Goal: Task Accomplishment & Management: Manage account settings

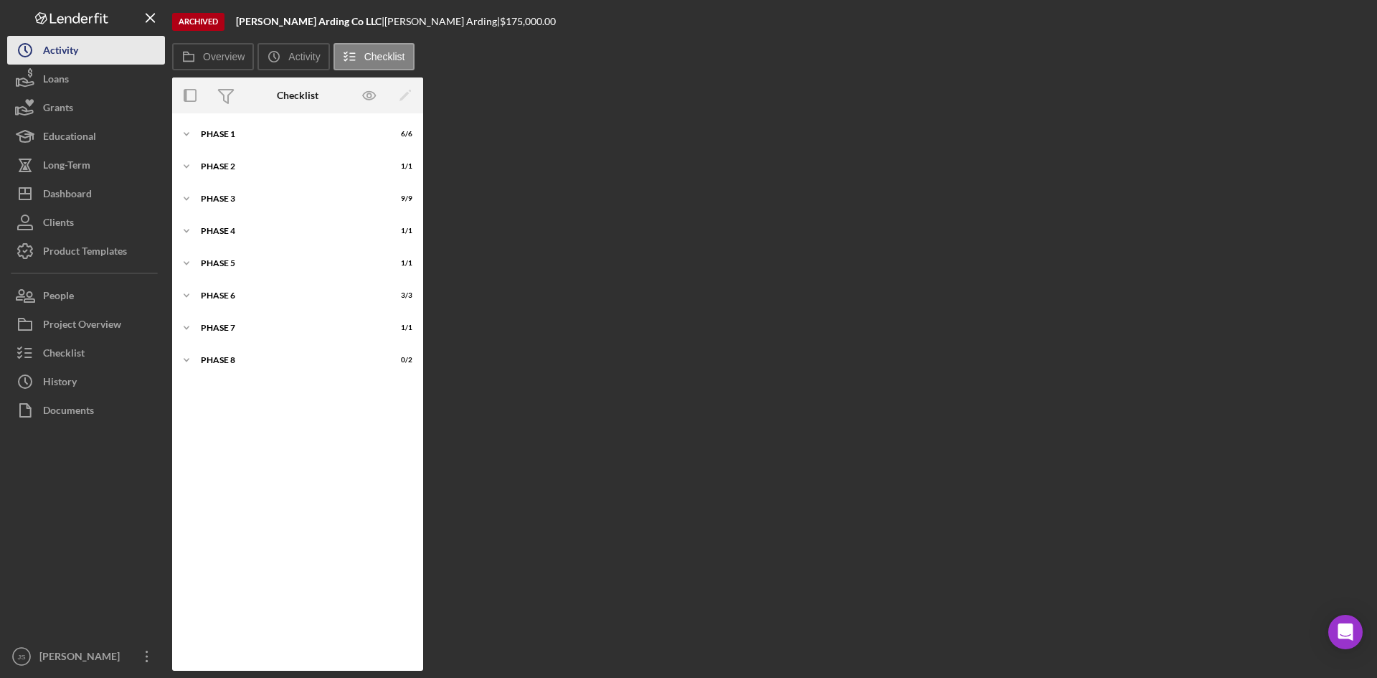
click at [32, 52] on icon "Icon/History" at bounding box center [25, 50] width 36 height 36
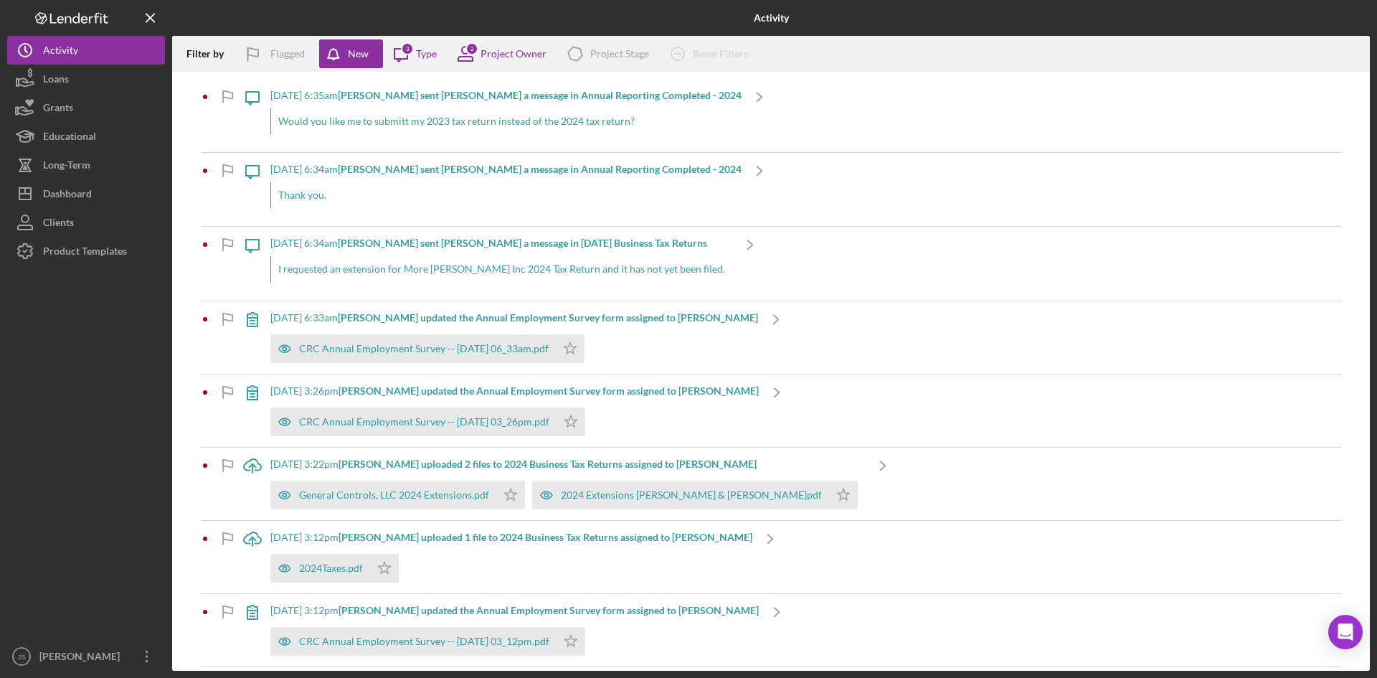
click at [512, 121] on div "Would you like me to submitt my 2023 tax return instead of the 2024 tax return?" at bounding box center [505, 121] width 471 height 26
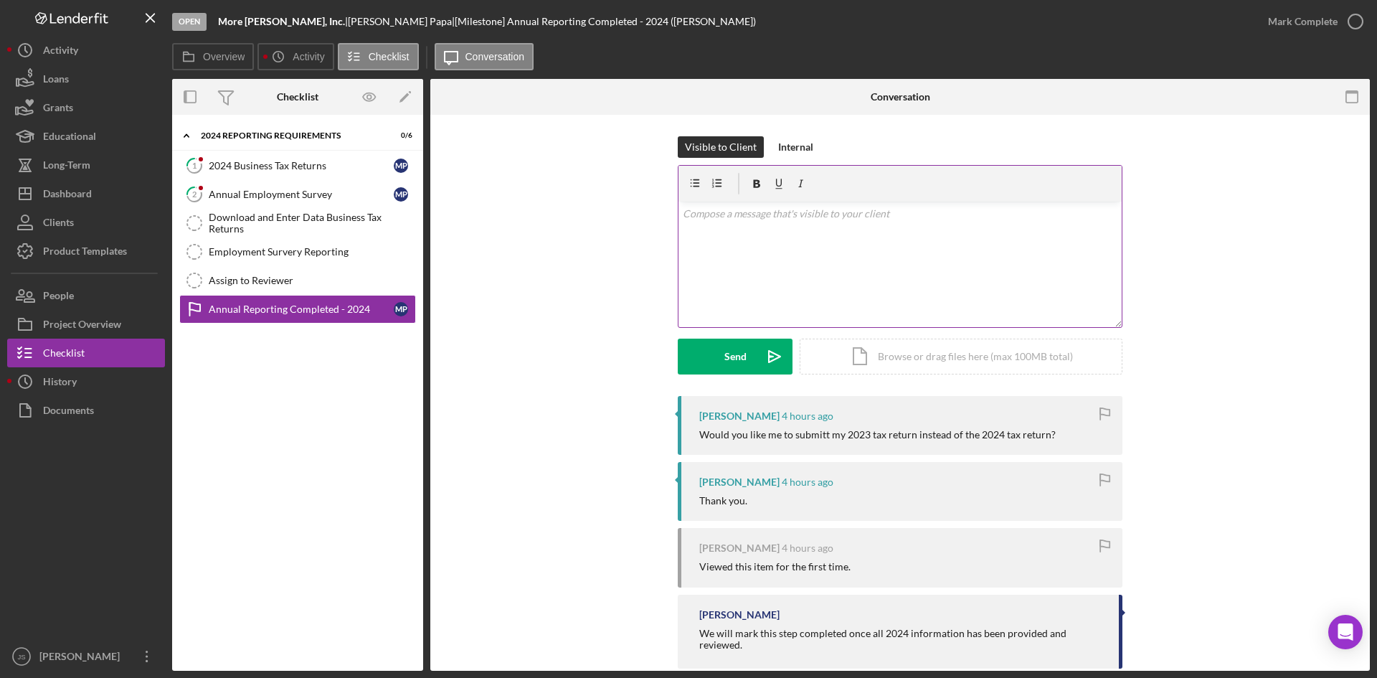
click at [812, 219] on p at bounding box center [900, 214] width 435 height 16
click at [709, 252] on p "Thankyou," at bounding box center [900, 254] width 435 height 16
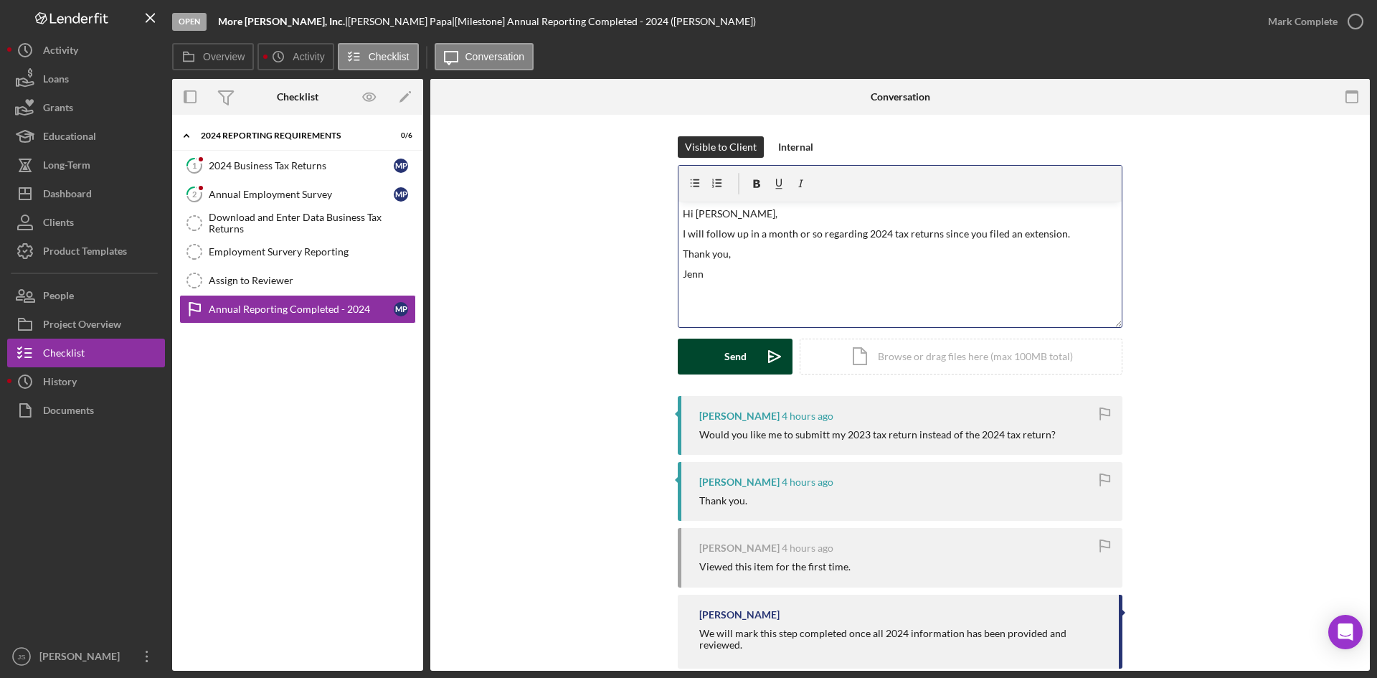
click at [737, 361] on div "Send" at bounding box center [735, 356] width 22 height 36
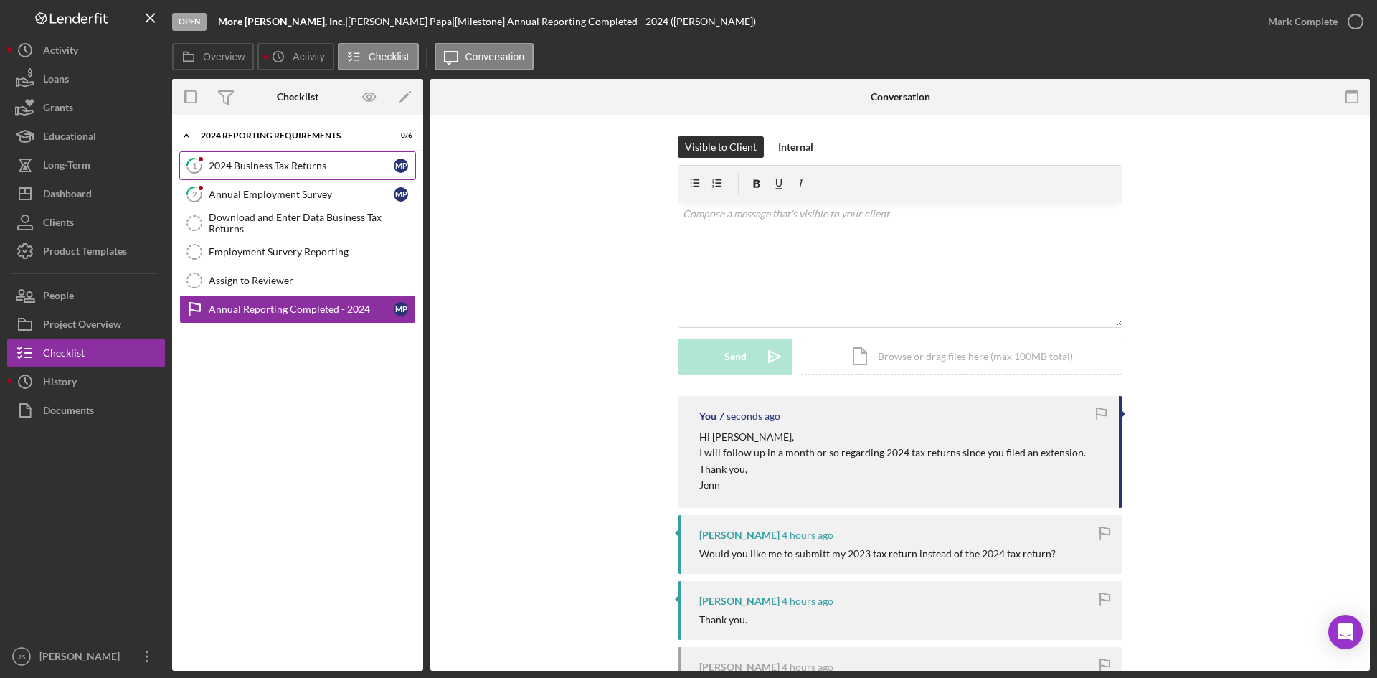
click at [234, 157] on link "1 2024 Business Tax Returns M P" at bounding box center [297, 165] width 237 height 29
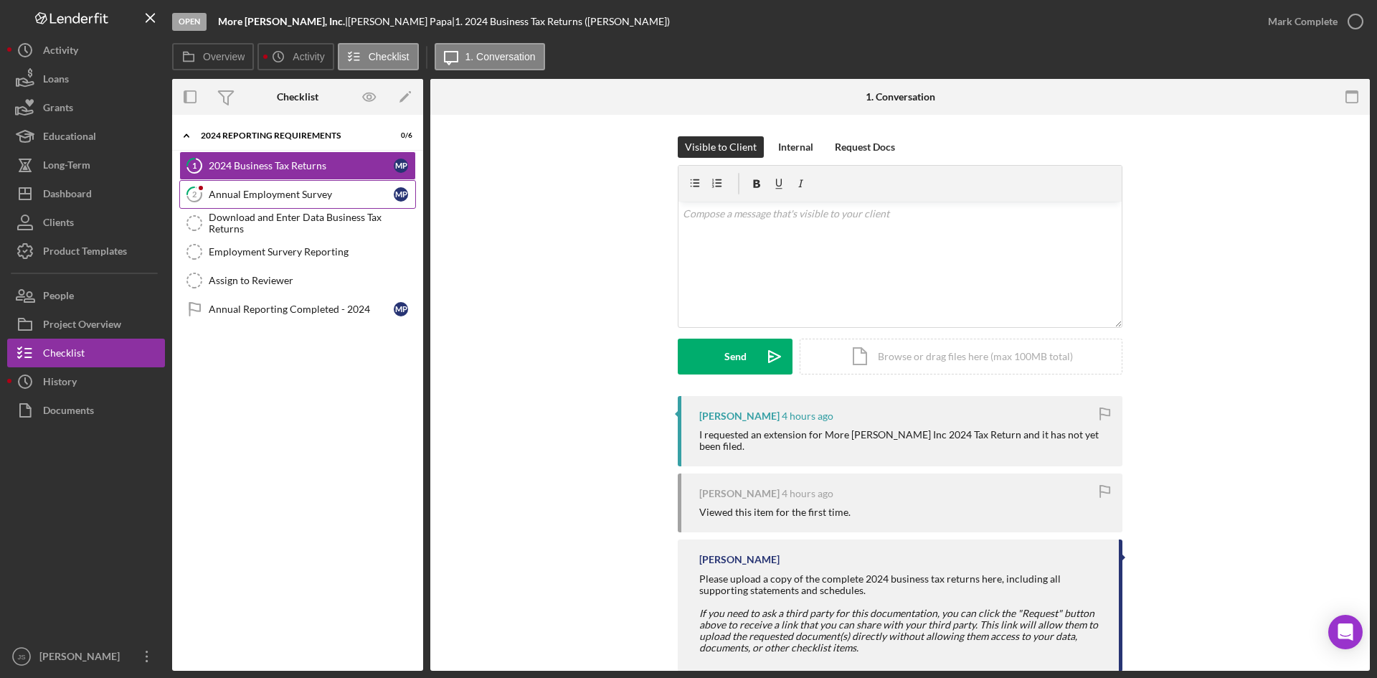
click at [208, 191] on icon "2" at bounding box center [194, 194] width 36 height 36
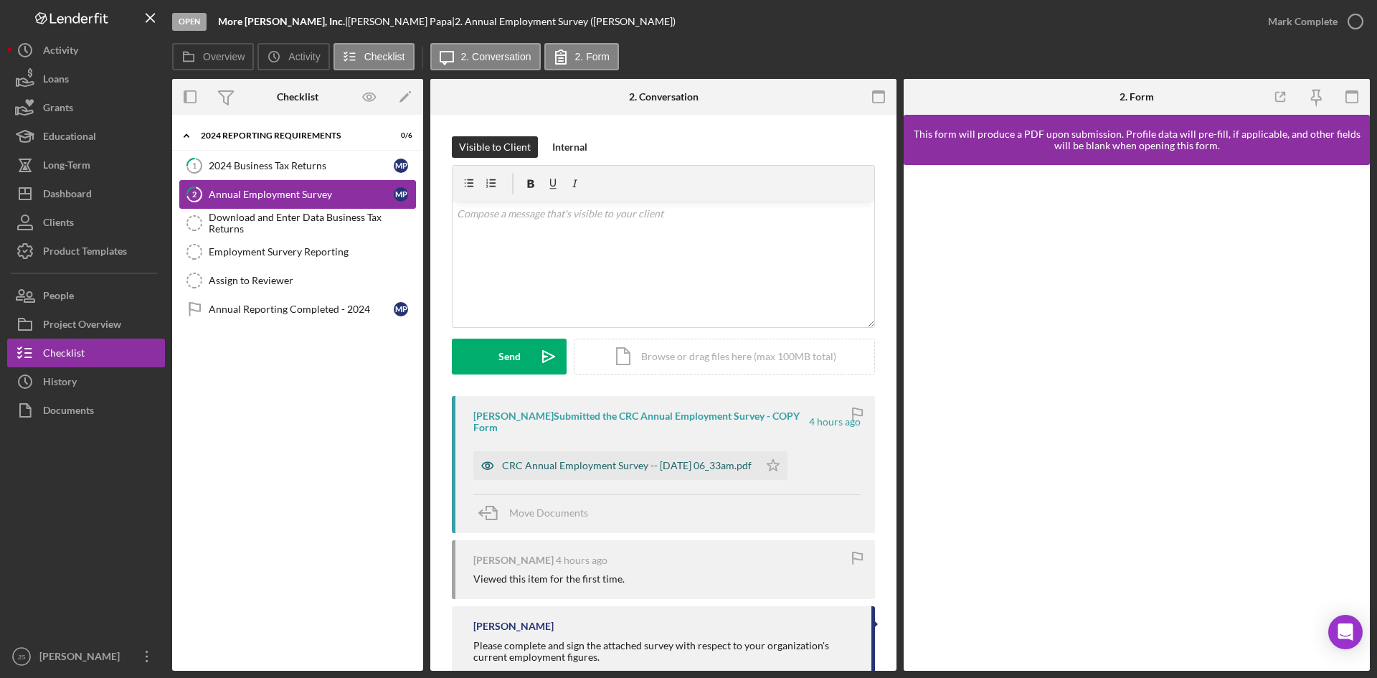
click at [661, 460] on div "CRC Annual Employment Survey -- [DATE] 06_33am.pdf" at bounding box center [627, 465] width 250 height 11
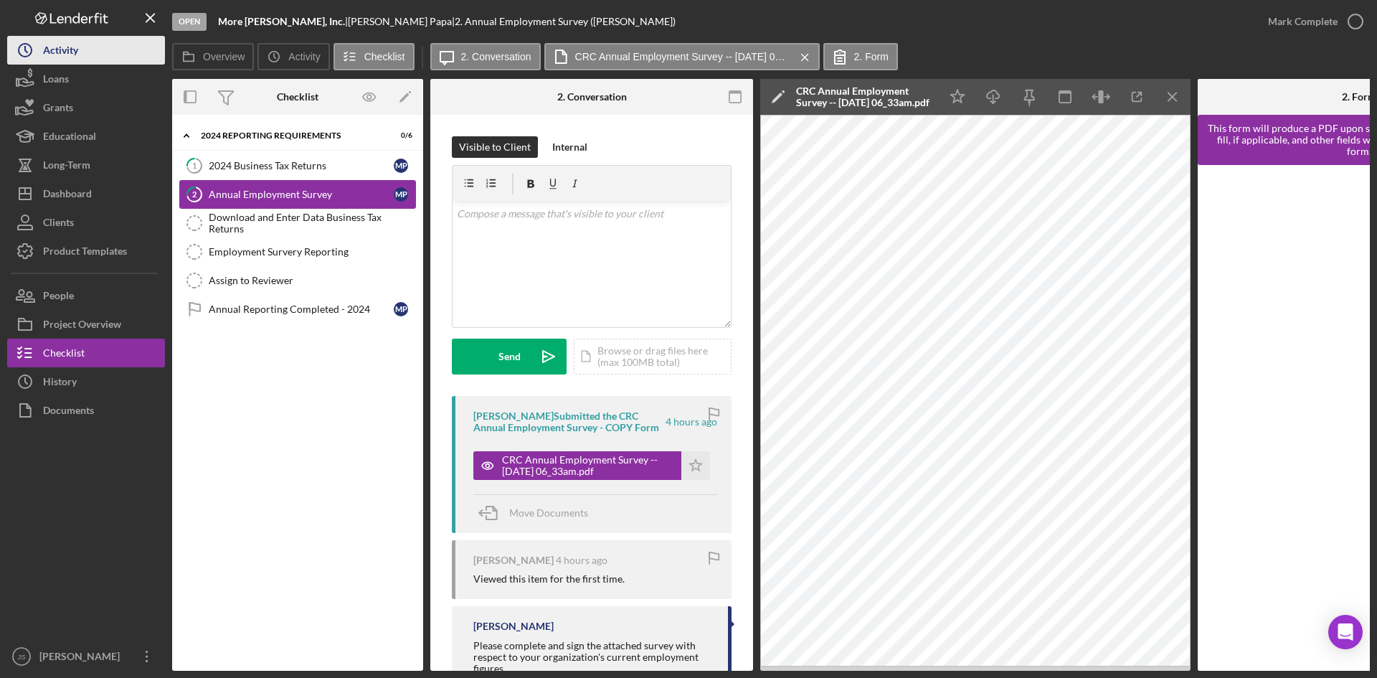
click at [103, 60] on button "Icon/History Activity" at bounding box center [86, 50] width 158 height 29
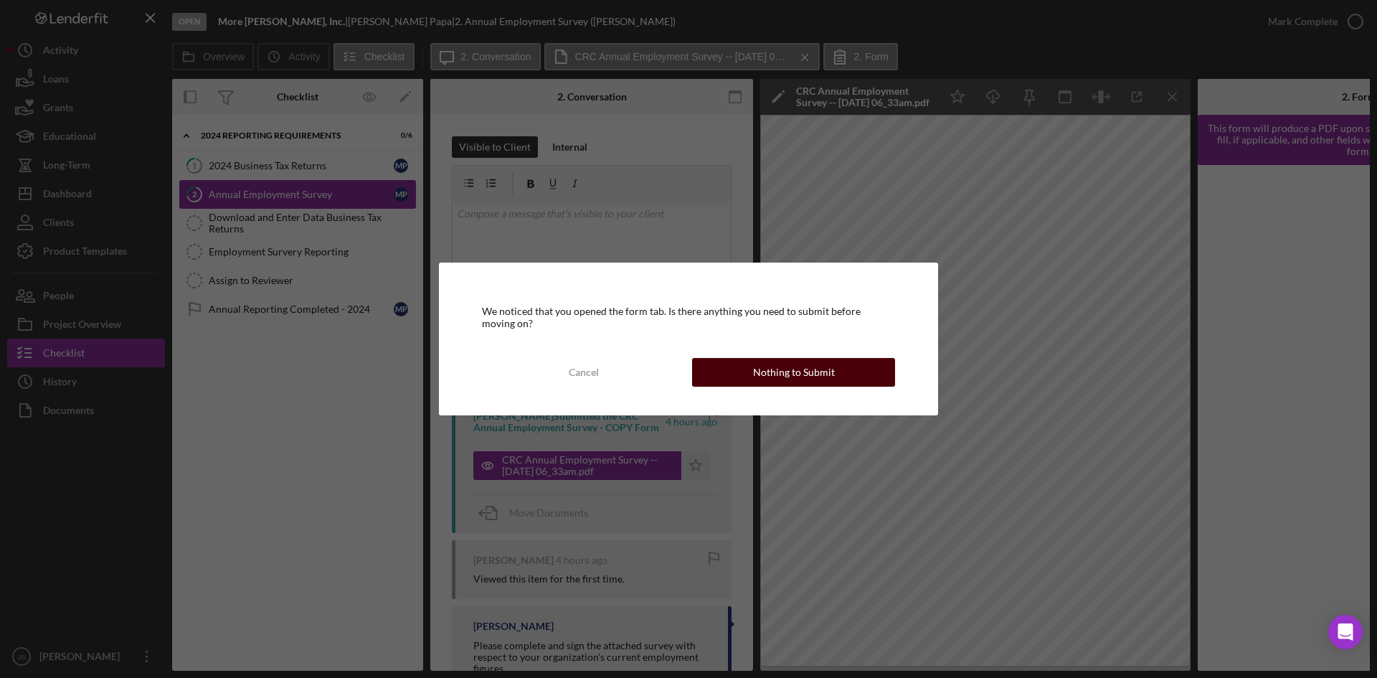
click at [784, 369] on div "Nothing to Submit" at bounding box center [794, 372] width 82 height 29
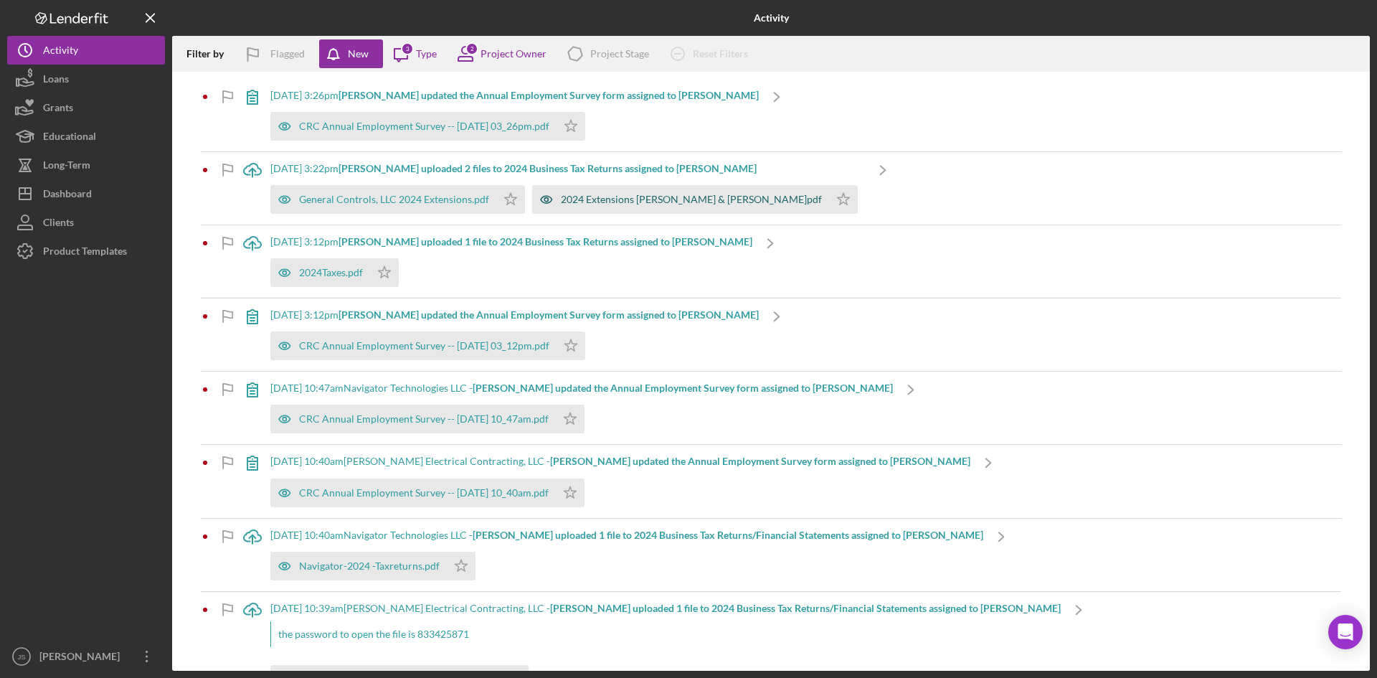
click at [592, 198] on div "2024 Extensions [PERSON_NAME] & [PERSON_NAME]pdf" at bounding box center [691, 199] width 261 height 11
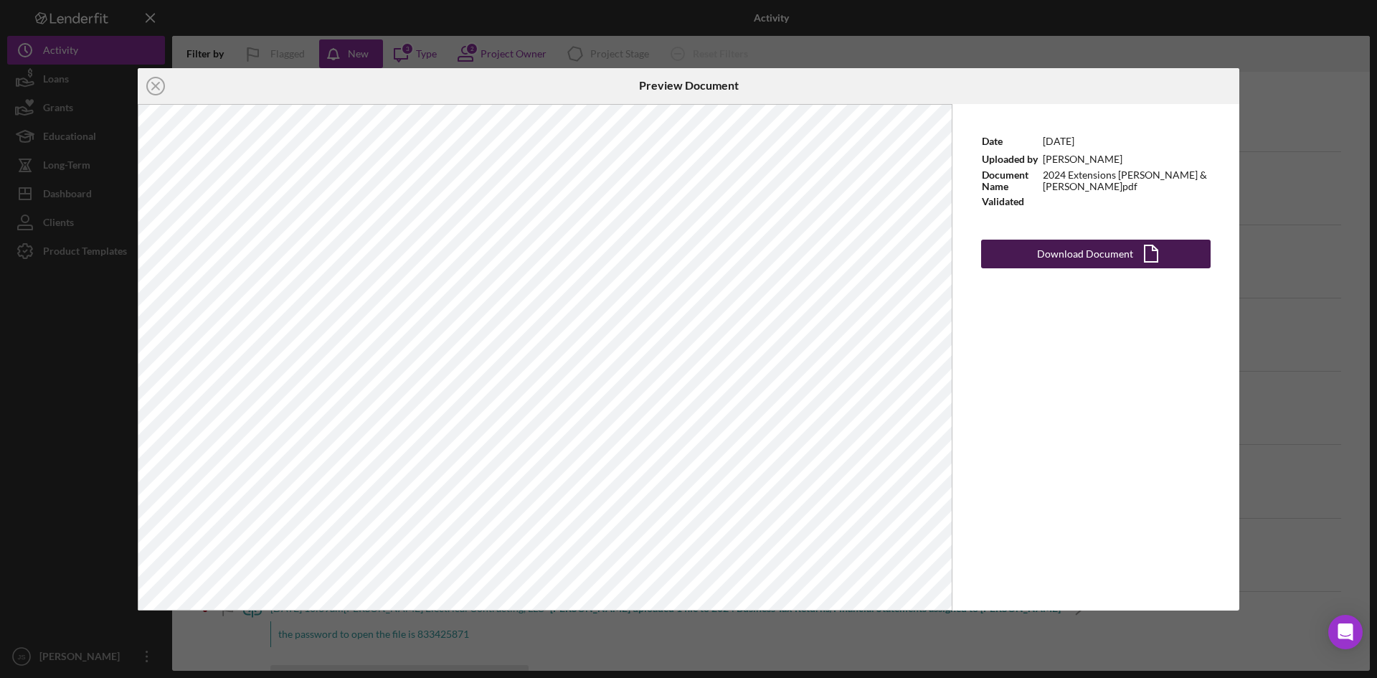
click at [1137, 252] on icon "Icon/Document" at bounding box center [1151, 254] width 36 height 36
click at [156, 87] on icon "Icon/Close" at bounding box center [156, 86] width 36 height 36
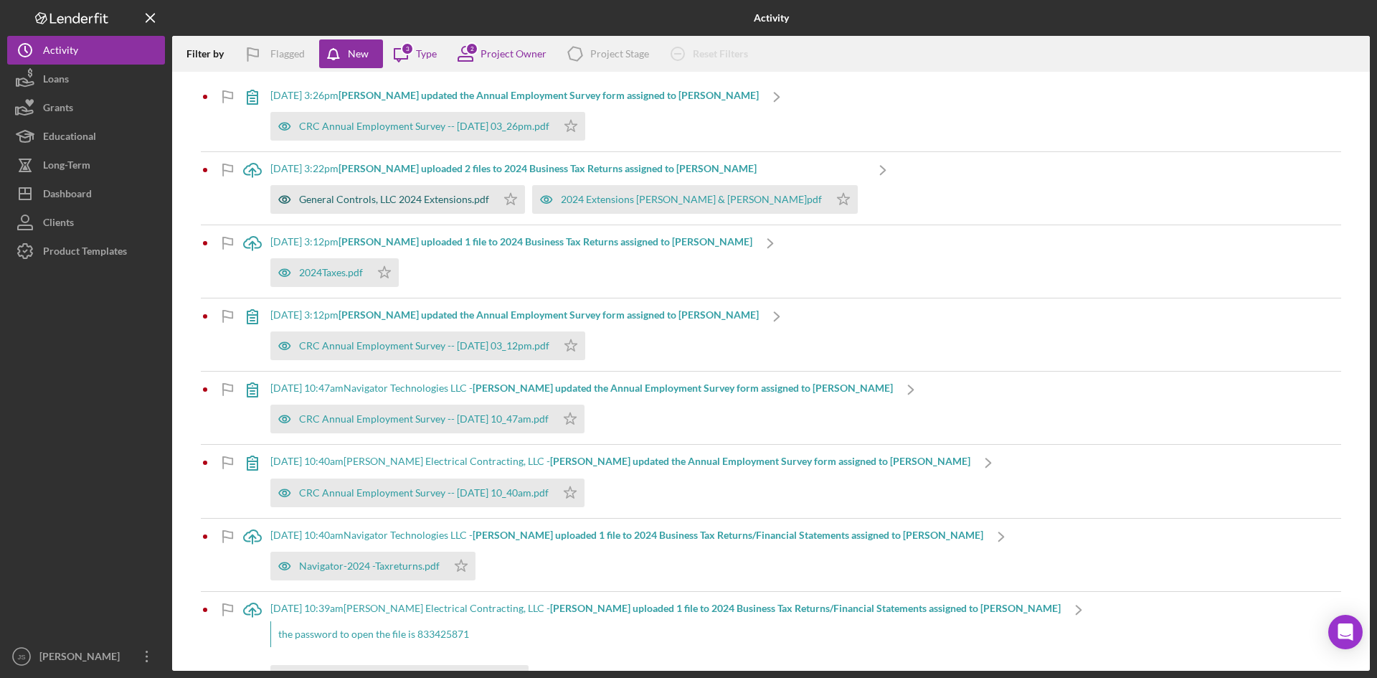
click at [465, 199] on div "General Controls, LLC 2024 Extensions.pdf" at bounding box center [394, 199] width 190 height 11
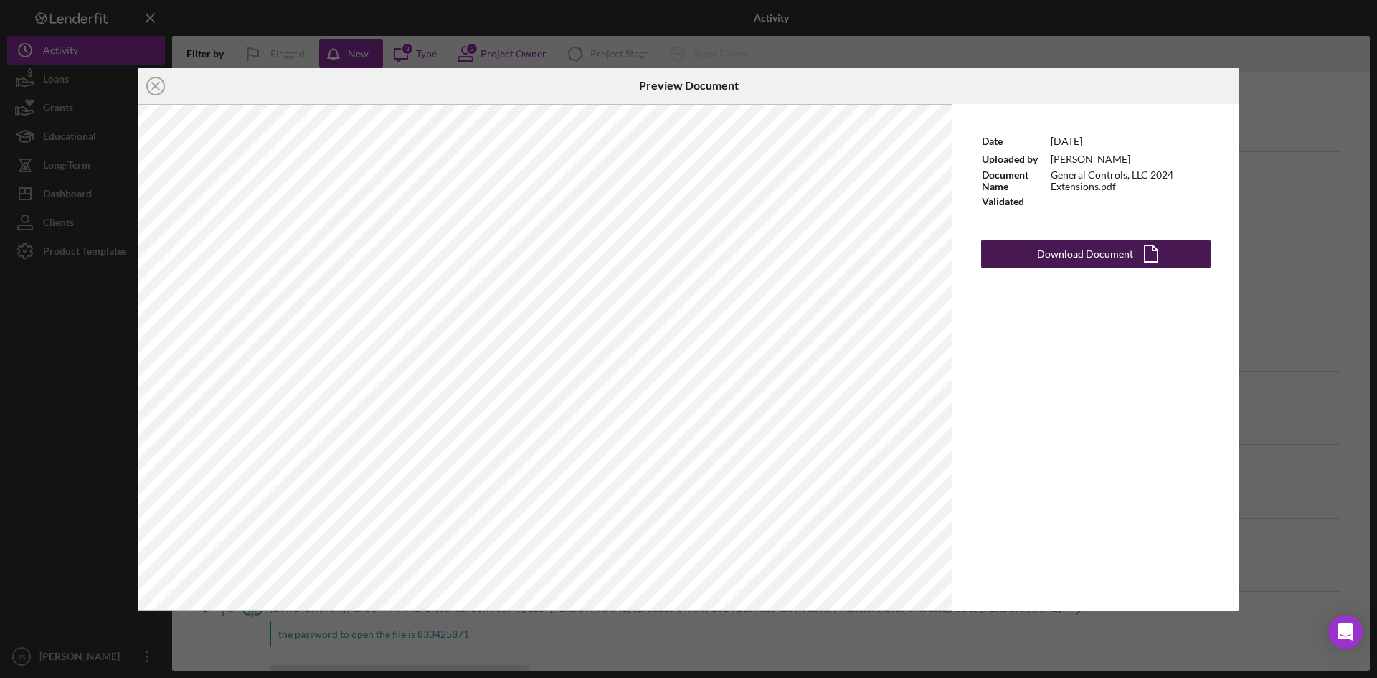
click at [1084, 255] on div "Download Document" at bounding box center [1085, 253] width 96 height 29
click at [153, 79] on icon "Icon/Close" at bounding box center [156, 86] width 36 height 36
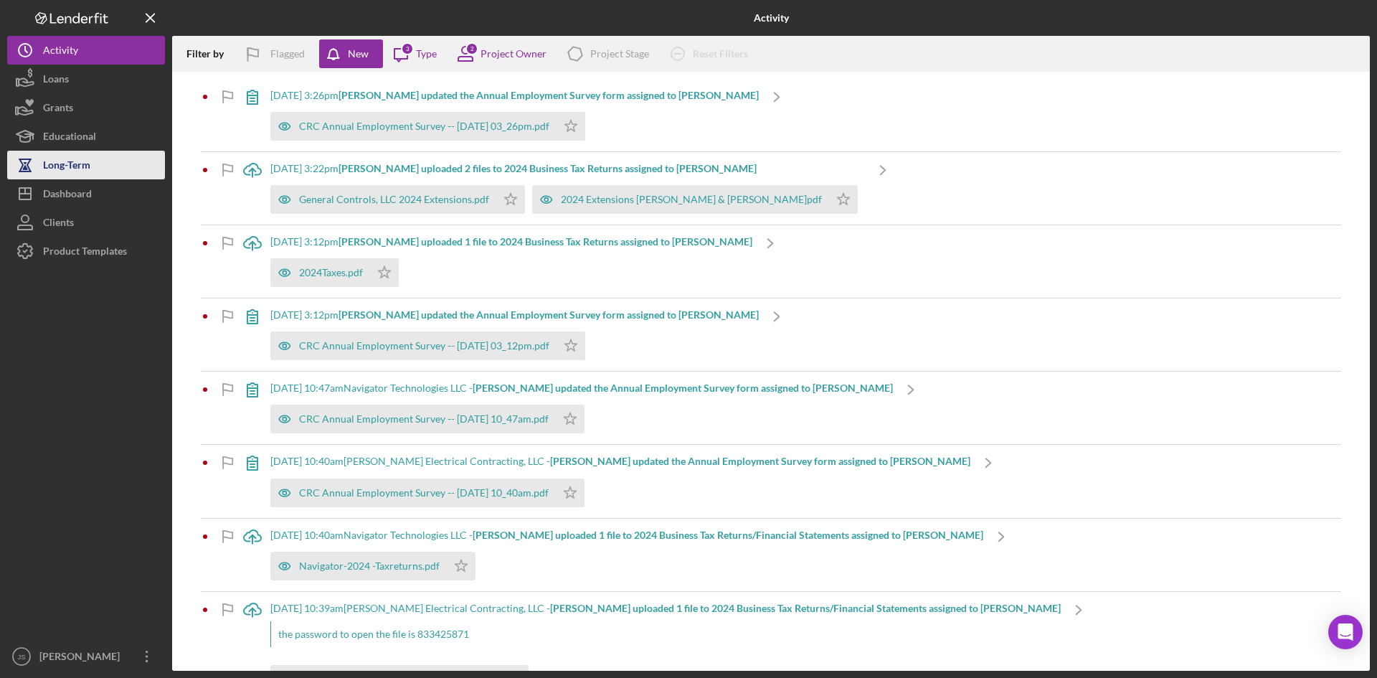
click at [60, 167] on div "Long-Term" at bounding box center [66, 167] width 47 height 32
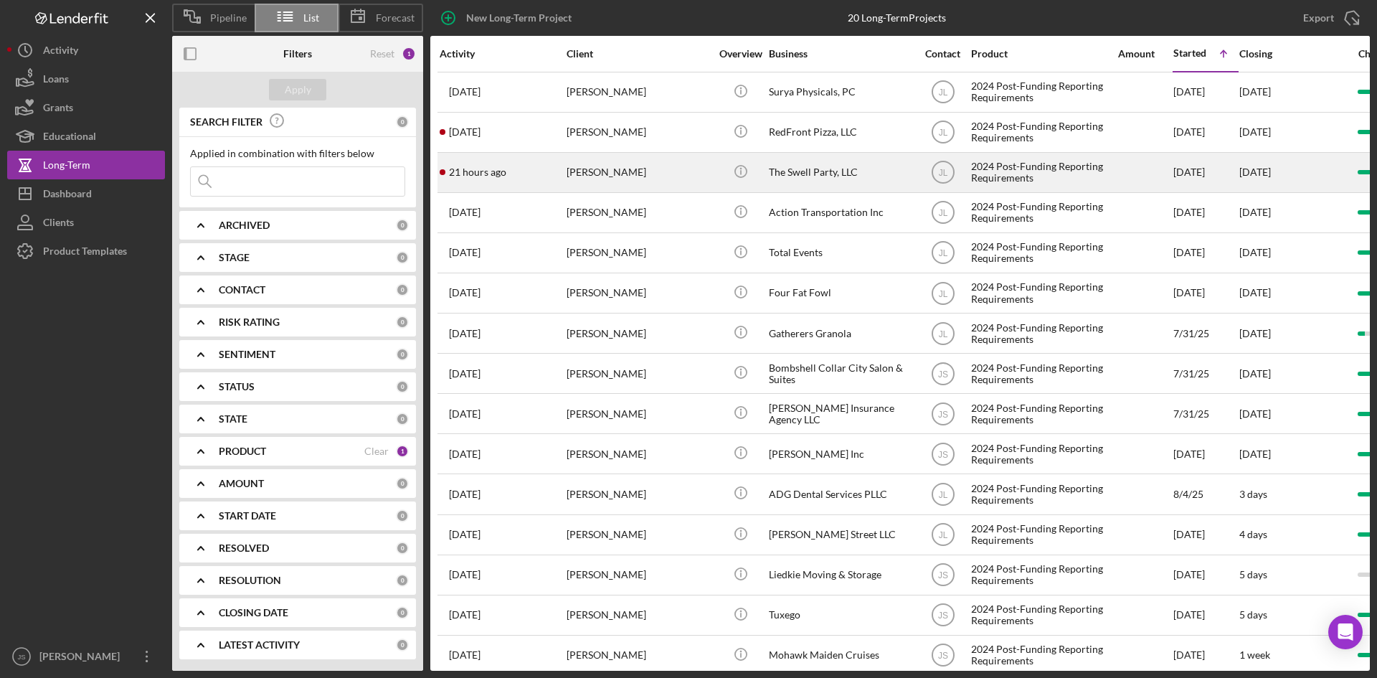
click at [591, 169] on div "[PERSON_NAME]" at bounding box center [637, 172] width 143 height 38
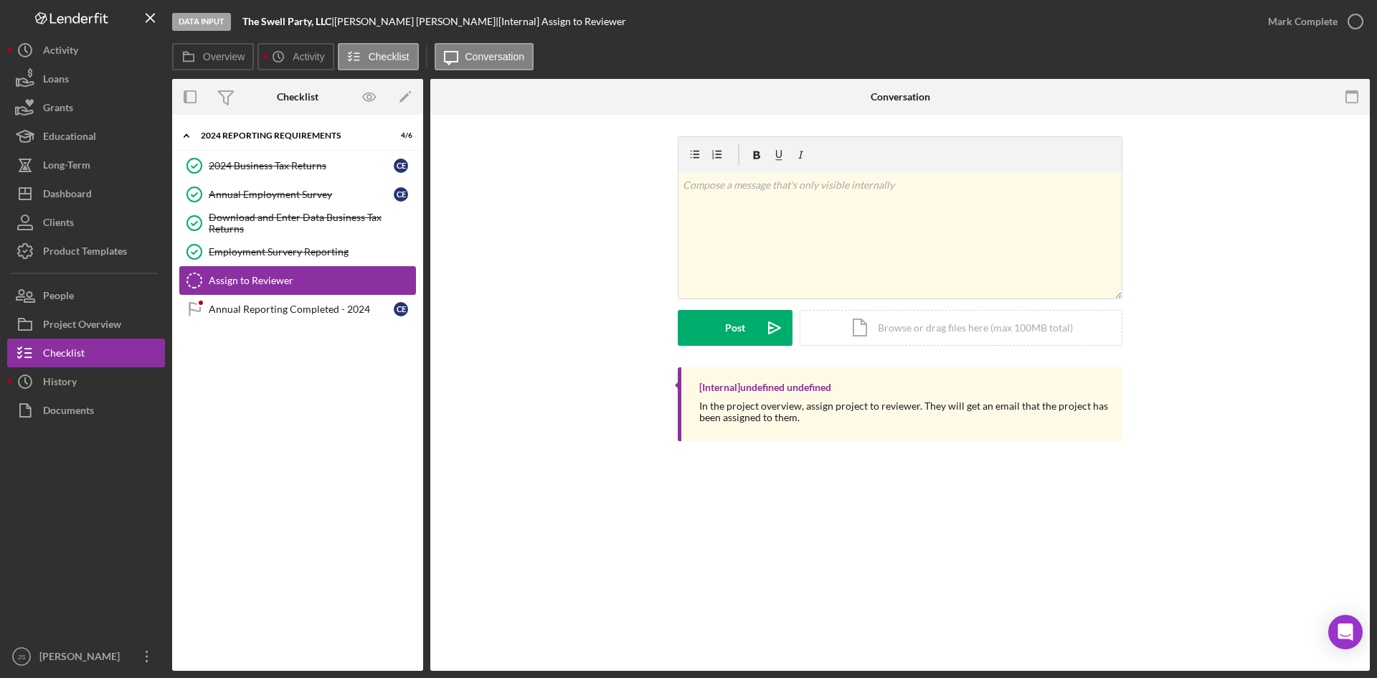
click at [275, 286] on div "Assign to Reviewer" at bounding box center [312, 280] width 207 height 11
click at [263, 285] on div "Assign to Reviewer" at bounding box center [312, 280] width 207 height 11
click at [225, 64] on button "Overview" at bounding box center [213, 56] width 82 height 27
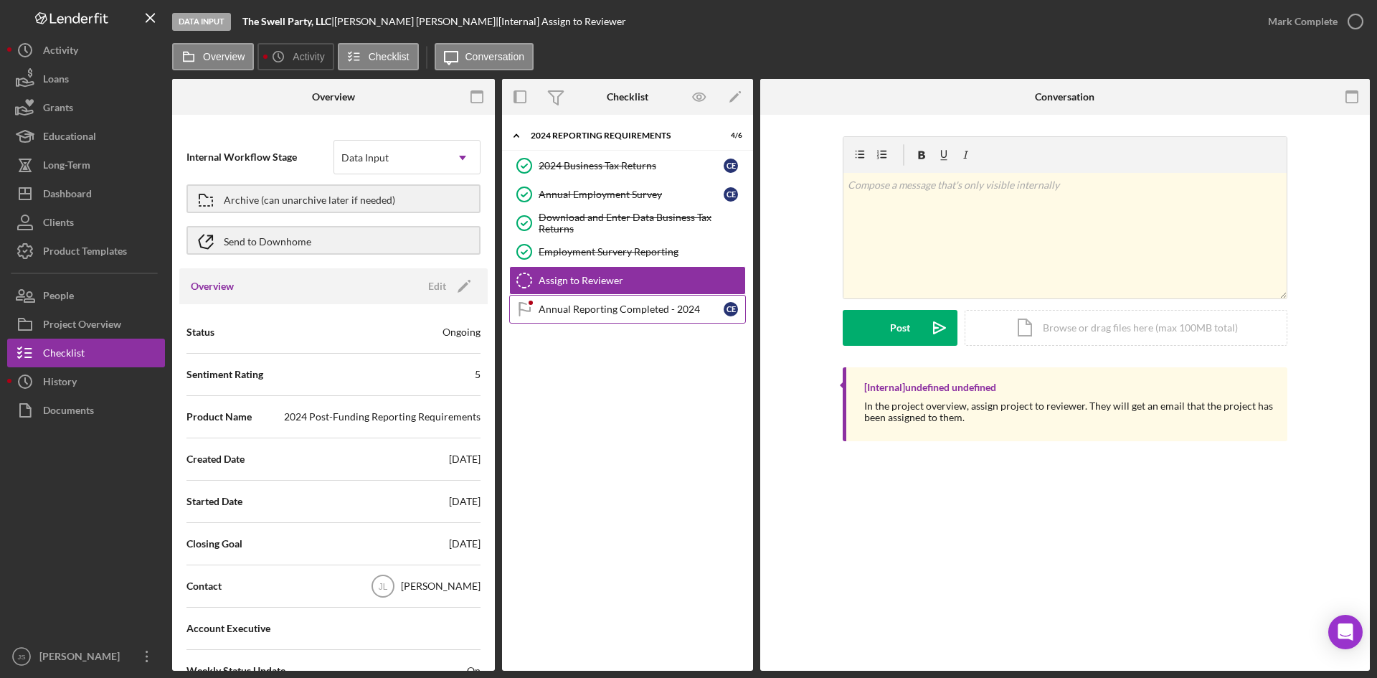
click at [602, 308] on div "Annual Reporting Completed - 2024" at bounding box center [631, 308] width 185 height 11
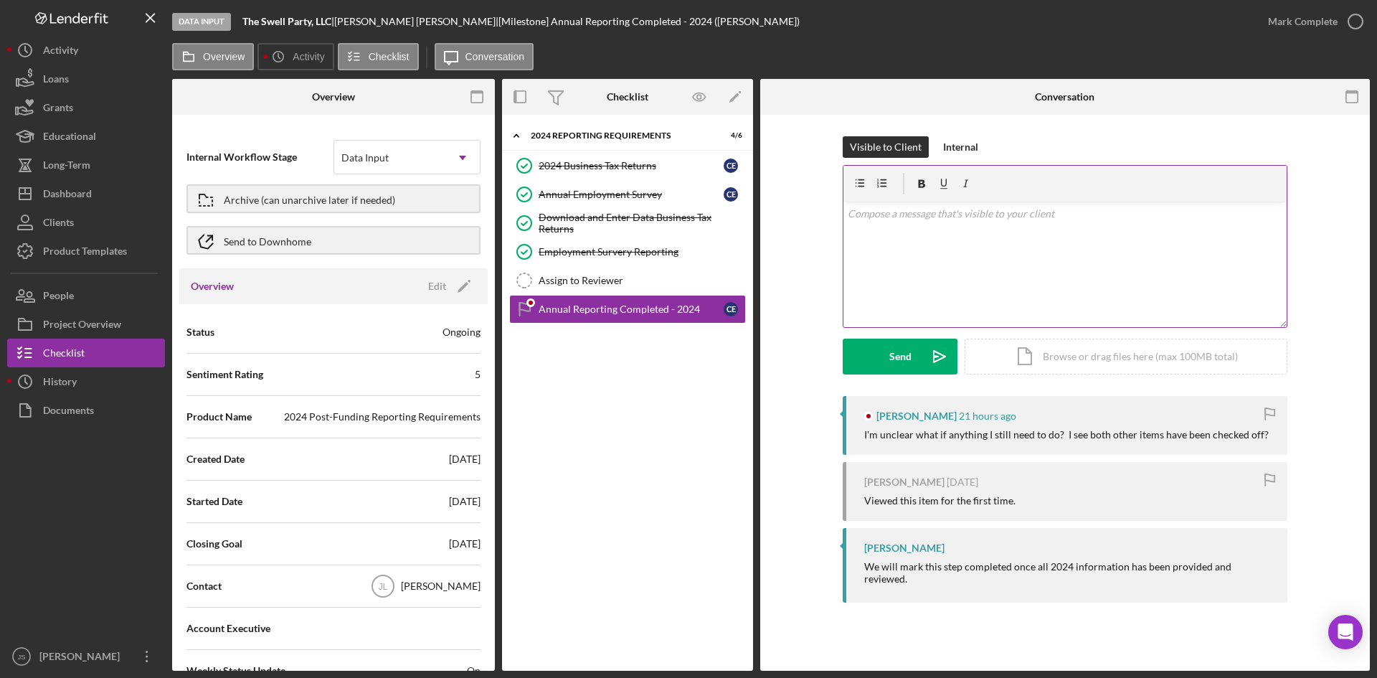
click at [900, 217] on p at bounding box center [1065, 214] width 435 height 16
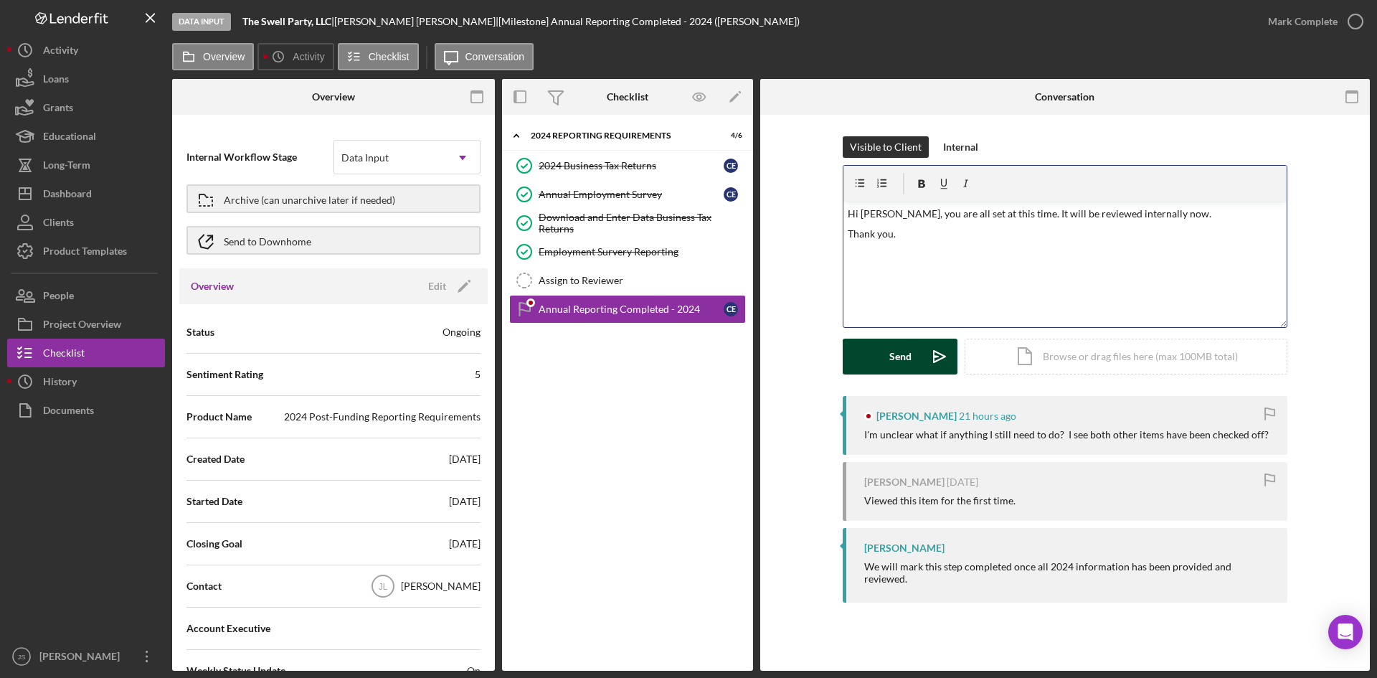
click at [913, 357] on button "Send Icon/icon-invite-send" at bounding box center [900, 356] width 115 height 36
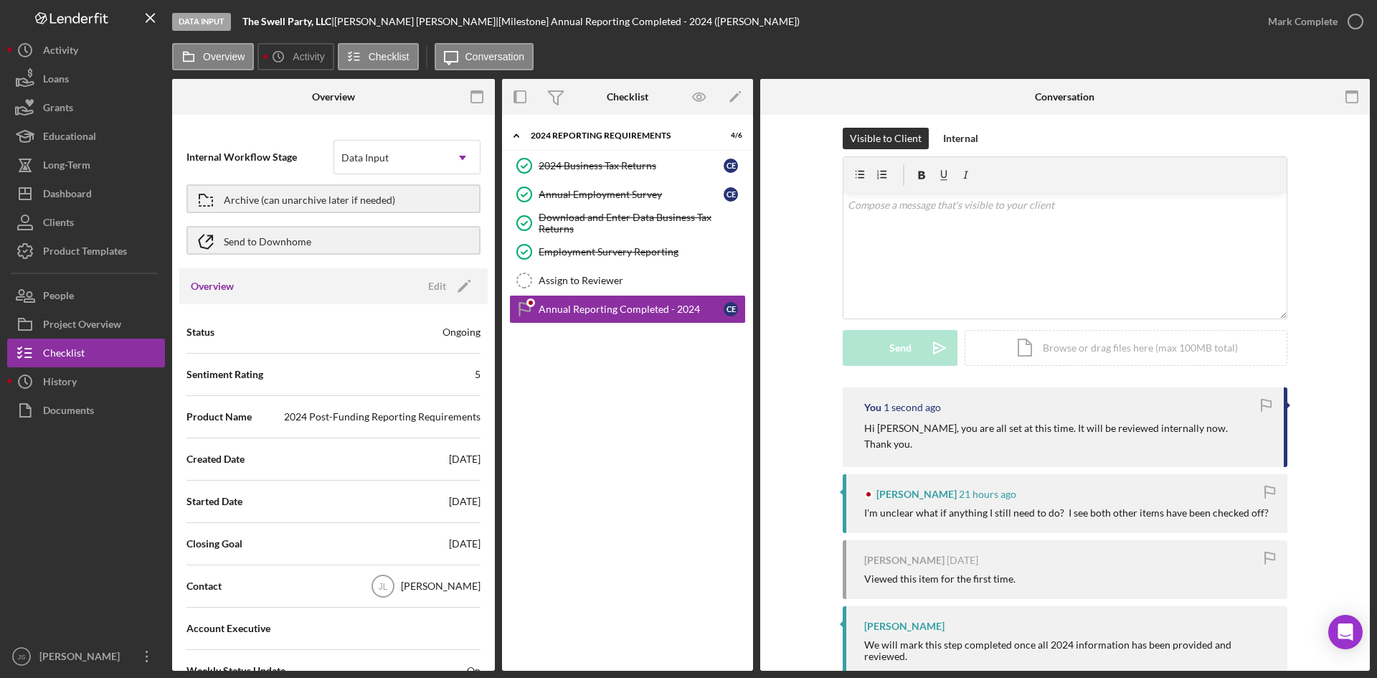
scroll to position [35, 0]
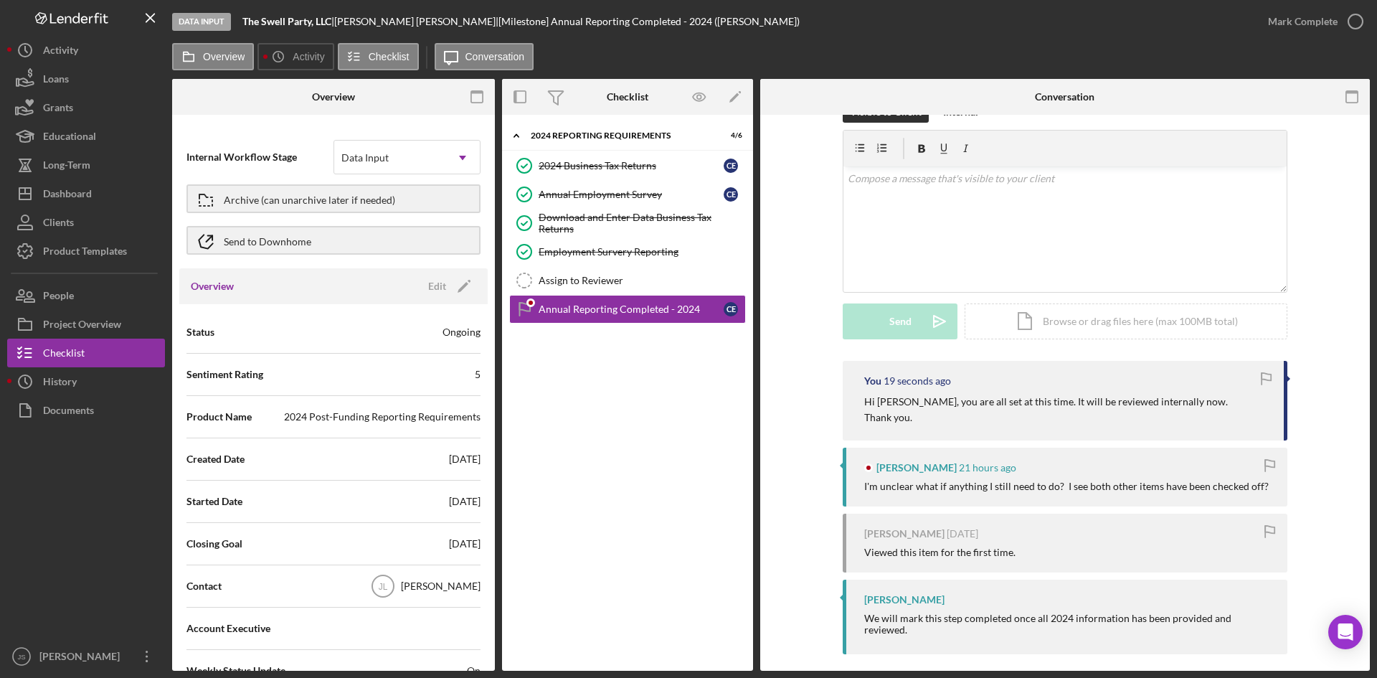
click at [627, 479] on div "Icon/Expander 2024 Reporting Requirements 4 / 6 2024 Business Tax Returns 2024 …" at bounding box center [627, 392] width 251 height 541
click at [49, 53] on div "Activity" at bounding box center [60, 52] width 35 height 32
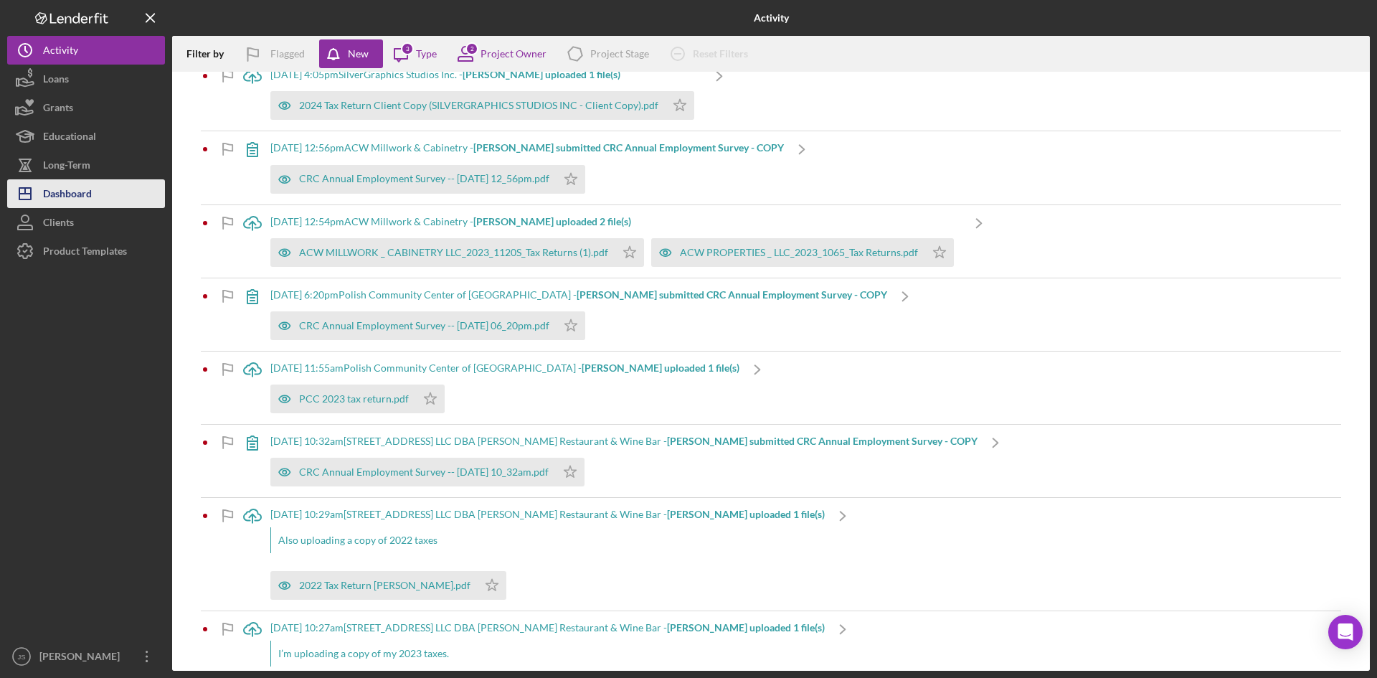
scroll to position [901, 0]
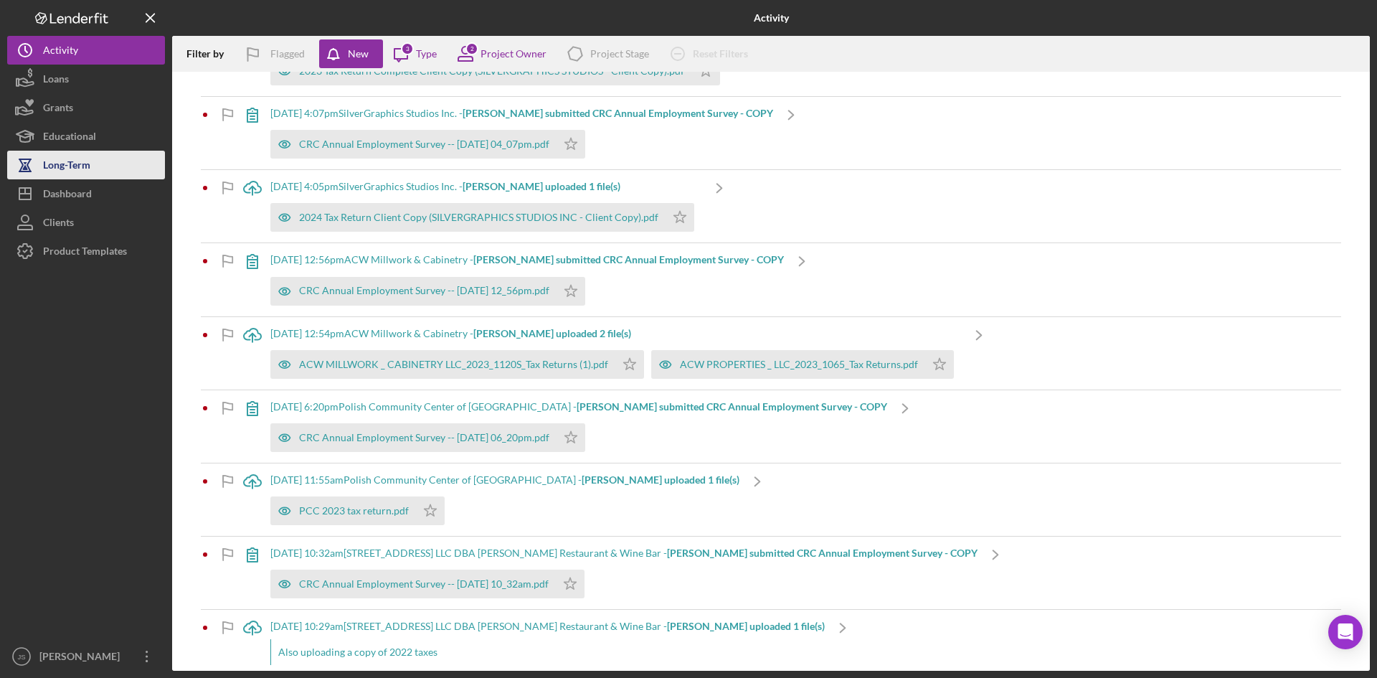
click at [114, 171] on button "Long-Term" at bounding box center [86, 165] width 158 height 29
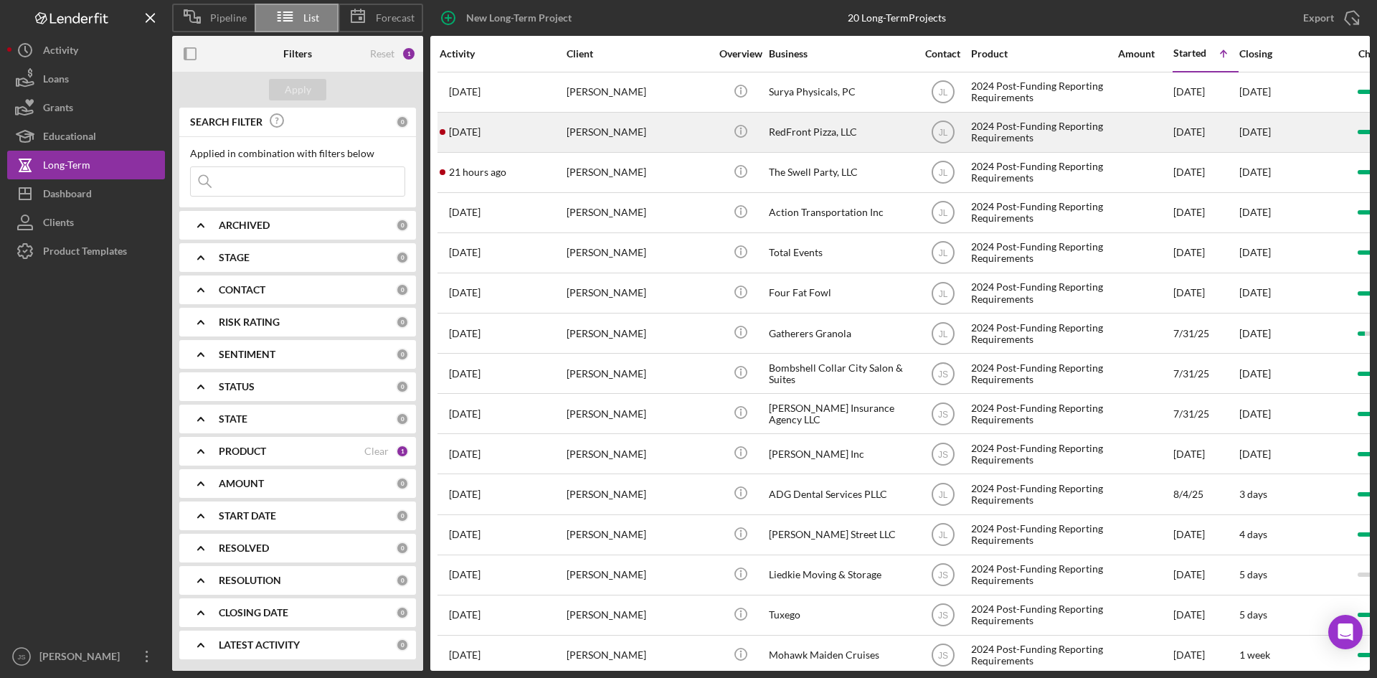
click at [622, 130] on div "[PERSON_NAME]" at bounding box center [637, 132] width 143 height 38
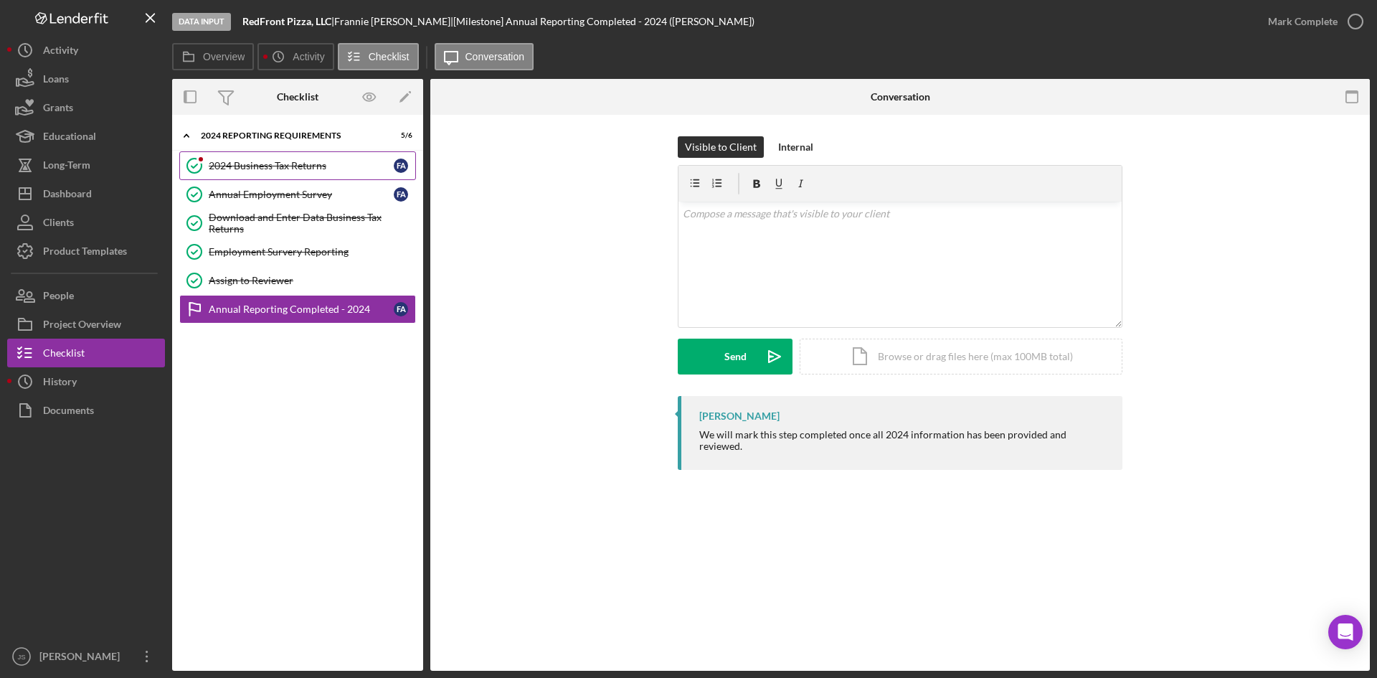
click at [318, 165] on div "2024 Business Tax Returns" at bounding box center [301, 165] width 185 height 11
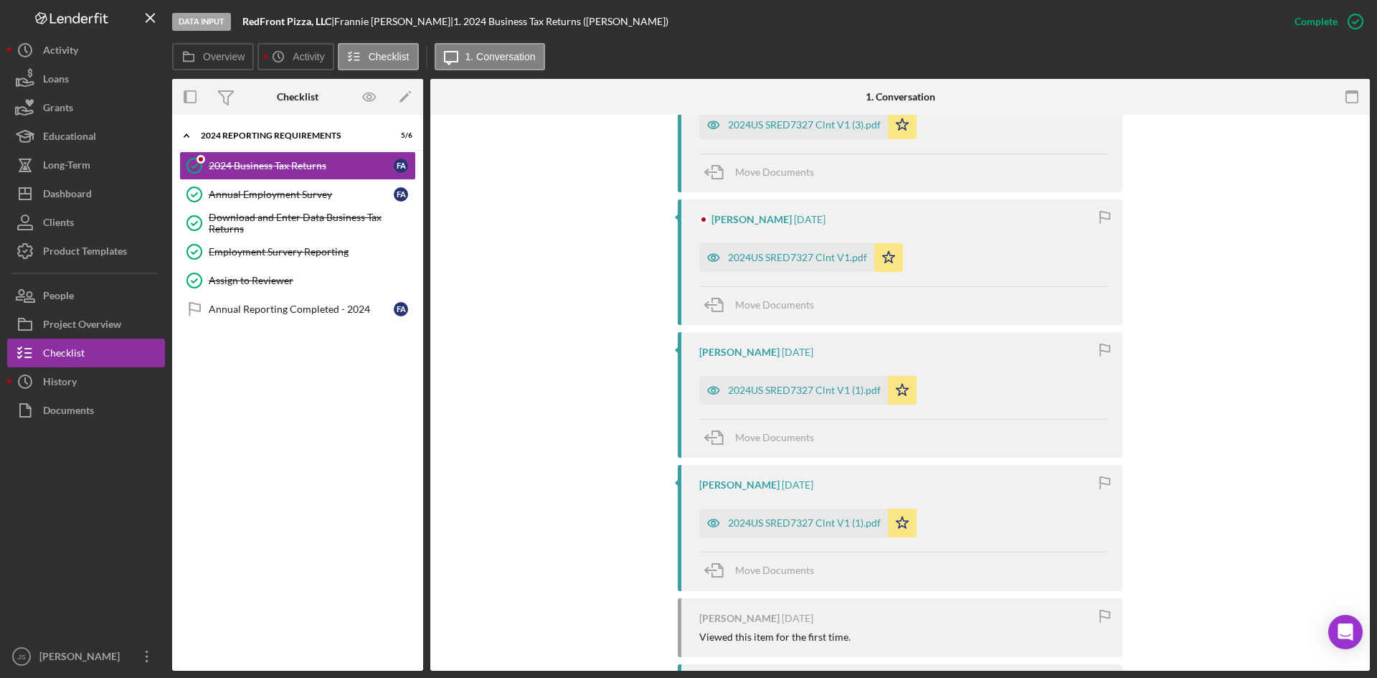
scroll to position [730, 0]
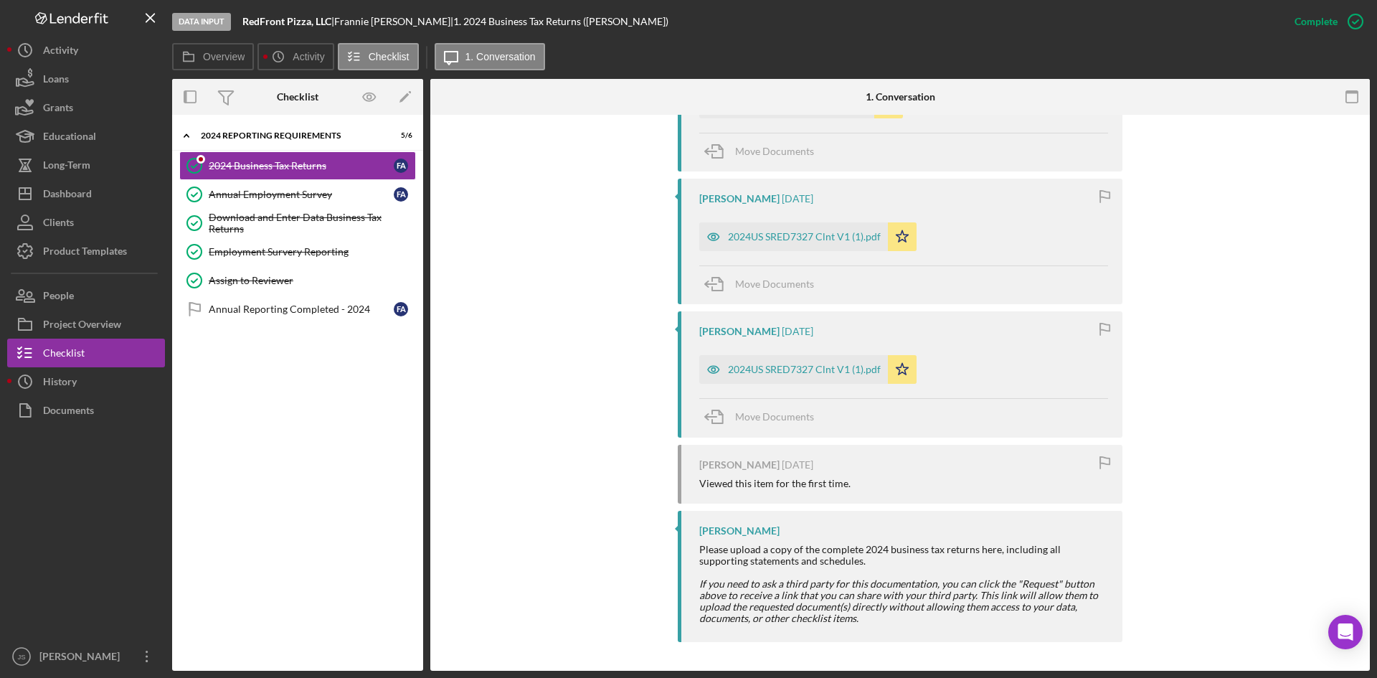
click at [587, 471] on div "You Marked this Complete [DATE] [PERSON_NAME] [DATE] 2024US SRED7327 Clnt V1 (3…" at bounding box center [900, 256] width 896 height 787
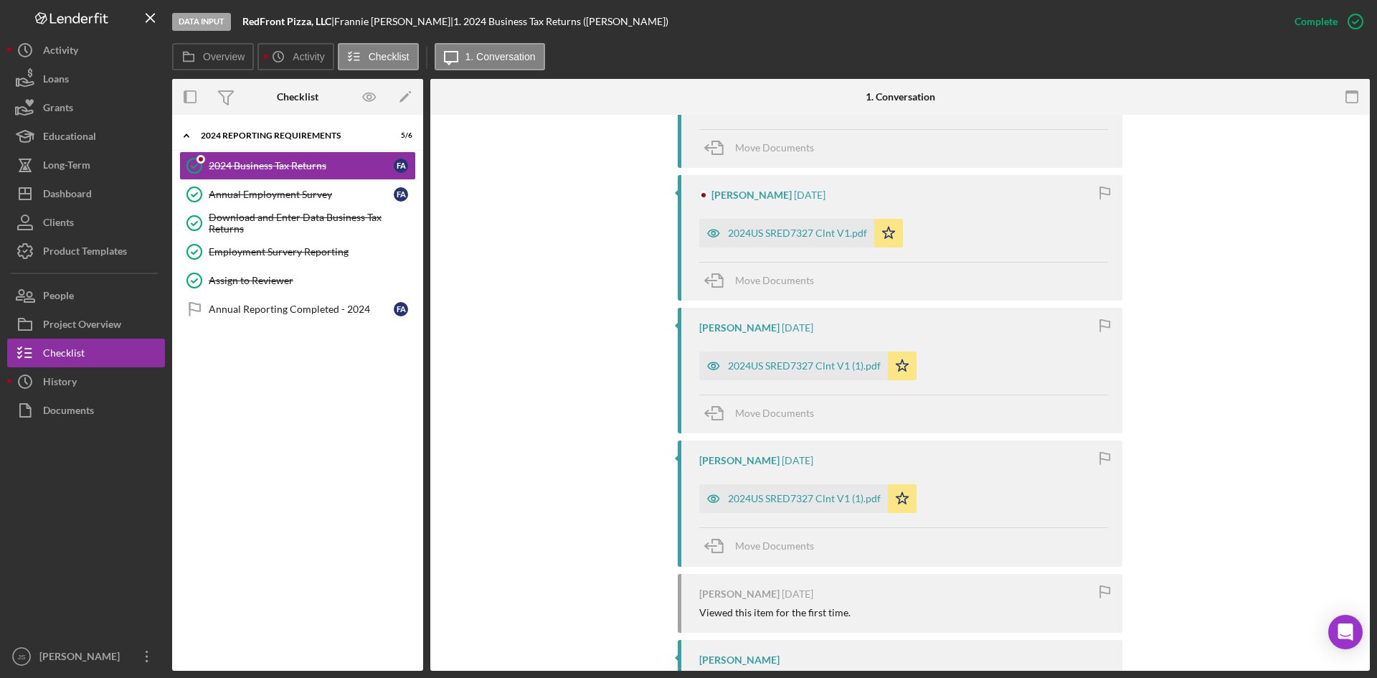
scroll to position [371, 0]
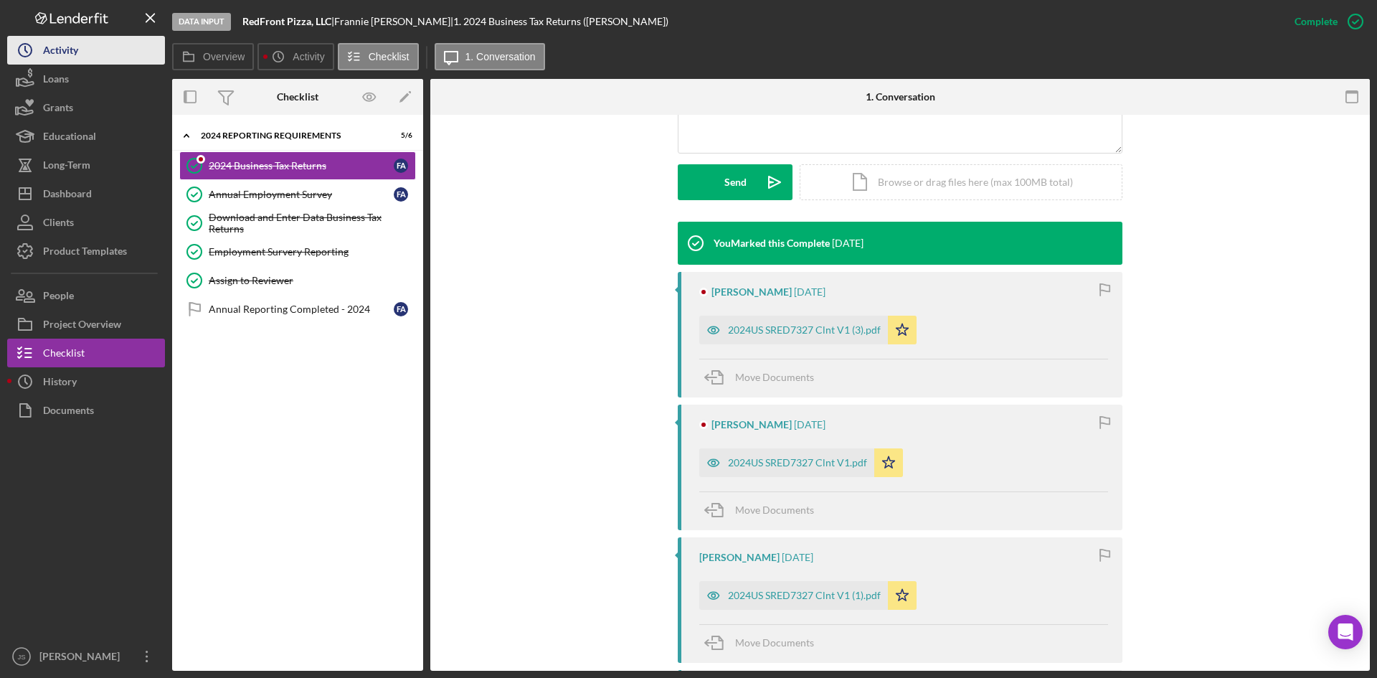
click at [43, 57] on div "Activity" at bounding box center [60, 52] width 35 height 32
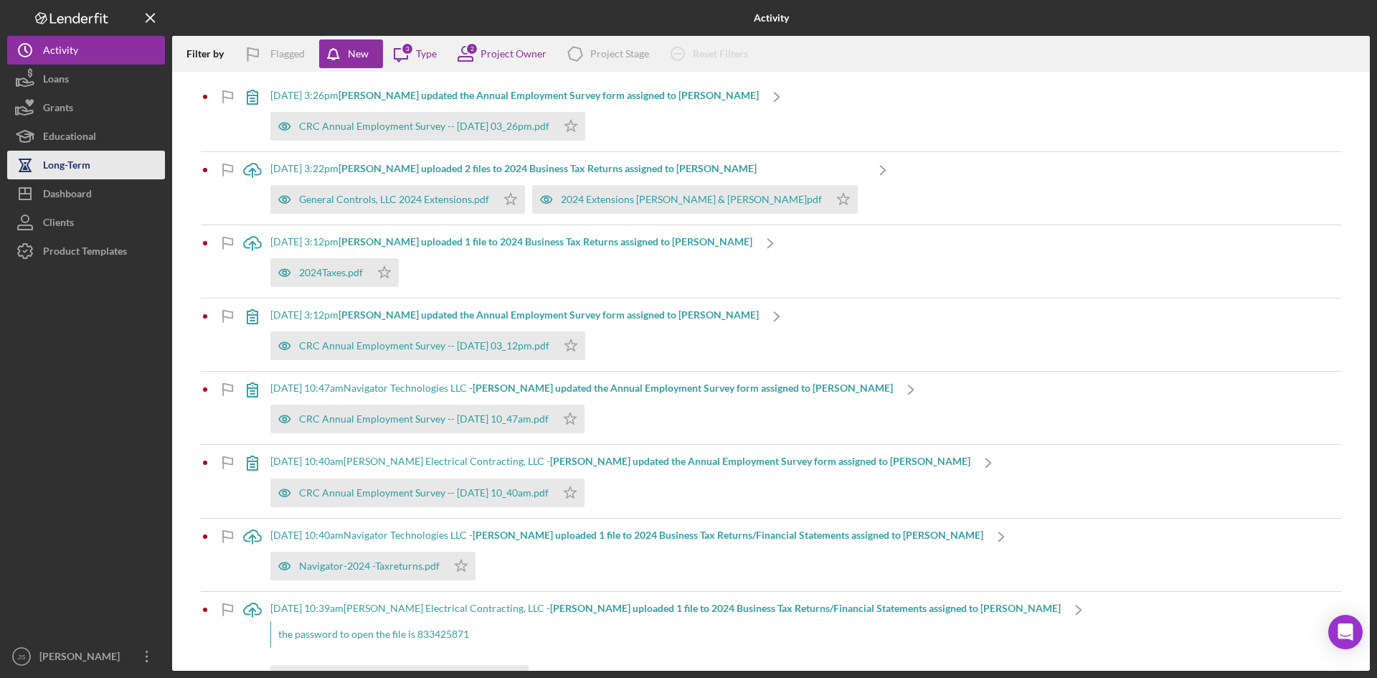
click at [88, 171] on div "Long-Term" at bounding box center [66, 167] width 47 height 32
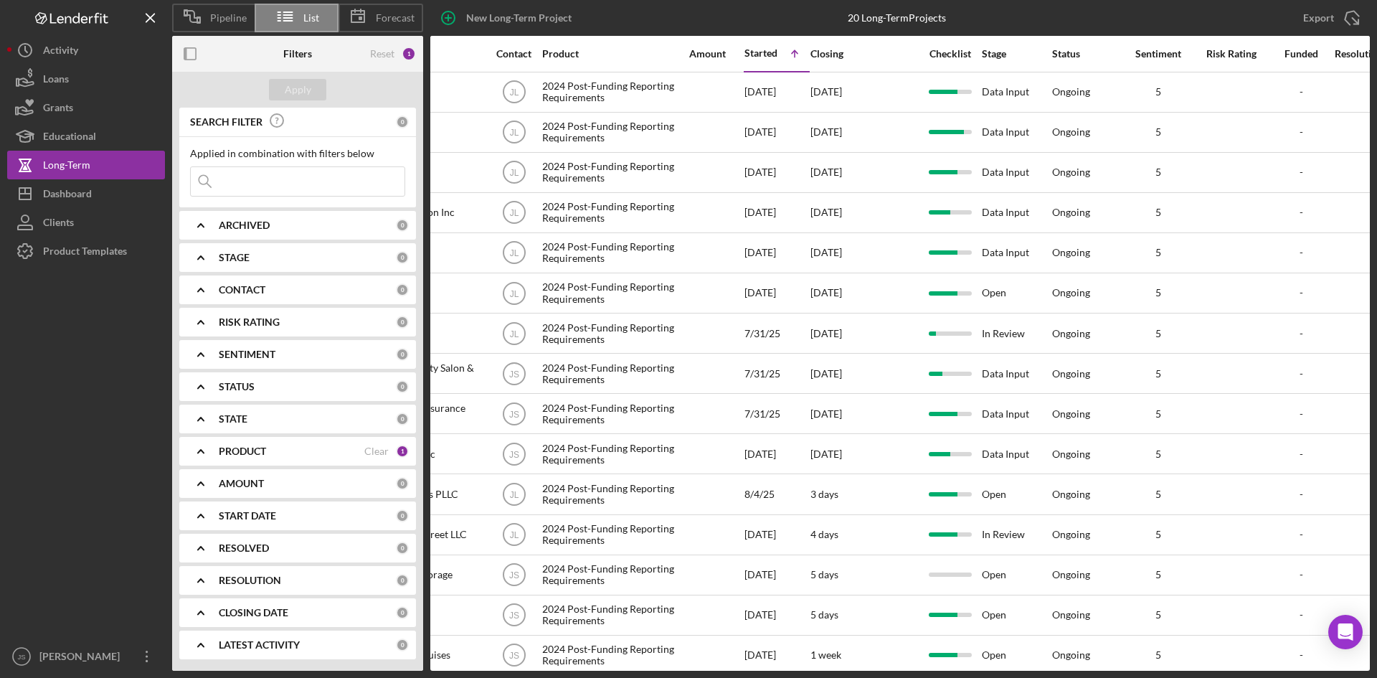
scroll to position [0, 432]
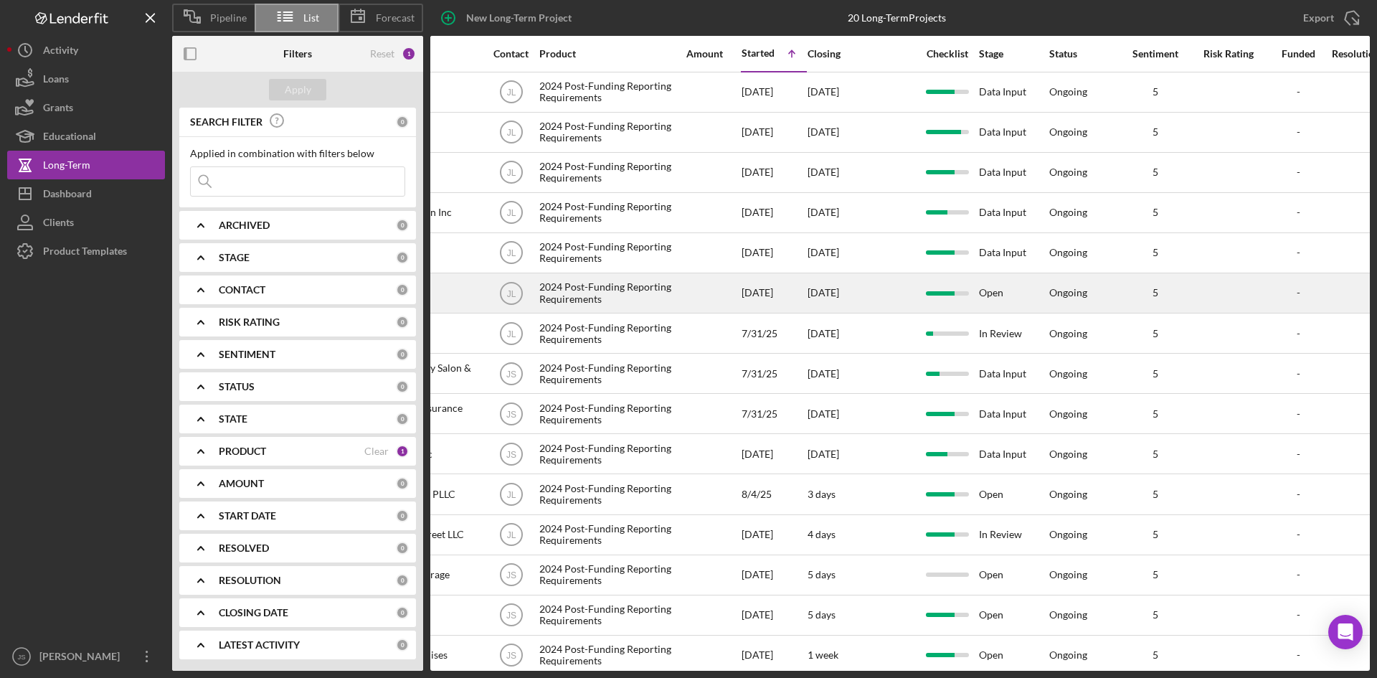
click at [599, 294] on div "2024 Post-Funding Reporting Requirements" at bounding box center [610, 293] width 143 height 38
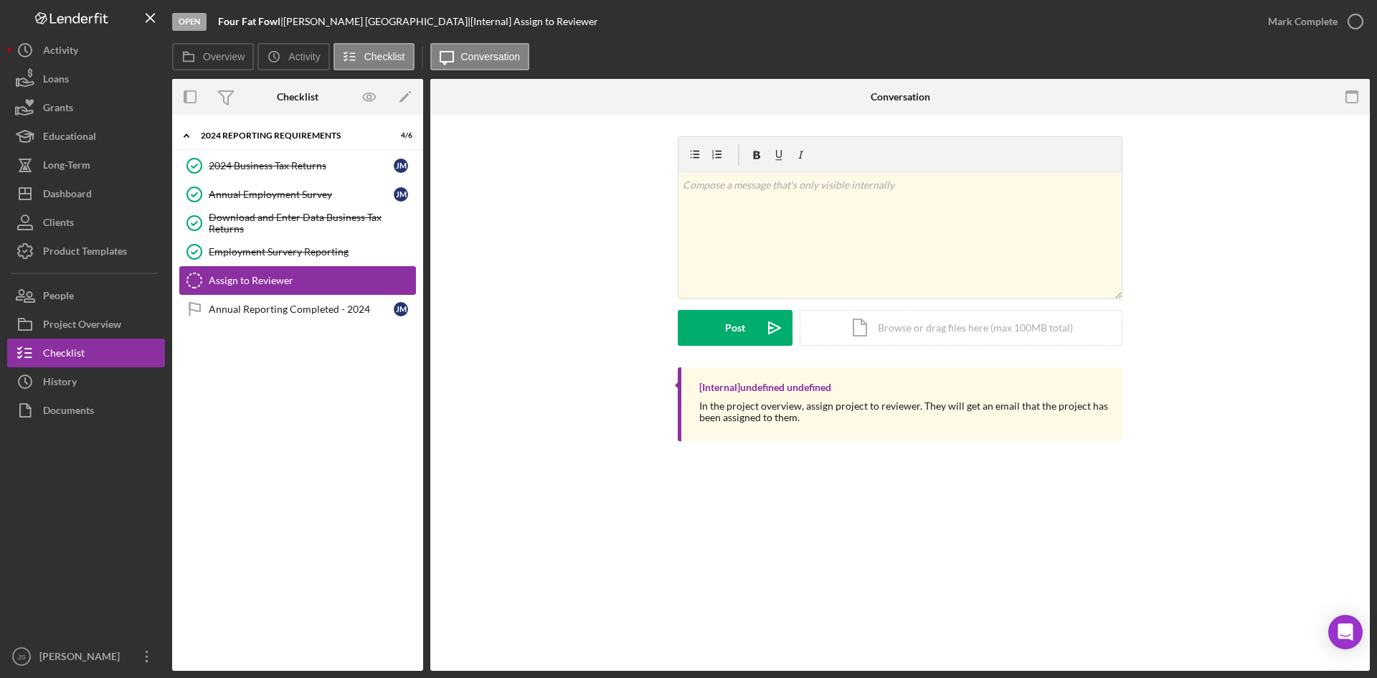
click at [244, 282] on div "Assign to Reviewer" at bounding box center [312, 280] width 207 height 11
click at [240, 57] on label "Overview" at bounding box center [224, 56] width 42 height 11
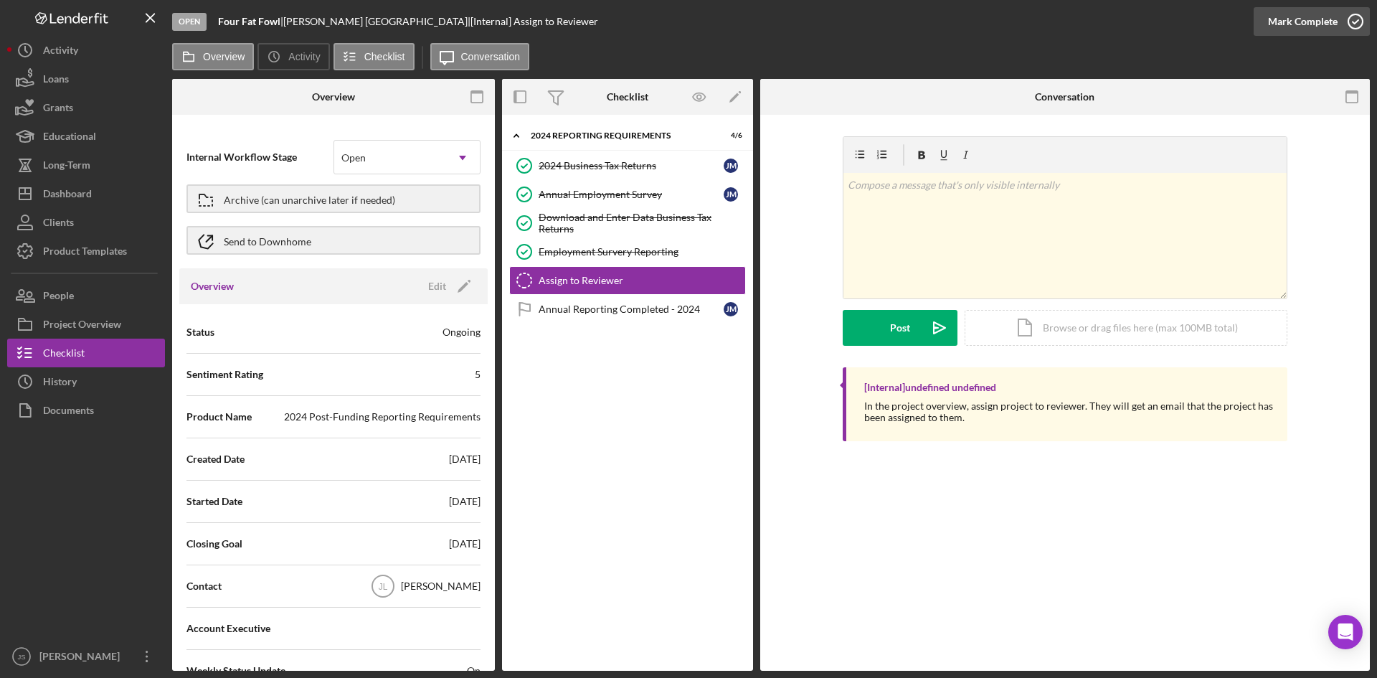
click at [1357, 21] on icon "button" at bounding box center [1355, 22] width 36 height 36
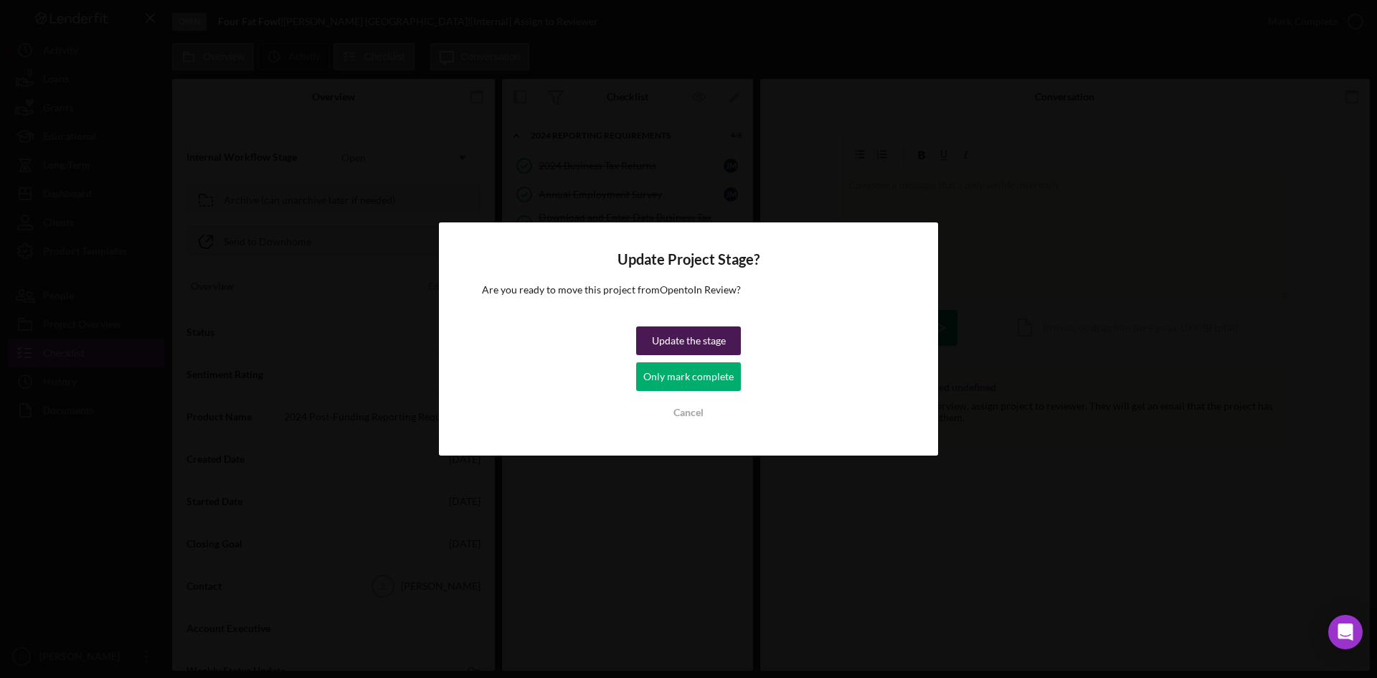
click at [713, 341] on div "Update the stage" at bounding box center [689, 340] width 74 height 29
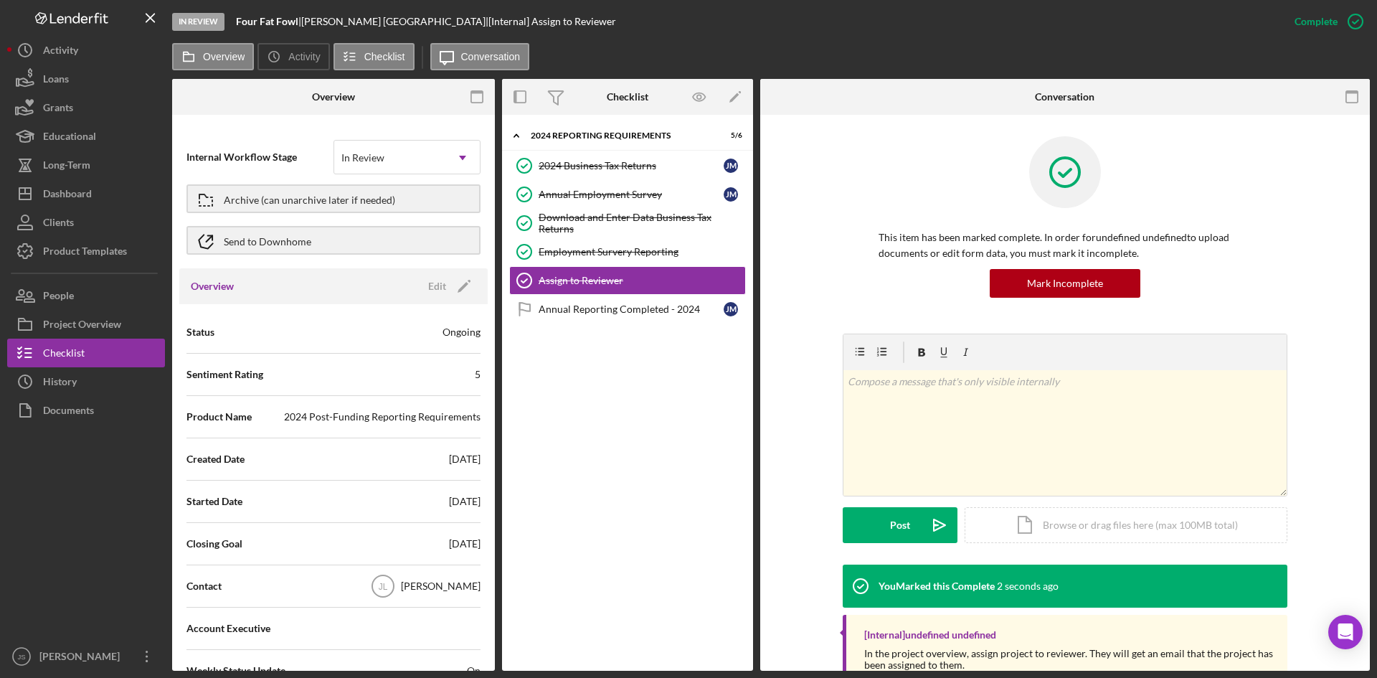
drag, startPoint x: 1276, startPoint y: 232, endPoint x: 1262, endPoint y: 242, distance: 16.9
click at [1278, 234] on div "This item has been marked complete. In order for undefined undefined to upload …" at bounding box center [1065, 234] width 445 height 197
click at [95, 173] on button "Long-Term" at bounding box center [86, 165] width 158 height 29
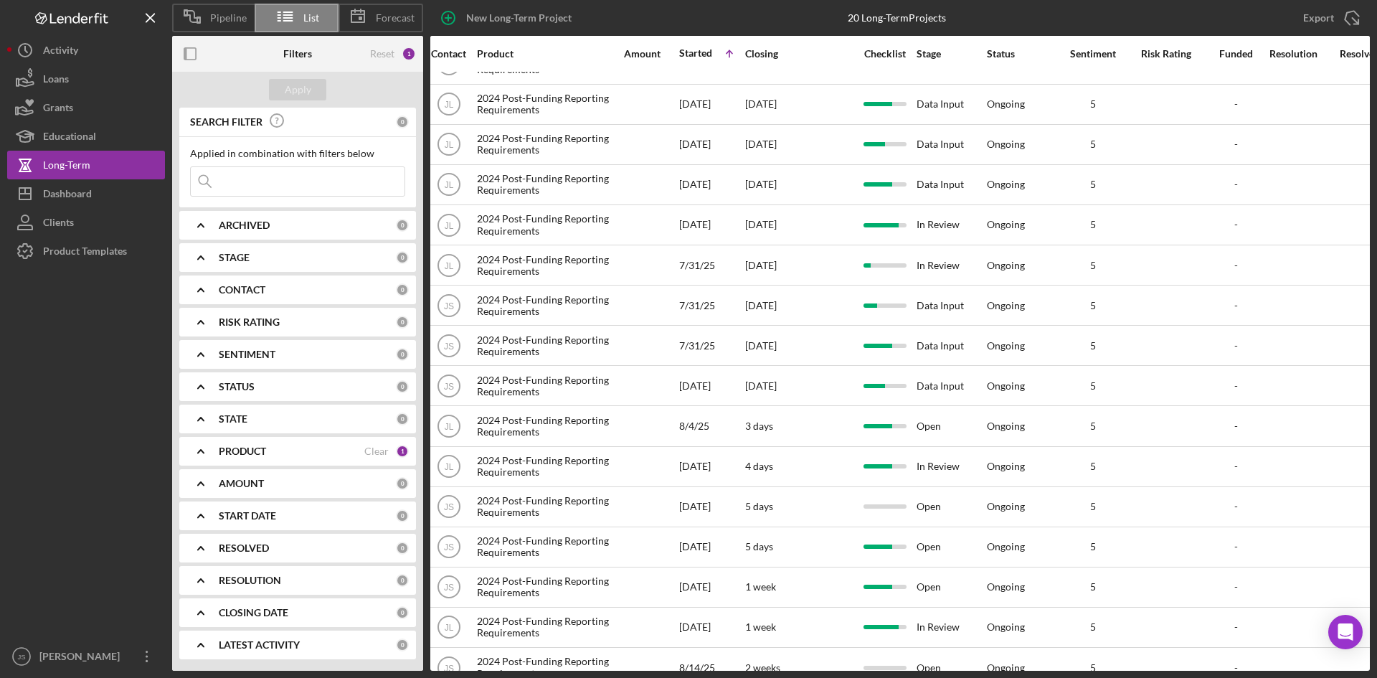
scroll to position [0, 494]
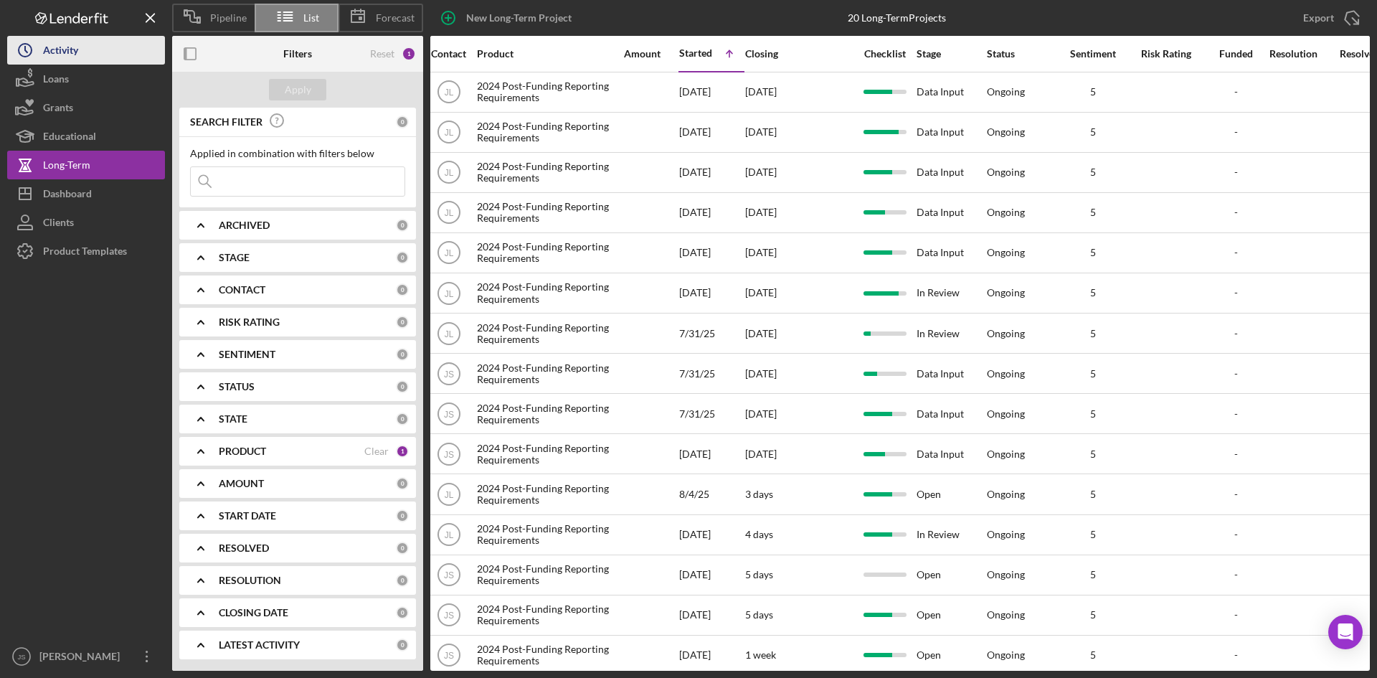
click at [43, 52] on div "Activity" at bounding box center [60, 52] width 35 height 32
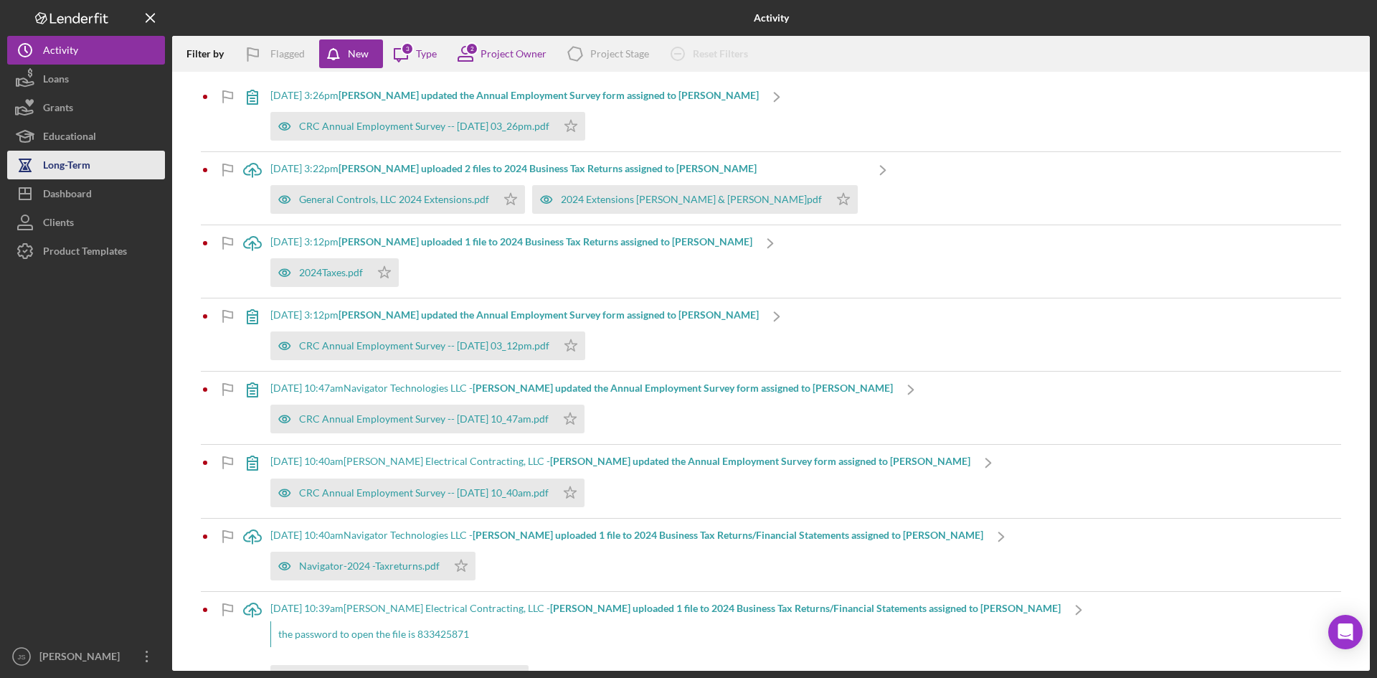
click at [112, 165] on button "Long-Term" at bounding box center [86, 165] width 158 height 29
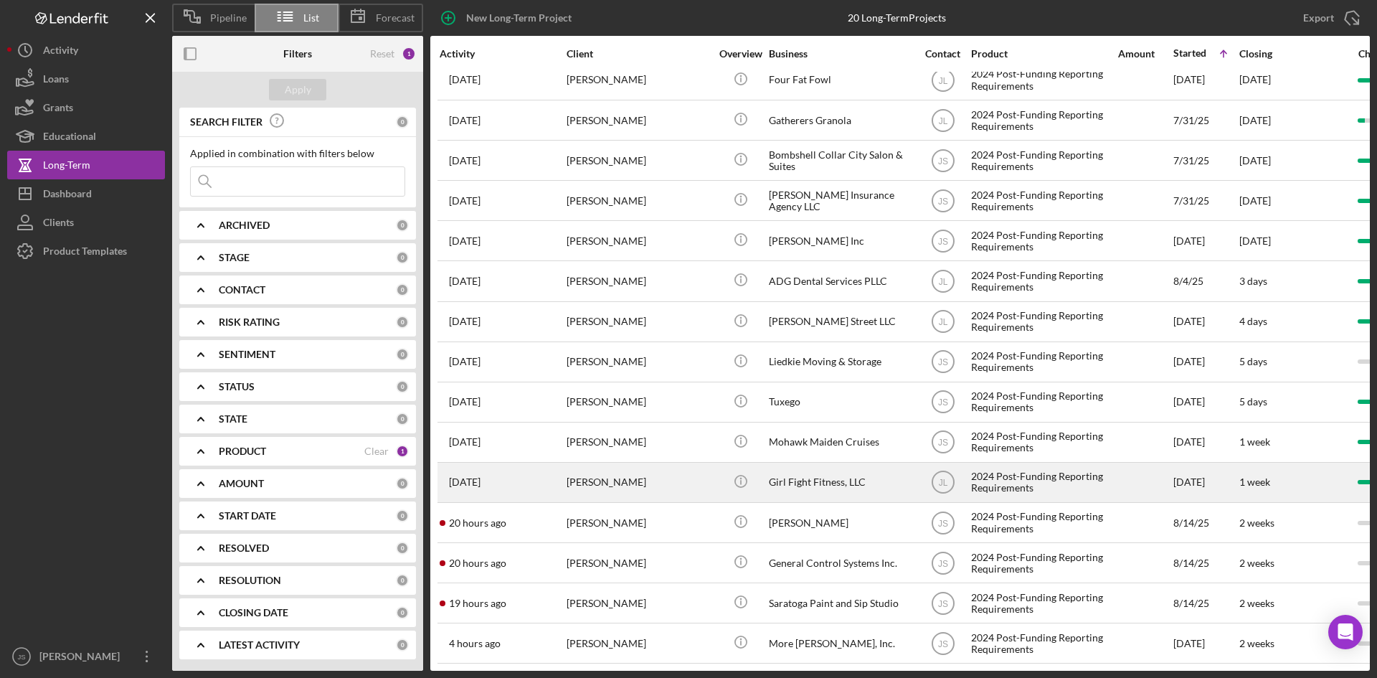
scroll to position [224, 0]
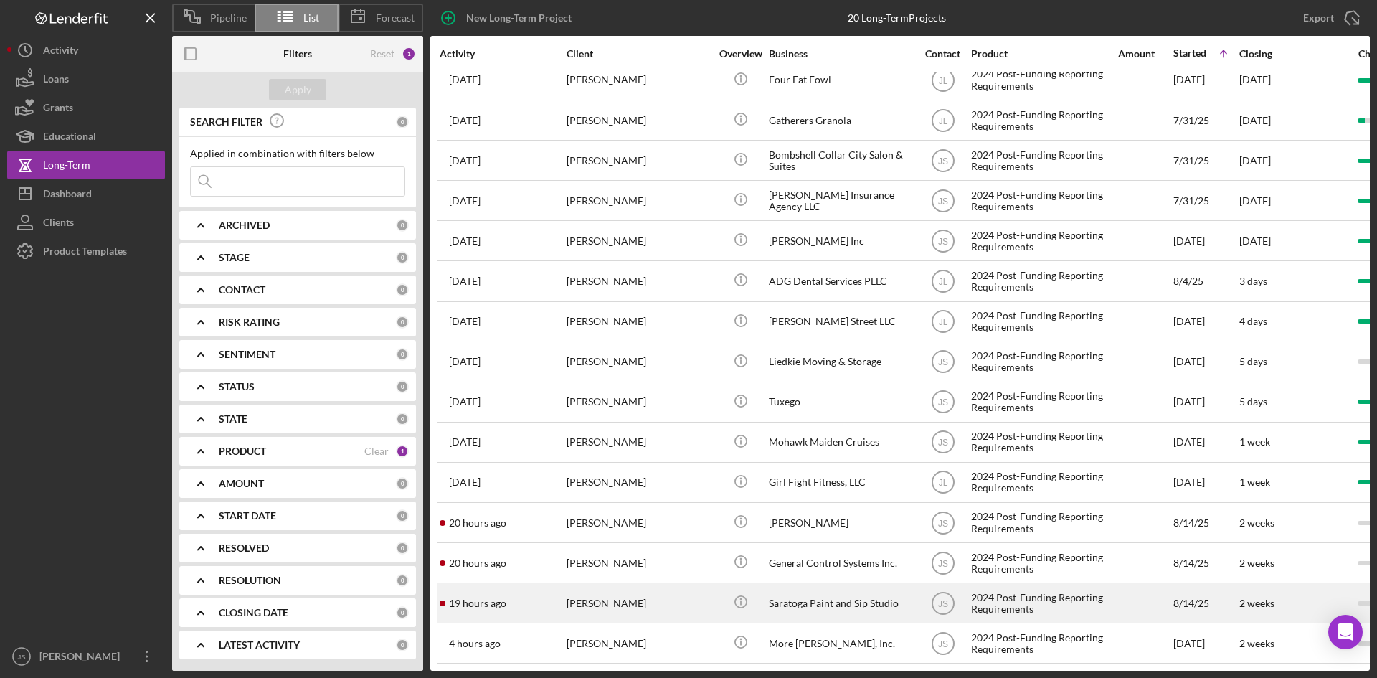
click at [637, 592] on div "[PERSON_NAME]" at bounding box center [637, 603] width 143 height 38
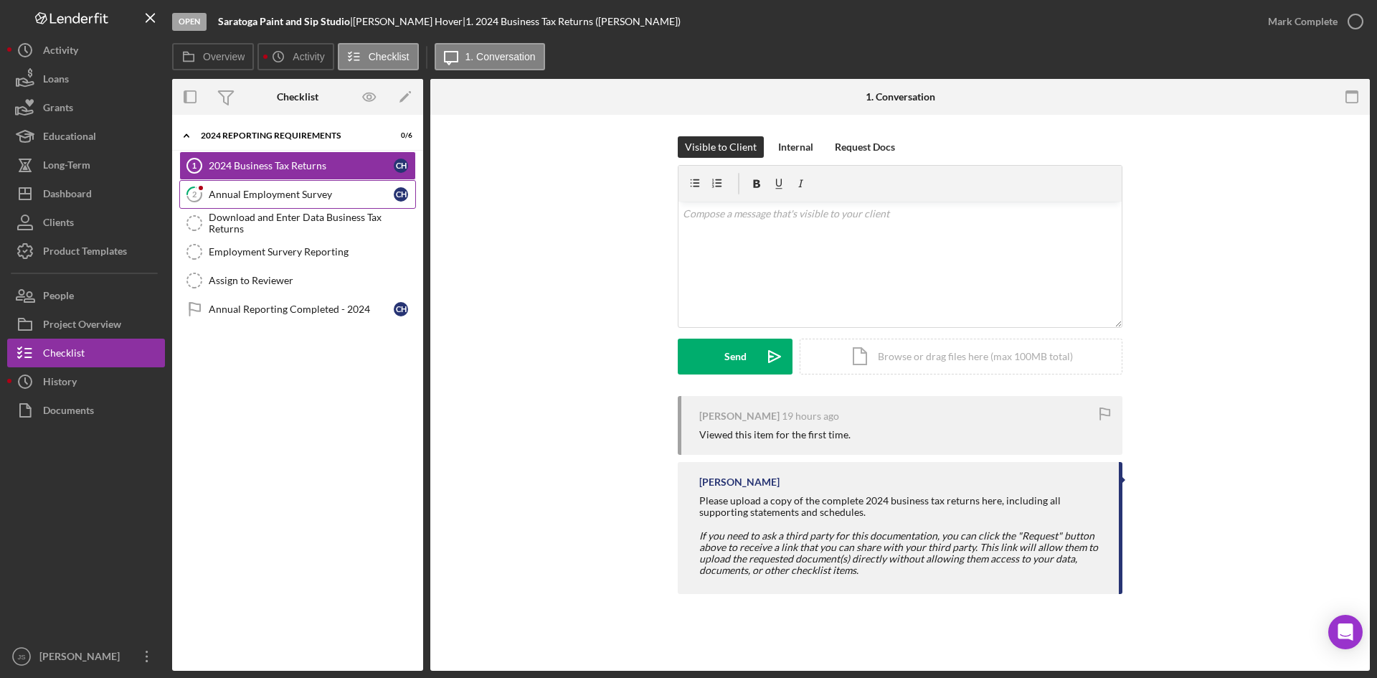
click at [359, 195] on div "Annual Employment Survey" at bounding box center [301, 194] width 185 height 11
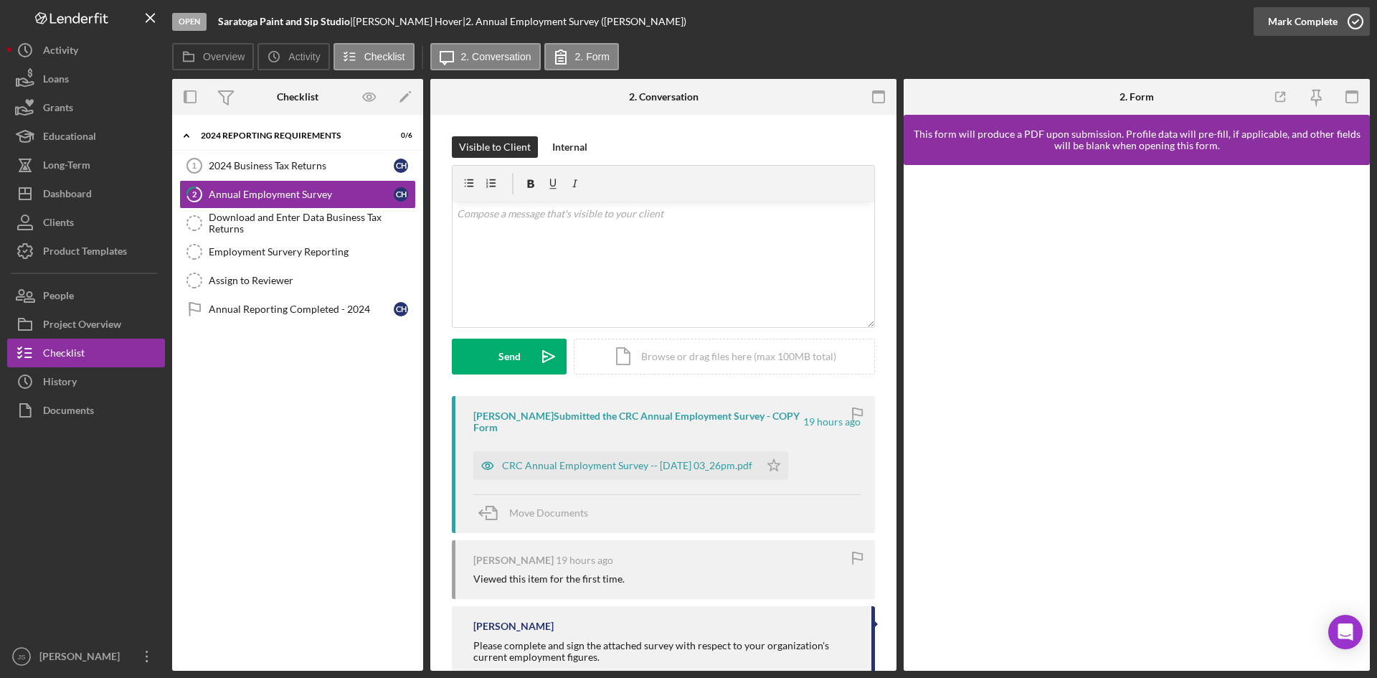
click at [1354, 23] on icon "button" at bounding box center [1355, 22] width 36 height 36
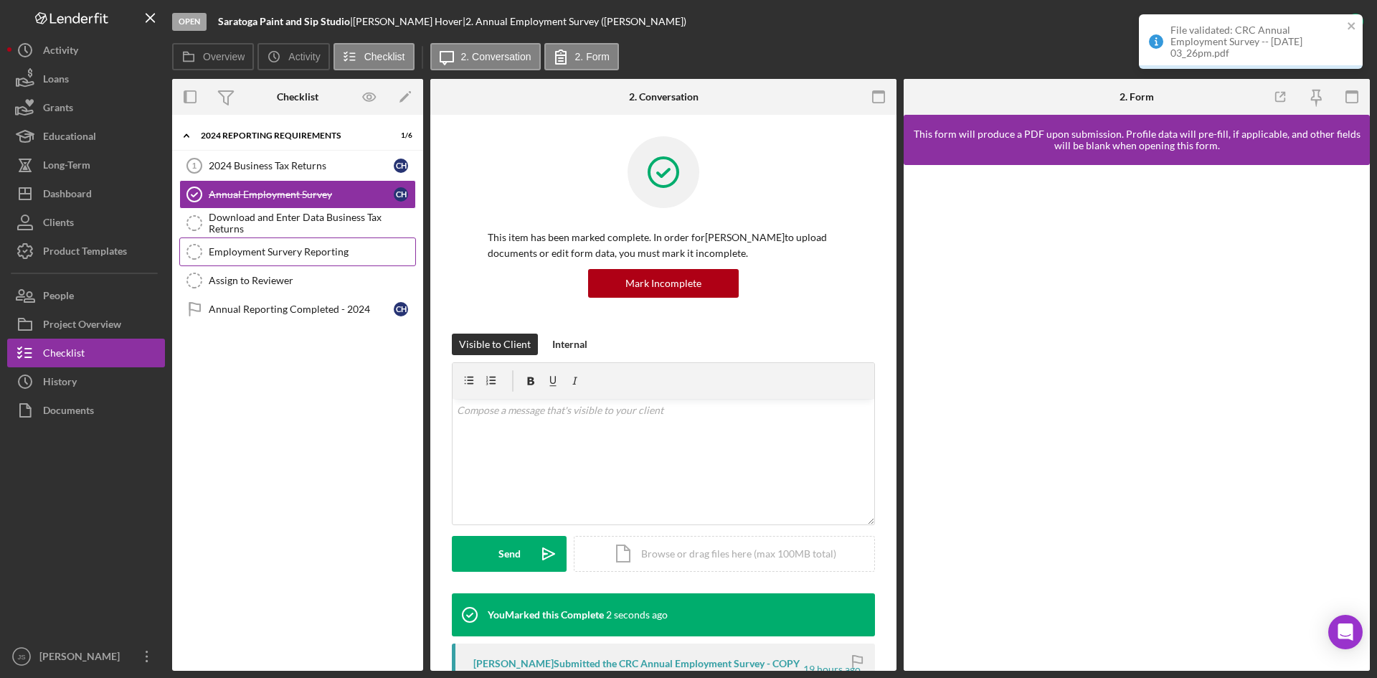
click at [312, 253] on div "Employment Survery Reporting" at bounding box center [312, 251] width 207 height 11
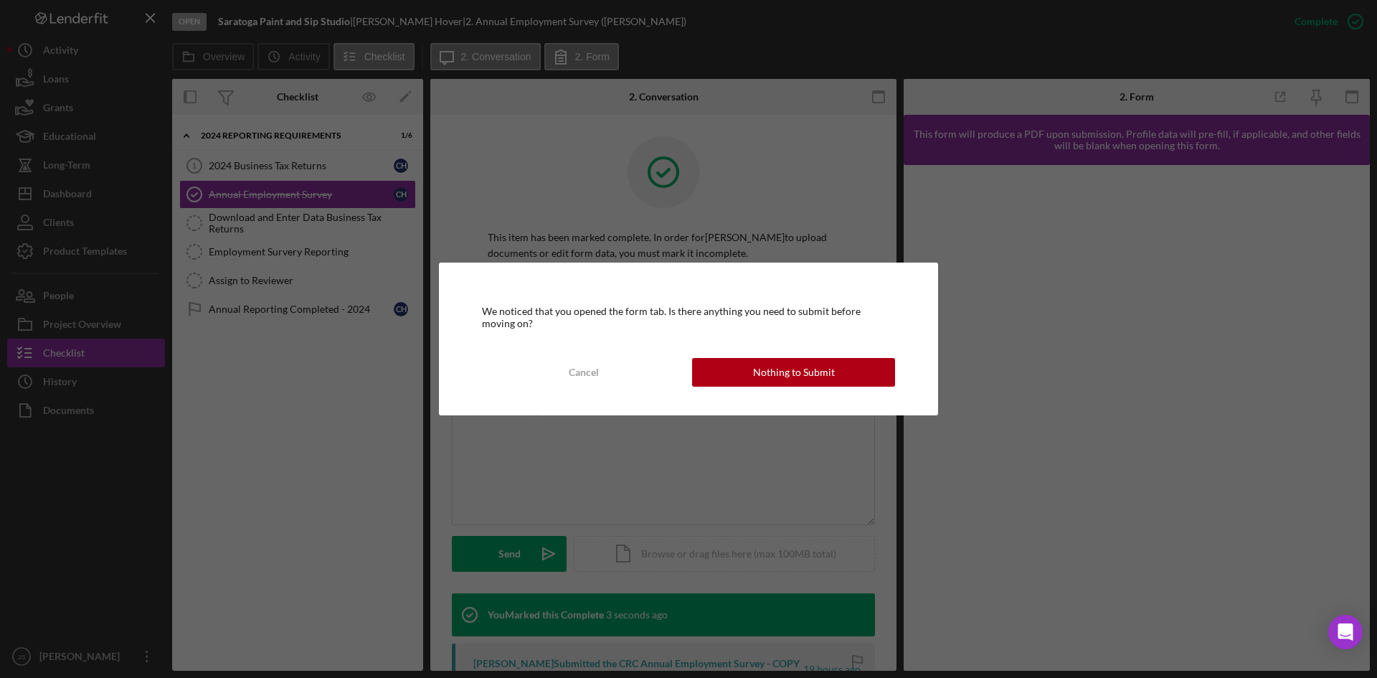
drag, startPoint x: 872, startPoint y: 359, endPoint x: 933, endPoint y: 338, distance: 64.4
click at [872, 361] on button "Nothing to Submit" at bounding box center [793, 372] width 203 height 29
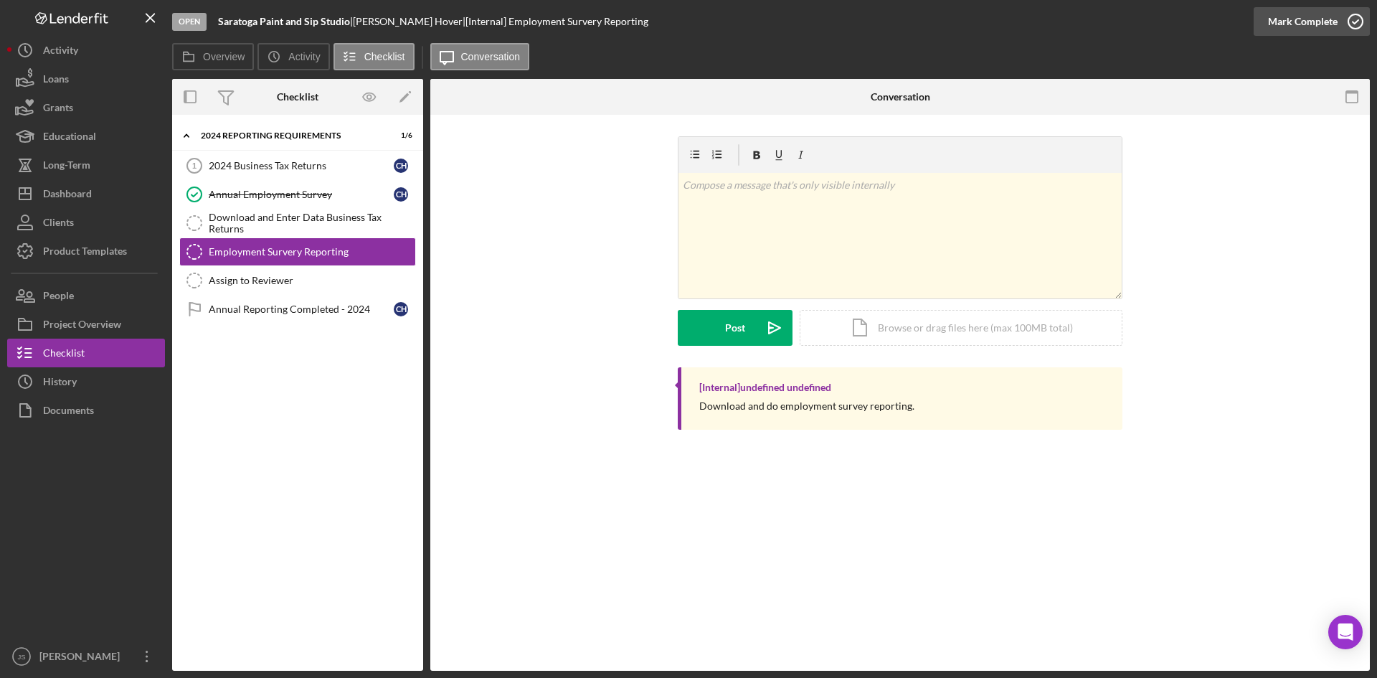
click at [1358, 22] on icon "button" at bounding box center [1355, 22] width 36 height 36
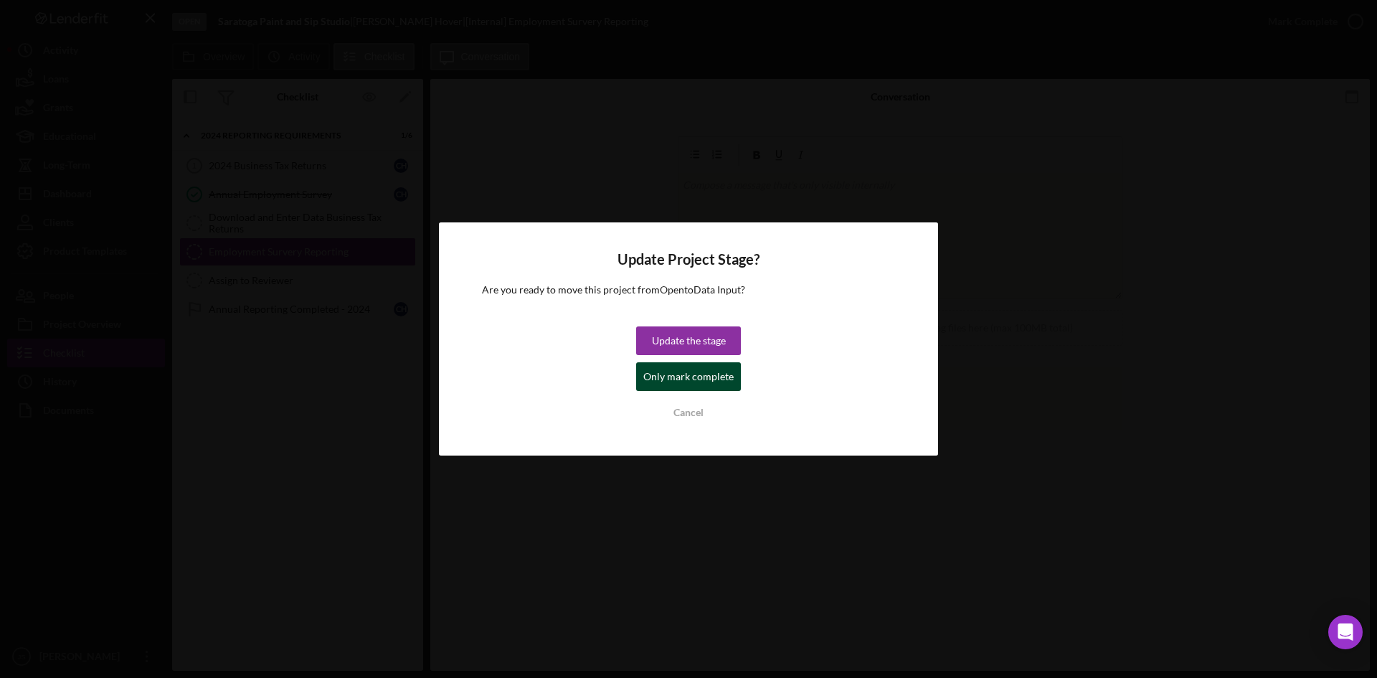
click at [716, 376] on div "Only mark complete" at bounding box center [688, 376] width 90 height 29
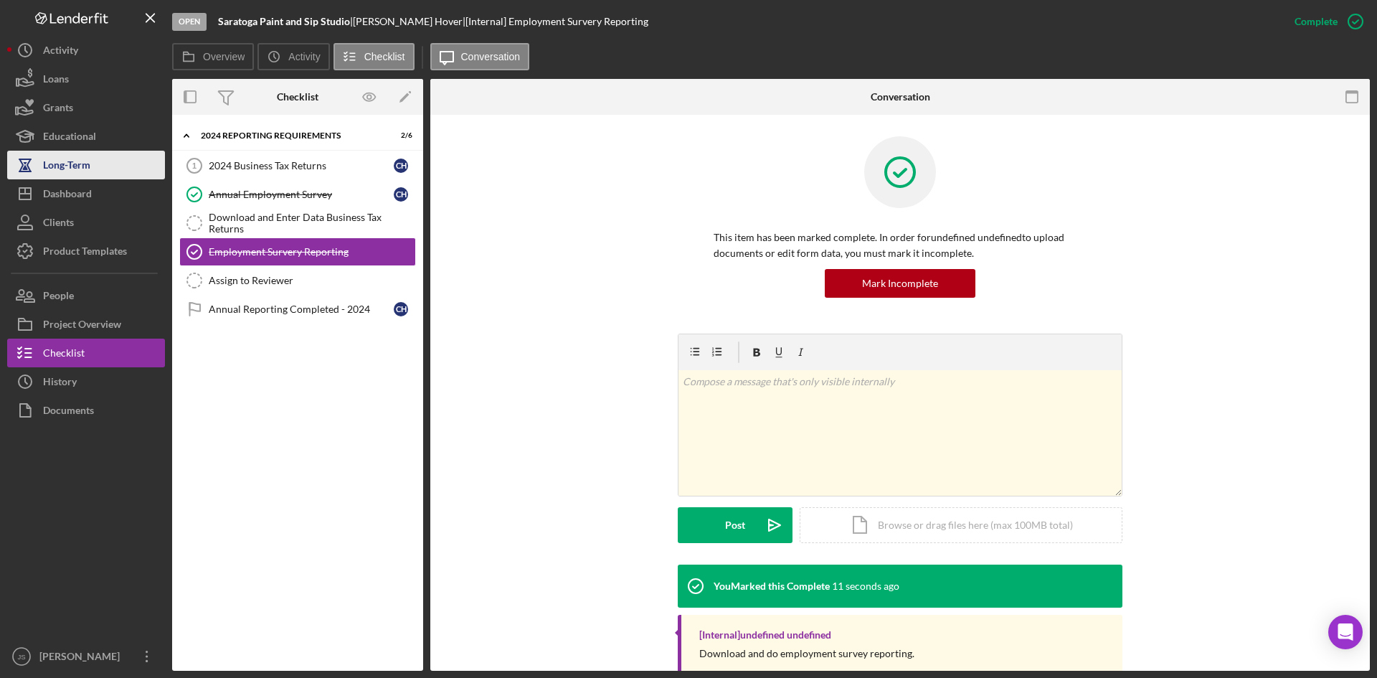
click at [78, 163] on div "Long-Term" at bounding box center [66, 167] width 47 height 32
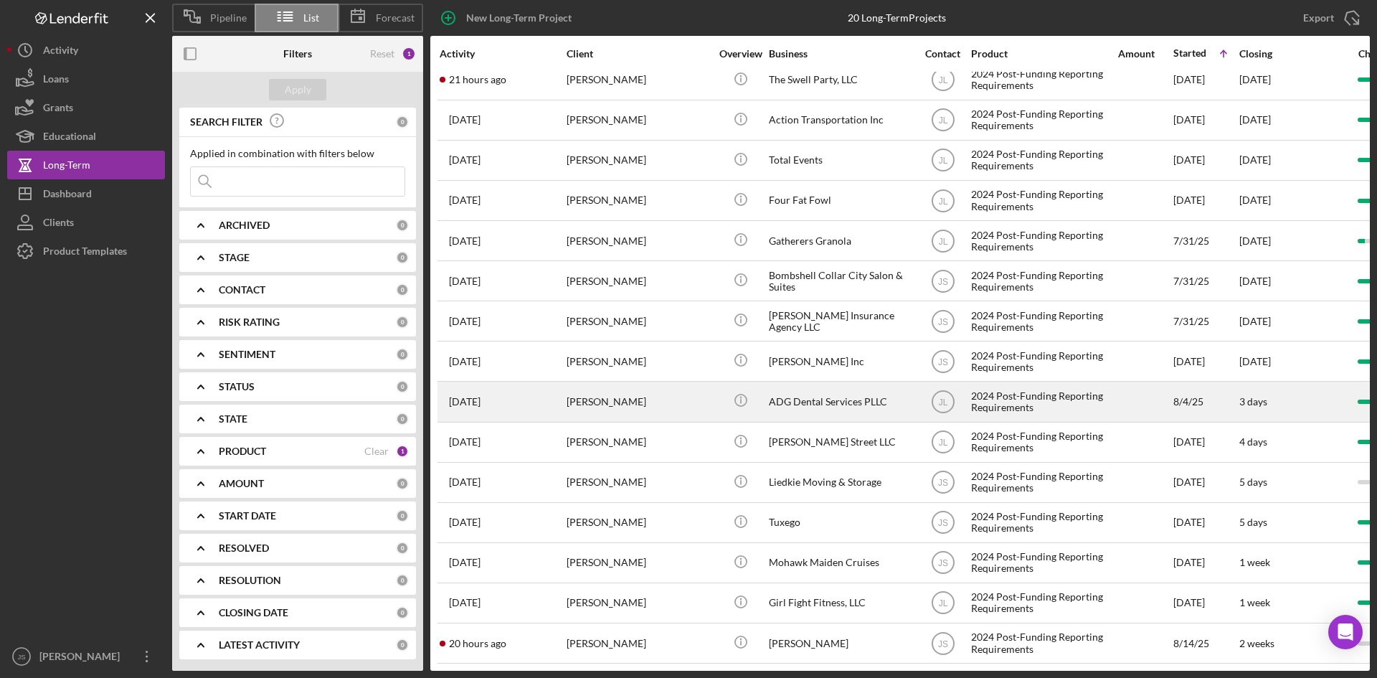
scroll to position [224, 0]
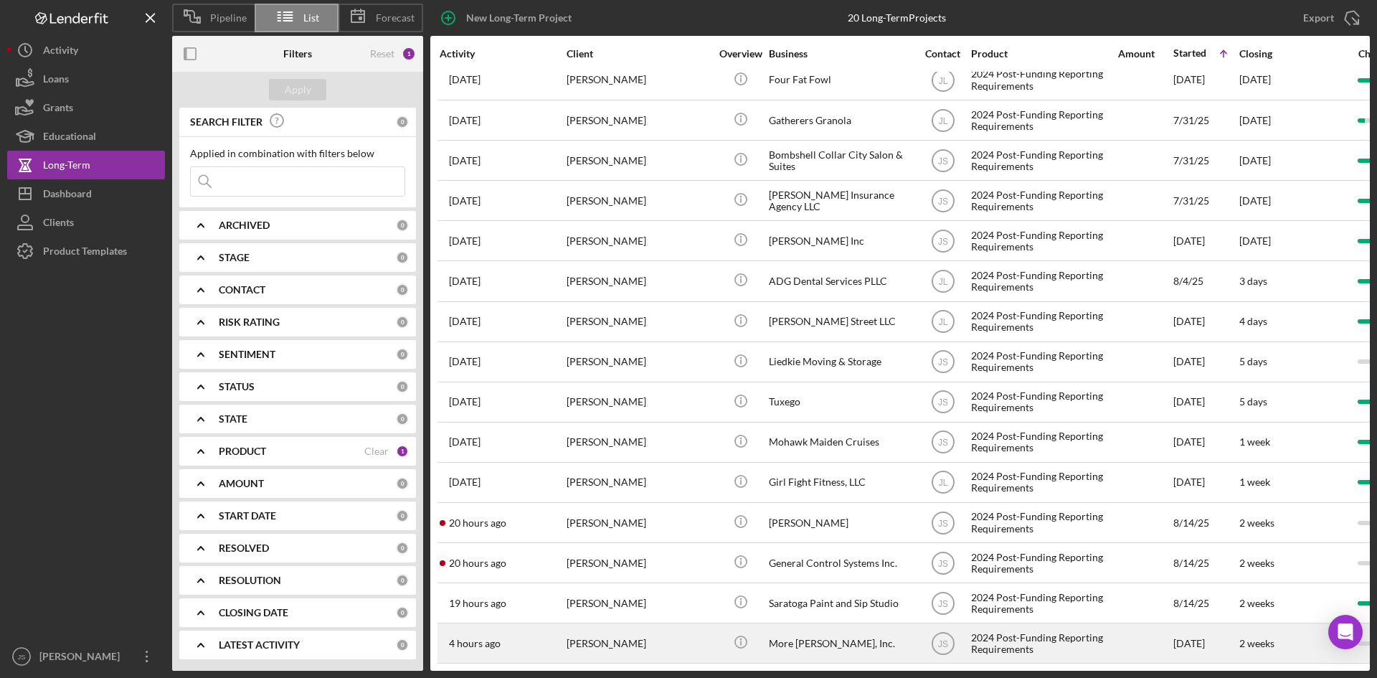
click at [614, 631] on div "[PERSON_NAME]" at bounding box center [637, 643] width 143 height 38
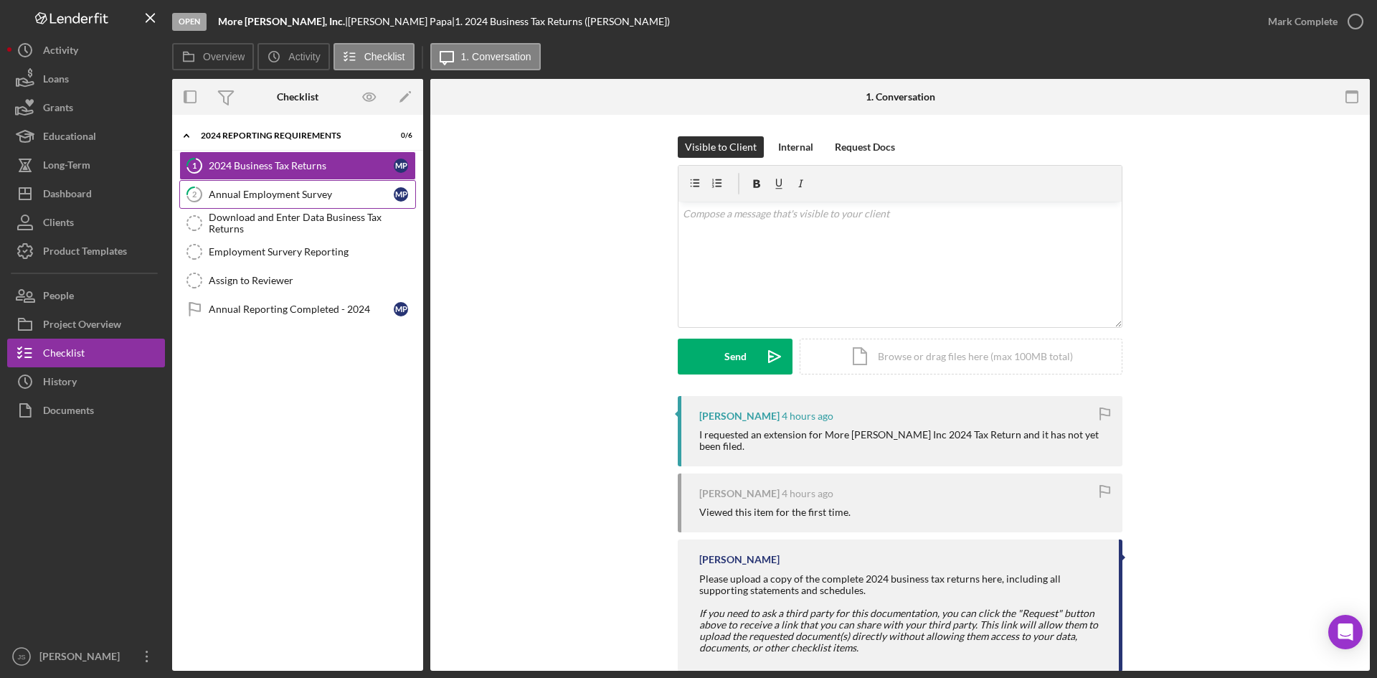
click at [317, 195] on div "Annual Employment Survey" at bounding box center [301, 194] width 185 height 11
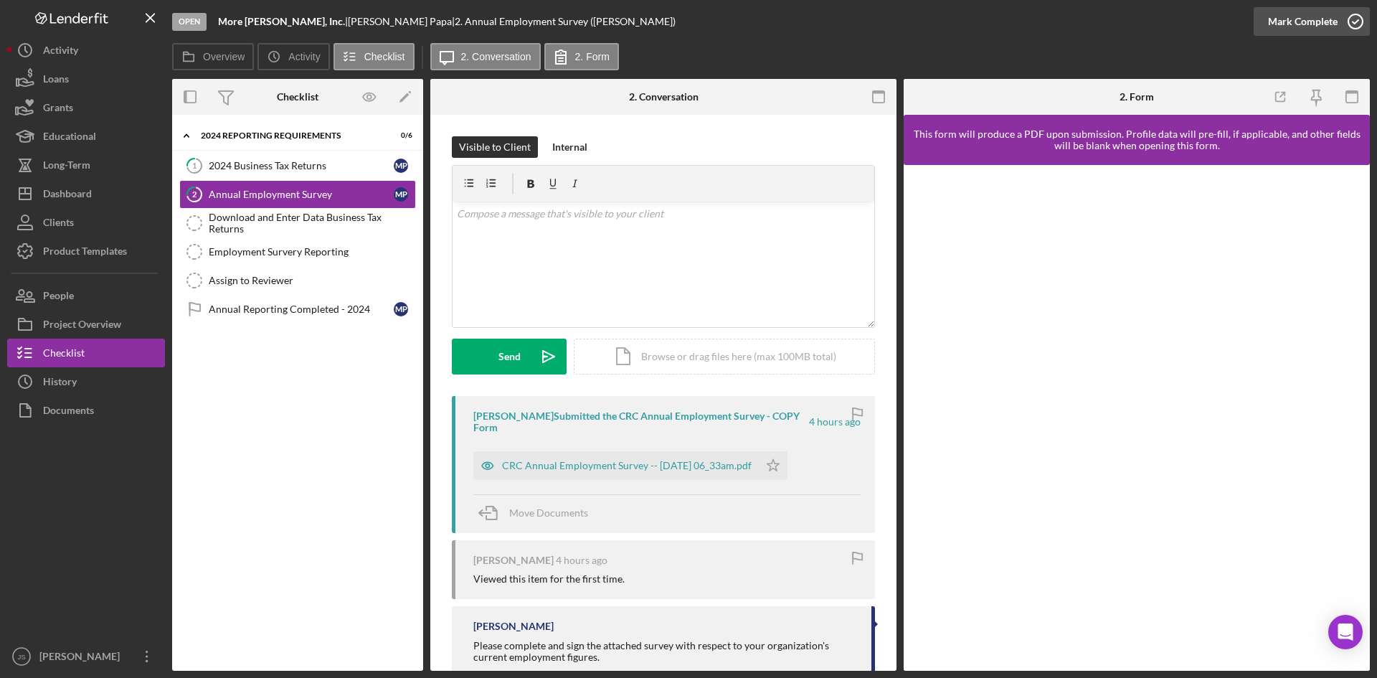
click at [1358, 22] on icon "button" at bounding box center [1355, 22] width 36 height 36
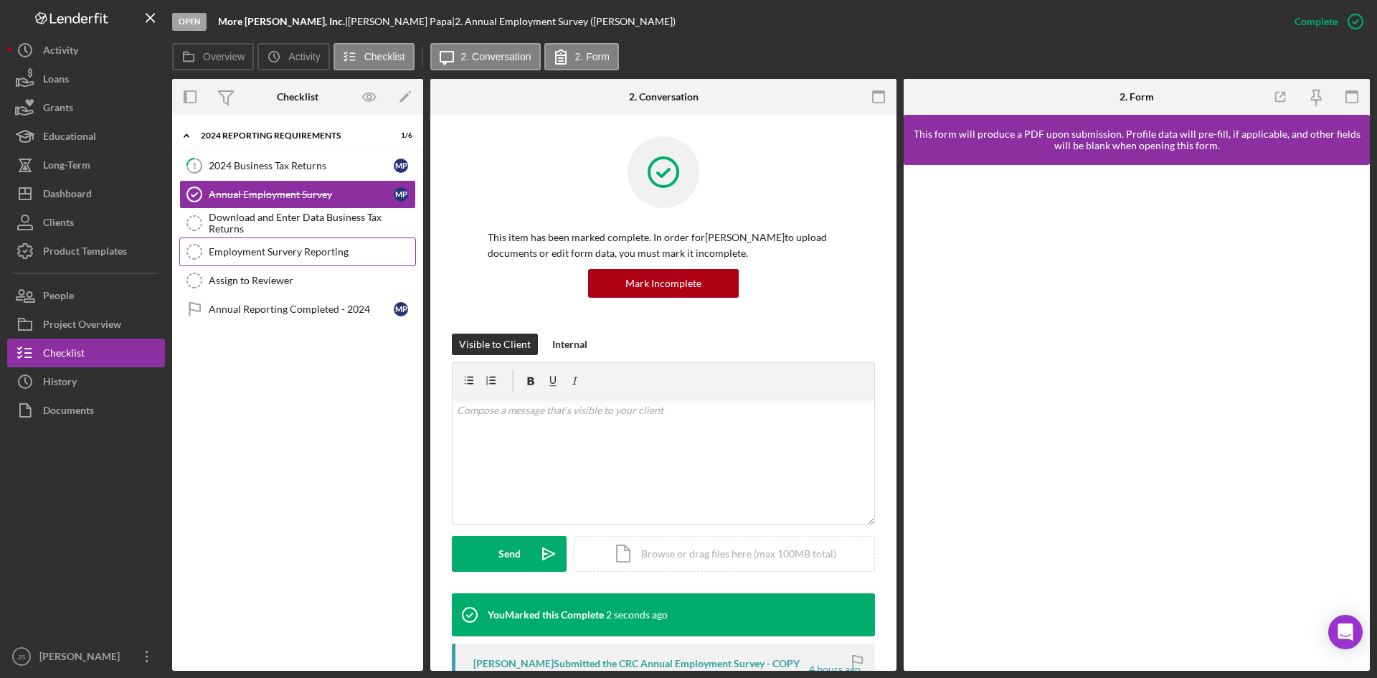
click at [300, 260] on link "Employment Survery Reporting Employment Survery Reporting" at bounding box center [297, 251] width 237 height 29
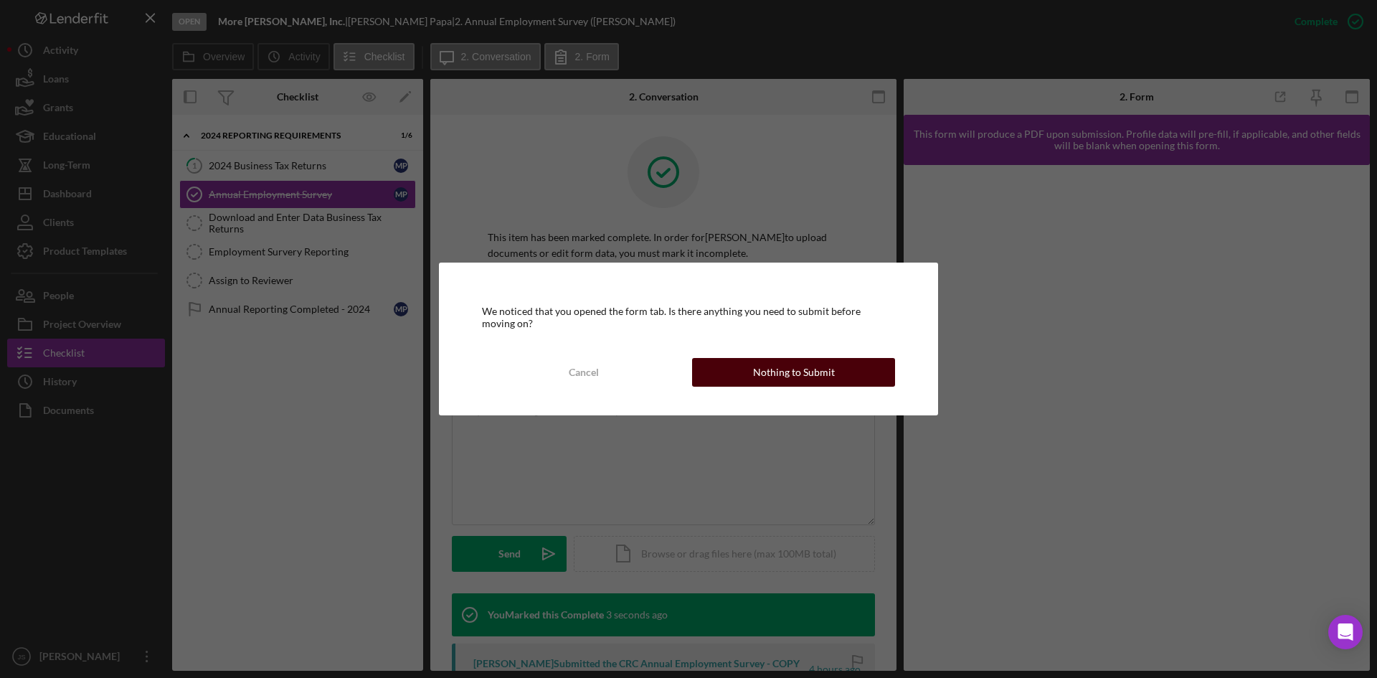
click at [777, 373] on div "Nothing to Submit" at bounding box center [794, 372] width 82 height 29
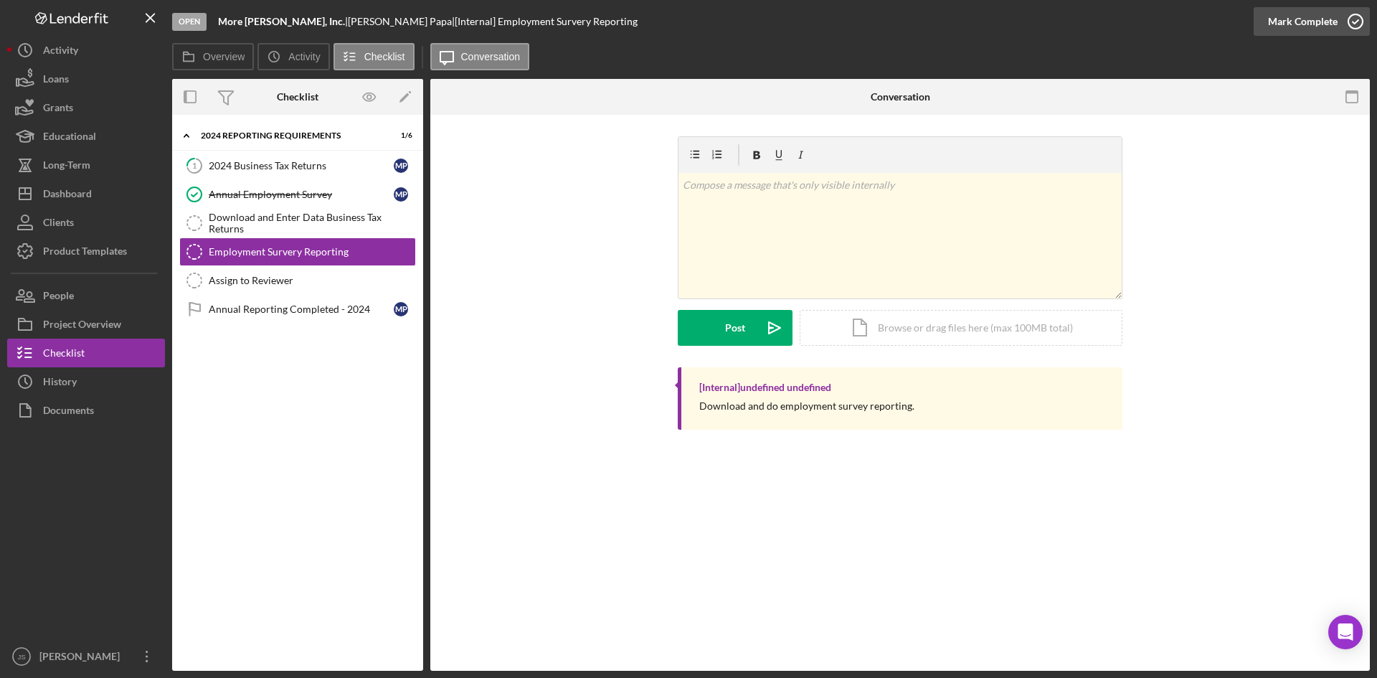
click at [1360, 23] on icon "button" at bounding box center [1355, 22] width 36 height 36
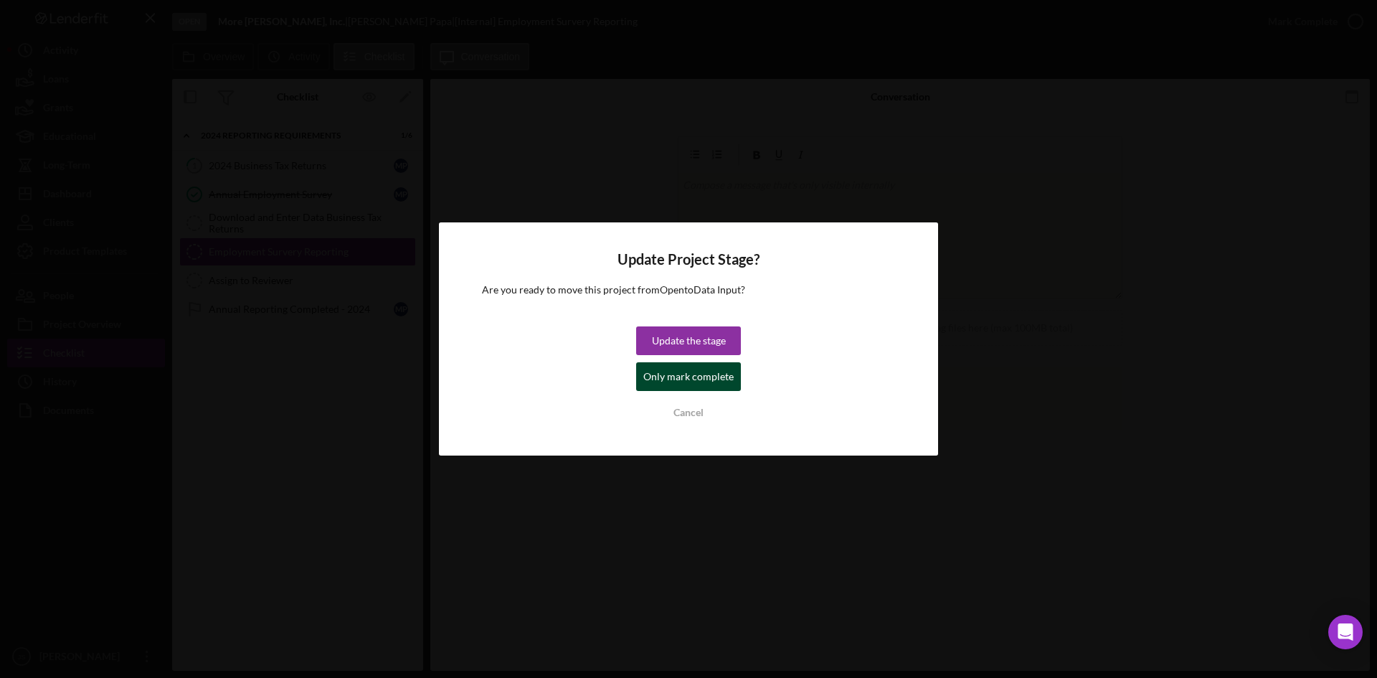
click at [694, 374] on div "Only mark complete" at bounding box center [688, 376] width 90 height 29
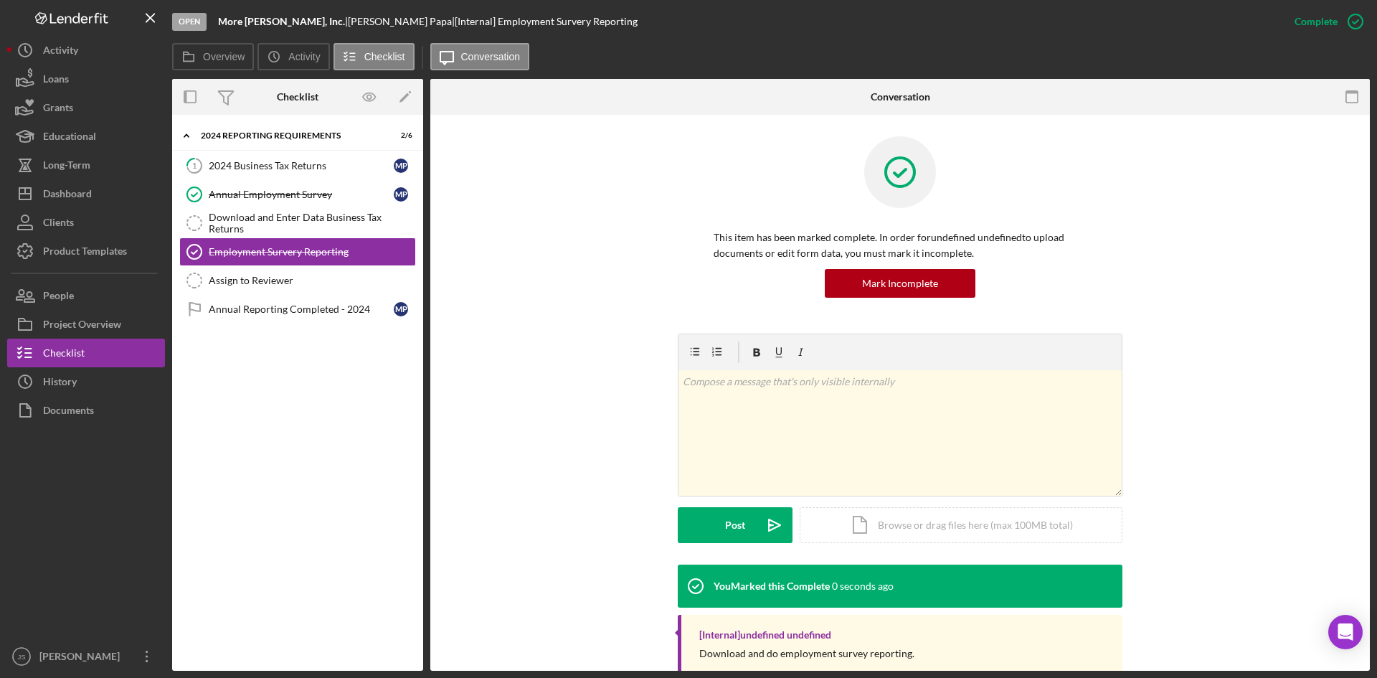
click at [327, 442] on div "Icon/Expander 2024 Reporting Requirements 2 / [DATE] Business Tax Returns M P A…" at bounding box center [297, 392] width 251 height 541
click at [56, 162] on div "Long-Term" at bounding box center [66, 167] width 47 height 32
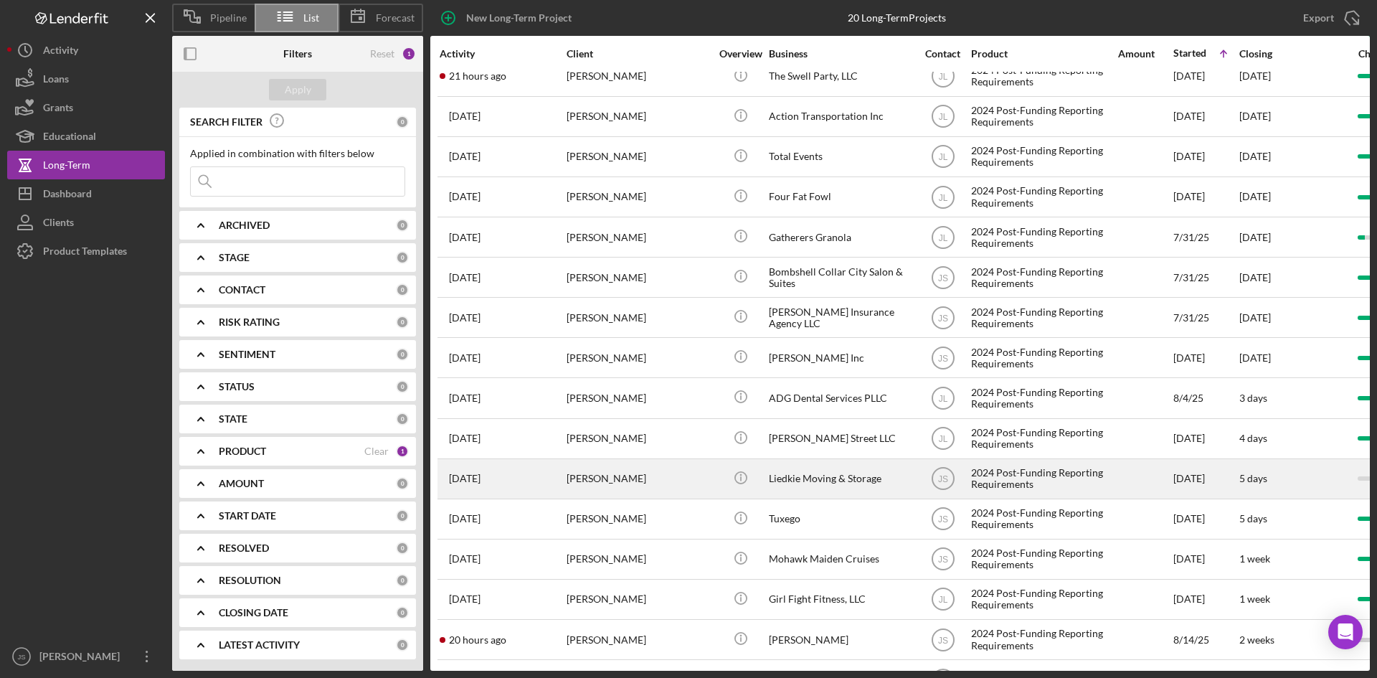
scroll to position [224, 0]
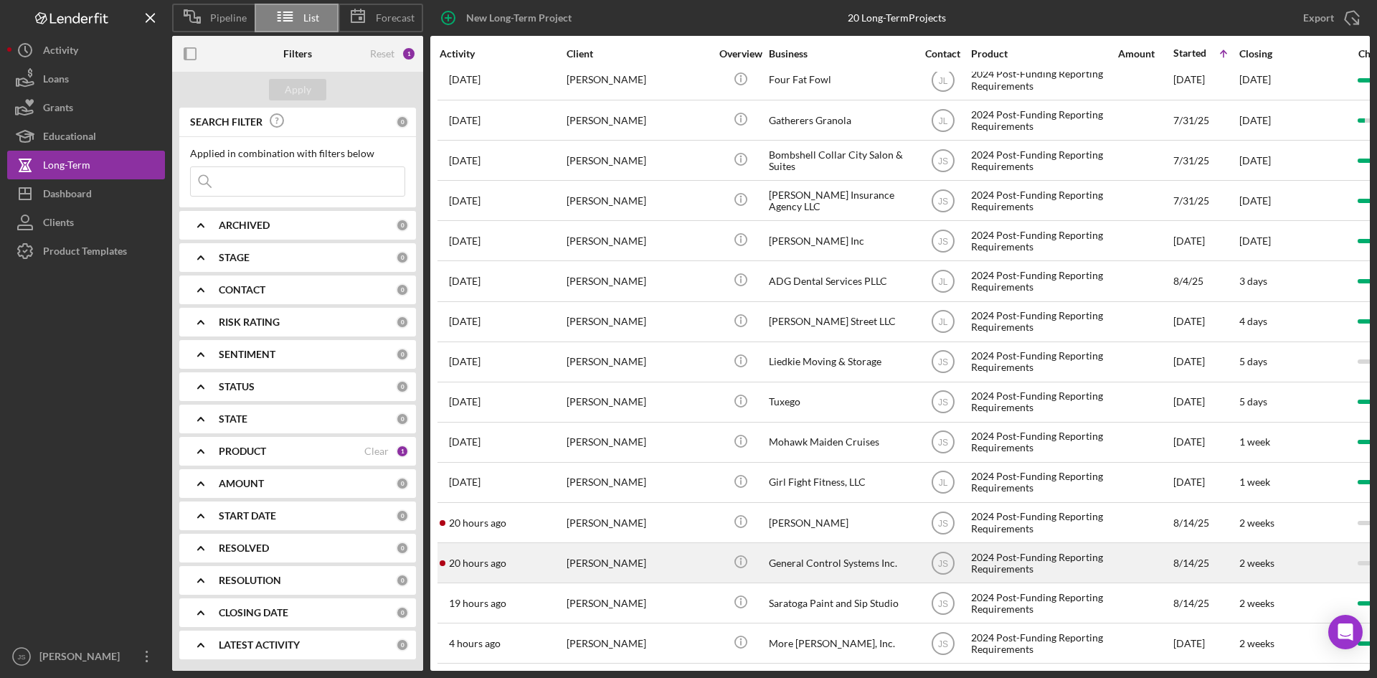
click at [855, 547] on div "General Control Systems Inc." at bounding box center [840, 563] width 143 height 38
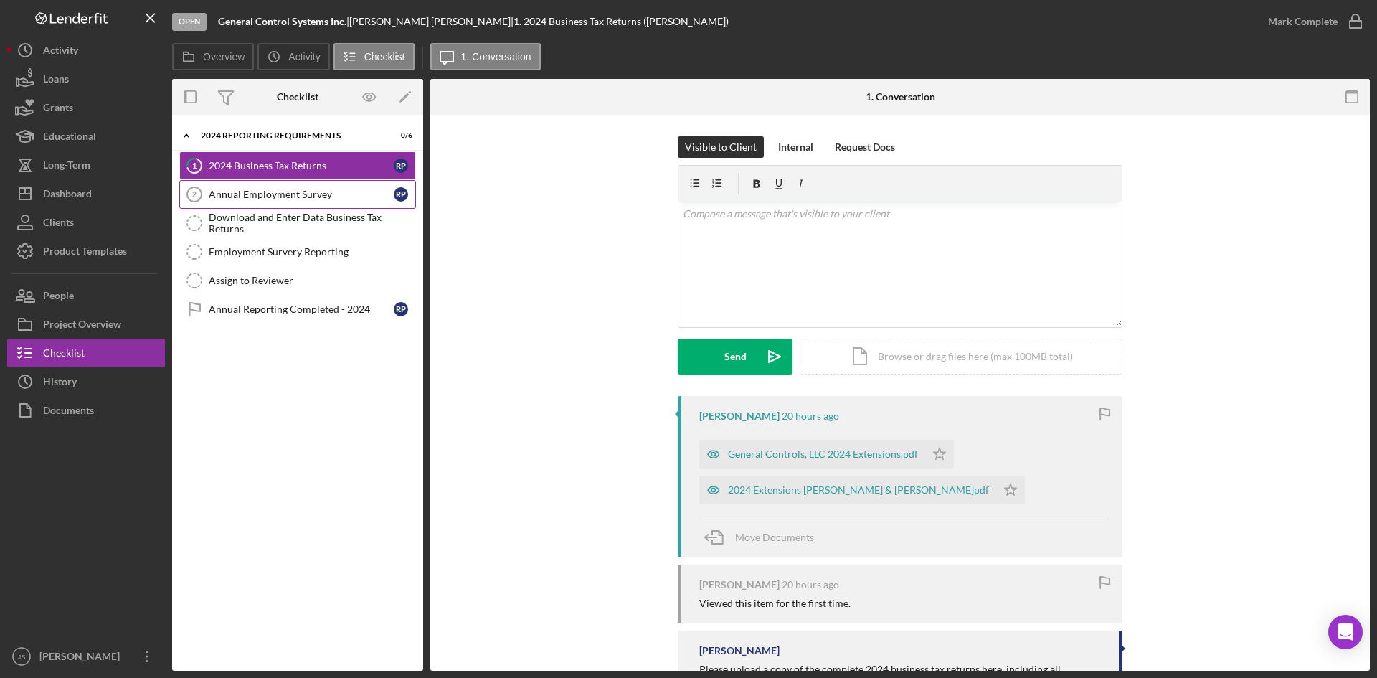
click at [348, 191] on div "Annual Employment Survey" at bounding box center [301, 194] width 185 height 11
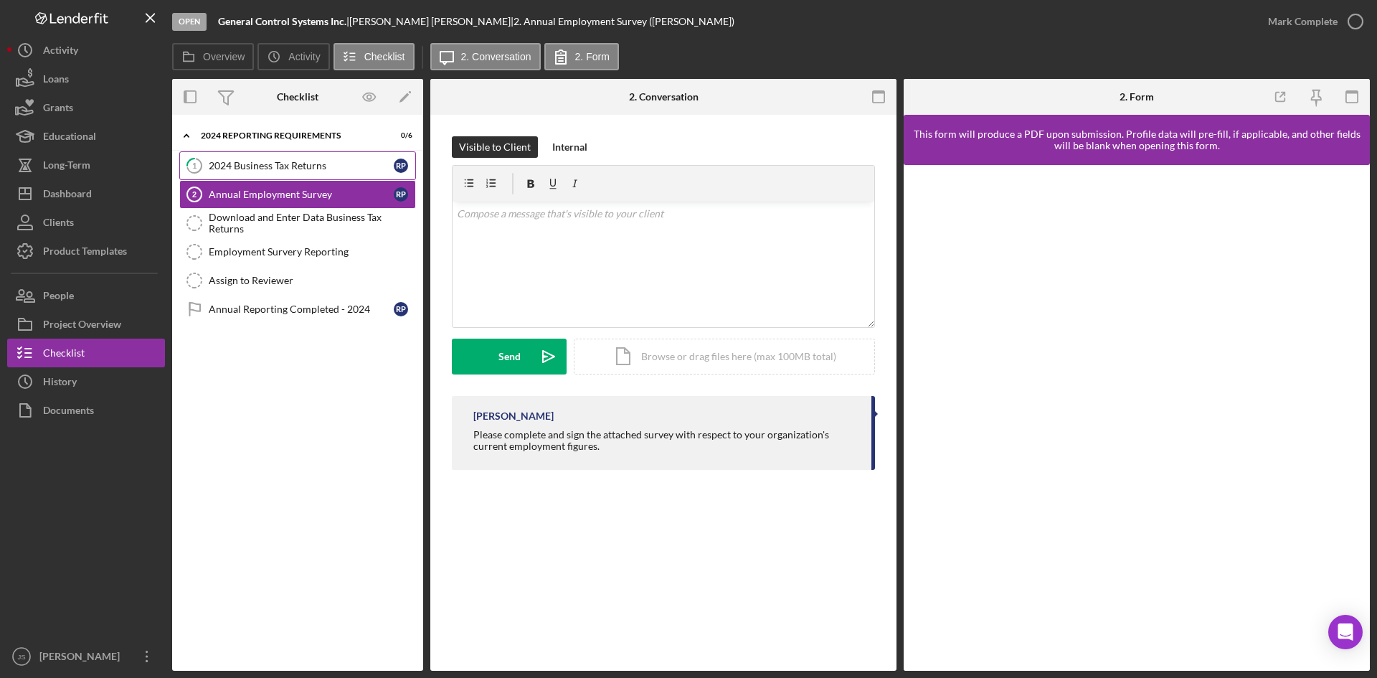
click at [259, 169] on div "2024 Business Tax Returns" at bounding box center [301, 165] width 185 height 11
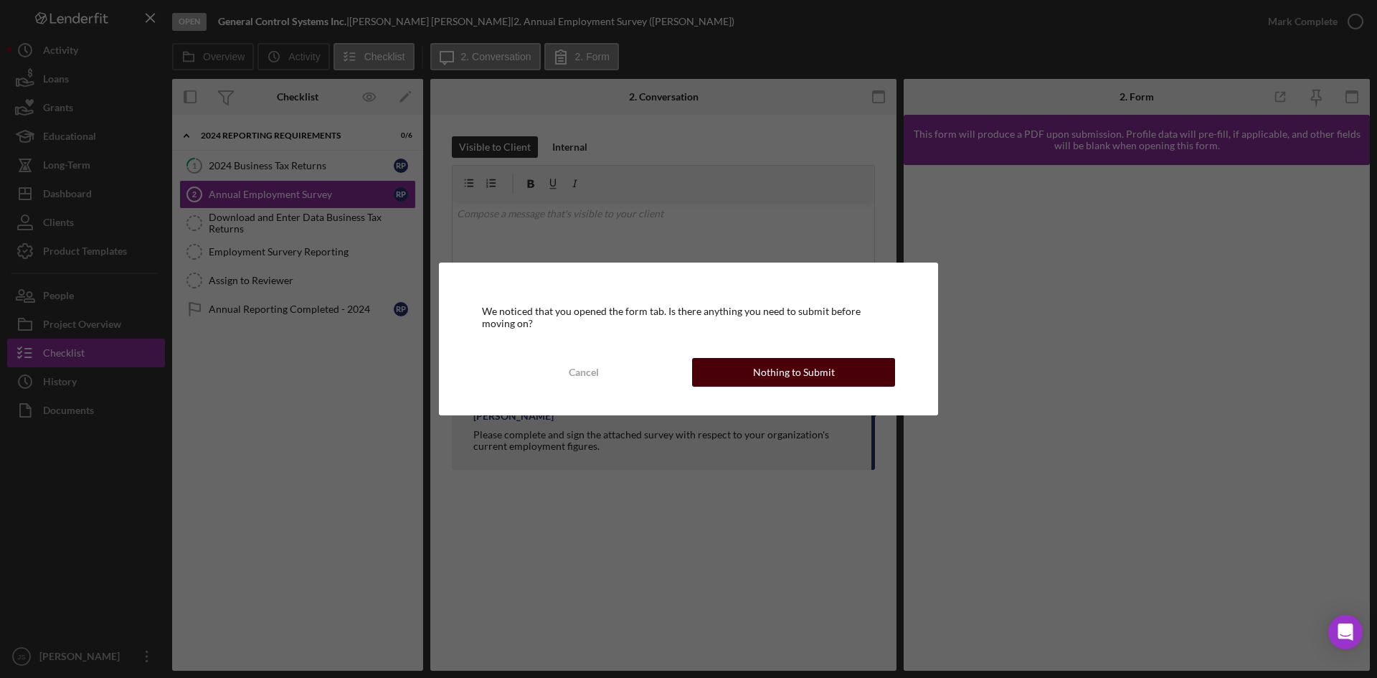
click at [804, 374] on div "Nothing to Submit" at bounding box center [794, 372] width 82 height 29
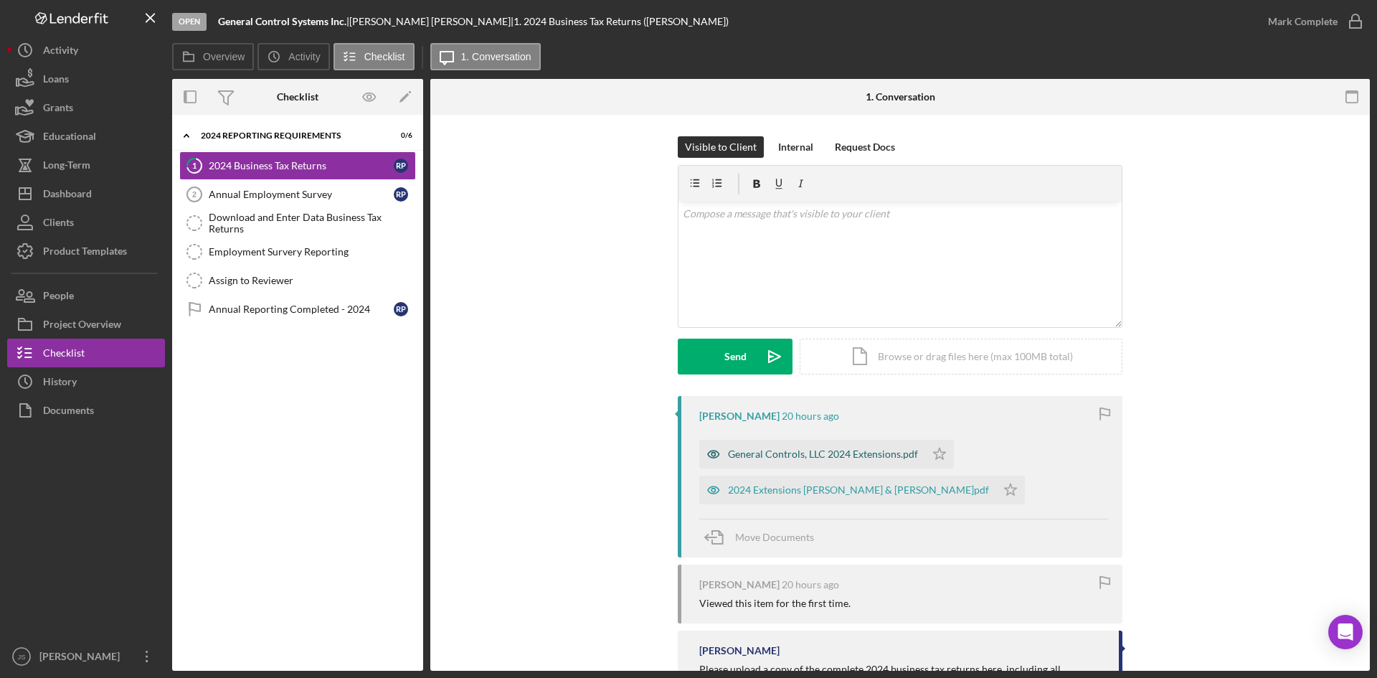
click at [877, 455] on div "General Controls, LLC 2024 Extensions.pdf" at bounding box center [823, 453] width 190 height 11
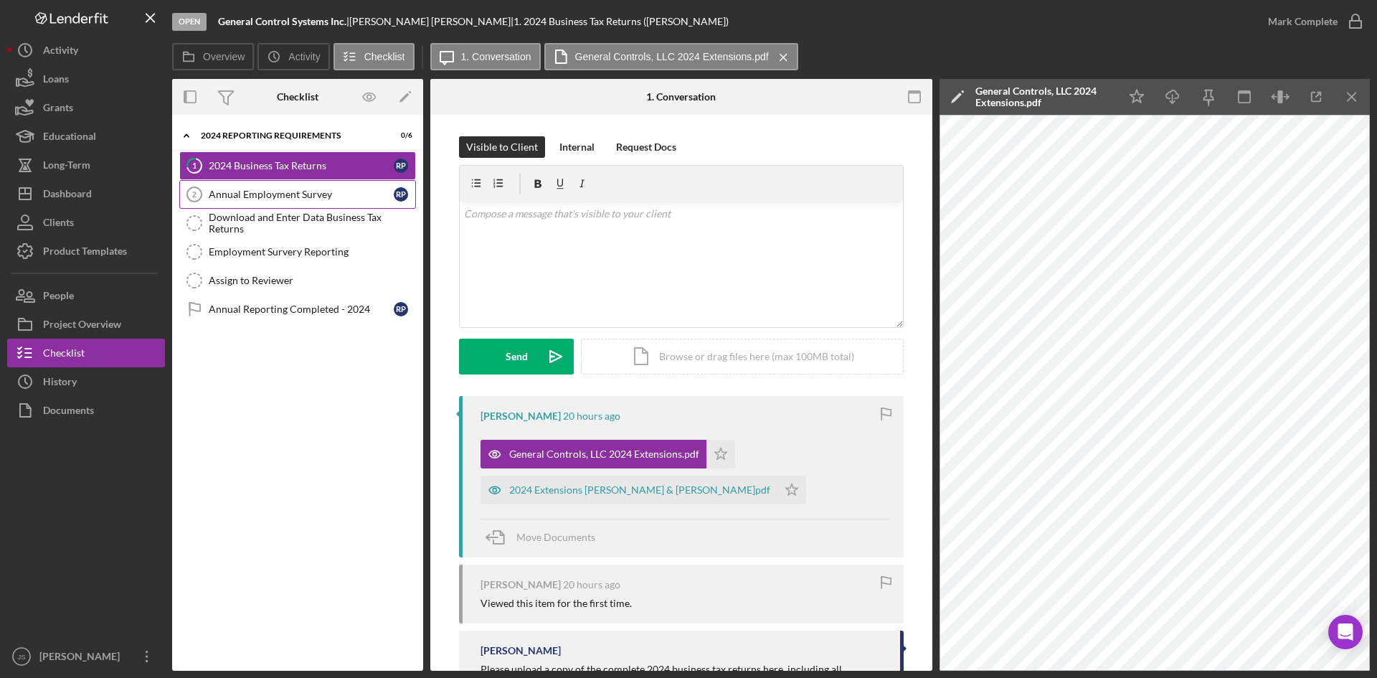
click at [303, 204] on link "Annual Employment Survey 2 Annual Employment Survey R P" at bounding box center [297, 194] width 237 height 29
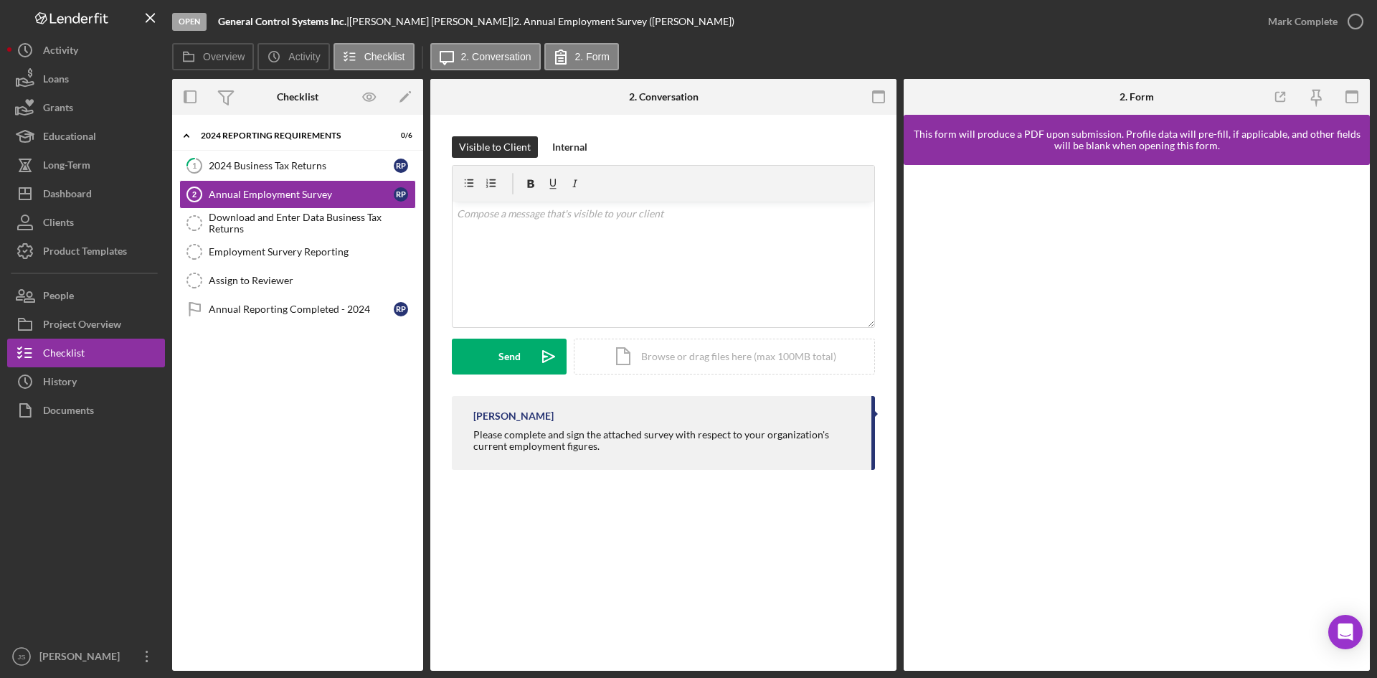
click at [325, 432] on div "Icon/Expander 2024 Reporting Requirements 0 / [DATE] Business Tax Returns R P A…" at bounding box center [297, 392] width 251 height 541
click at [68, 171] on div "Long-Term" at bounding box center [66, 167] width 47 height 32
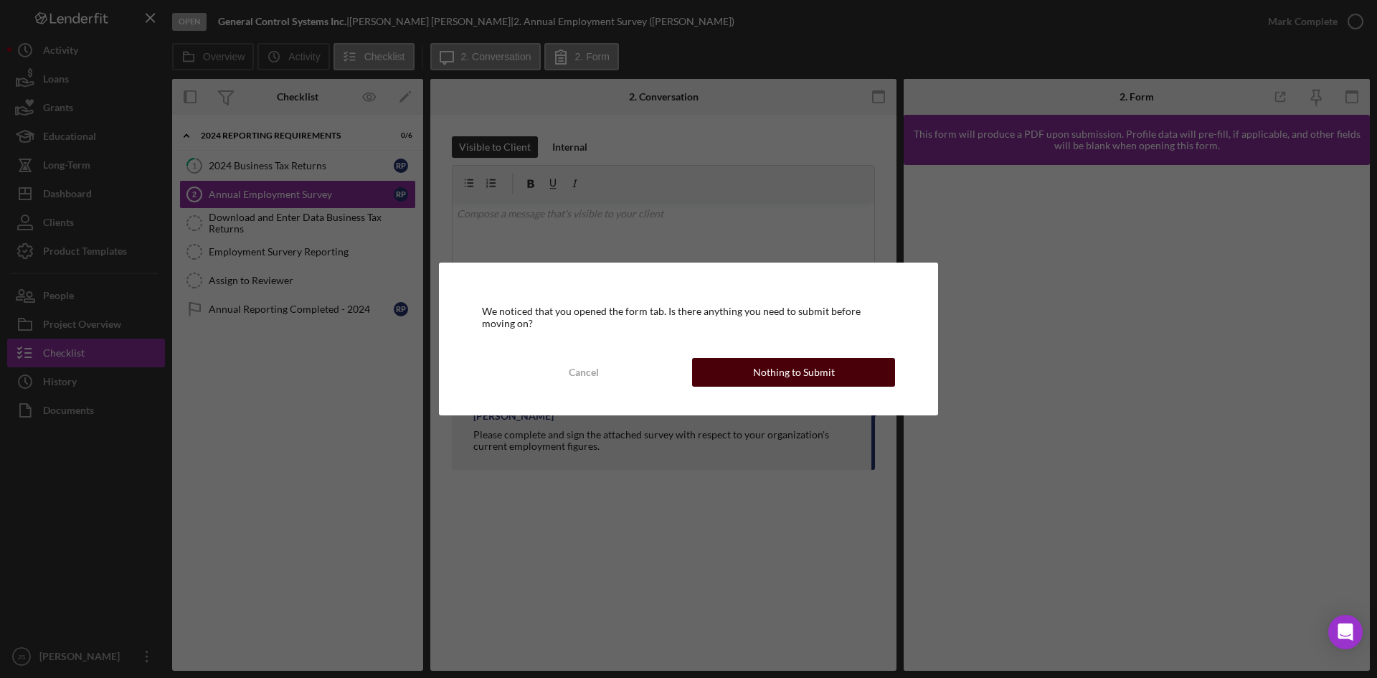
click at [796, 369] on div "Nothing to Submit" at bounding box center [794, 372] width 82 height 29
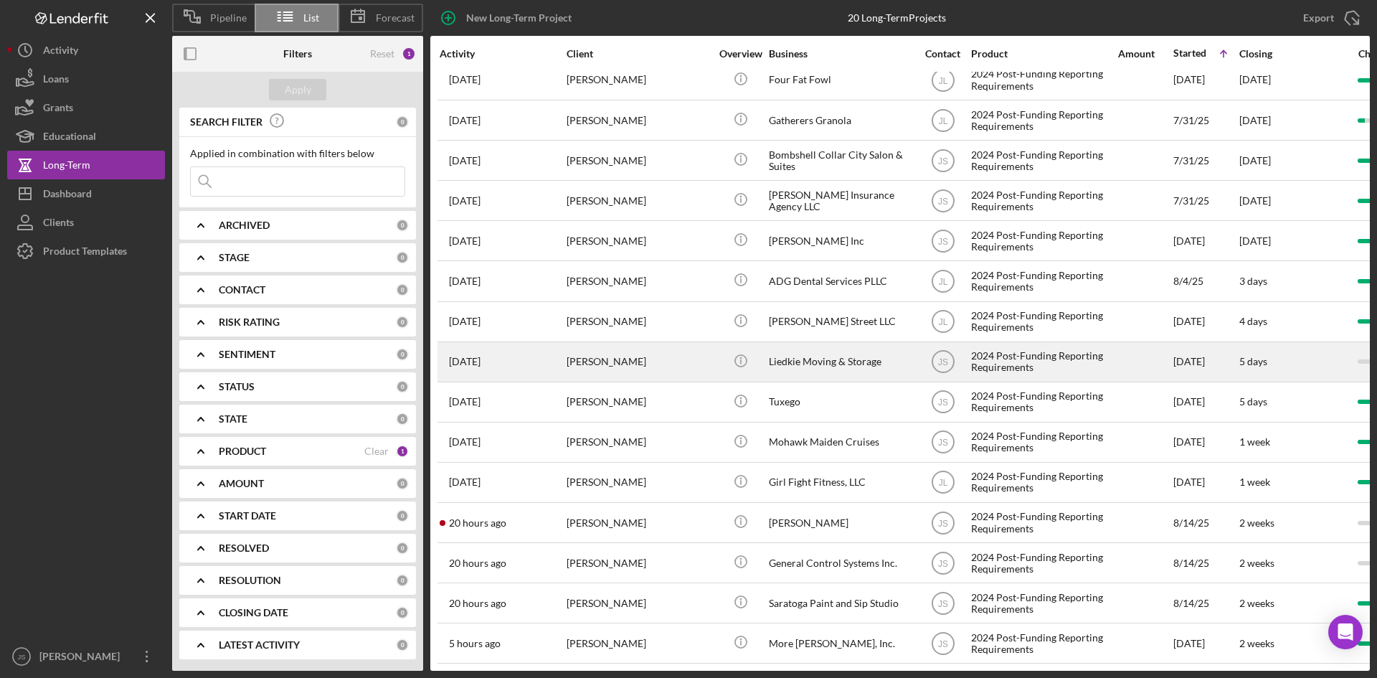
scroll to position [224, 0]
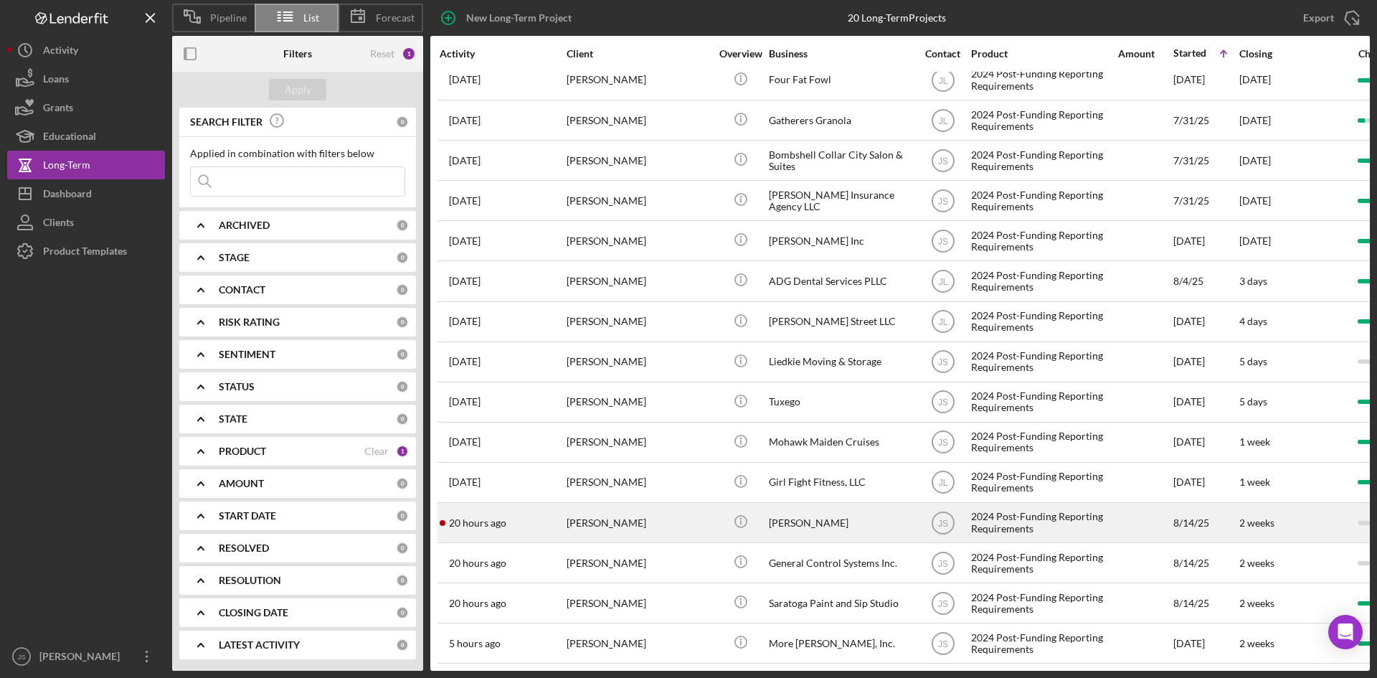
click at [628, 506] on div "[PERSON_NAME]" at bounding box center [637, 522] width 143 height 38
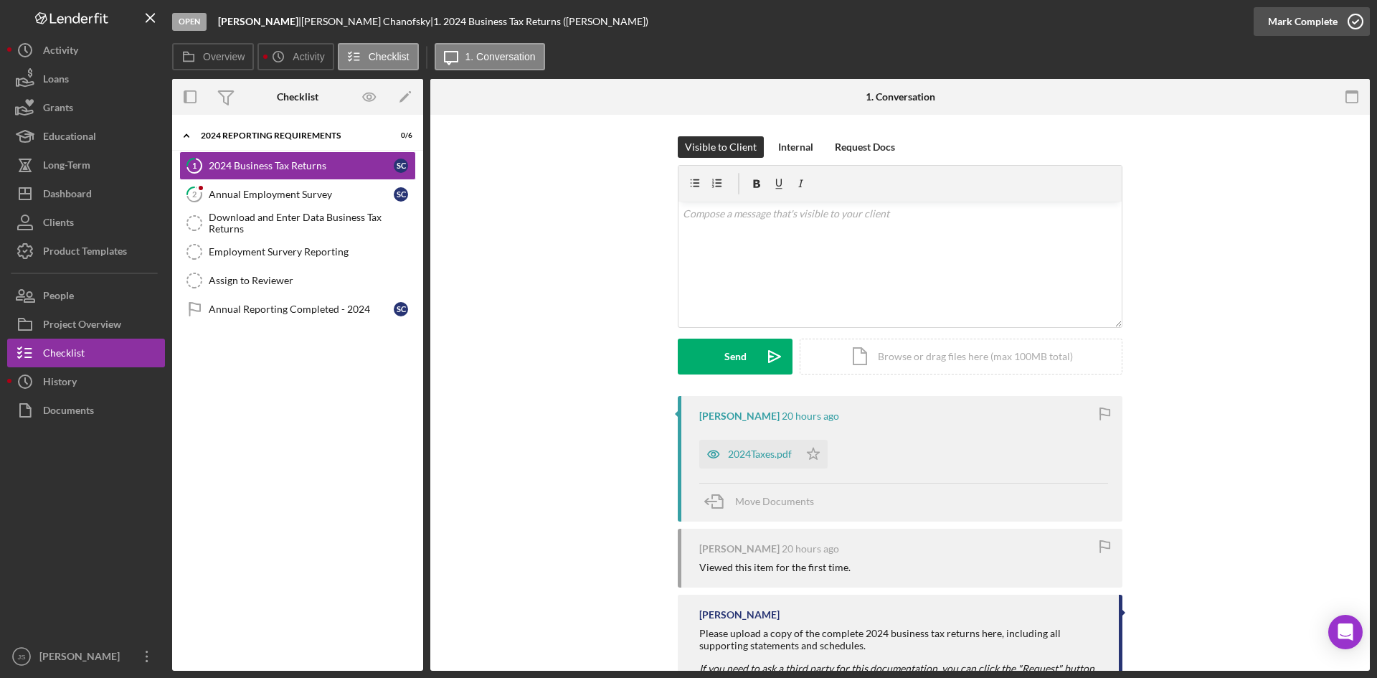
click at [1355, 22] on icon "button" at bounding box center [1355, 22] width 36 height 36
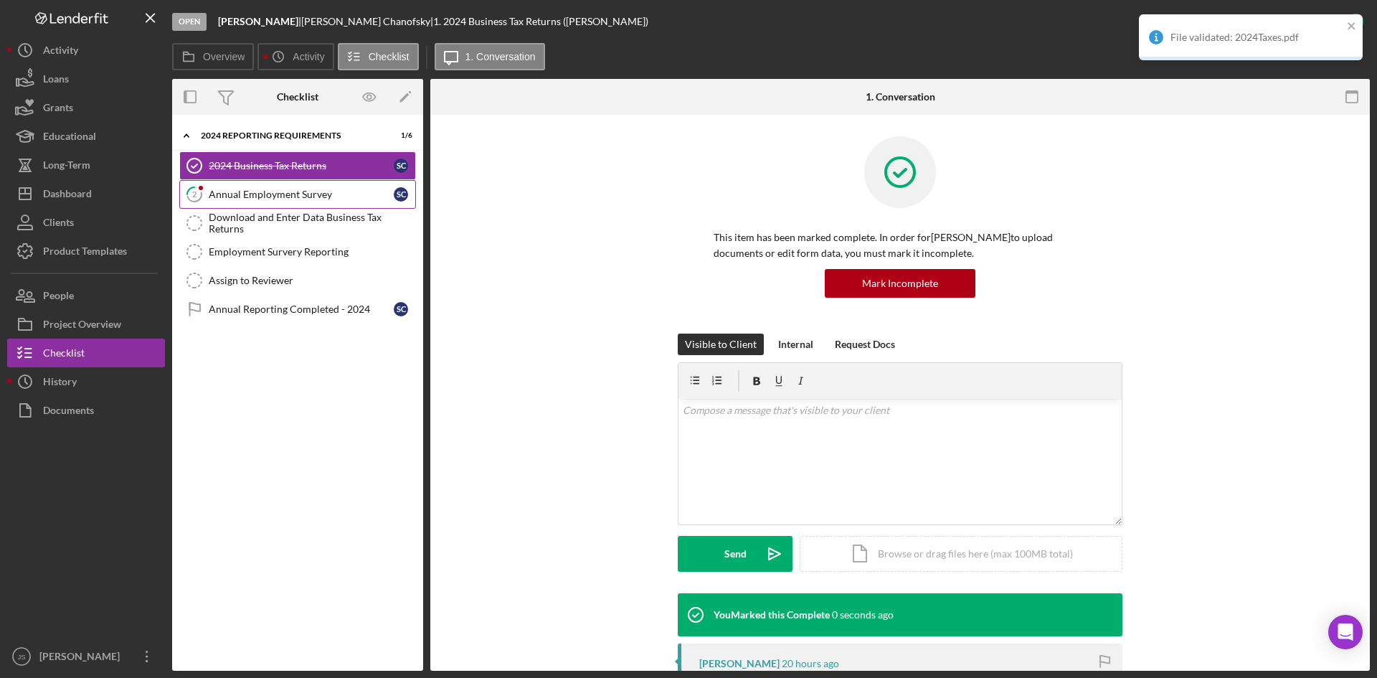
click at [395, 185] on link "2 Annual Employment Survey S C" at bounding box center [297, 194] width 237 height 29
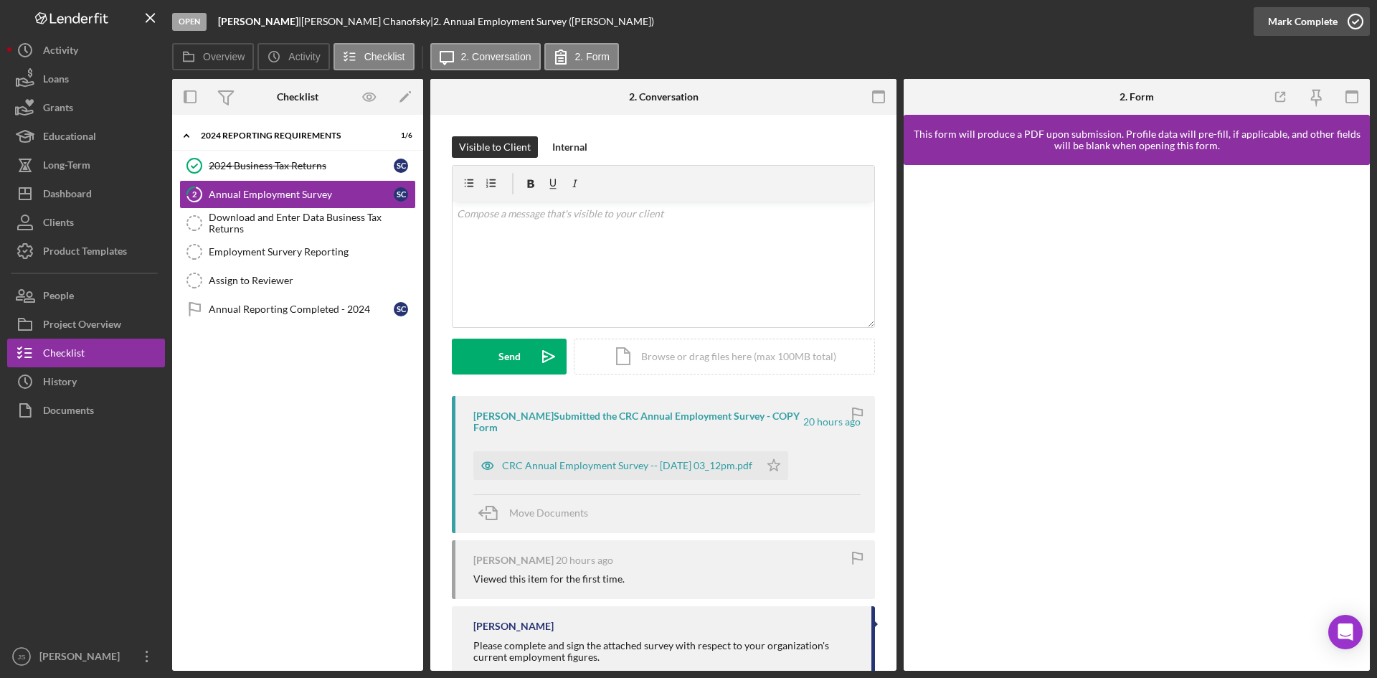
click at [1351, 20] on icon "button" at bounding box center [1355, 22] width 36 height 36
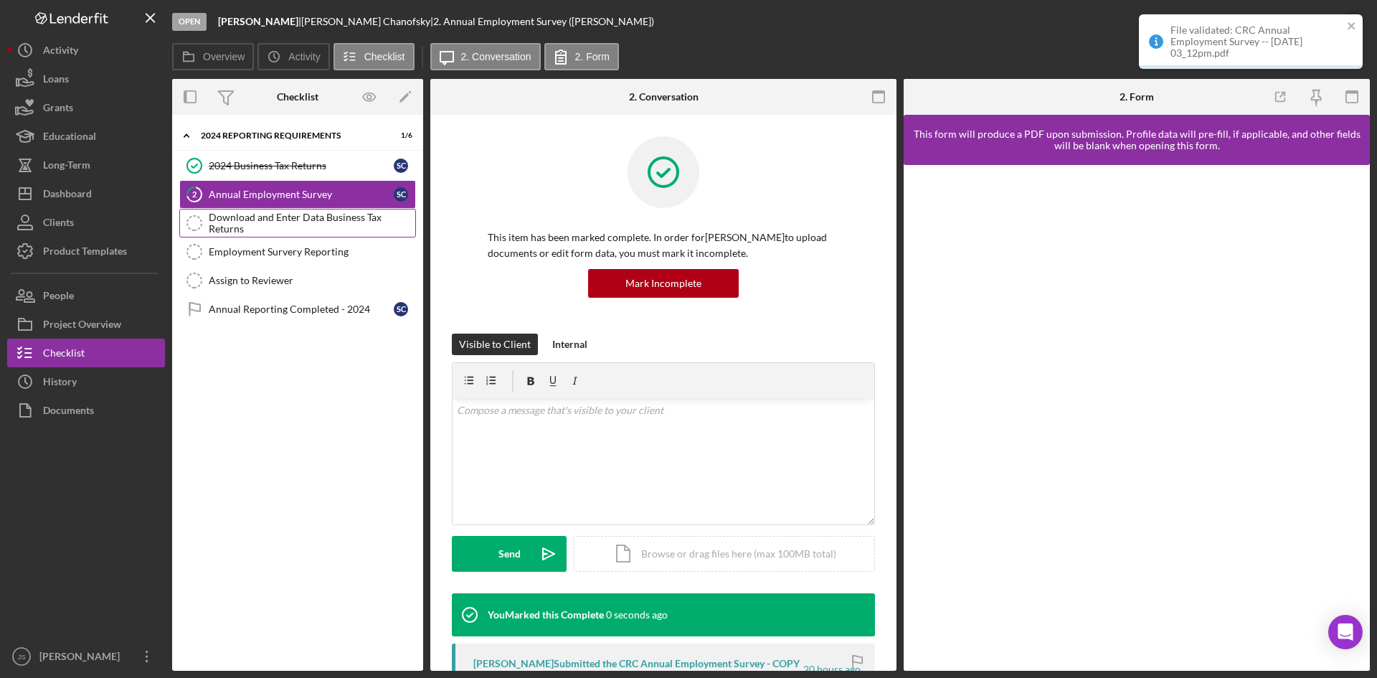
click at [330, 222] on div "Download and Enter Data Business Tax Returns" at bounding box center [312, 223] width 207 height 23
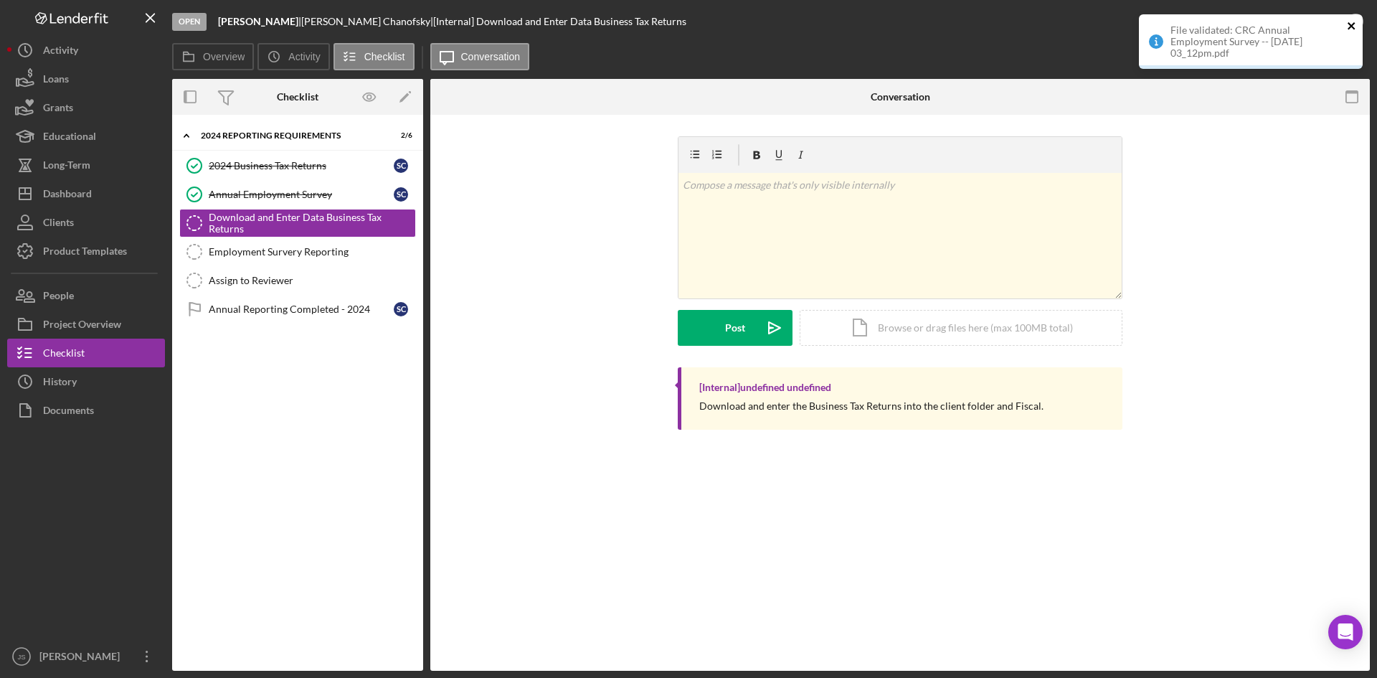
click at [1352, 27] on icon "close" at bounding box center [1350, 25] width 7 height 7
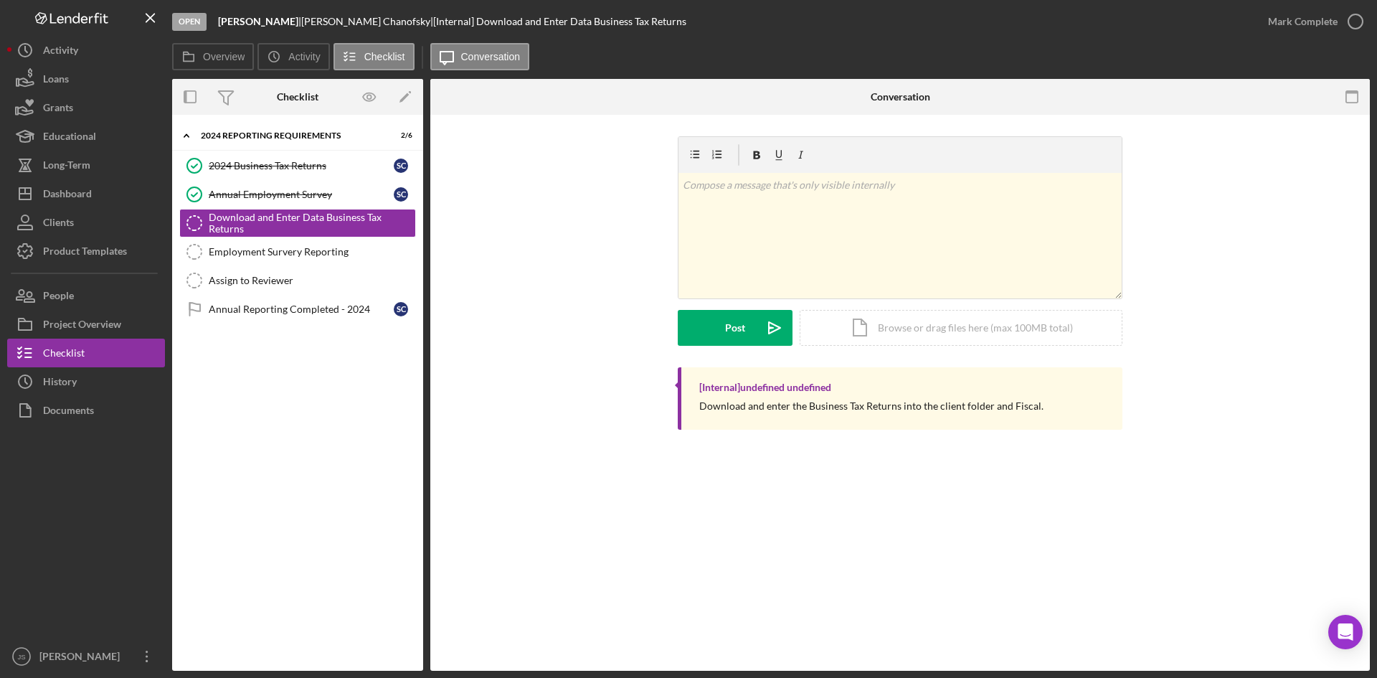
click at [0, 0] on icon "button" at bounding box center [0, 0] width 0 height 0
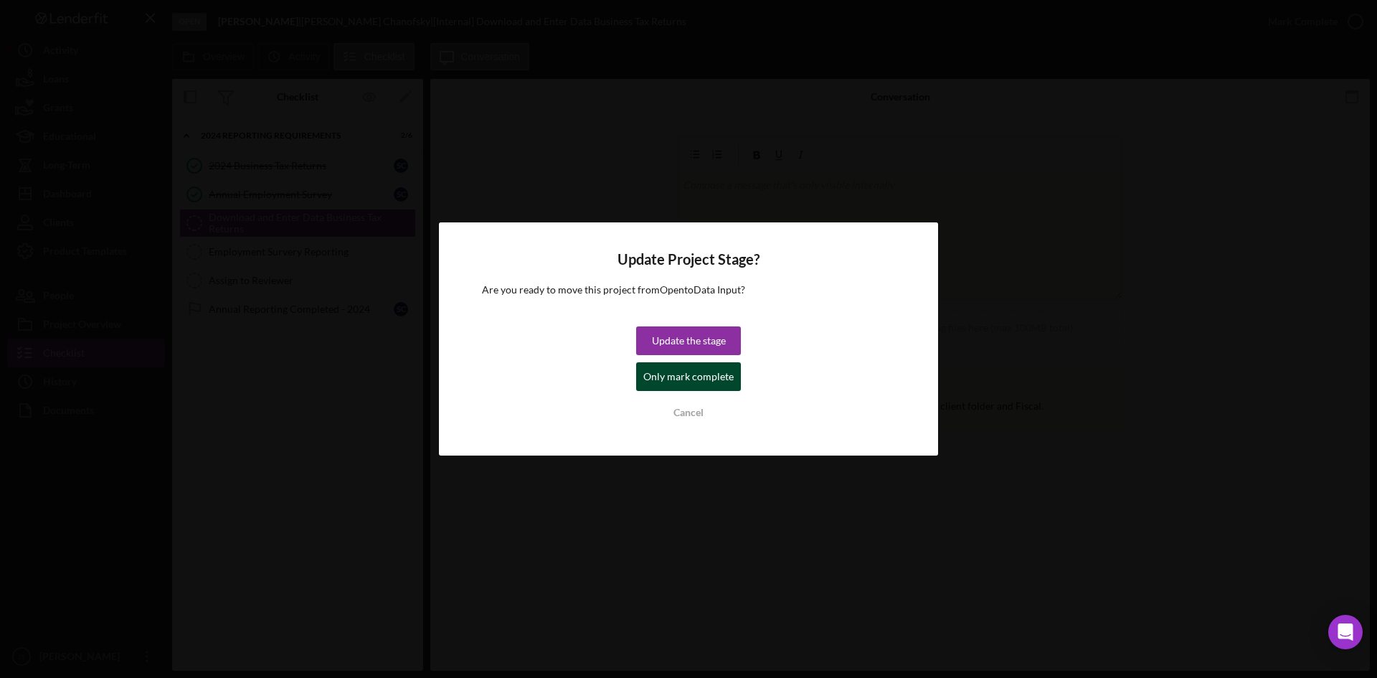
click at [665, 376] on div "Only mark complete" at bounding box center [688, 376] width 90 height 29
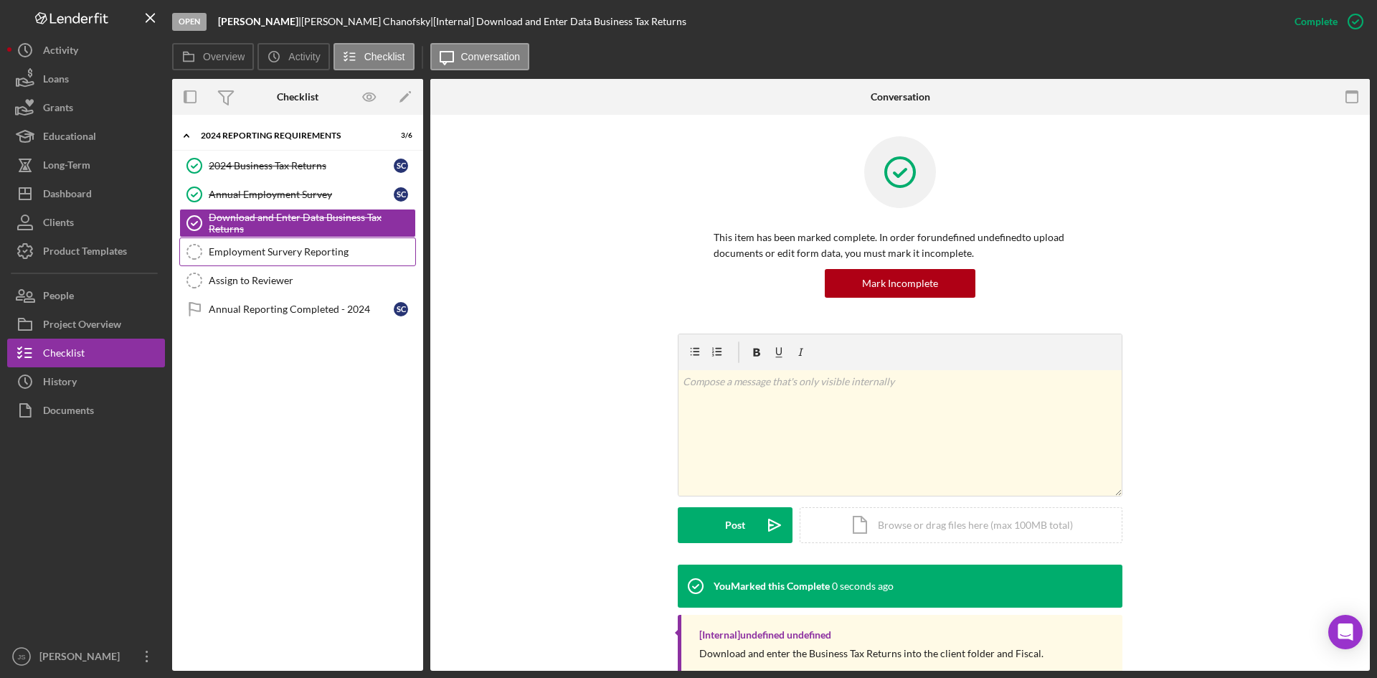
click at [333, 250] on div "Employment Survery Reporting" at bounding box center [312, 251] width 207 height 11
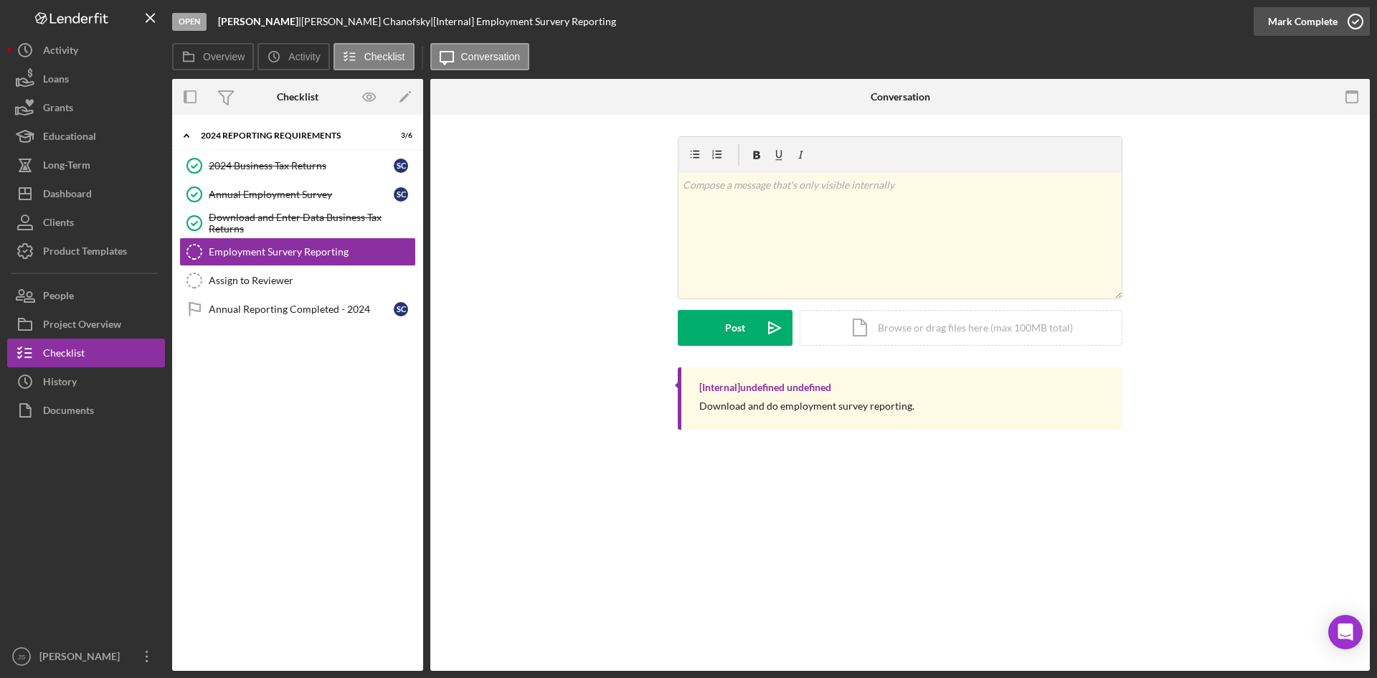
click at [1354, 24] on icon "button" at bounding box center [1355, 22] width 36 height 36
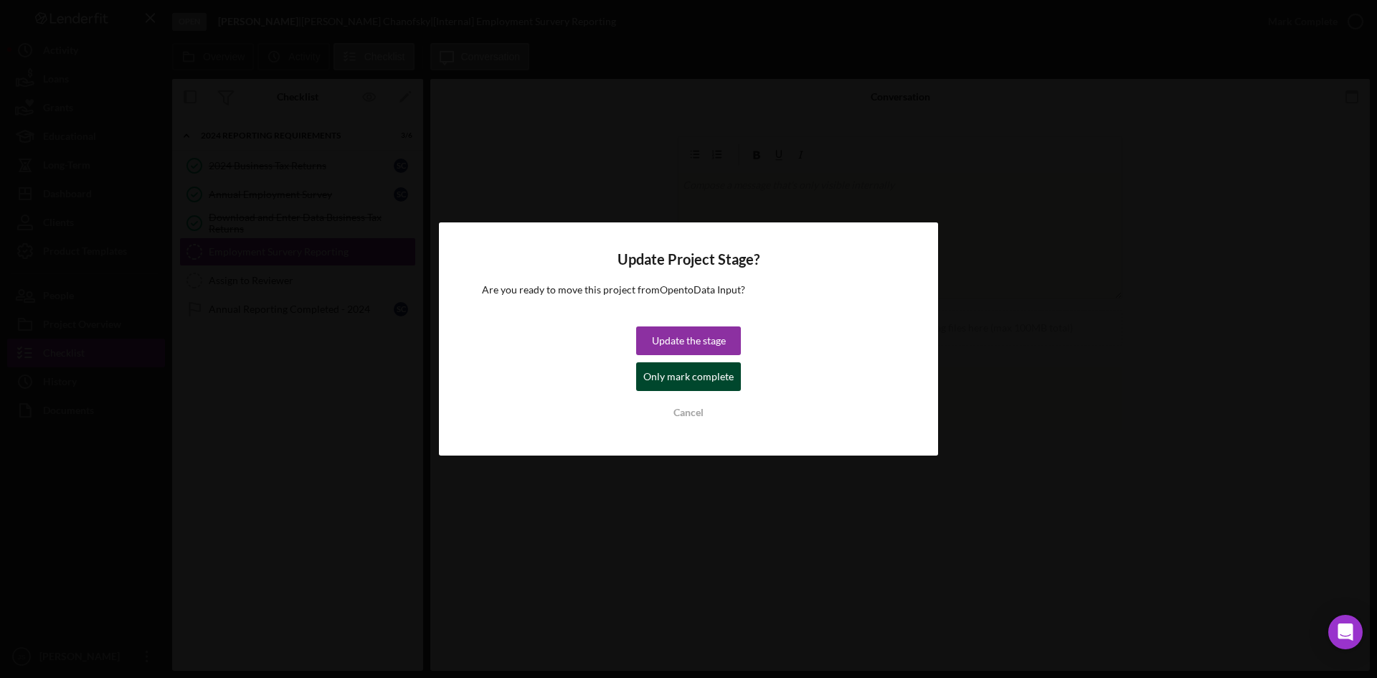
click at [720, 369] on div "Only mark complete" at bounding box center [688, 376] width 90 height 29
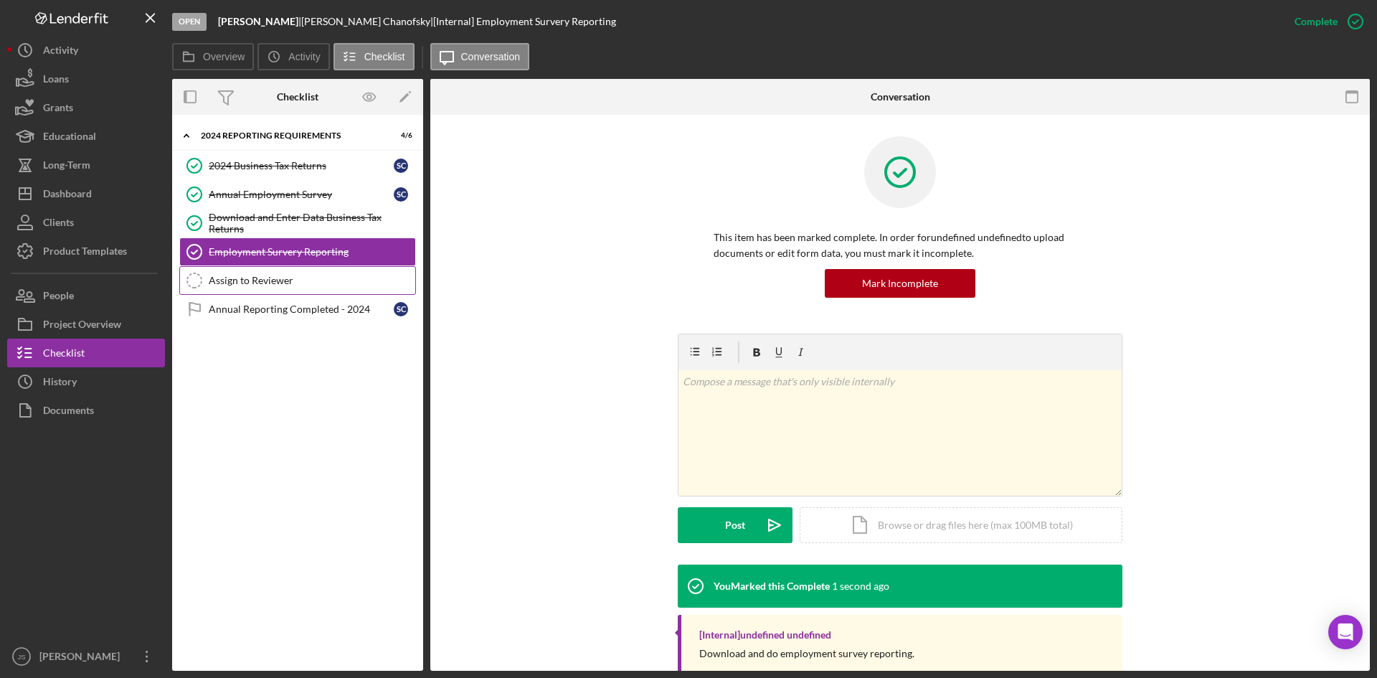
click at [272, 283] on div "Assign to Reviewer" at bounding box center [312, 280] width 207 height 11
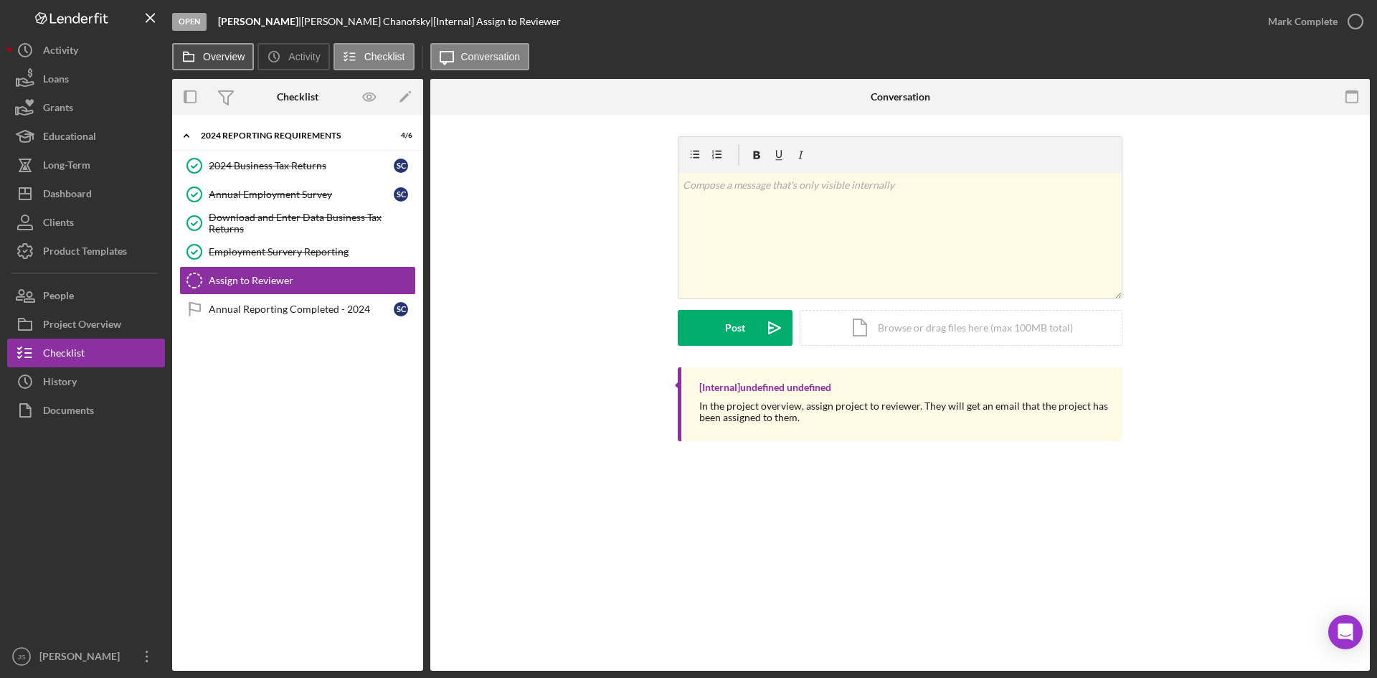
click at [210, 57] on label "Overview" at bounding box center [224, 56] width 42 height 11
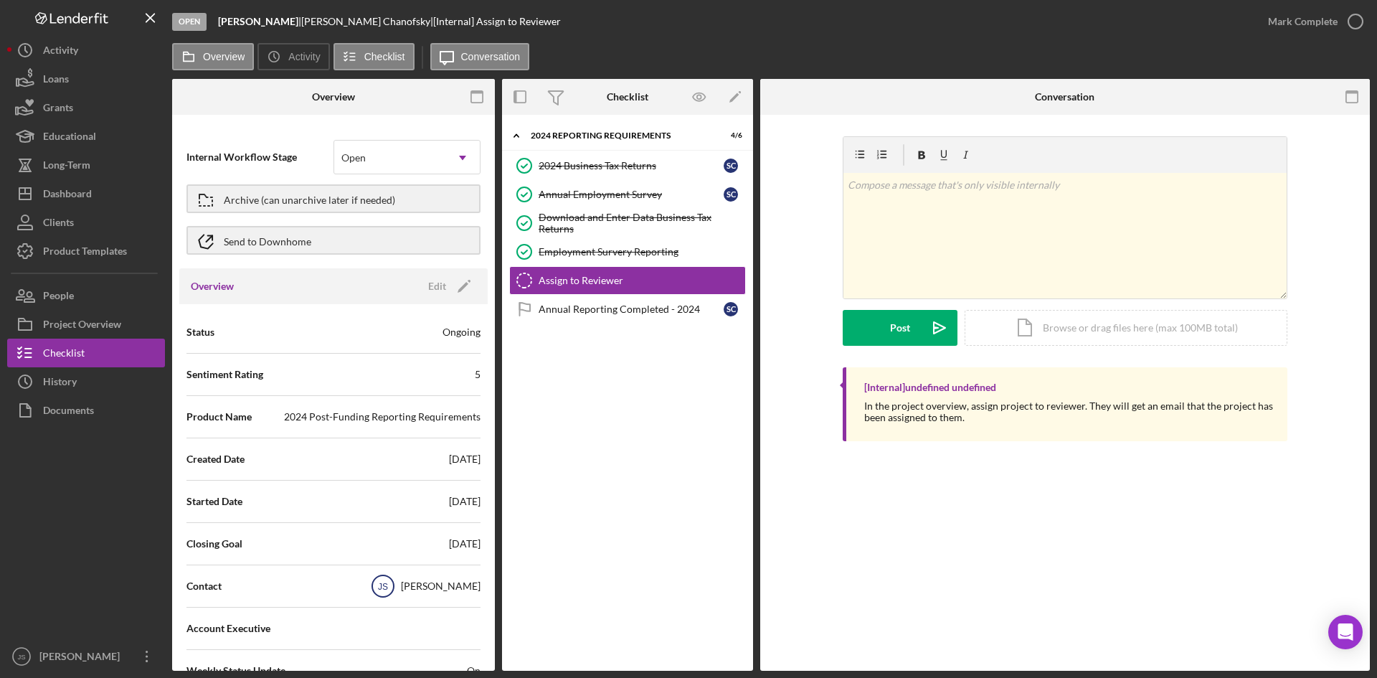
click at [394, 582] on circle at bounding box center [383, 586] width 22 height 22
click at [431, 587] on div "[PERSON_NAME]" at bounding box center [441, 586] width 80 height 14
click at [437, 279] on div "Edit" at bounding box center [437, 286] width 18 height 22
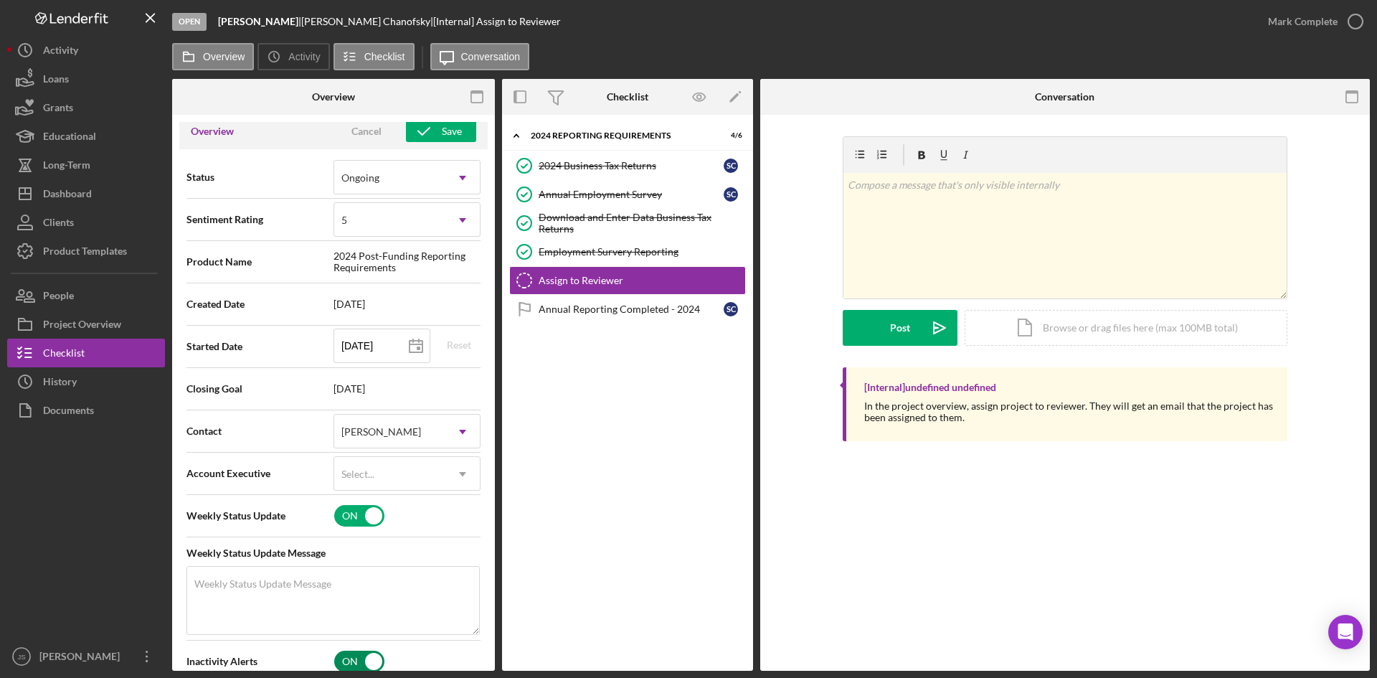
scroll to position [359, 0]
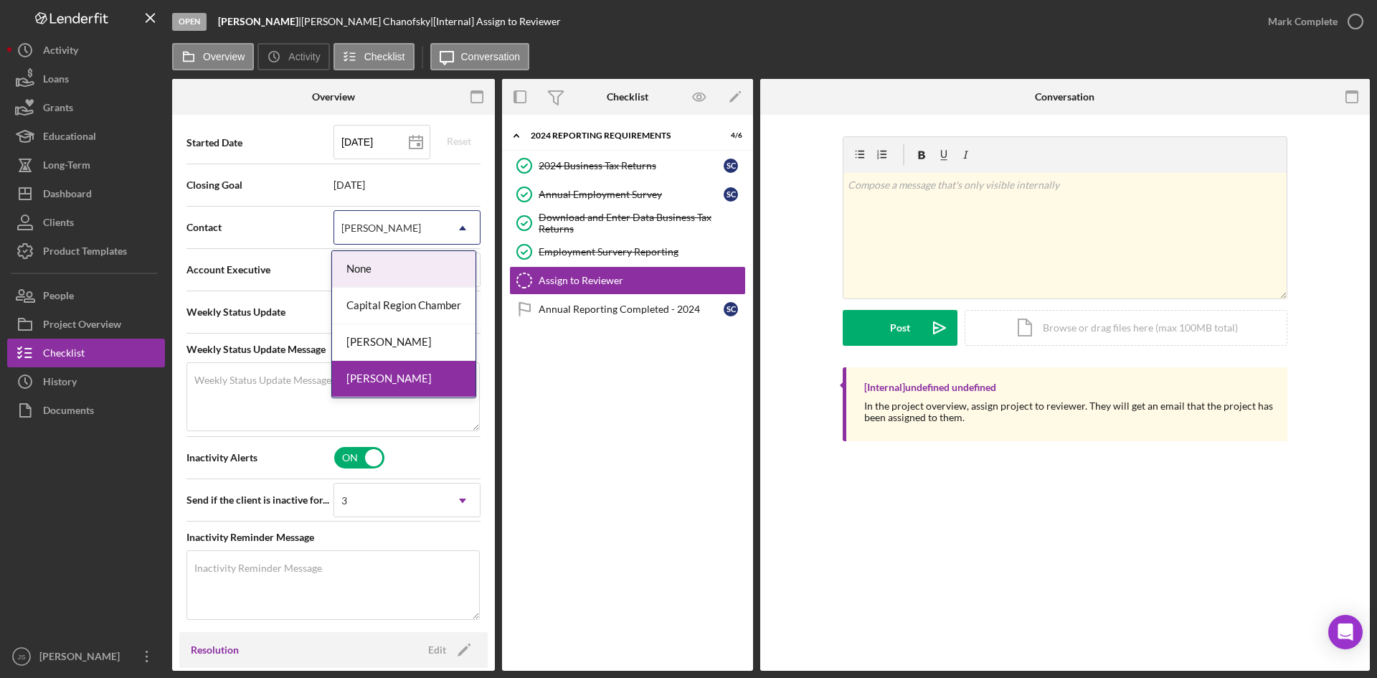
click at [419, 217] on div "[PERSON_NAME]" at bounding box center [389, 228] width 111 height 33
click at [410, 341] on div "[PERSON_NAME]" at bounding box center [403, 342] width 143 height 37
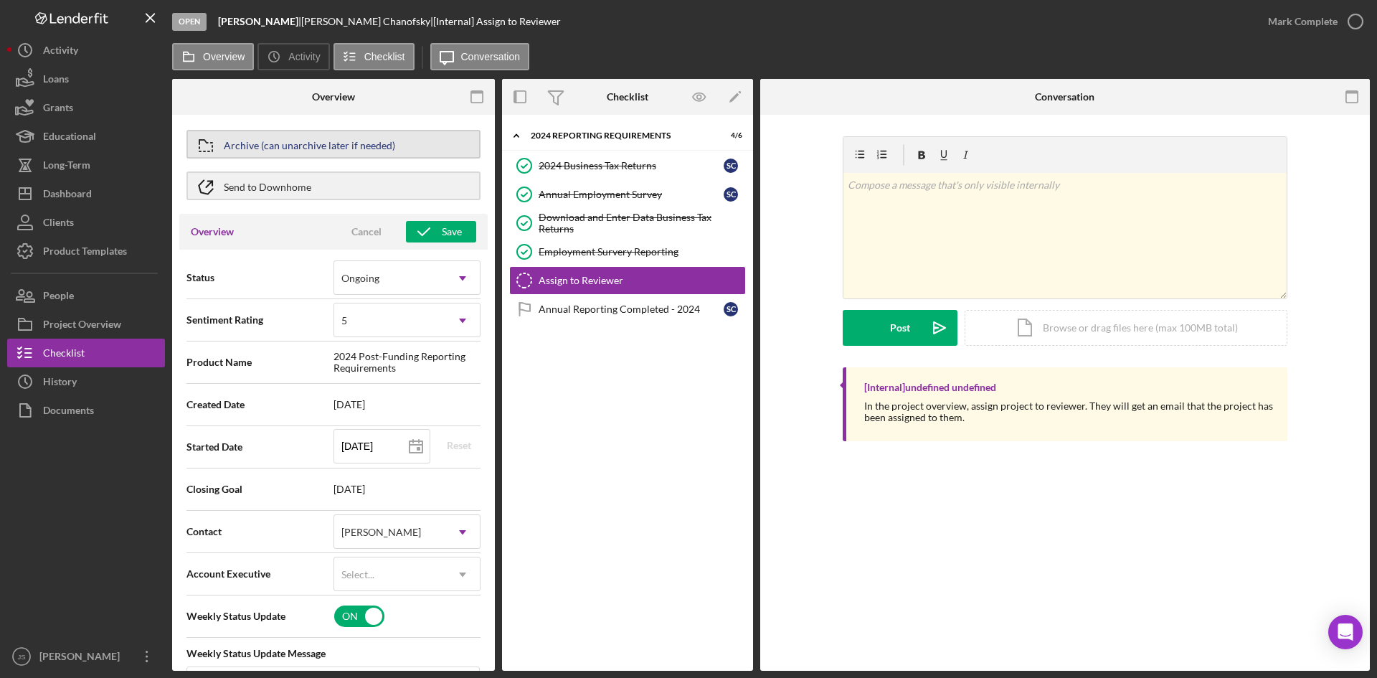
scroll to position [0, 0]
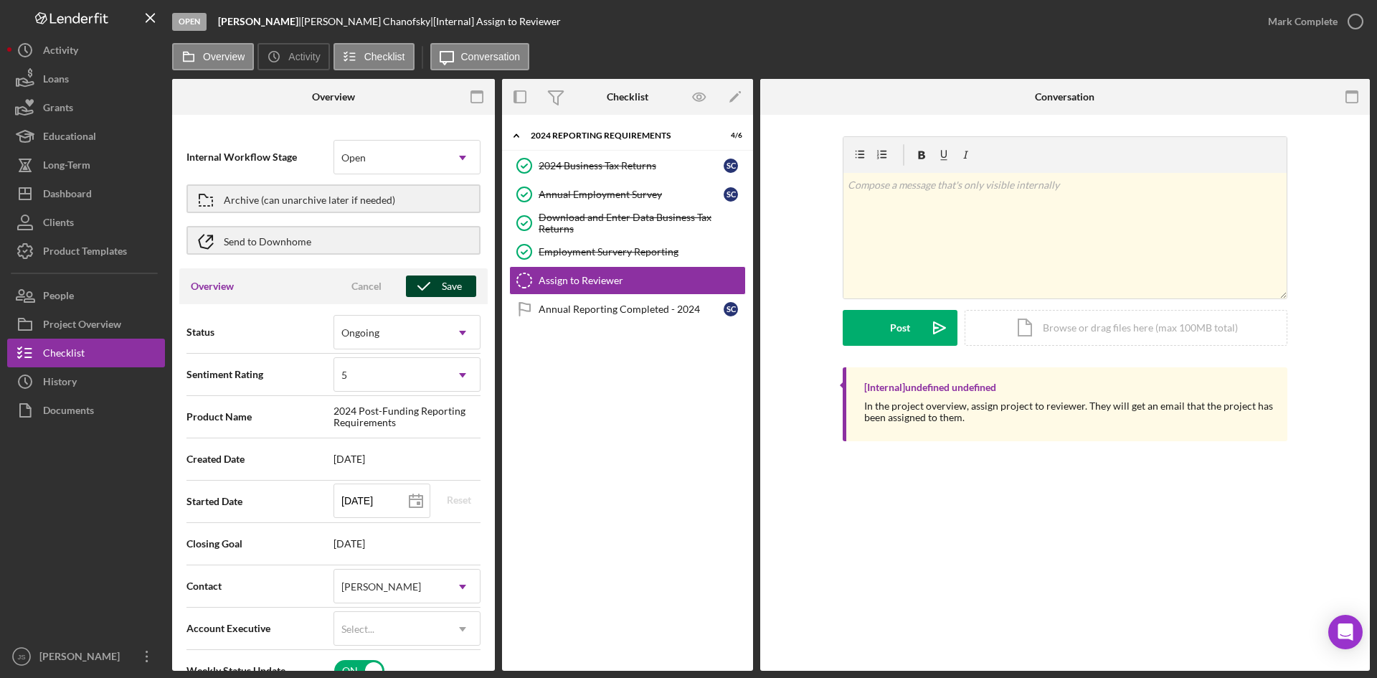
click at [453, 283] on div "Save" at bounding box center [452, 286] width 20 height 22
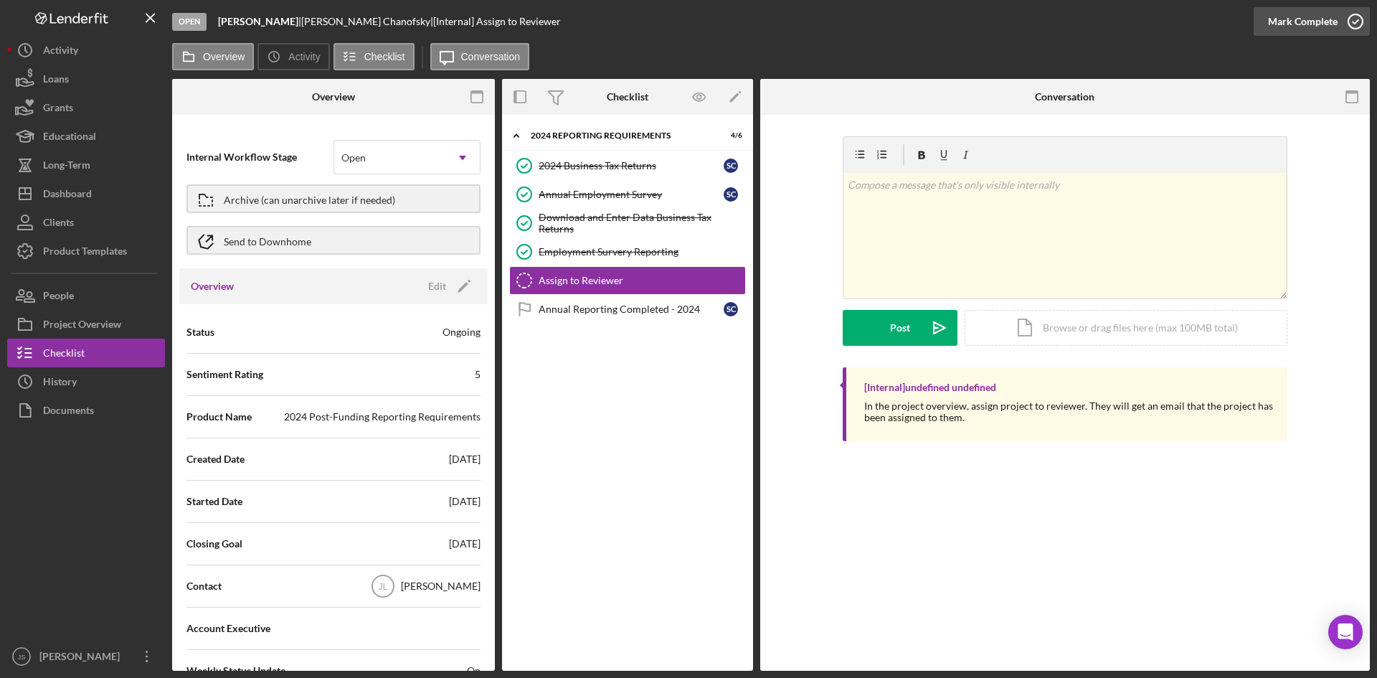
click at [1351, 20] on icon "button" at bounding box center [1355, 22] width 36 height 36
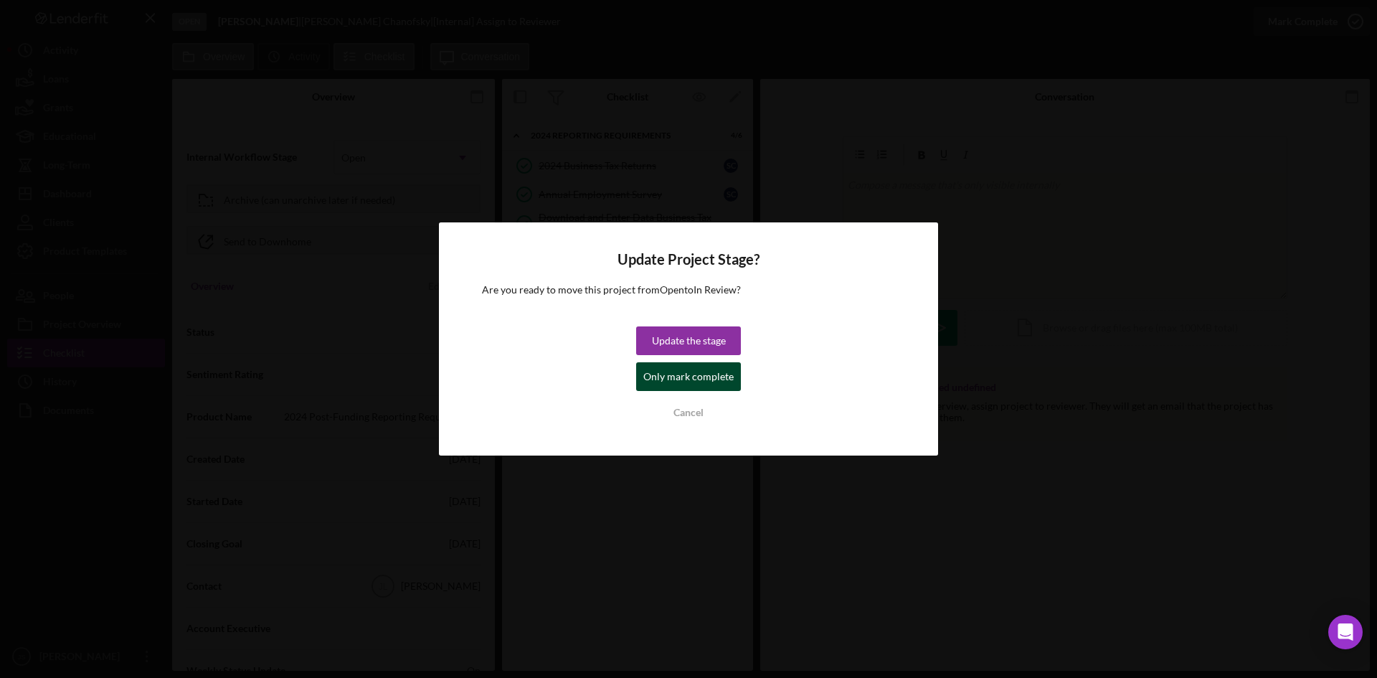
click at [707, 379] on div "Only mark complete" at bounding box center [688, 376] width 90 height 29
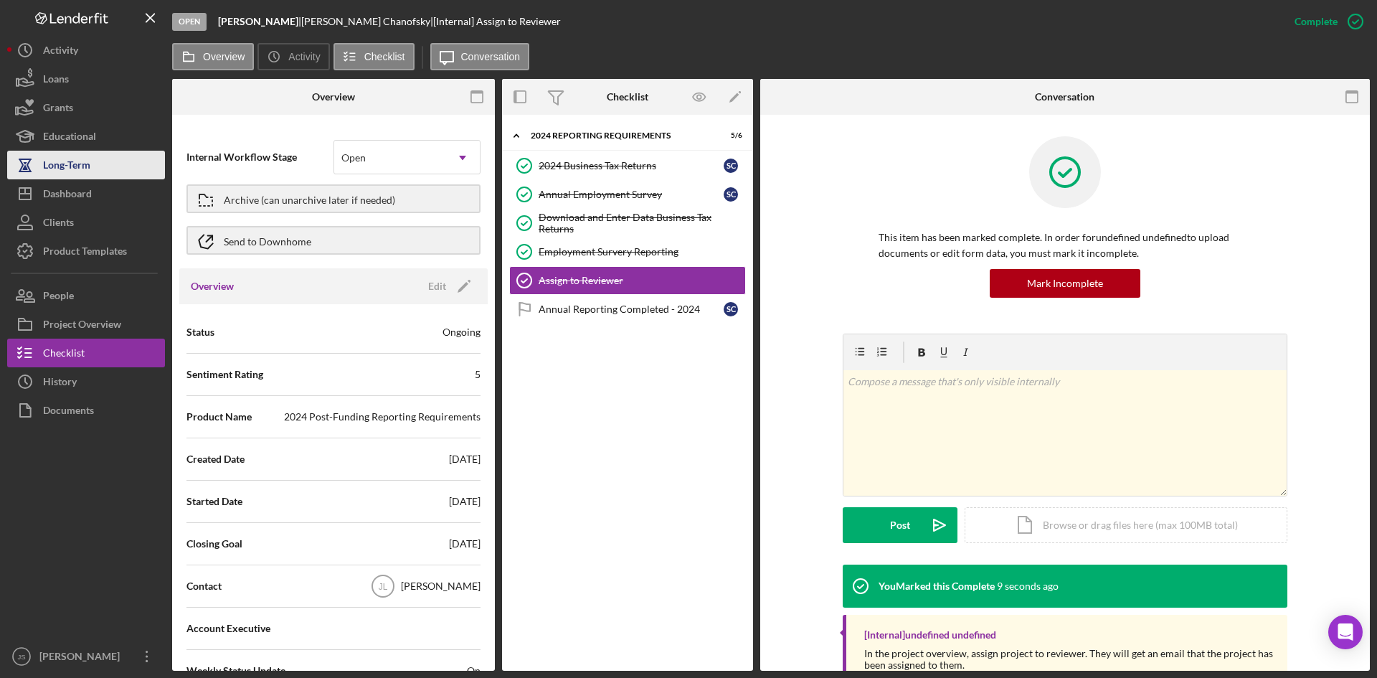
click at [88, 167] on div "Long-Term" at bounding box center [66, 167] width 47 height 32
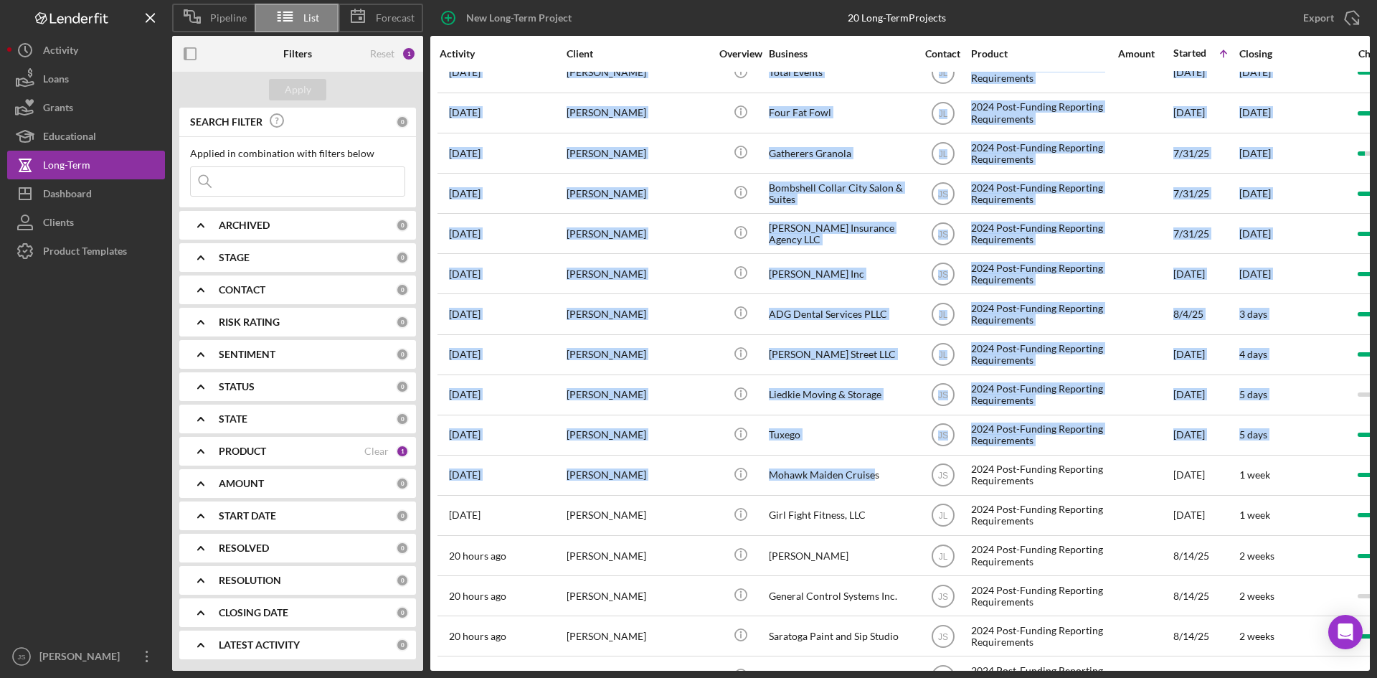
scroll to position [224, 0]
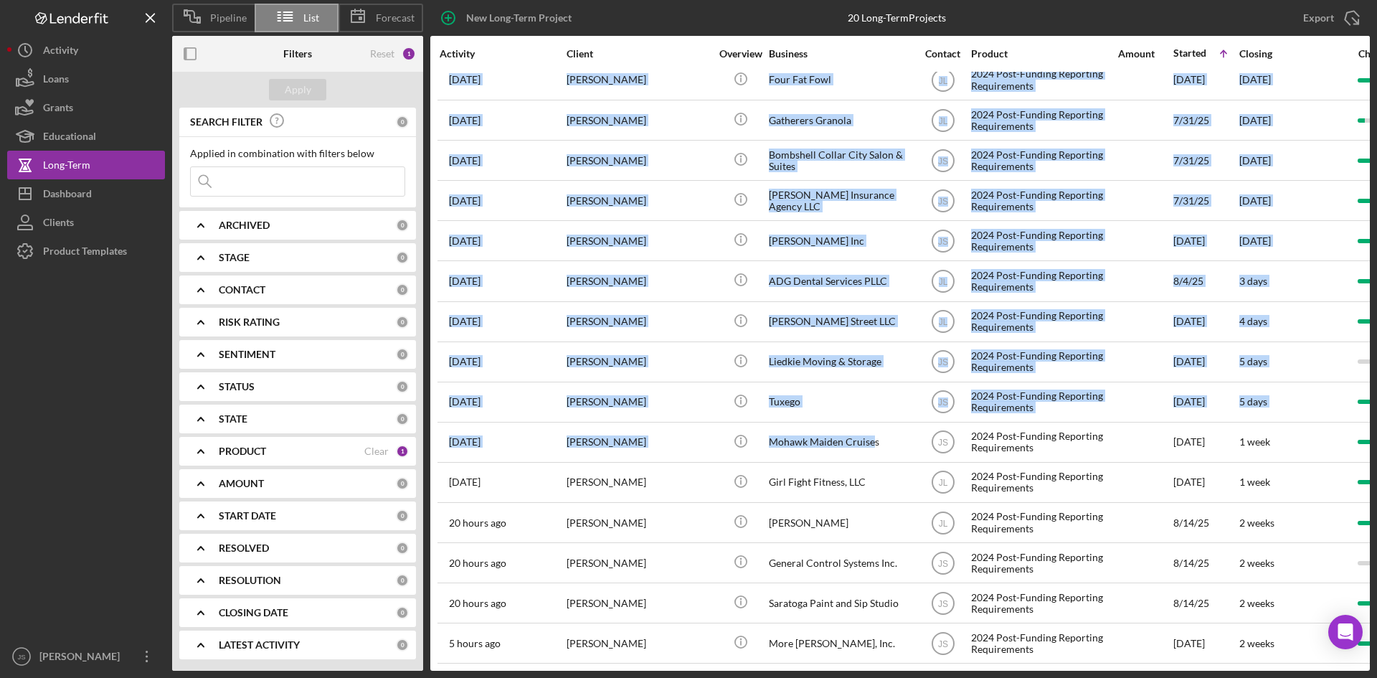
drag, startPoint x: 873, startPoint y: 670, endPoint x: 931, endPoint y: 665, distance: 57.6
click at [931, 663] on div "Pipeline List Forecast New Long-Term Project 20 Long-Term Projects Export Icon/…" at bounding box center [688, 339] width 1377 height 678
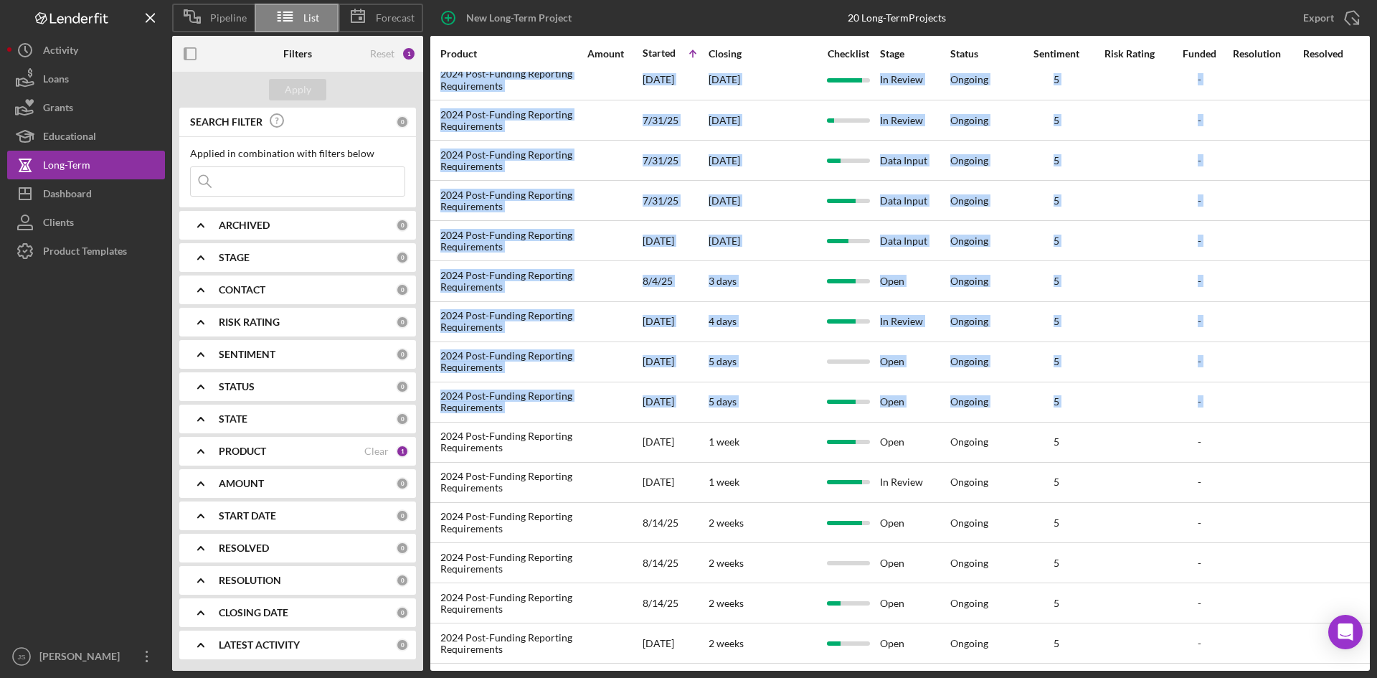
scroll to position [224, 537]
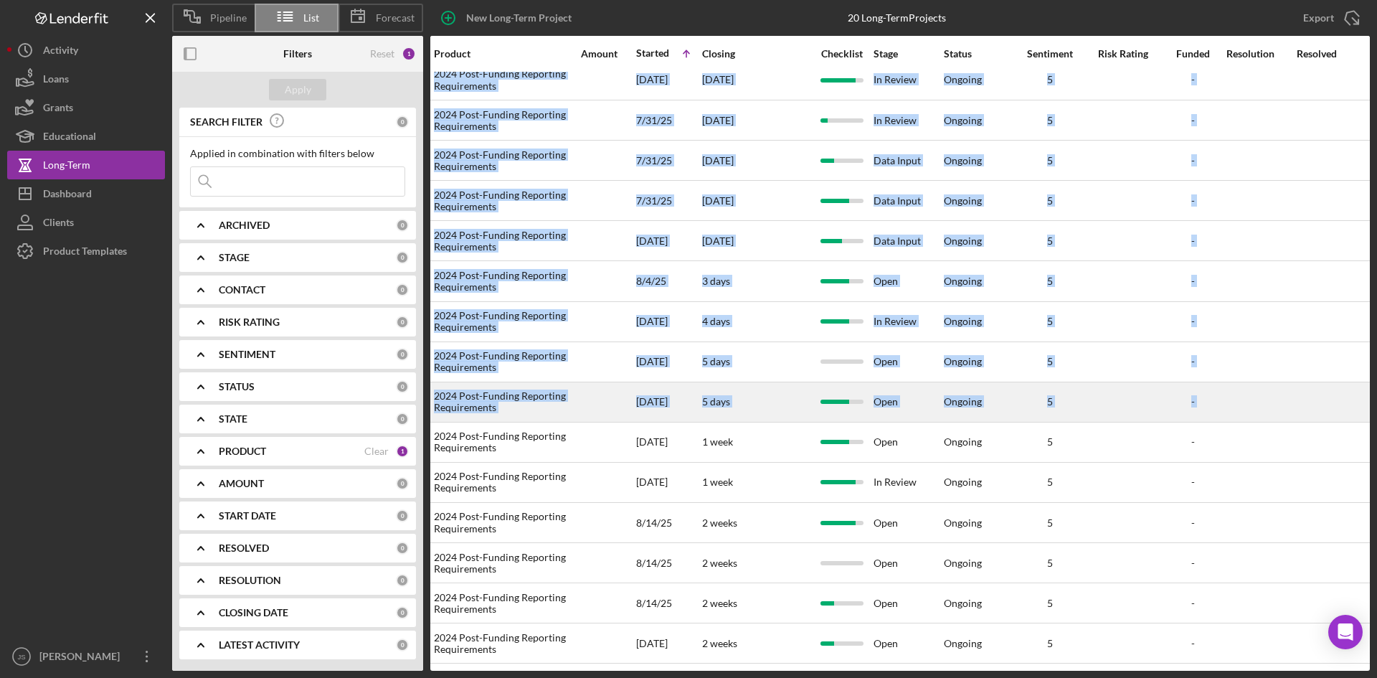
click at [1151, 383] on div at bounding box center [1123, 402] width 72 height 38
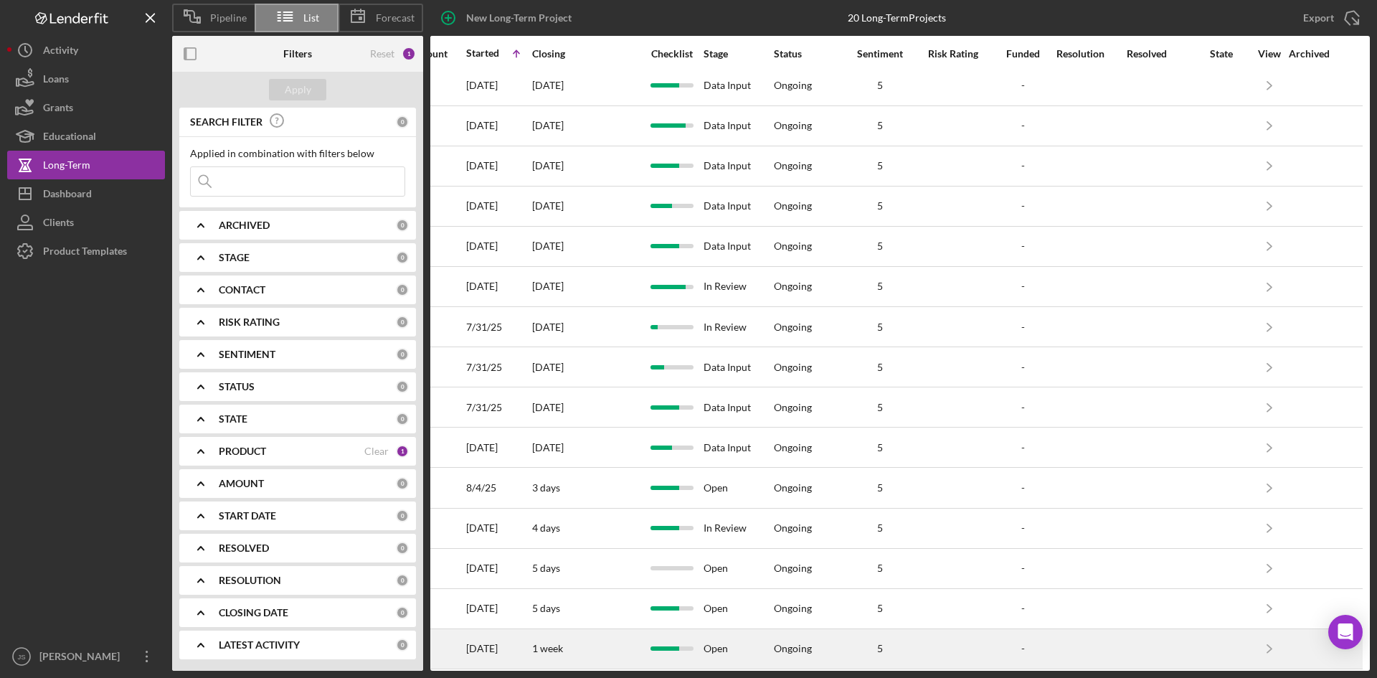
scroll to position [0, 718]
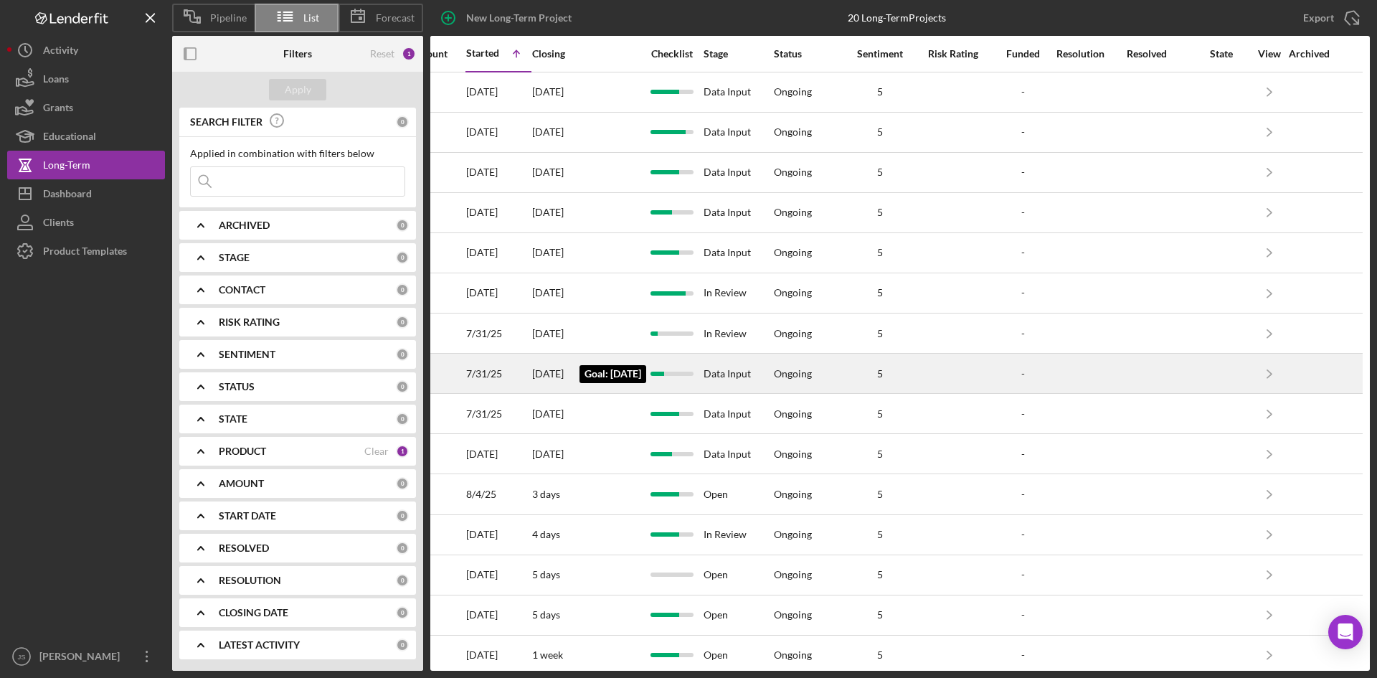
click at [532, 369] on time "[DATE]" at bounding box center [548, 373] width 32 height 12
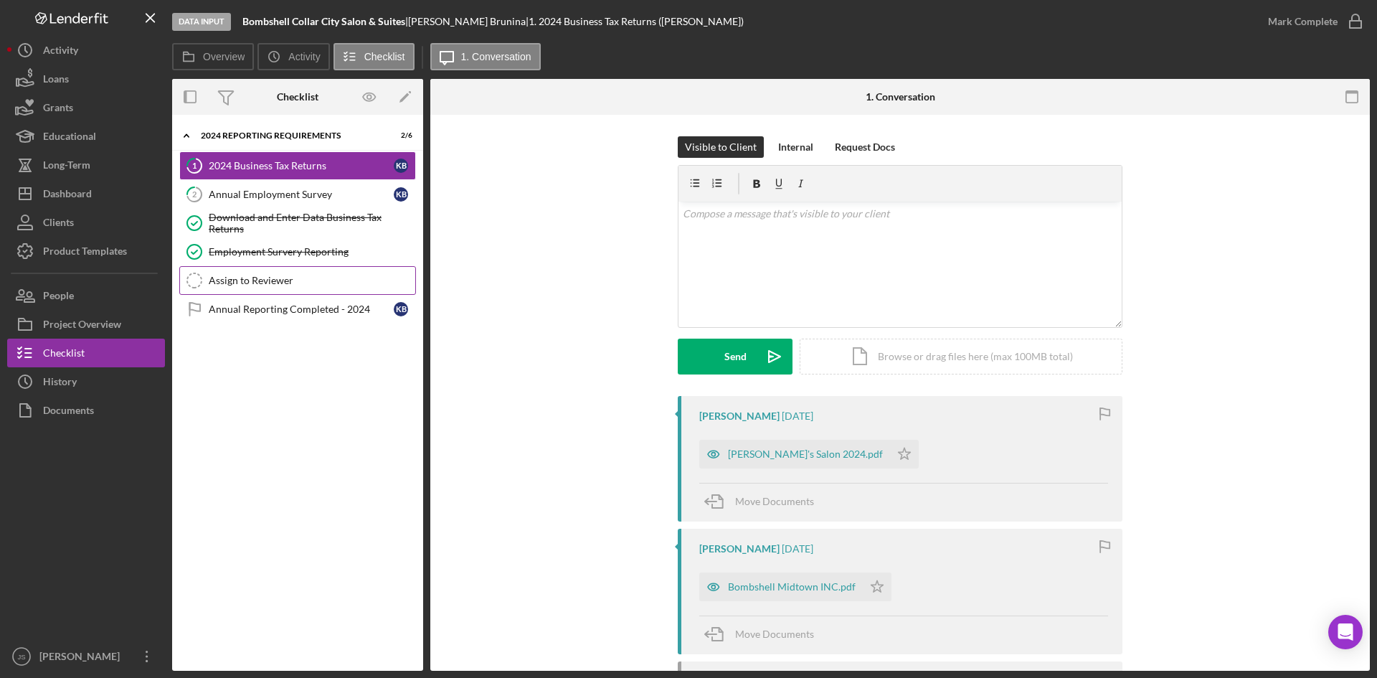
click at [331, 283] on div "Assign to Reviewer" at bounding box center [312, 280] width 207 height 11
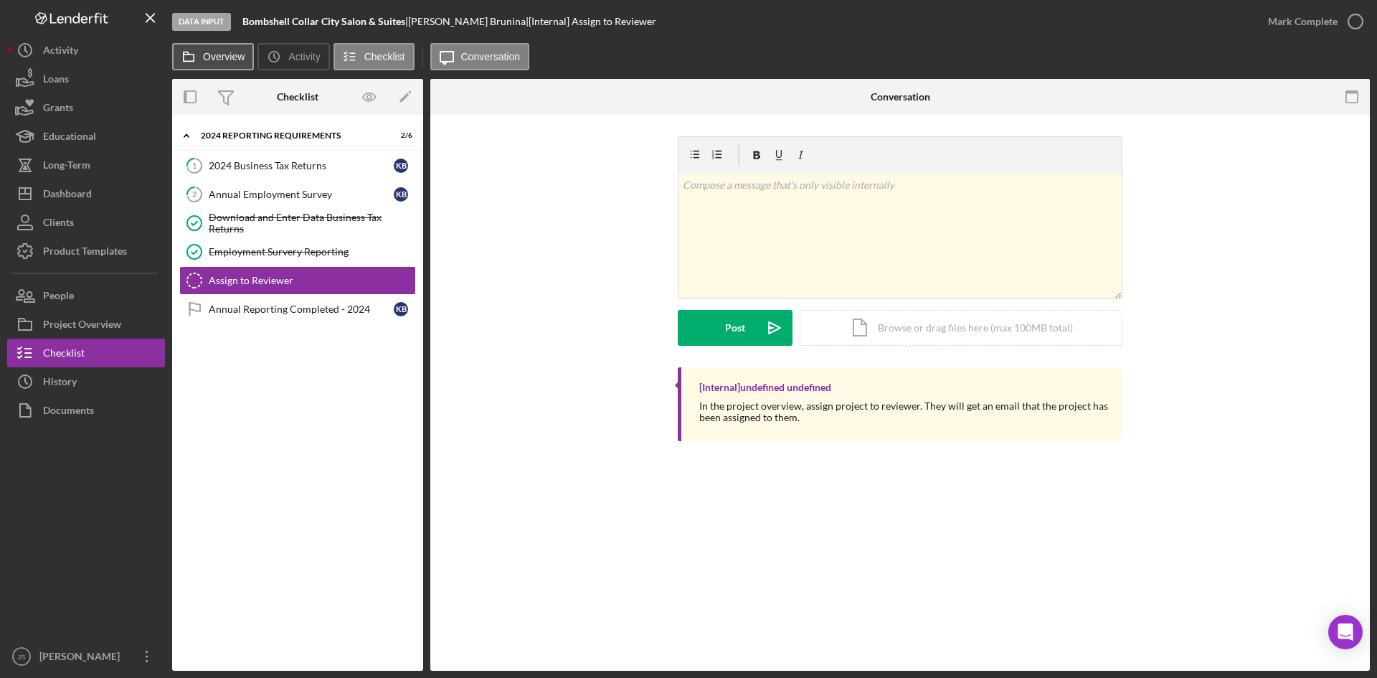
click at [207, 58] on label "Overview" at bounding box center [224, 56] width 42 height 11
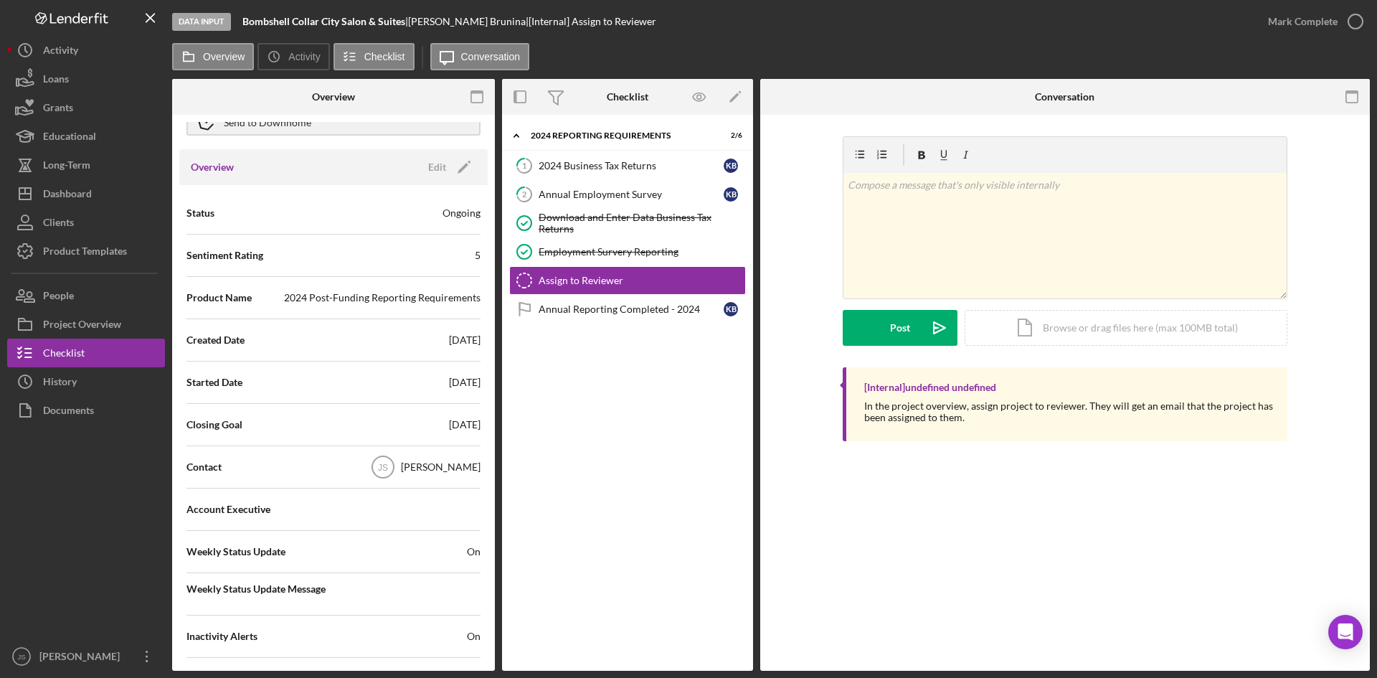
scroll to position [287, 0]
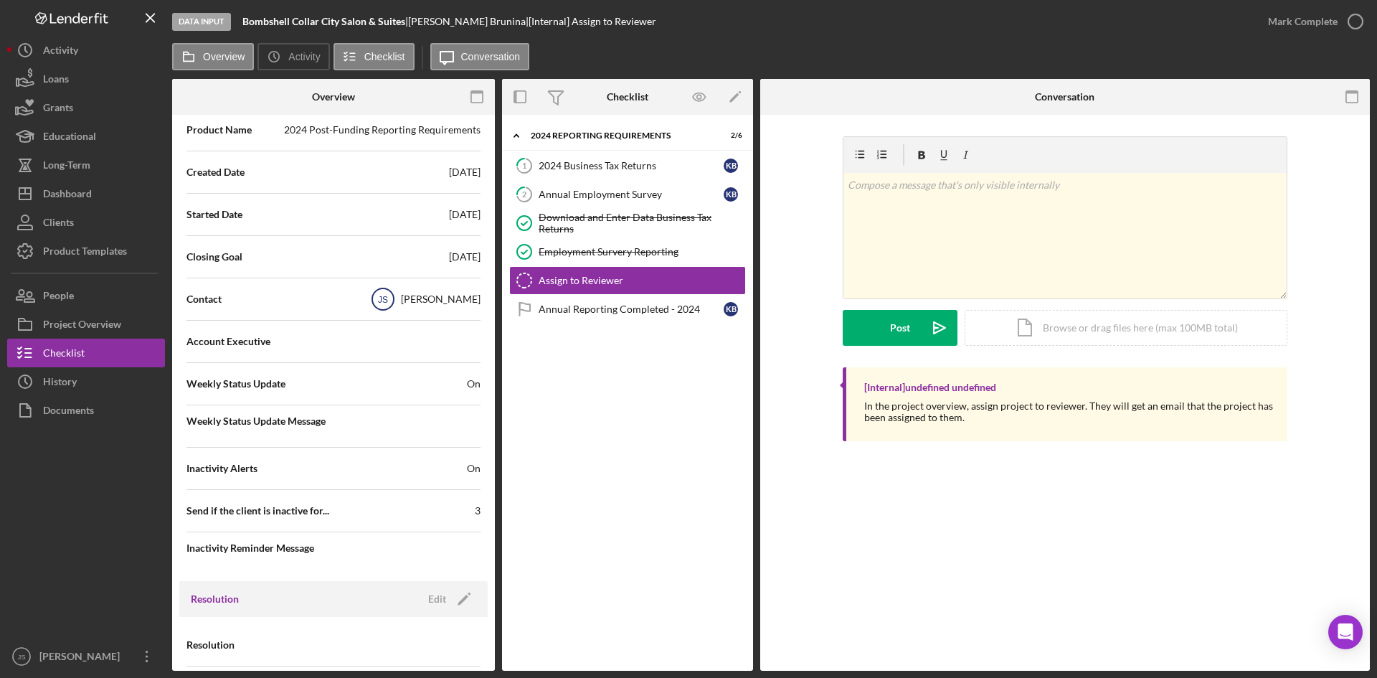
click at [401, 299] on icon "JS" at bounding box center [383, 299] width 36 height 36
click at [436, 300] on div "[PERSON_NAME]" at bounding box center [441, 299] width 80 height 14
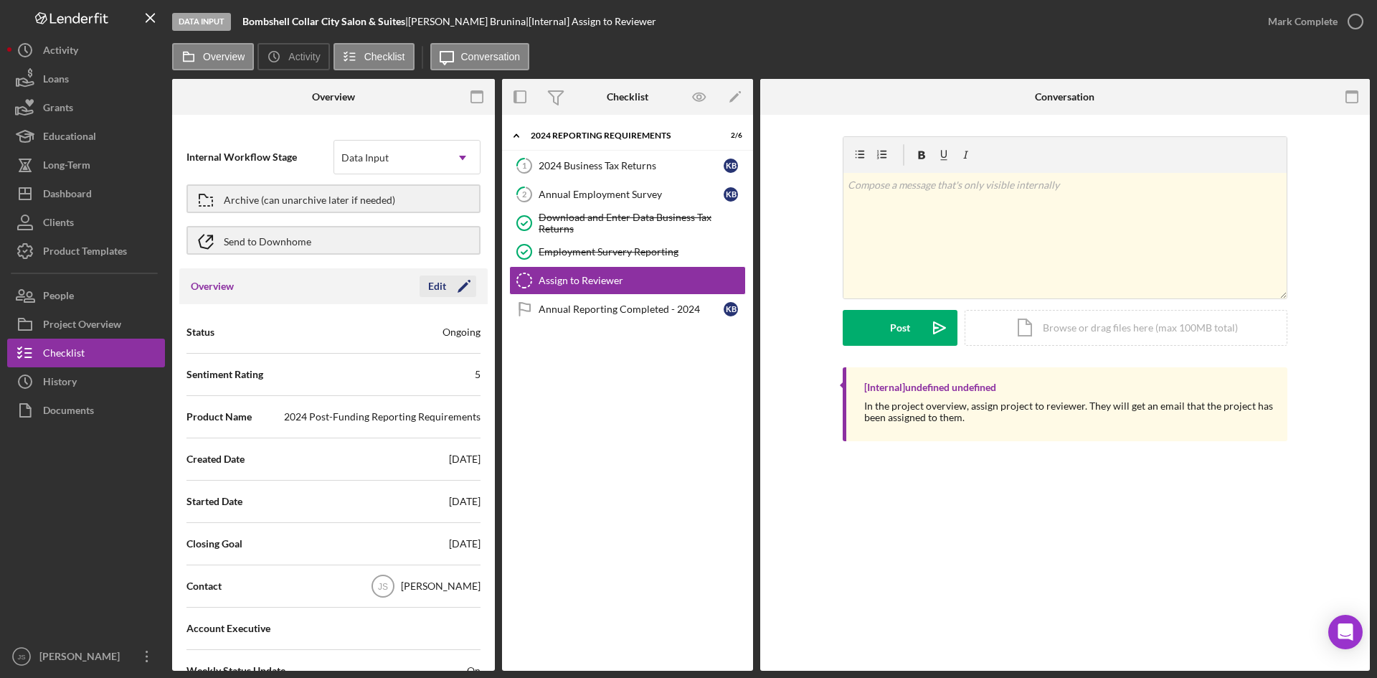
click at [432, 288] on div "Edit" at bounding box center [437, 286] width 18 height 22
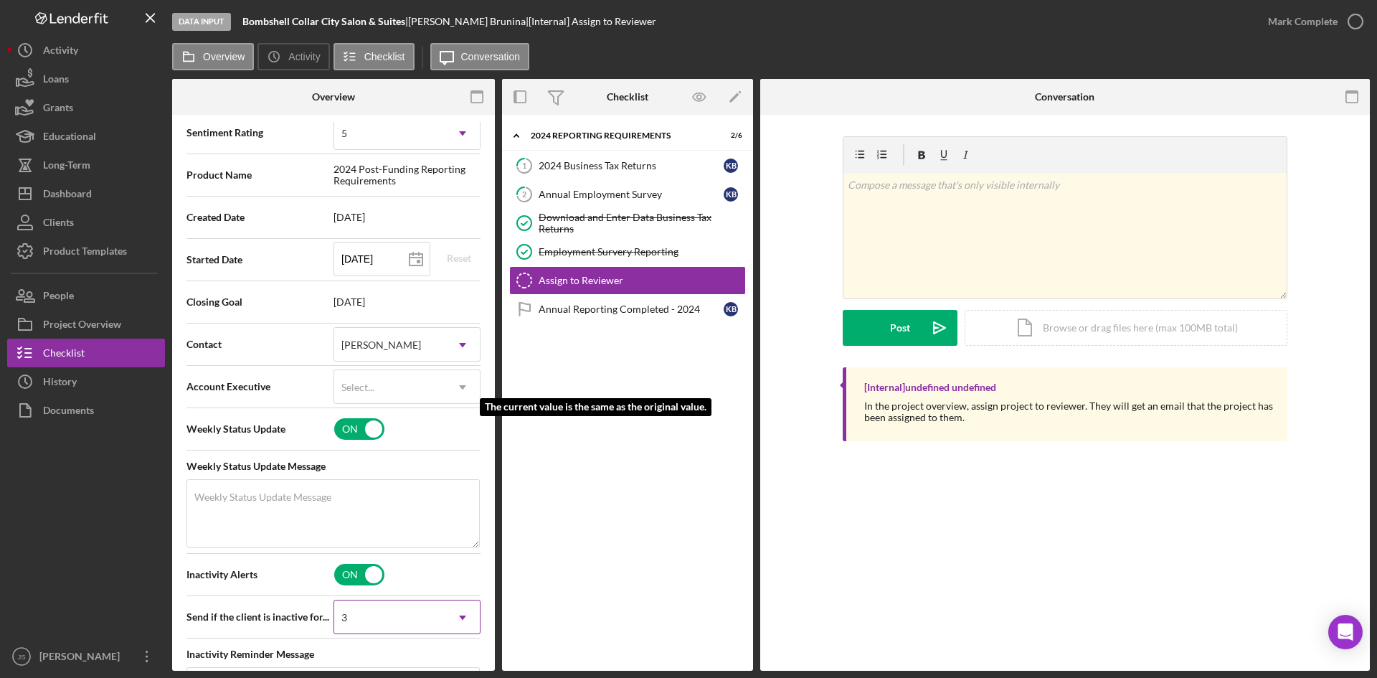
scroll to position [430, 0]
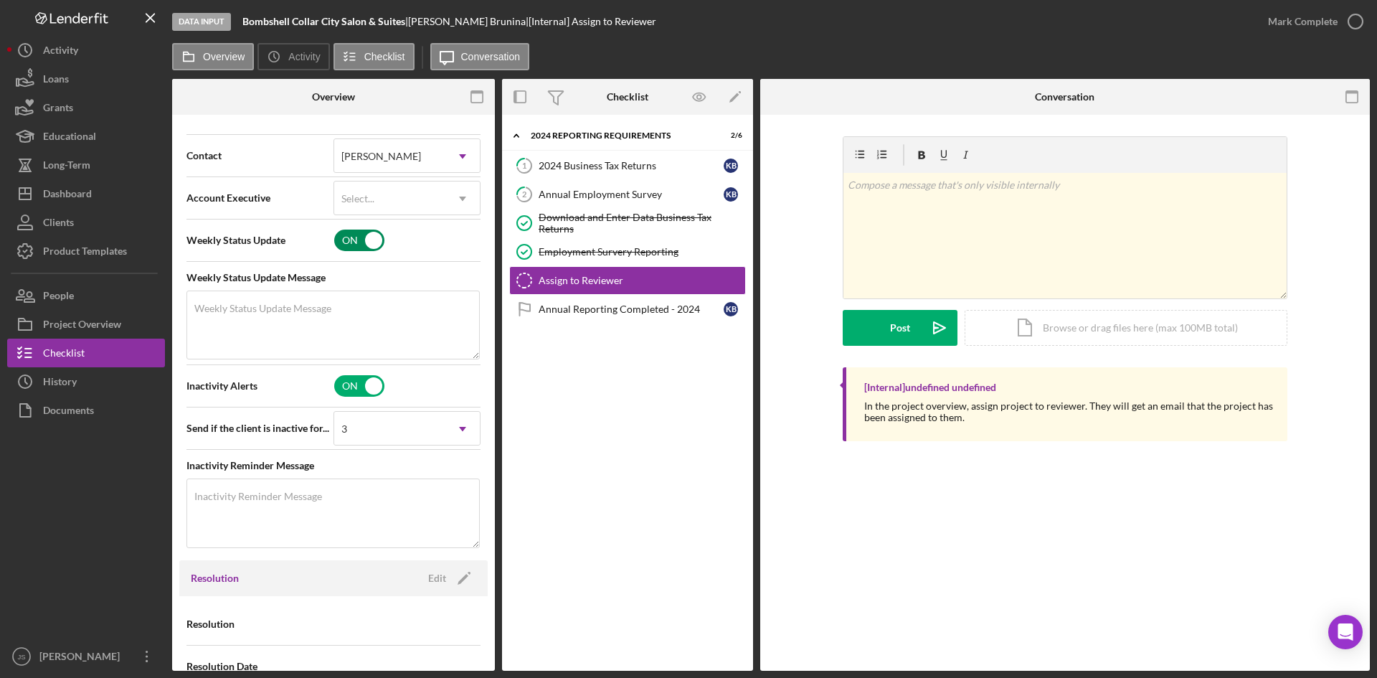
click at [344, 235] on input "checkbox" at bounding box center [359, 240] width 50 height 22
checkbox input "false"
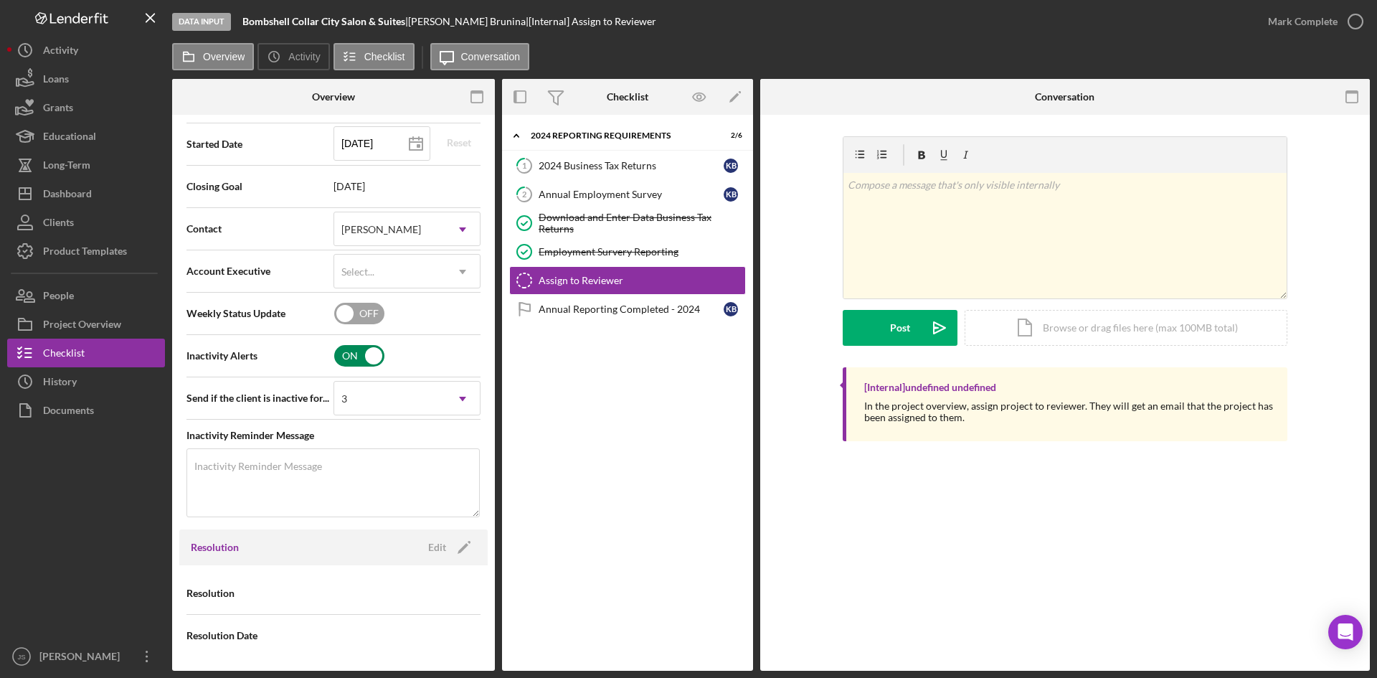
scroll to position [357, 0]
click at [361, 356] on input "checkbox" at bounding box center [359, 356] width 50 height 22
checkbox input "false"
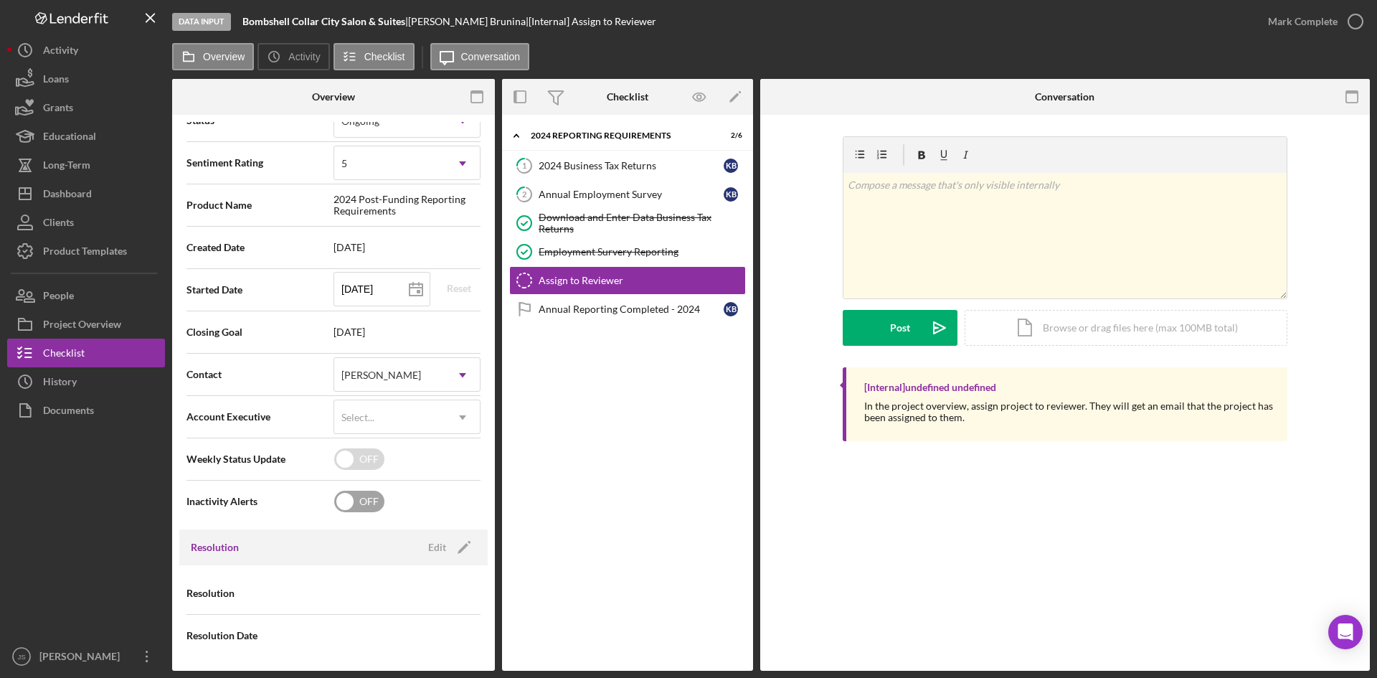
scroll to position [212, 0]
click at [409, 380] on div "[PERSON_NAME]" at bounding box center [389, 375] width 111 height 33
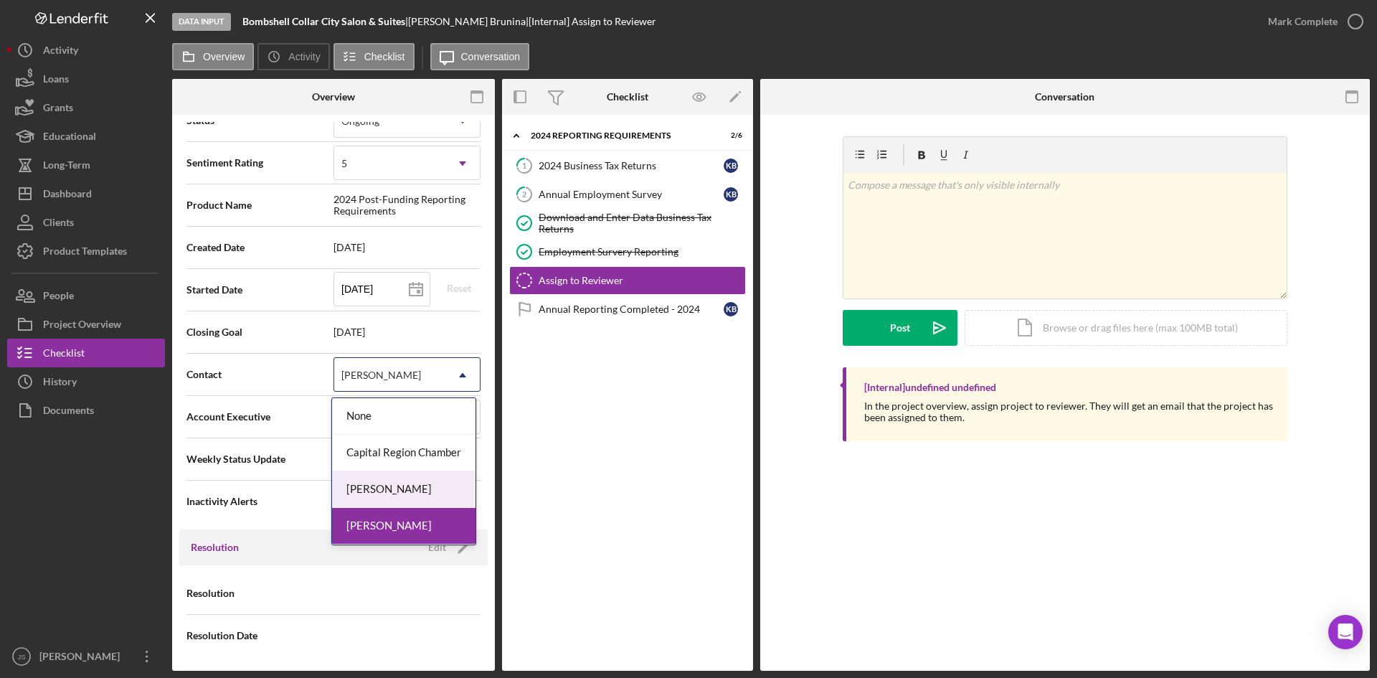
click at [403, 490] on div "[PERSON_NAME]" at bounding box center [403, 489] width 143 height 37
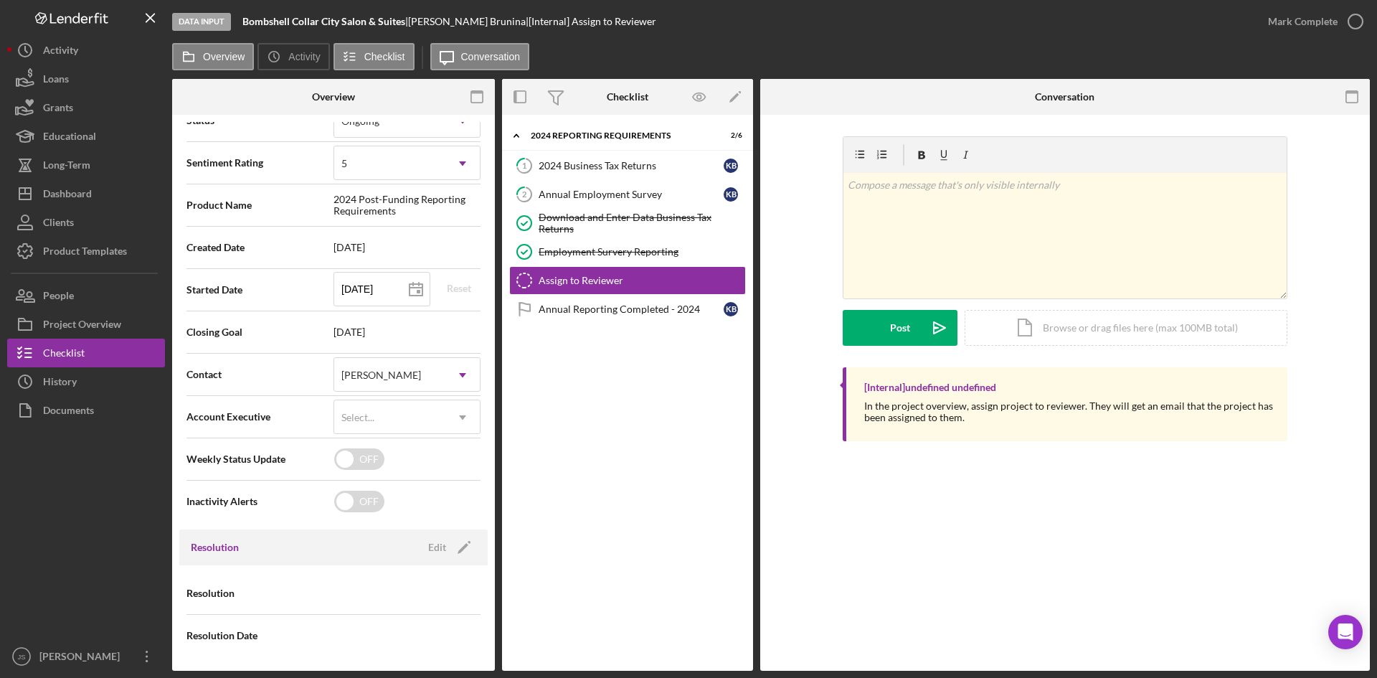
scroll to position [0, 0]
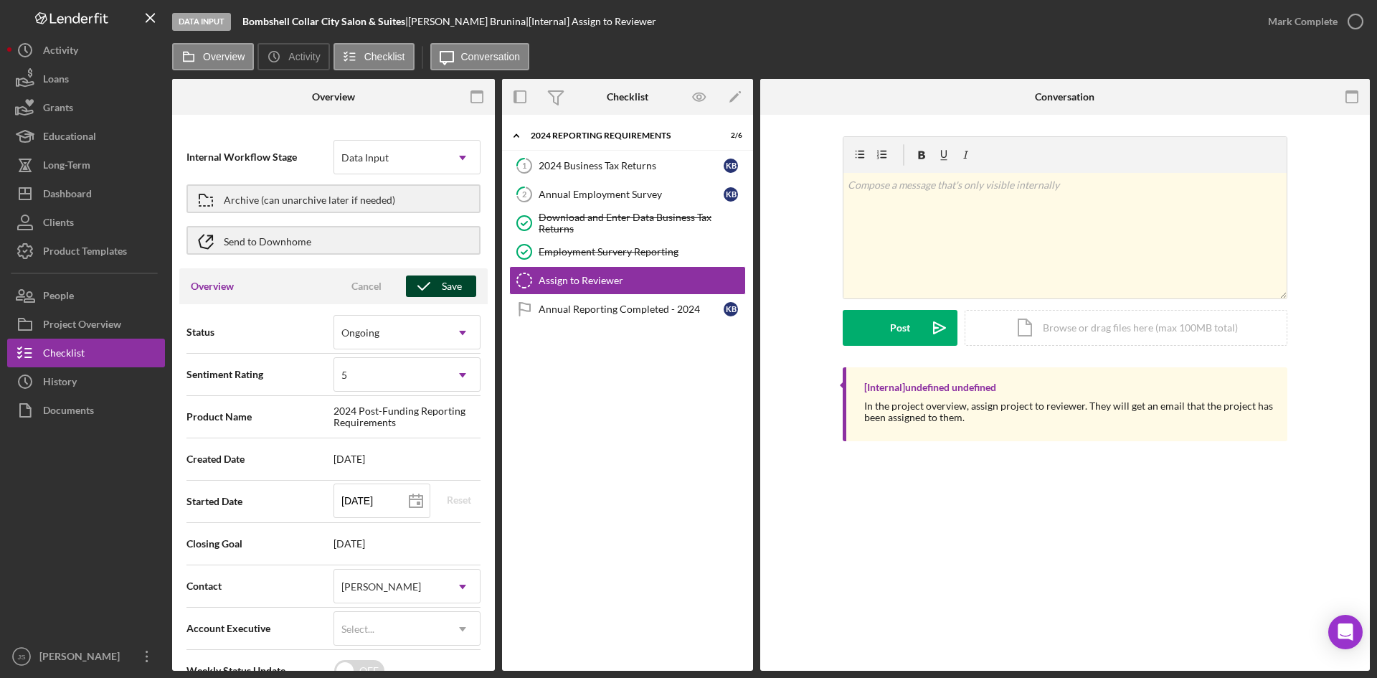
click at [410, 289] on icon "button" at bounding box center [424, 286] width 36 height 36
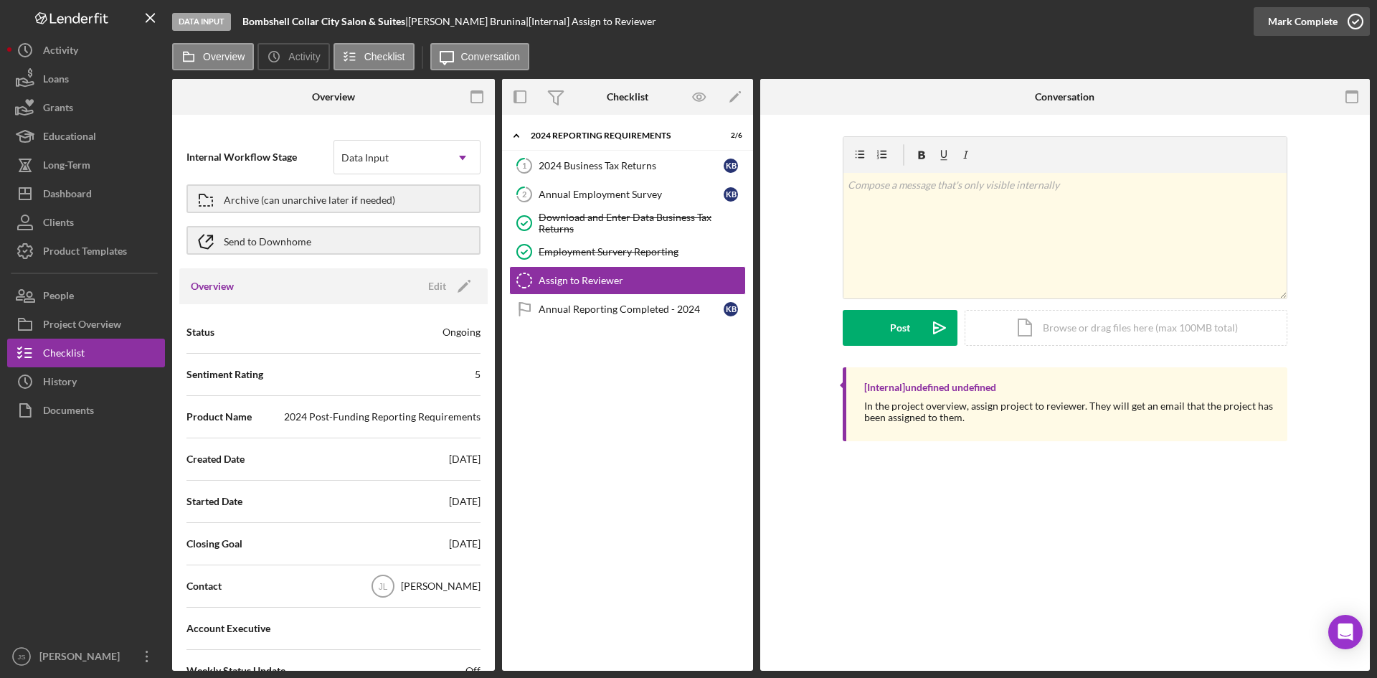
click at [1355, 16] on icon "button" at bounding box center [1355, 22] width 36 height 36
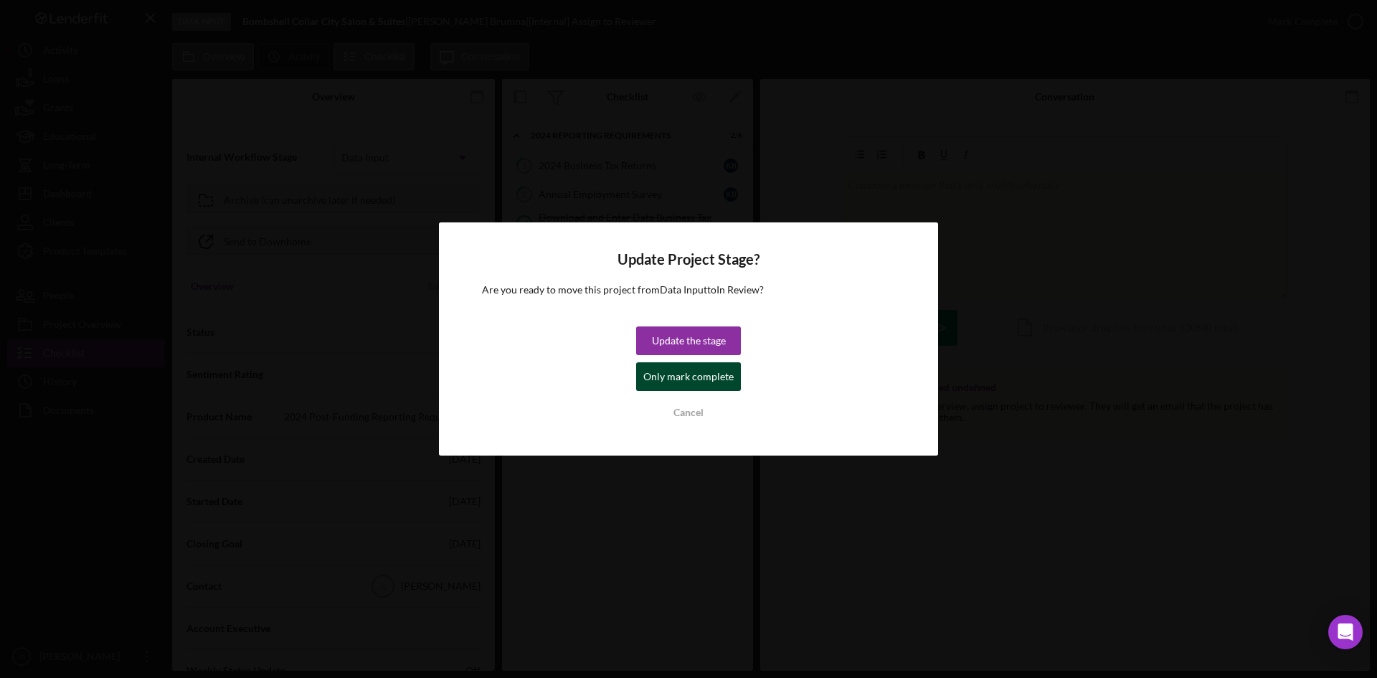
click at [704, 383] on div "Only mark complete" at bounding box center [688, 376] width 90 height 29
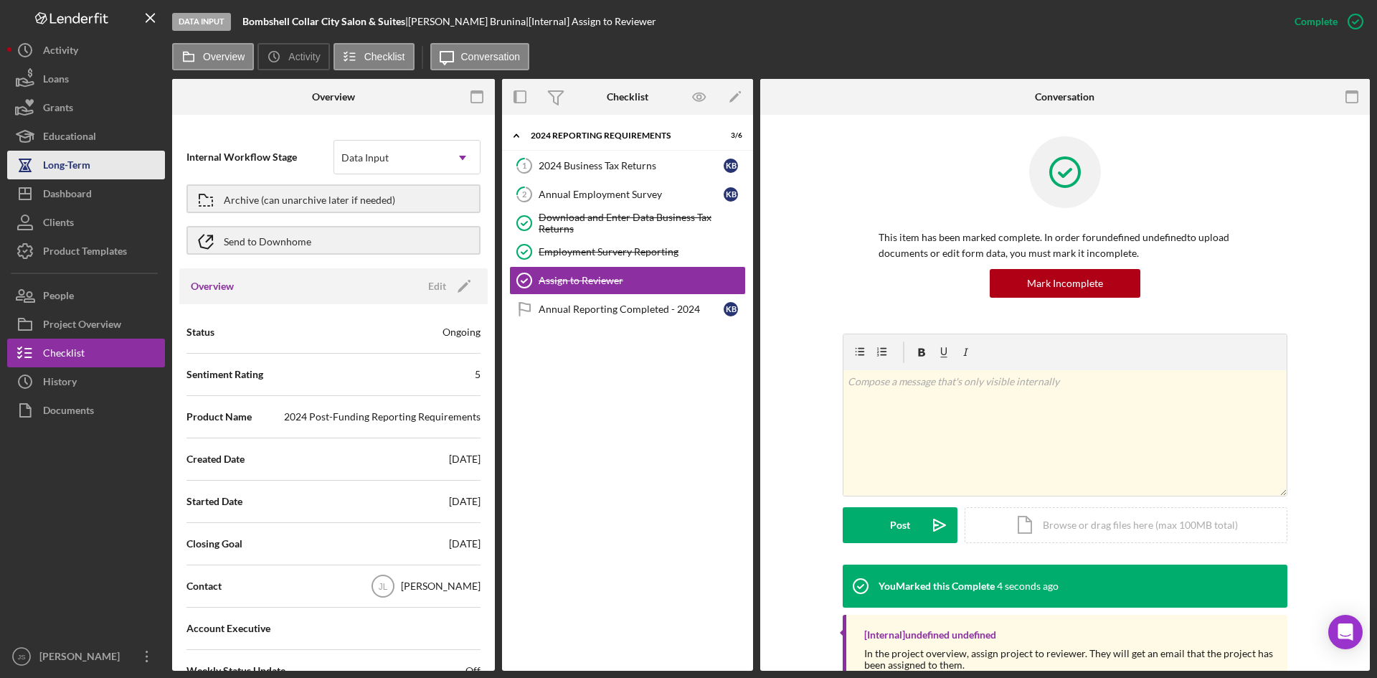
click at [77, 169] on div "Long-Term" at bounding box center [66, 167] width 47 height 32
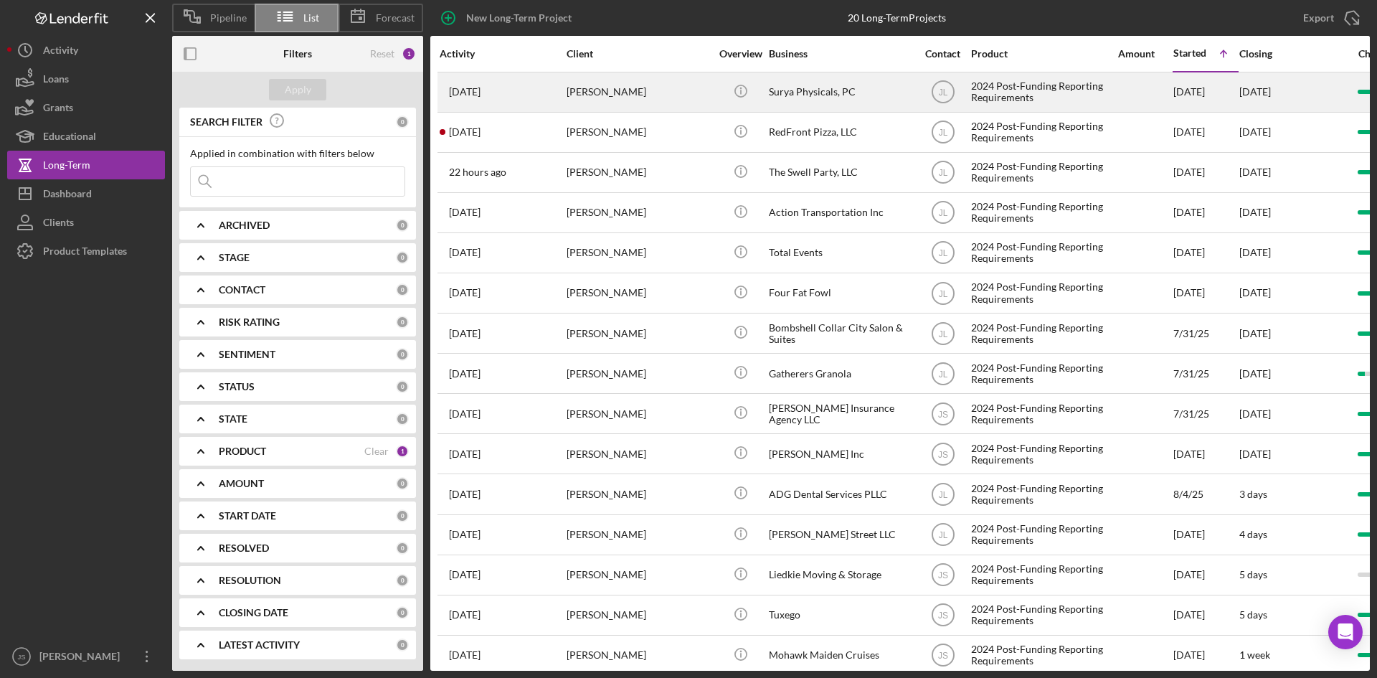
click at [814, 95] on div "Surya Physicals, PC" at bounding box center [840, 92] width 143 height 38
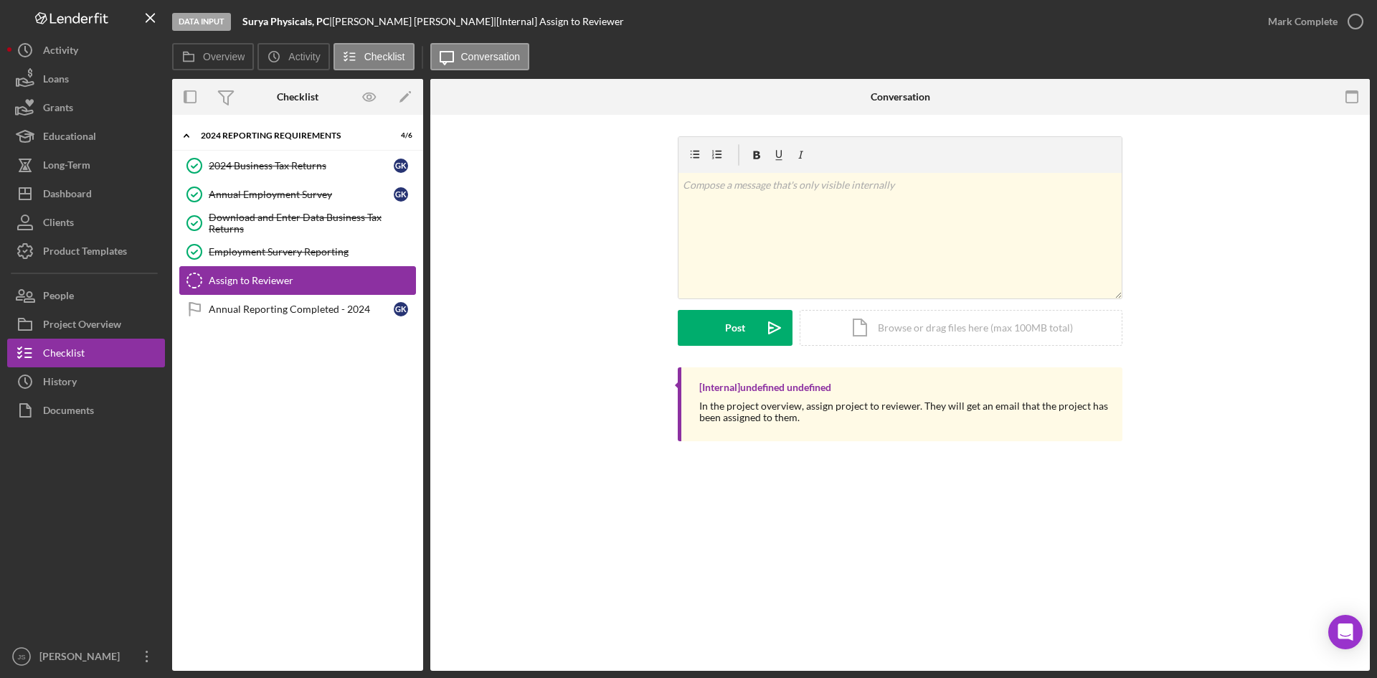
click at [332, 280] on div "Assign to Reviewer" at bounding box center [312, 280] width 207 height 11
click at [275, 287] on link "Assign to Reviewer Assign to Reviewer" at bounding box center [297, 280] width 237 height 29
click at [240, 65] on button "Overview" at bounding box center [213, 56] width 82 height 27
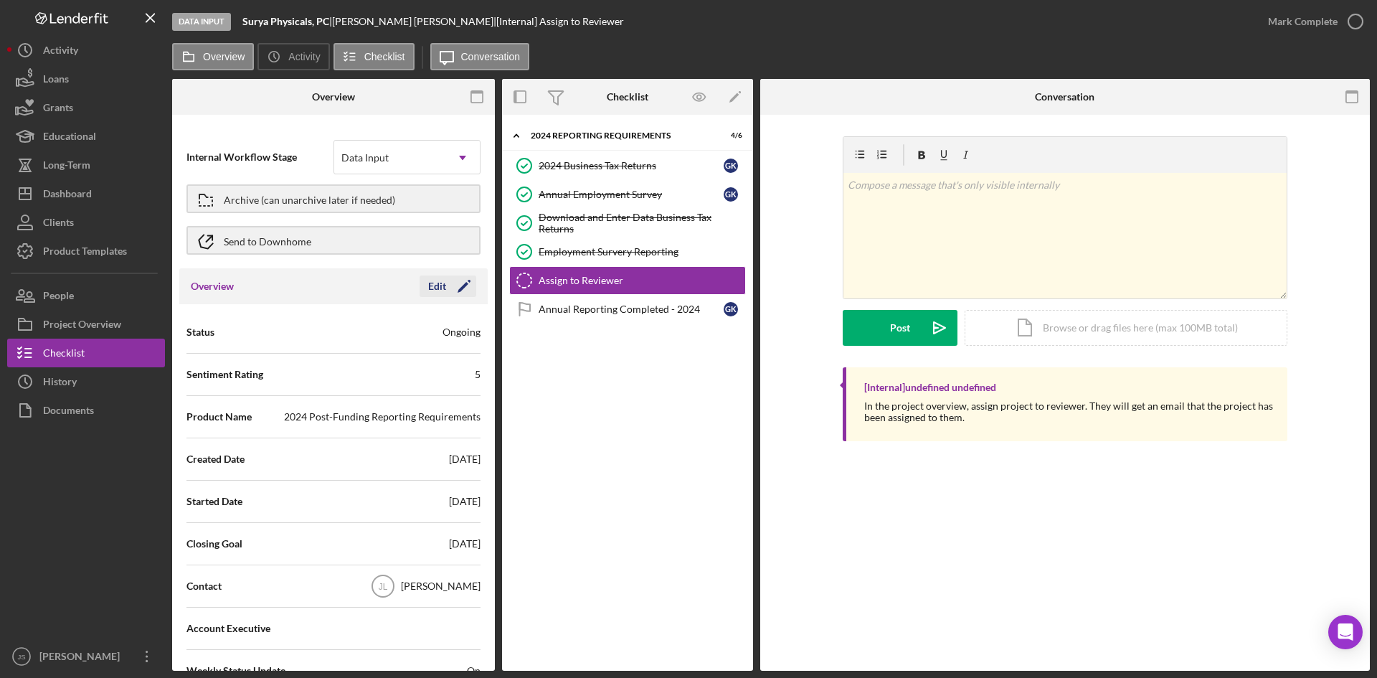
click at [430, 285] on div "Edit" at bounding box center [437, 286] width 18 height 22
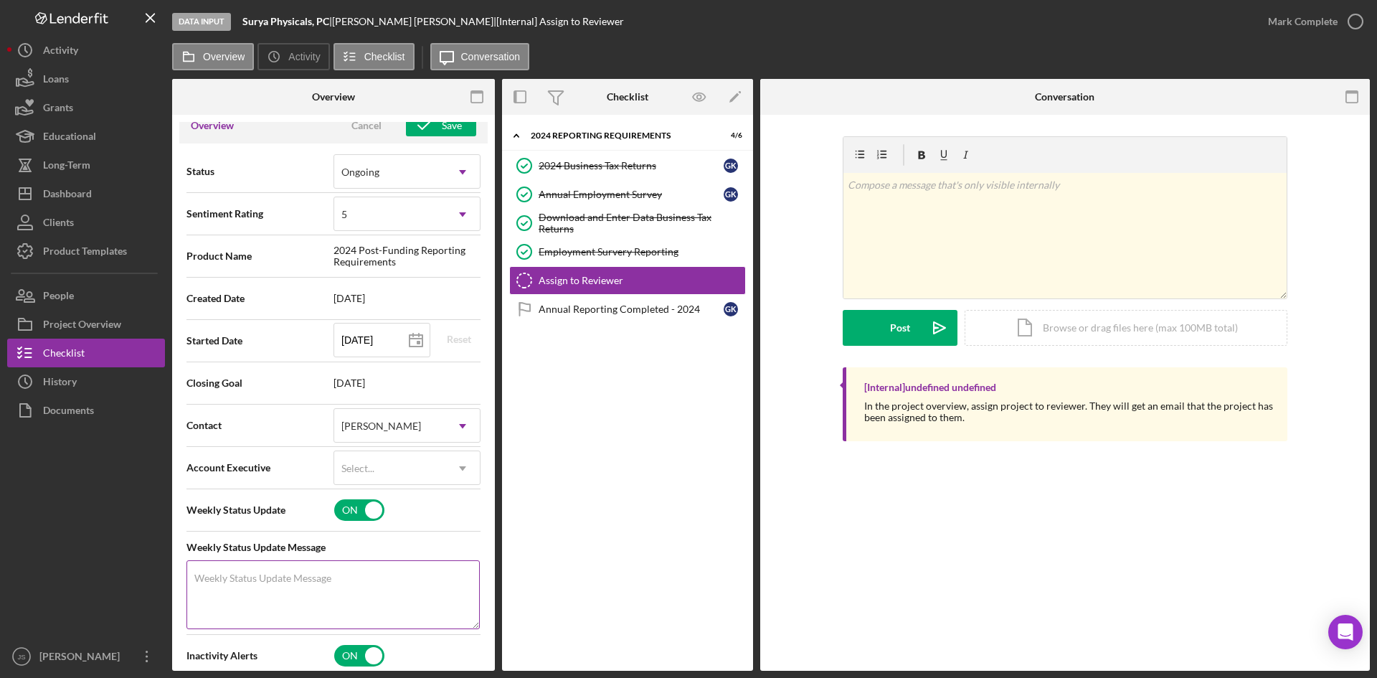
scroll to position [359, 0]
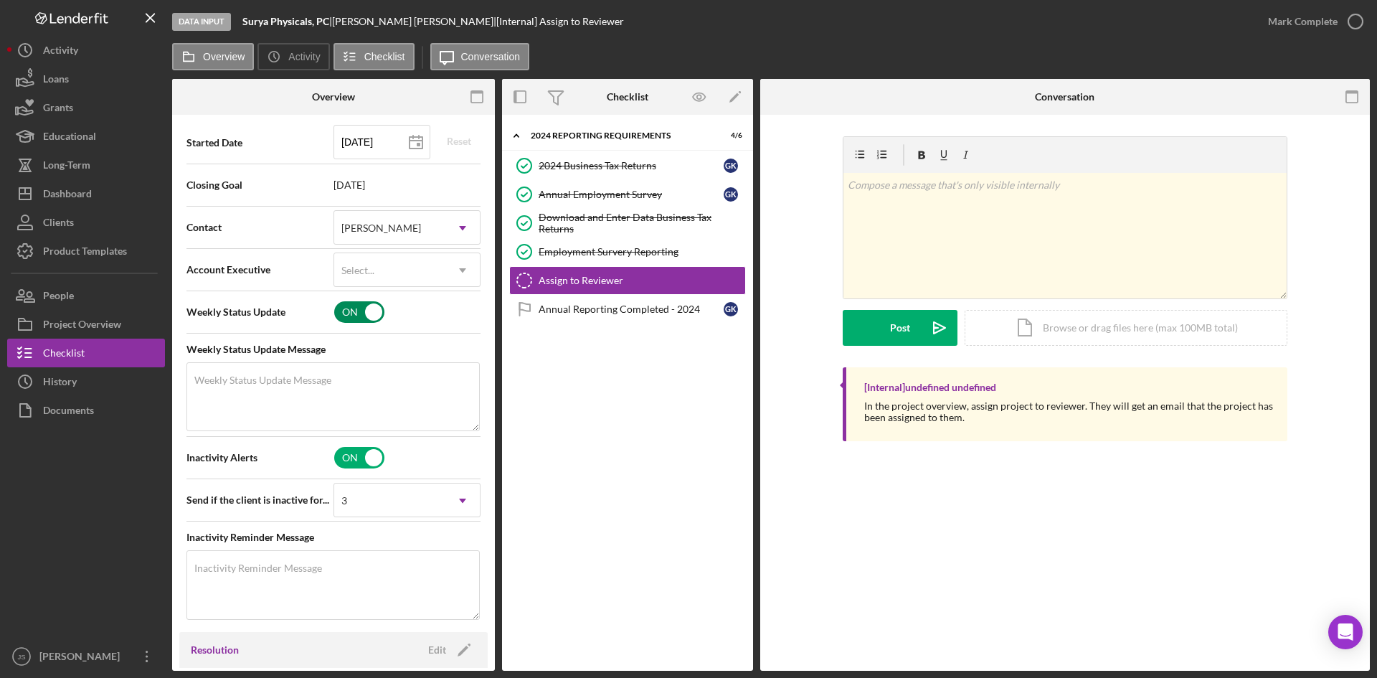
click at [354, 314] on input "checkbox" at bounding box center [359, 312] width 50 height 22
checkbox input "false"
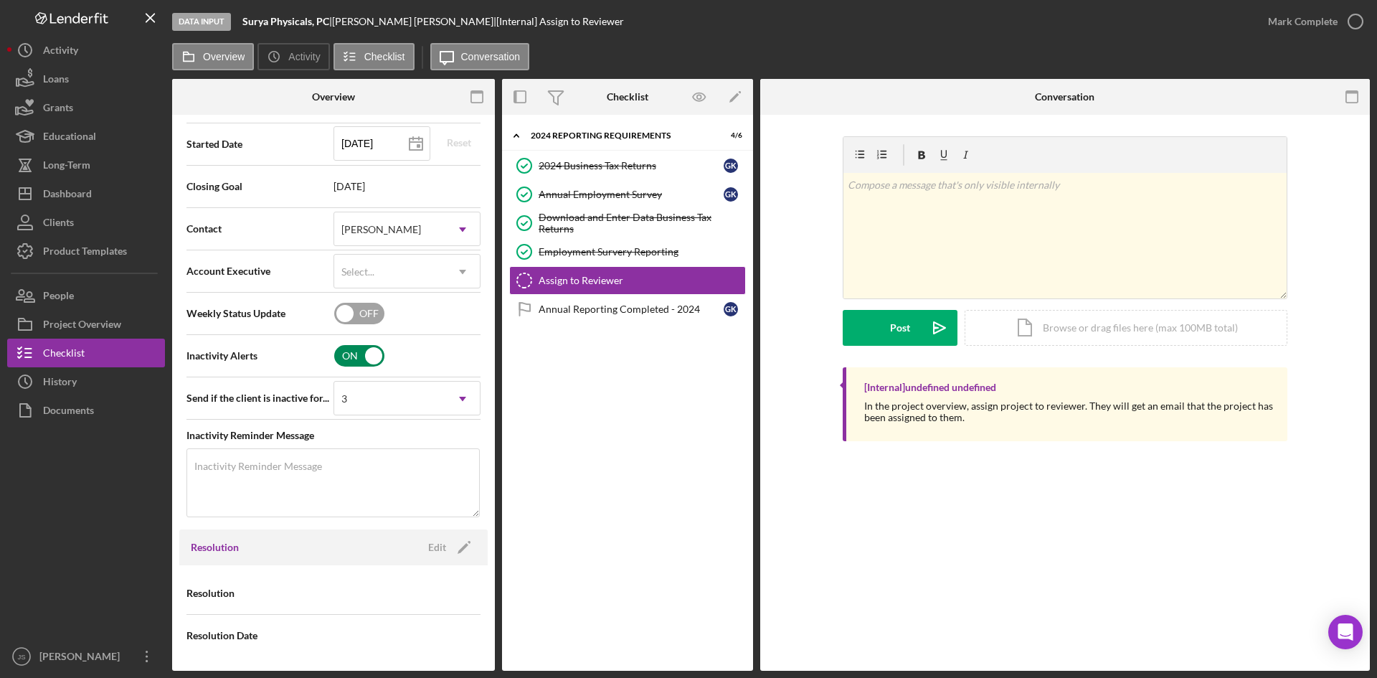
click at [352, 358] on input "checkbox" at bounding box center [359, 356] width 50 height 22
checkbox input "false"
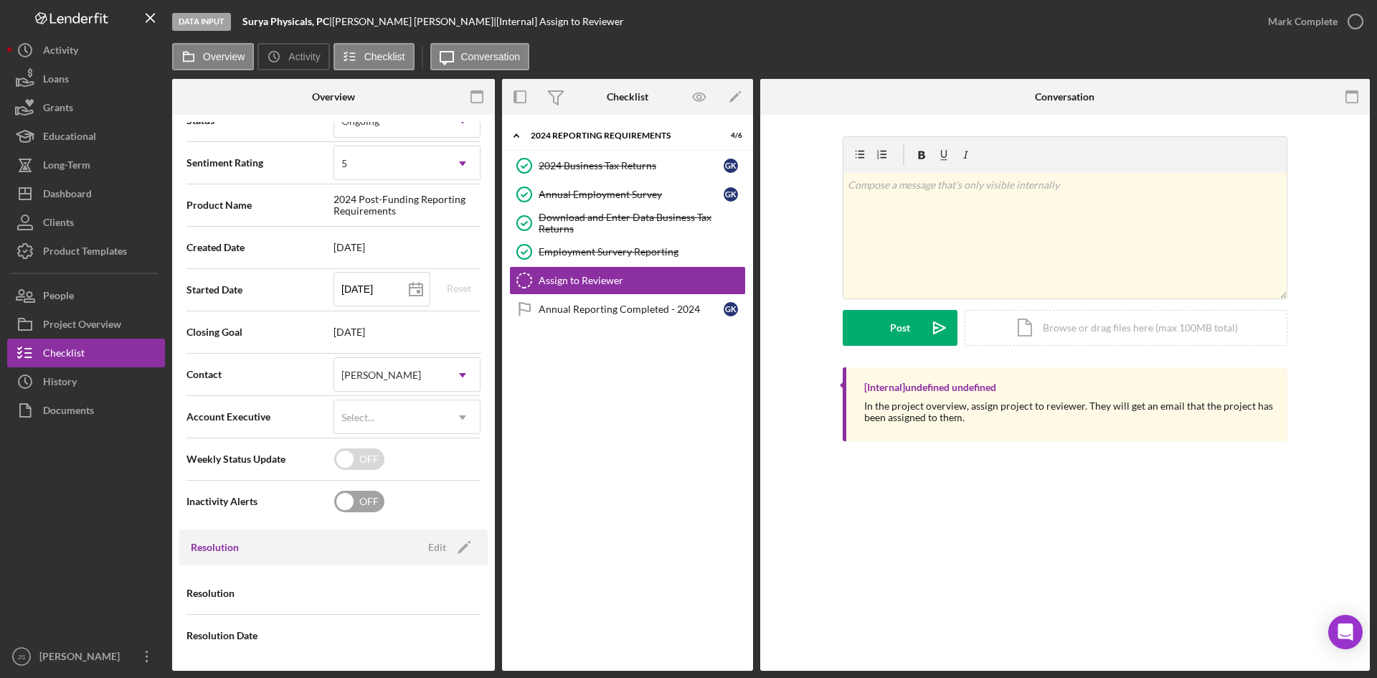
scroll to position [0, 0]
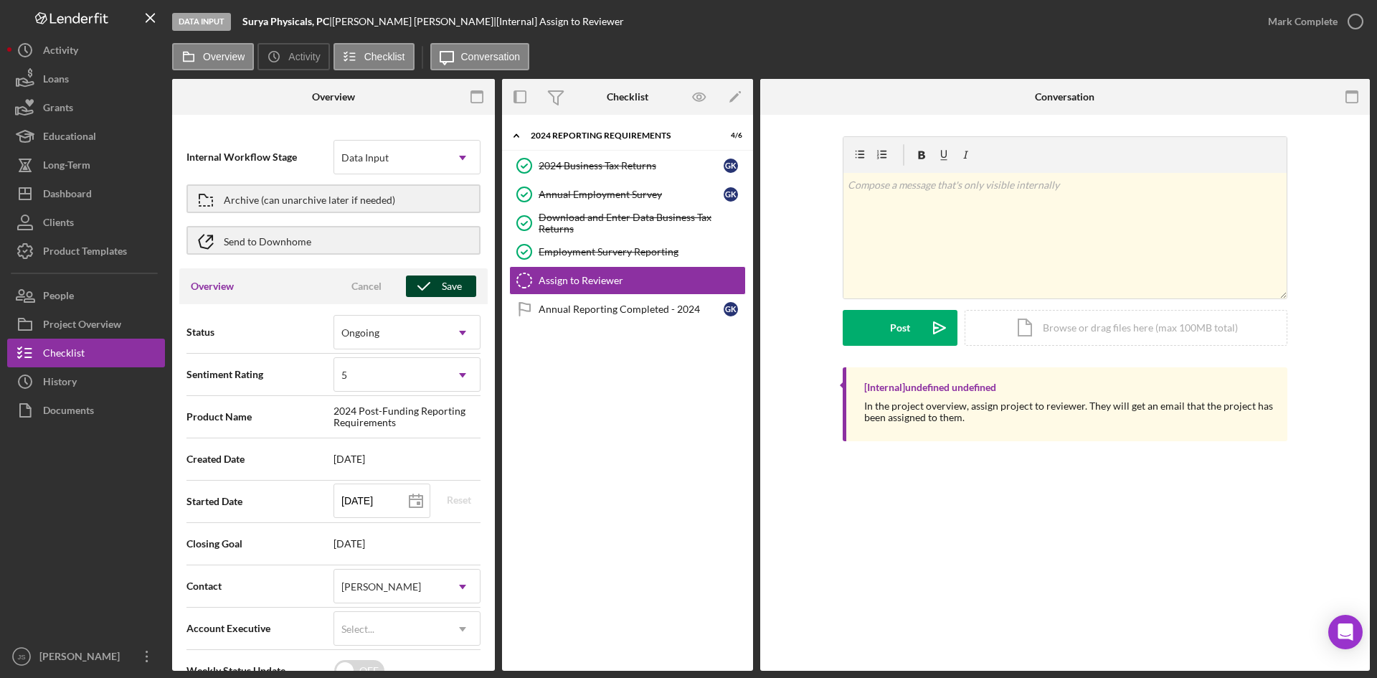
click at [455, 288] on div "Save" at bounding box center [452, 286] width 20 height 22
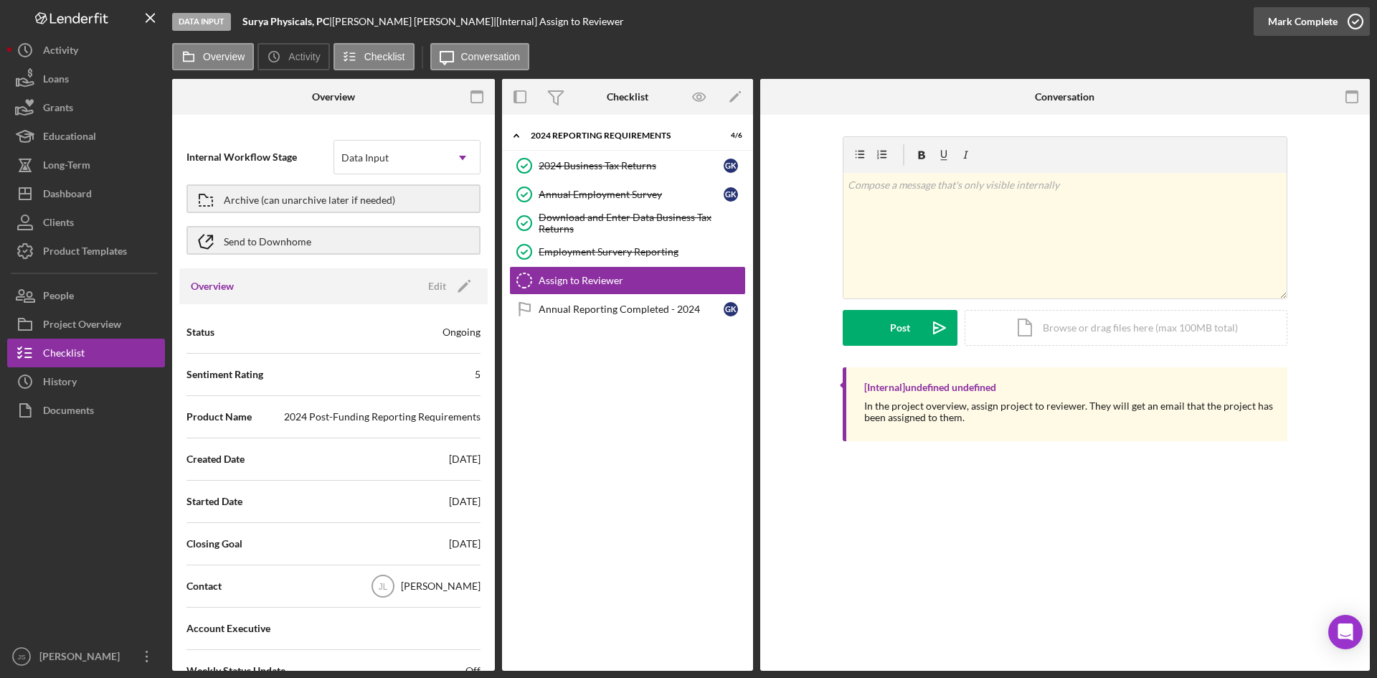
click at [1355, 20] on icon "button" at bounding box center [1355, 22] width 36 height 36
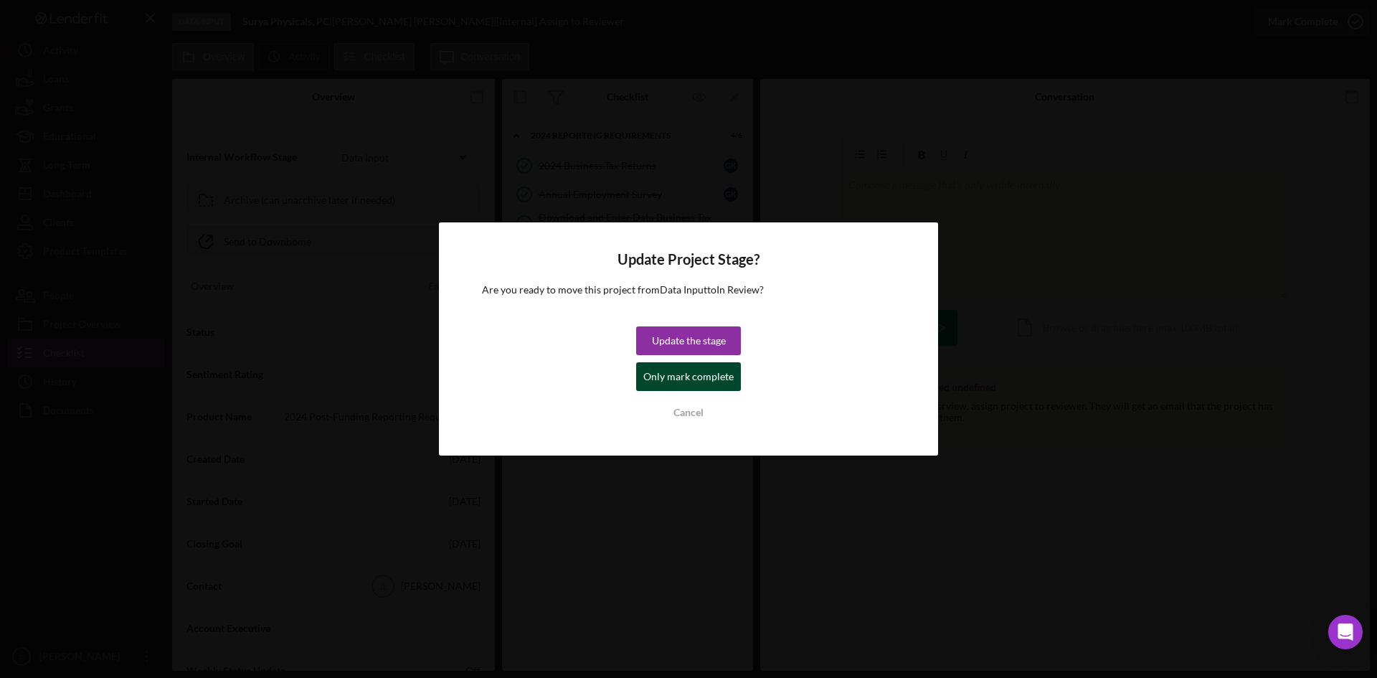
click at [663, 373] on div "Only mark complete" at bounding box center [688, 376] width 90 height 29
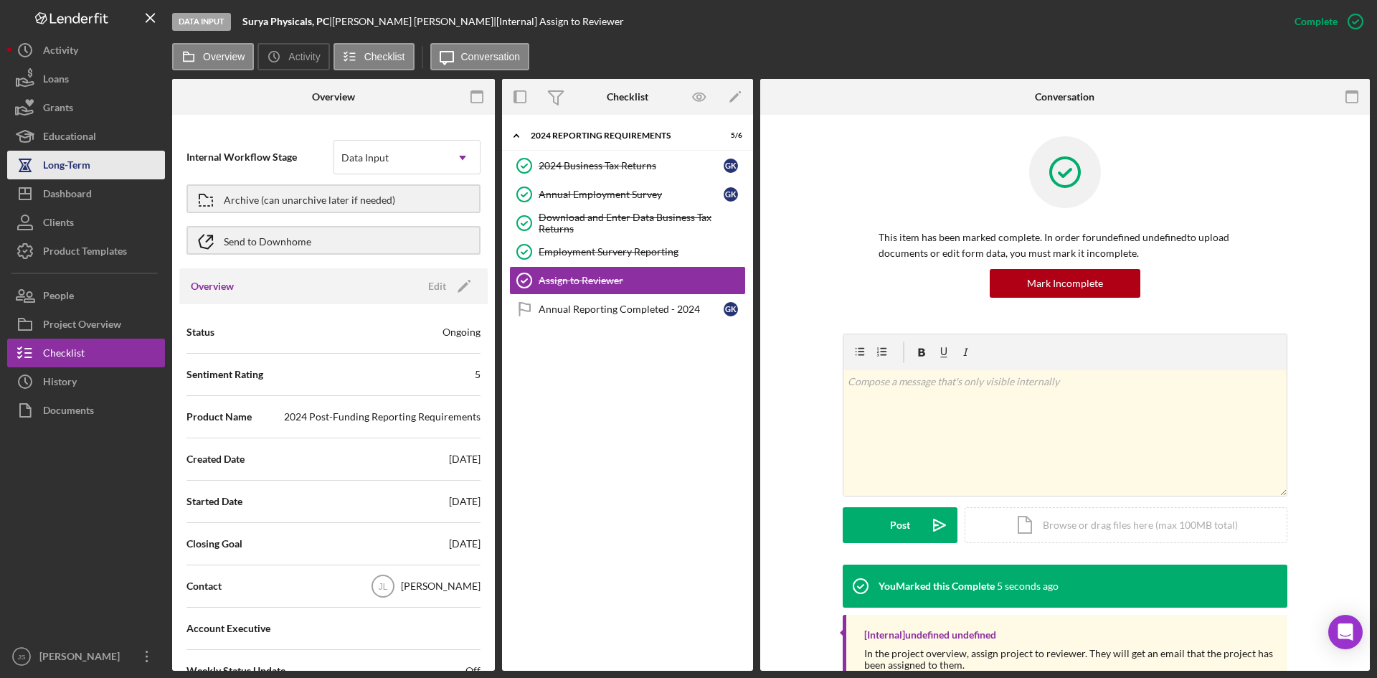
click at [90, 171] on div "Long-Term" at bounding box center [66, 167] width 47 height 32
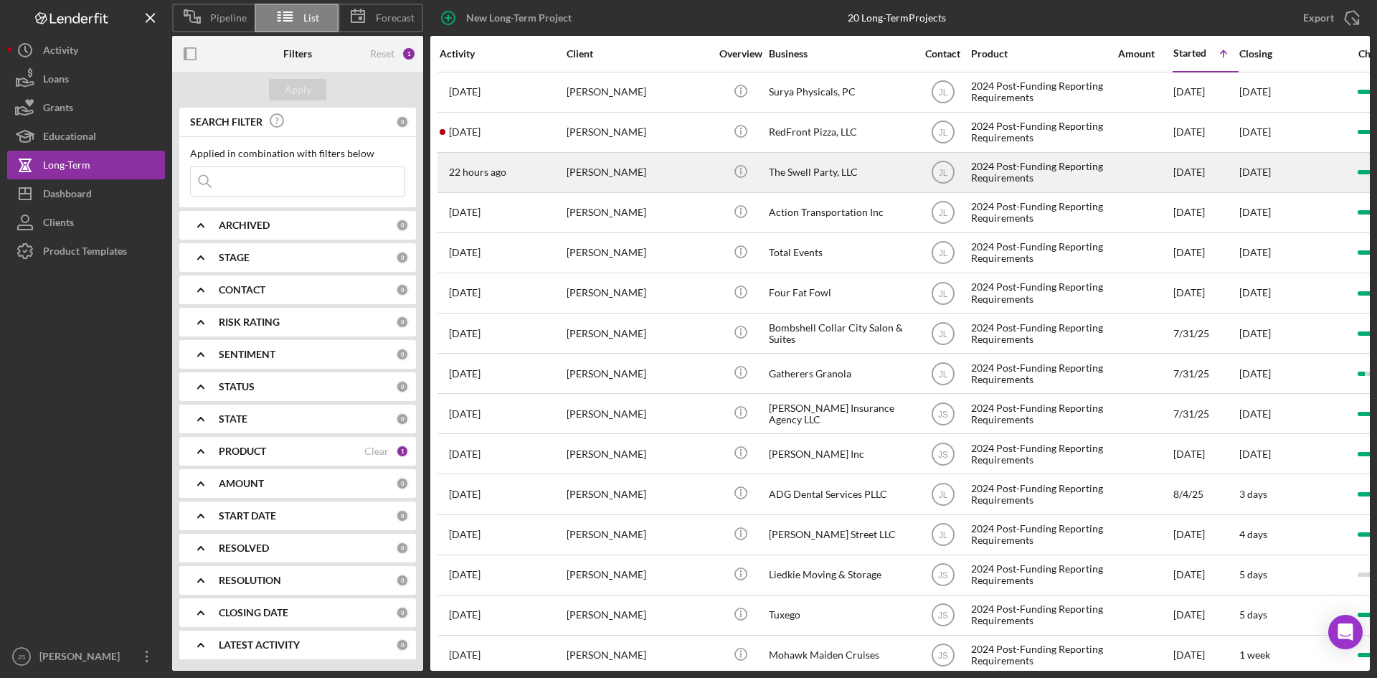
click at [810, 170] on div "The Swell Party, LLC" at bounding box center [840, 172] width 143 height 38
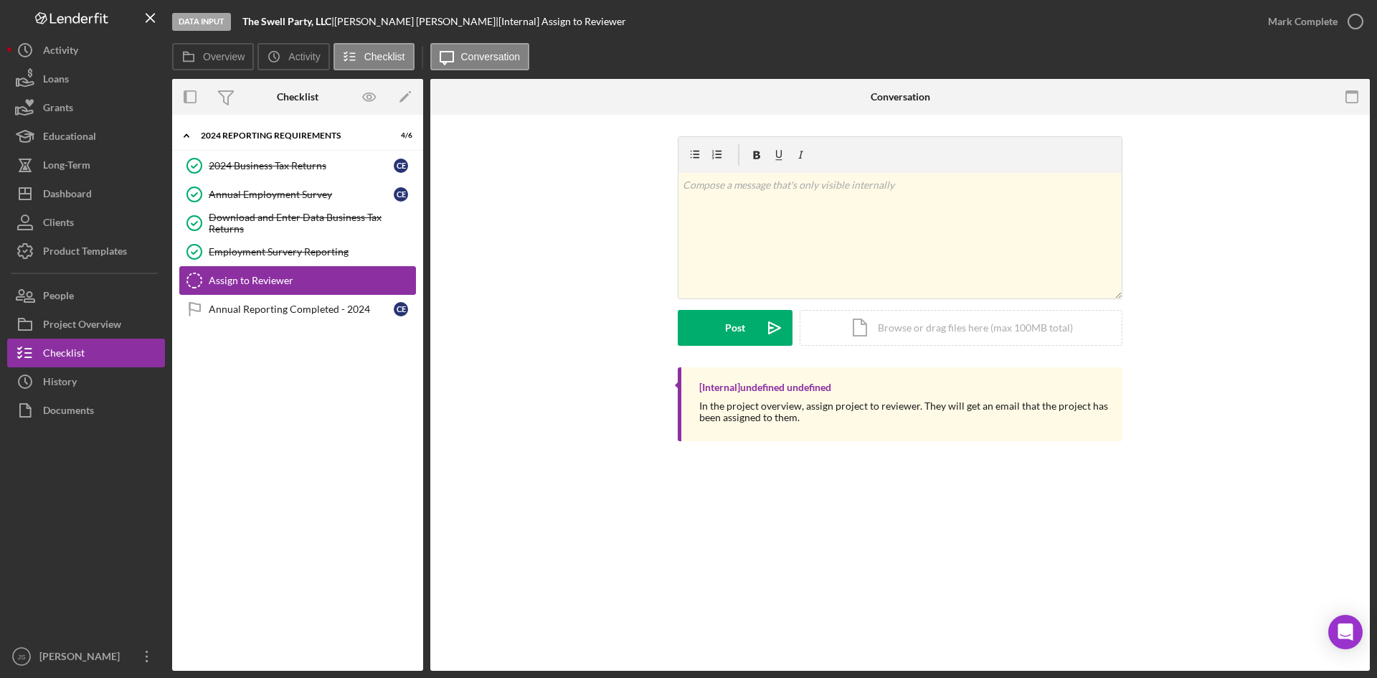
click at [285, 282] on div "Assign to Reviewer" at bounding box center [312, 280] width 207 height 11
click at [234, 52] on label "Overview" at bounding box center [224, 56] width 42 height 11
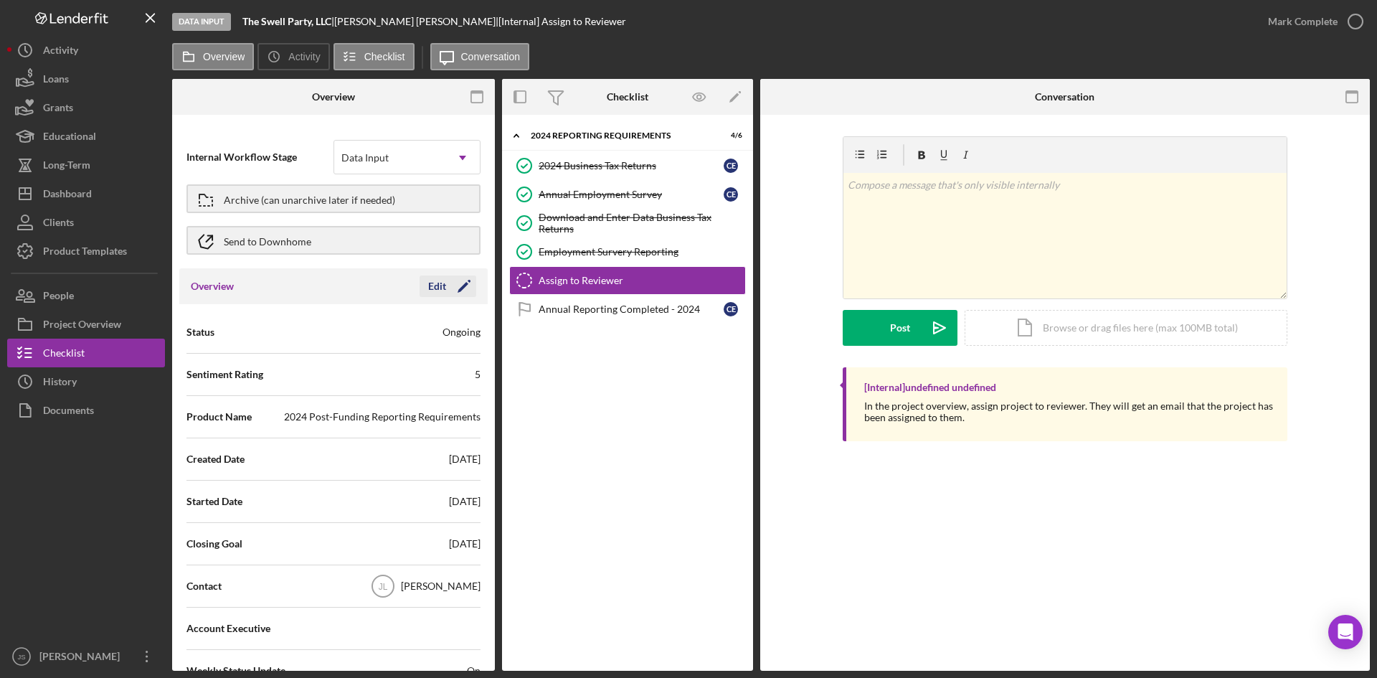
click at [430, 289] on div "Edit" at bounding box center [437, 286] width 18 height 22
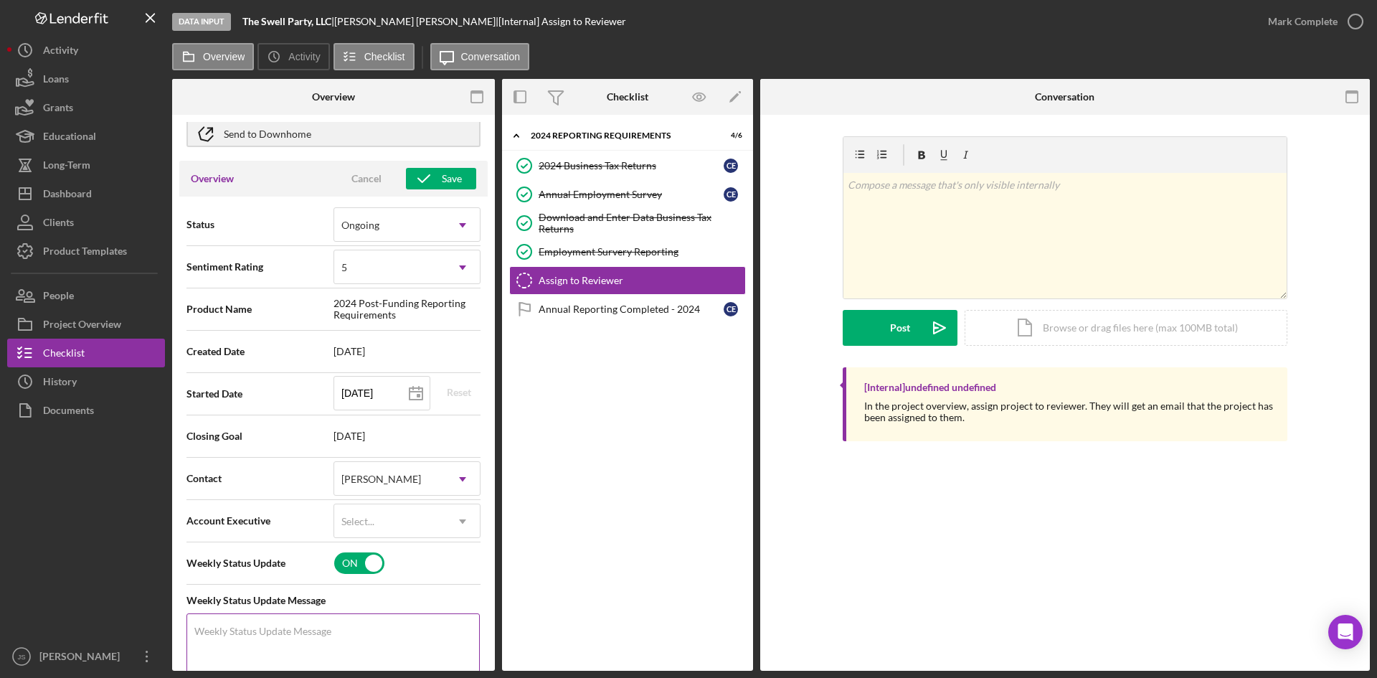
scroll to position [215, 0]
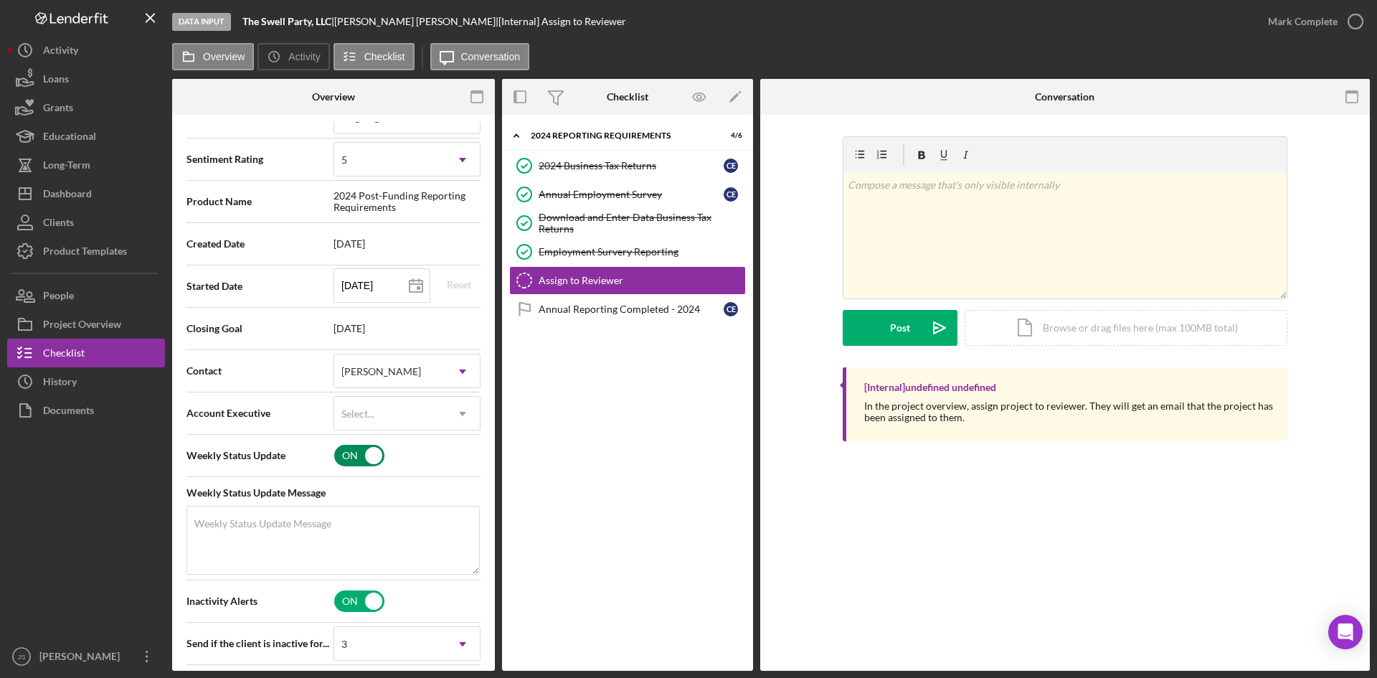
click at [356, 462] on input "checkbox" at bounding box center [359, 456] width 50 height 22
checkbox input "false"
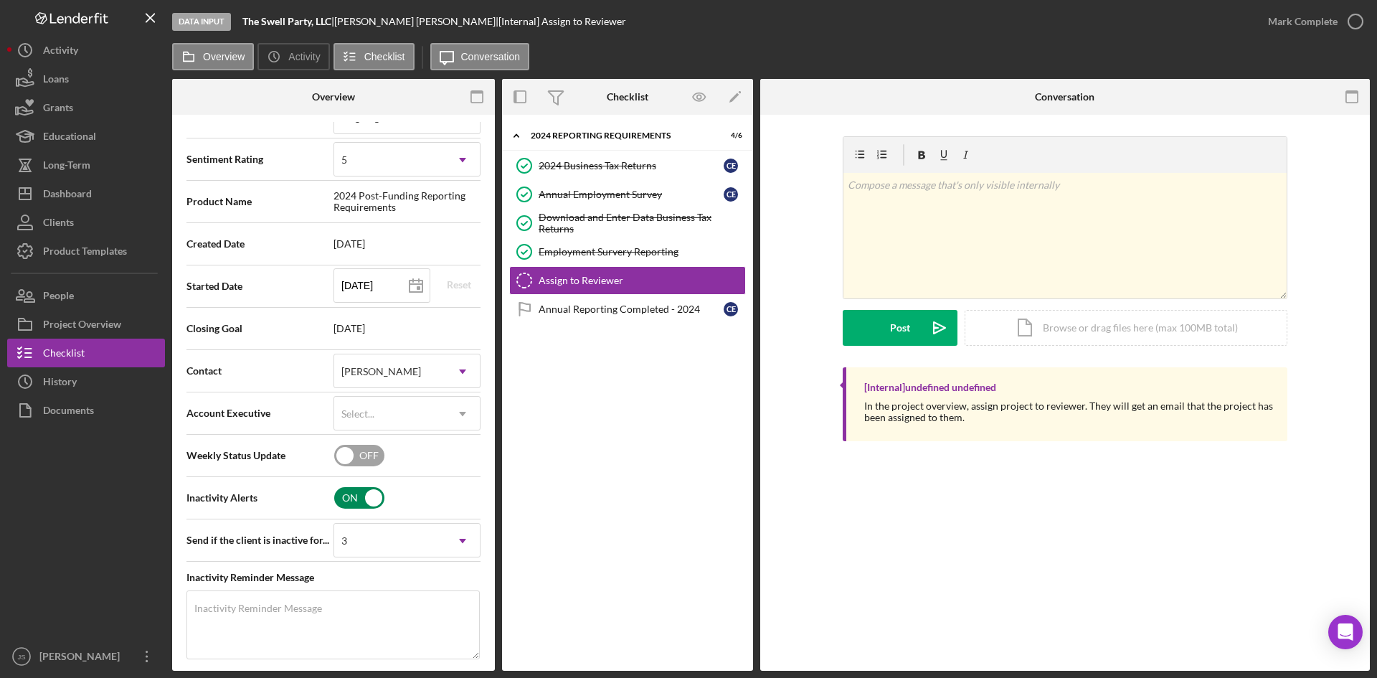
click at [348, 500] on input "checkbox" at bounding box center [359, 498] width 50 height 22
checkbox input "false"
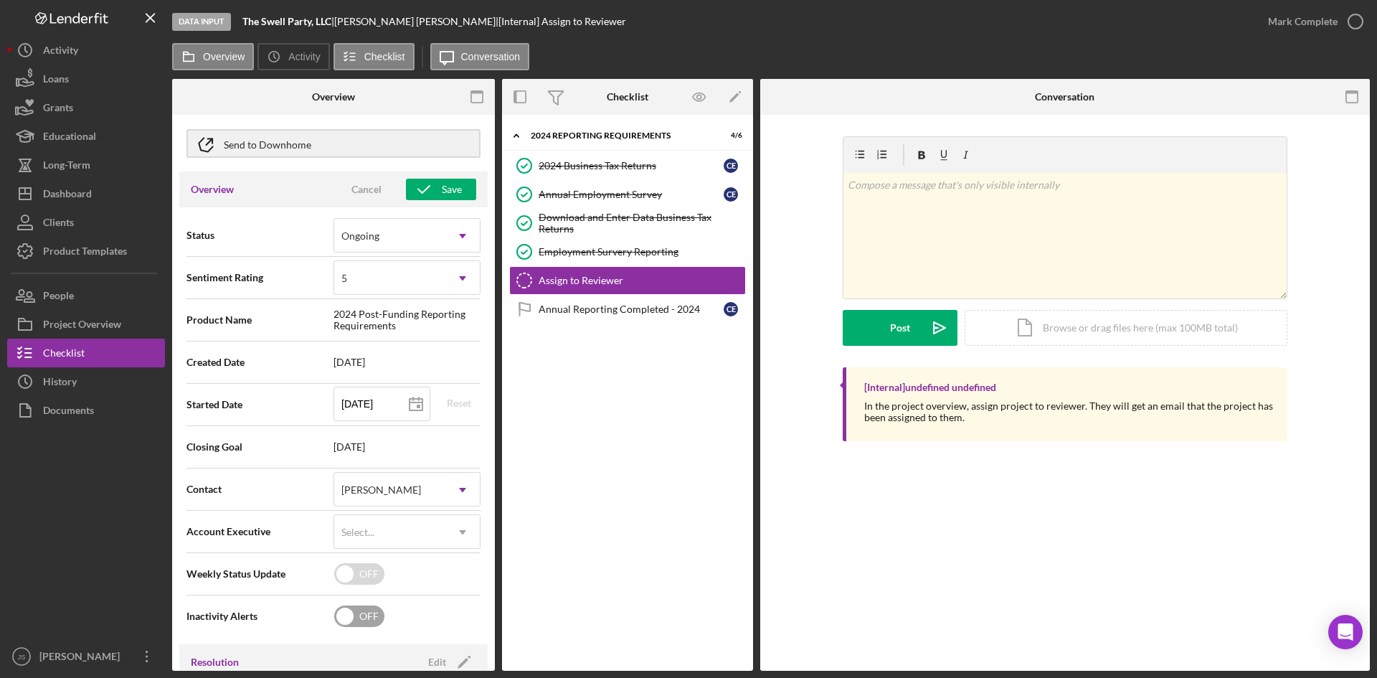
scroll to position [0, 0]
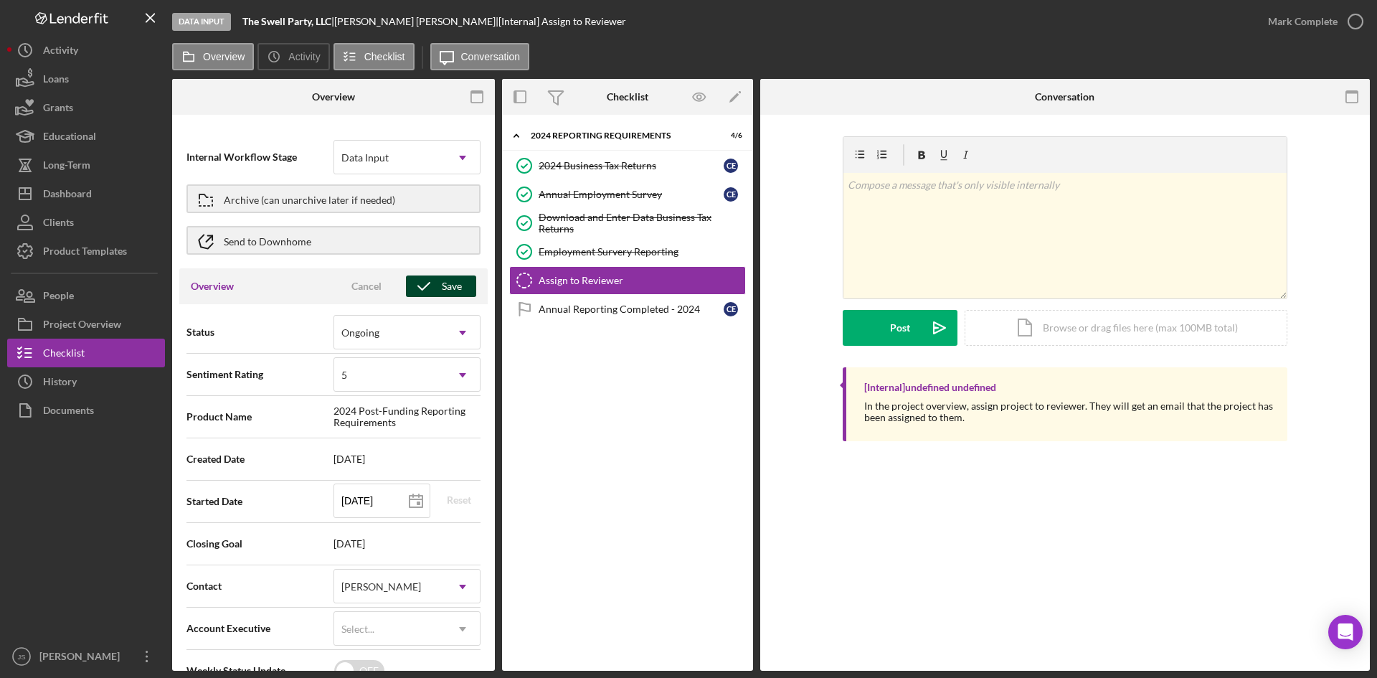
click at [445, 283] on div "Save" at bounding box center [452, 286] width 20 height 22
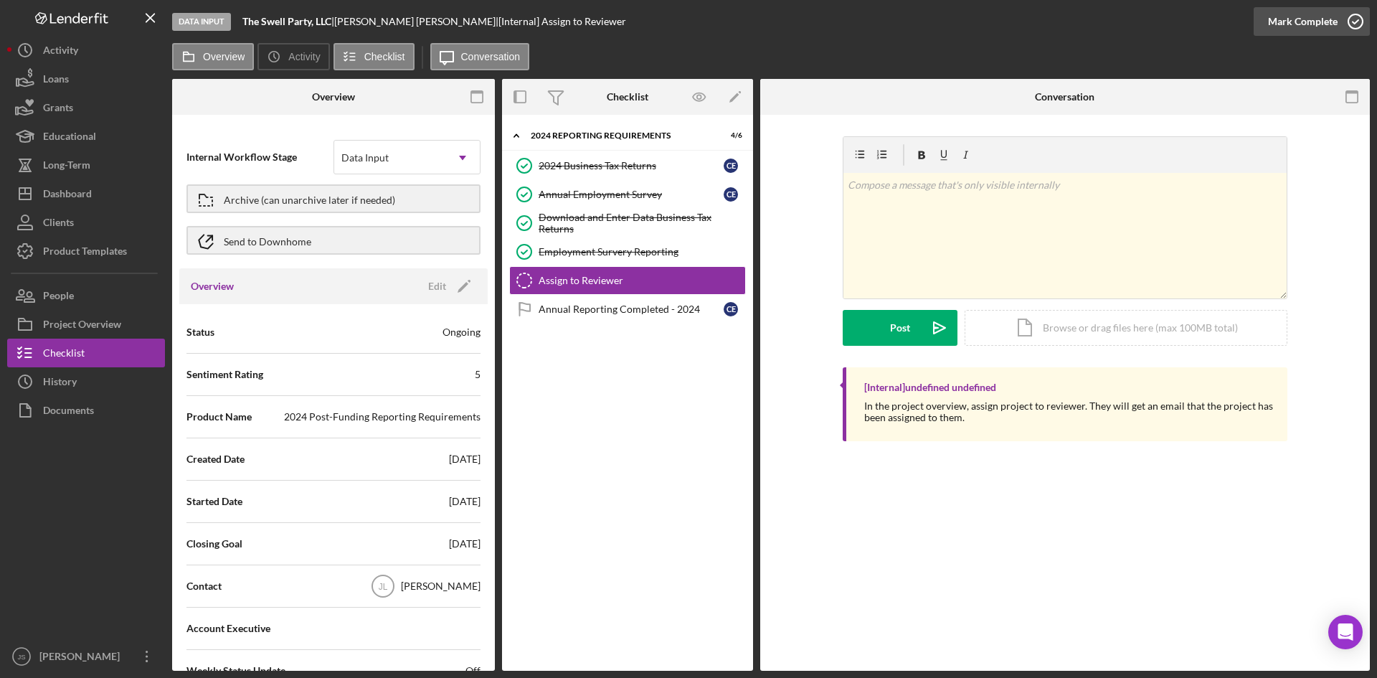
click at [1348, 23] on icon "button" at bounding box center [1355, 22] width 36 height 36
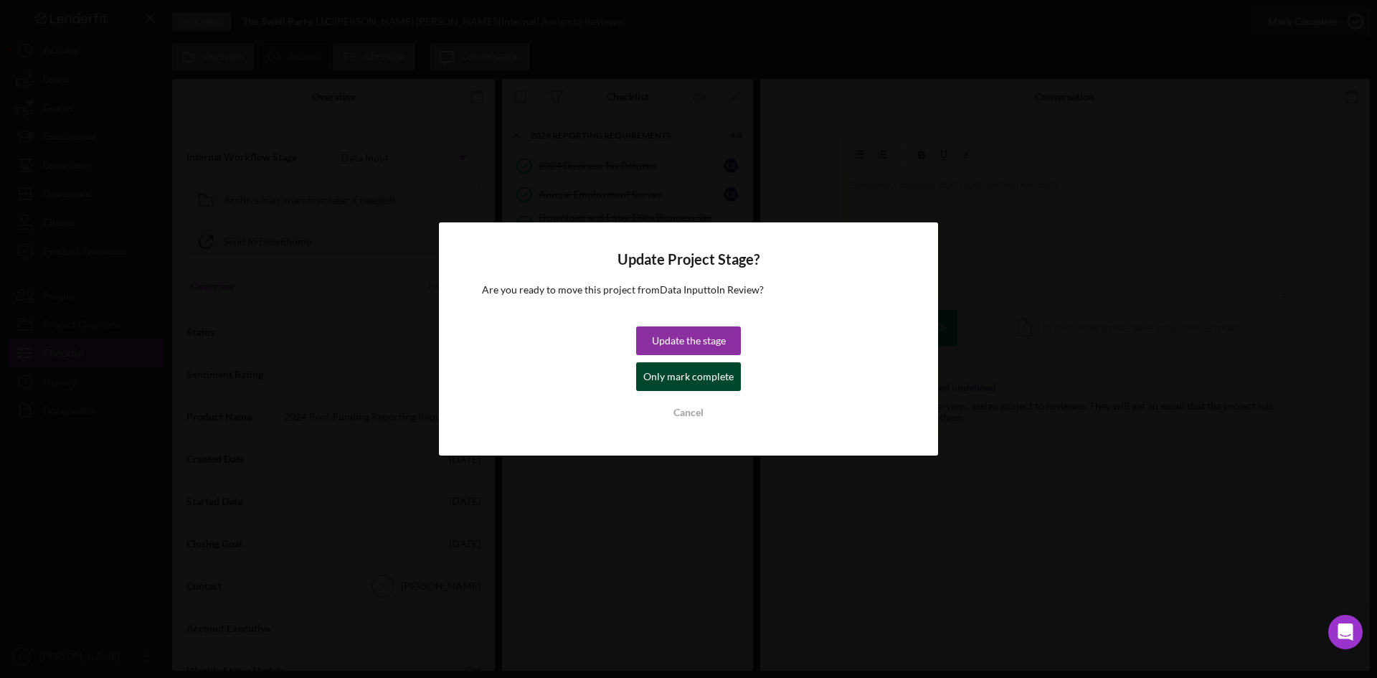
click at [664, 373] on div "Only mark complete" at bounding box center [688, 376] width 90 height 29
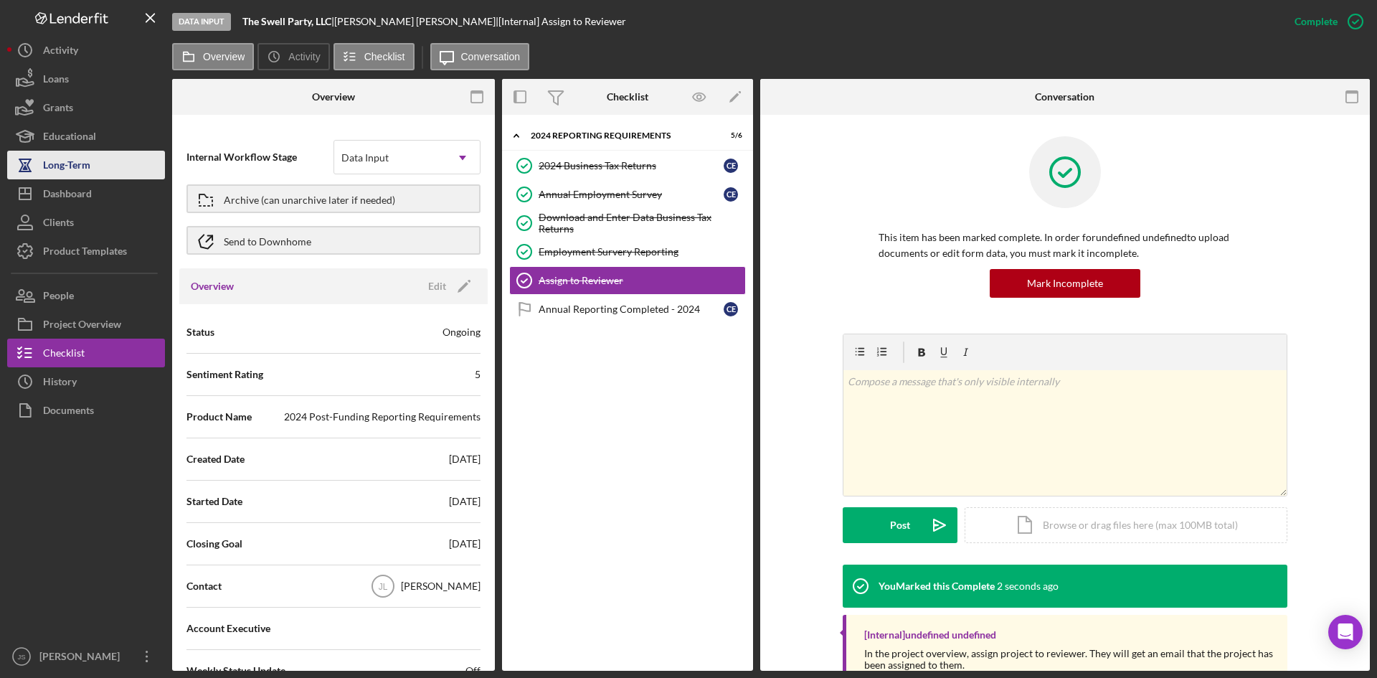
click at [62, 164] on div "Long-Term" at bounding box center [66, 167] width 47 height 32
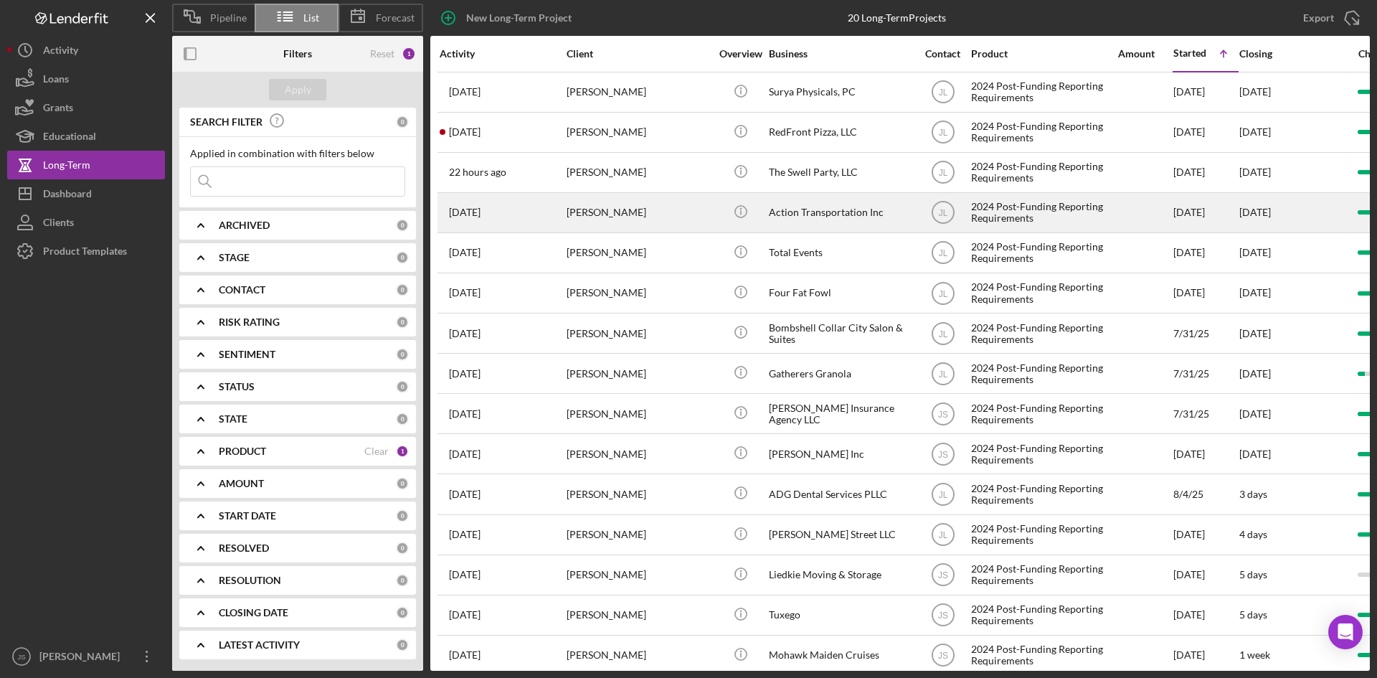
click at [773, 211] on div "Action Transportation Inc" at bounding box center [840, 213] width 143 height 38
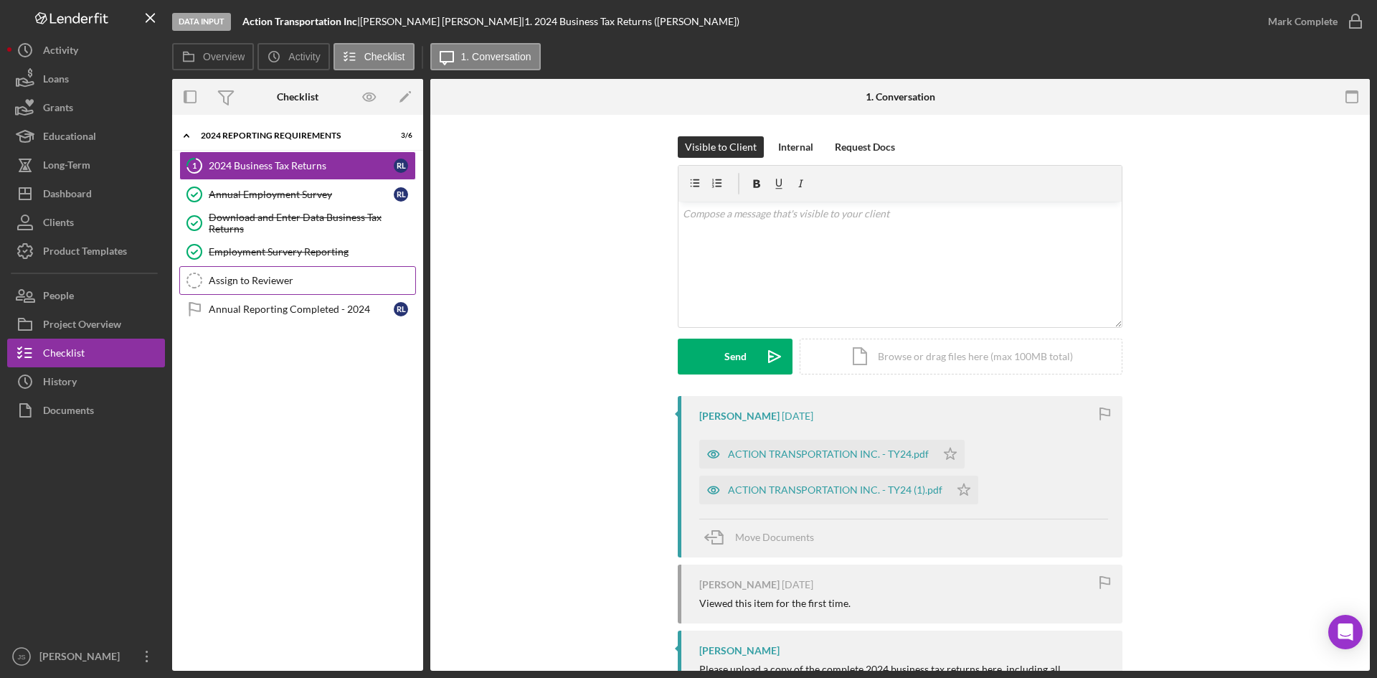
click at [282, 283] on div "Assign to Reviewer" at bounding box center [312, 280] width 207 height 11
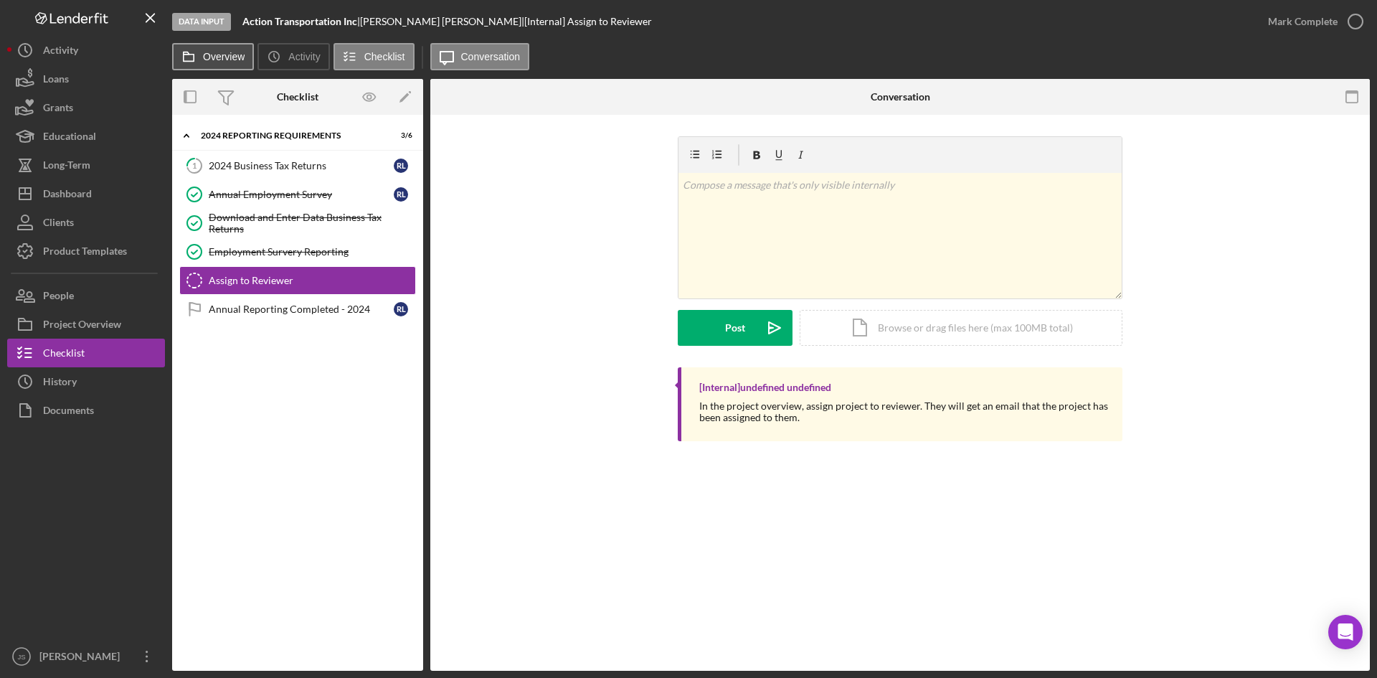
click at [240, 62] on label "Overview" at bounding box center [224, 56] width 42 height 11
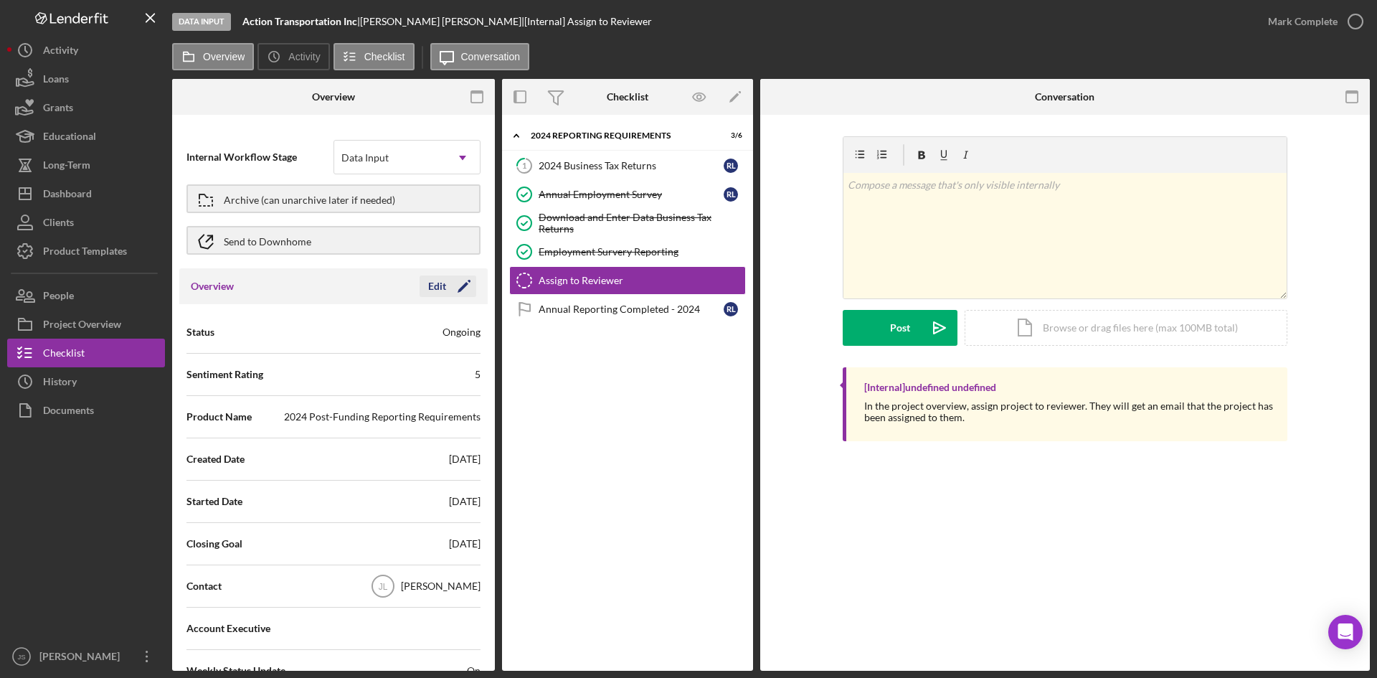
click at [428, 285] on div "Edit" at bounding box center [437, 286] width 18 height 22
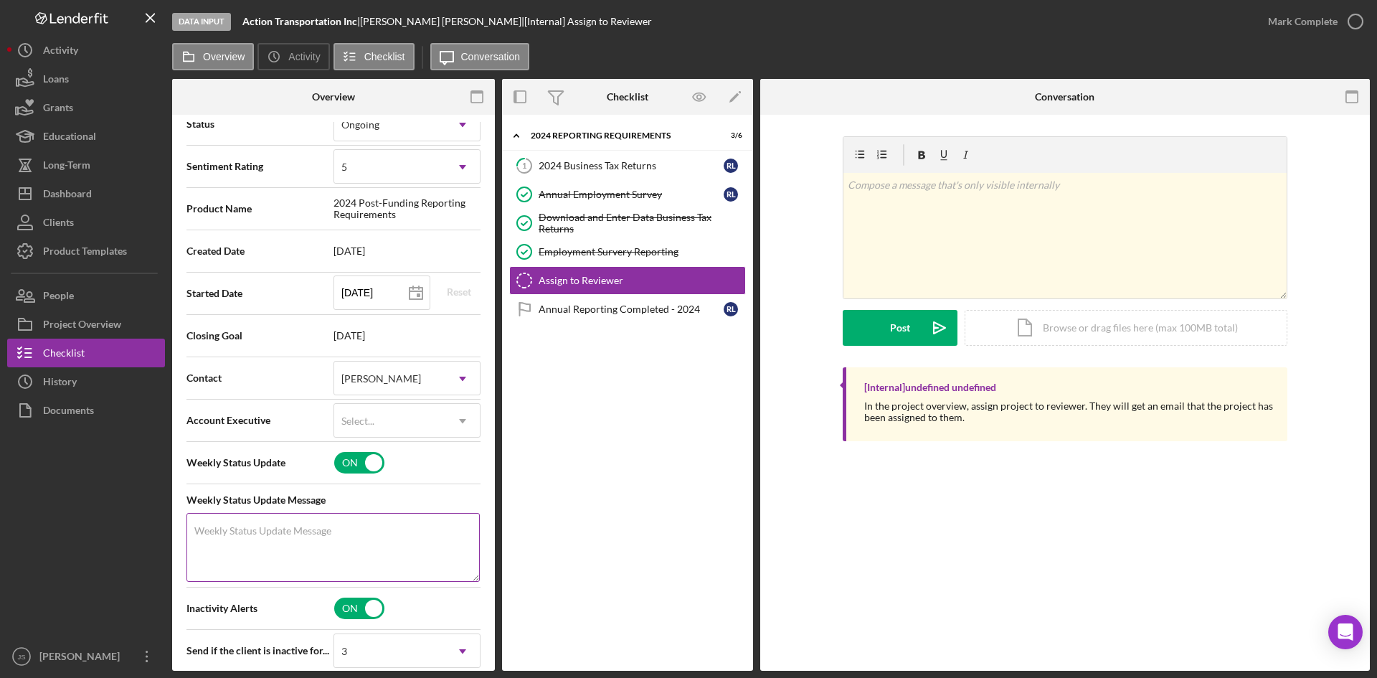
scroll to position [215, 0]
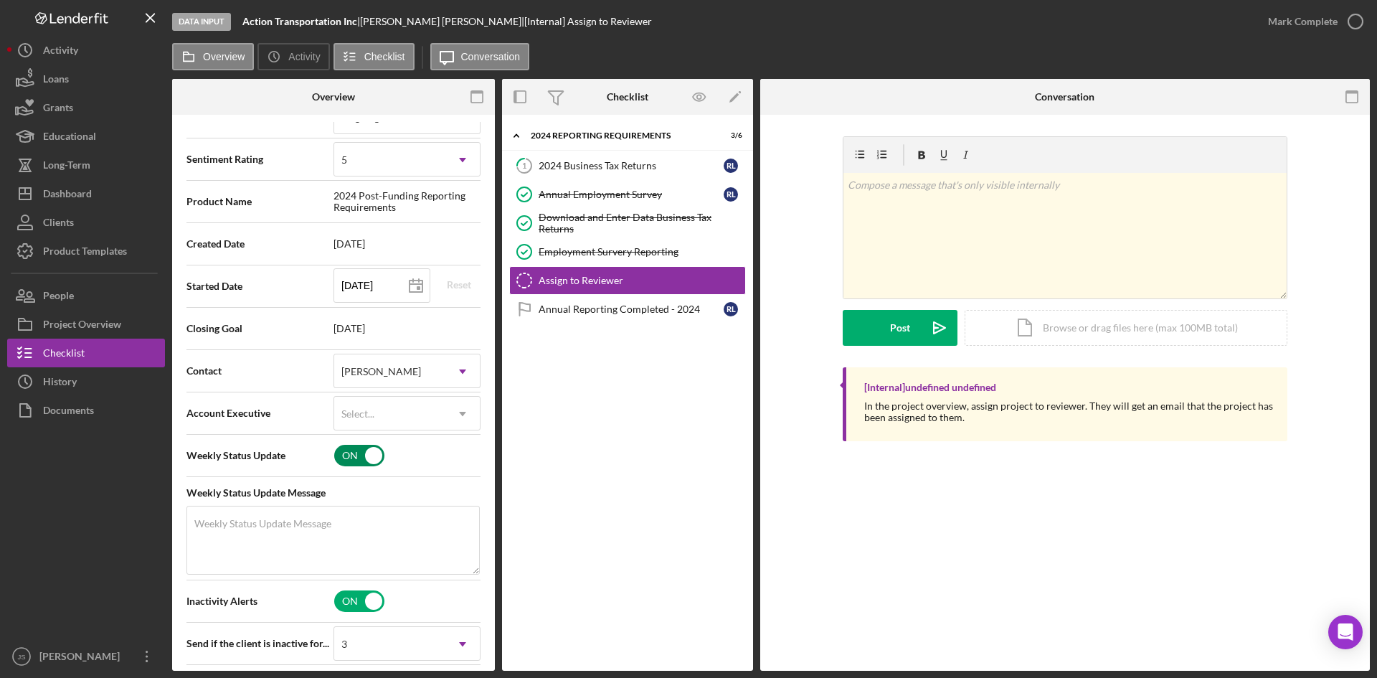
click at [356, 454] on input "checkbox" at bounding box center [359, 456] width 50 height 22
checkbox input "false"
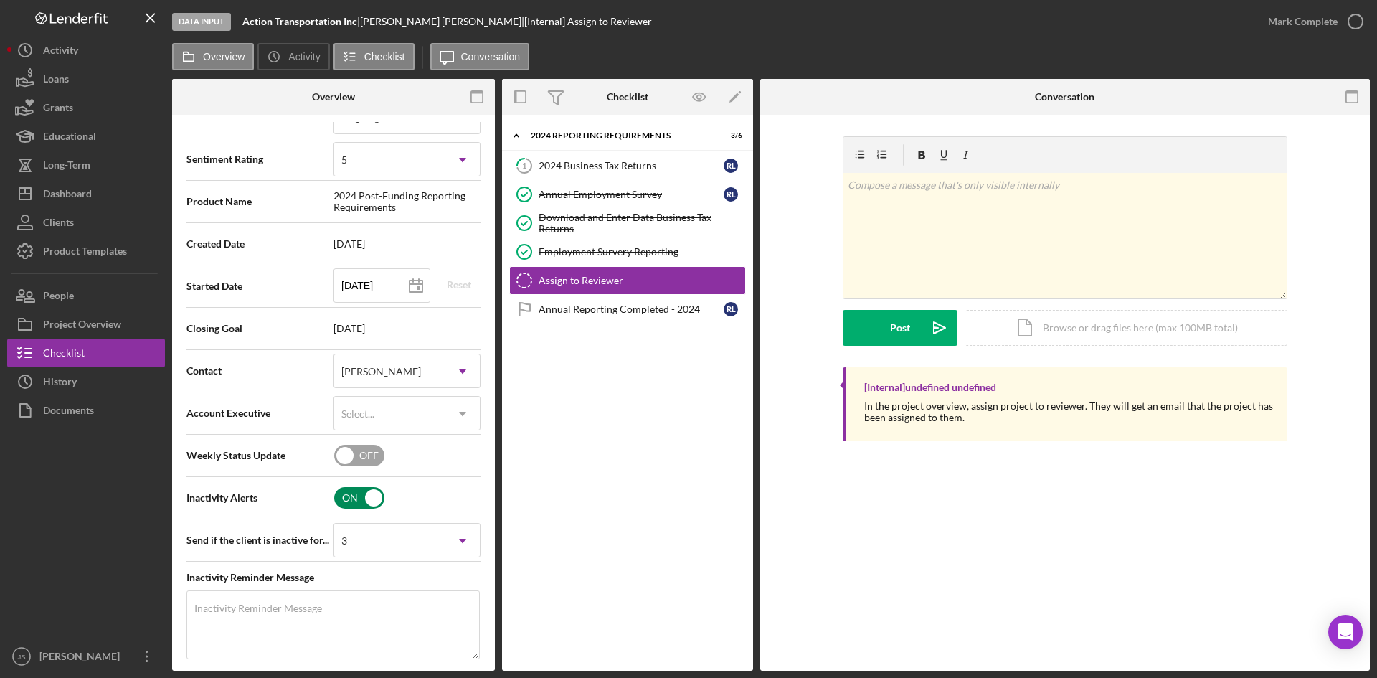
click at [351, 500] on input "checkbox" at bounding box center [359, 498] width 50 height 22
checkbox input "false"
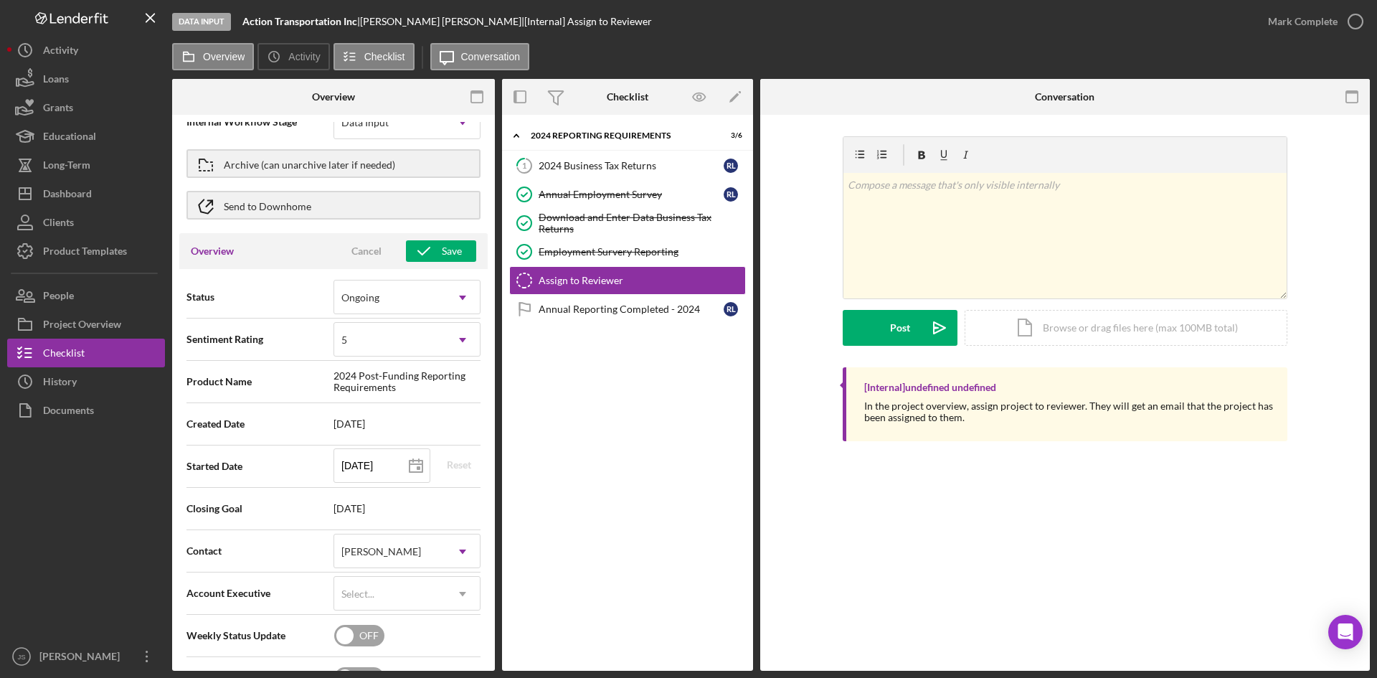
scroll to position [0, 0]
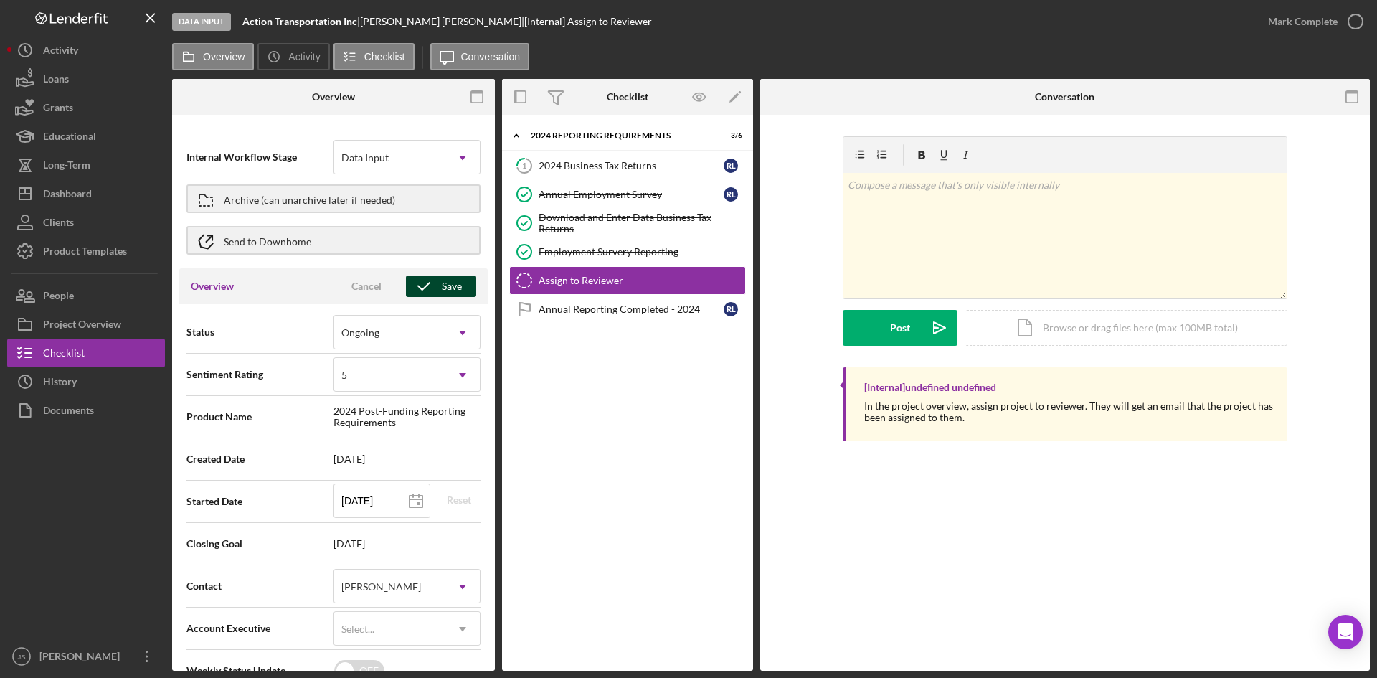
click at [432, 289] on icon "button" at bounding box center [424, 286] width 36 height 36
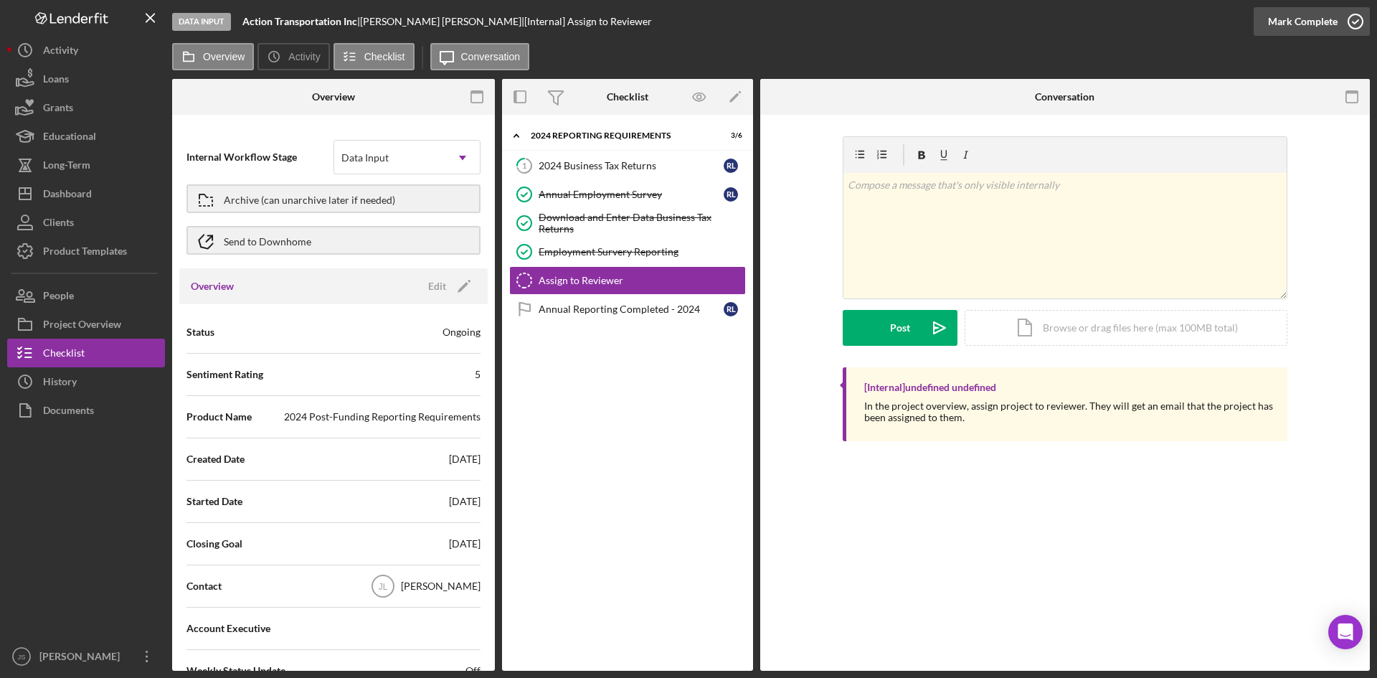
click at [1356, 24] on icon "button" at bounding box center [1355, 22] width 36 height 36
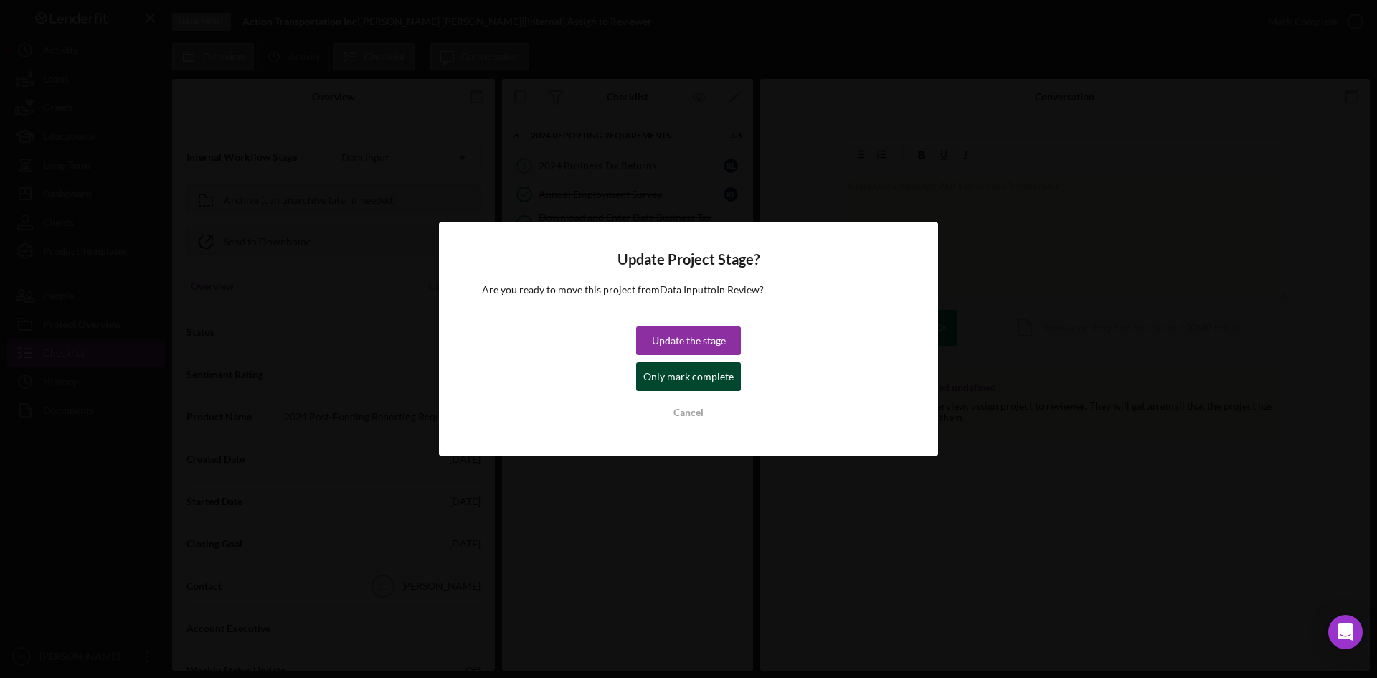
click at [703, 376] on div "Only mark complete" at bounding box center [688, 376] width 90 height 29
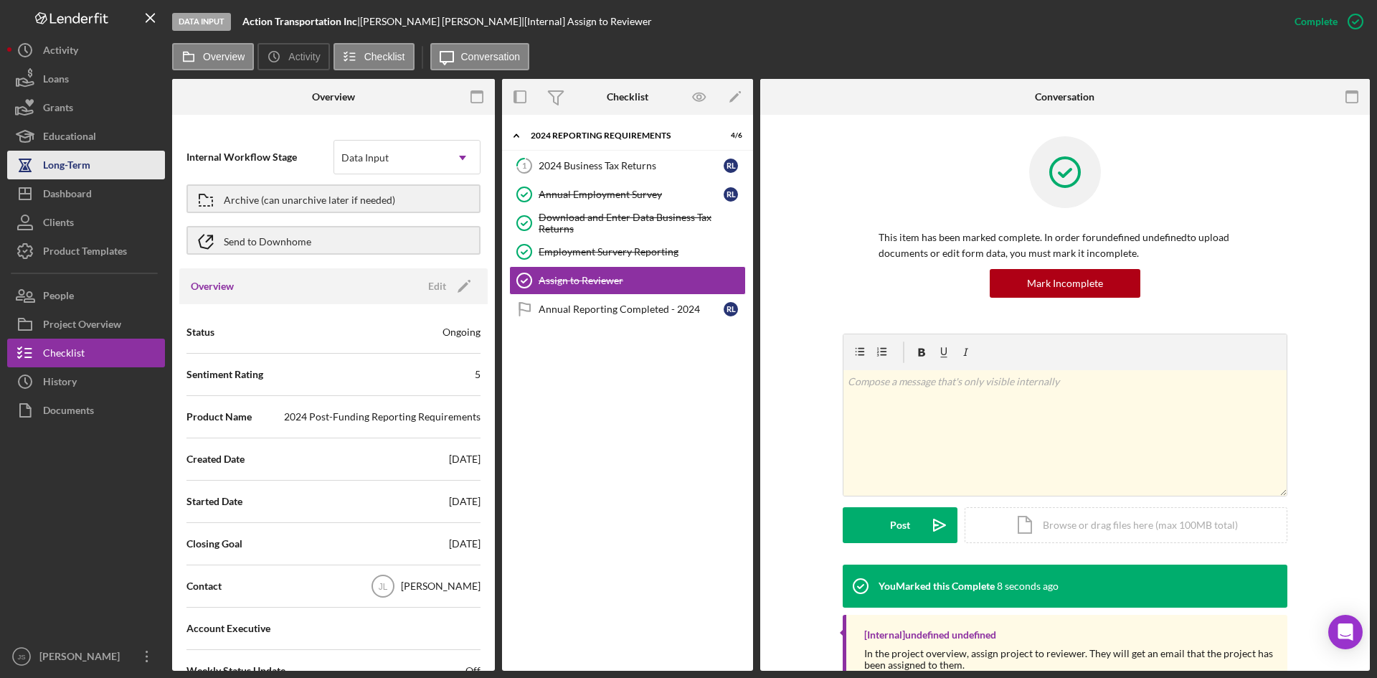
click at [111, 169] on button "Long-Term" at bounding box center [86, 165] width 158 height 29
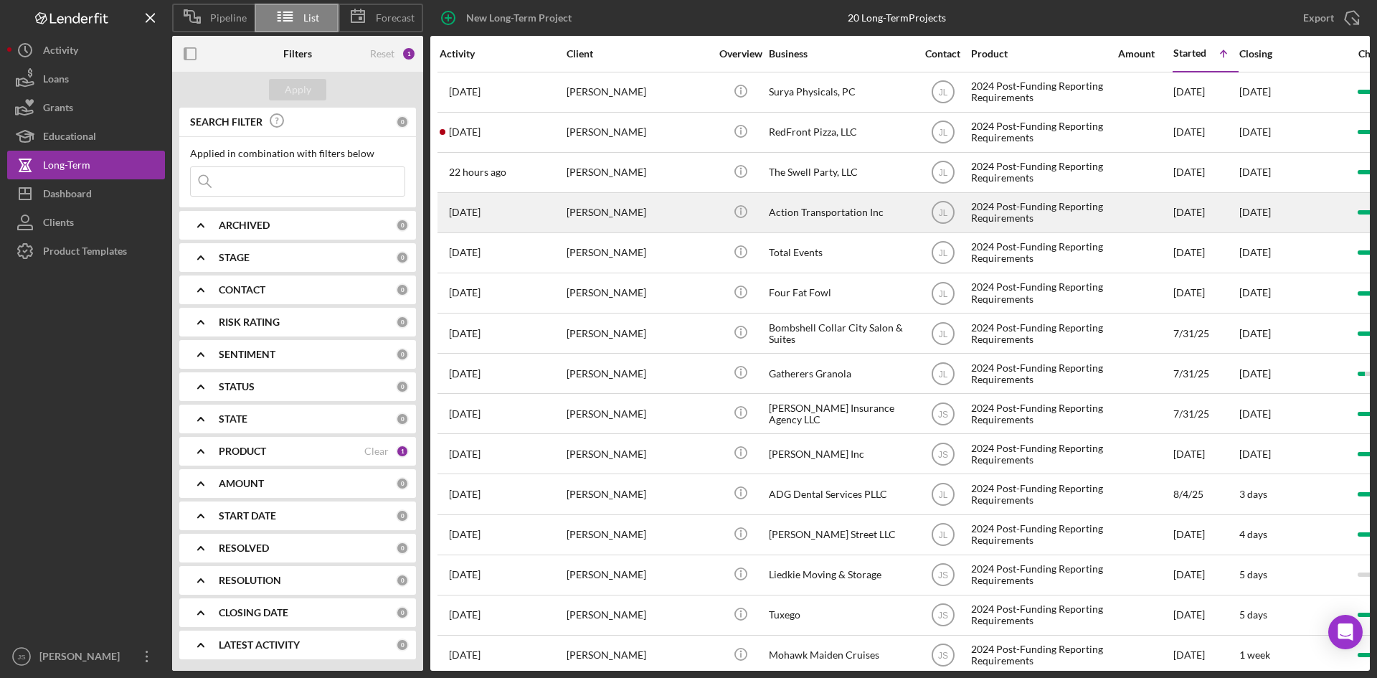
click at [826, 221] on div "Action Transportation Inc" at bounding box center [840, 213] width 143 height 38
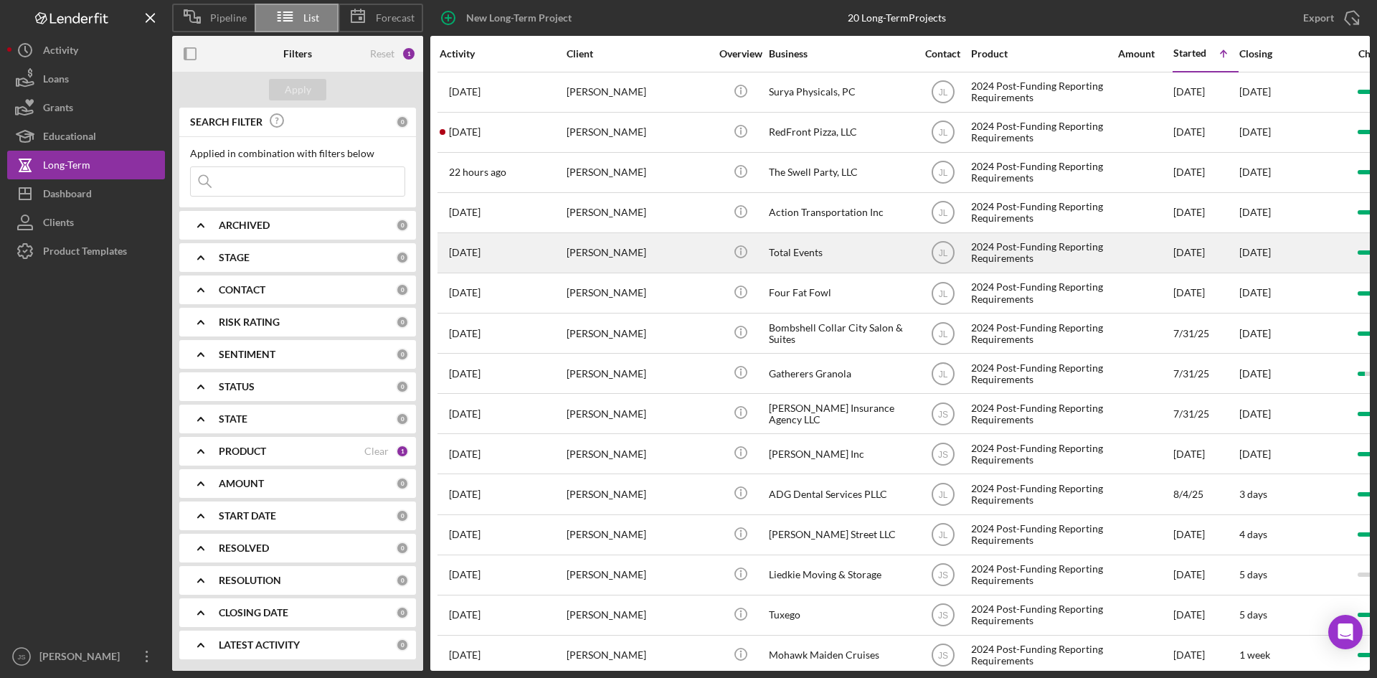
click at [774, 257] on div "Total Events" at bounding box center [840, 253] width 143 height 38
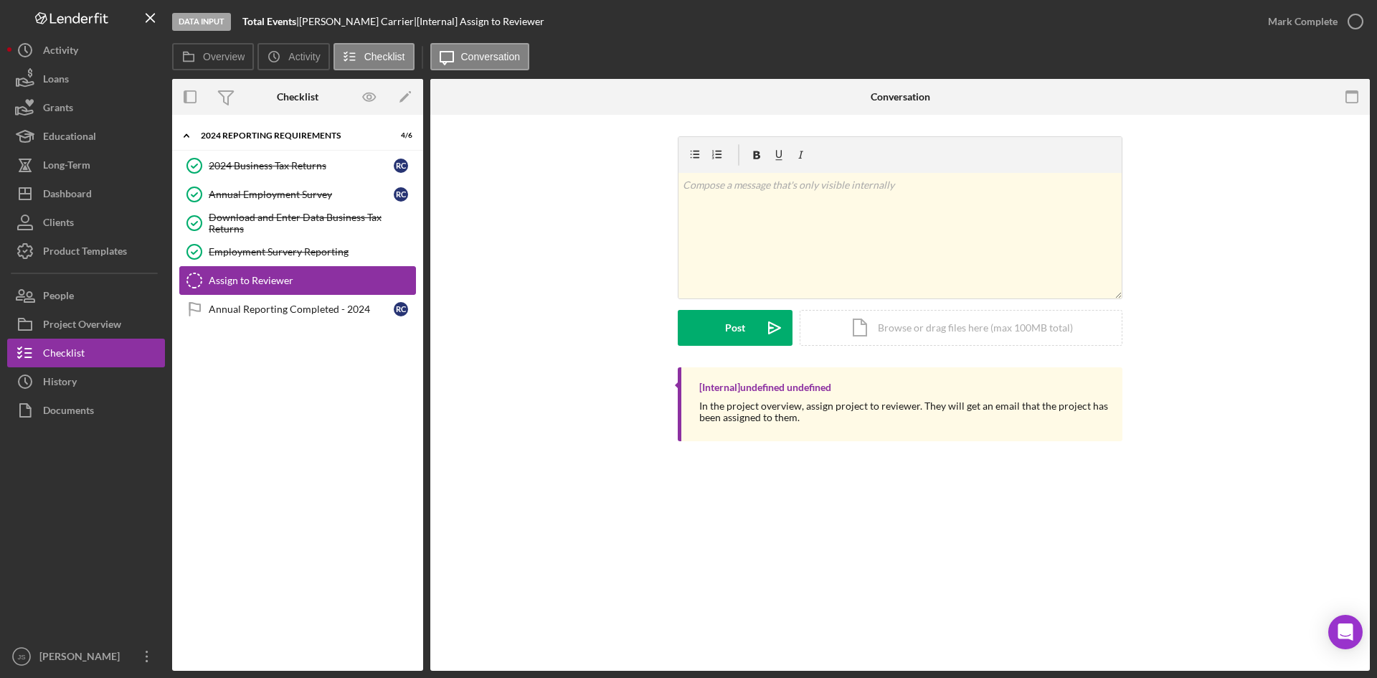
click at [301, 275] on div "Assign to Reviewer" at bounding box center [312, 280] width 207 height 11
click at [216, 55] on label "Overview" at bounding box center [224, 56] width 42 height 11
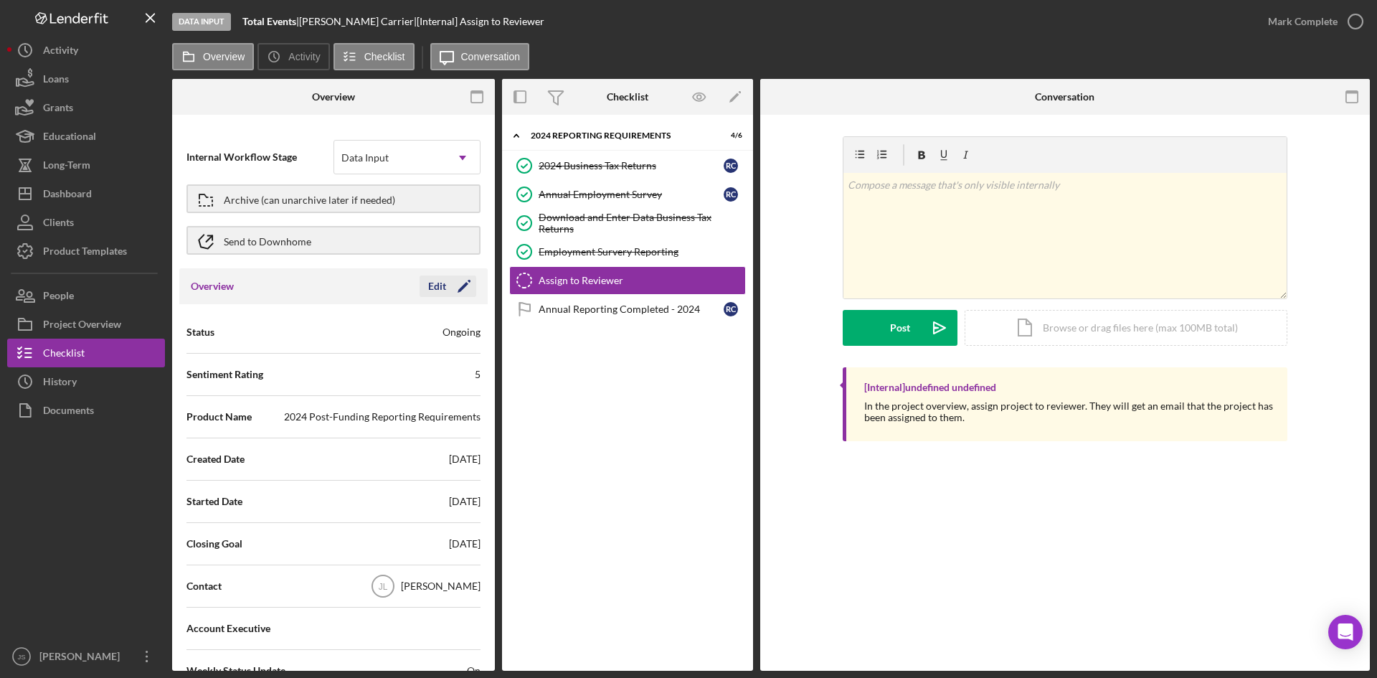
click at [430, 288] on div "Edit" at bounding box center [437, 286] width 18 height 22
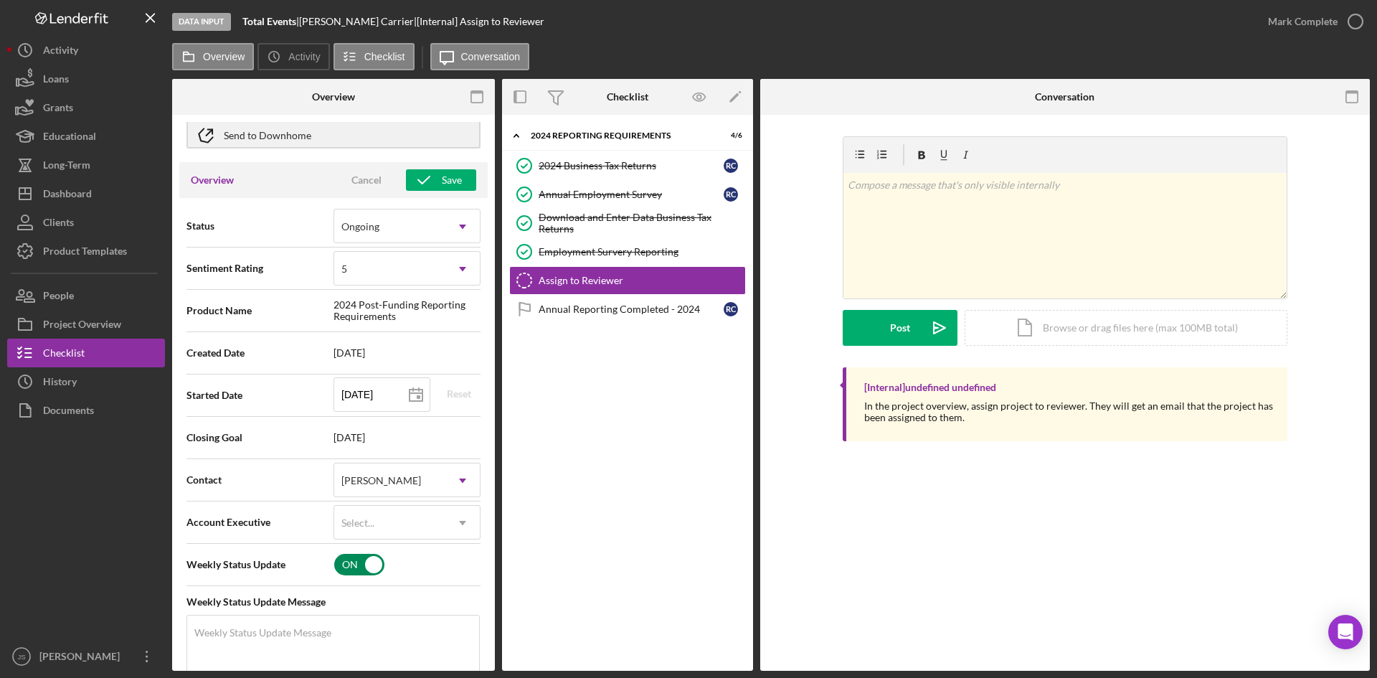
scroll to position [215, 0]
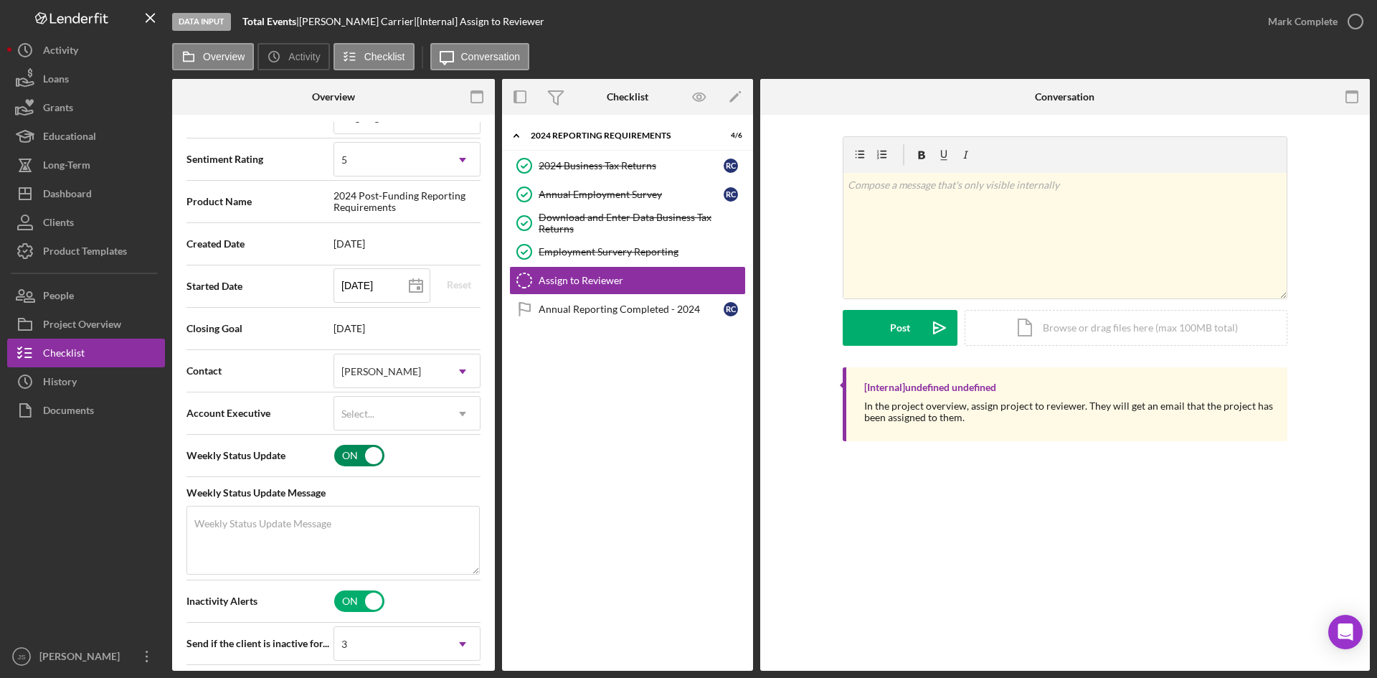
drag, startPoint x: 352, startPoint y: 455, endPoint x: 351, endPoint y: 478, distance: 23.7
click at [352, 454] on input "checkbox" at bounding box center [359, 456] width 50 height 22
checkbox input "false"
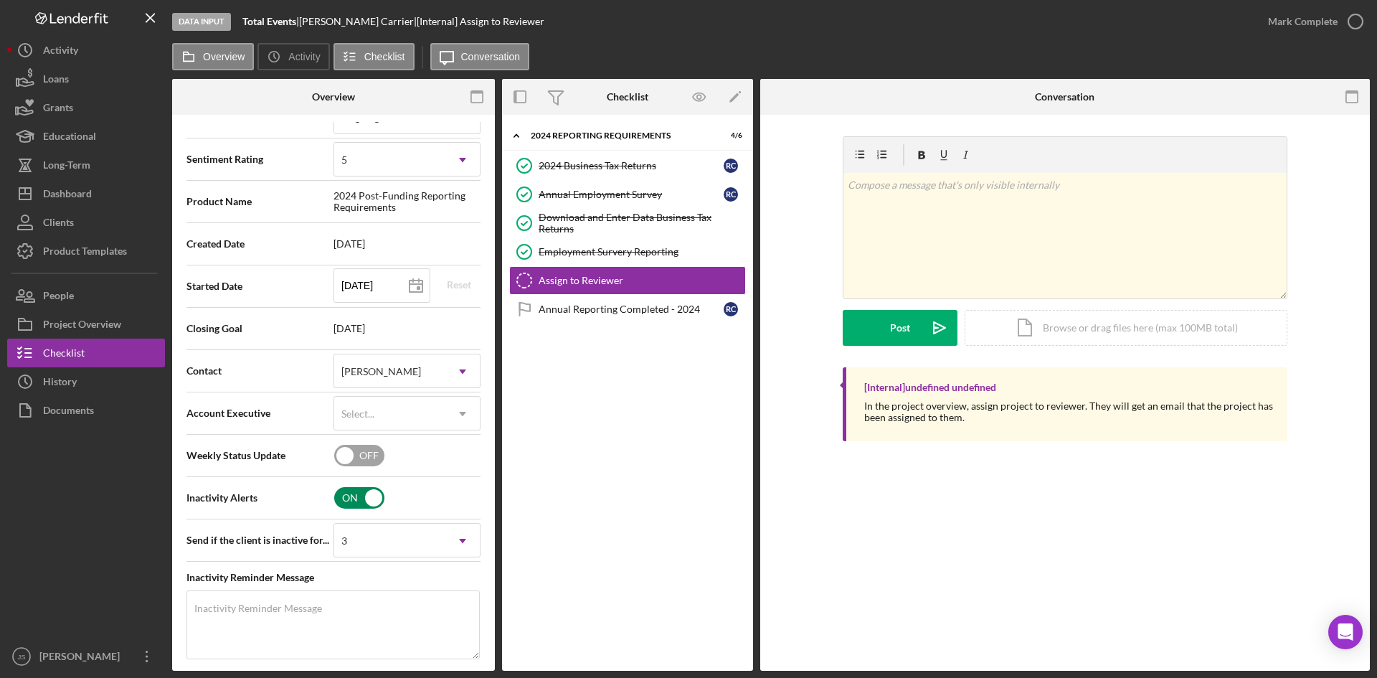
click at [354, 495] on input "checkbox" at bounding box center [359, 498] width 50 height 22
checkbox input "false"
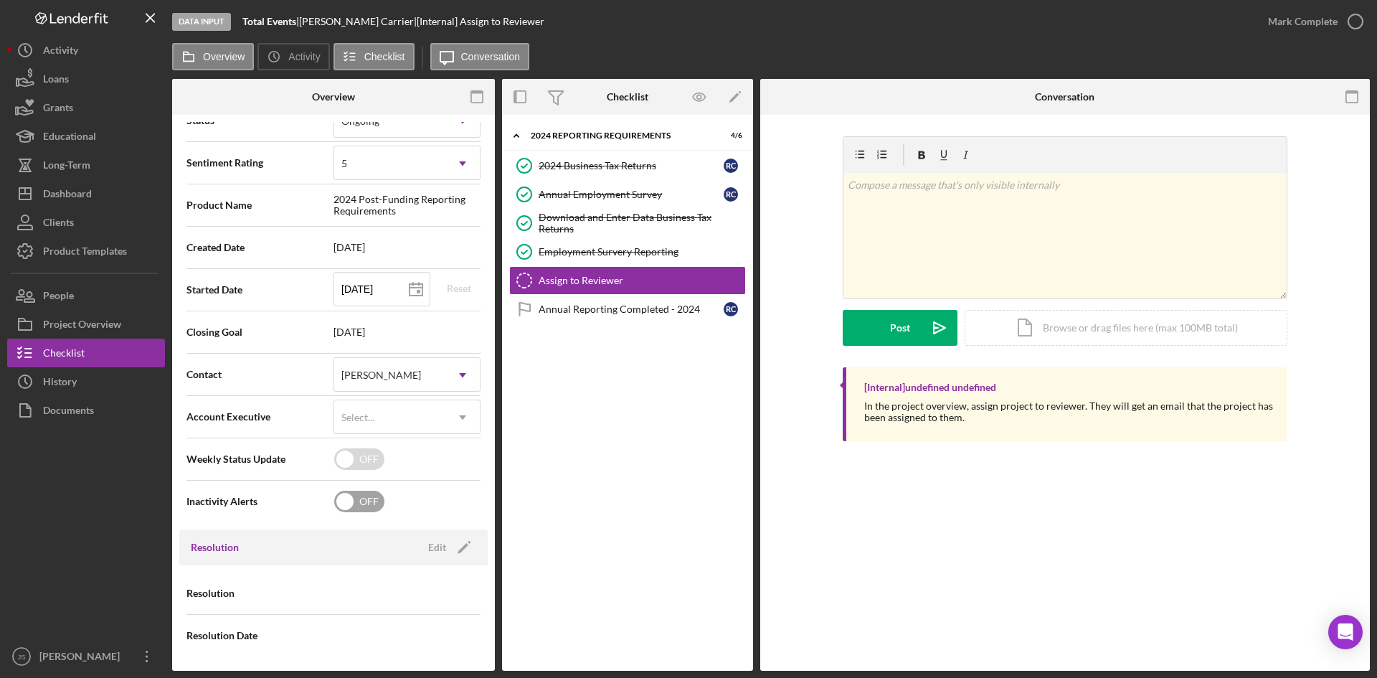
scroll to position [212, 0]
click at [1360, 26] on icon "button" at bounding box center [1355, 22] width 36 height 36
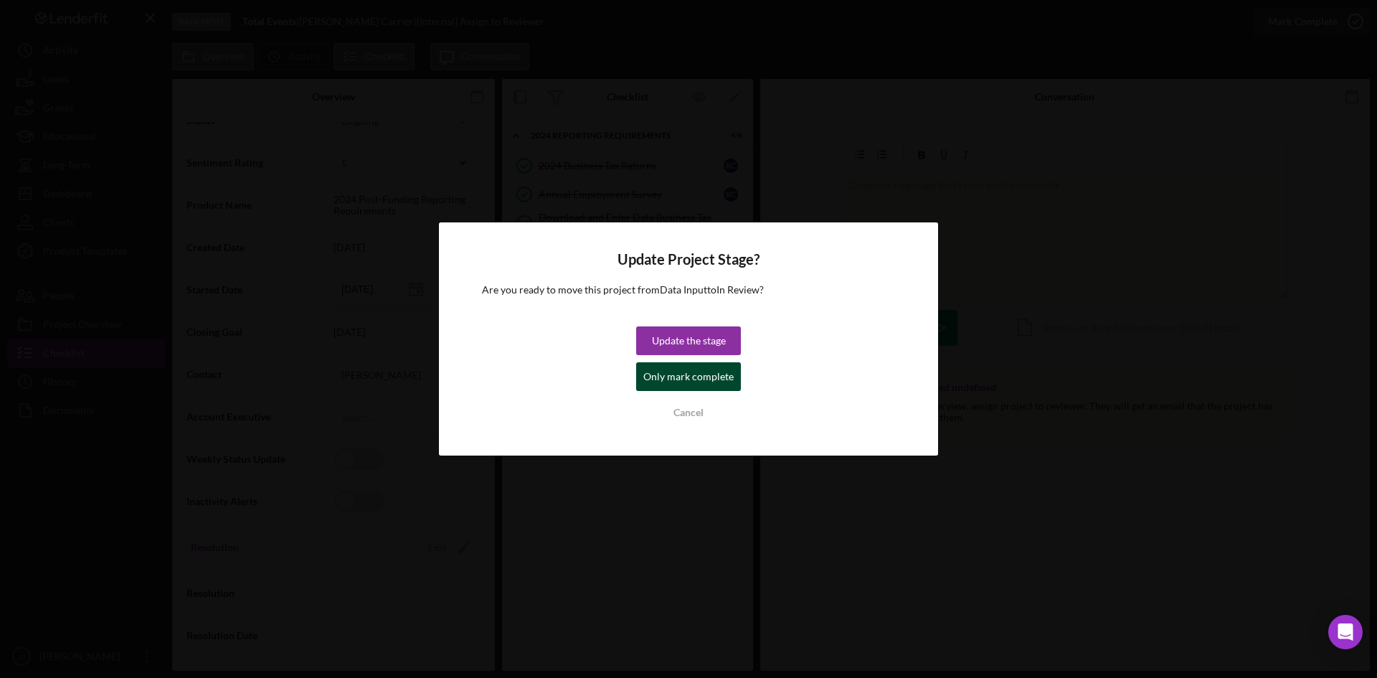
click at [700, 377] on div "Only mark complete" at bounding box center [688, 376] width 90 height 29
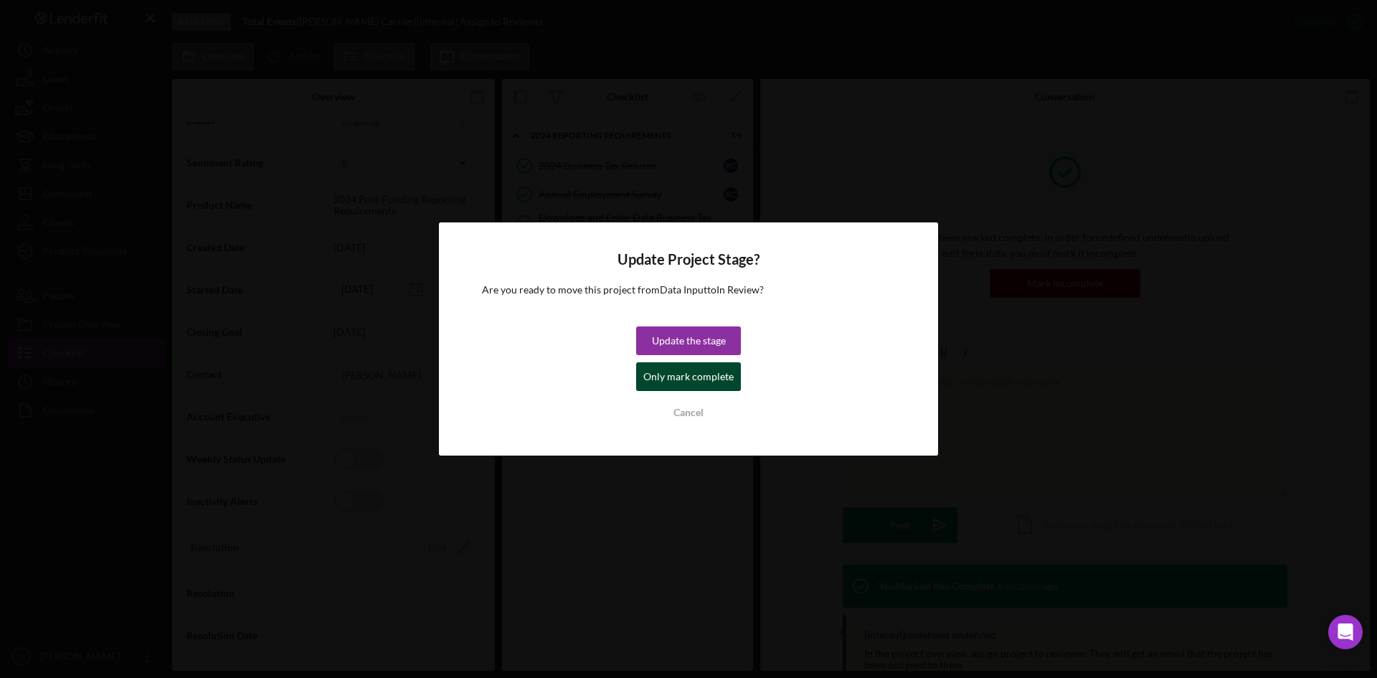
click at [705, 374] on div "Only mark complete" at bounding box center [688, 376] width 90 height 29
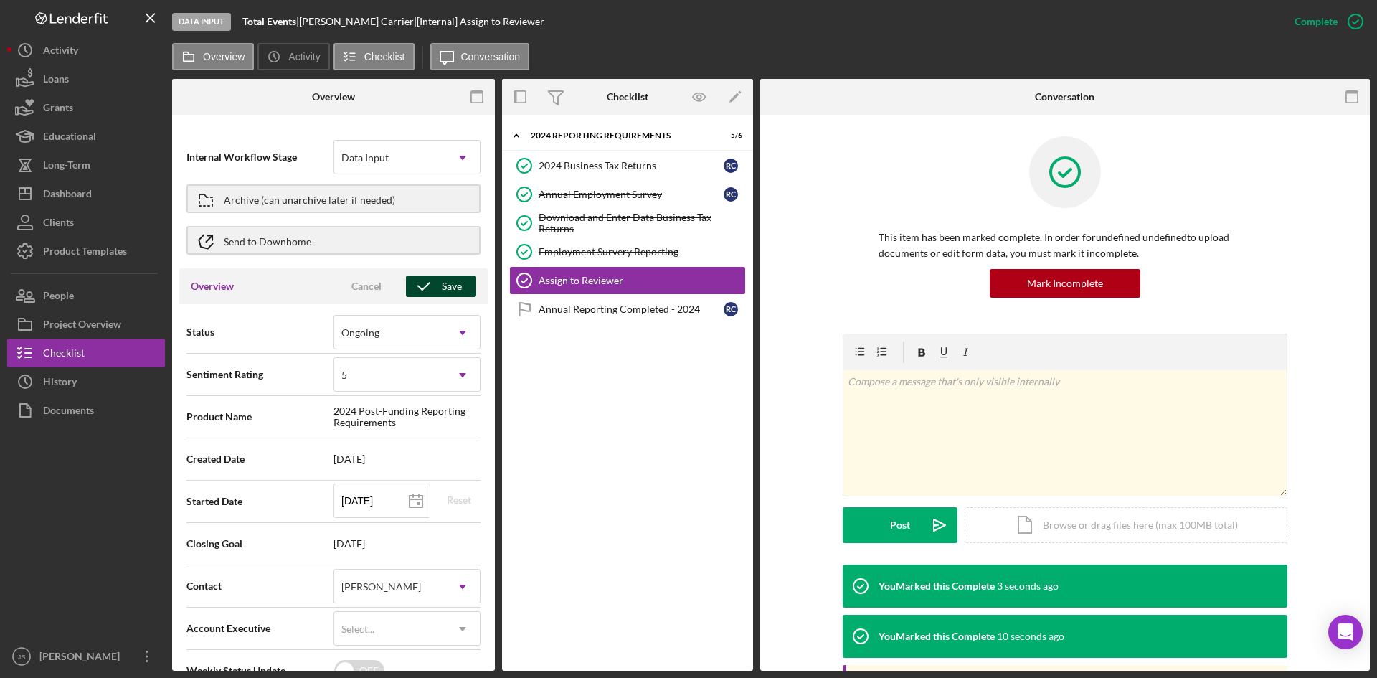
click at [425, 287] on icon "button" at bounding box center [424, 286] width 36 height 36
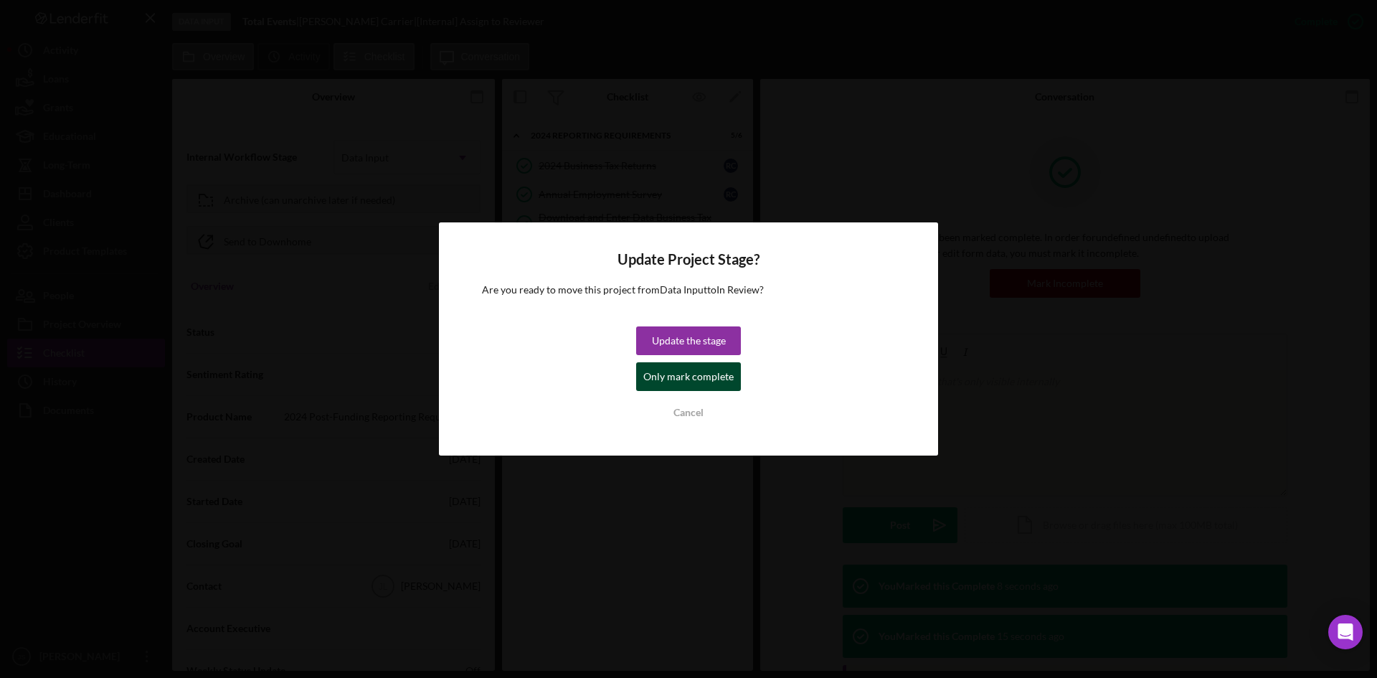
click at [676, 375] on div "Only mark complete" at bounding box center [688, 376] width 90 height 29
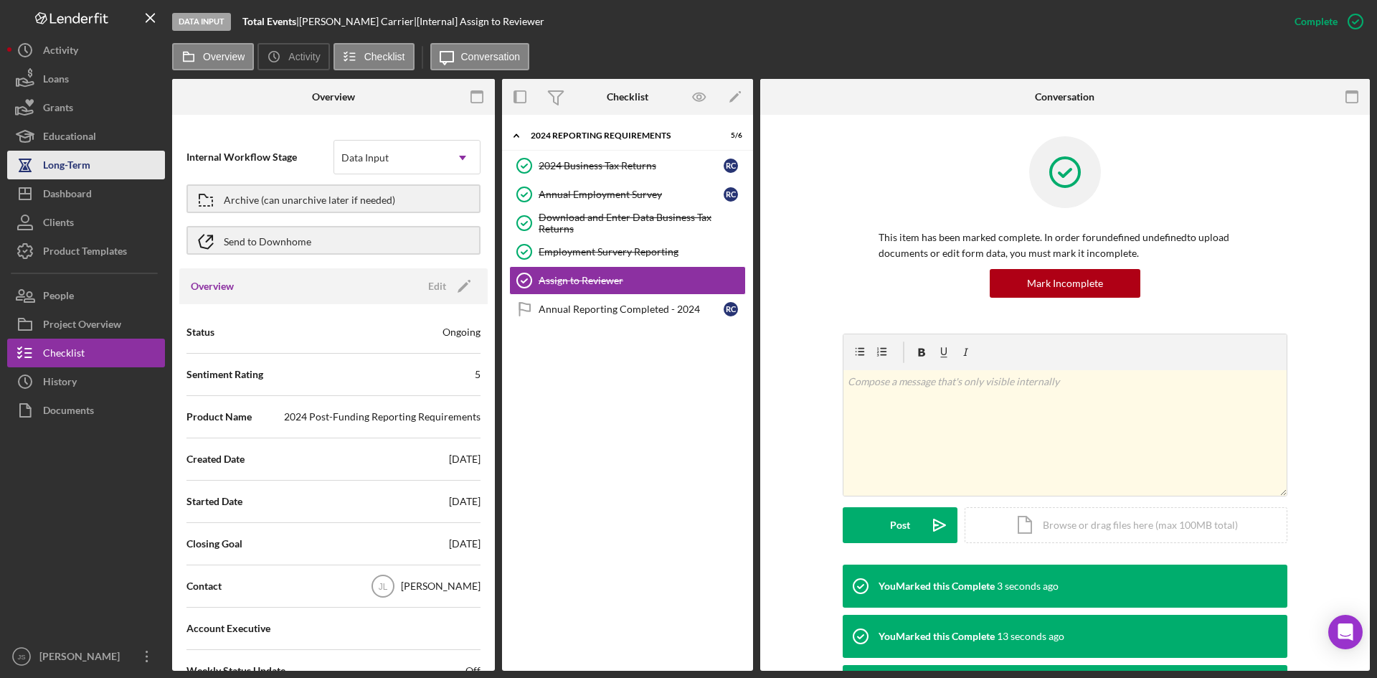
click at [43, 163] on div "Long-Term" at bounding box center [66, 167] width 47 height 32
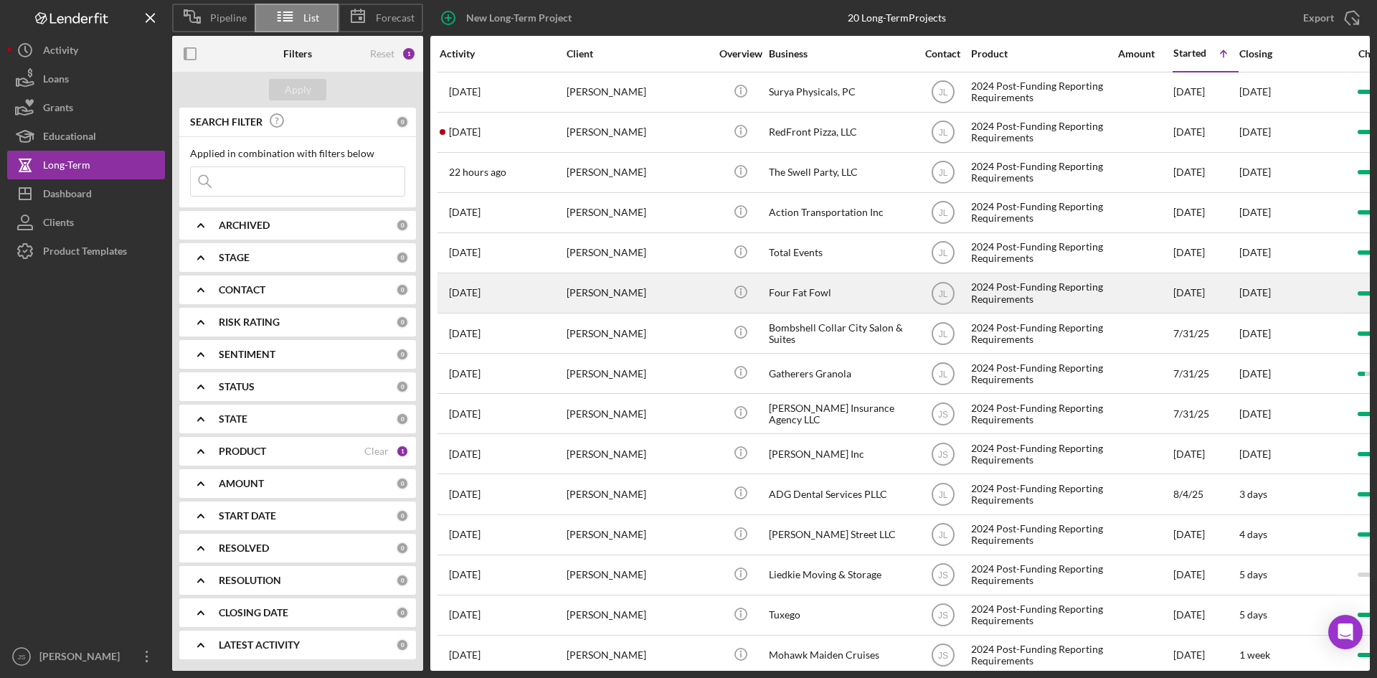
click at [784, 297] on div "Four Fat Fowl" at bounding box center [840, 293] width 143 height 38
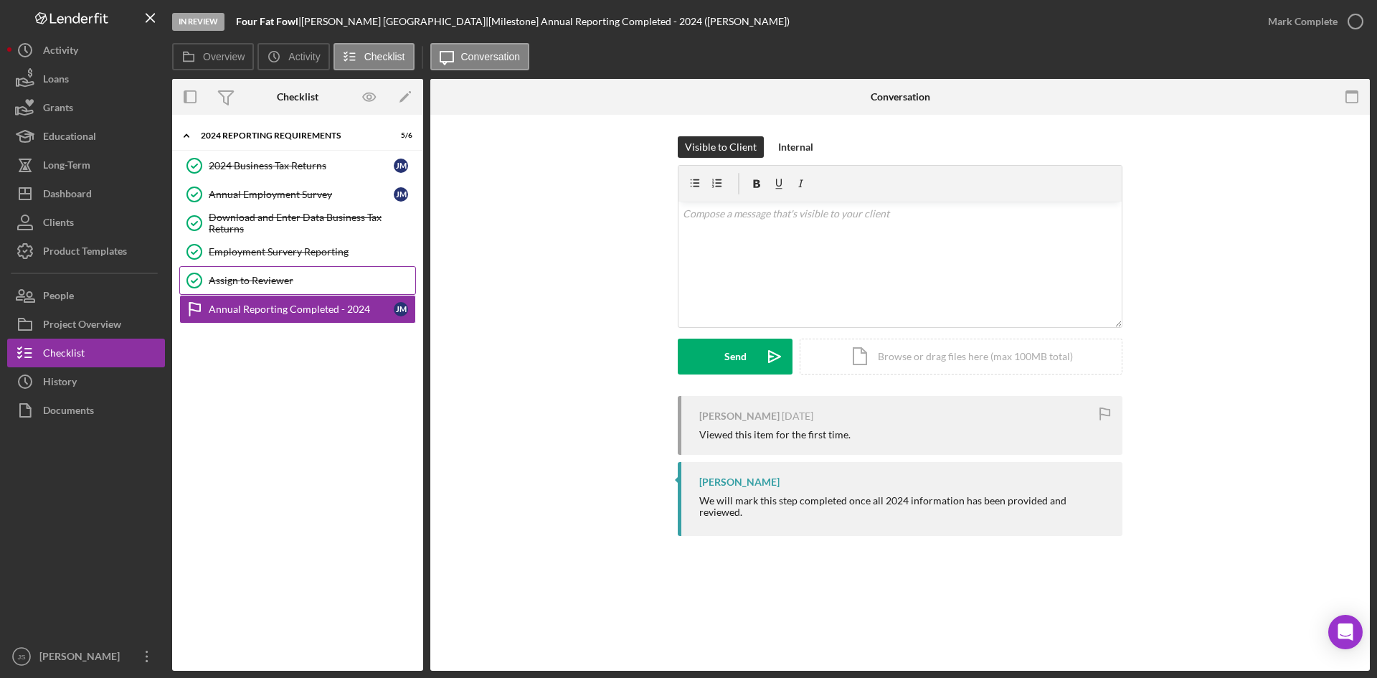
click at [262, 276] on div "Assign to Reviewer" at bounding box center [312, 280] width 207 height 11
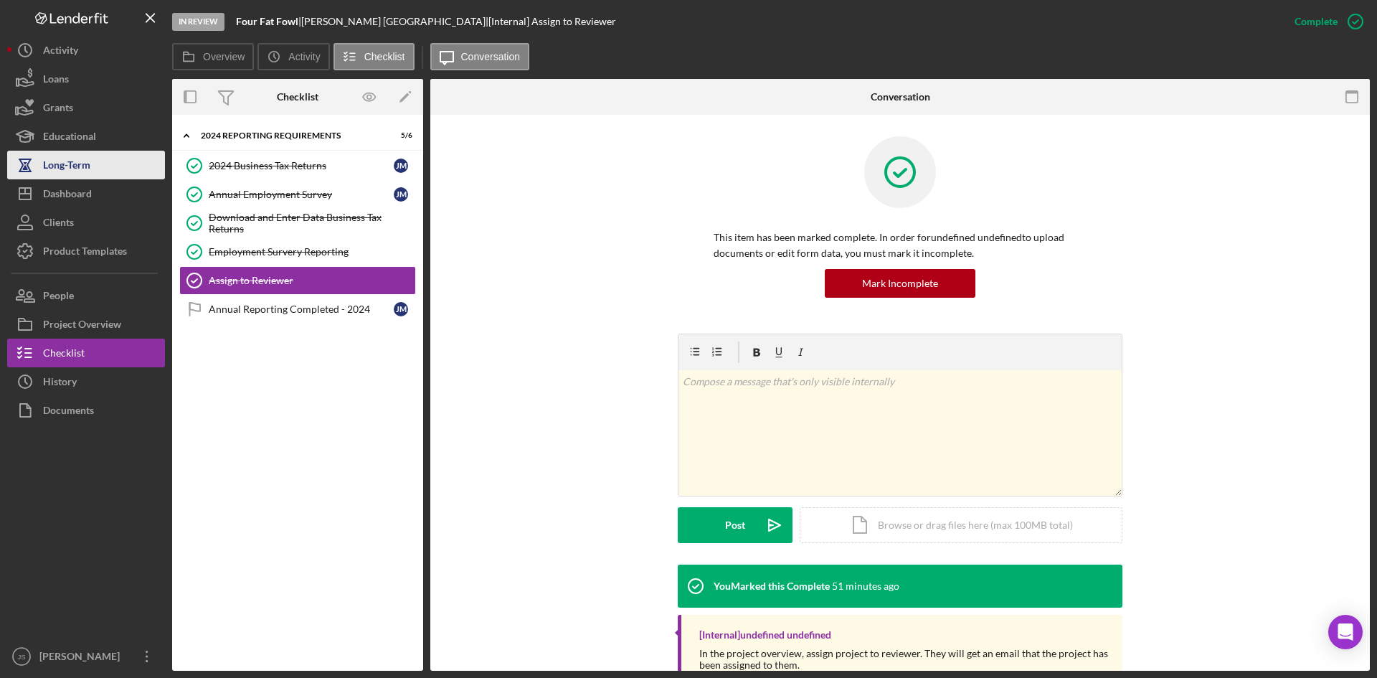
click at [88, 161] on div "Long-Term" at bounding box center [66, 167] width 47 height 32
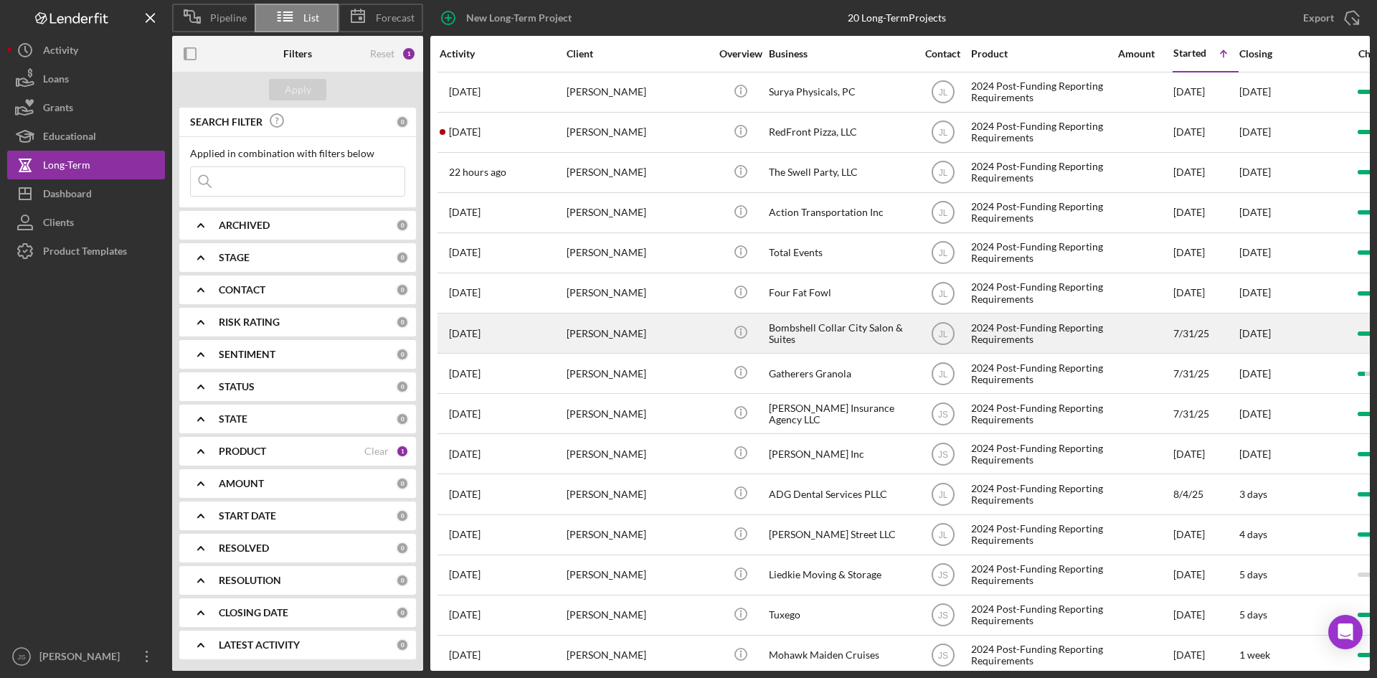
click at [673, 331] on div "[PERSON_NAME]" at bounding box center [637, 333] width 143 height 38
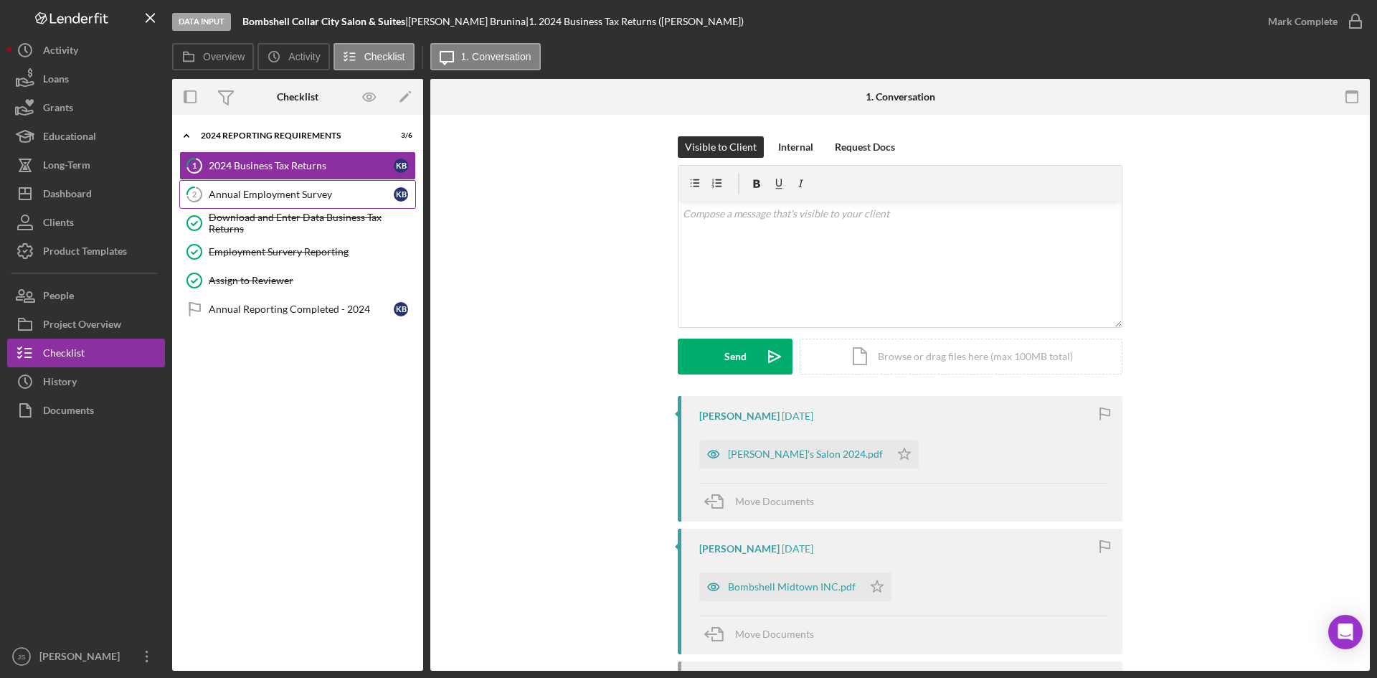
click at [292, 190] on div "Annual Employment Survey" at bounding box center [301, 194] width 185 height 11
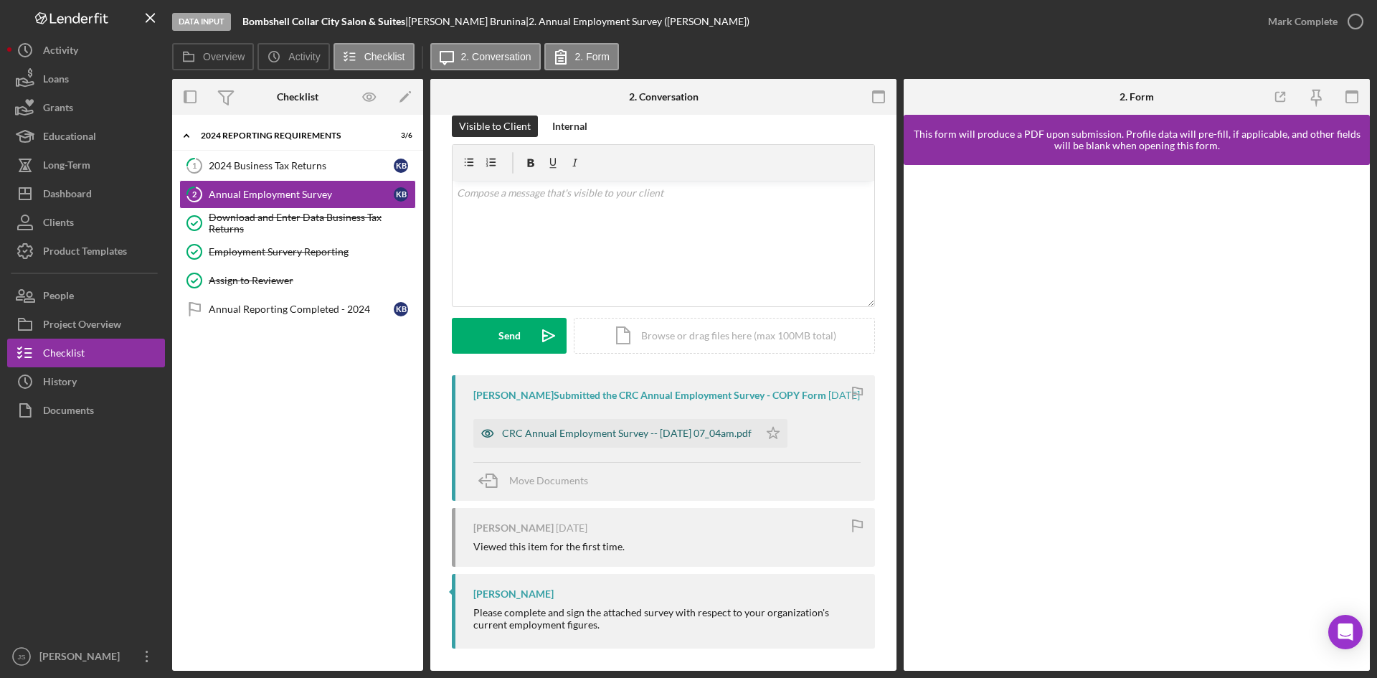
scroll to position [39, 0]
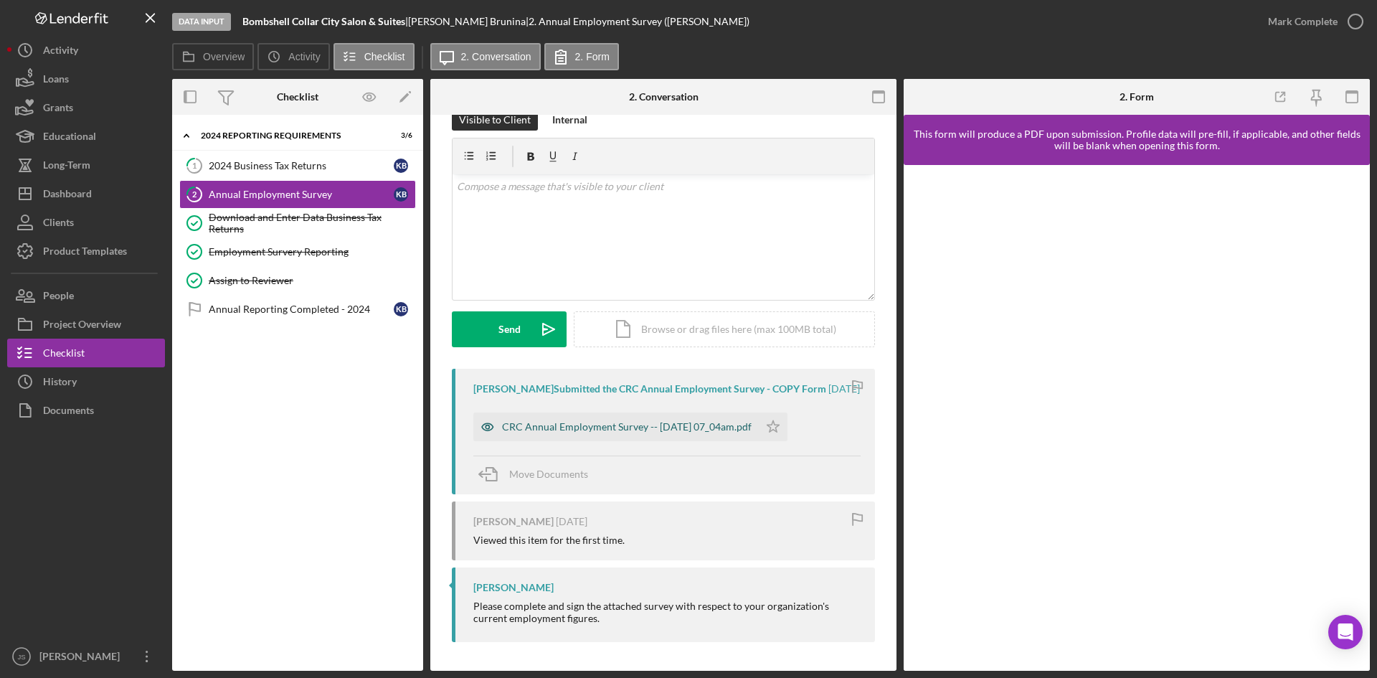
click at [684, 424] on div "CRC Annual Employment Survey -- [DATE] 07_04am.pdf" at bounding box center [627, 426] width 250 height 11
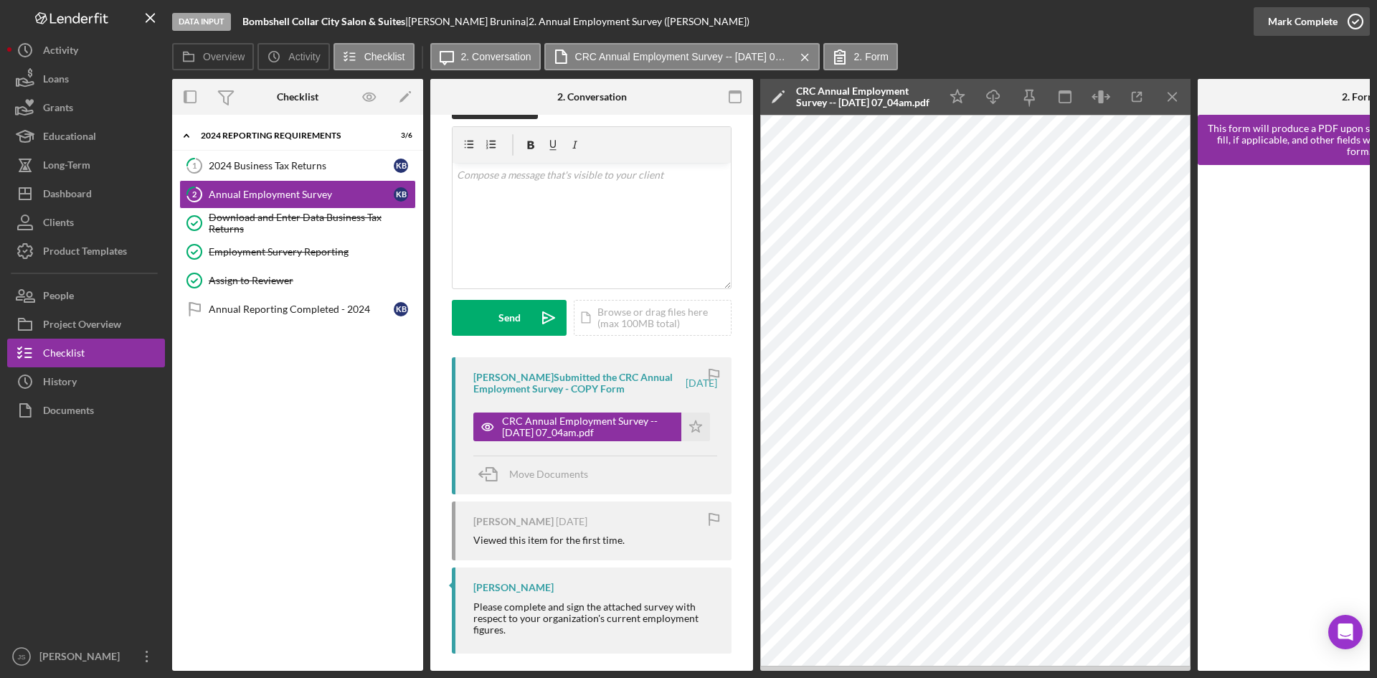
click at [1351, 19] on icon "button" at bounding box center [1355, 22] width 36 height 36
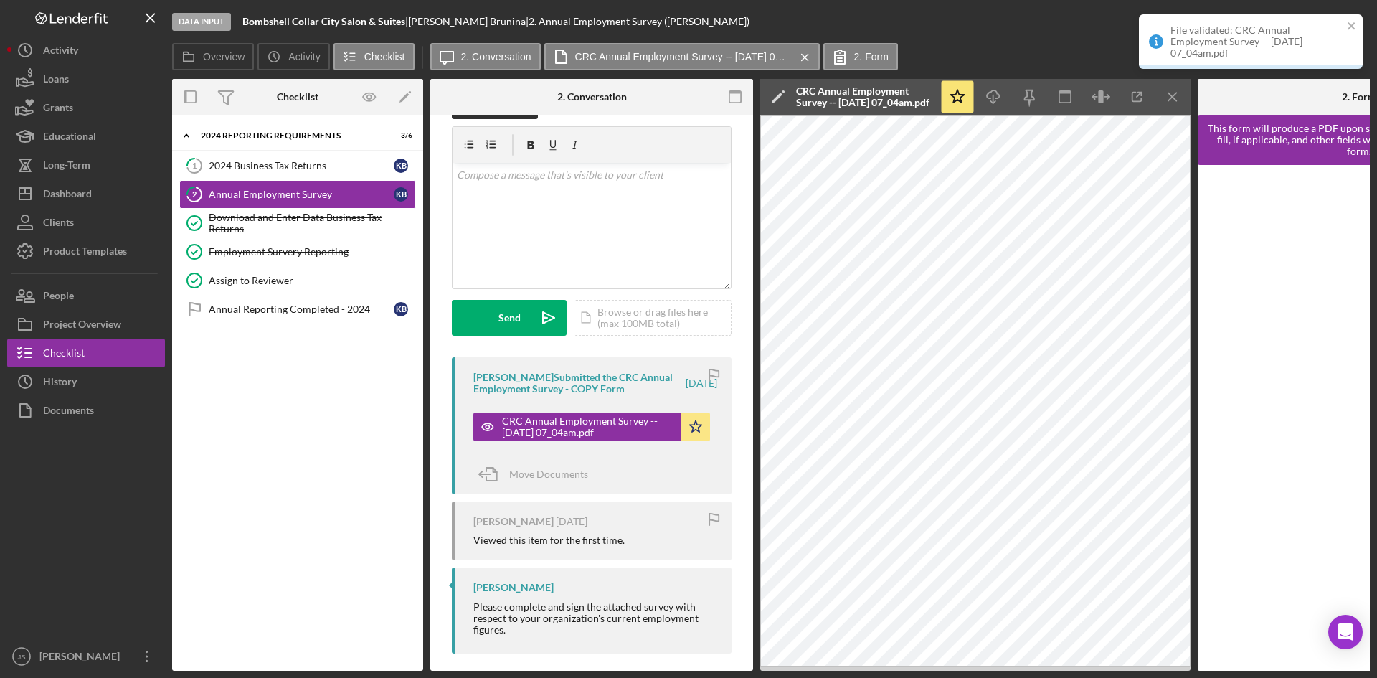
scroll to position [252, 0]
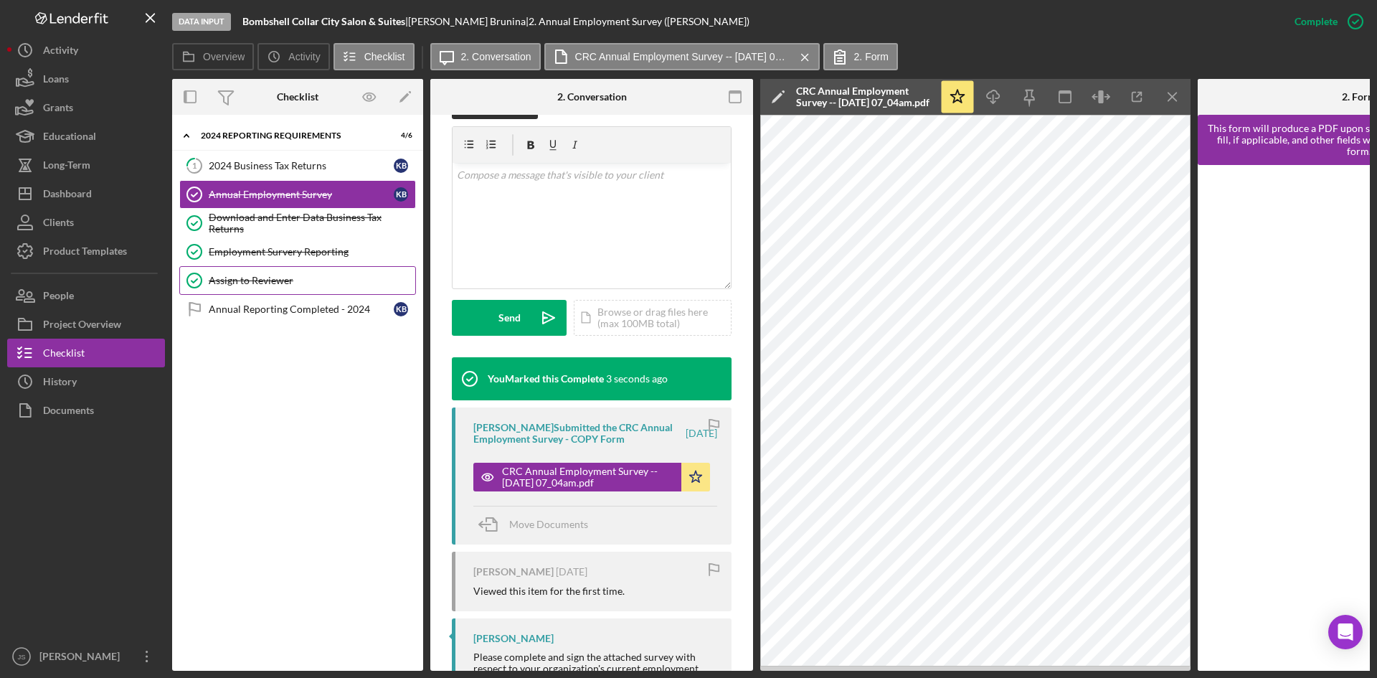
click at [241, 293] on link "Assign to Reviewer Assign to Reviewer" at bounding box center [297, 280] width 237 height 29
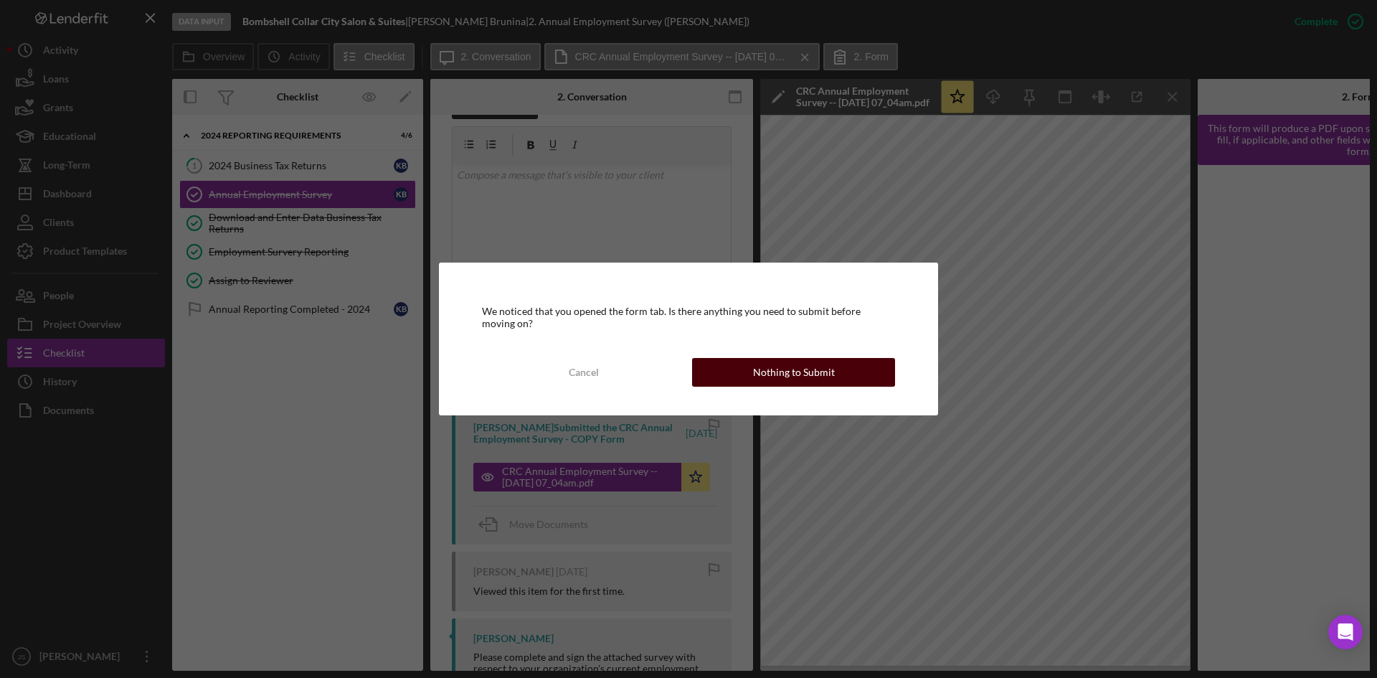
click at [754, 363] on button "Nothing to Submit" at bounding box center [793, 372] width 203 height 29
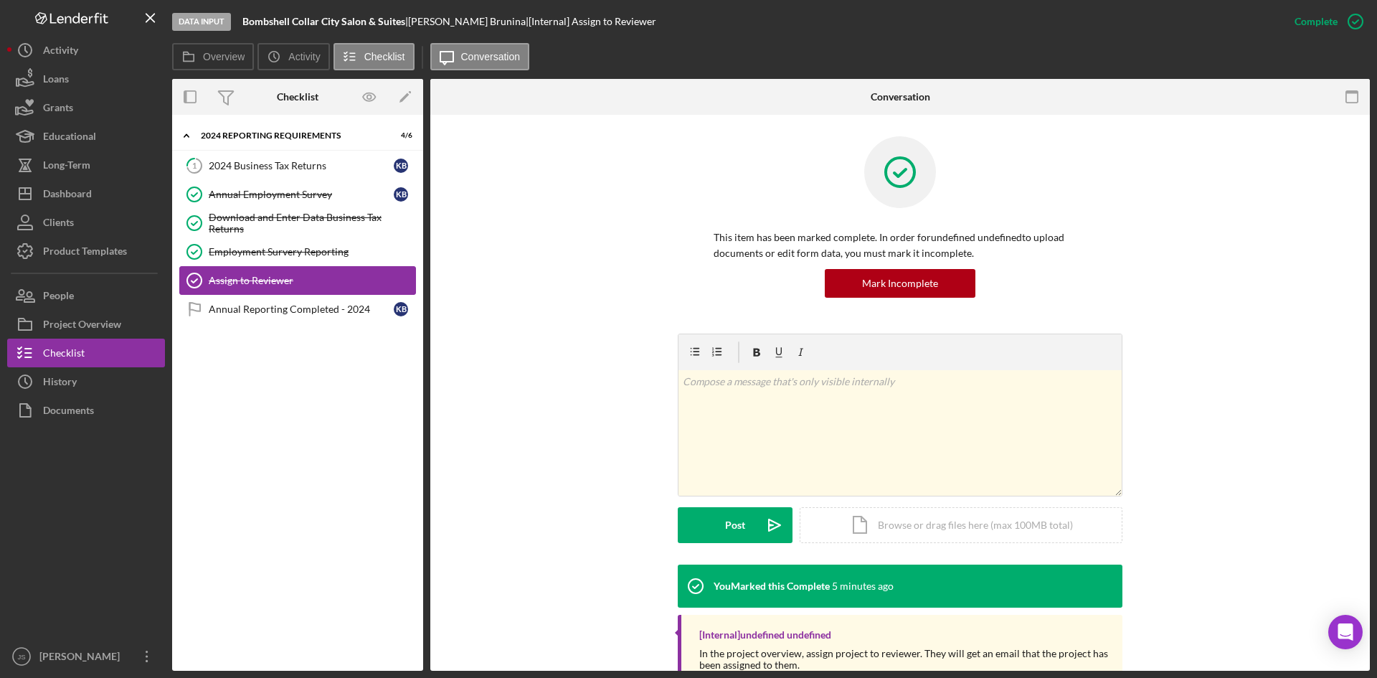
click at [269, 283] on div "Assign to Reviewer" at bounding box center [312, 280] width 207 height 11
click at [212, 57] on label "Overview" at bounding box center [224, 56] width 42 height 11
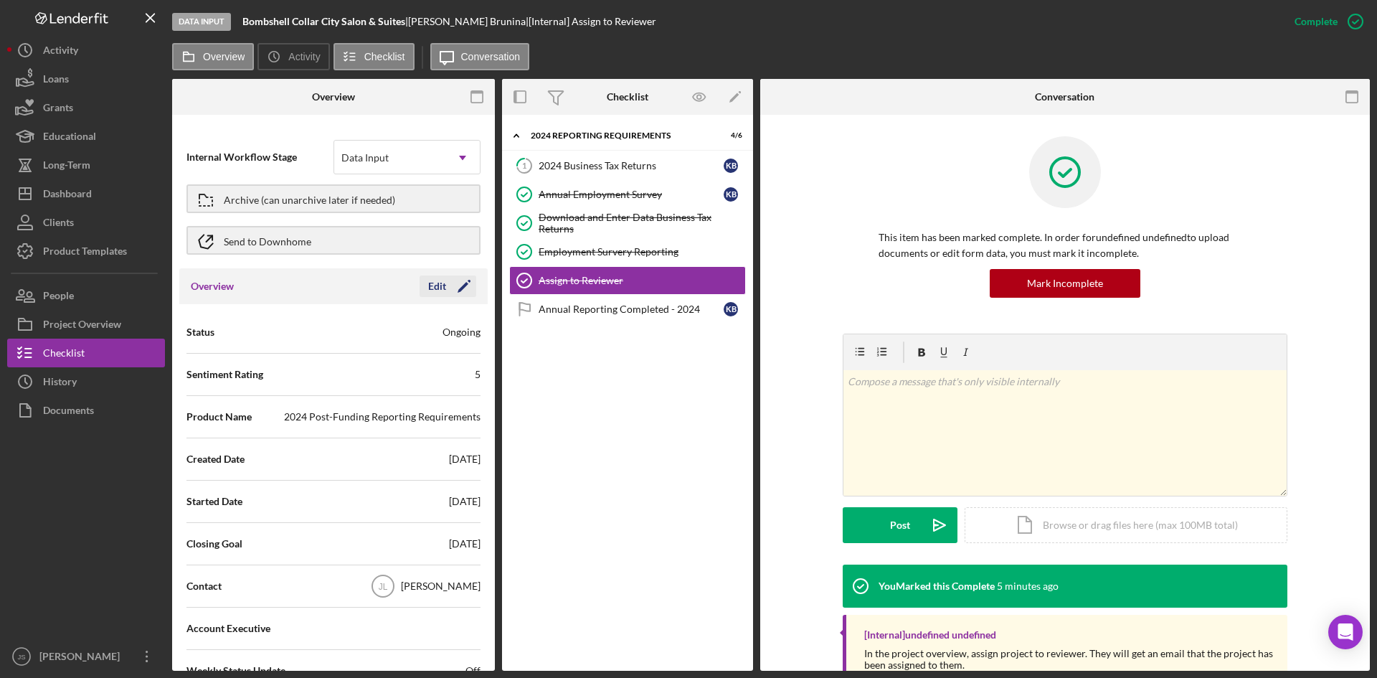
click at [429, 285] on div "Edit" at bounding box center [437, 286] width 18 height 22
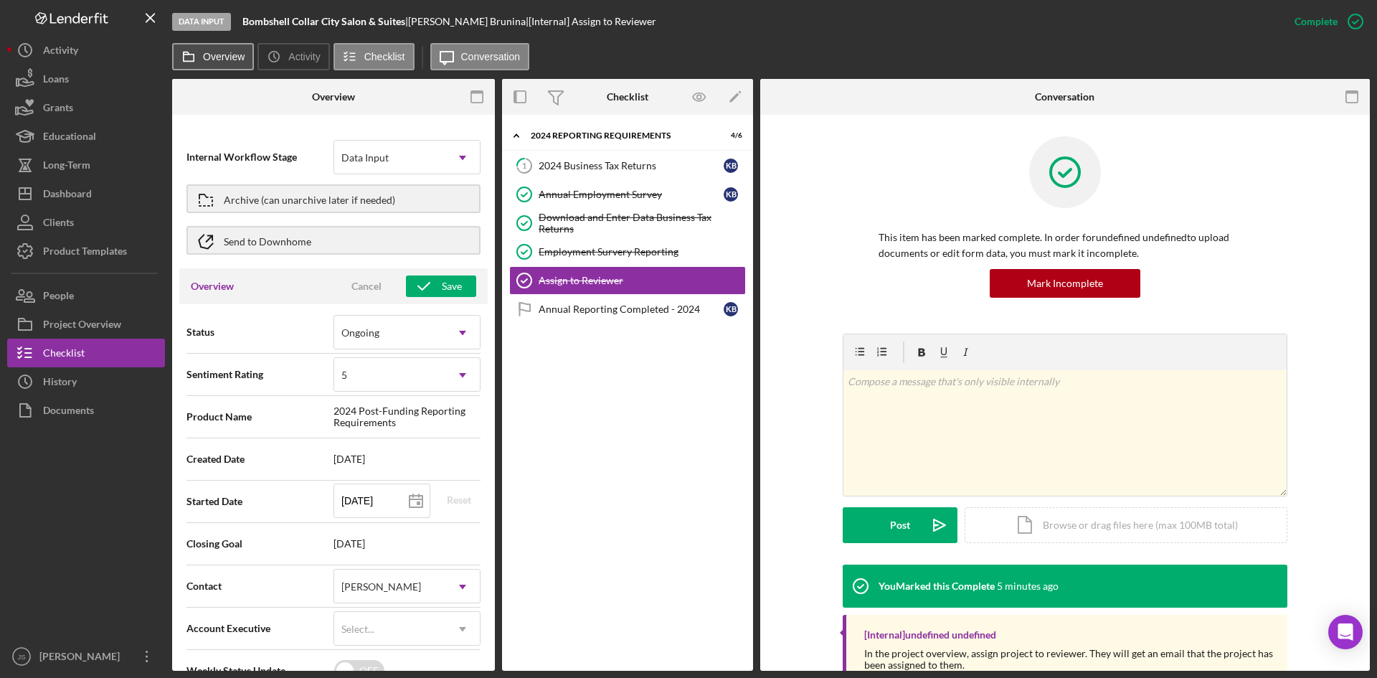
click at [219, 54] on label "Overview" at bounding box center [224, 56] width 42 height 11
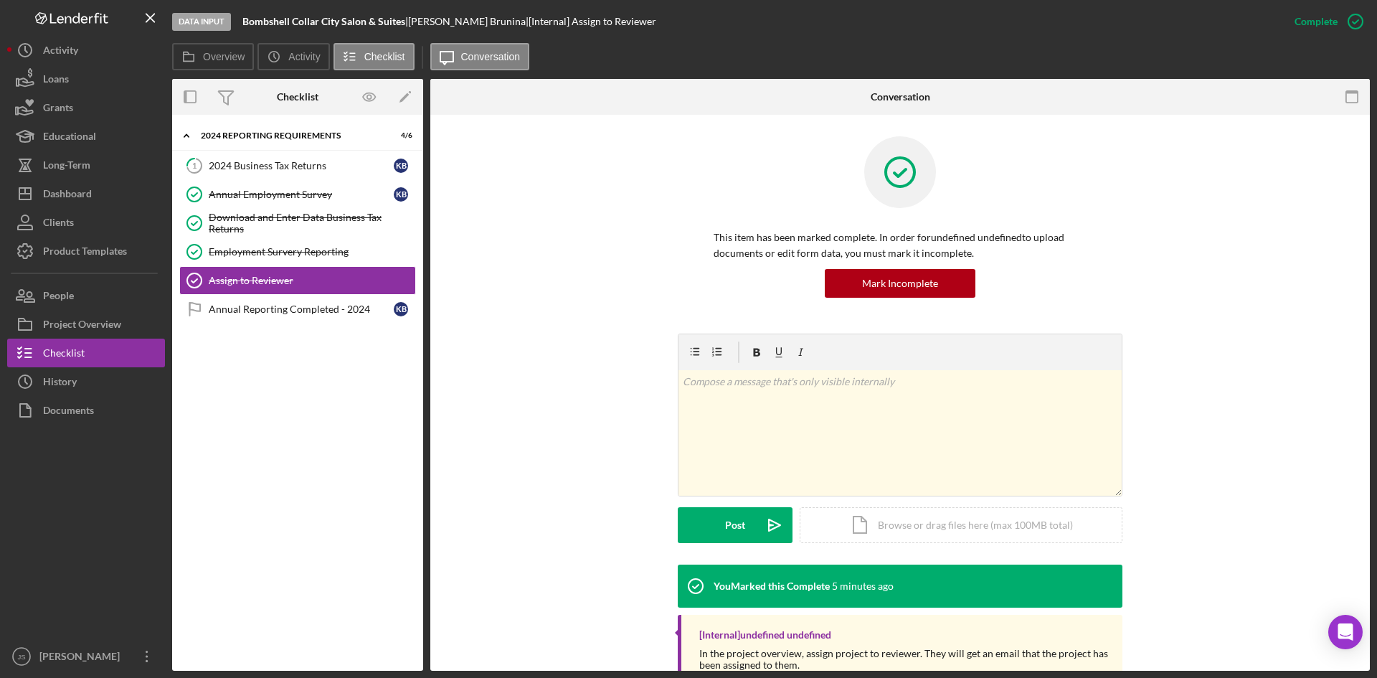
click at [503, 460] on div "v Color teal Color pink Remove color Add row above Add row below Add column bef…" at bounding box center [900, 448] width 896 height 231
click at [78, 171] on div "Long-Term" at bounding box center [66, 167] width 47 height 32
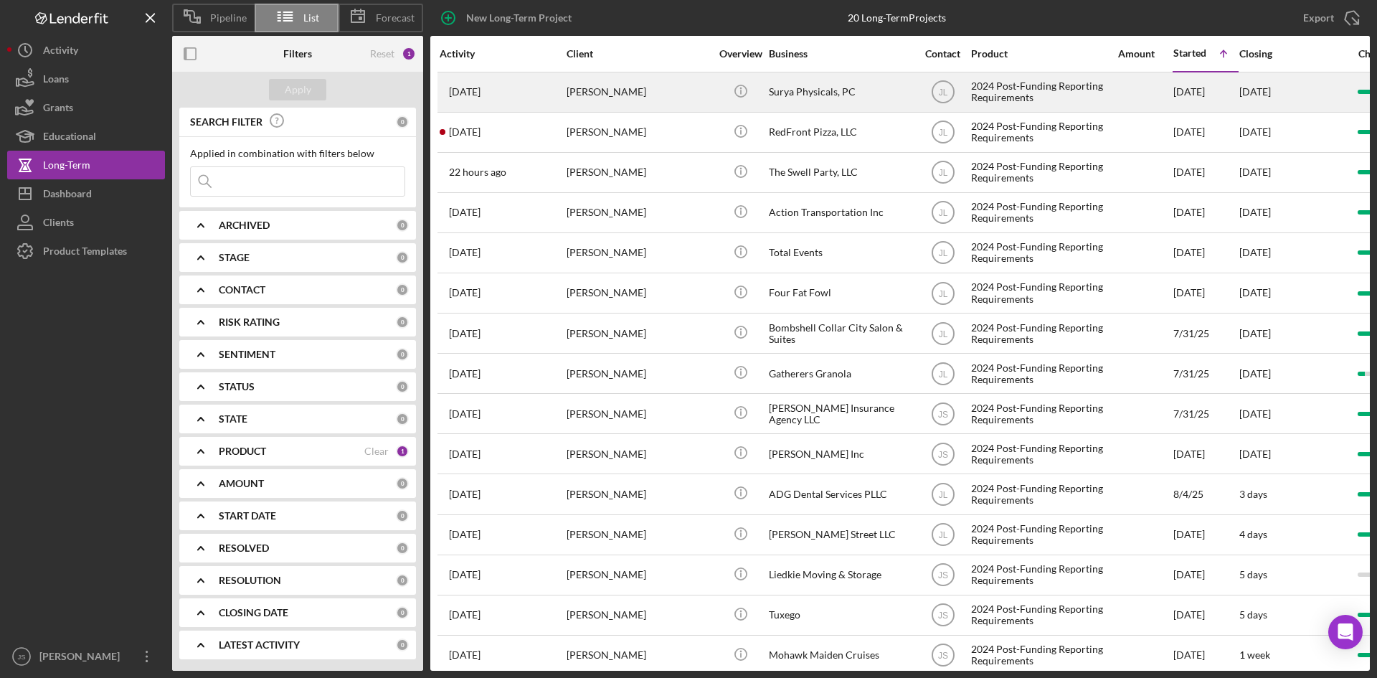
click at [774, 86] on div "Surya Physicals, PC" at bounding box center [840, 92] width 143 height 38
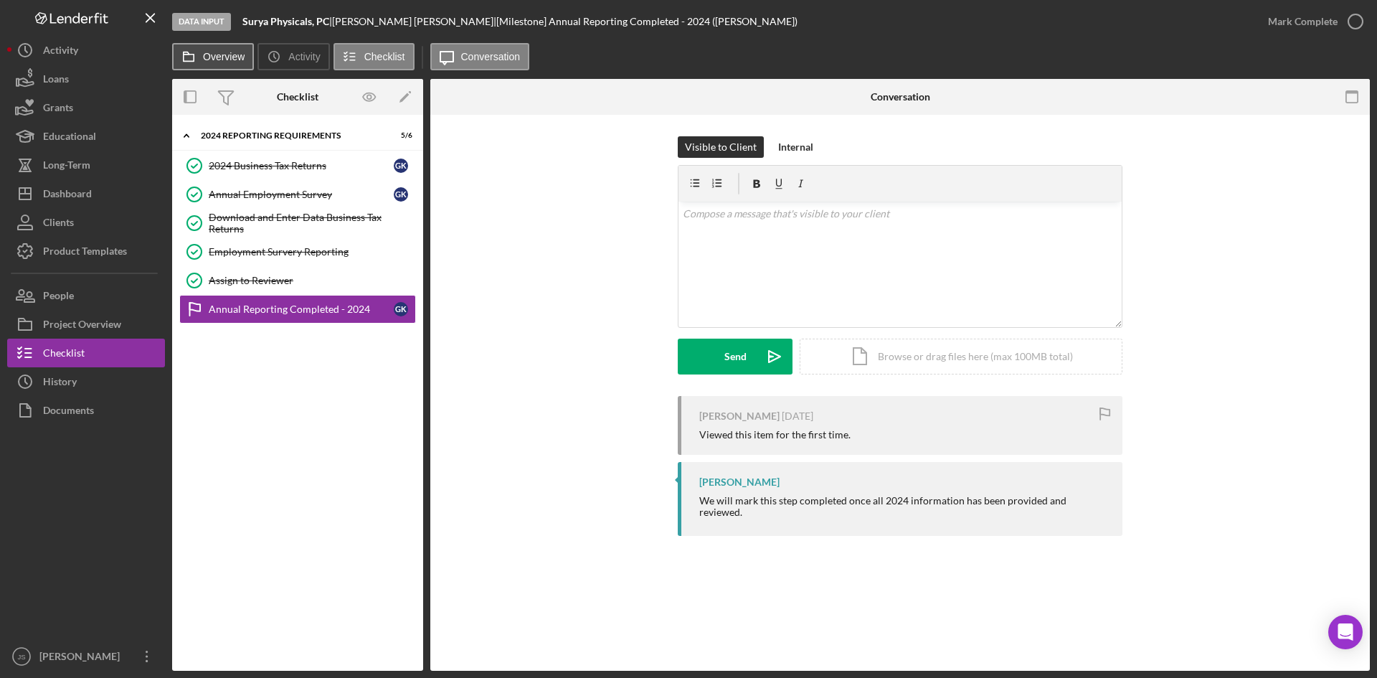
click at [233, 62] on button "Overview" at bounding box center [213, 56] width 82 height 27
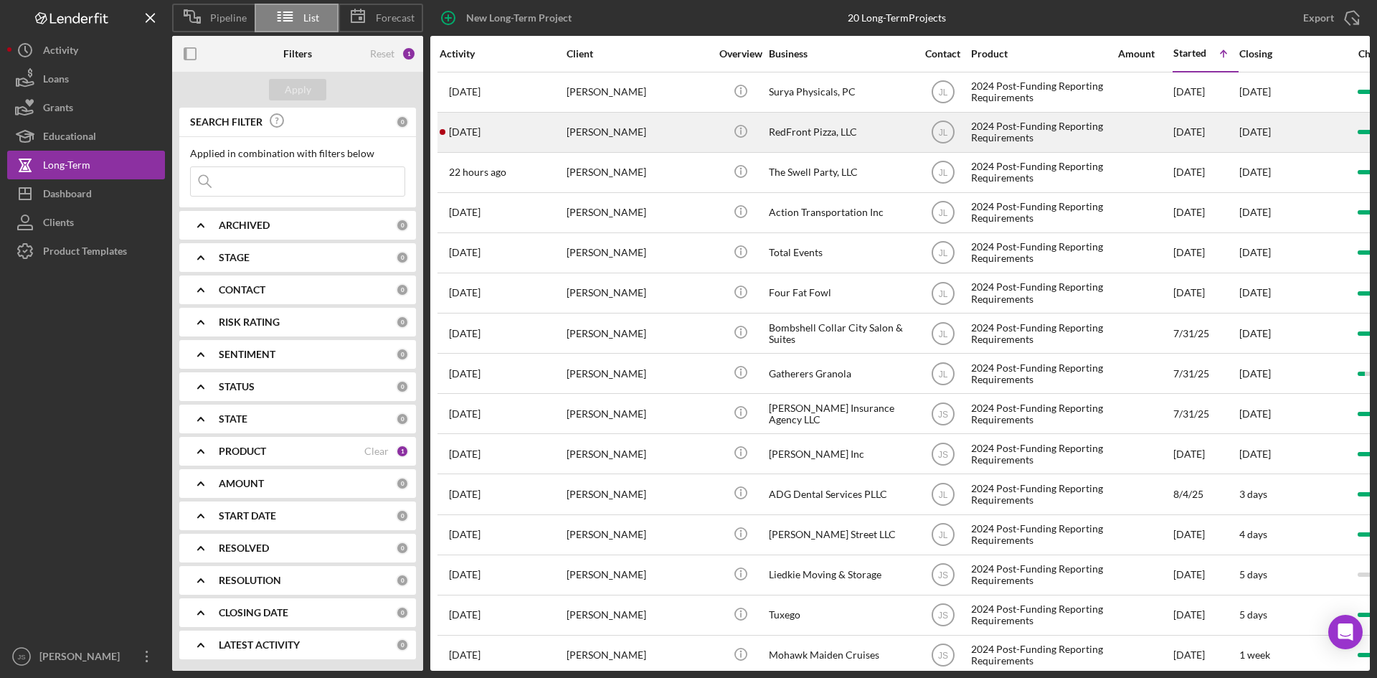
click at [808, 137] on div "RedFront Pizza, LLC" at bounding box center [840, 132] width 143 height 38
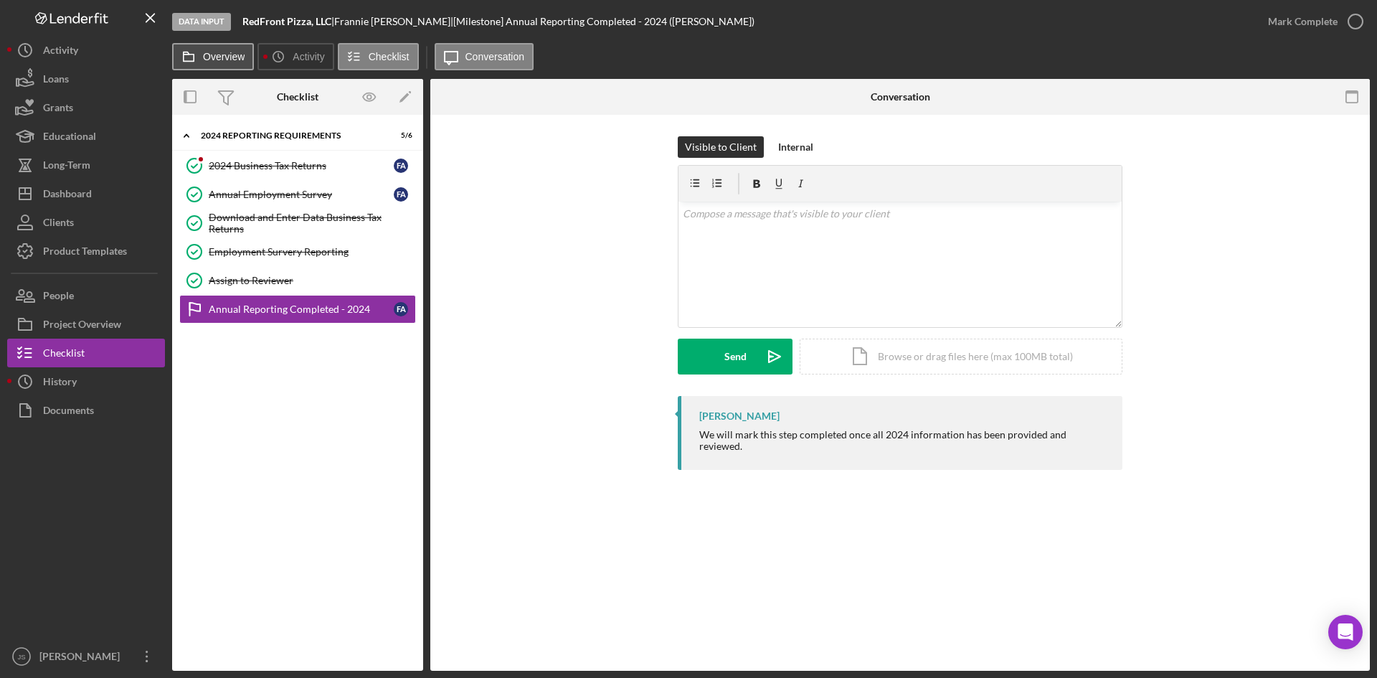
click at [232, 49] on button "Overview" at bounding box center [213, 56] width 82 height 27
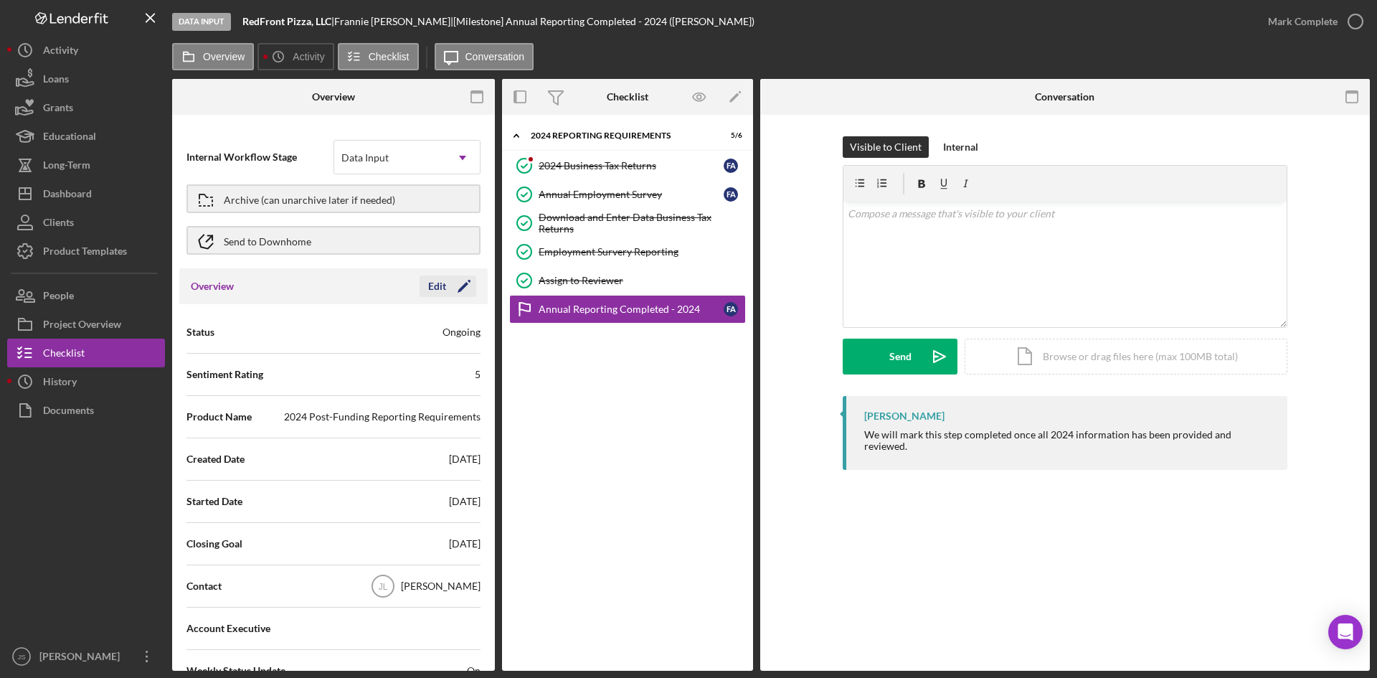
click at [433, 287] on div "Edit" at bounding box center [437, 286] width 18 height 22
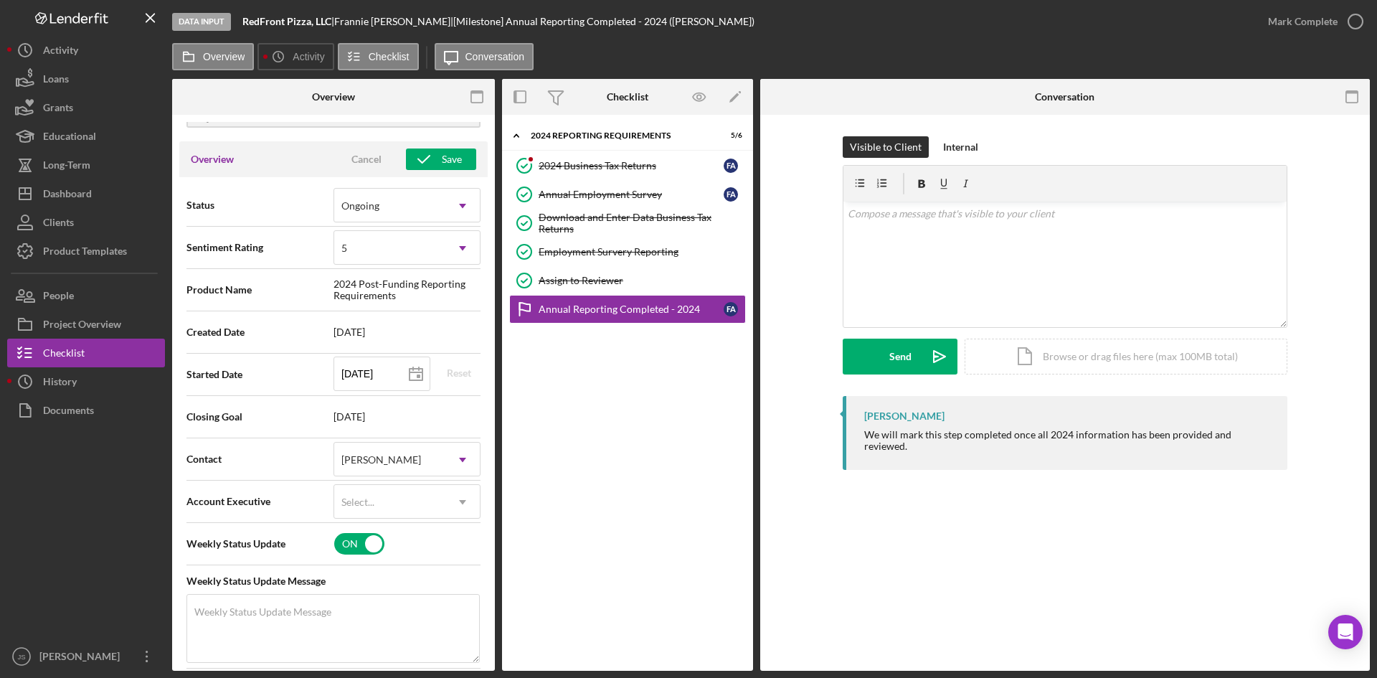
scroll to position [287, 0]
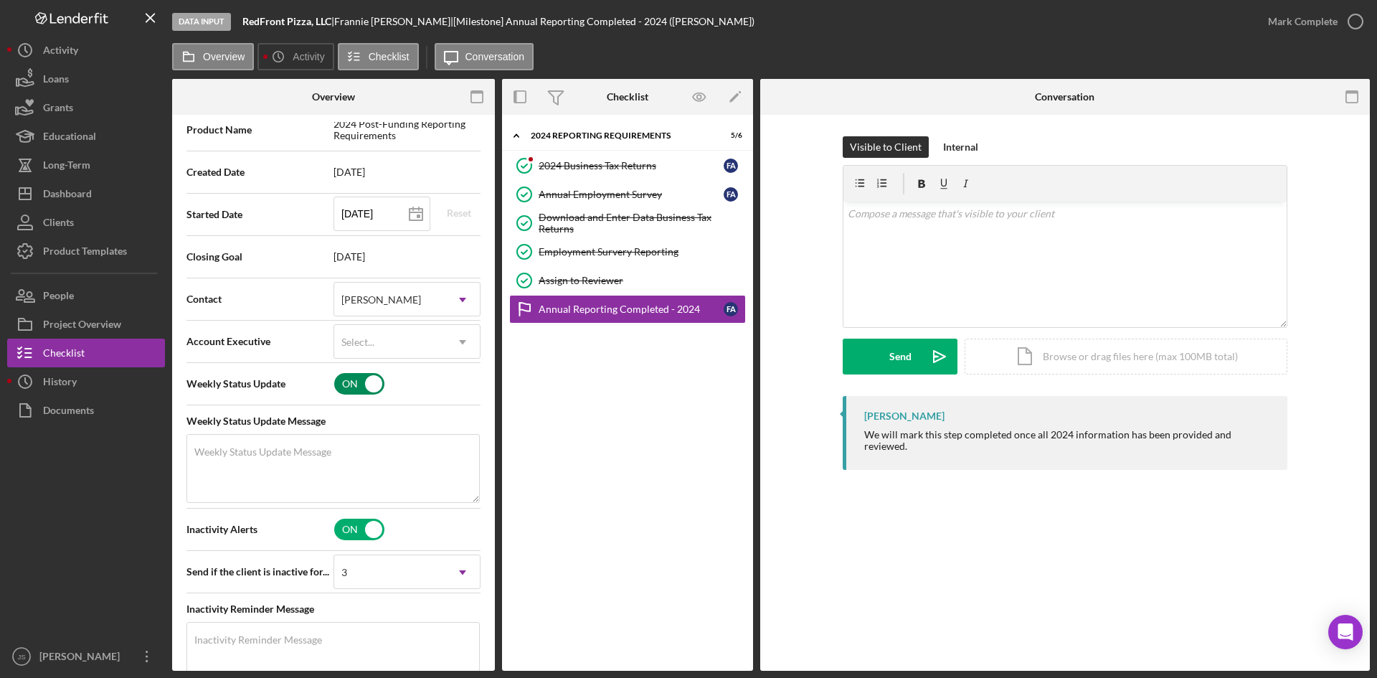
click at [361, 386] on input "checkbox" at bounding box center [359, 384] width 50 height 22
checkbox input "false"
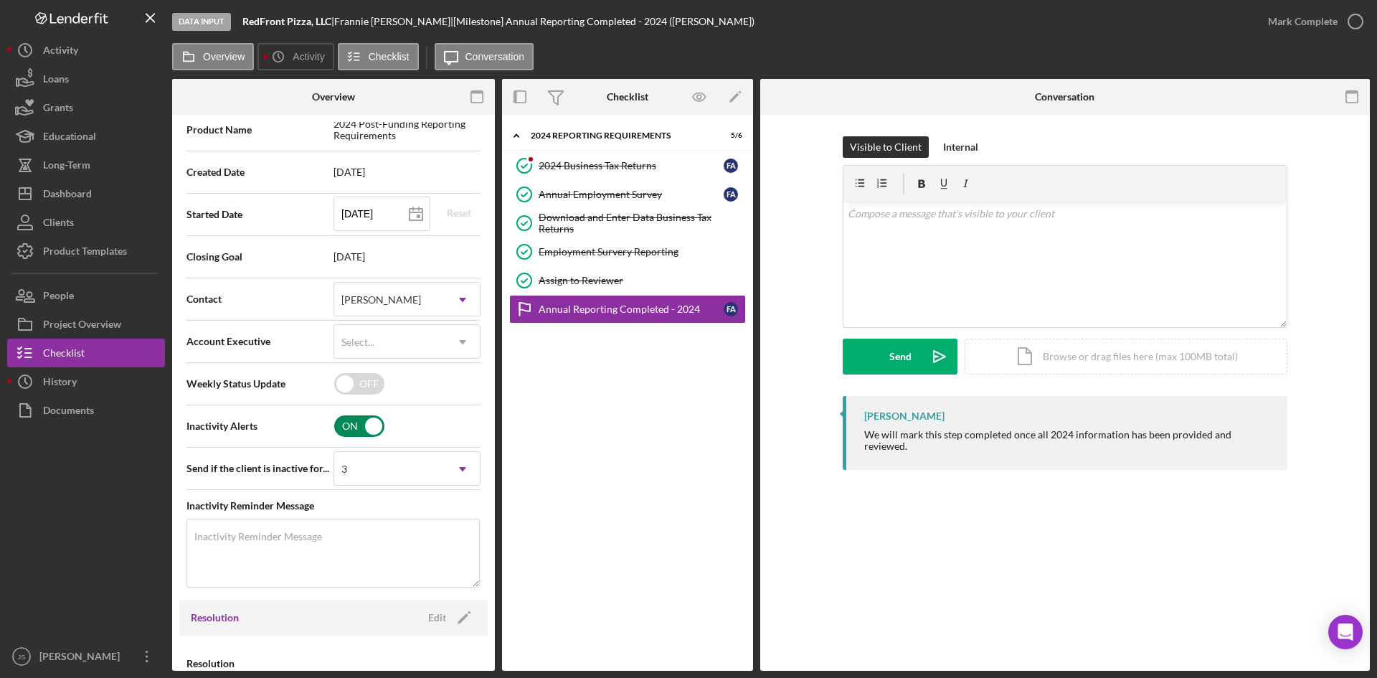
click at [359, 424] on input "checkbox" at bounding box center [359, 426] width 50 height 22
checkbox input "false"
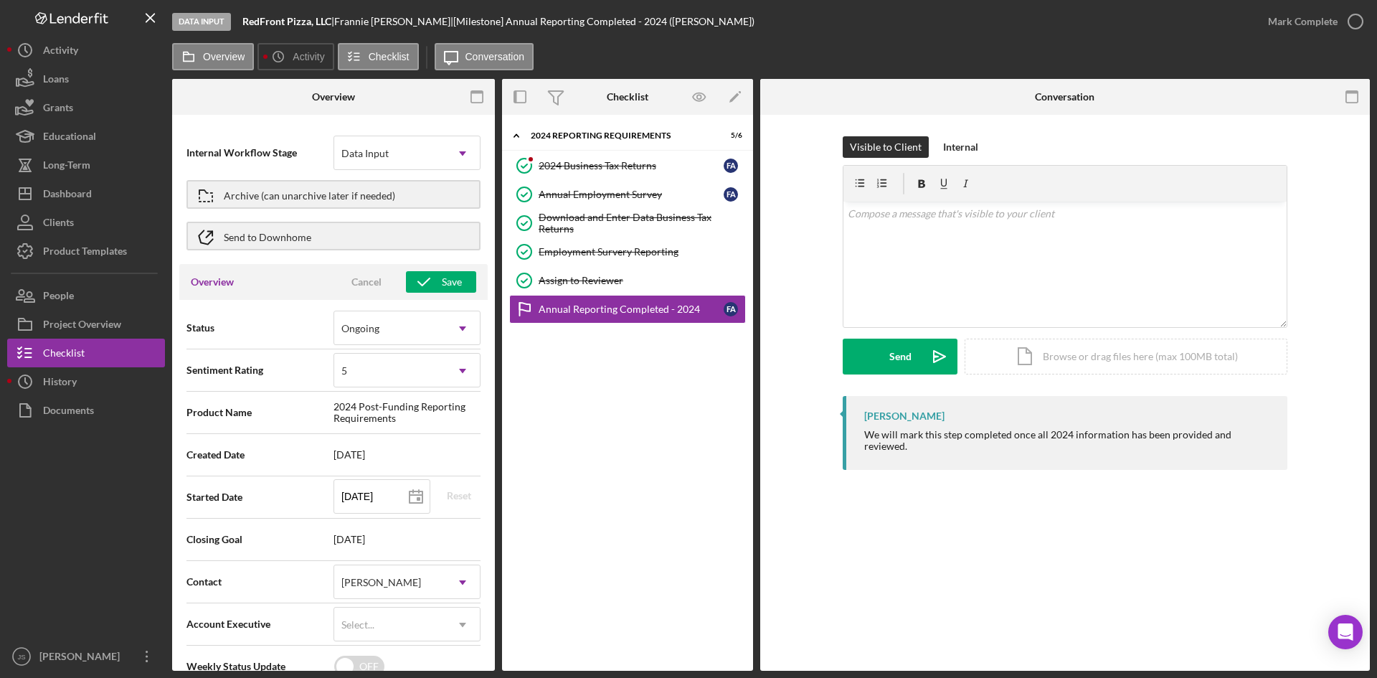
scroll to position [0, 0]
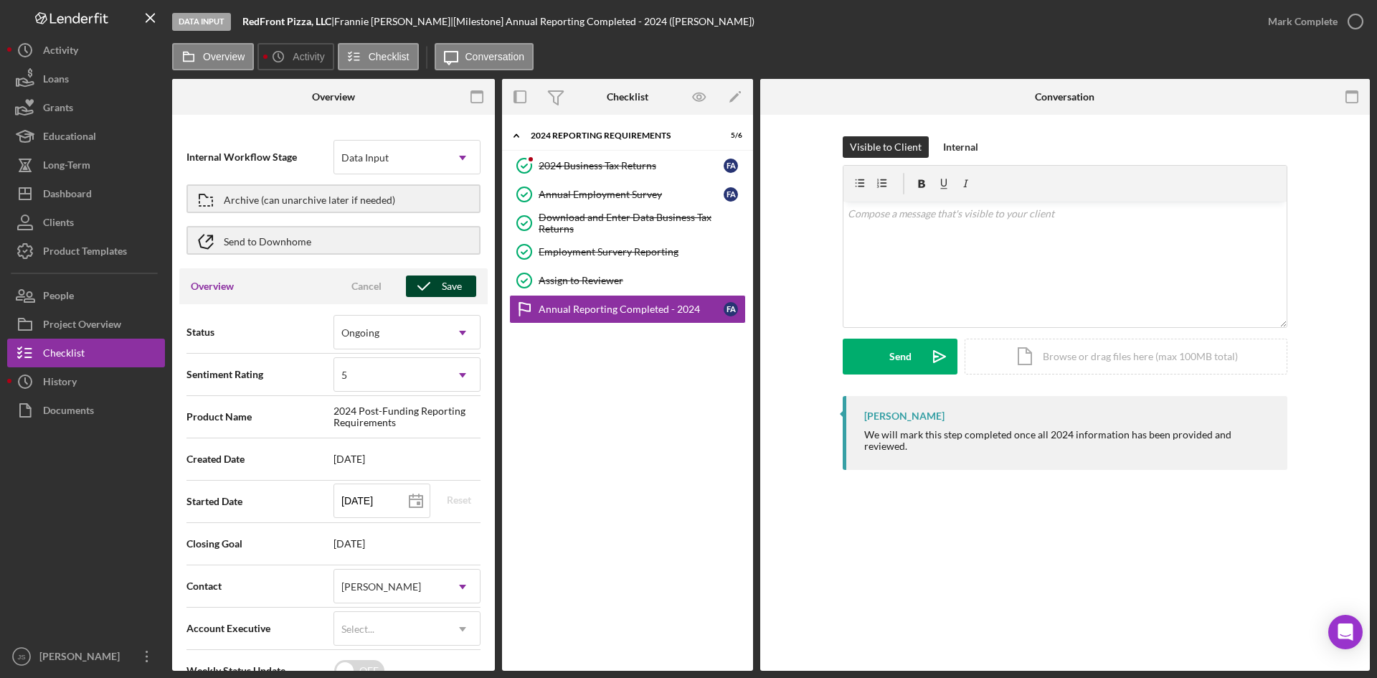
click at [446, 283] on div "Save" at bounding box center [452, 286] width 20 height 22
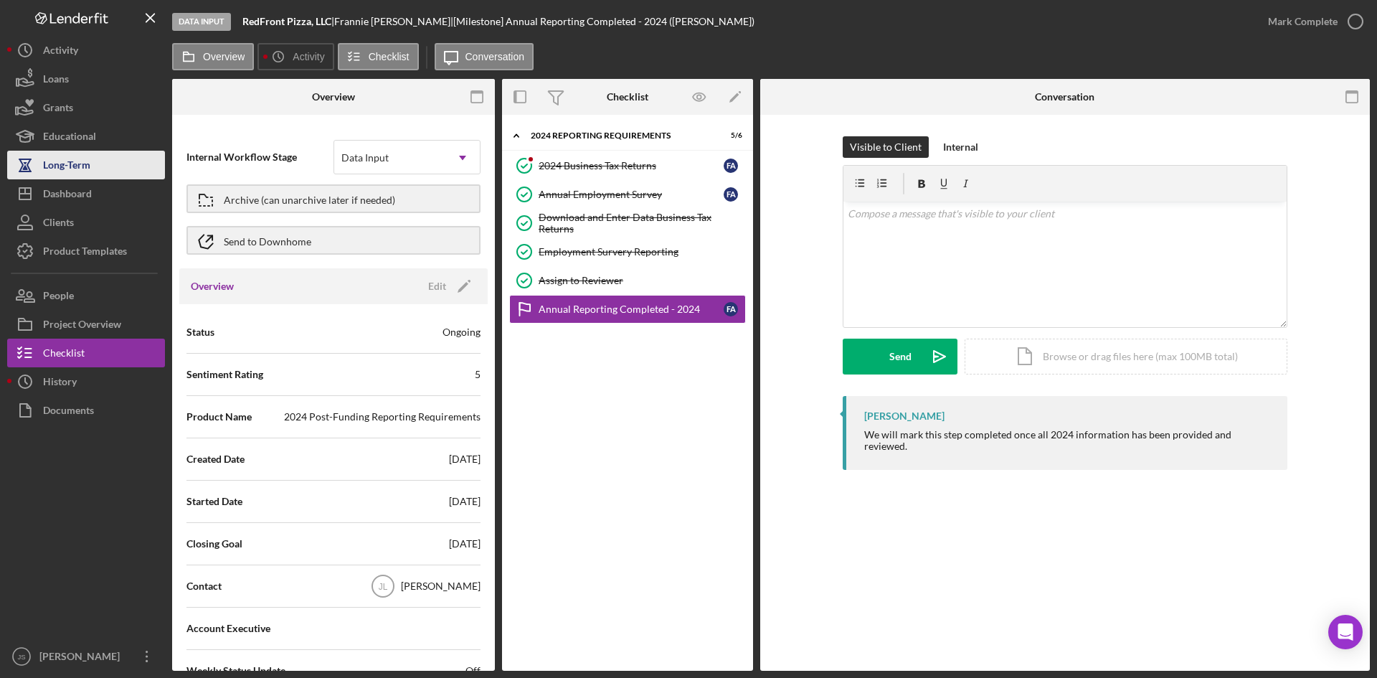
click at [72, 167] on div "Long-Term" at bounding box center [66, 167] width 47 height 32
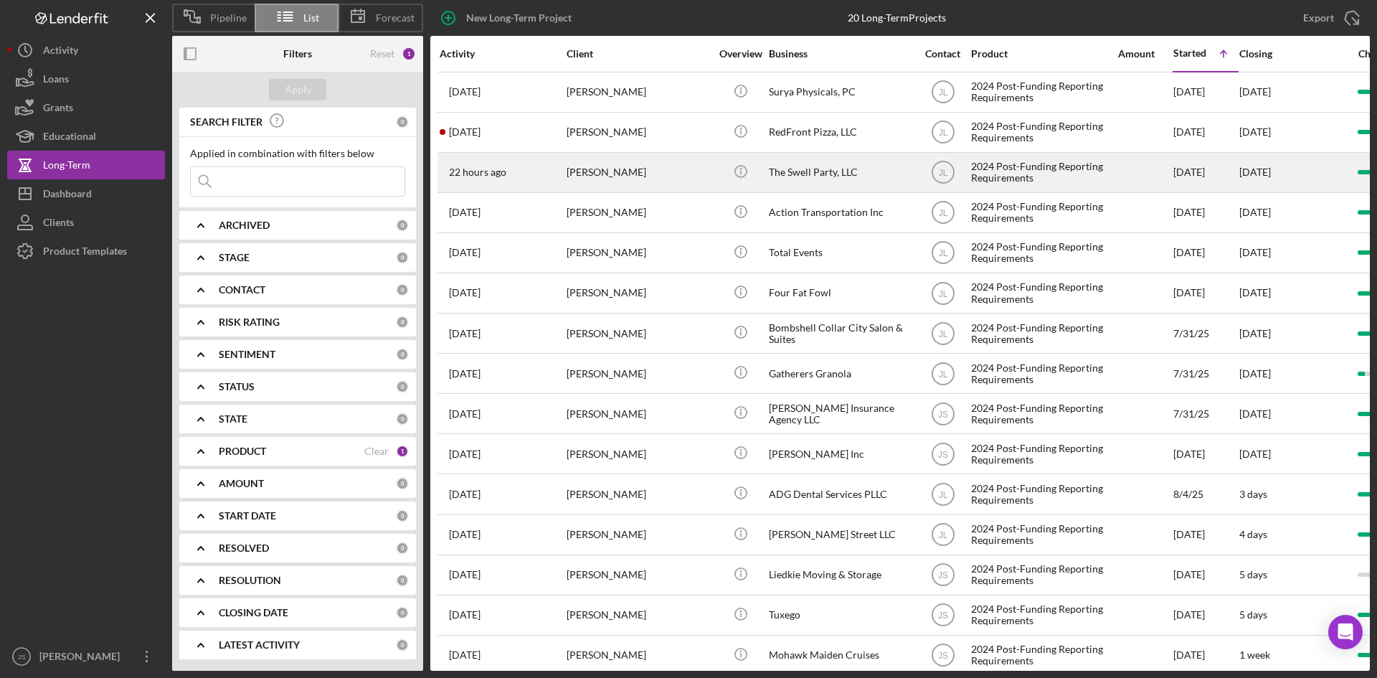
click at [592, 169] on div "[PERSON_NAME]" at bounding box center [637, 172] width 143 height 38
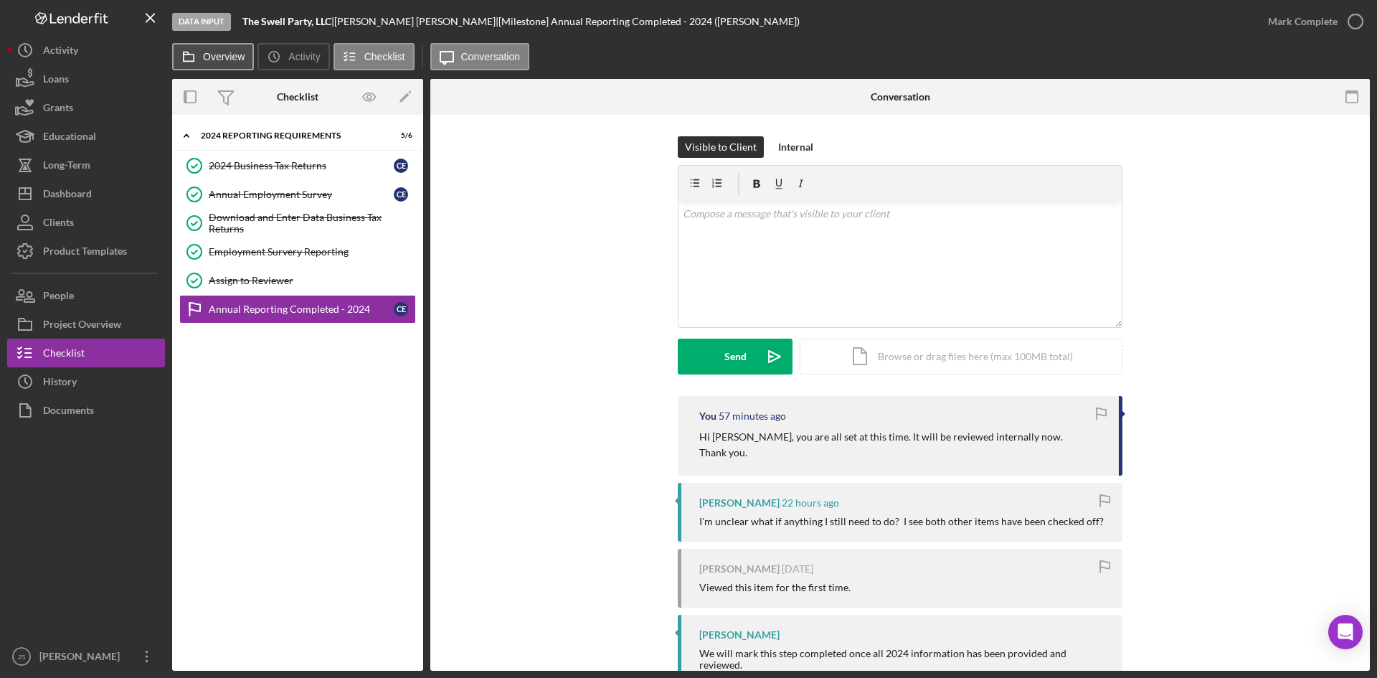
click at [235, 58] on label "Overview" at bounding box center [224, 56] width 42 height 11
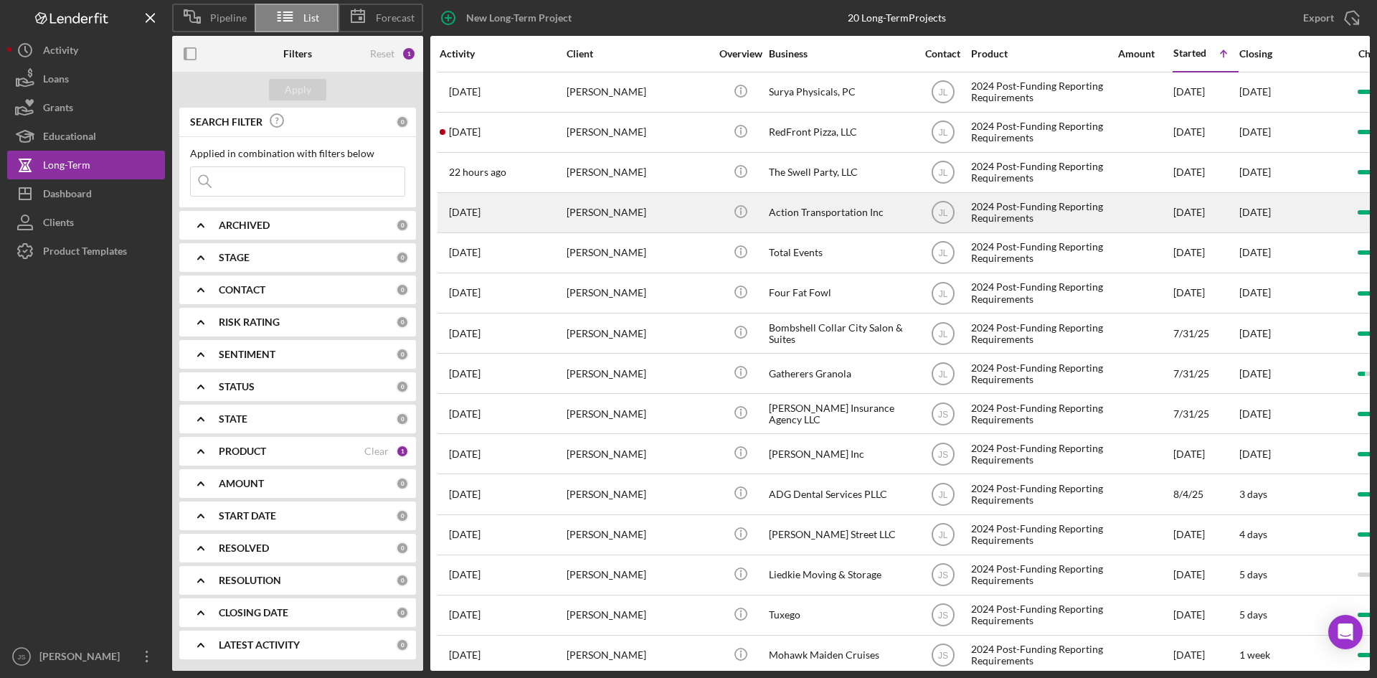
click at [768, 218] on td "Action Transportation Inc" at bounding box center [841, 212] width 147 height 40
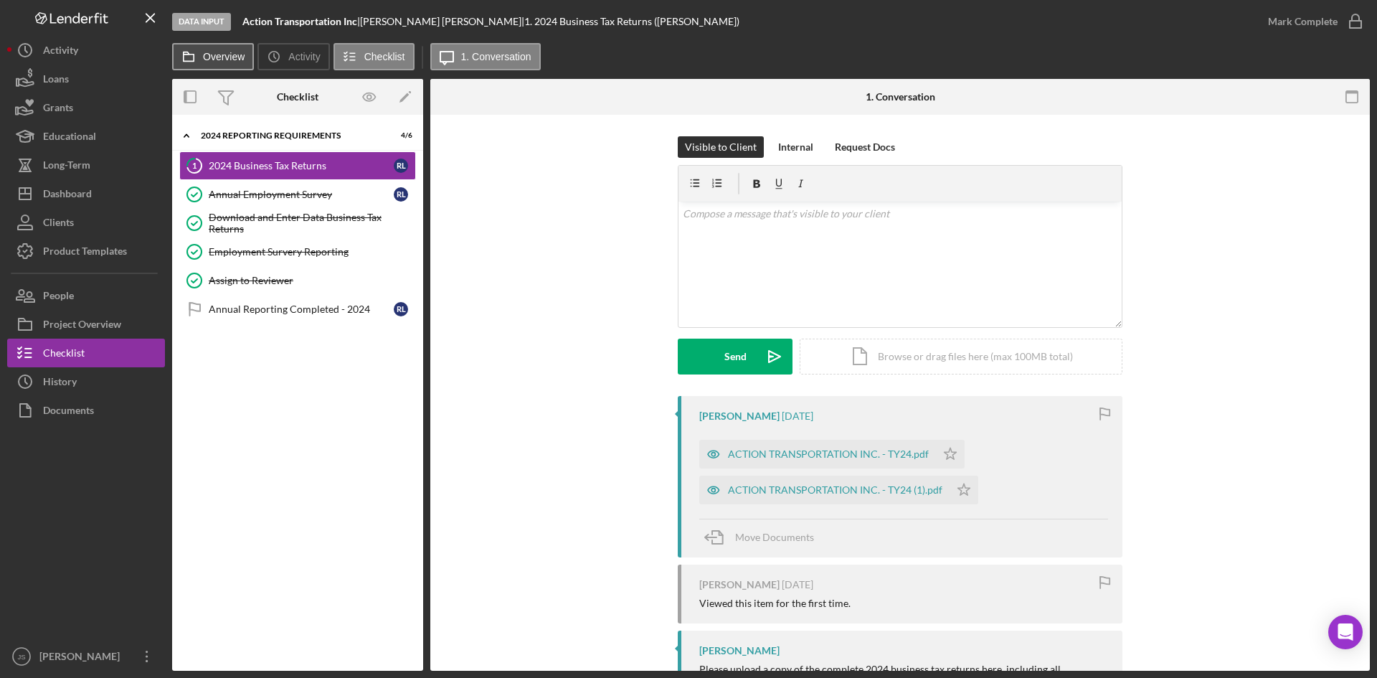
click at [194, 51] on icon at bounding box center [188, 56] width 29 height 29
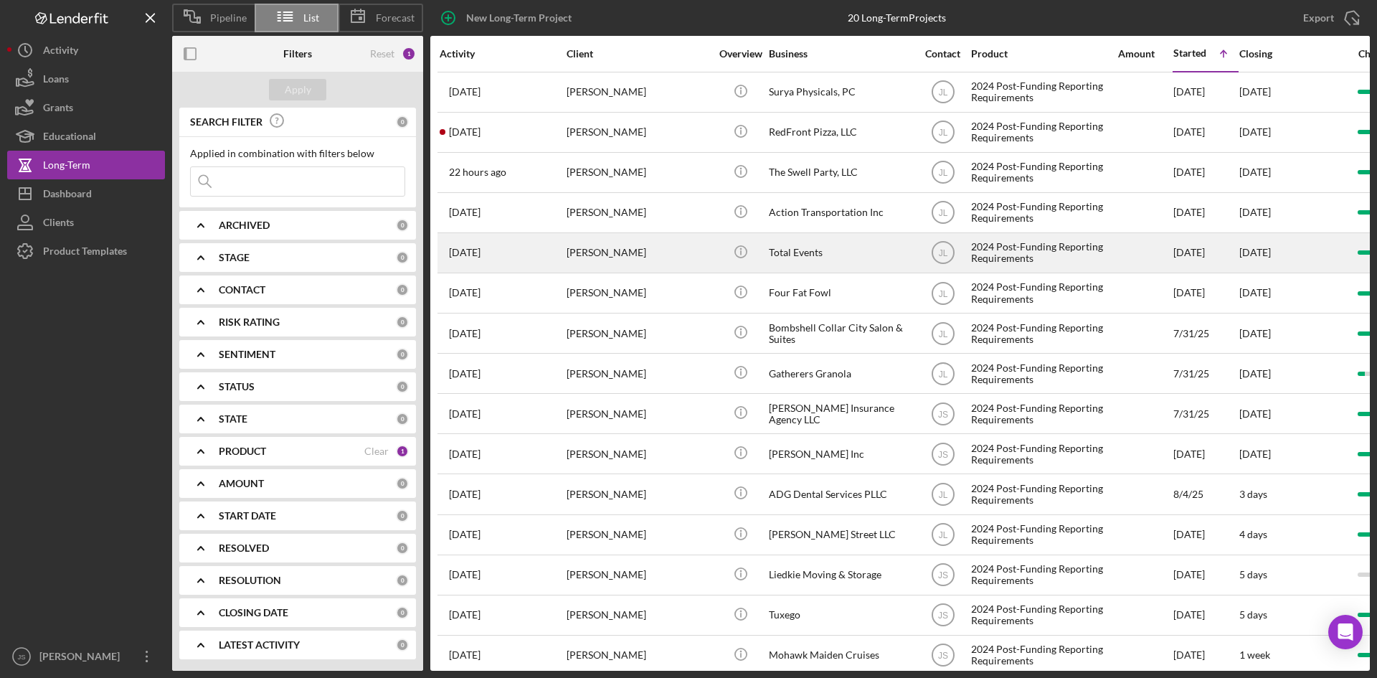
click at [619, 251] on div "[PERSON_NAME]" at bounding box center [637, 253] width 143 height 38
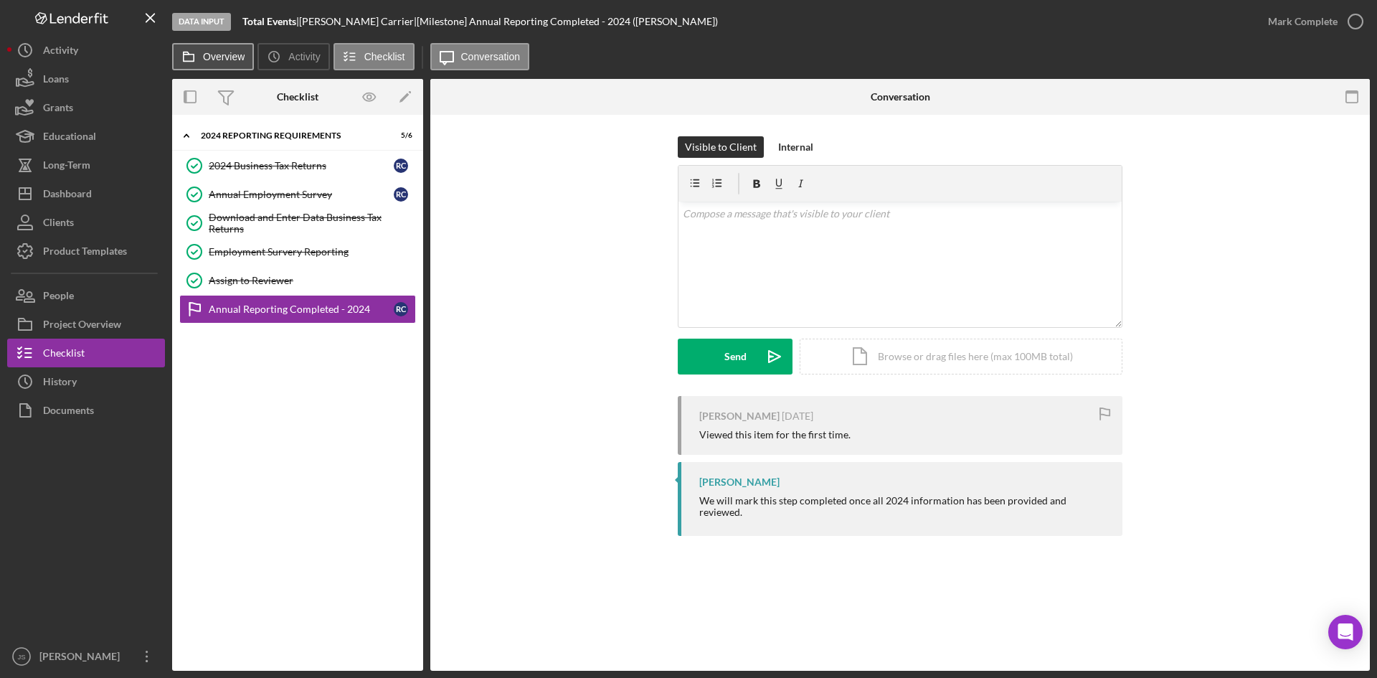
click at [214, 56] on label "Overview" at bounding box center [224, 56] width 42 height 11
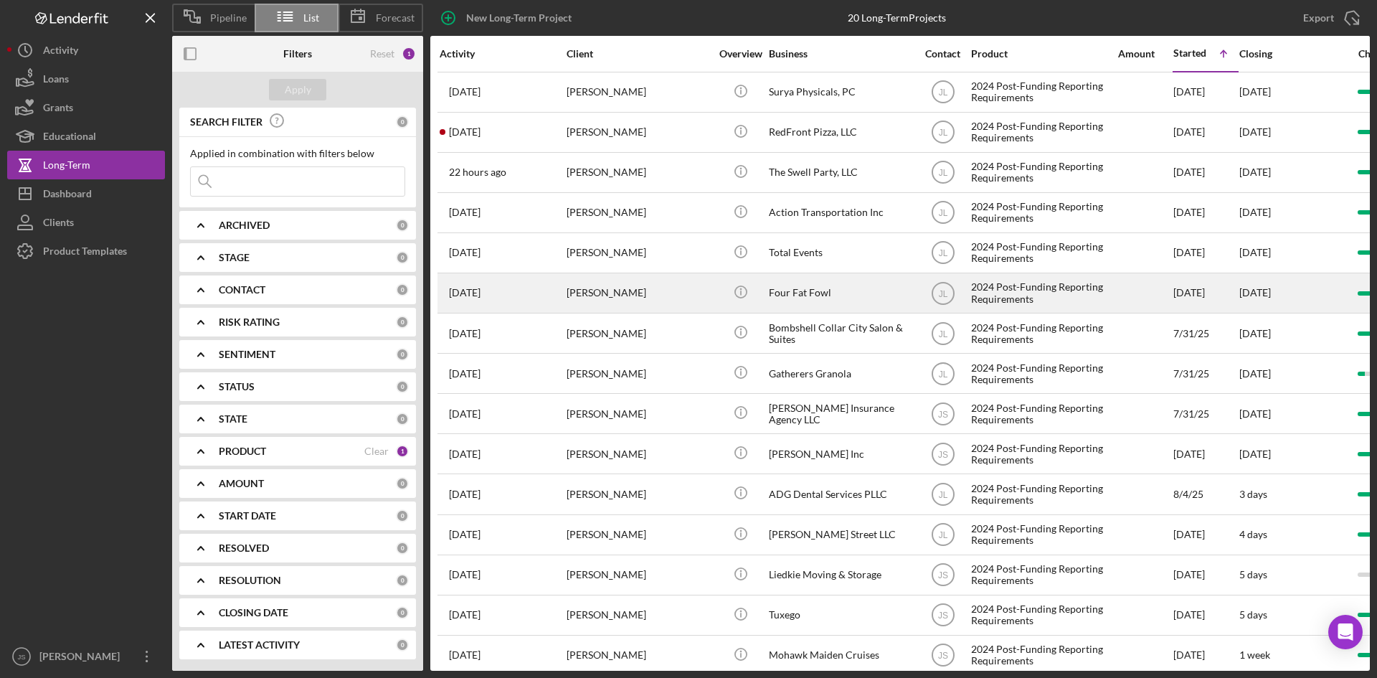
click at [794, 298] on div "Four Fat Fowl" at bounding box center [840, 293] width 143 height 38
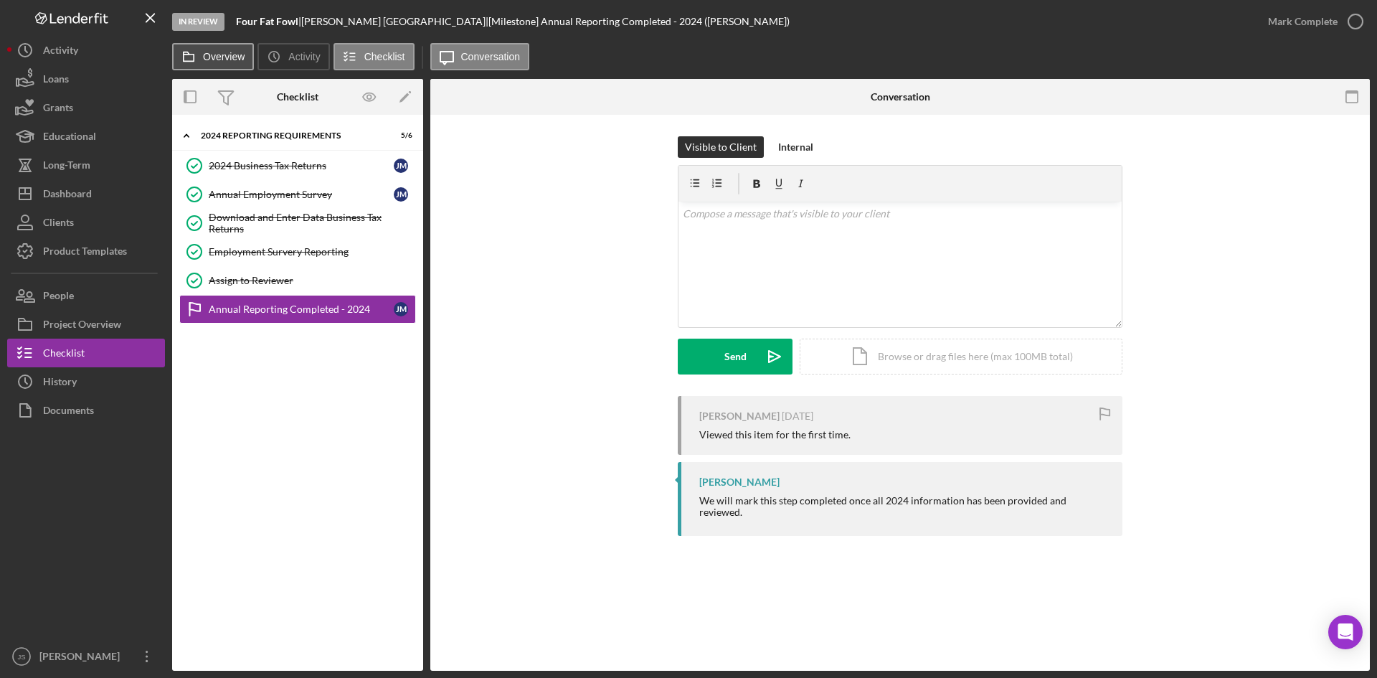
click at [205, 53] on label "Overview" at bounding box center [224, 56] width 42 height 11
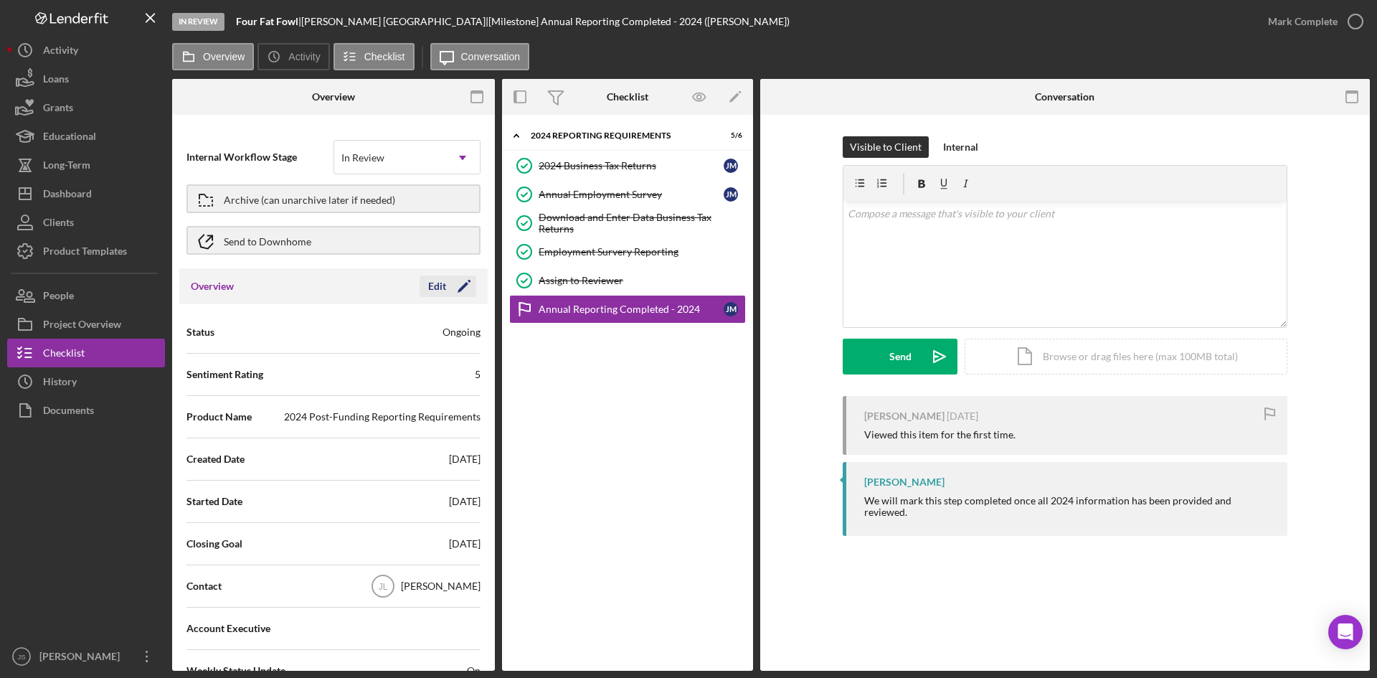
click at [434, 280] on div "Edit" at bounding box center [437, 286] width 18 height 22
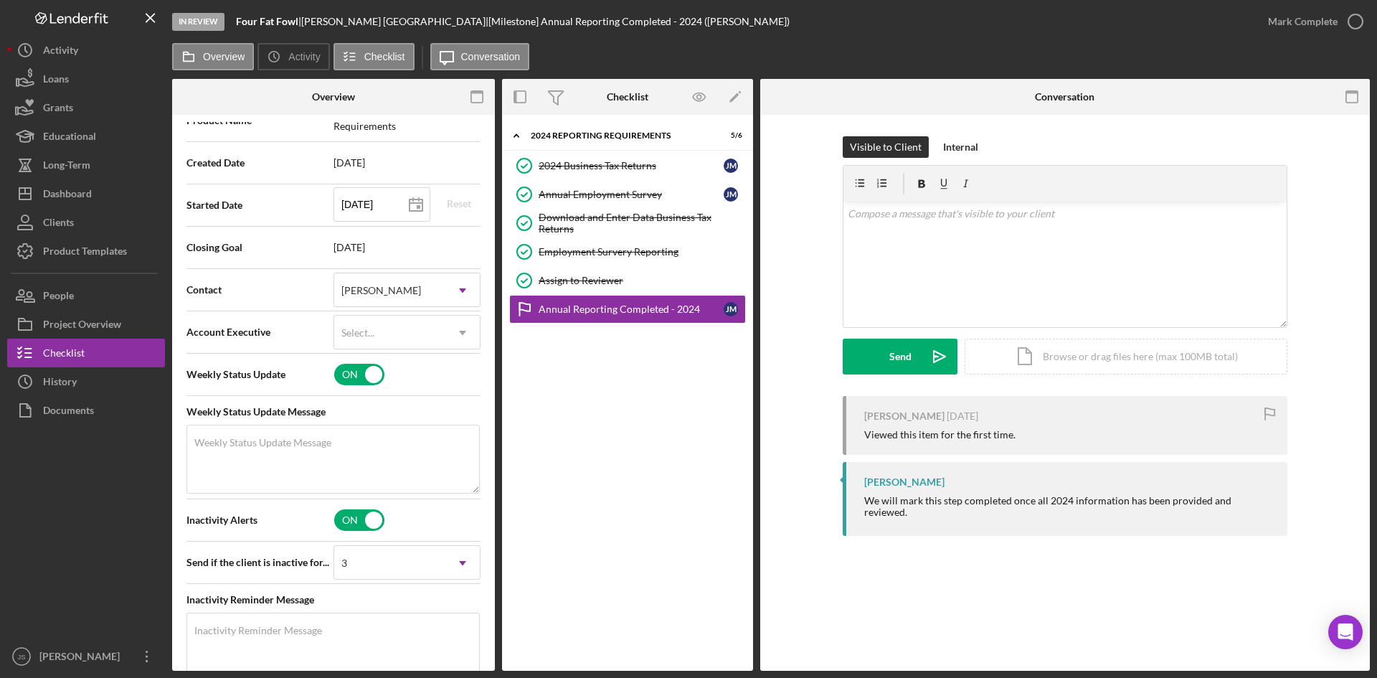
scroll to position [430, 0]
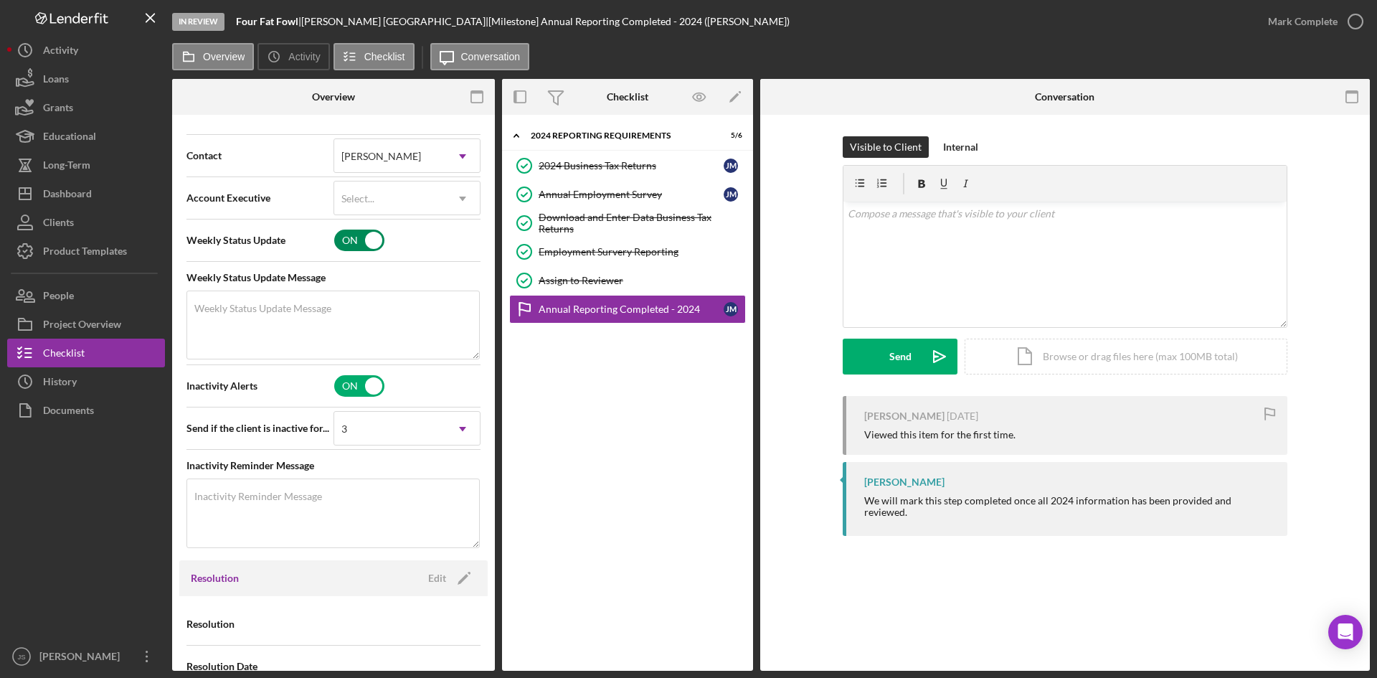
click at [361, 240] on input "checkbox" at bounding box center [359, 240] width 50 height 22
checkbox input "false"
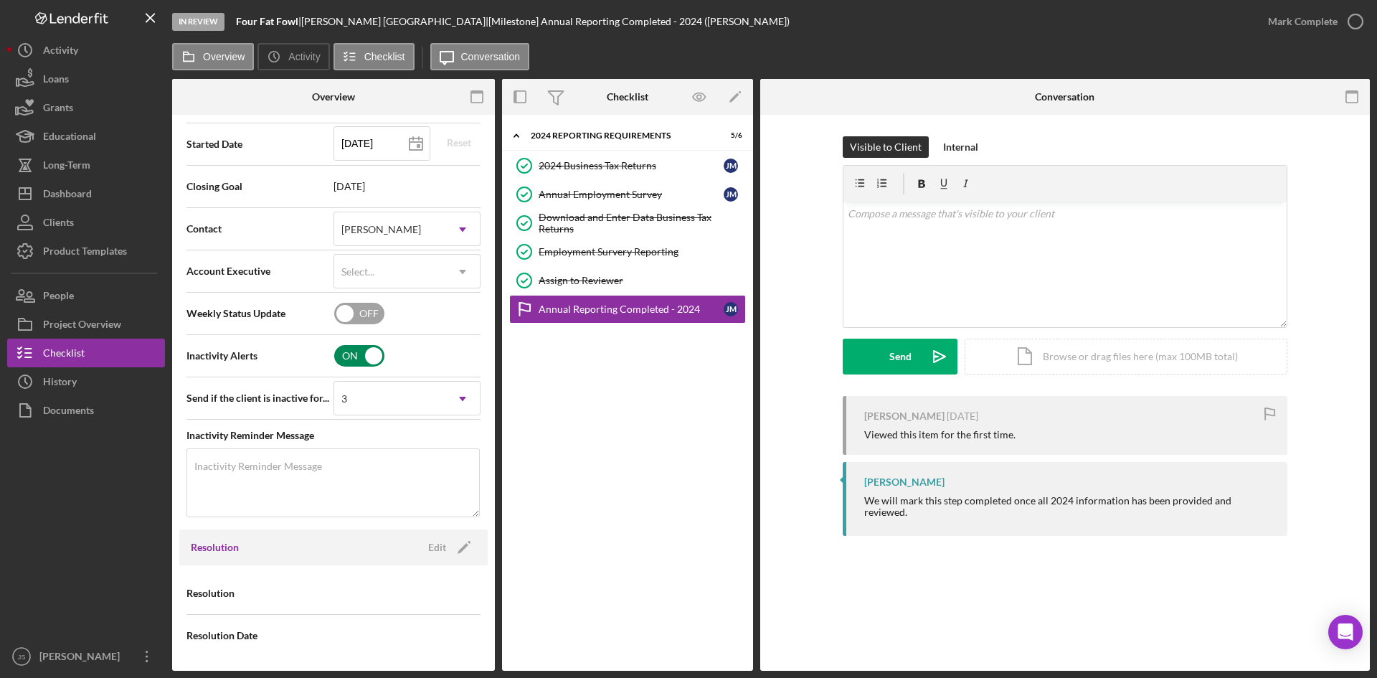
click at [349, 348] on input "checkbox" at bounding box center [359, 356] width 50 height 22
checkbox input "false"
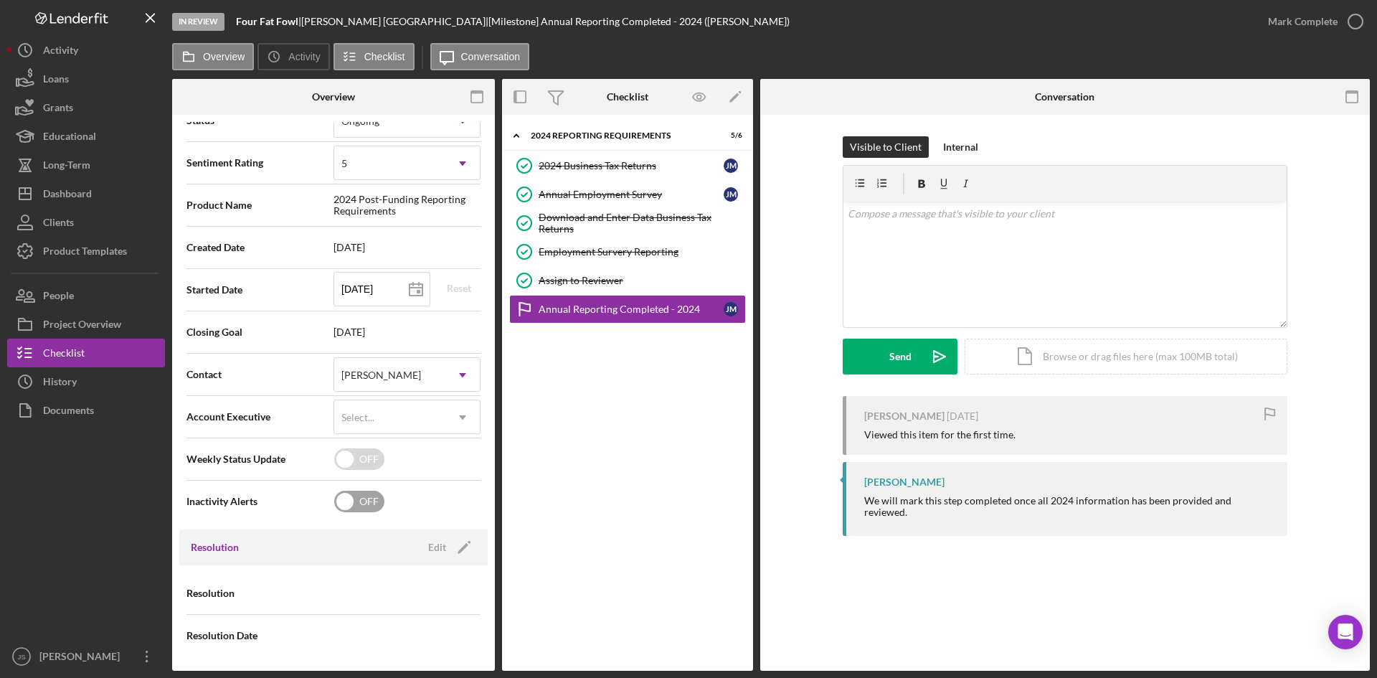
scroll to position [0, 0]
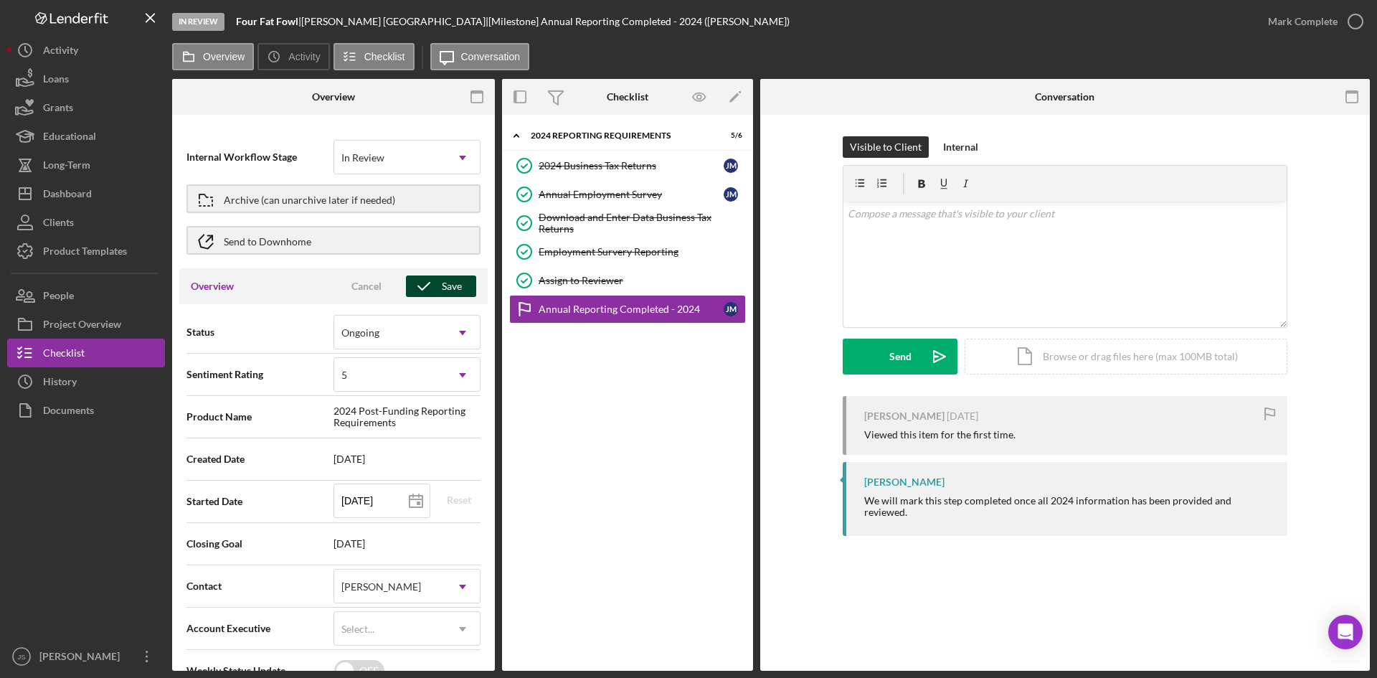
click at [442, 290] on div "Save" at bounding box center [452, 286] width 20 height 22
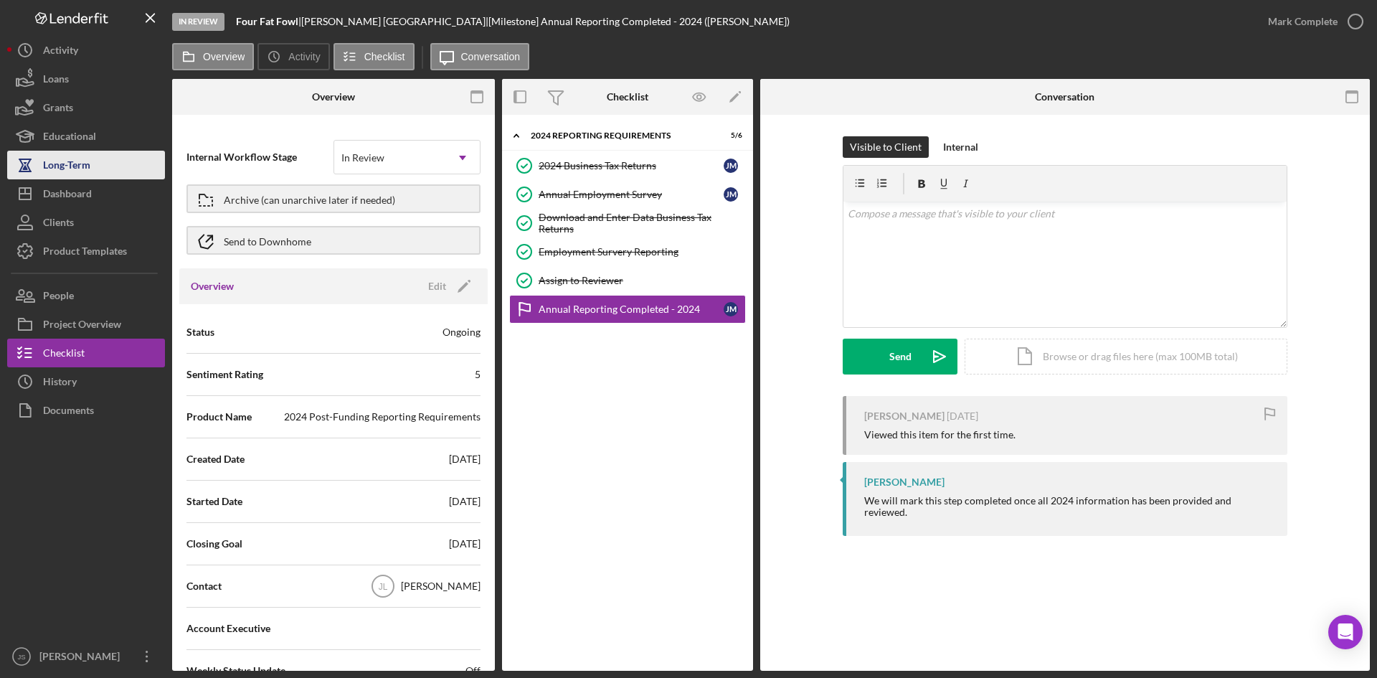
click at [71, 169] on div "Long-Term" at bounding box center [66, 167] width 47 height 32
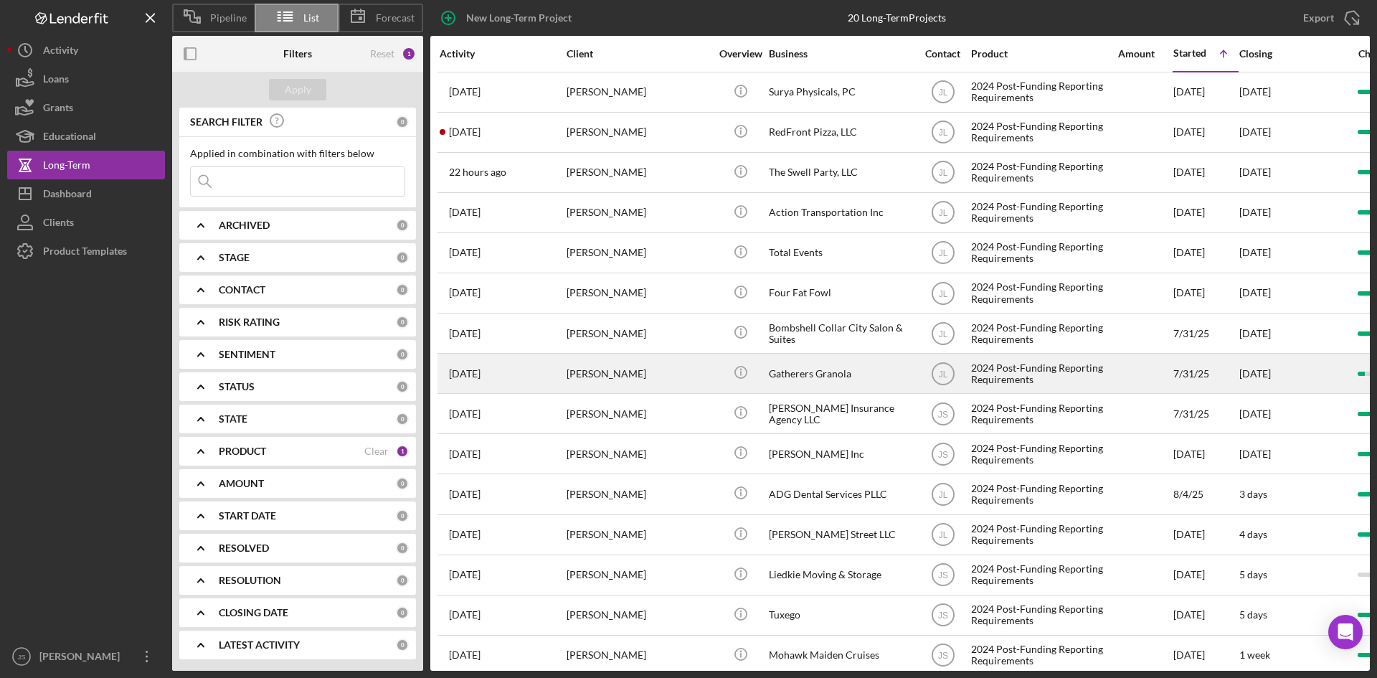
click at [808, 369] on div "Gatherers Granola" at bounding box center [840, 373] width 143 height 38
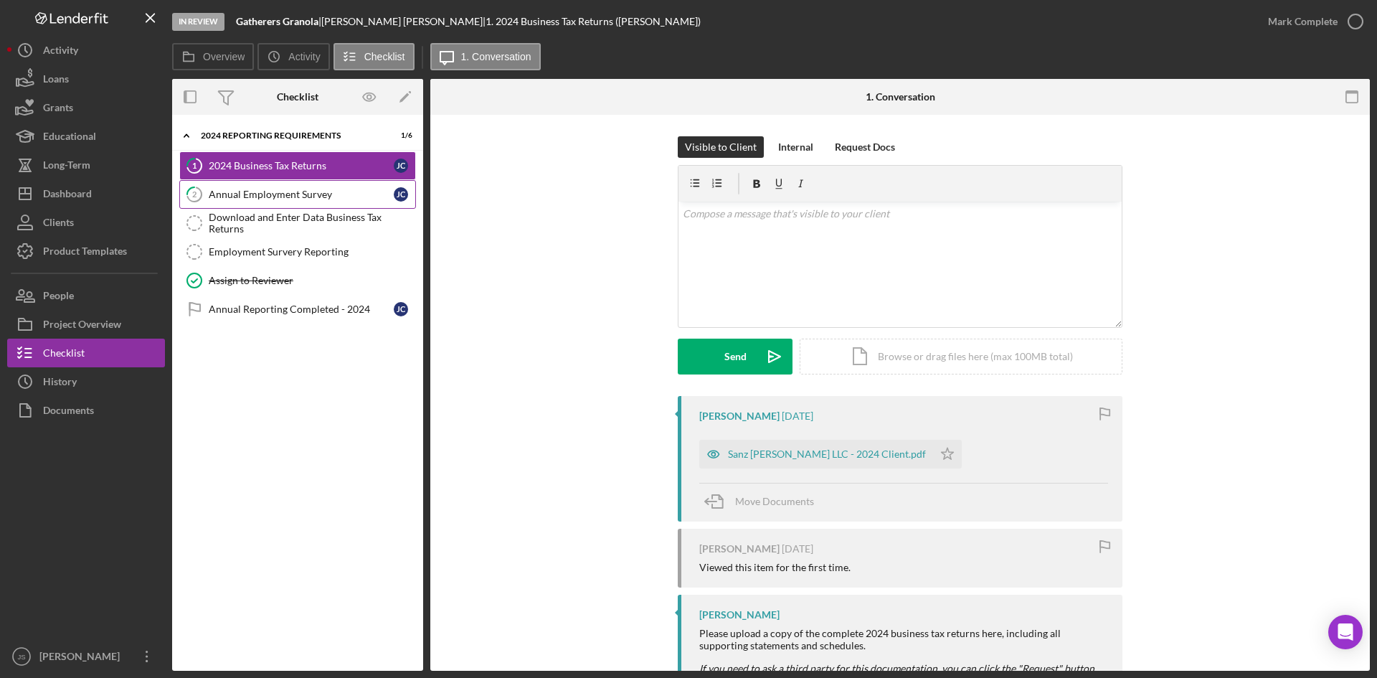
click at [257, 193] on div "Annual Employment Survey" at bounding box center [301, 194] width 185 height 11
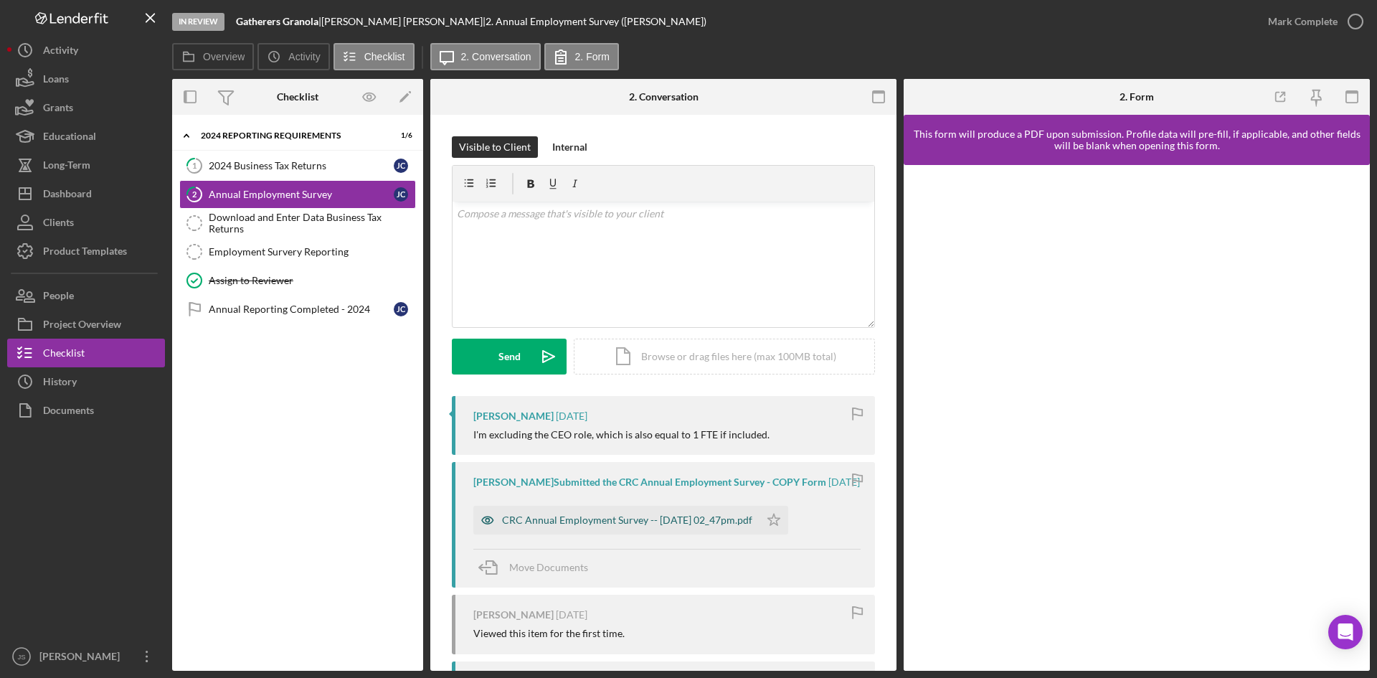
click at [685, 521] on div "CRC Annual Employment Survey -- [DATE] 02_47pm.pdf" at bounding box center [627, 519] width 250 height 11
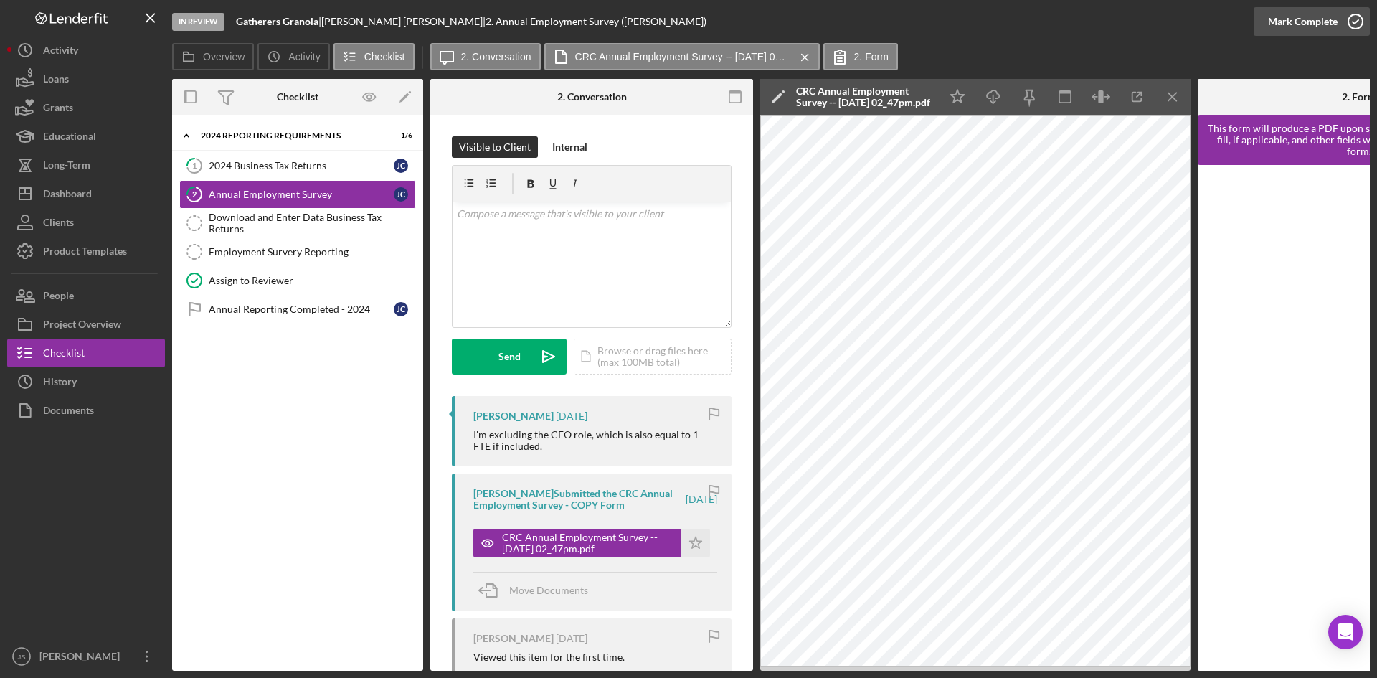
click at [1355, 24] on icon "button" at bounding box center [1355, 22] width 36 height 36
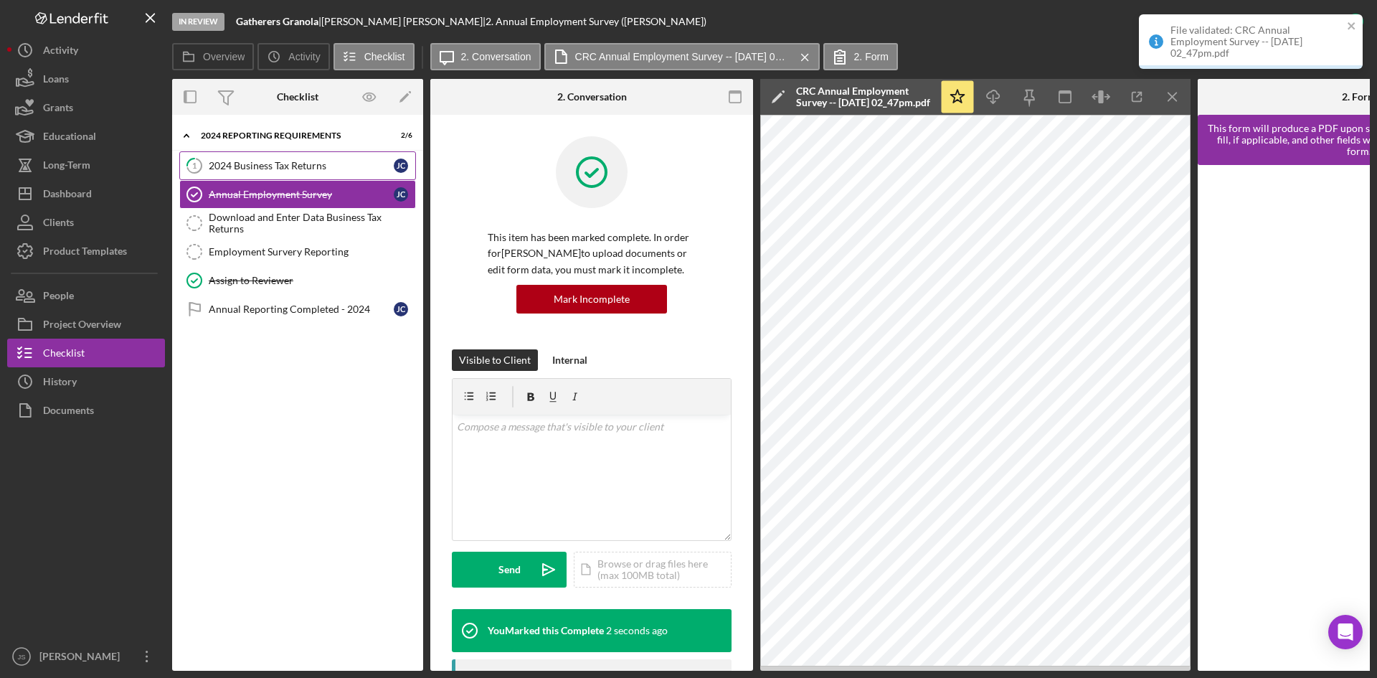
click at [276, 162] on div "2024 Business Tax Returns" at bounding box center [301, 165] width 185 height 11
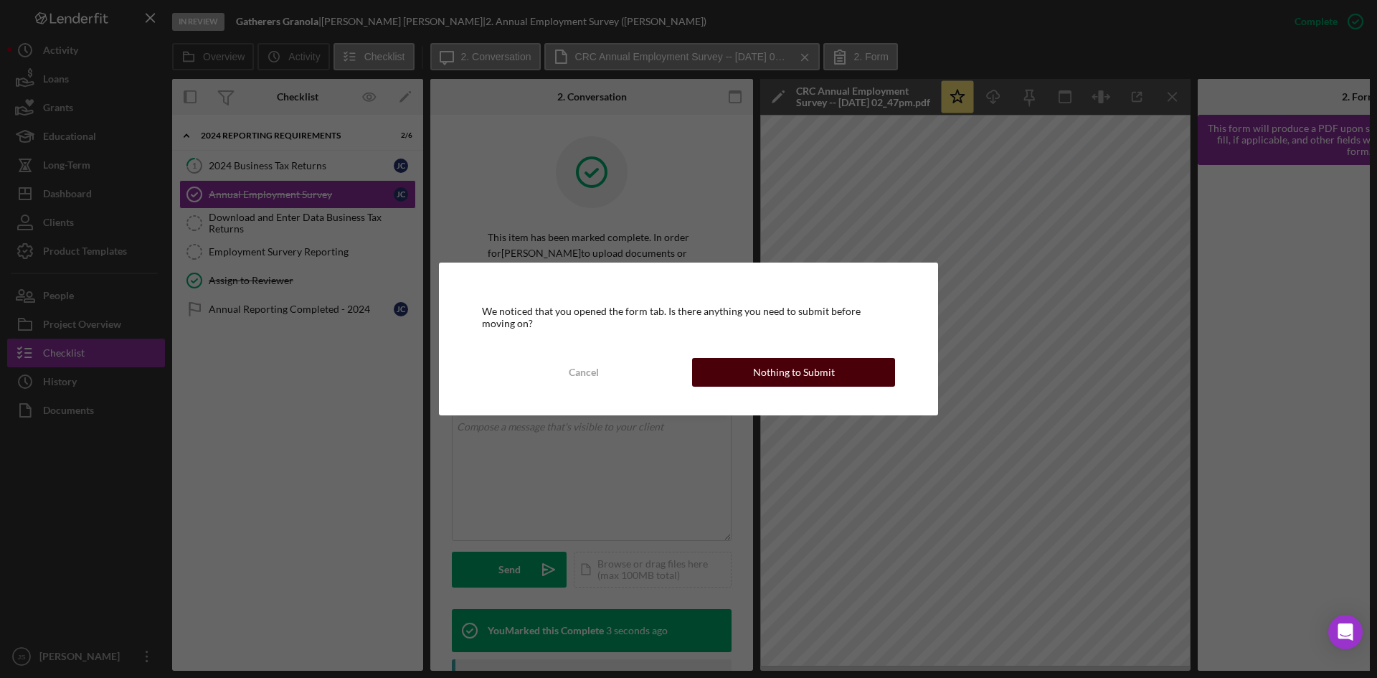
click at [774, 379] on div "Nothing to Submit" at bounding box center [794, 372] width 82 height 29
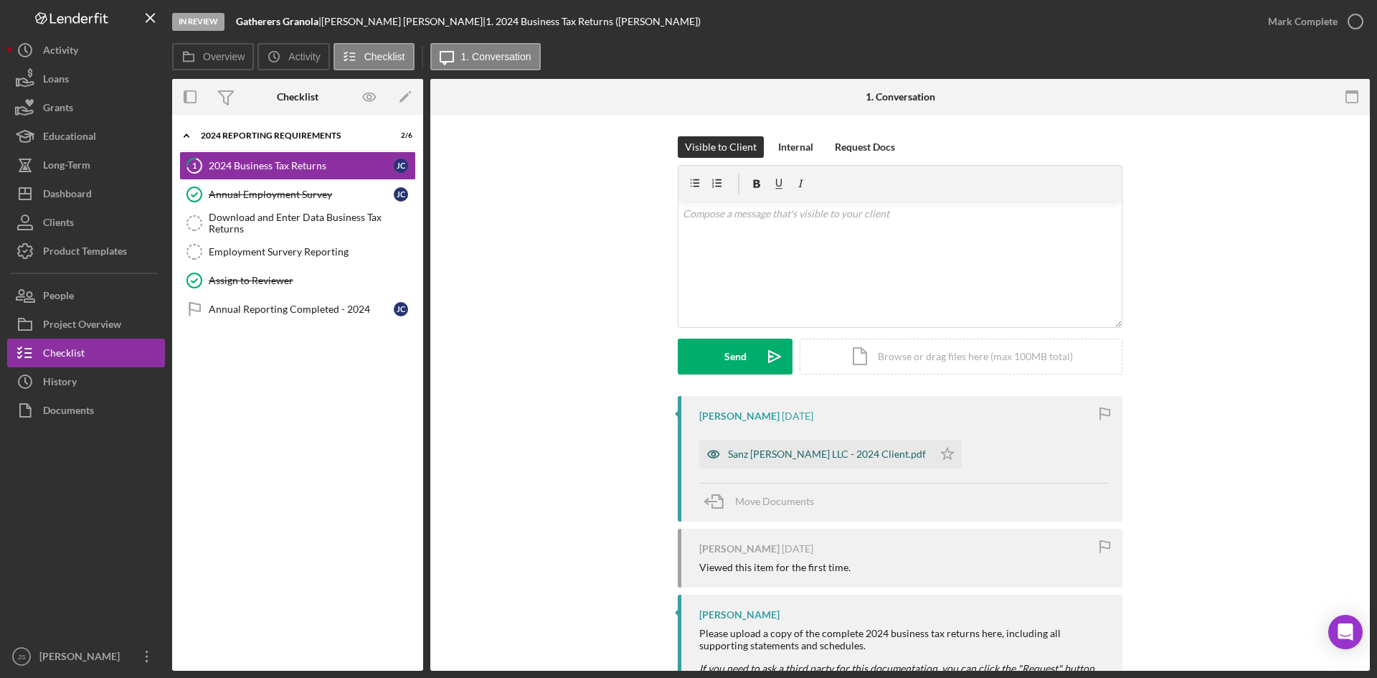
click at [819, 457] on div "Sanz [PERSON_NAME] LLC - 2024 Client.pdf" at bounding box center [827, 453] width 198 height 11
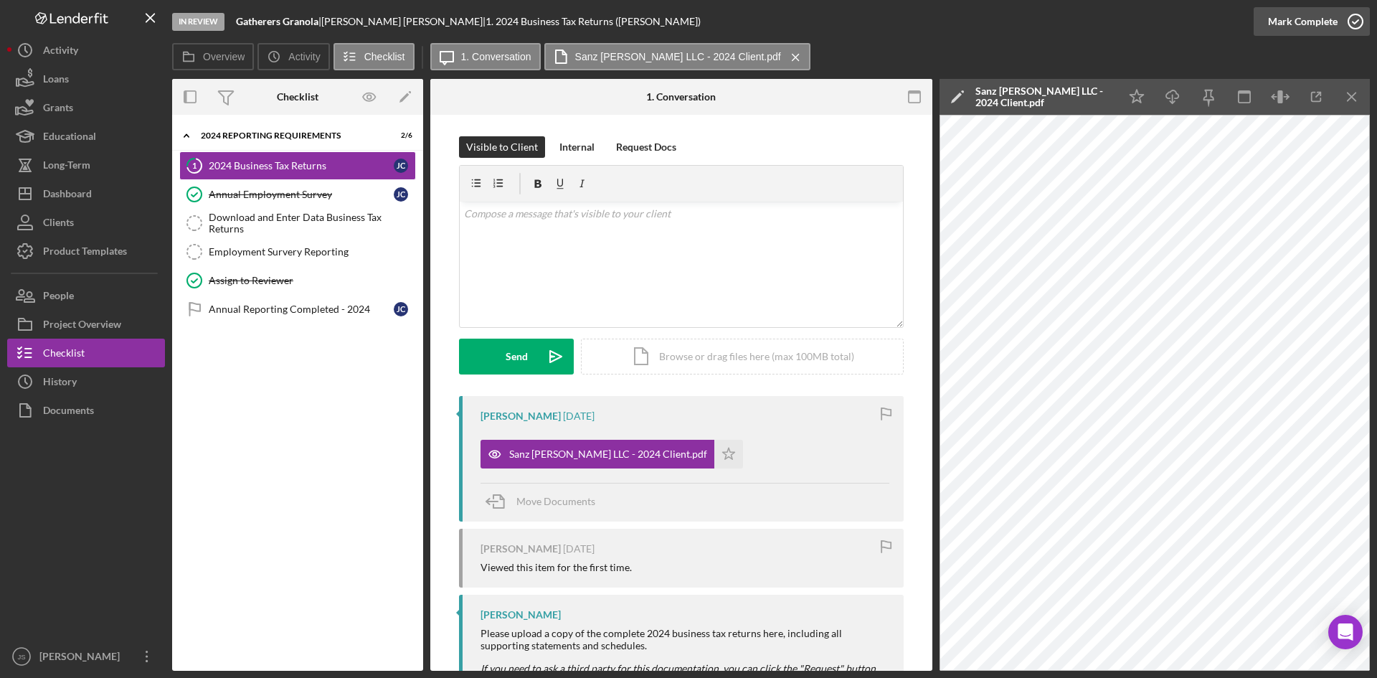
click at [1360, 22] on icon "button" at bounding box center [1355, 22] width 36 height 36
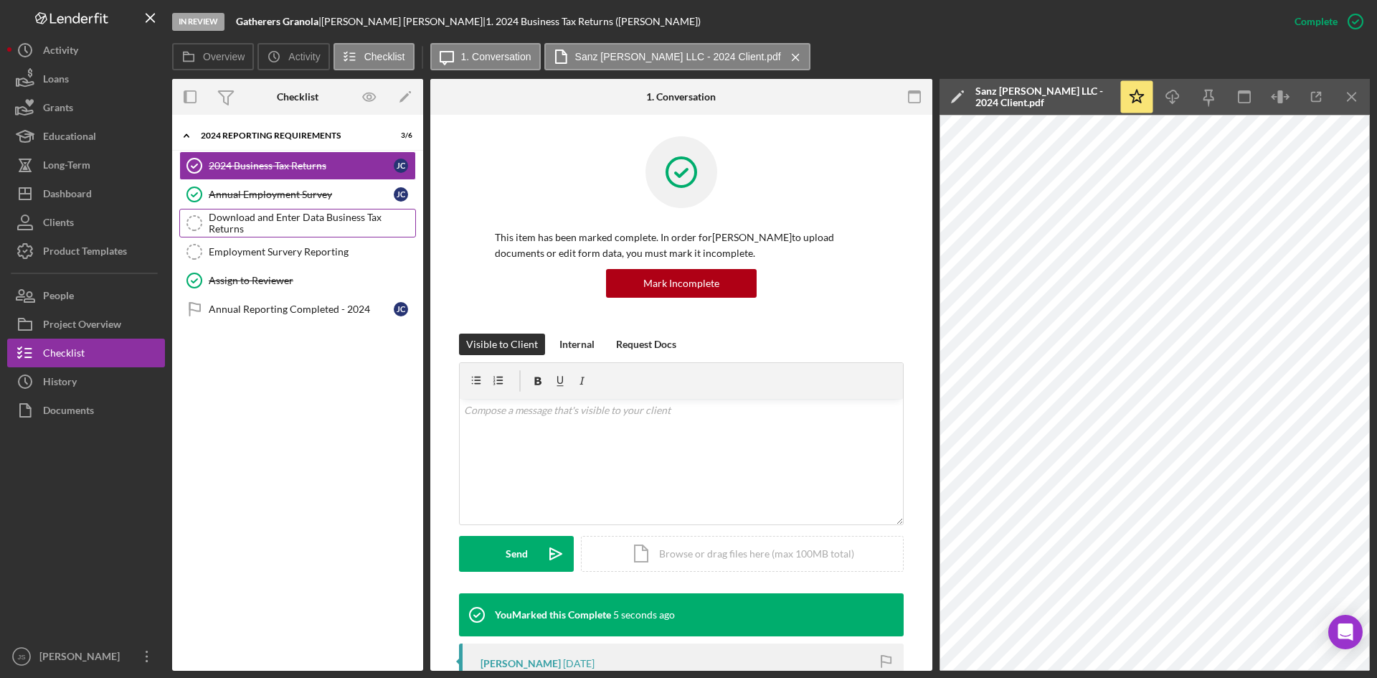
click at [211, 222] on div "Download and Enter Data Business Tax Returns" at bounding box center [312, 223] width 207 height 23
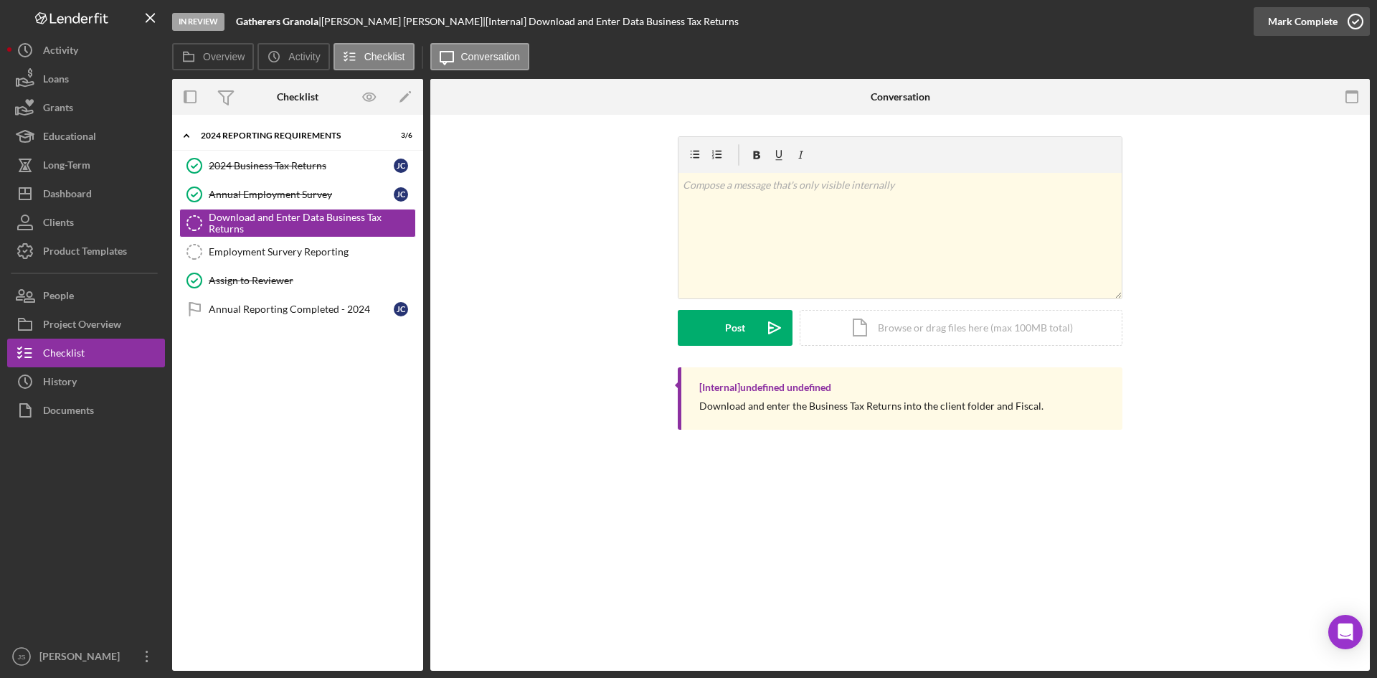
click at [1353, 25] on icon "button" at bounding box center [1355, 22] width 36 height 36
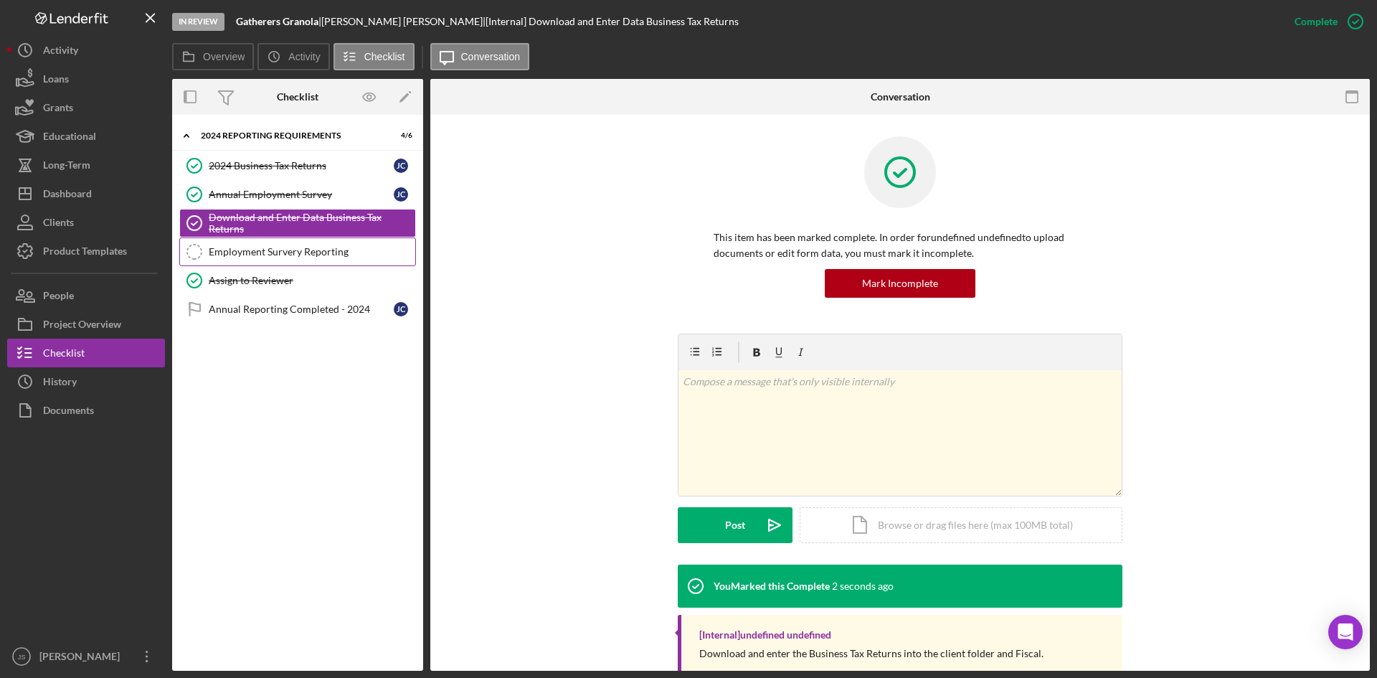
click at [322, 254] on div "Employment Survery Reporting" at bounding box center [312, 251] width 207 height 11
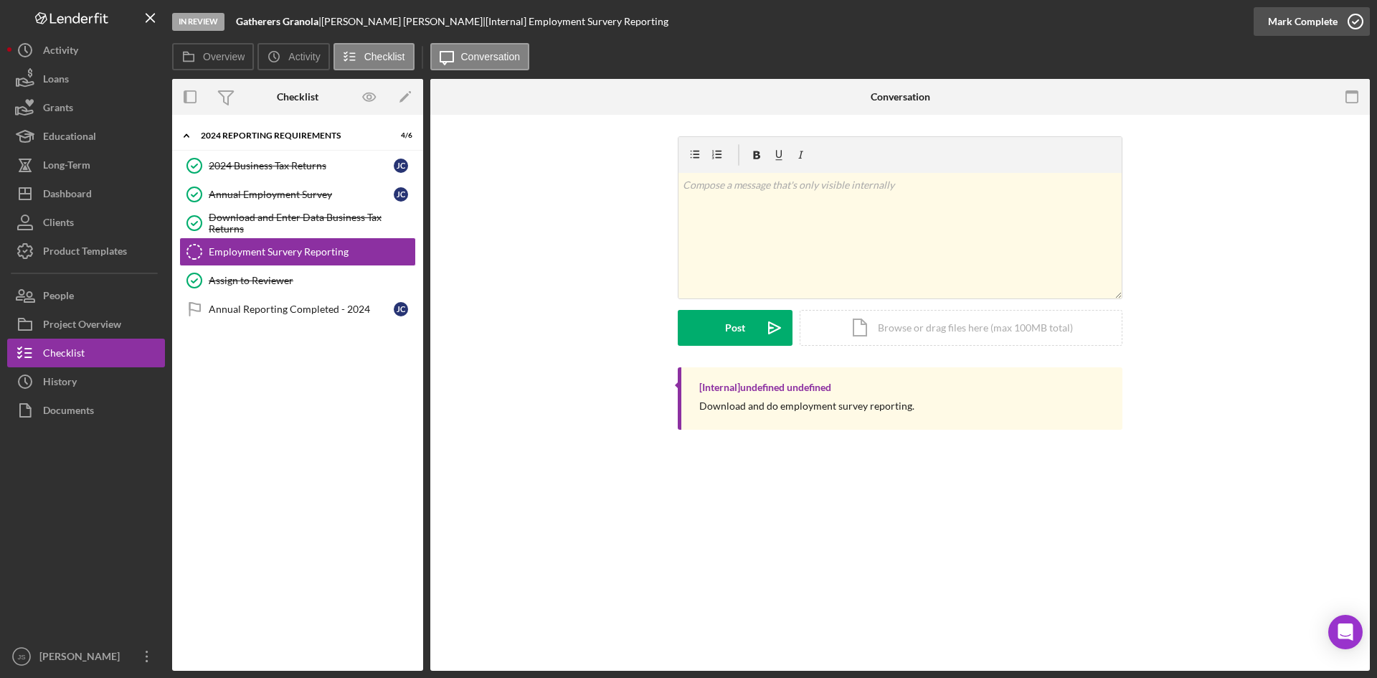
click at [1352, 20] on icon "button" at bounding box center [1355, 22] width 36 height 36
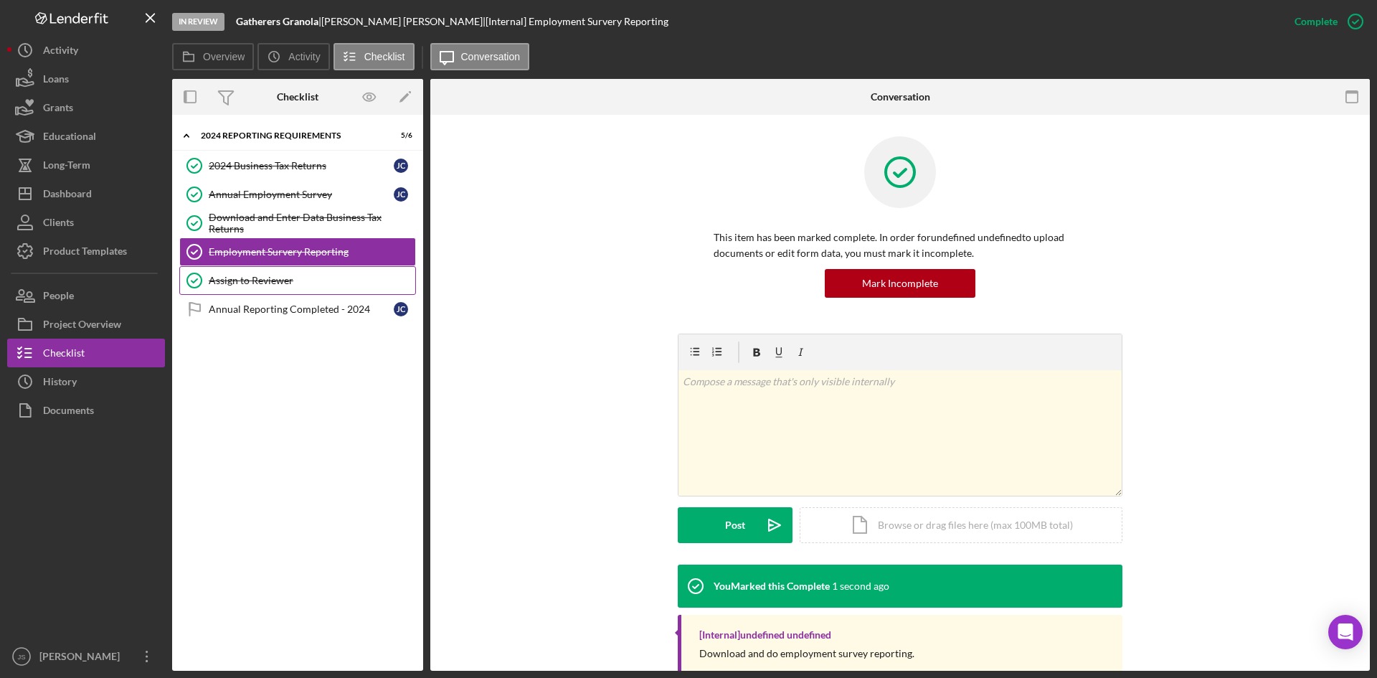
click at [262, 285] on div "Assign to Reviewer" at bounding box center [312, 280] width 207 height 11
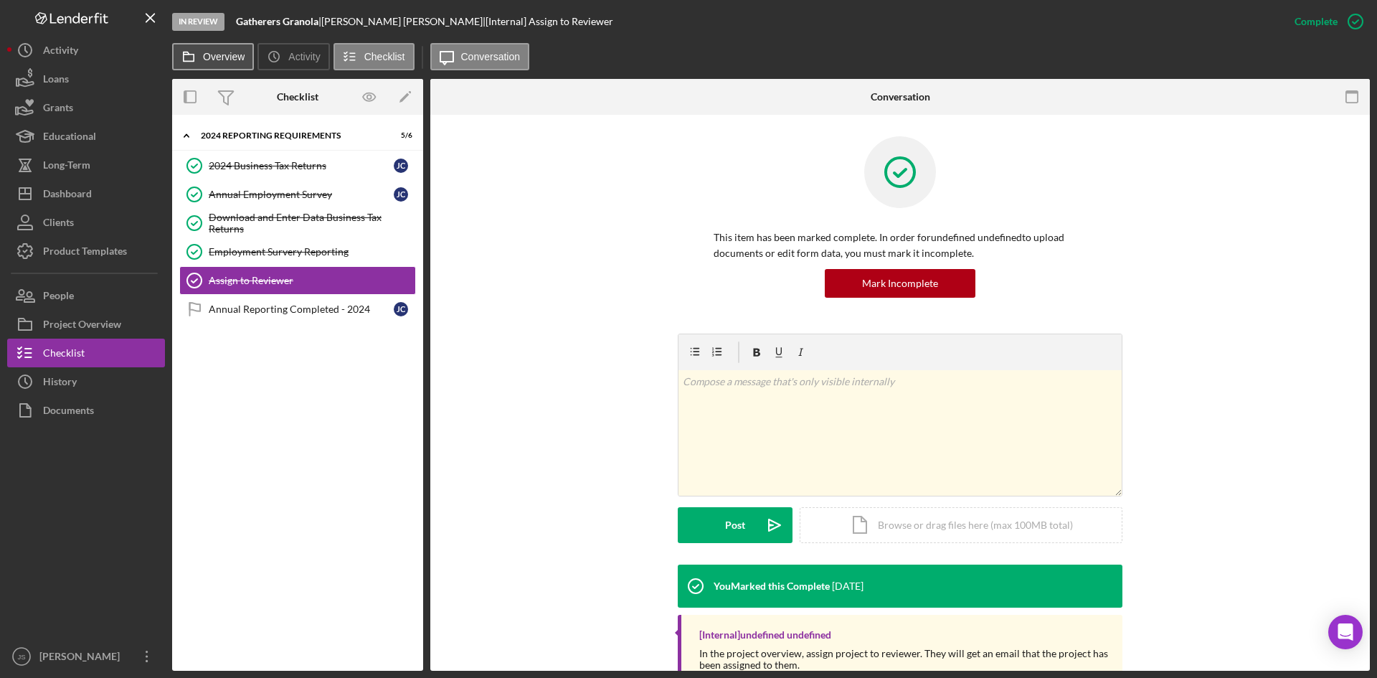
click at [220, 54] on label "Overview" at bounding box center [224, 56] width 42 height 11
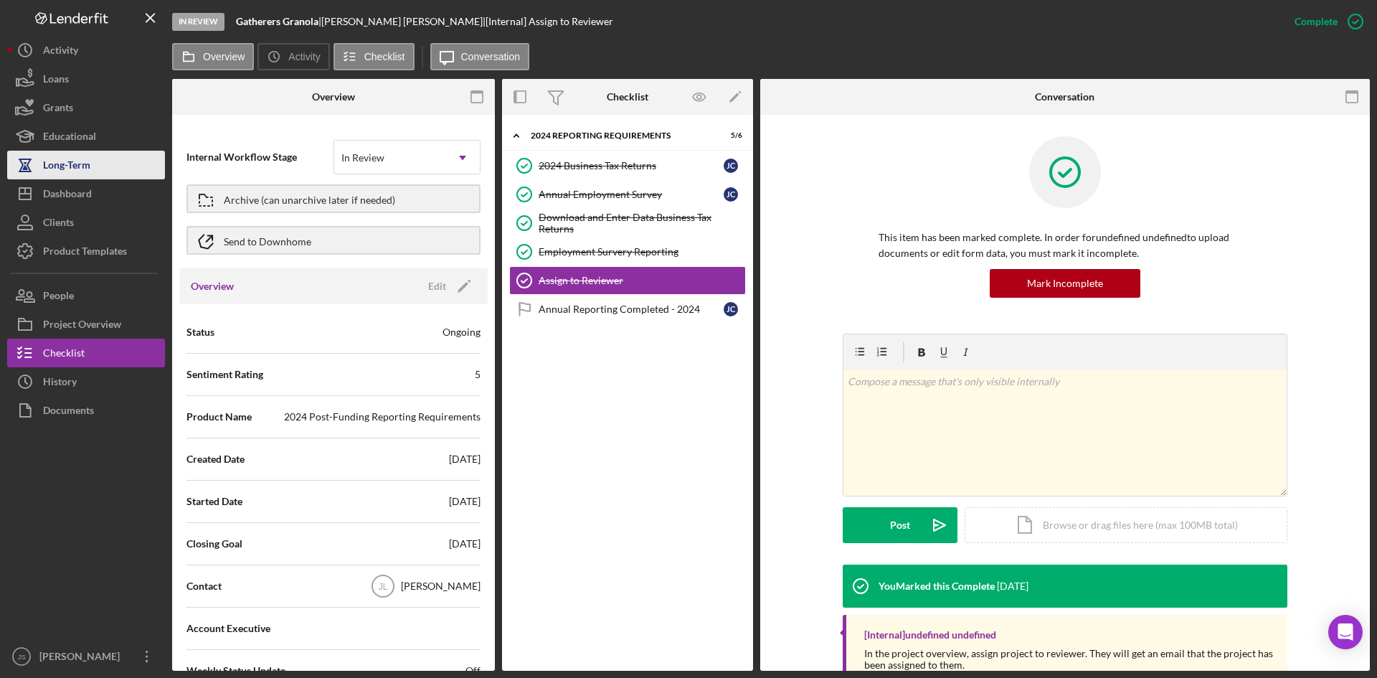
click at [73, 160] on div "Long-Term" at bounding box center [66, 167] width 47 height 32
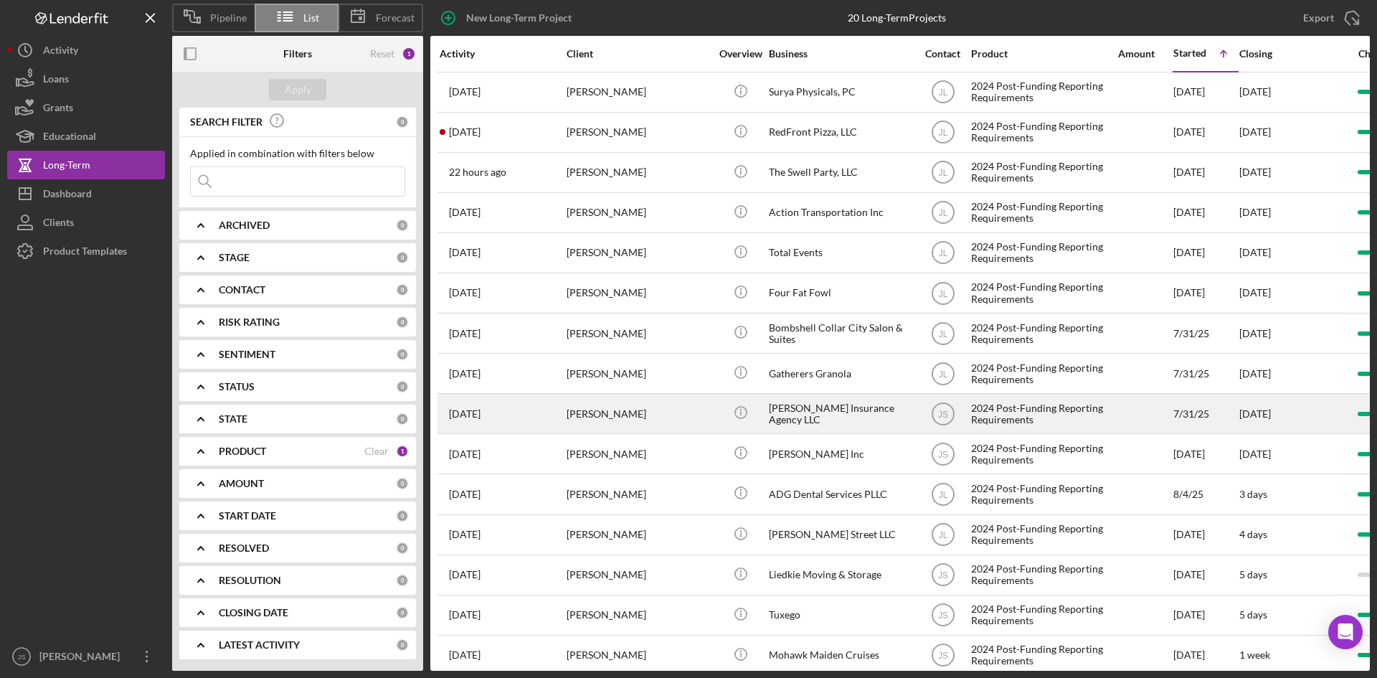
click at [770, 412] on div "[PERSON_NAME] Insurance Agency LLC" at bounding box center [840, 413] width 143 height 38
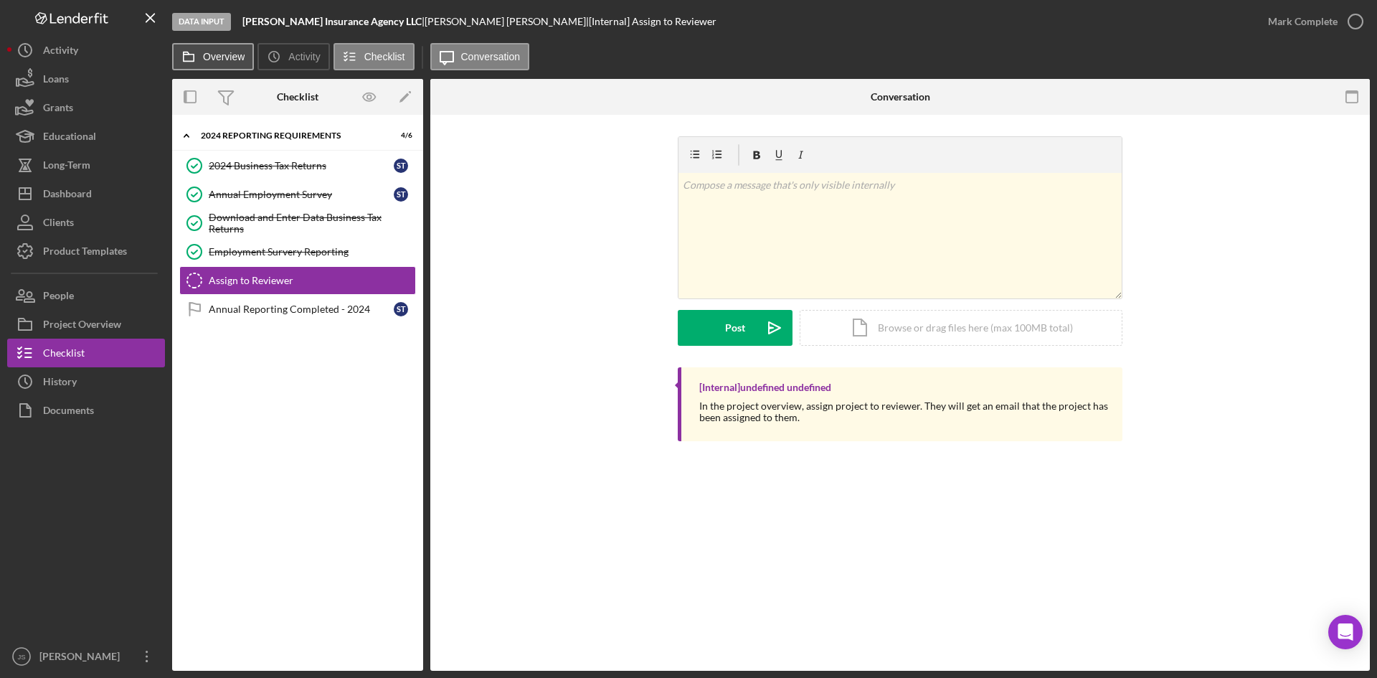
click at [214, 60] on label "Overview" at bounding box center [224, 56] width 42 height 11
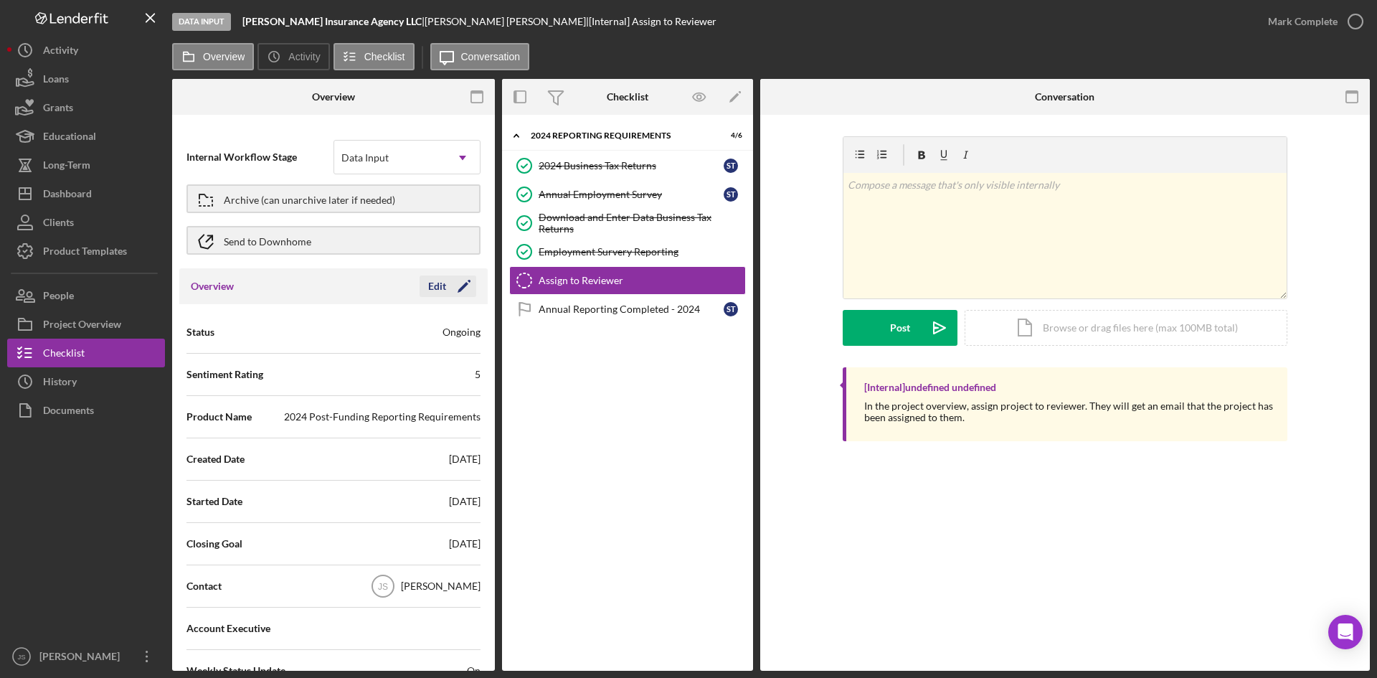
click at [440, 284] on div "Edit" at bounding box center [437, 286] width 18 height 22
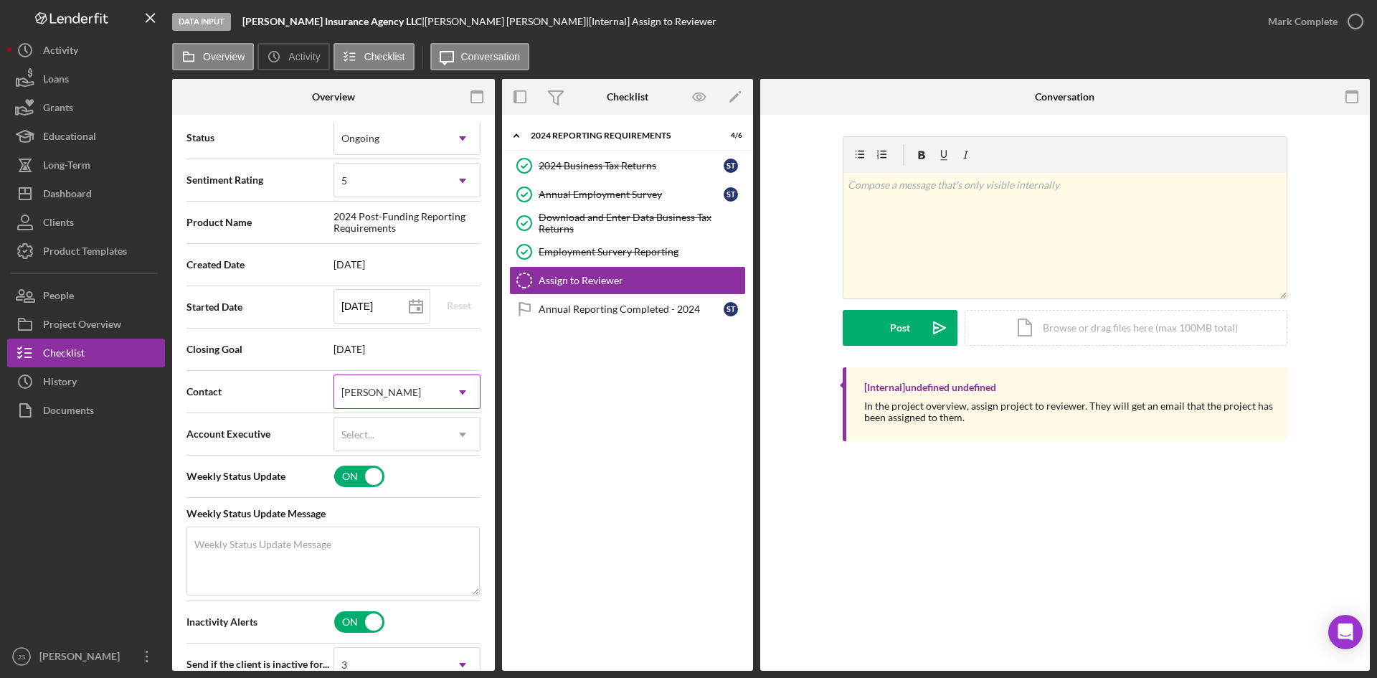
scroll to position [215, 0]
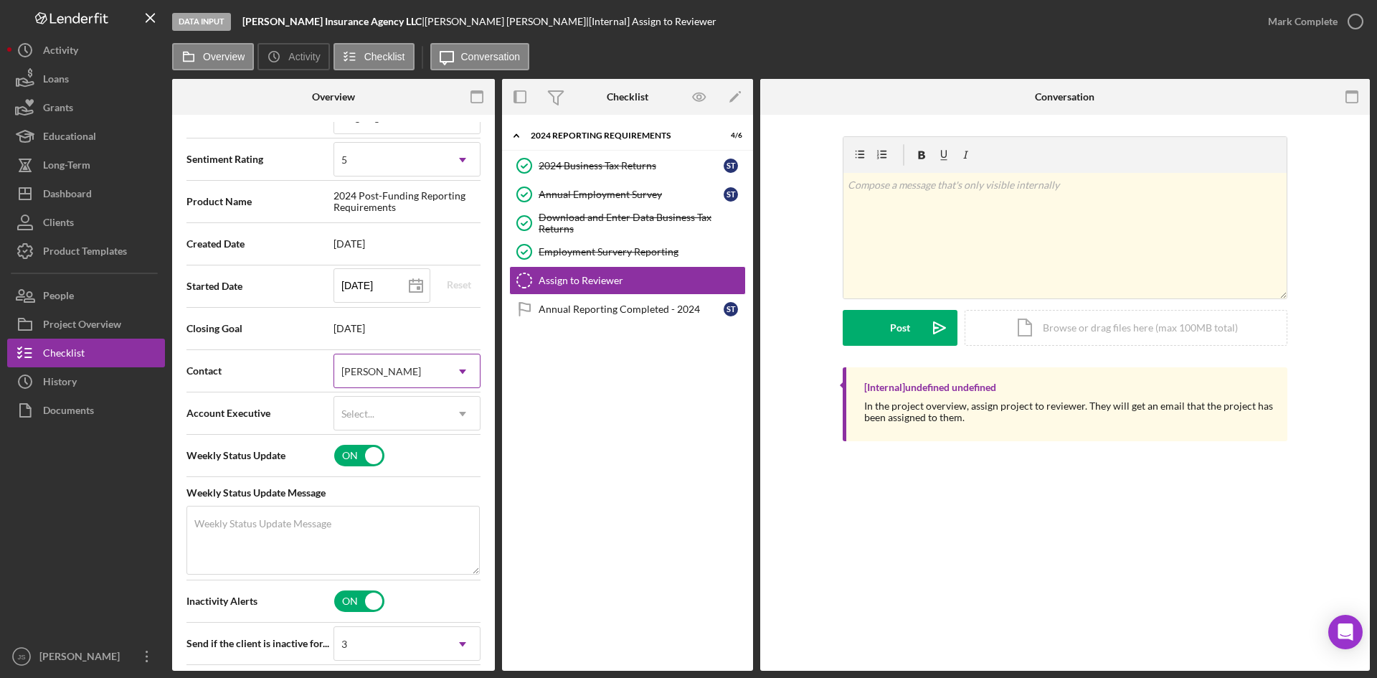
click at [395, 366] on div "[PERSON_NAME]" at bounding box center [381, 371] width 80 height 11
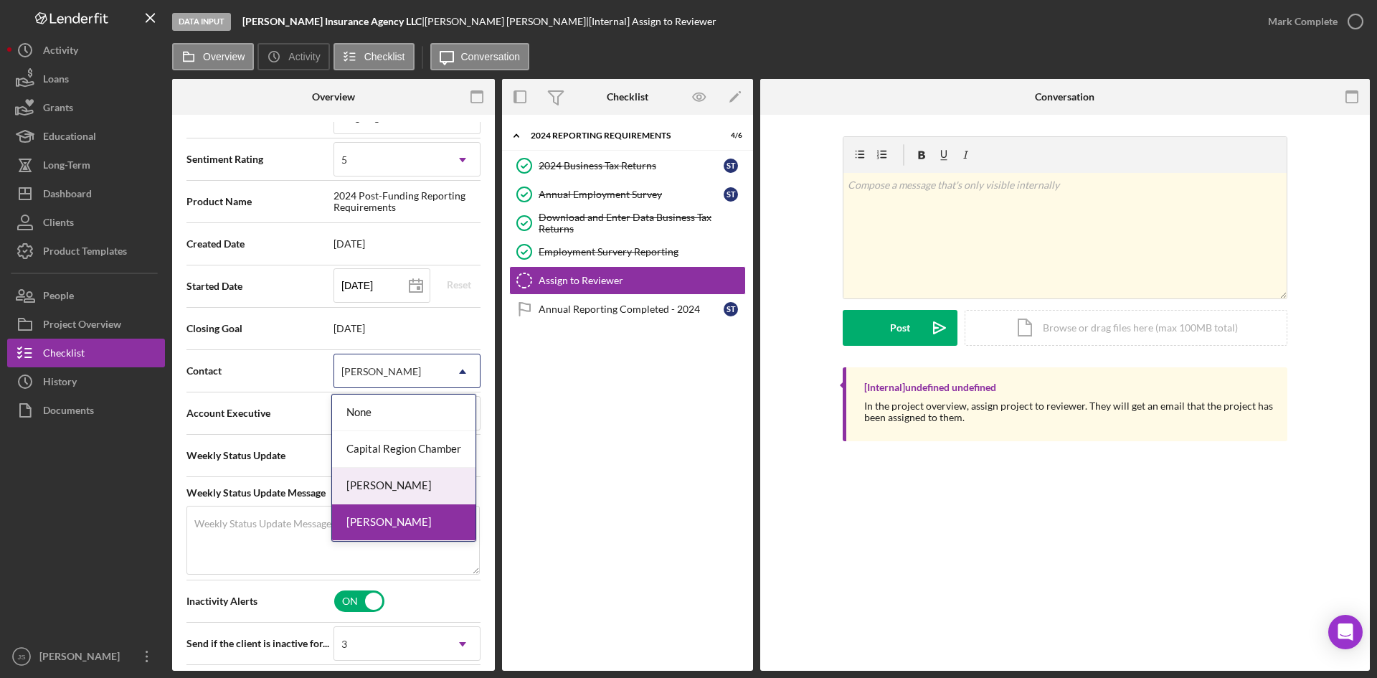
click at [397, 483] on div "[PERSON_NAME]" at bounding box center [403, 486] width 143 height 37
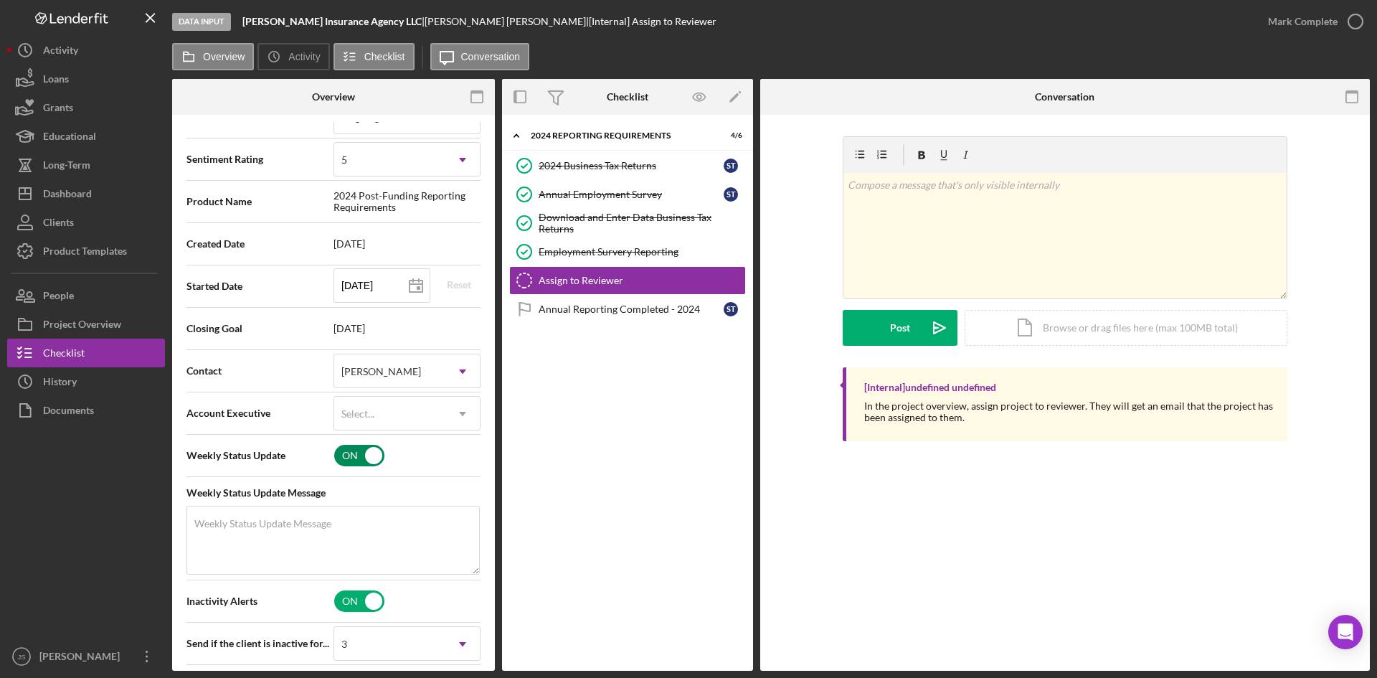
click at [361, 458] on input "checkbox" at bounding box center [359, 456] width 50 height 22
checkbox input "false"
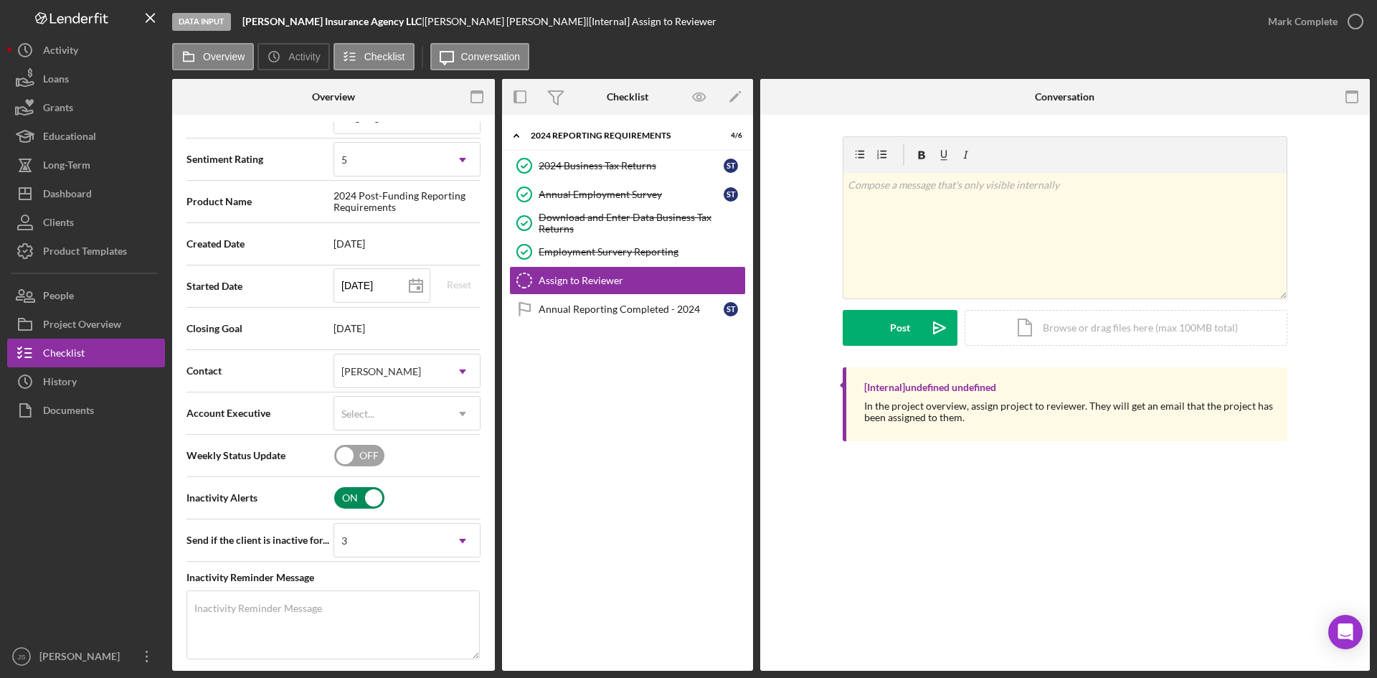
click at [349, 503] on input "checkbox" at bounding box center [359, 498] width 50 height 22
checkbox input "false"
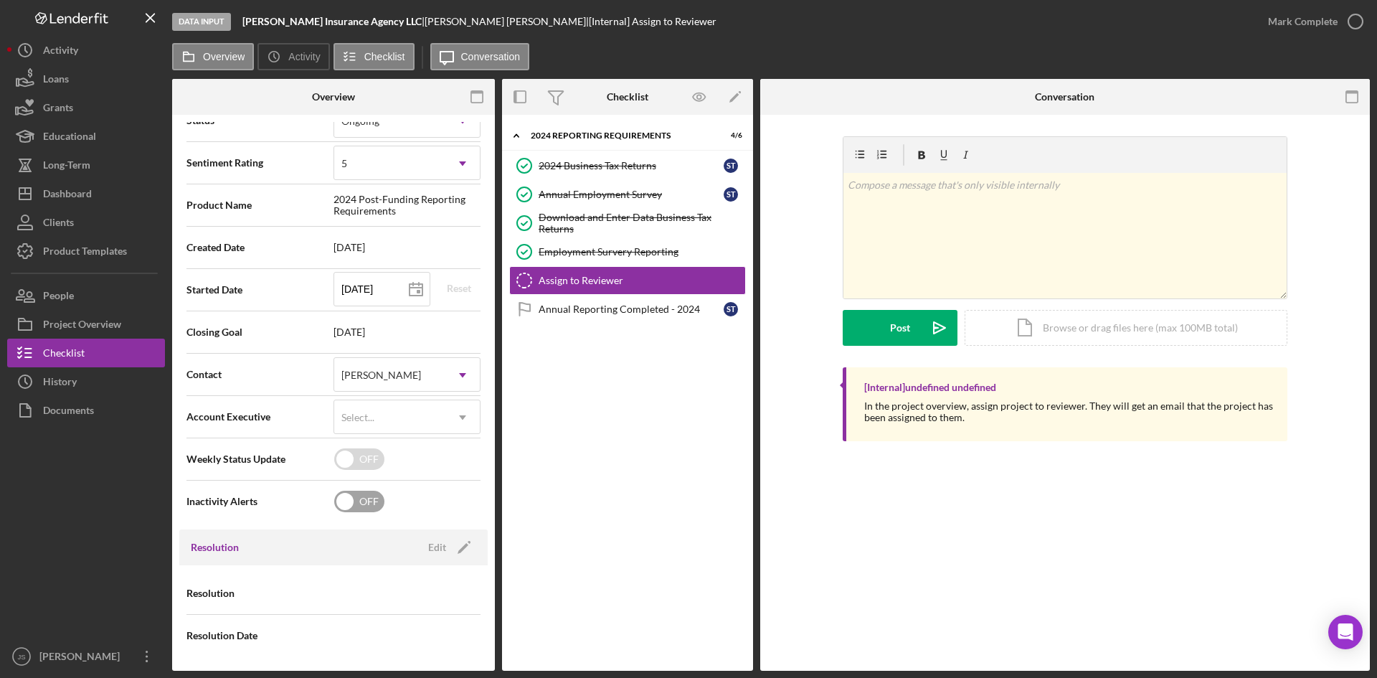
scroll to position [0, 0]
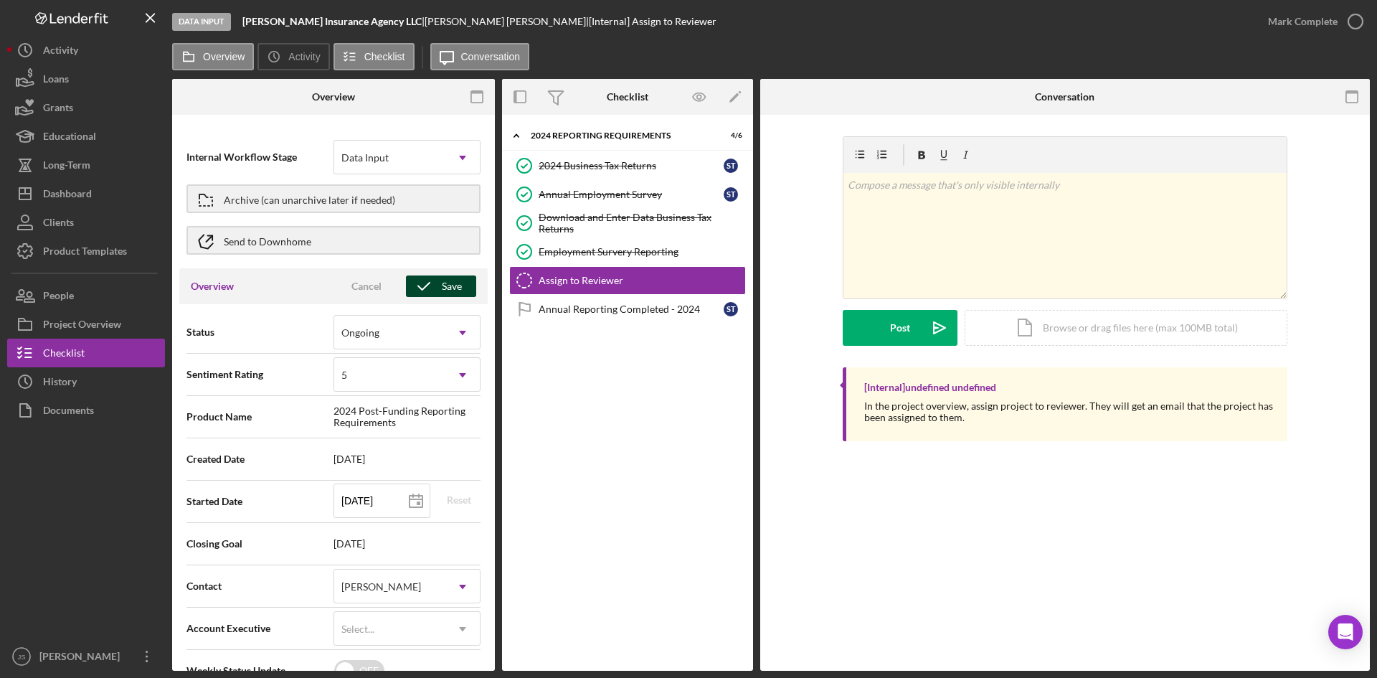
drag, startPoint x: 427, startPoint y: 279, endPoint x: 435, endPoint y: 282, distance: 7.7
click at [430, 280] on icon "button" at bounding box center [424, 286] width 36 height 36
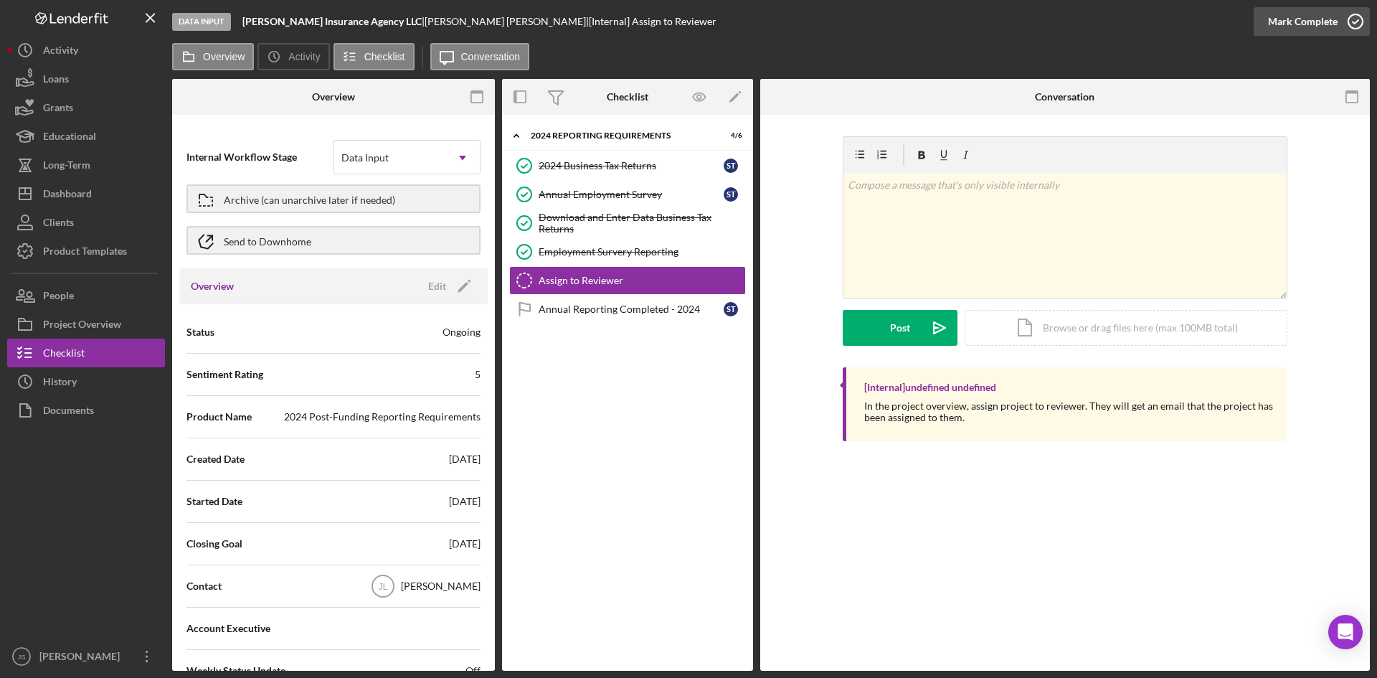
click at [1359, 27] on icon "button" at bounding box center [1355, 22] width 36 height 36
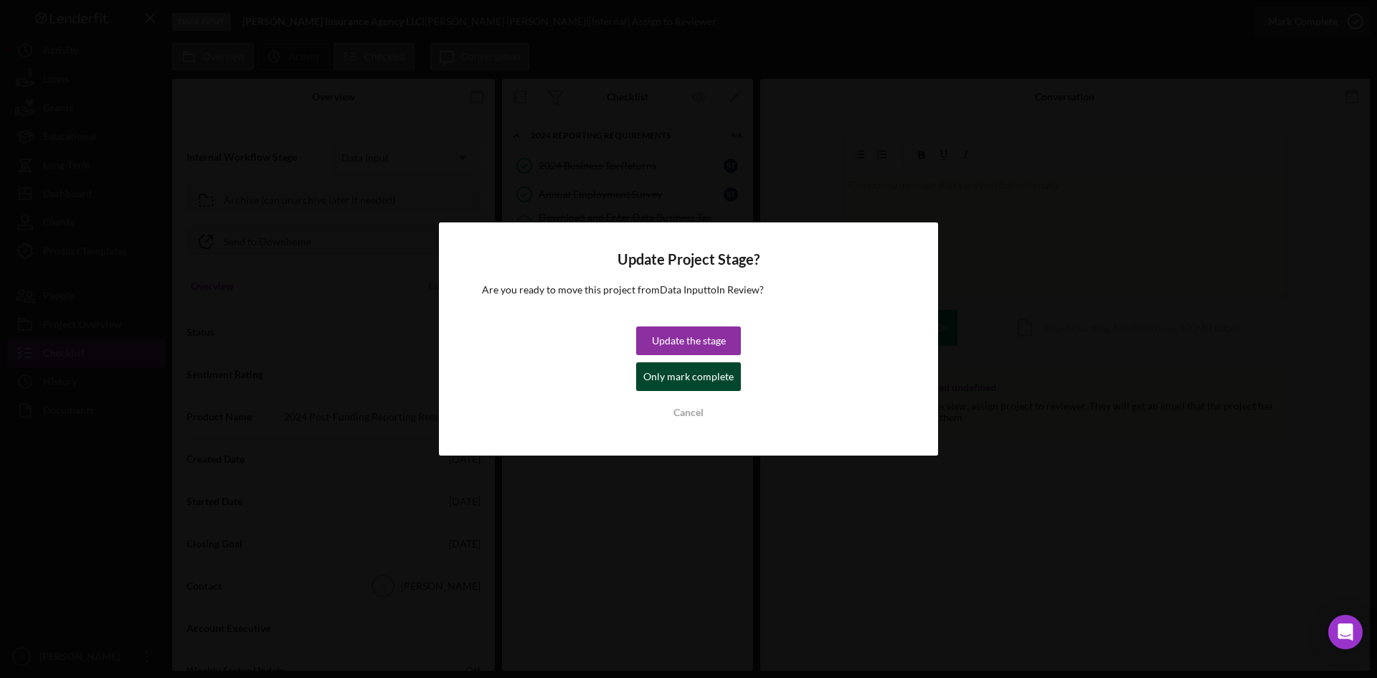
click at [677, 380] on div "Only mark complete" at bounding box center [688, 376] width 90 height 29
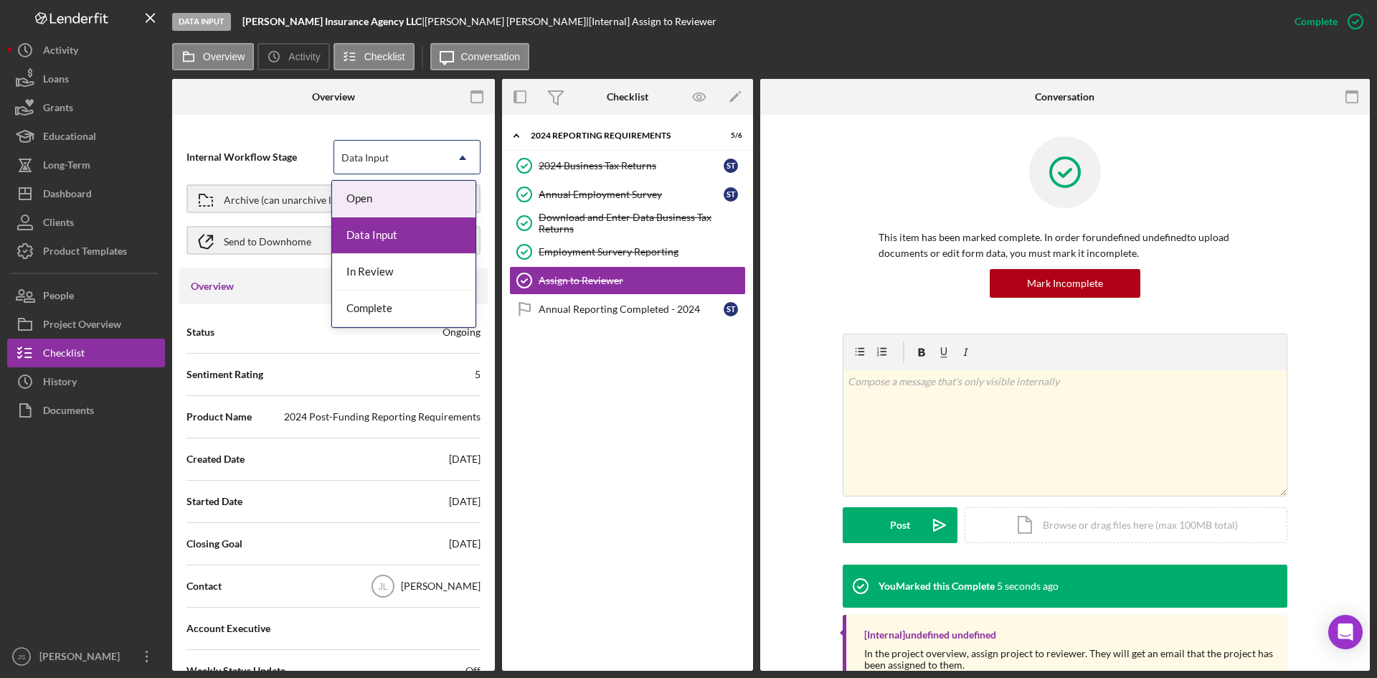
click at [468, 158] on icon "Icon/Dropdown Arrow" at bounding box center [462, 158] width 34 height 34
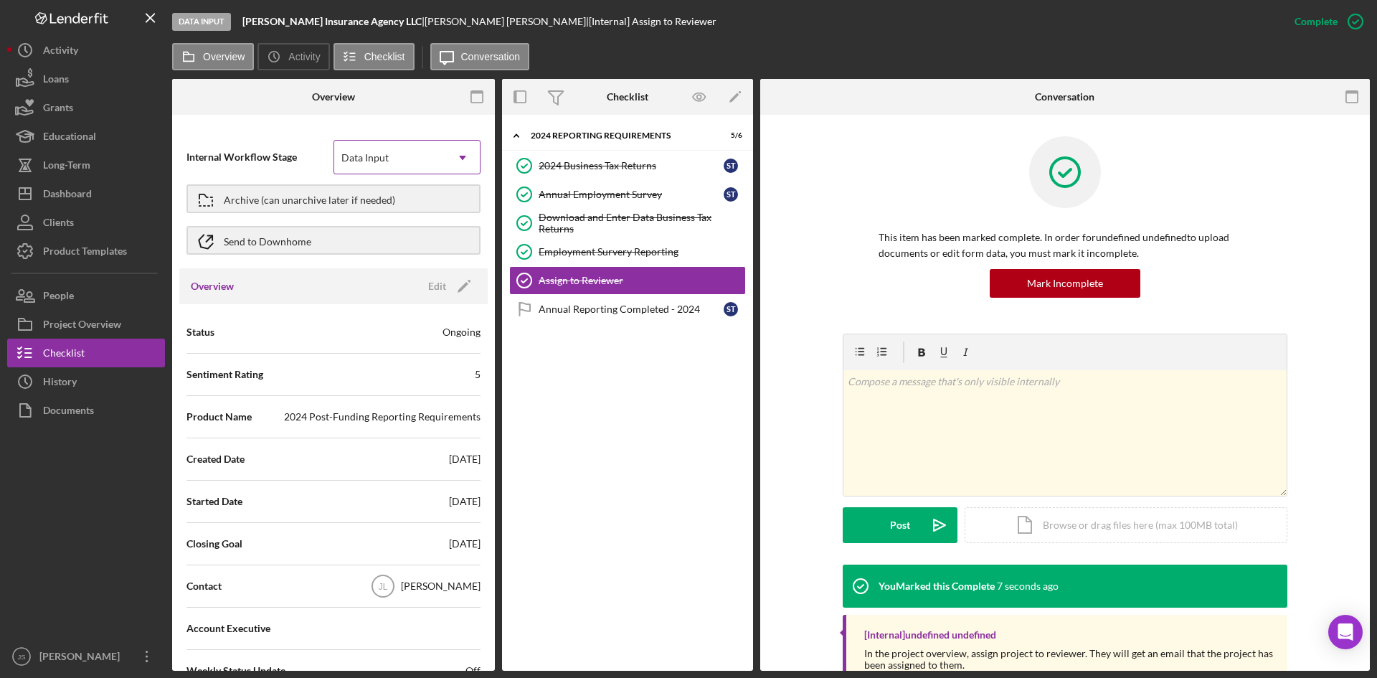
click at [462, 163] on icon "Icon/Dropdown Arrow" at bounding box center [462, 158] width 34 height 34
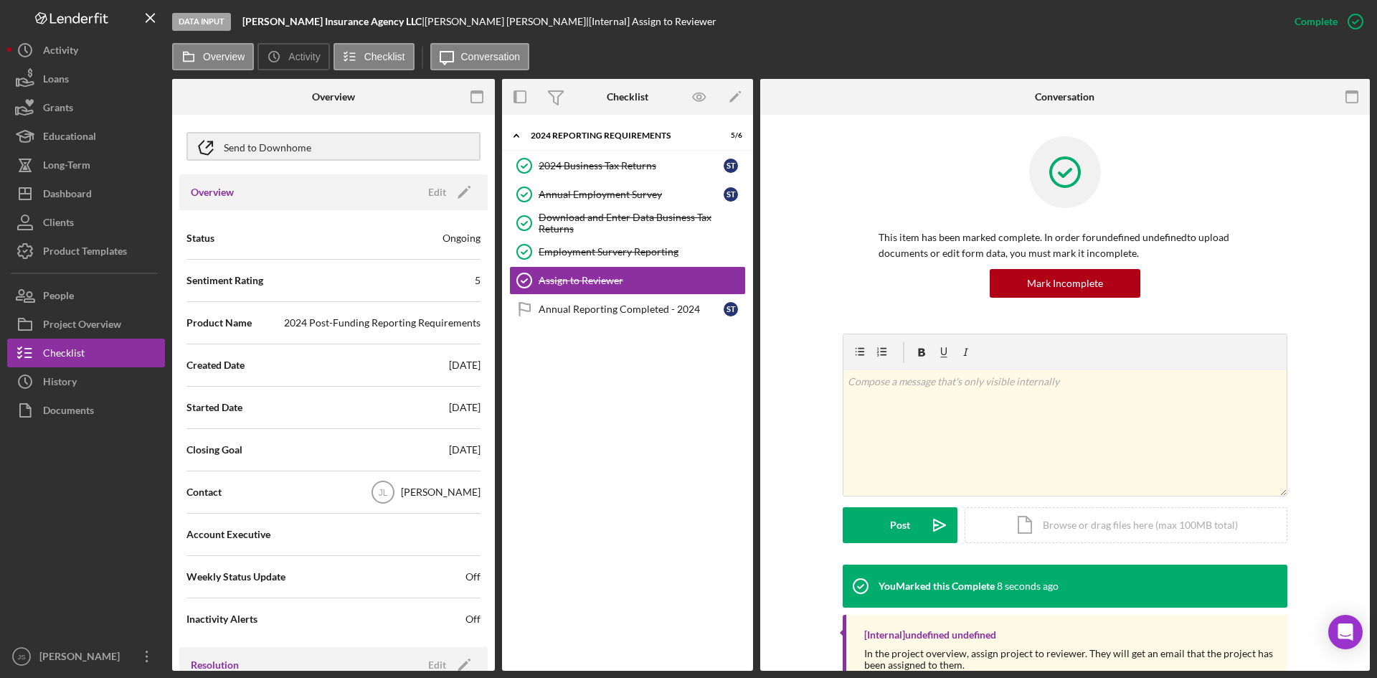
scroll to position [212, 0]
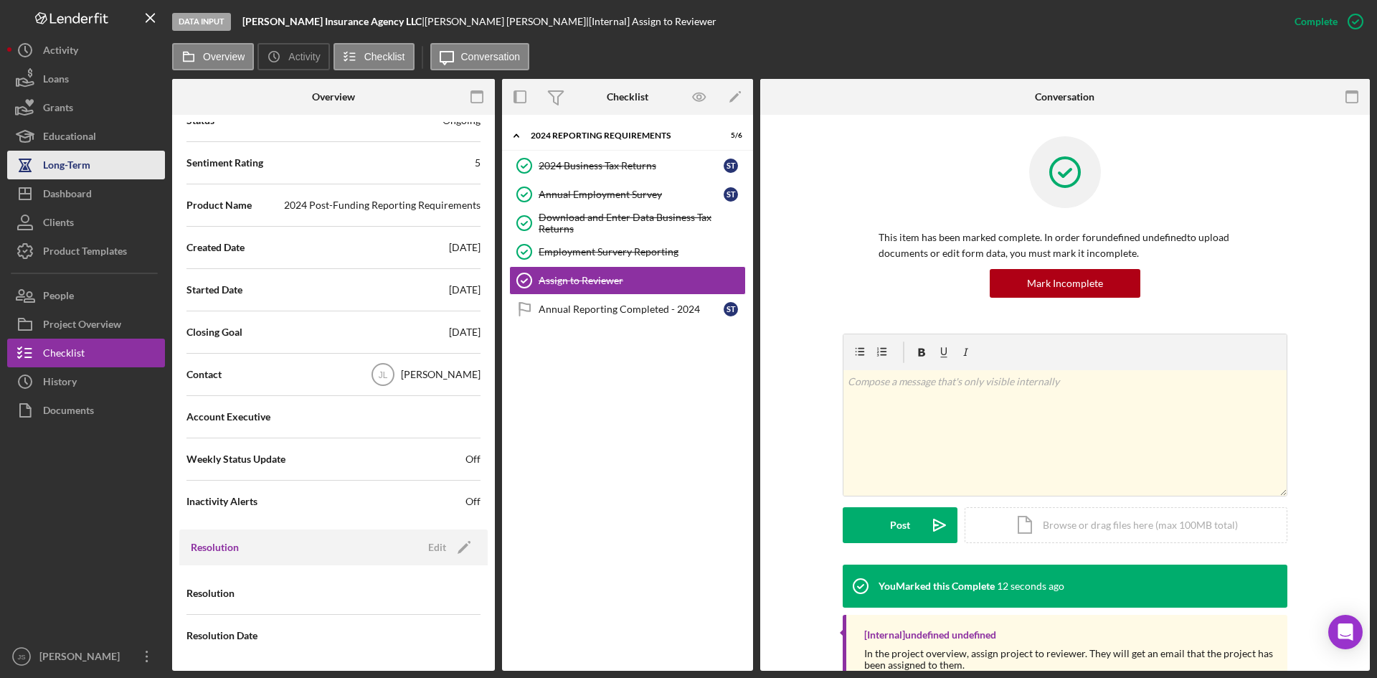
click at [119, 169] on button "Long-Term" at bounding box center [86, 165] width 158 height 29
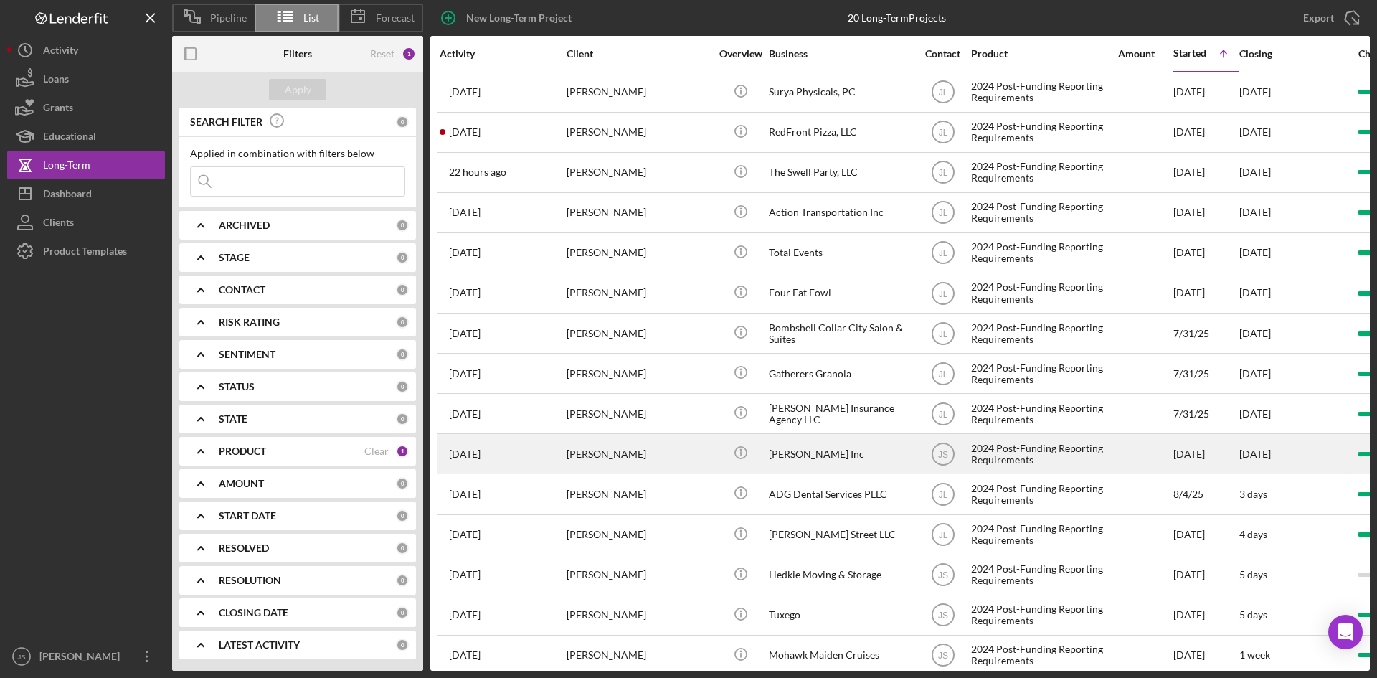
click at [843, 446] on div "[PERSON_NAME] Inc" at bounding box center [840, 454] width 143 height 38
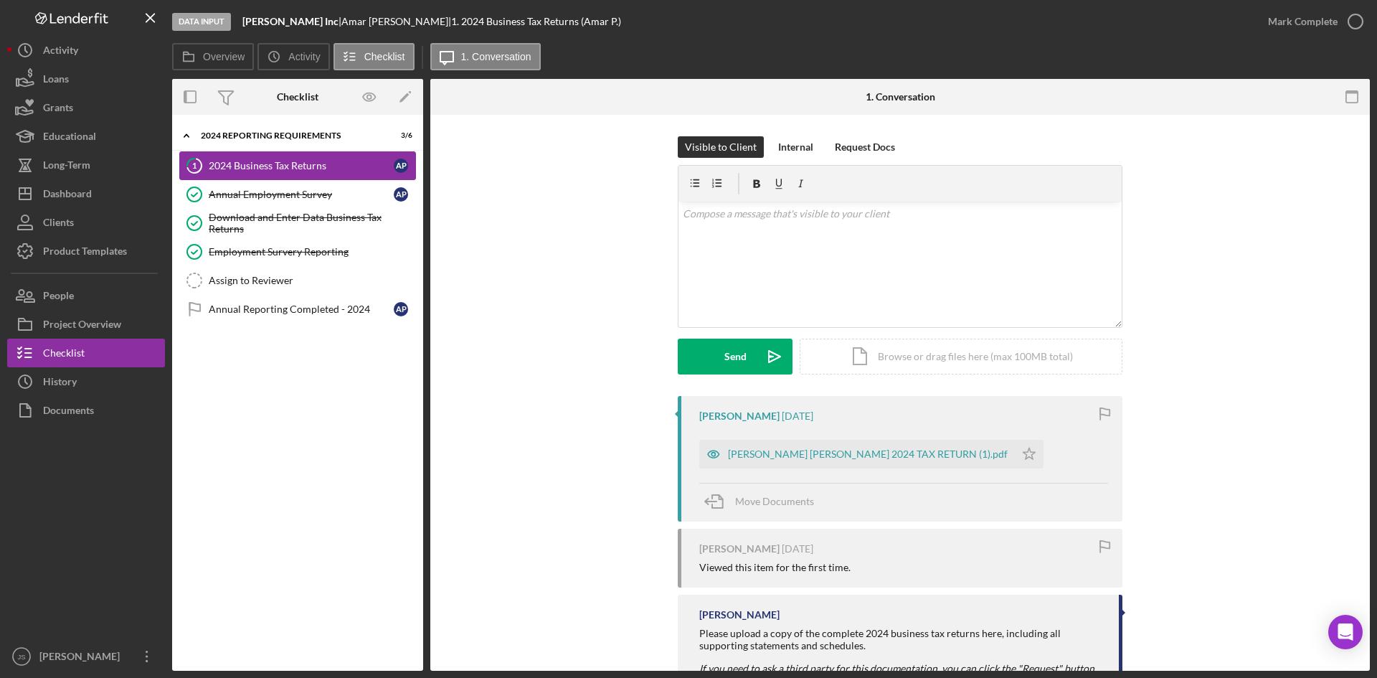
click at [268, 161] on div "2024 Business Tax Returns" at bounding box center [301, 165] width 185 height 11
click at [1357, 27] on icon "button" at bounding box center [1355, 22] width 36 height 36
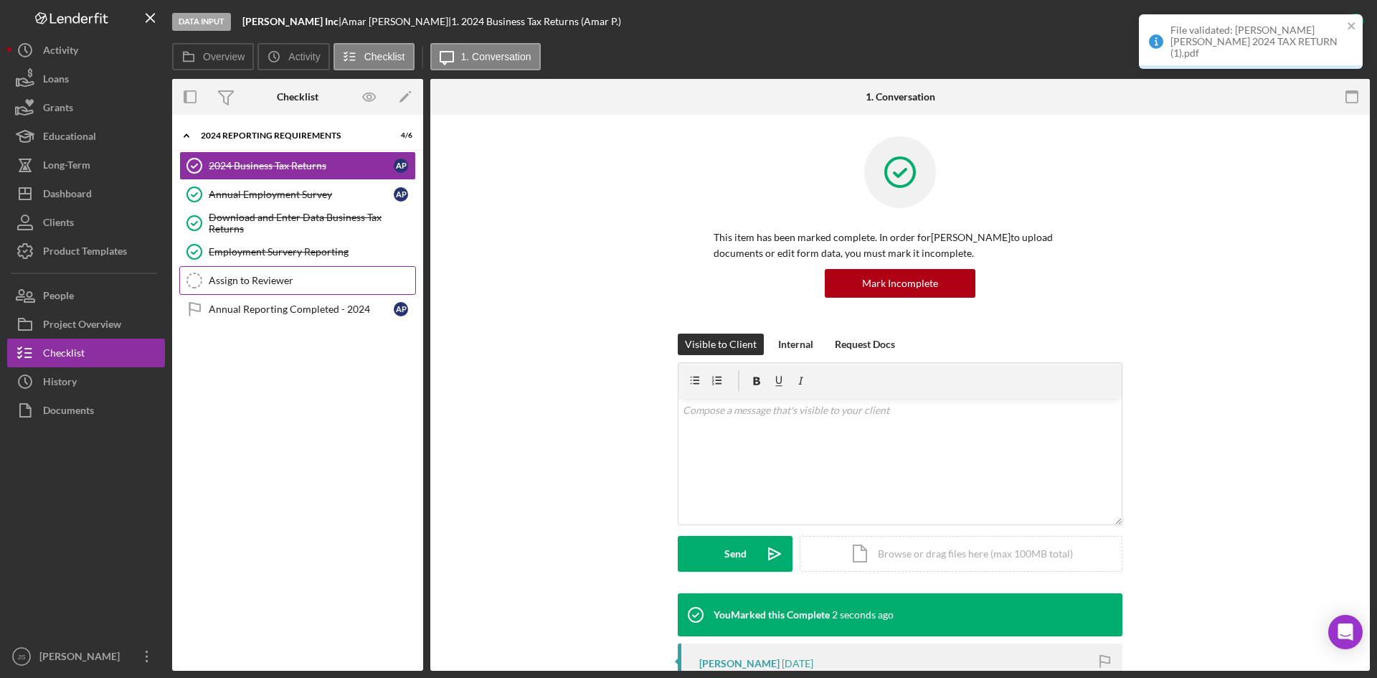
click at [270, 281] on div "Assign to Reviewer" at bounding box center [312, 280] width 207 height 11
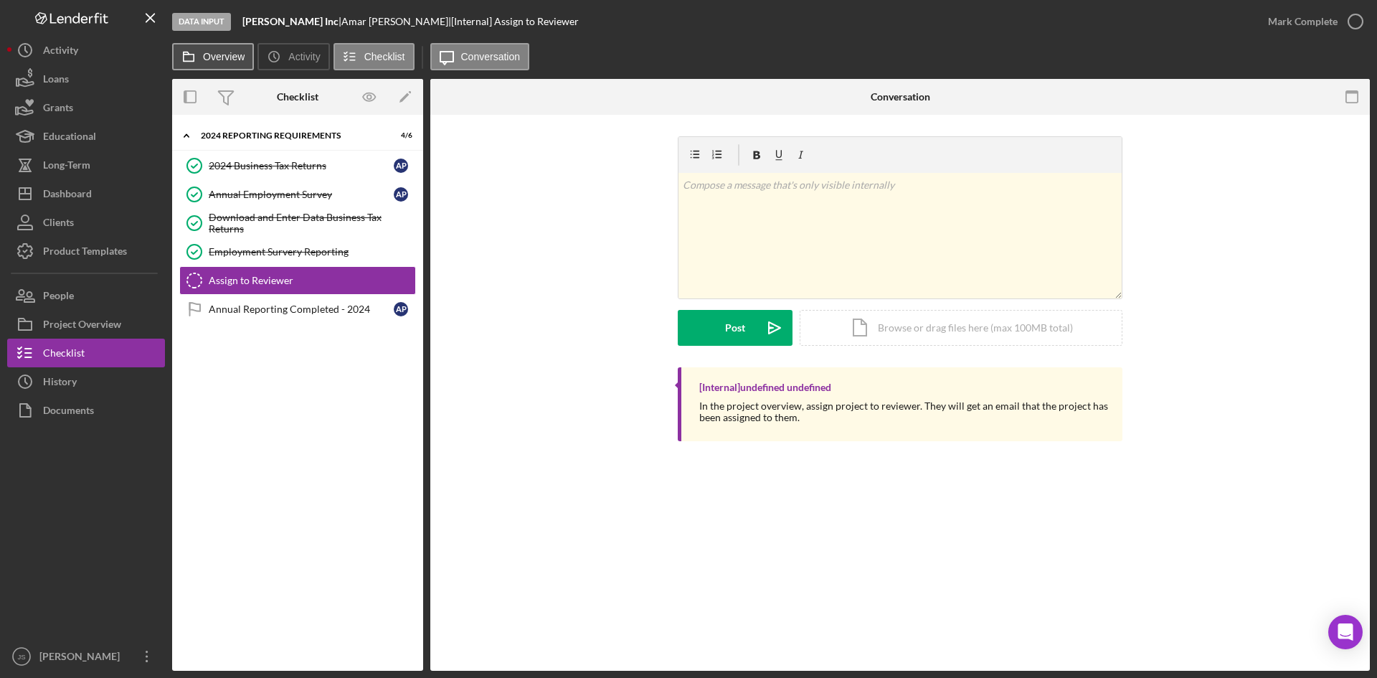
click at [229, 58] on label "Overview" at bounding box center [224, 56] width 42 height 11
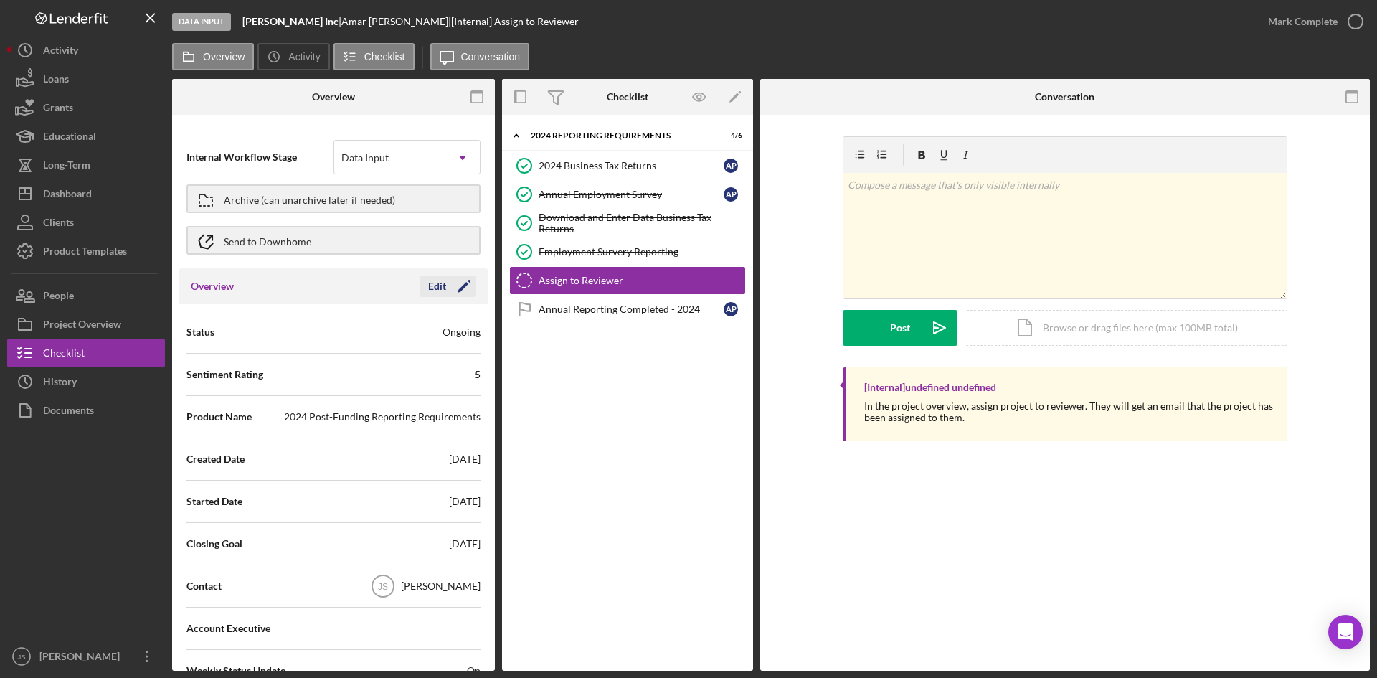
click at [435, 285] on div "Edit" at bounding box center [437, 286] width 18 height 22
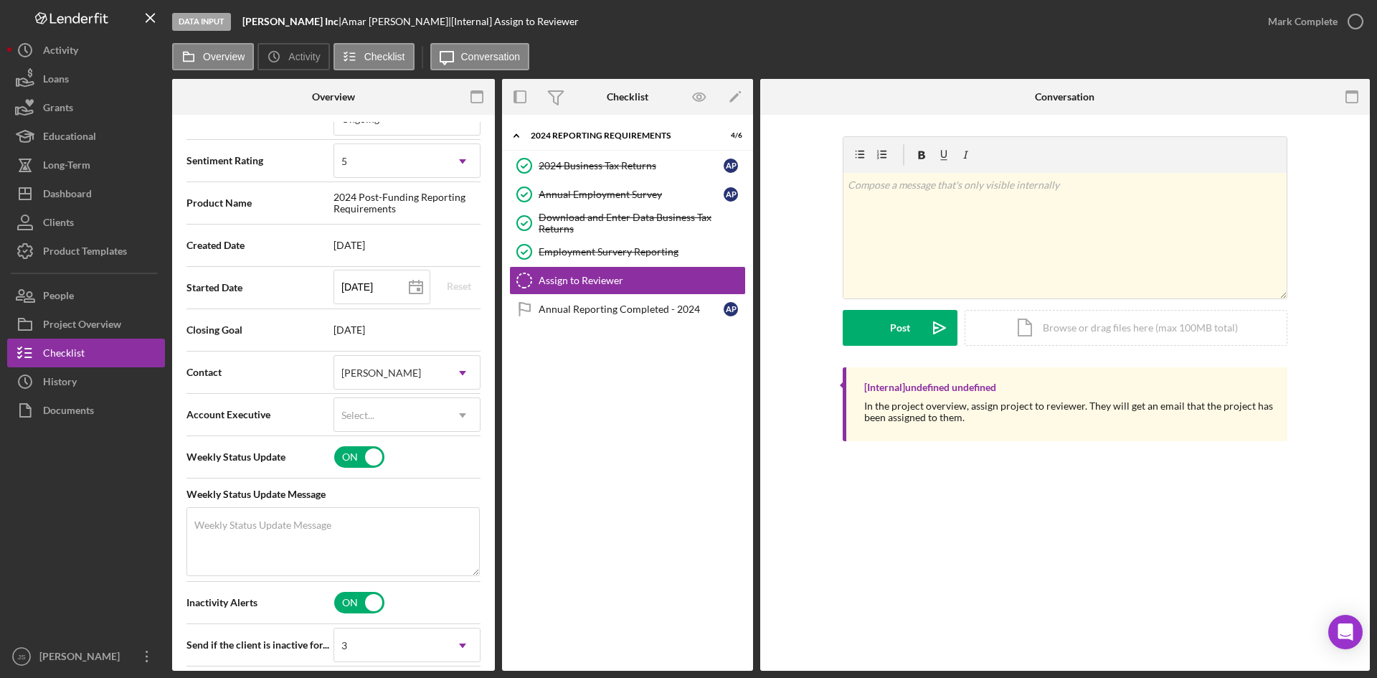
scroll to position [215, 0]
click at [352, 455] on input "checkbox" at bounding box center [359, 456] width 50 height 22
checkbox input "false"
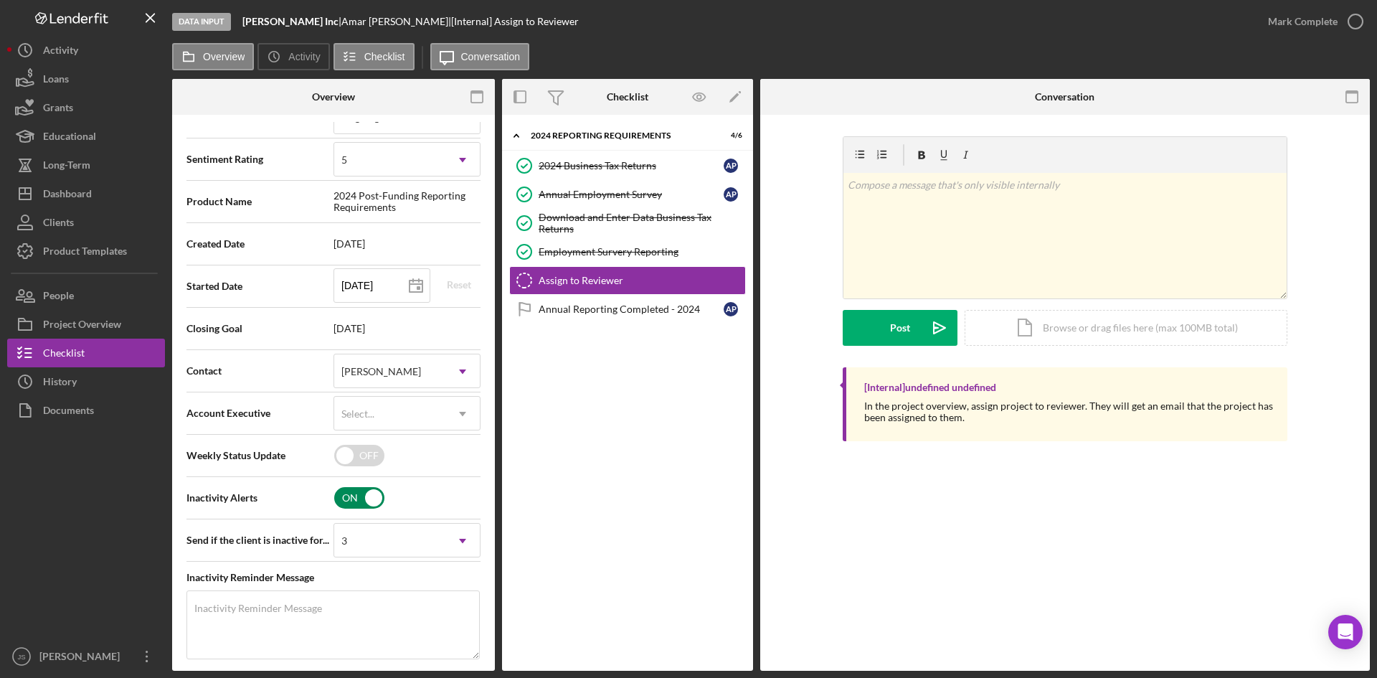
click at [349, 501] on input "checkbox" at bounding box center [359, 498] width 50 height 22
checkbox input "false"
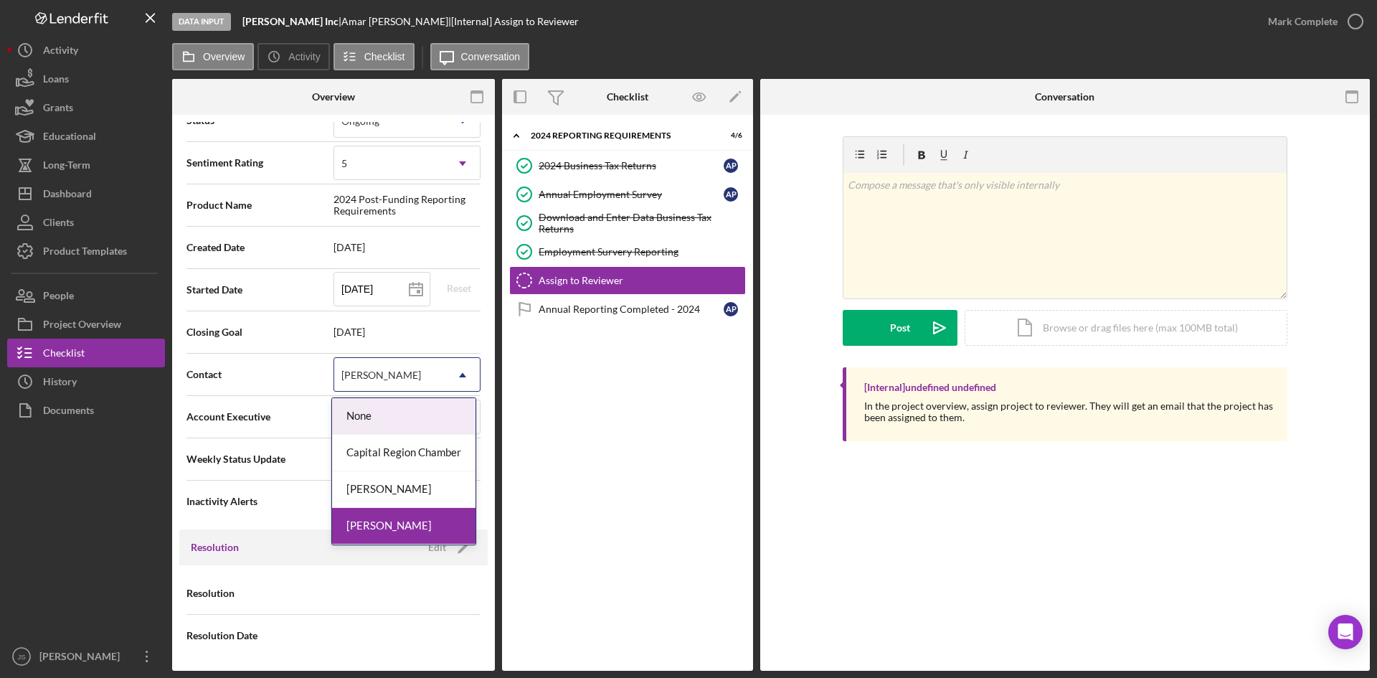
click at [397, 376] on div "[PERSON_NAME]" at bounding box center [381, 374] width 80 height 11
click at [405, 484] on div "[PERSON_NAME]" at bounding box center [403, 489] width 143 height 37
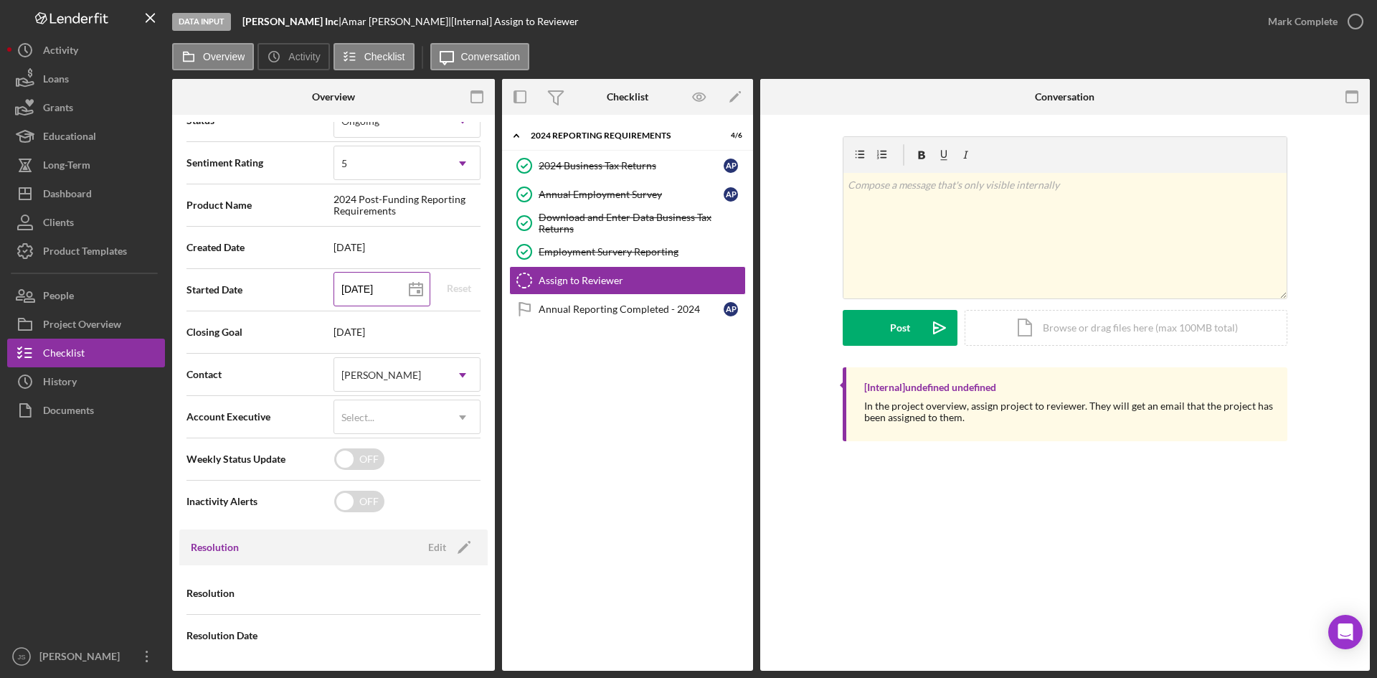
scroll to position [0, 0]
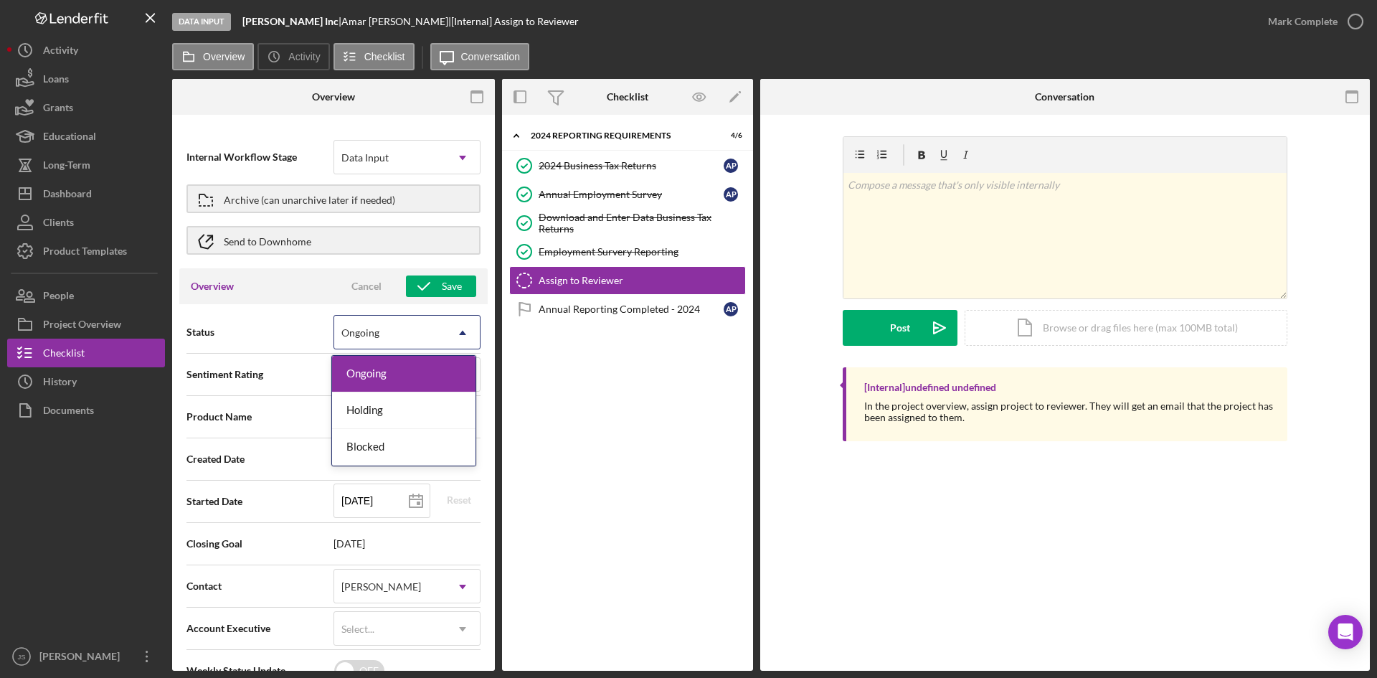
click at [417, 340] on div "Ongoing" at bounding box center [389, 332] width 111 height 33
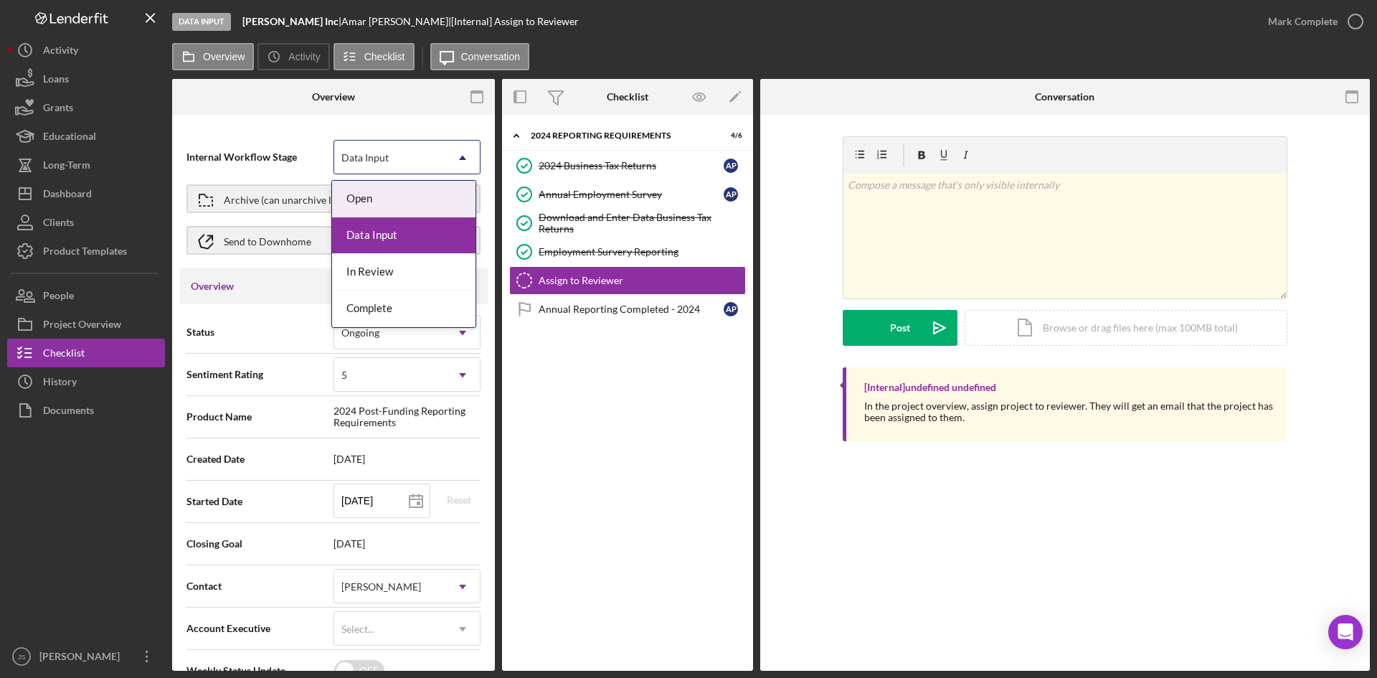
click at [414, 161] on div "Data Input" at bounding box center [389, 157] width 111 height 33
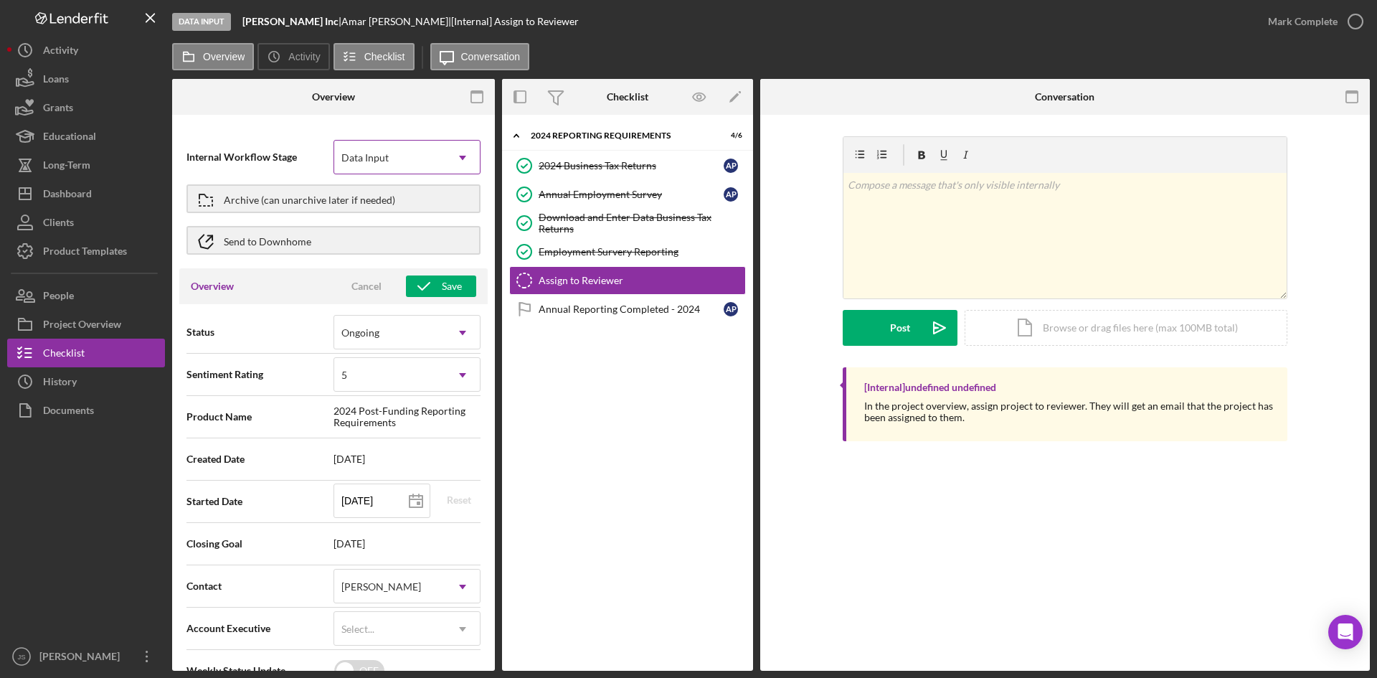
click at [414, 161] on div "Data Input" at bounding box center [389, 157] width 111 height 33
click at [427, 165] on div "Data Input" at bounding box center [389, 157] width 111 height 33
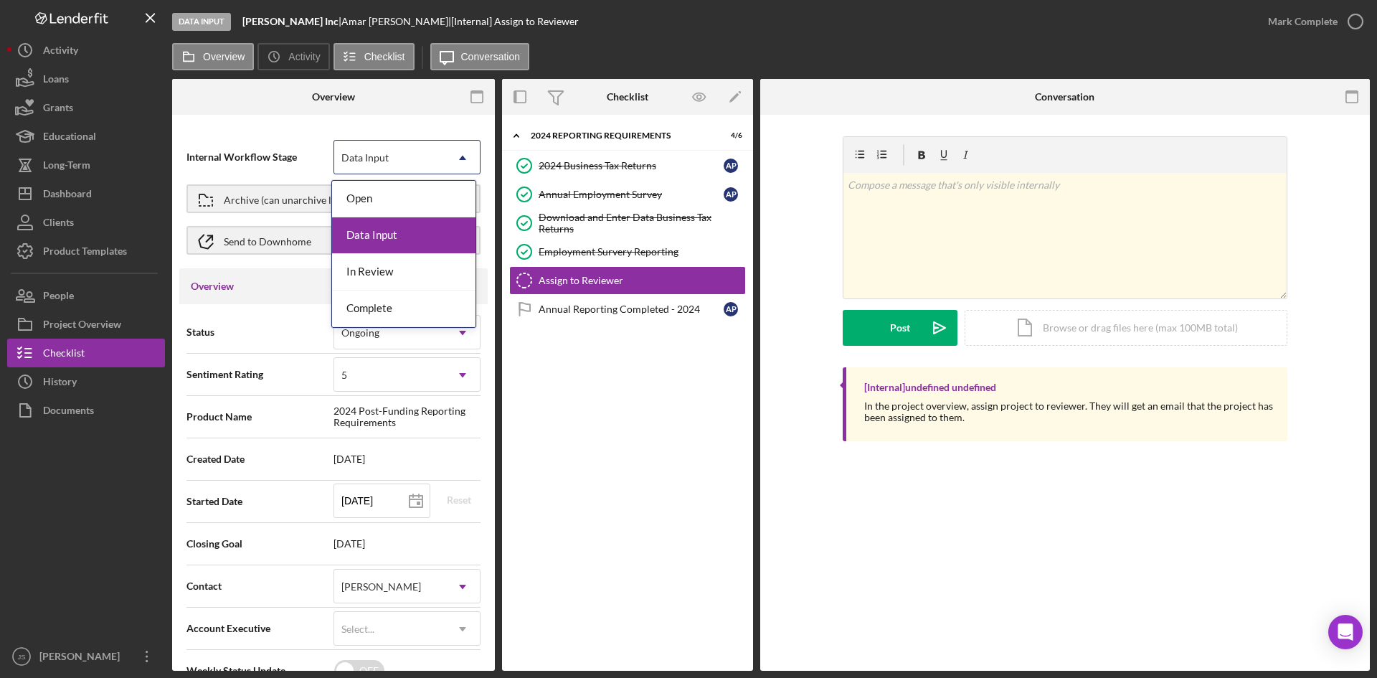
click at [396, 230] on div "Data Input" at bounding box center [403, 235] width 143 height 37
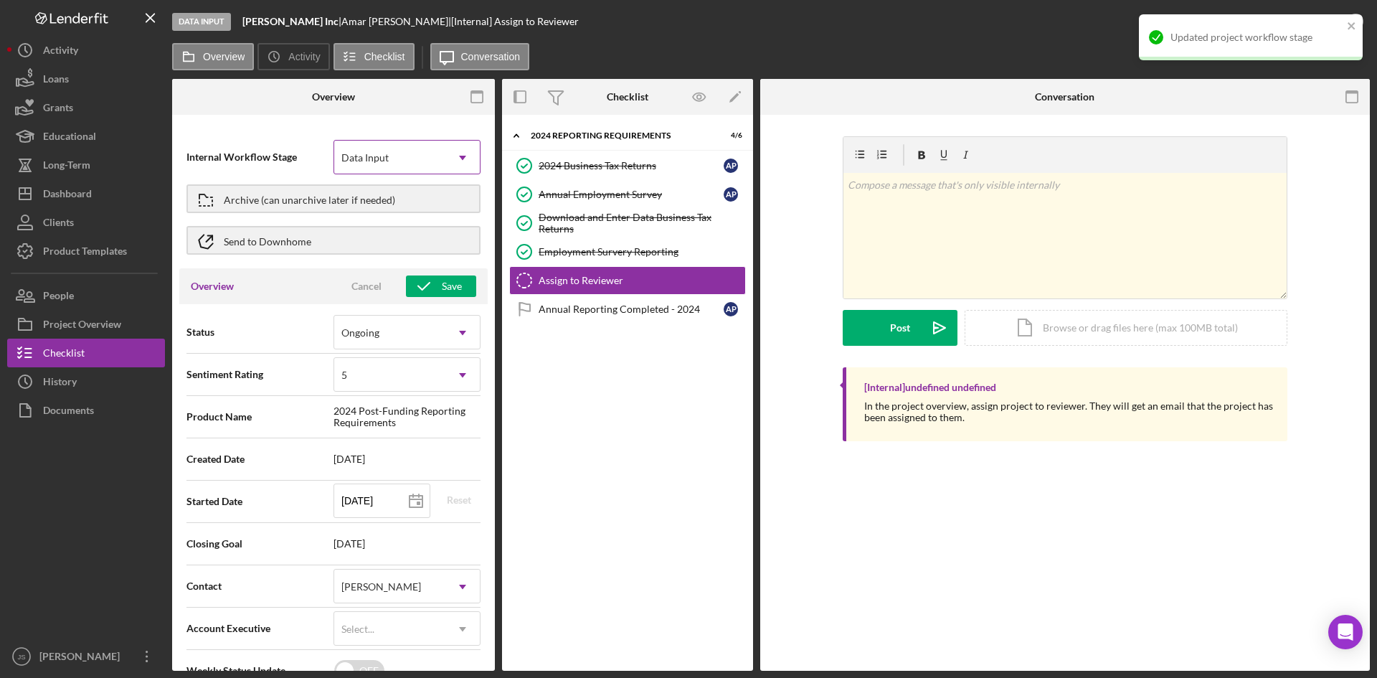
click at [410, 158] on div "Data Input" at bounding box center [389, 157] width 111 height 33
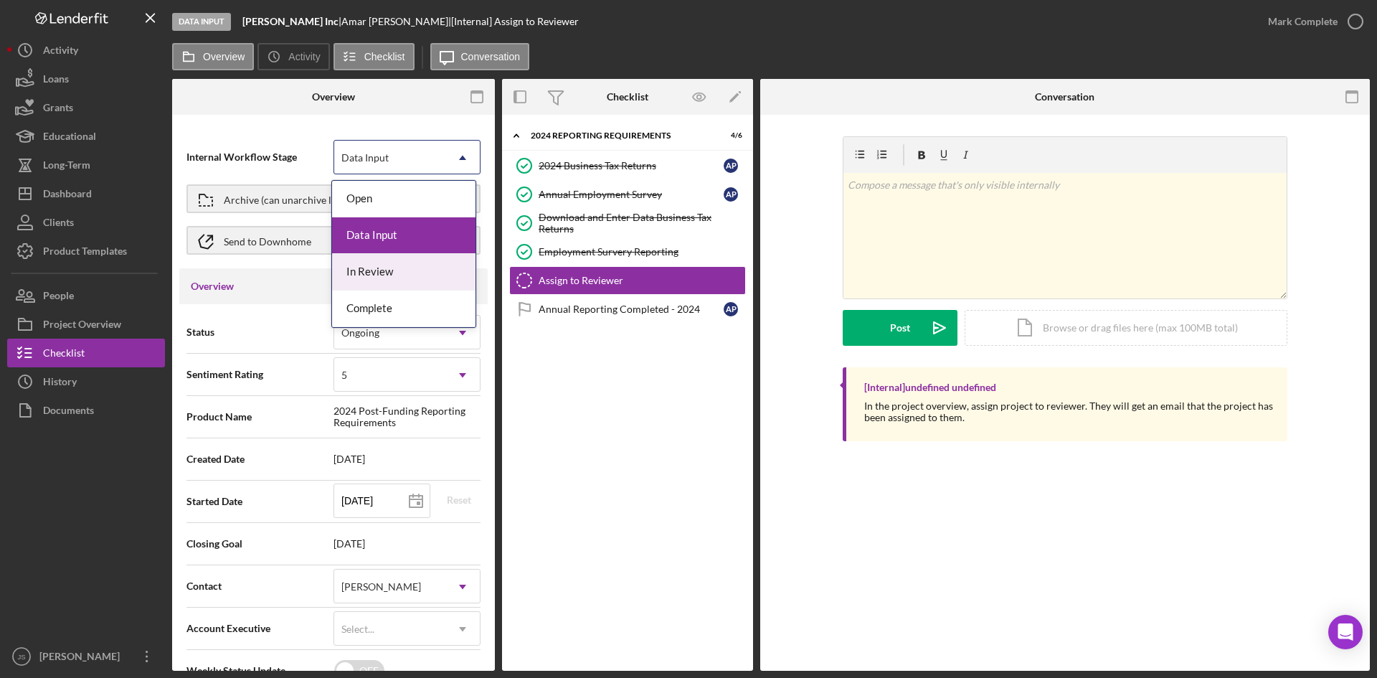
click at [390, 270] on div "In Review" at bounding box center [403, 272] width 143 height 37
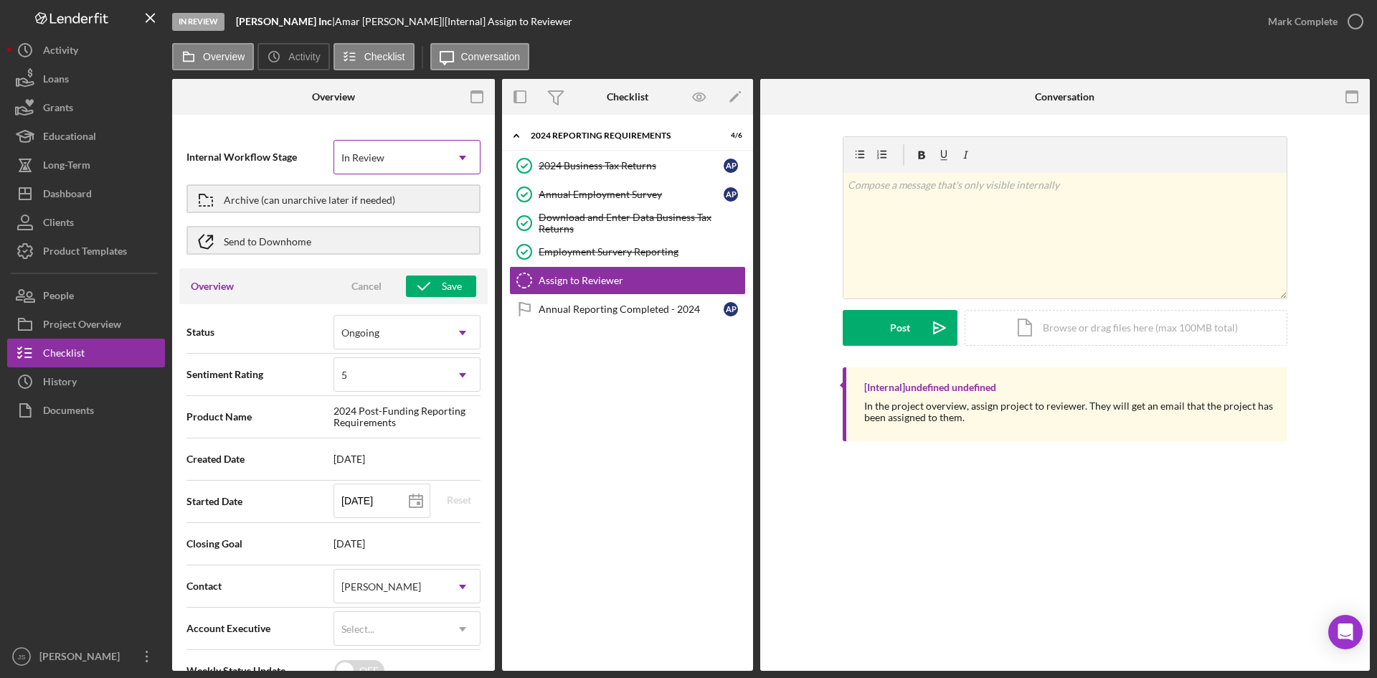
click at [384, 158] on div "In Review" at bounding box center [363, 157] width 47 height 11
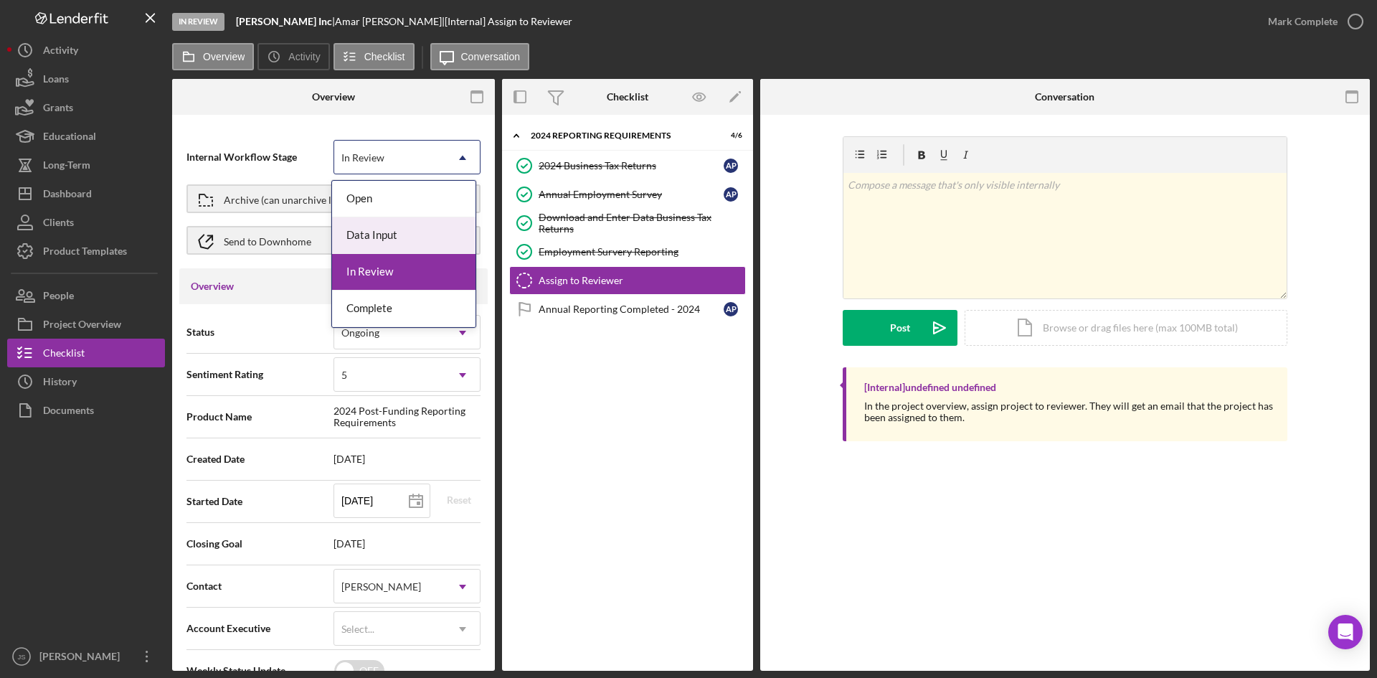
click at [384, 234] on div "Data Input" at bounding box center [403, 235] width 143 height 37
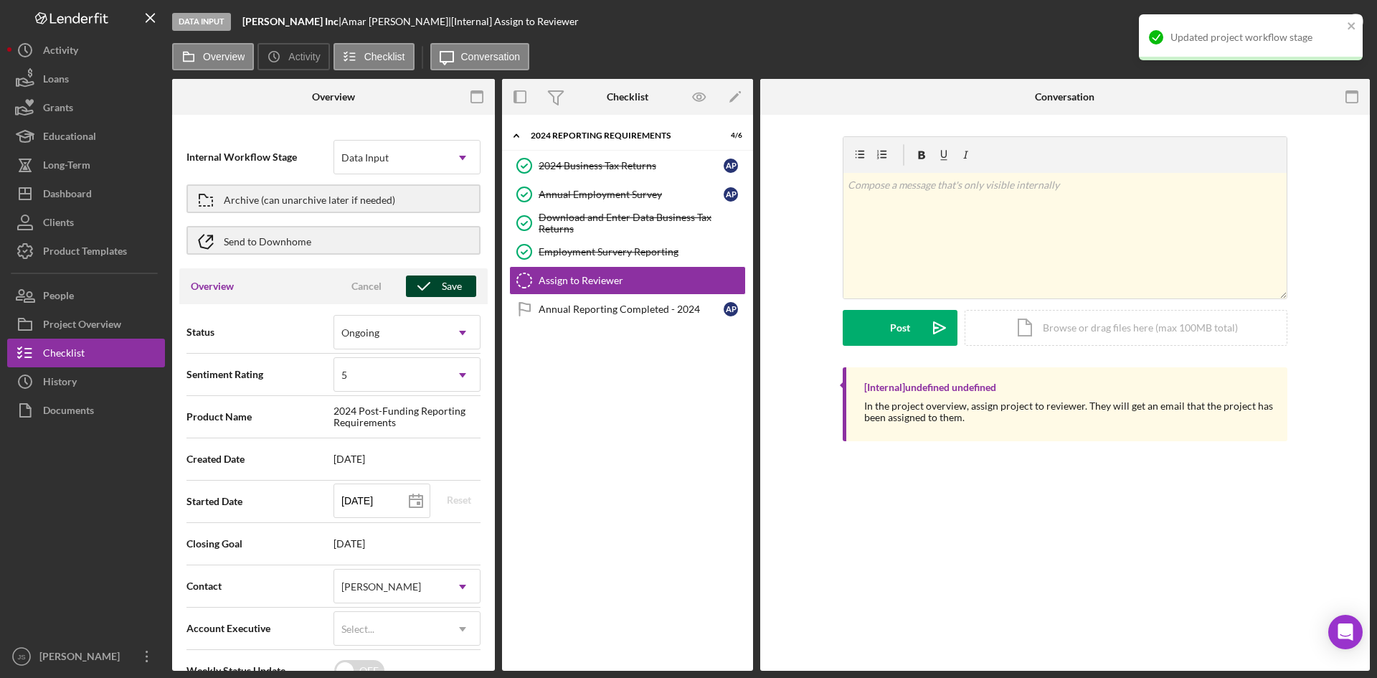
click at [424, 283] on icon "button" at bounding box center [424, 286] width 36 height 36
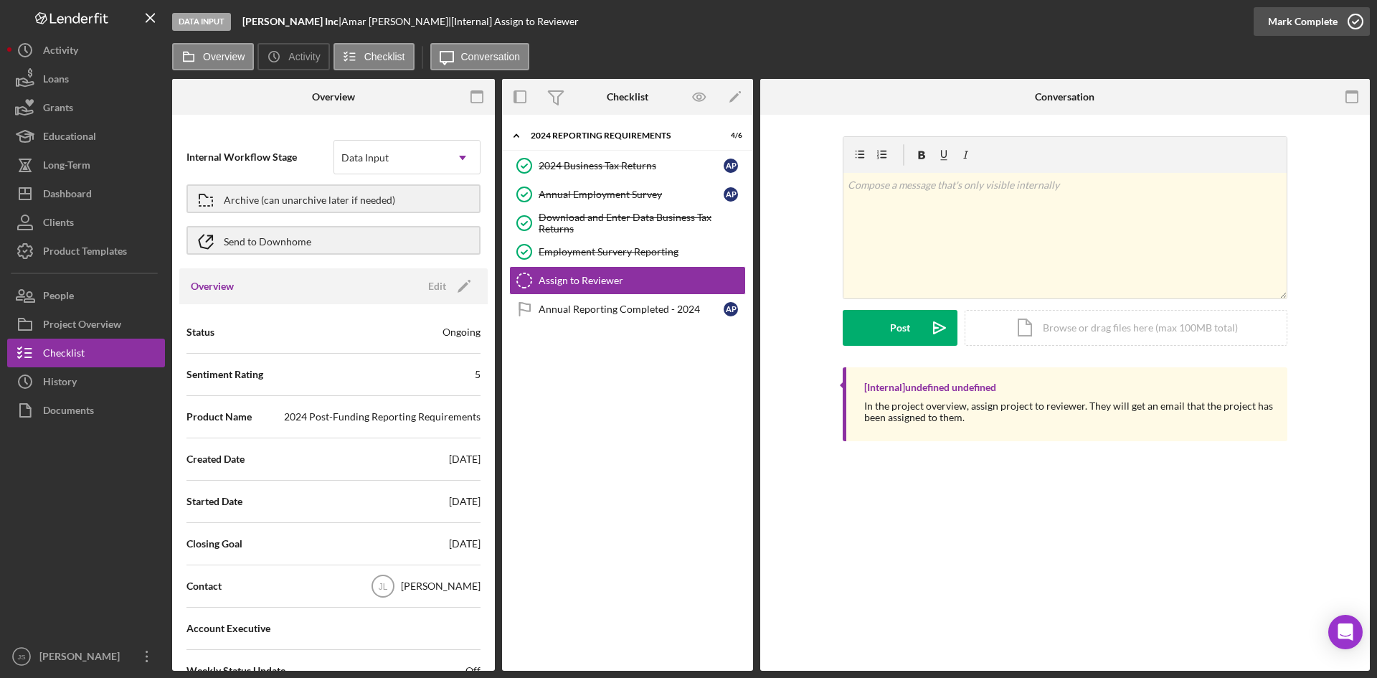
click at [1353, 18] on icon "button" at bounding box center [1355, 22] width 36 height 36
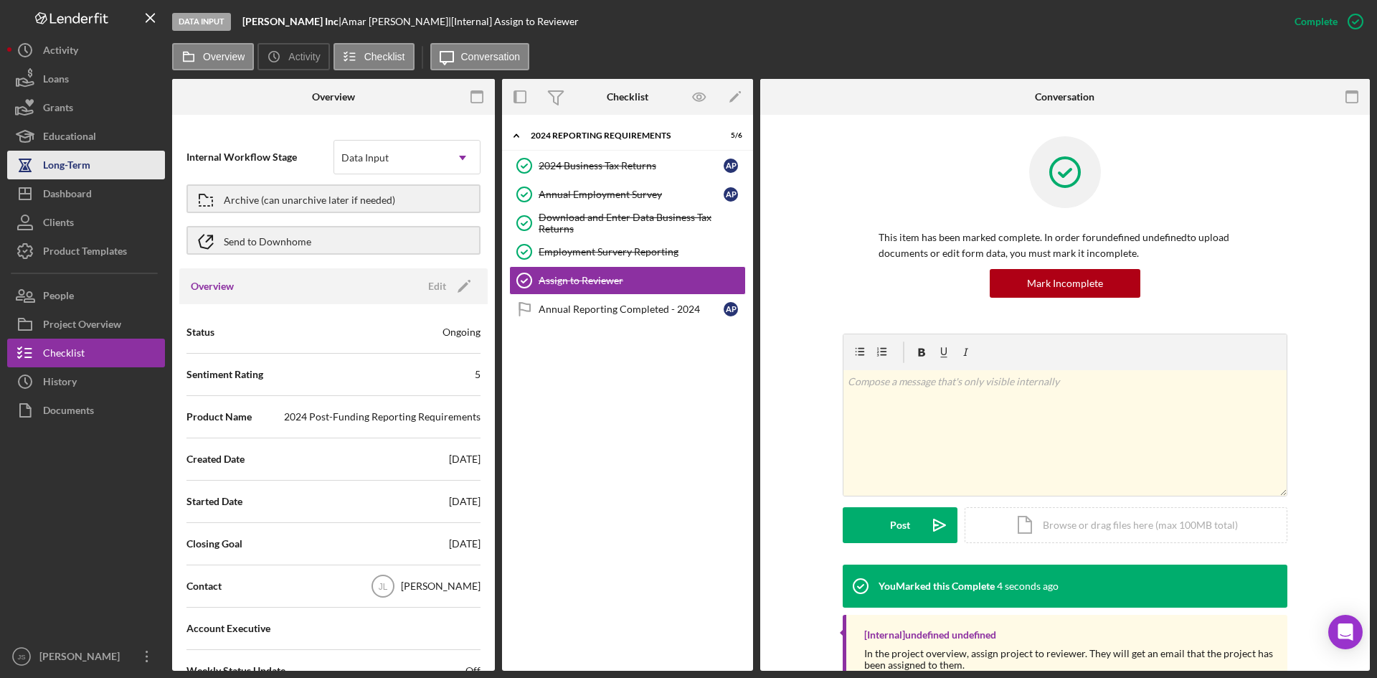
click at [69, 167] on div "Long-Term" at bounding box center [66, 167] width 47 height 32
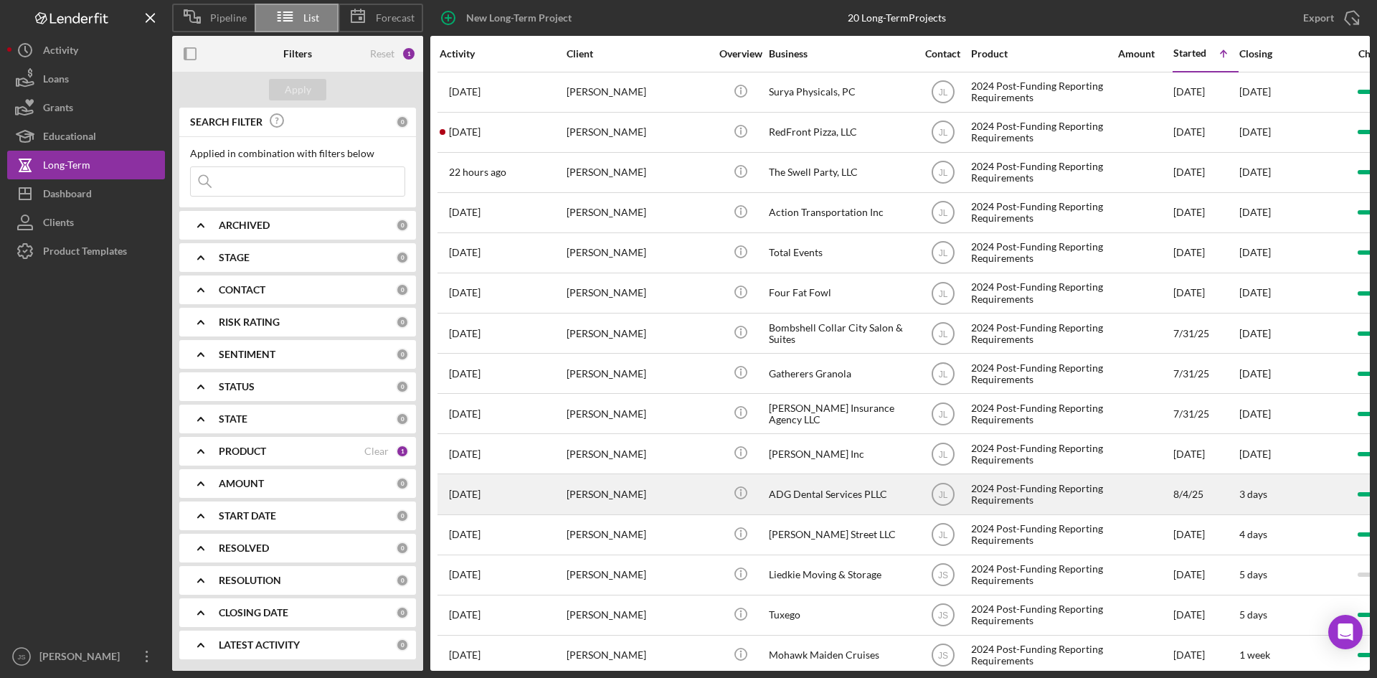
click at [781, 490] on div "ADG Dental Services PLLC" at bounding box center [840, 494] width 143 height 38
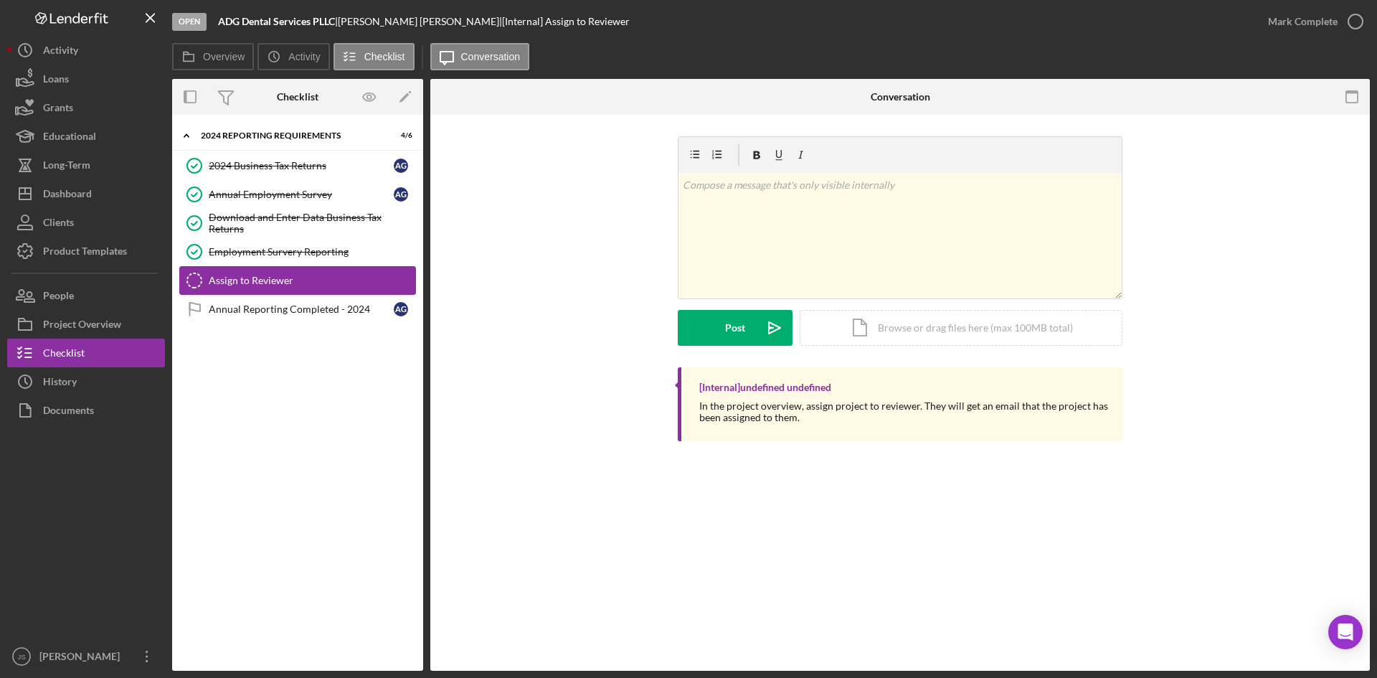
click at [265, 275] on div "Assign to Reviewer" at bounding box center [312, 280] width 207 height 11
click at [219, 49] on button "Overview" at bounding box center [213, 56] width 82 height 27
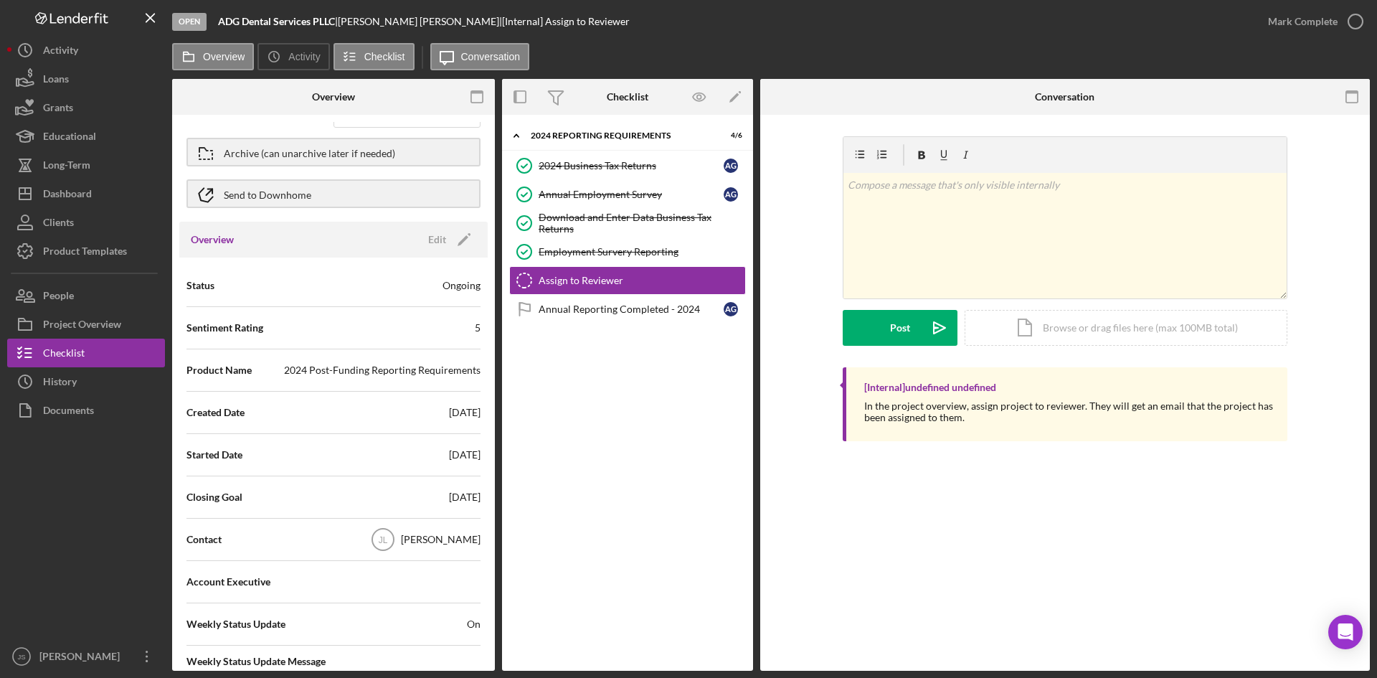
scroll to position [72, 0]
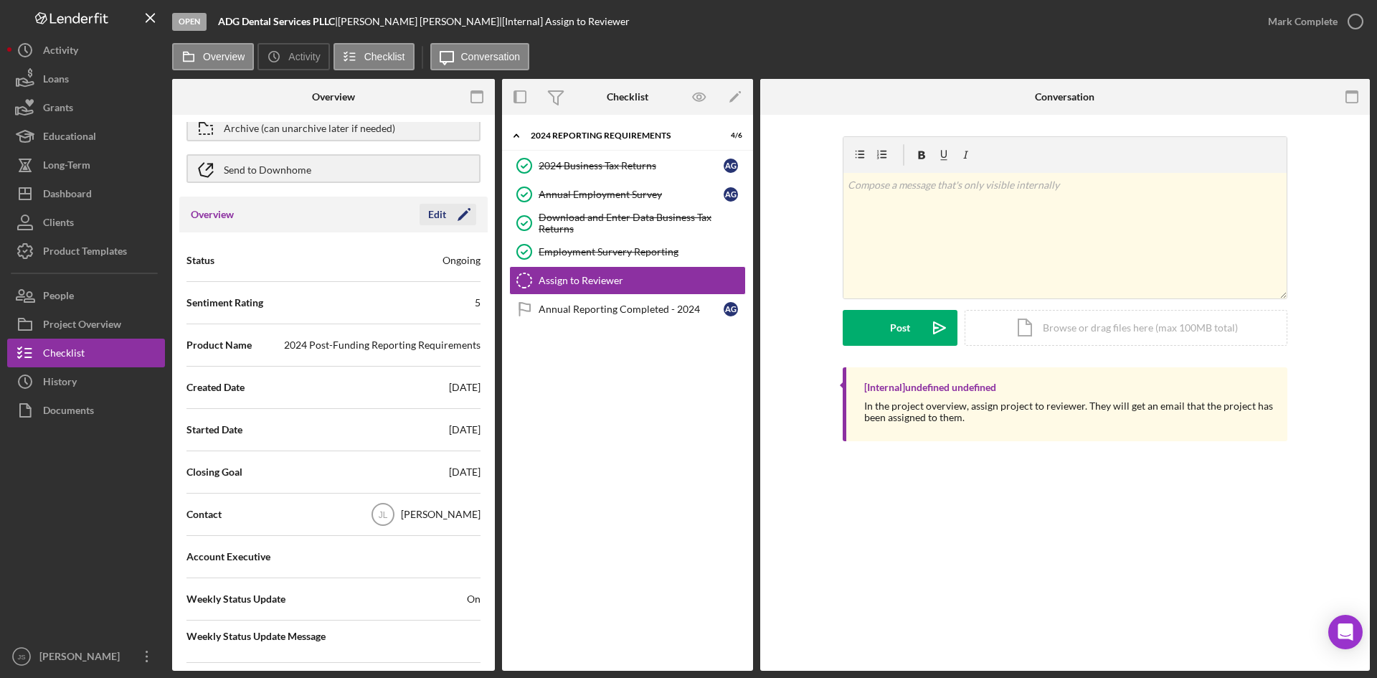
click at [431, 212] on div "Edit" at bounding box center [437, 215] width 18 height 22
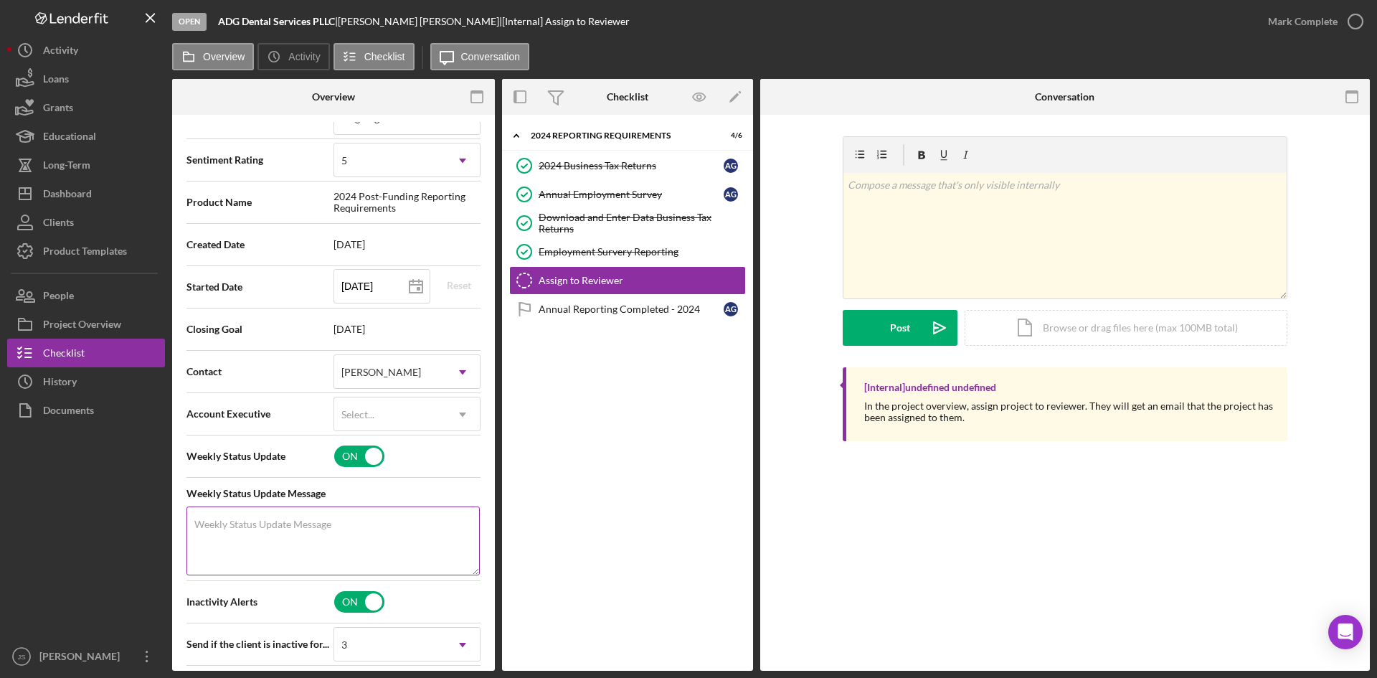
scroll to position [215, 0]
click at [351, 456] on input "checkbox" at bounding box center [359, 456] width 50 height 22
checkbox input "false"
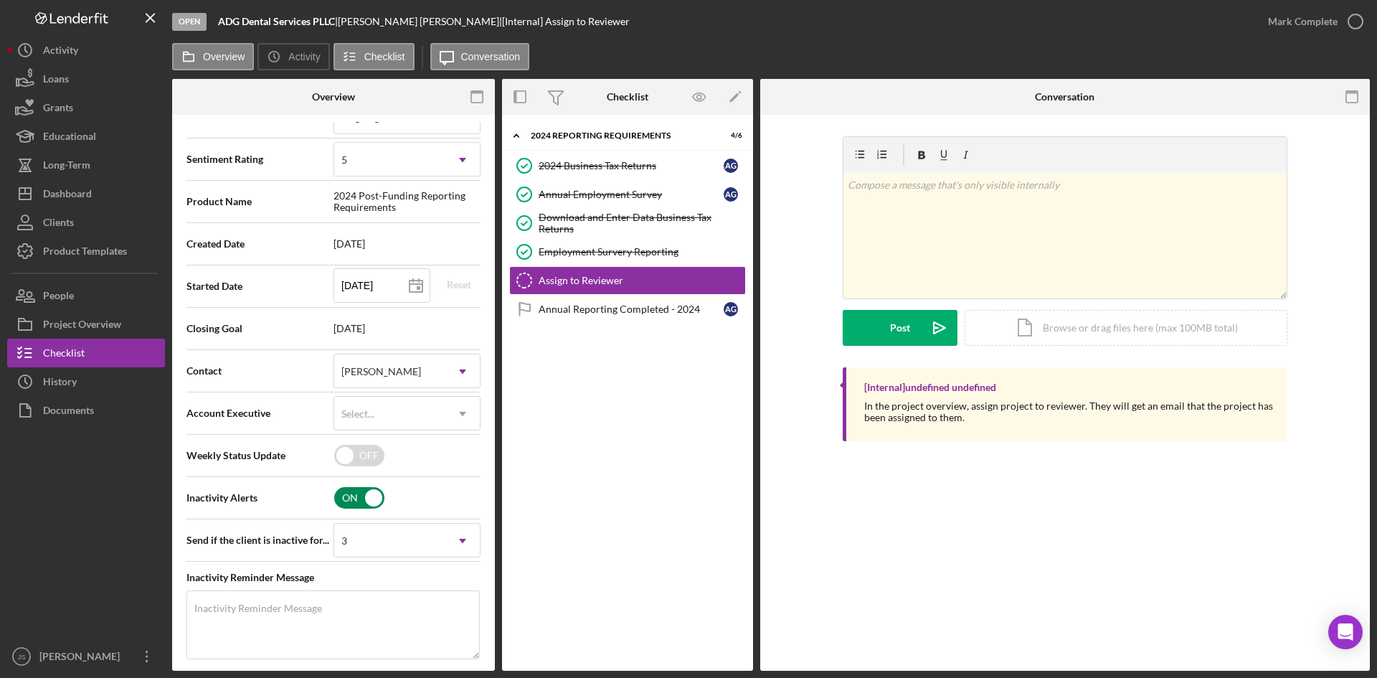
click at [356, 504] on input "checkbox" at bounding box center [359, 498] width 50 height 22
checkbox input "false"
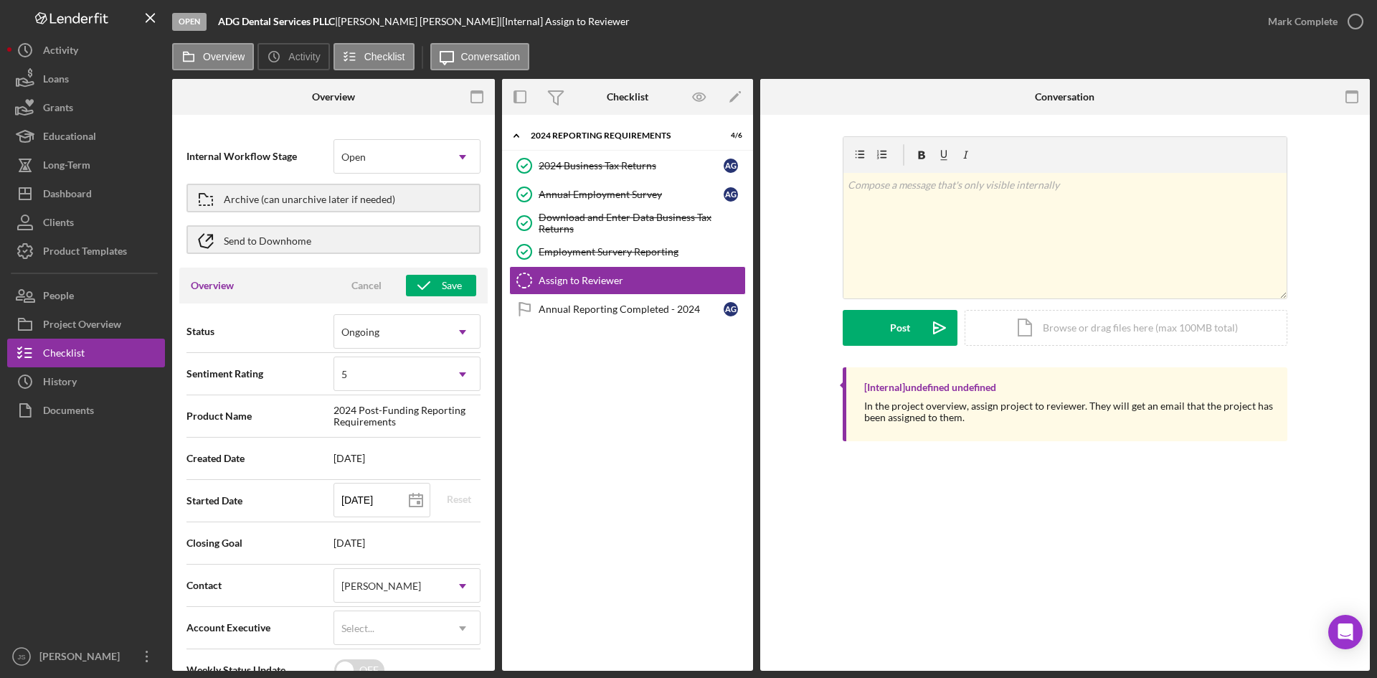
scroll to position [0, 0]
click at [442, 286] on div "Save" at bounding box center [452, 286] width 20 height 22
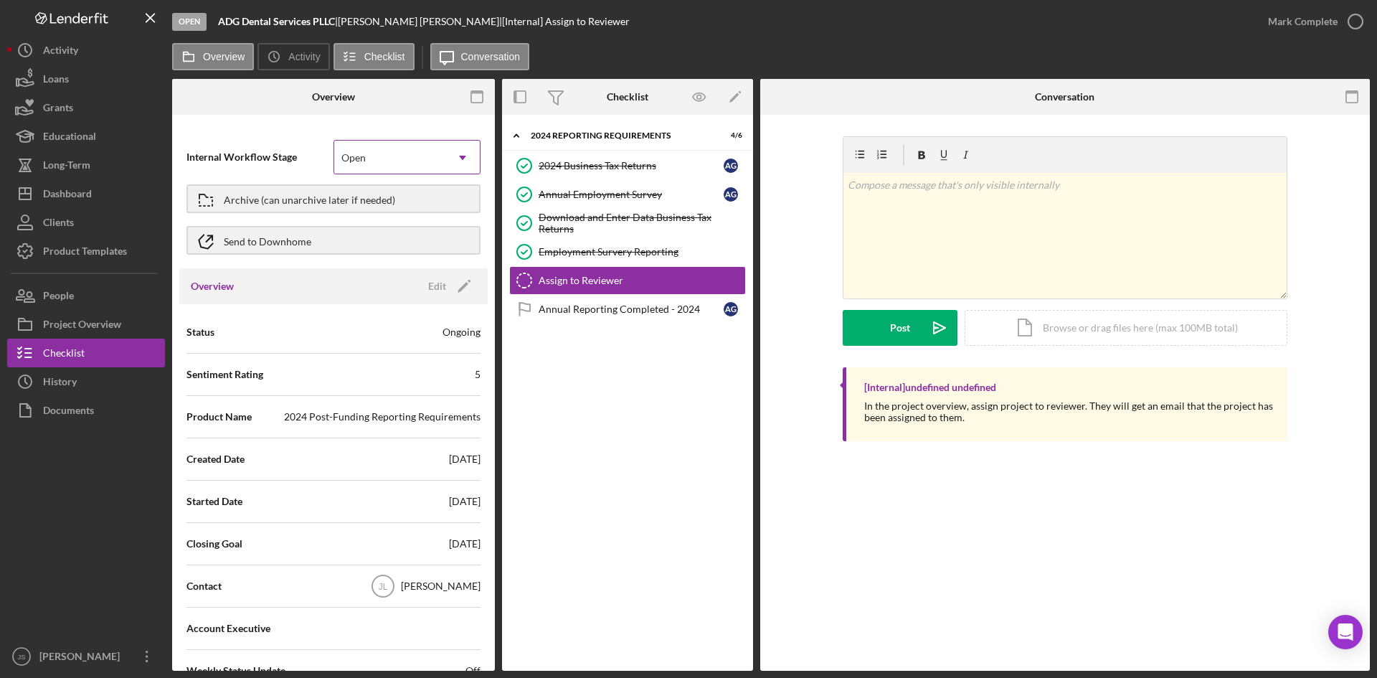
click at [440, 152] on div "Open" at bounding box center [389, 157] width 111 height 33
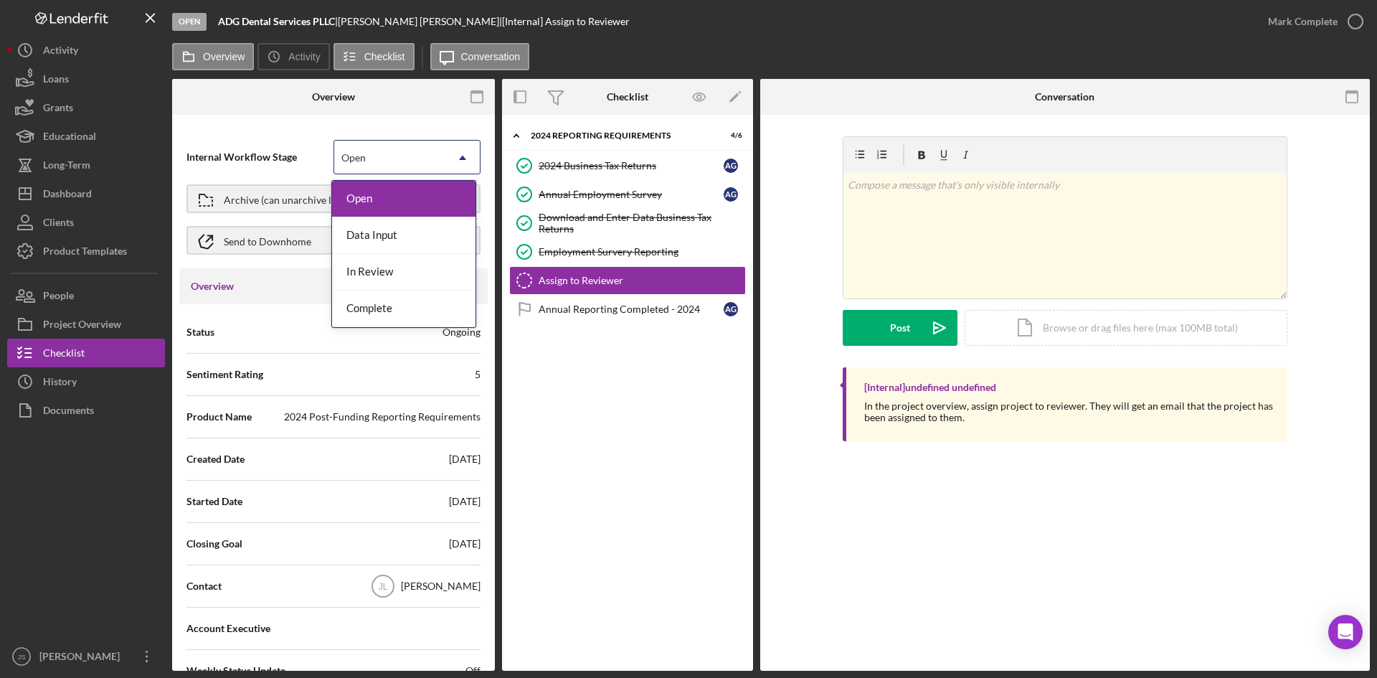
click at [427, 152] on div "Open" at bounding box center [389, 157] width 111 height 33
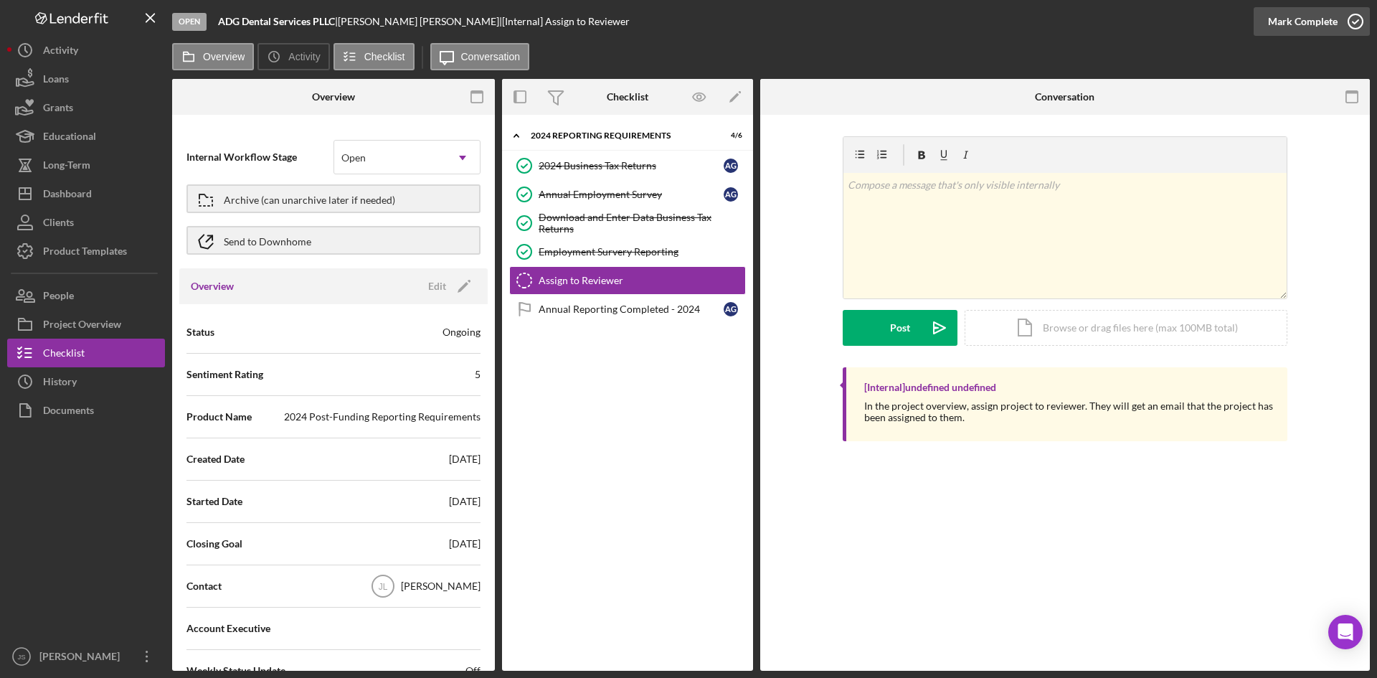
click at [1357, 26] on icon "button" at bounding box center [1355, 22] width 36 height 36
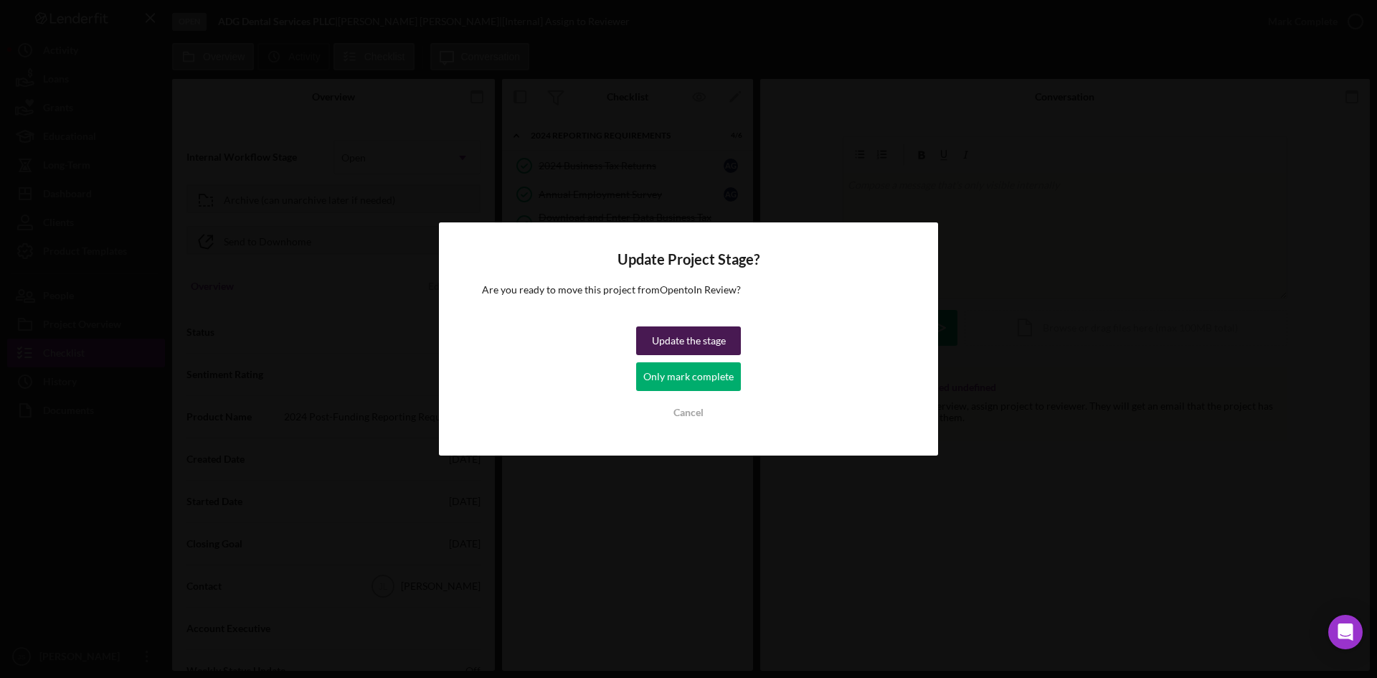
click at [708, 337] on div "Update the stage" at bounding box center [689, 340] width 74 height 29
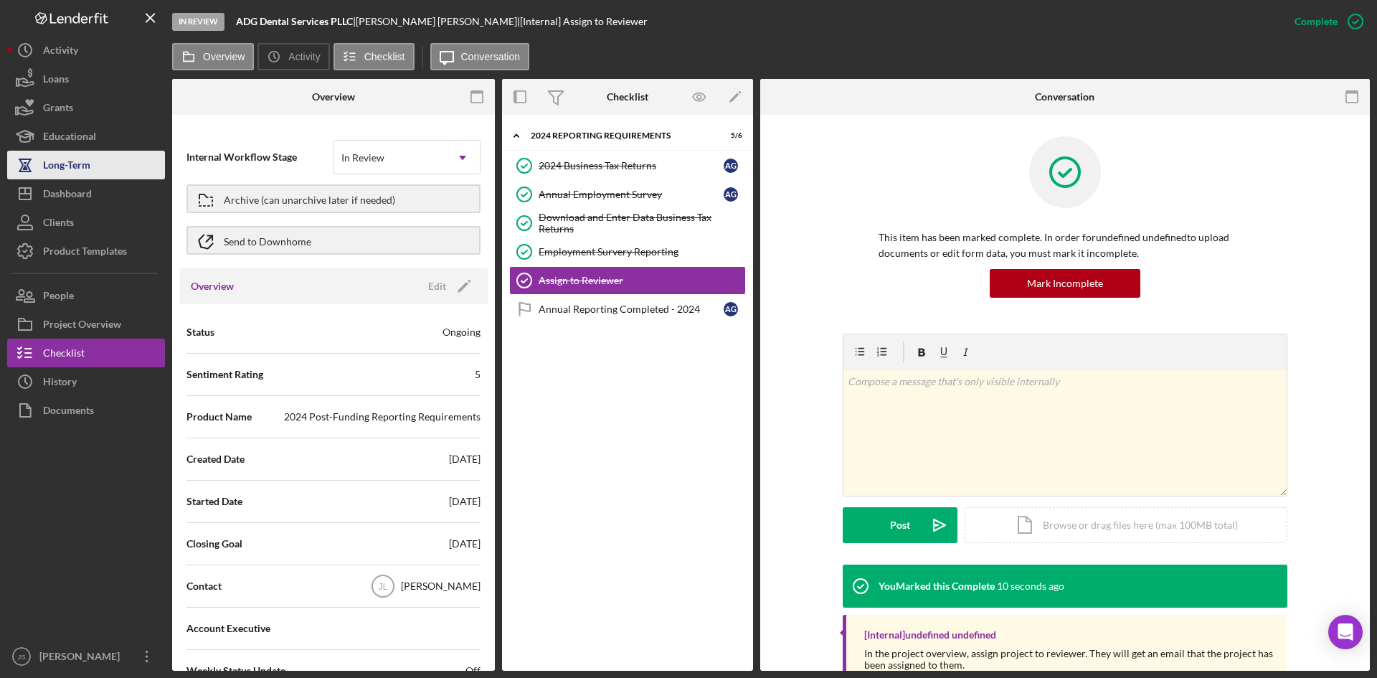
click at [87, 161] on div "Long-Term" at bounding box center [66, 167] width 47 height 32
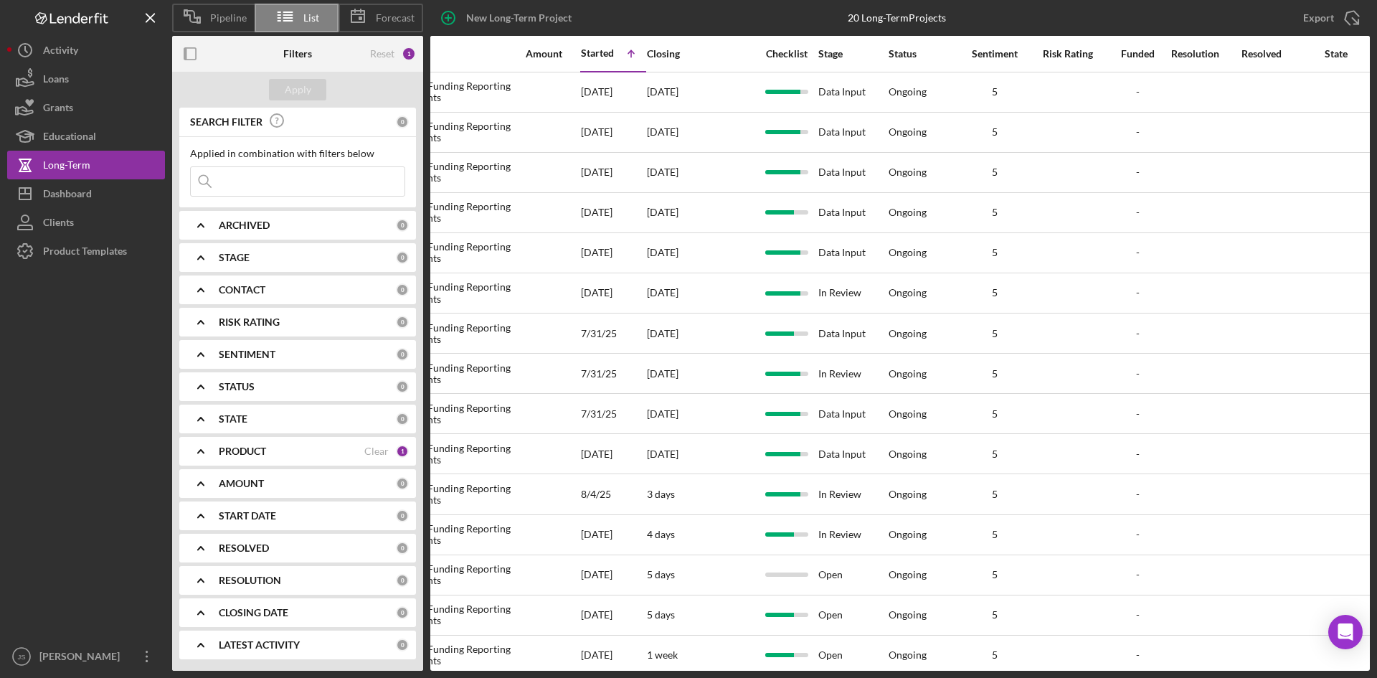
scroll to position [0, 718]
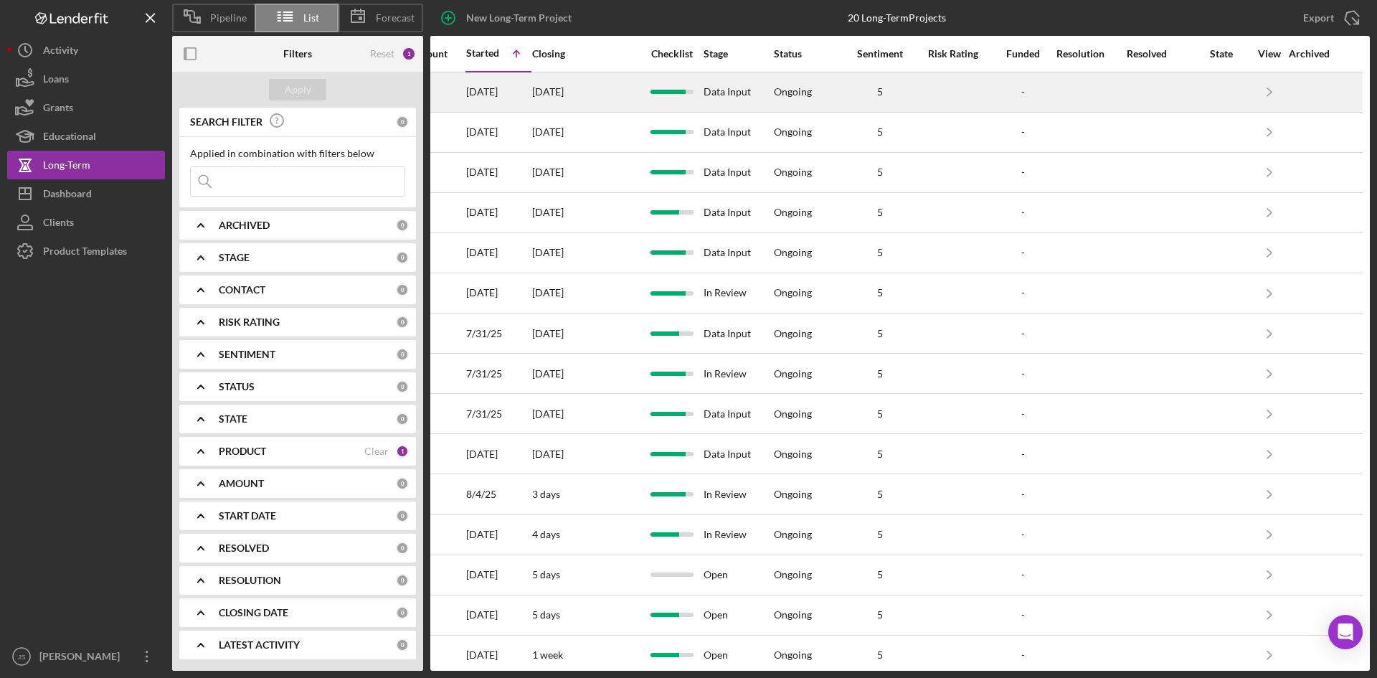
click at [665, 92] on div at bounding box center [668, 92] width 36 height 4
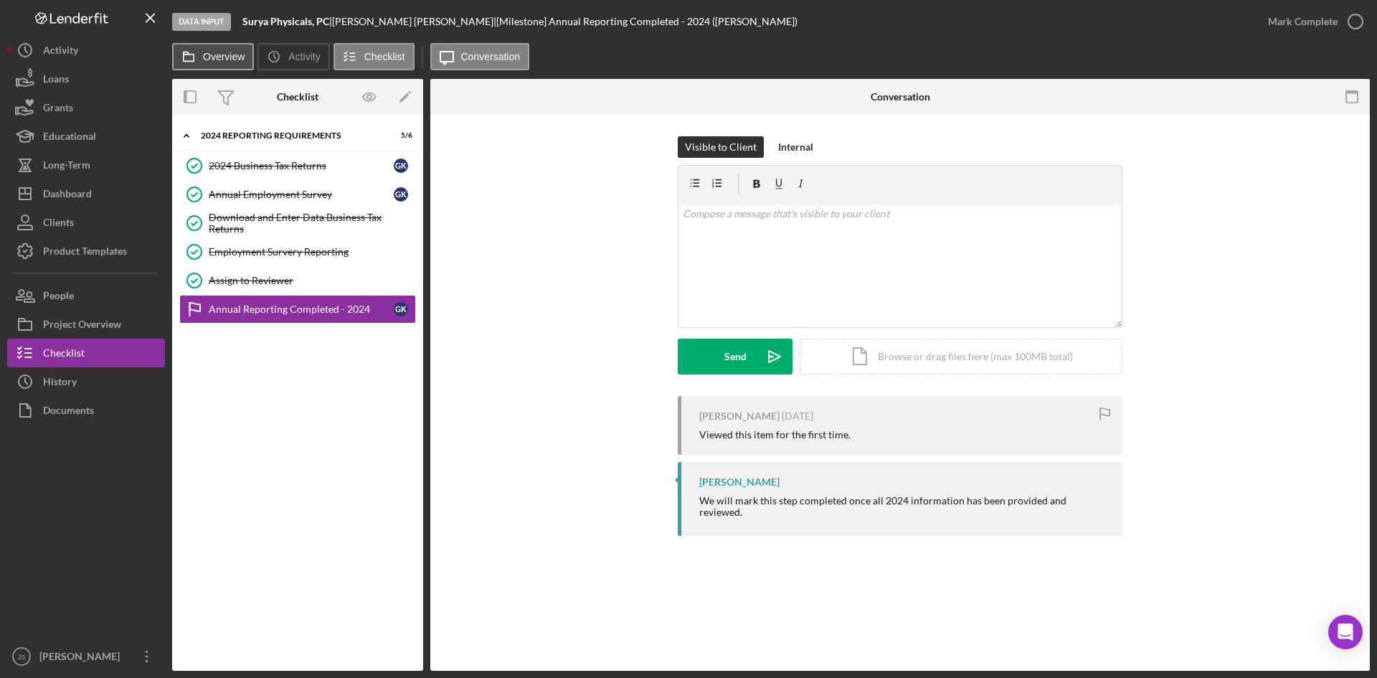
click at [234, 62] on button "Overview" at bounding box center [213, 56] width 82 height 27
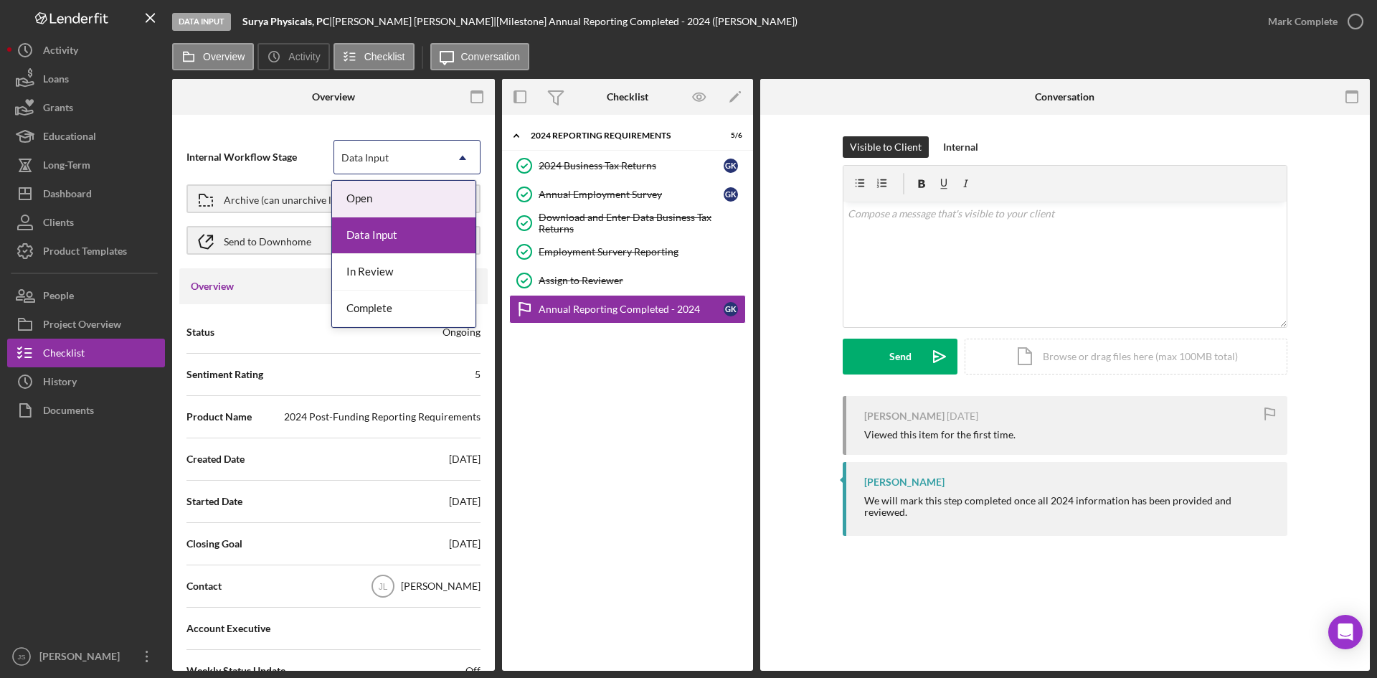
click at [358, 150] on div "Data Input" at bounding box center [389, 157] width 111 height 33
click at [394, 265] on div "In Review" at bounding box center [403, 272] width 143 height 37
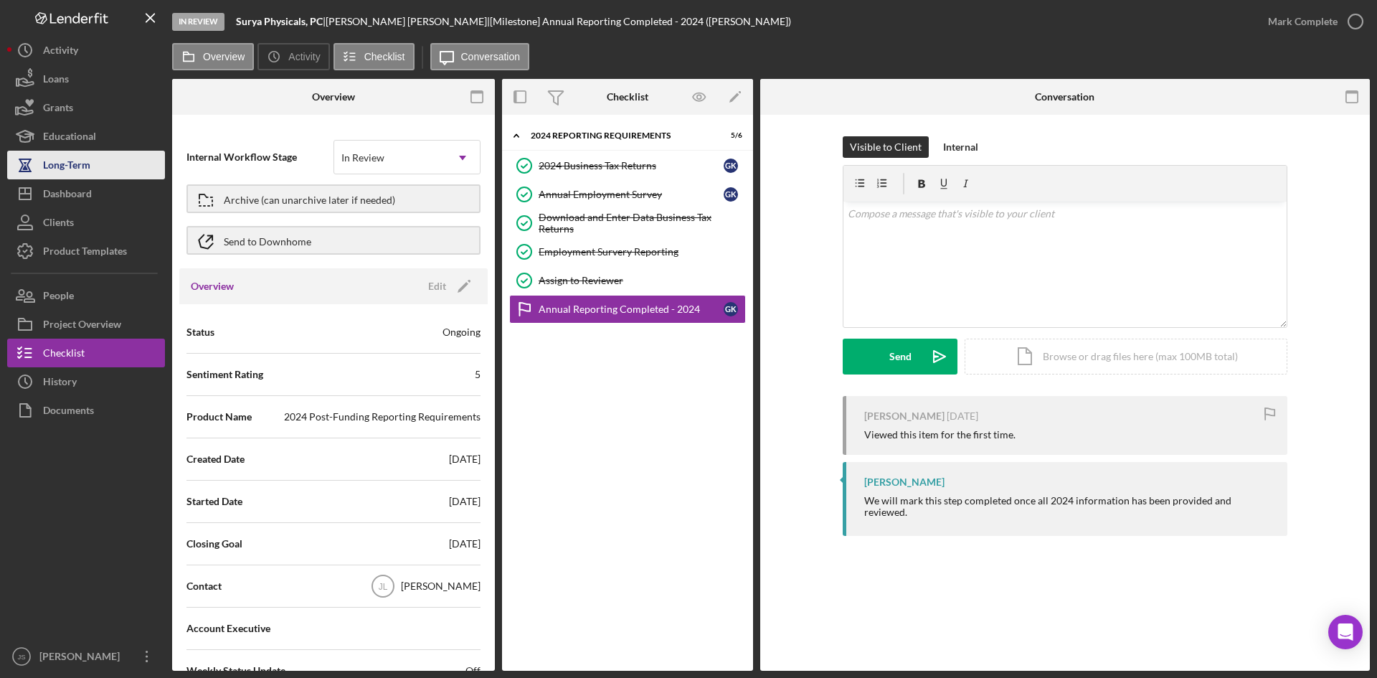
click at [96, 170] on button "Long-Term" at bounding box center [86, 165] width 158 height 29
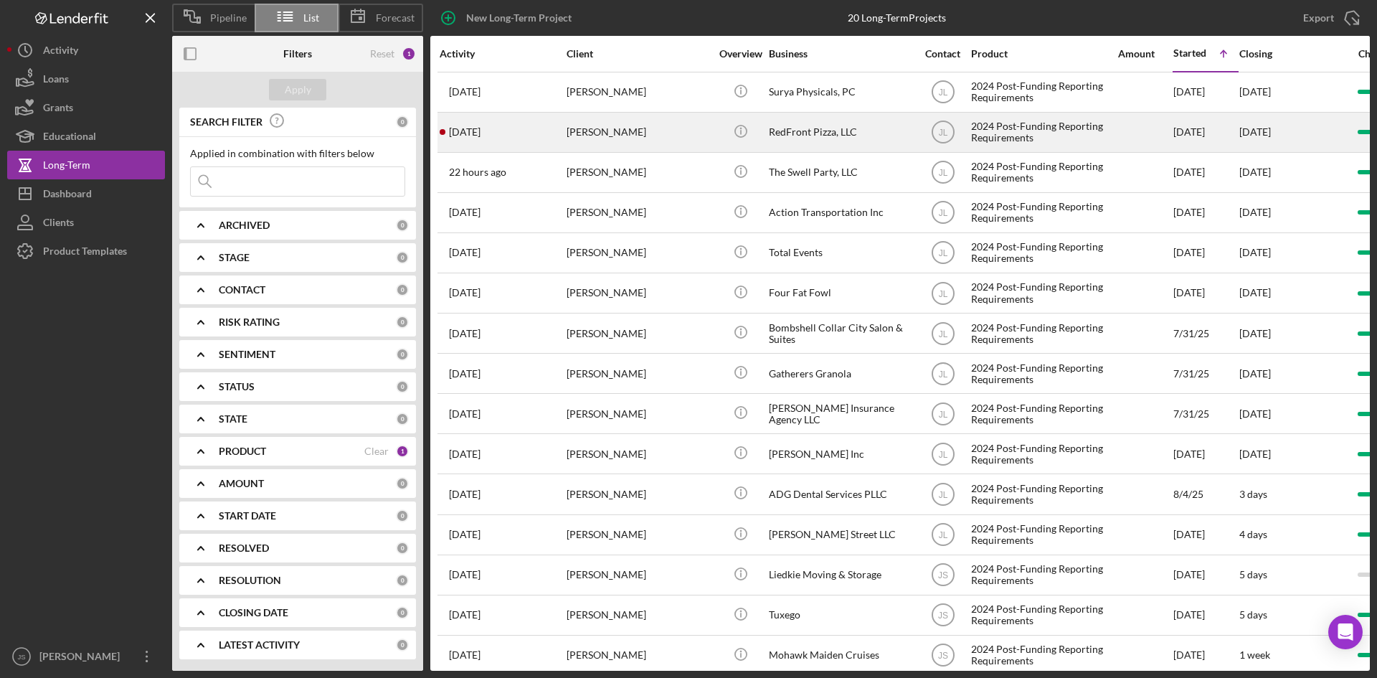
click at [628, 130] on div "[PERSON_NAME]" at bounding box center [637, 132] width 143 height 38
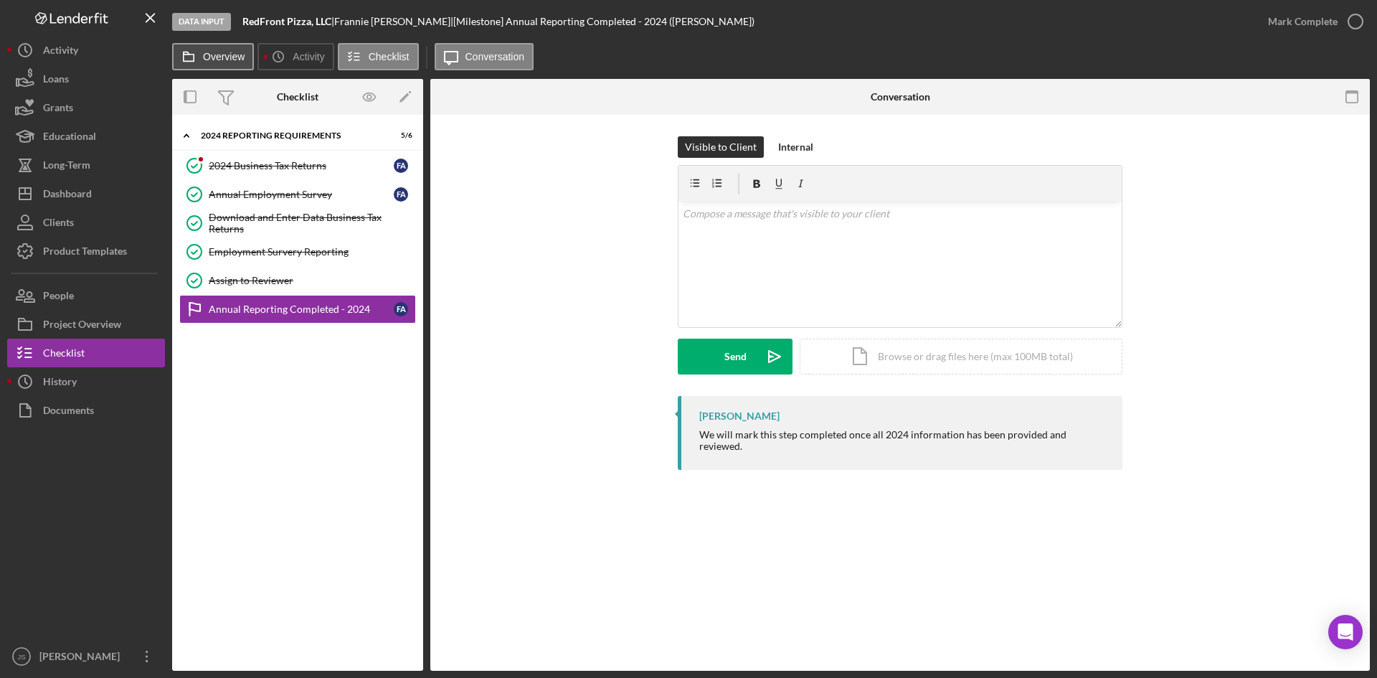
click at [222, 60] on label "Overview" at bounding box center [224, 56] width 42 height 11
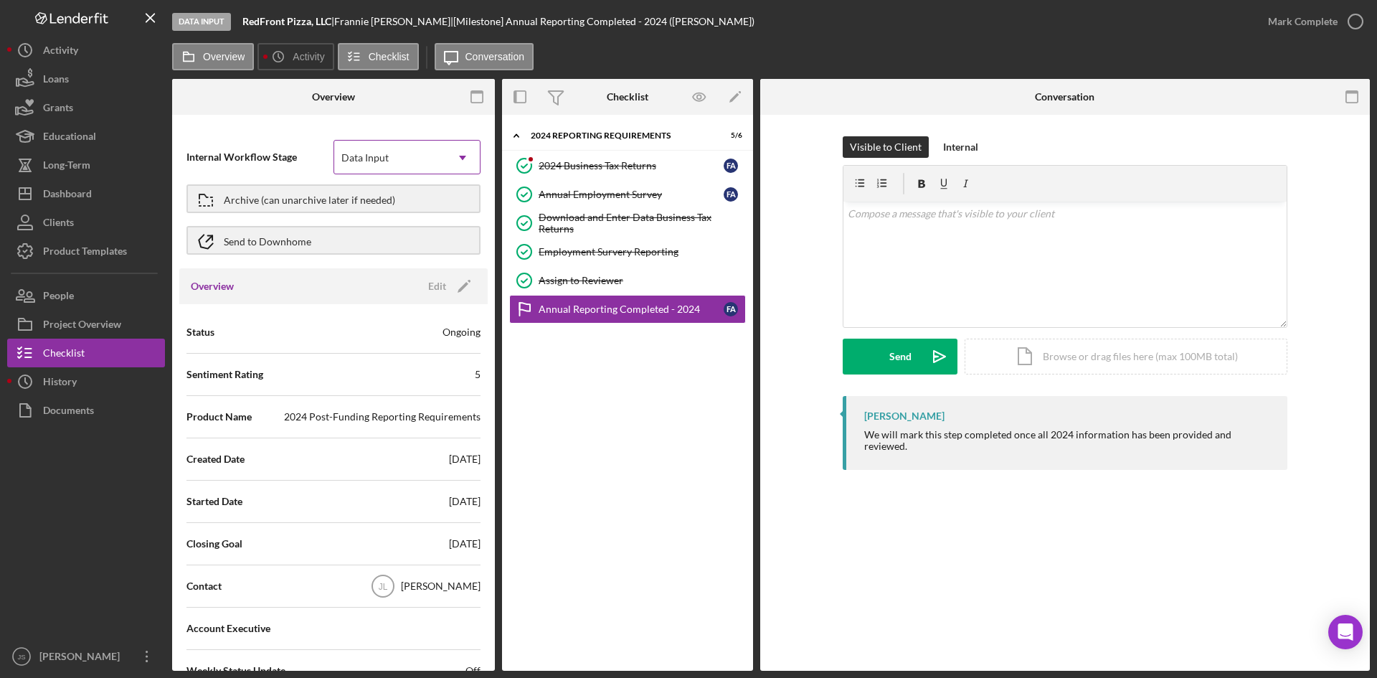
click at [392, 158] on div "Data Input" at bounding box center [389, 157] width 111 height 33
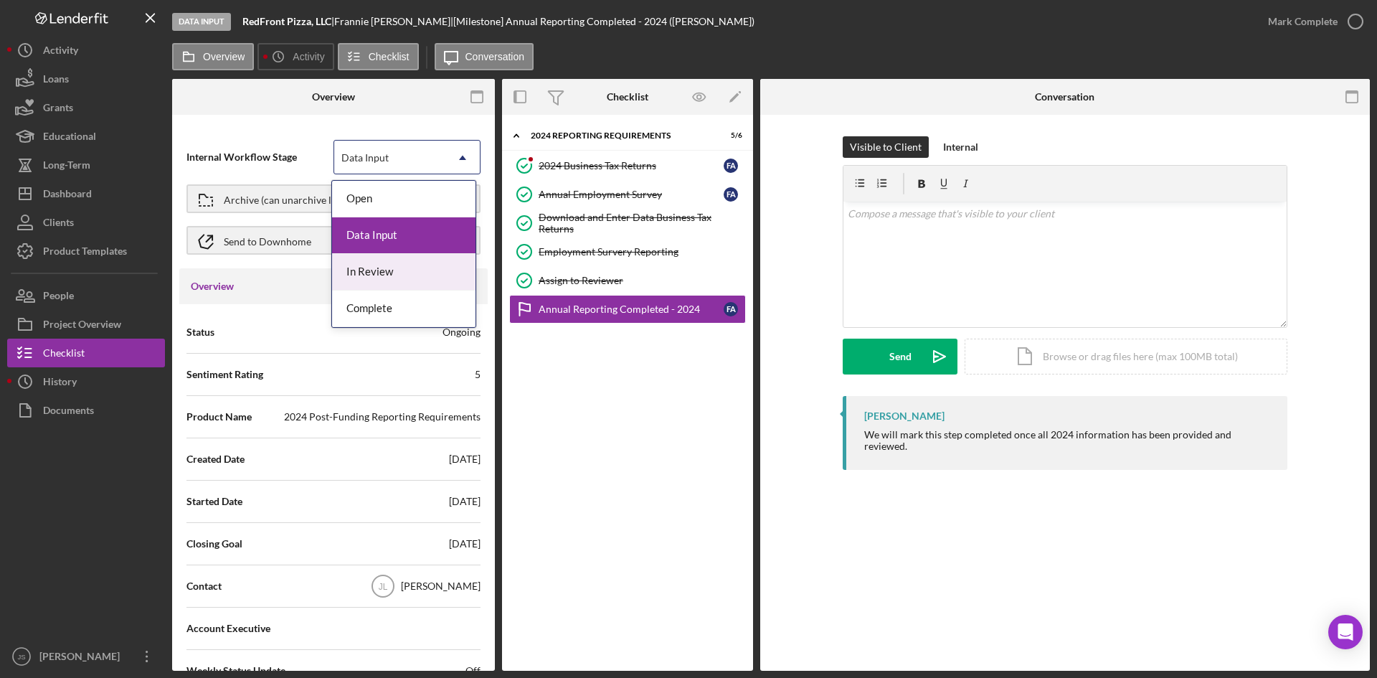
click at [401, 270] on div "In Review" at bounding box center [403, 272] width 143 height 37
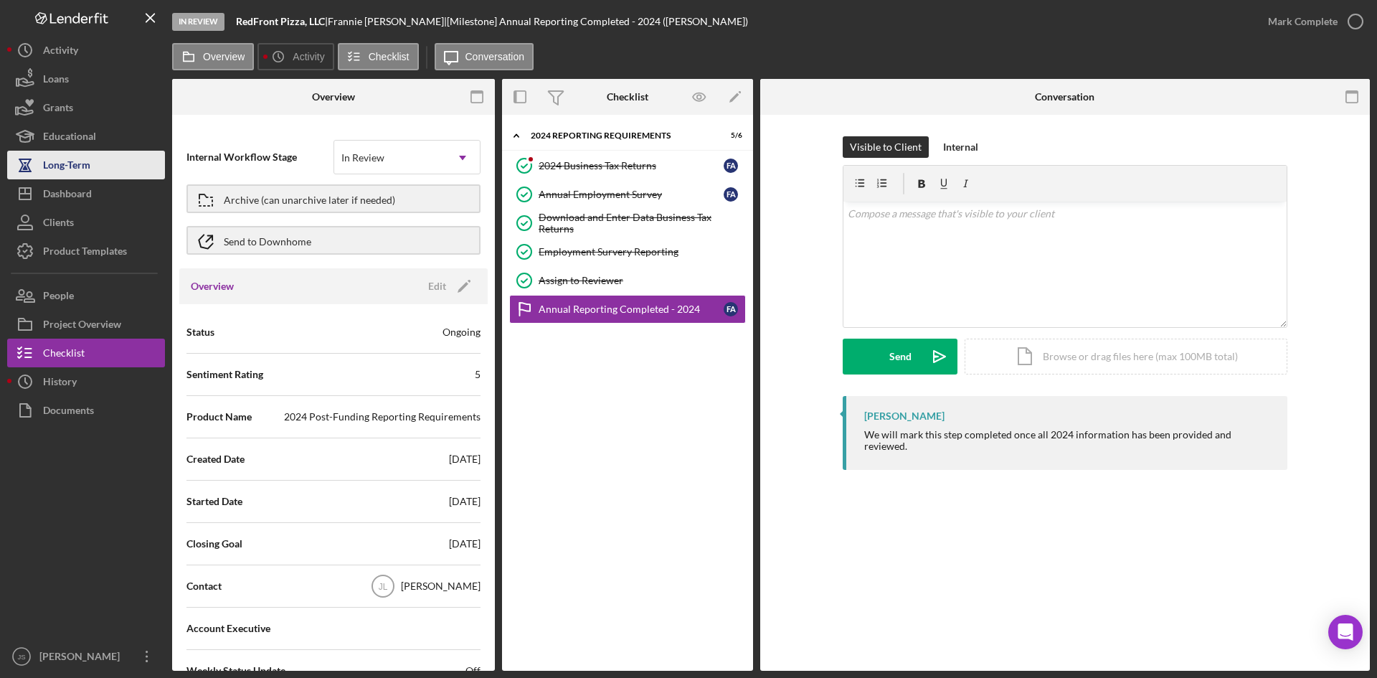
click at [57, 171] on div "Long-Term" at bounding box center [66, 167] width 47 height 32
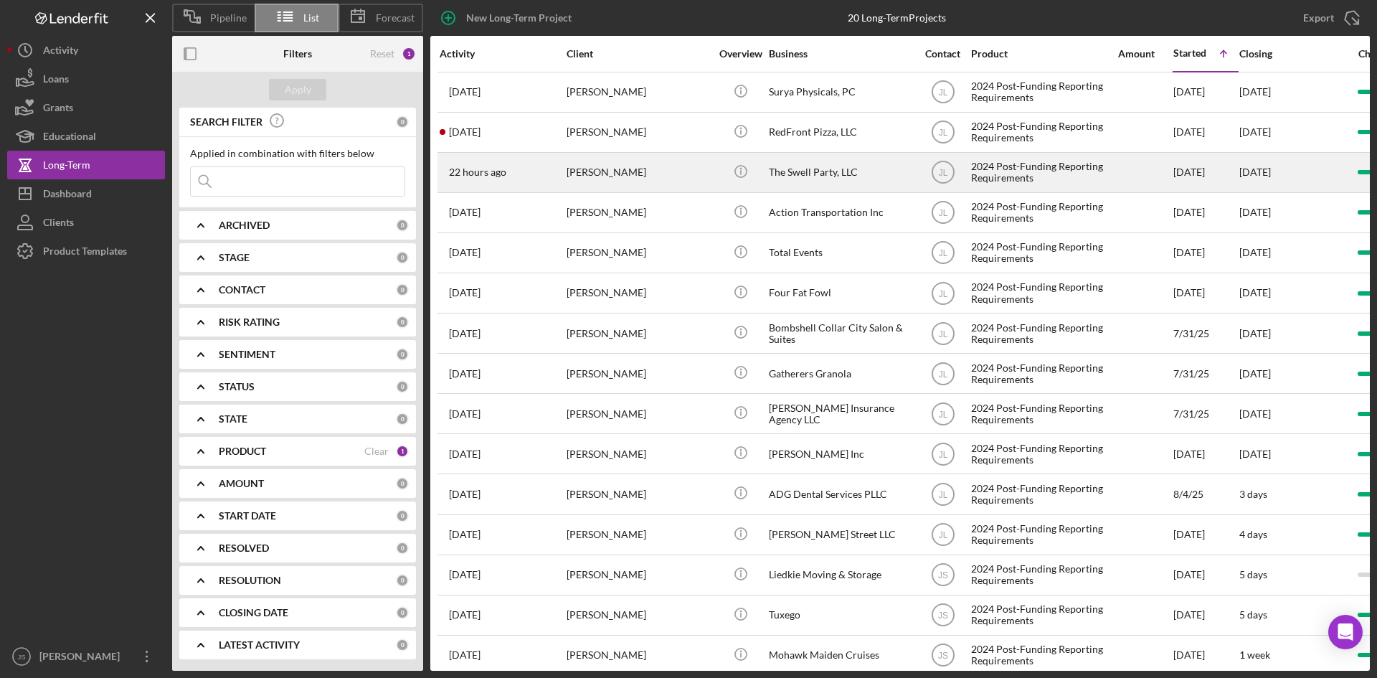
click at [832, 179] on div "The Swell Party, LLC" at bounding box center [840, 172] width 143 height 38
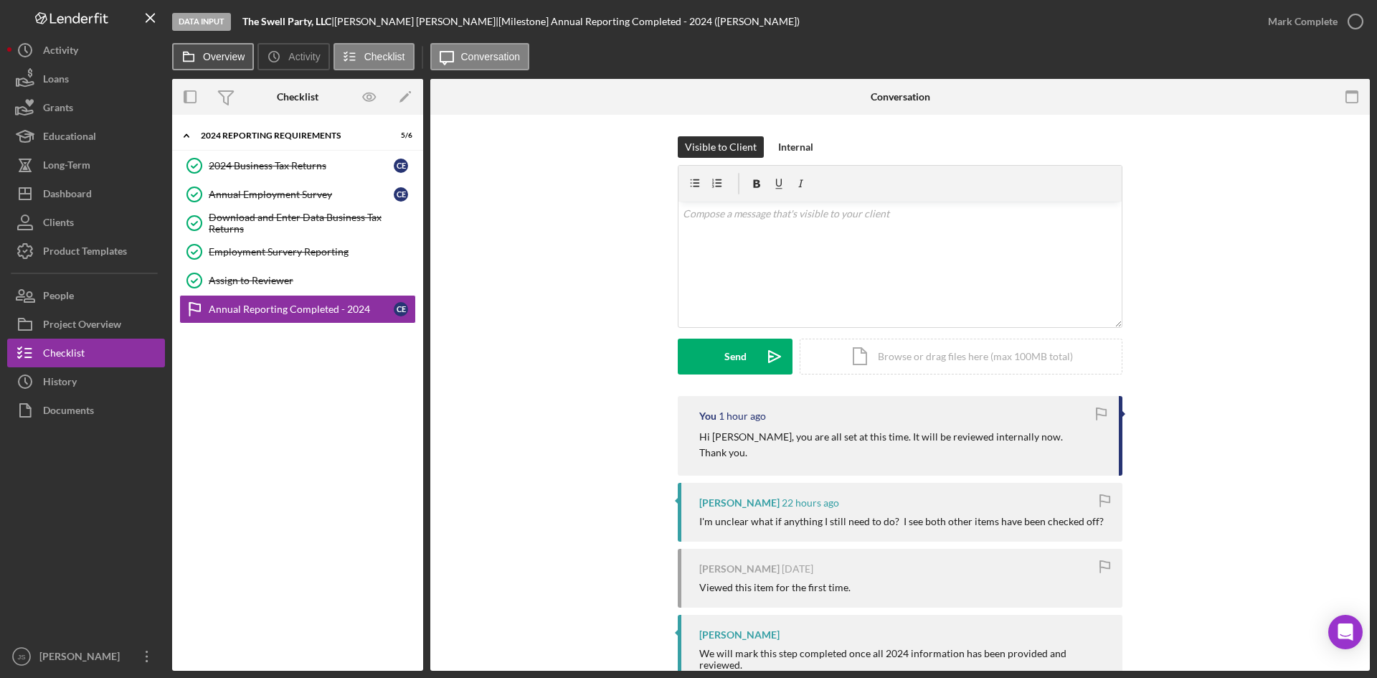
click at [230, 62] on button "Overview" at bounding box center [213, 56] width 82 height 27
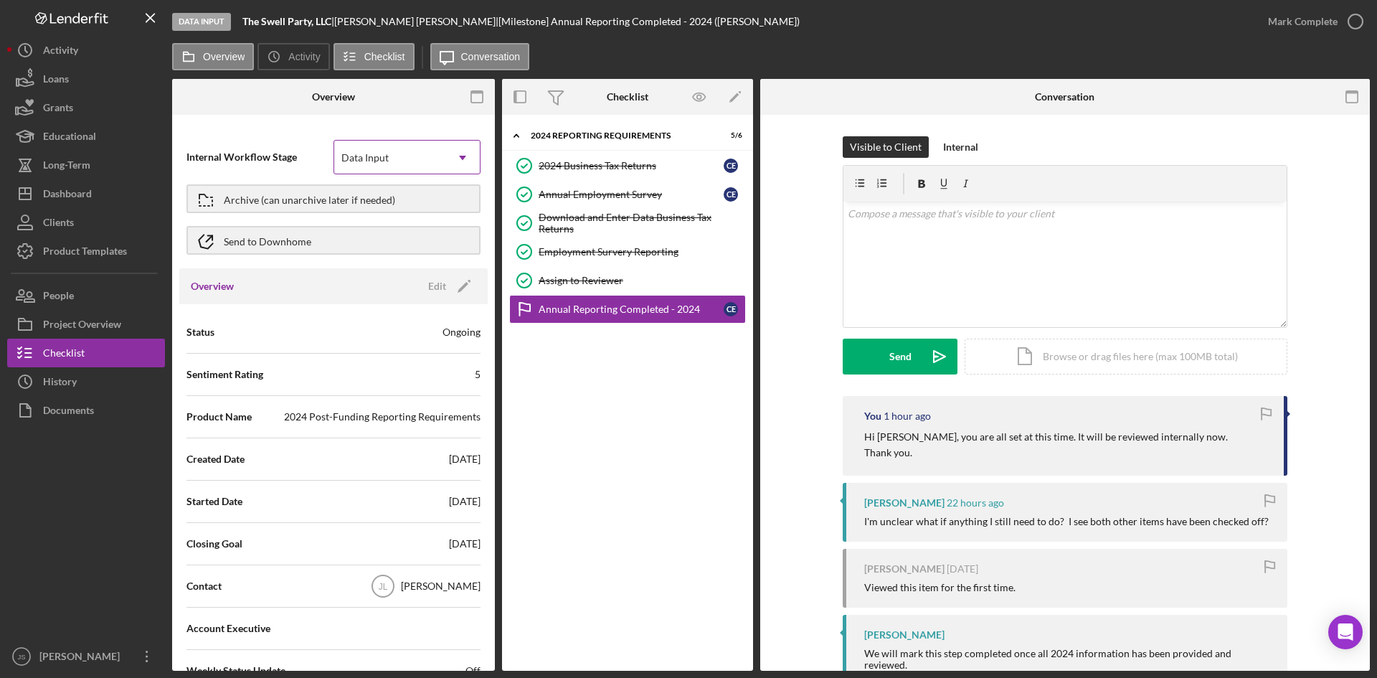
click at [374, 153] on div "Data Input" at bounding box center [364, 157] width 47 height 11
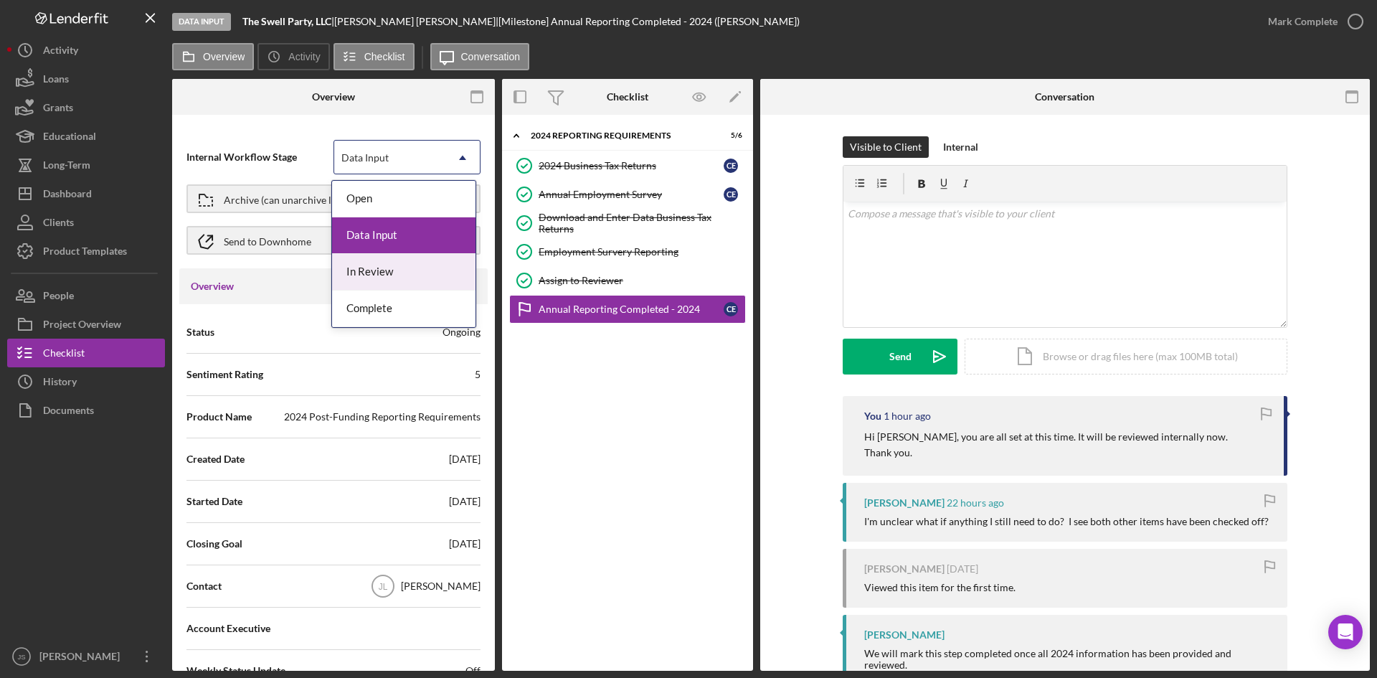
click at [375, 271] on div "In Review" at bounding box center [403, 272] width 143 height 37
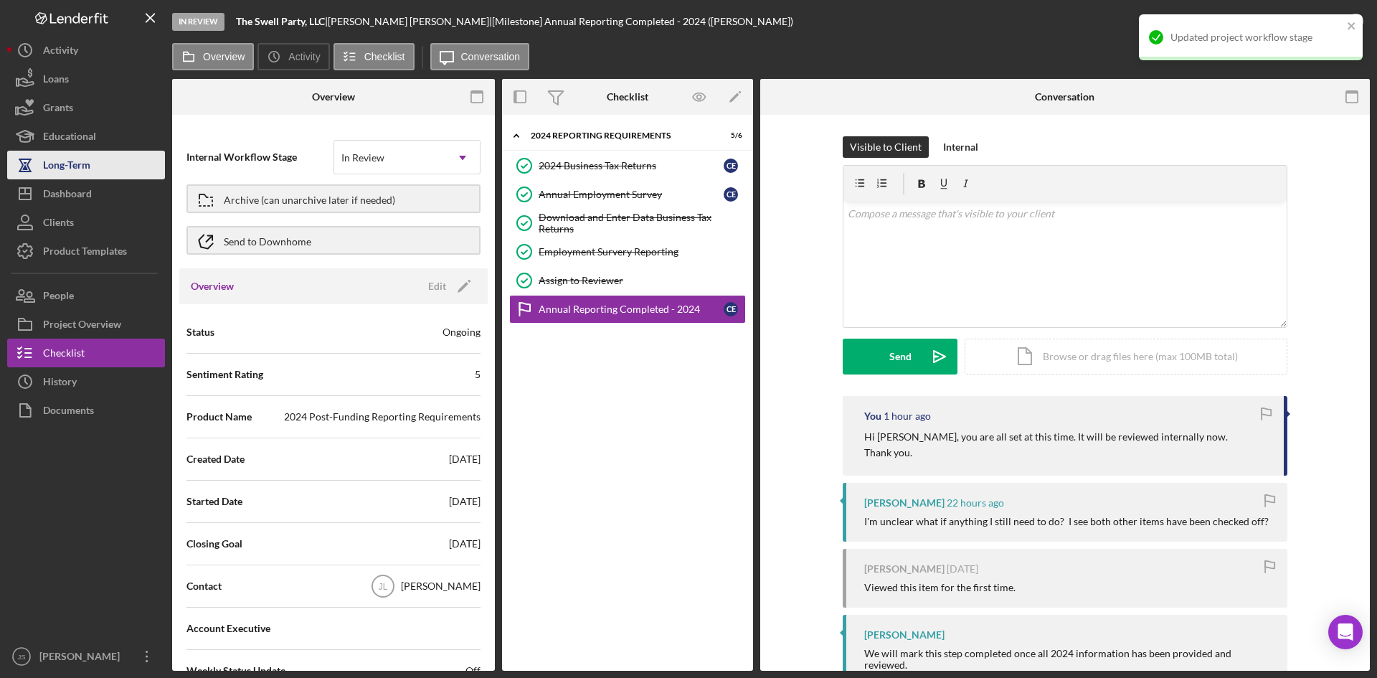
click at [64, 163] on div "Long-Term" at bounding box center [66, 167] width 47 height 32
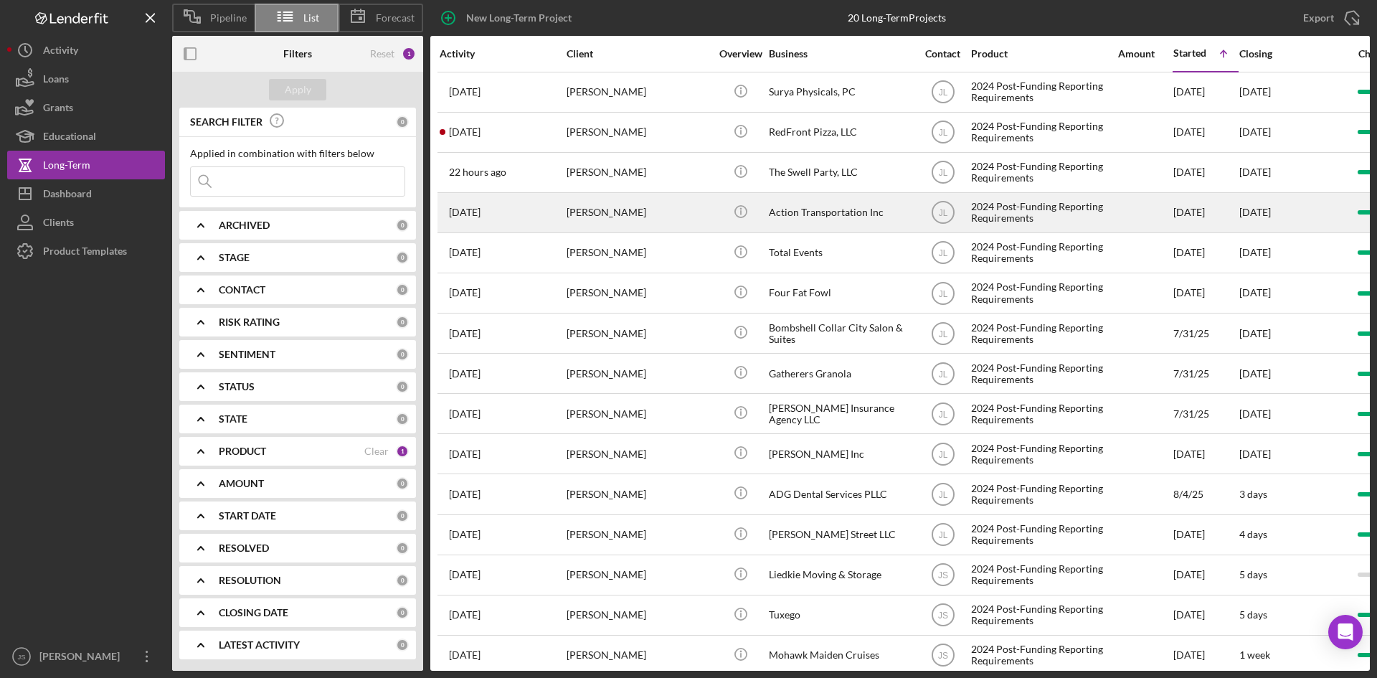
click at [617, 224] on div "[PERSON_NAME]" at bounding box center [637, 213] width 143 height 38
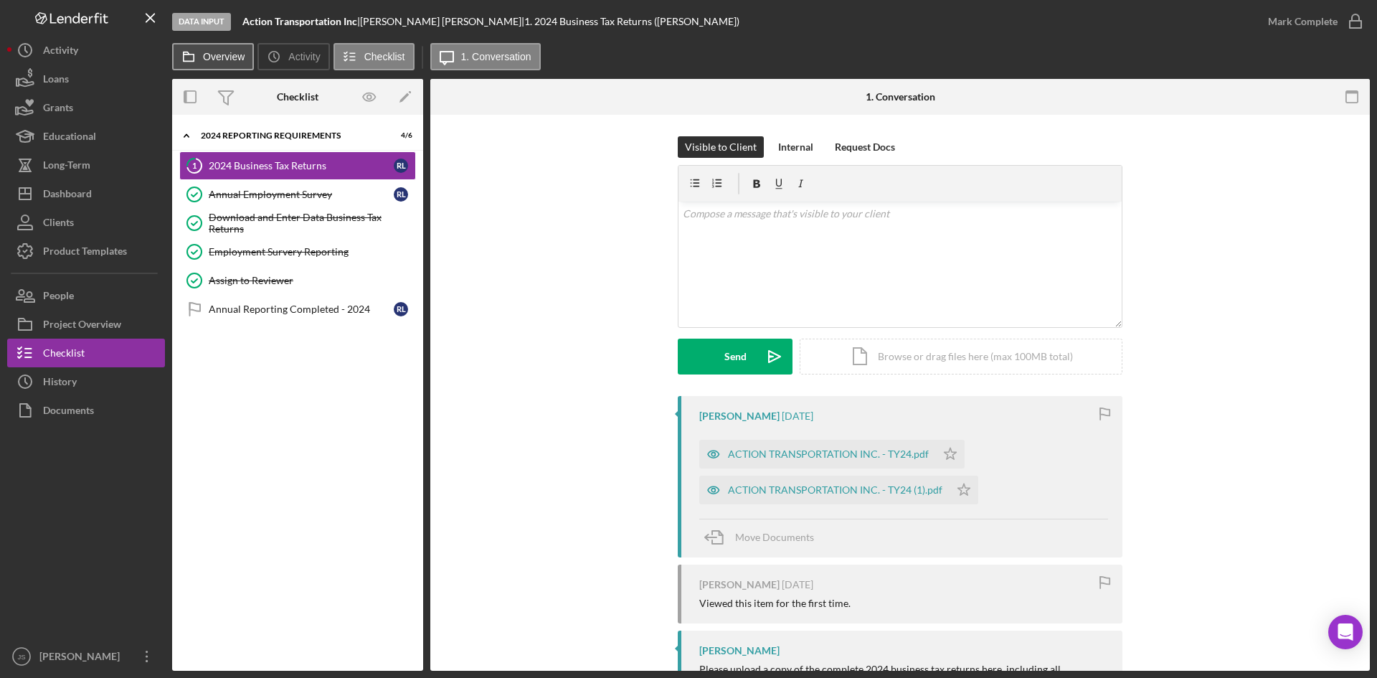
click at [215, 60] on label "Overview" at bounding box center [224, 56] width 42 height 11
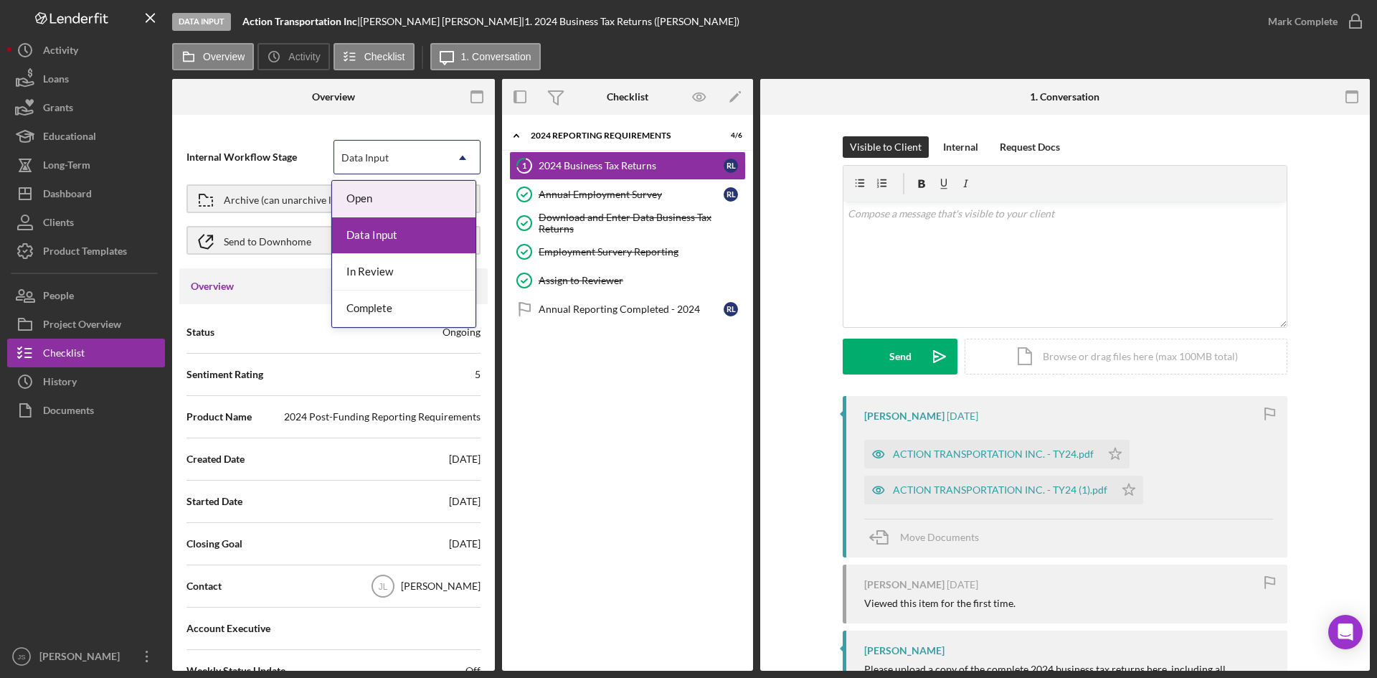
click at [342, 157] on div "Data Input" at bounding box center [364, 157] width 47 height 11
click at [362, 268] on div "In Review" at bounding box center [403, 272] width 143 height 37
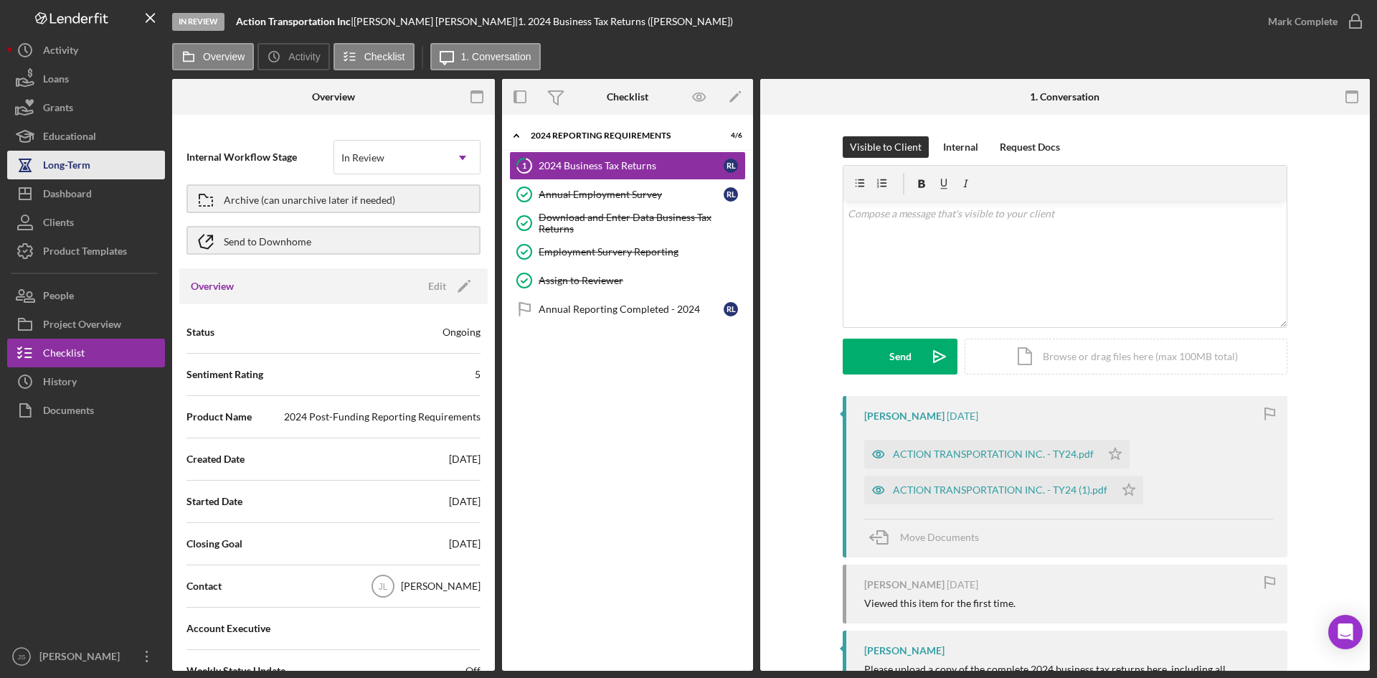
click at [87, 157] on div "Long-Term" at bounding box center [66, 167] width 47 height 32
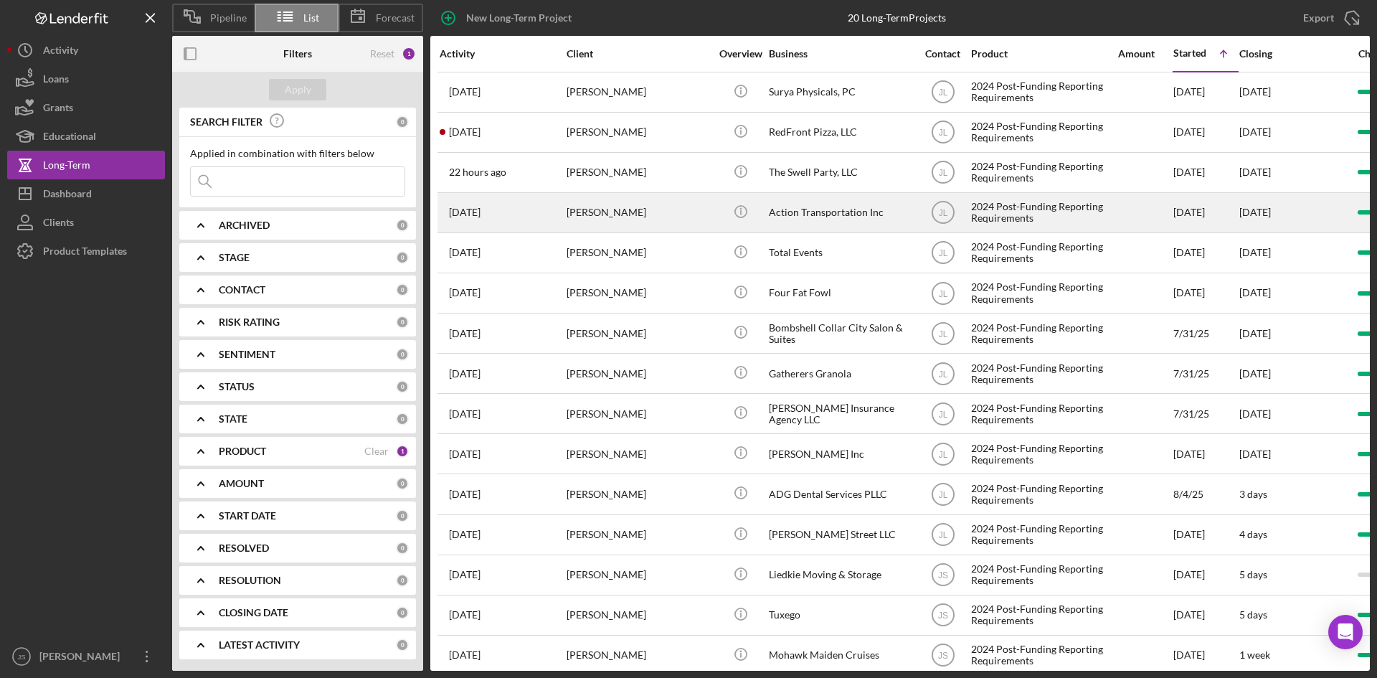
click at [619, 218] on div "[PERSON_NAME]" at bounding box center [637, 213] width 143 height 38
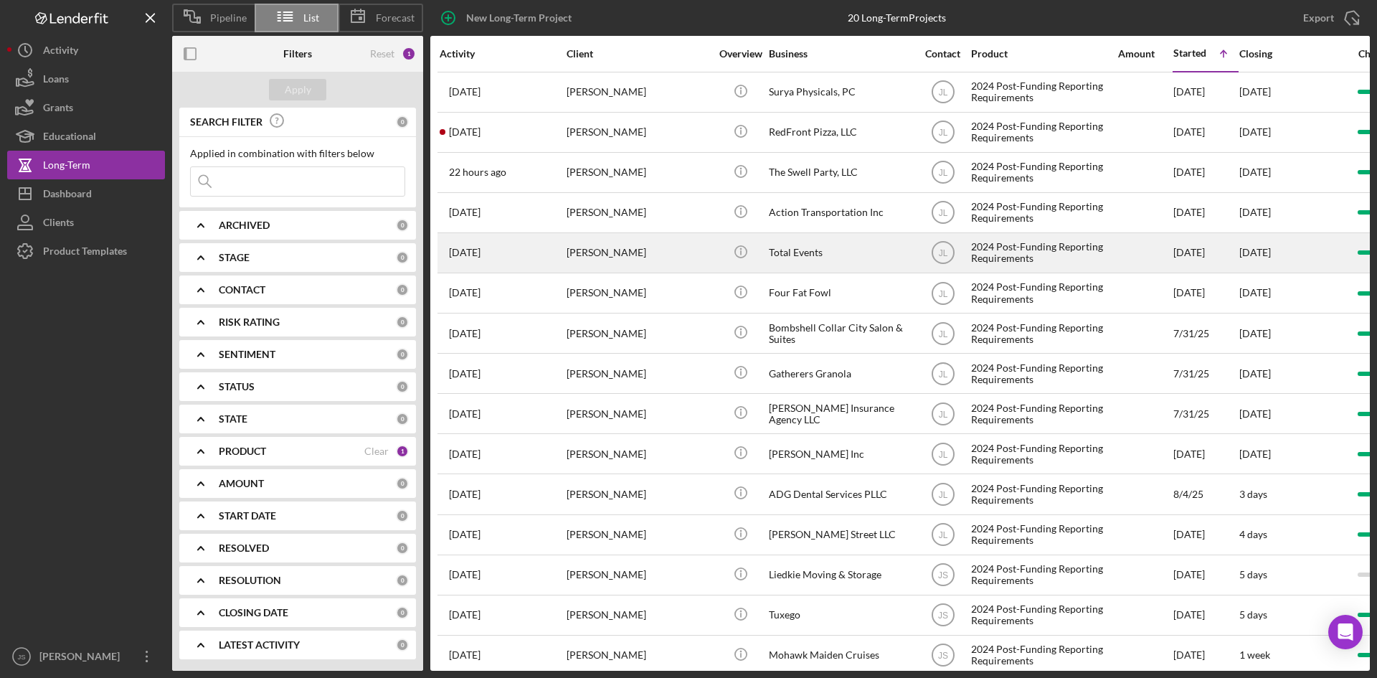
click at [693, 253] on div "[PERSON_NAME]" at bounding box center [637, 253] width 143 height 38
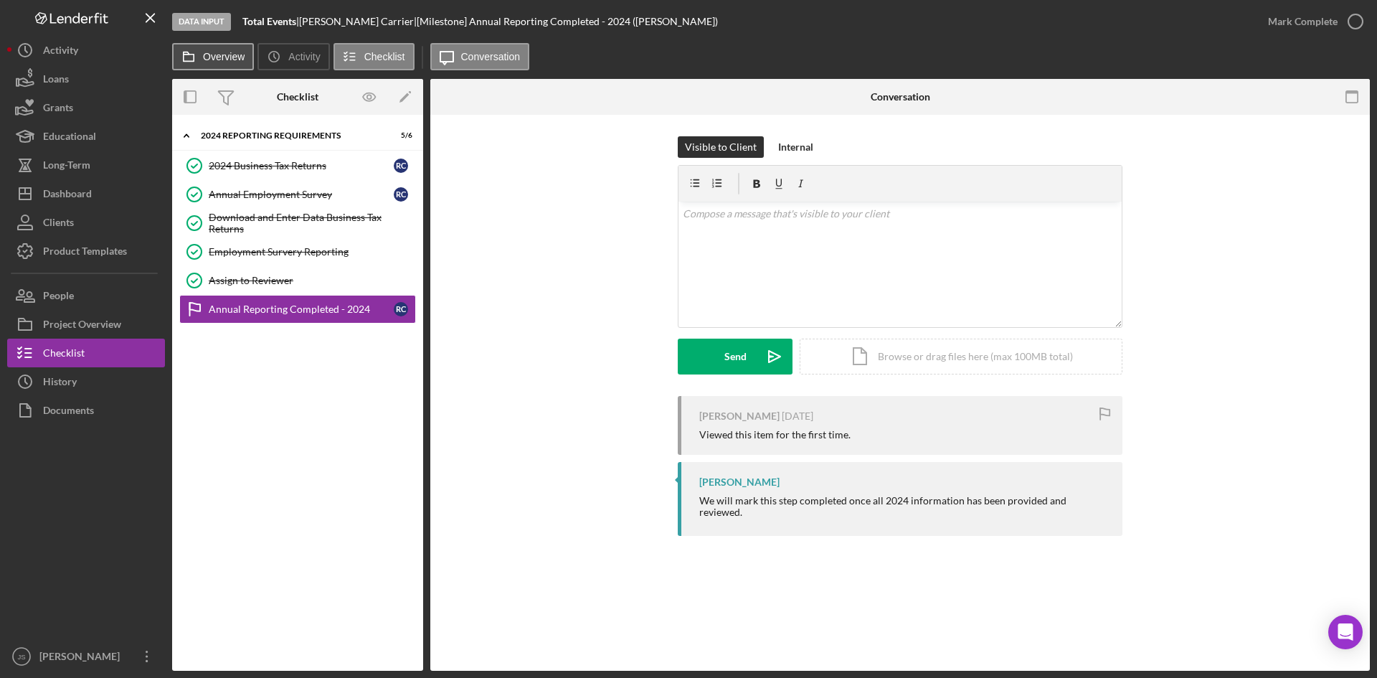
click at [225, 67] on button "Overview" at bounding box center [213, 56] width 82 height 27
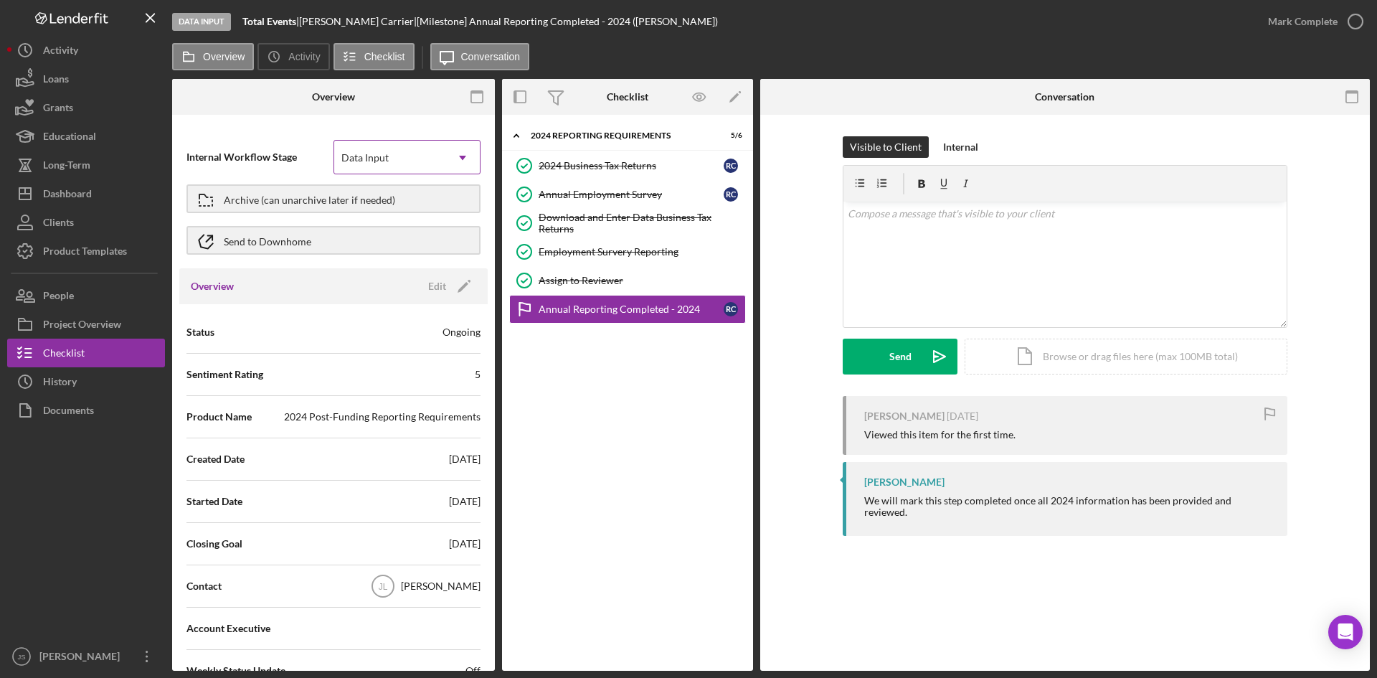
click at [350, 155] on div "Data Input" at bounding box center [364, 157] width 47 height 11
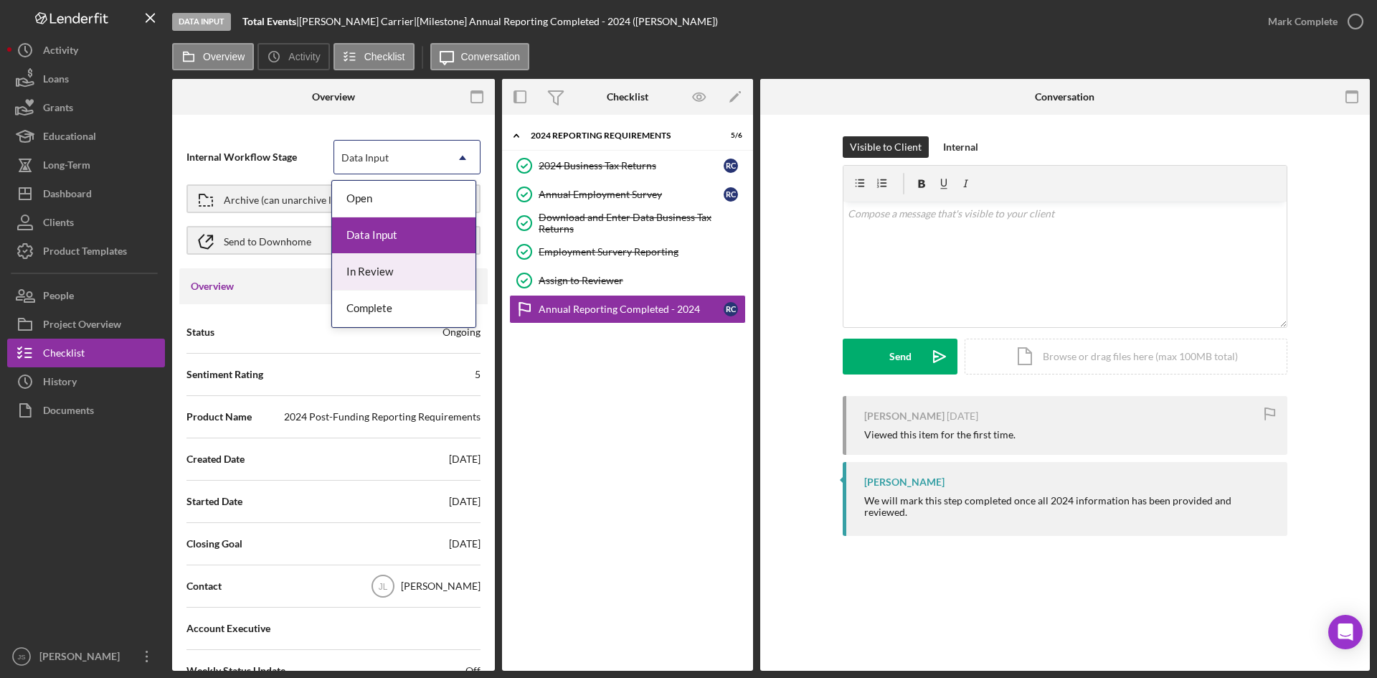
click at [388, 270] on div "In Review" at bounding box center [403, 272] width 143 height 37
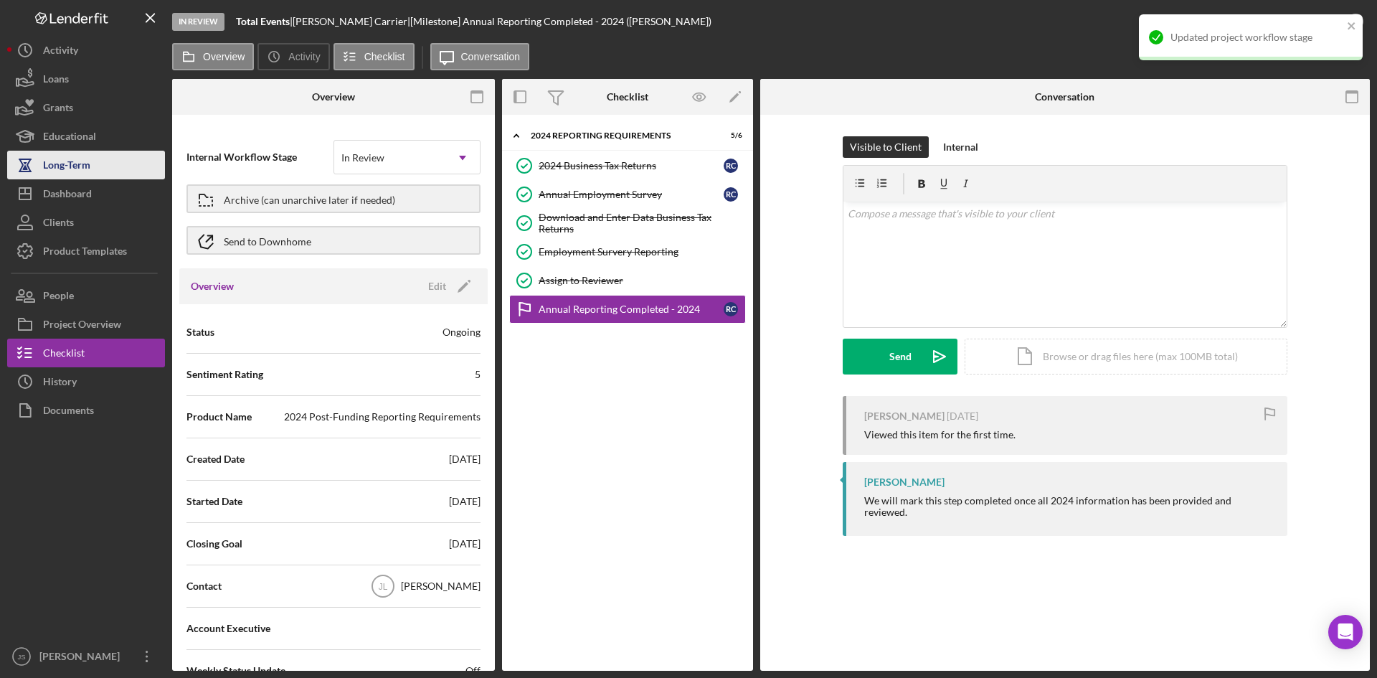
click at [104, 178] on button "Long-Term" at bounding box center [86, 165] width 158 height 29
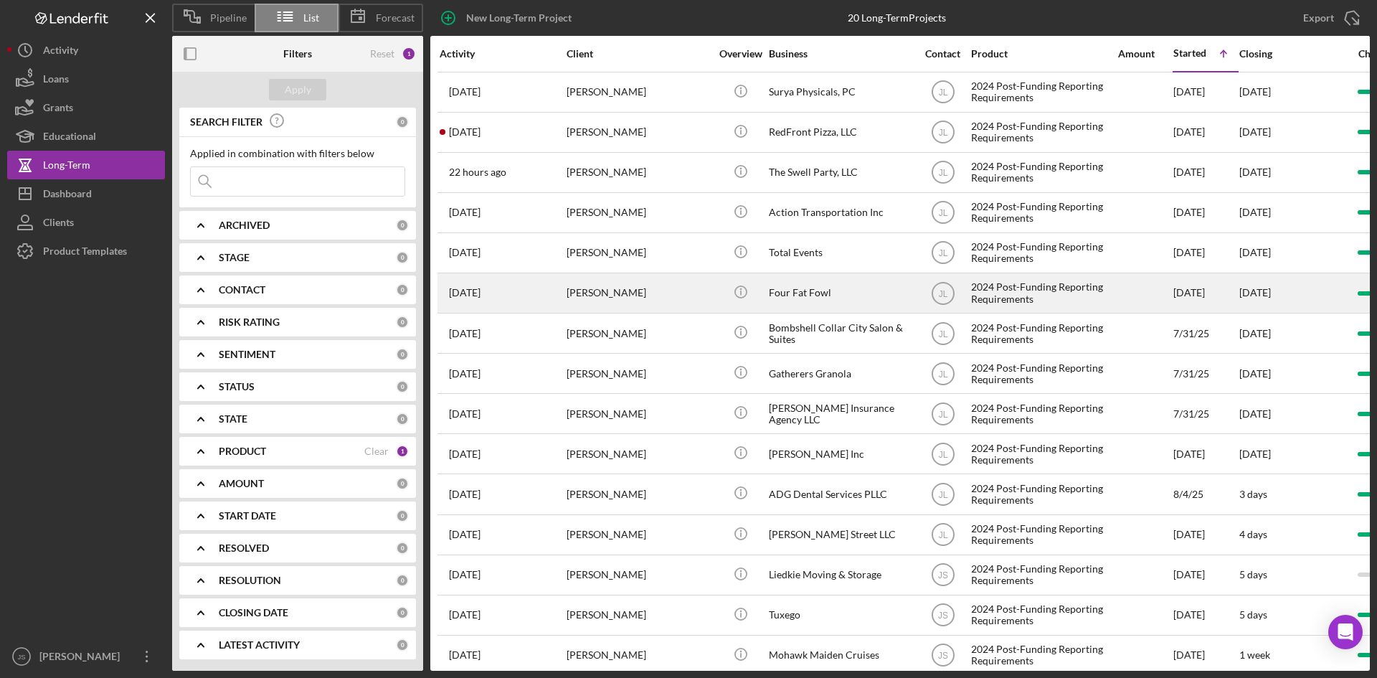
click at [602, 294] on div "[PERSON_NAME]" at bounding box center [637, 293] width 143 height 38
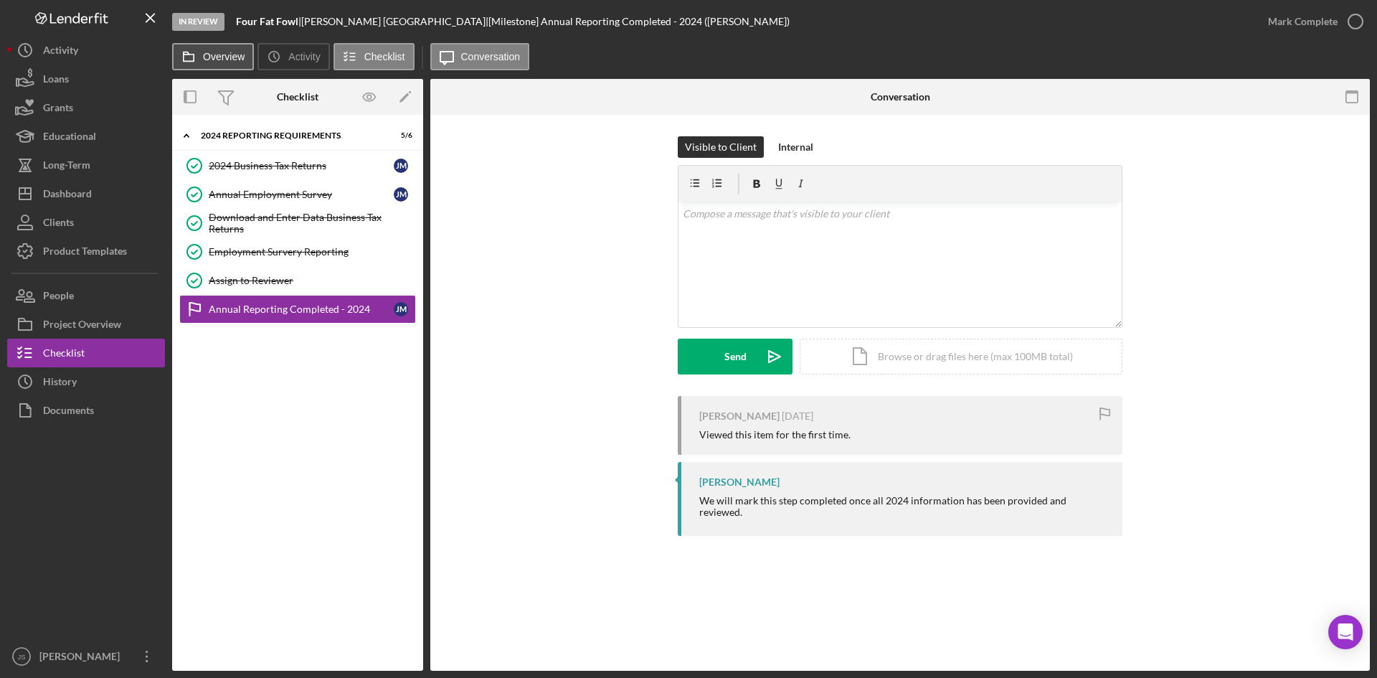
click at [235, 62] on button "Overview" at bounding box center [213, 56] width 82 height 27
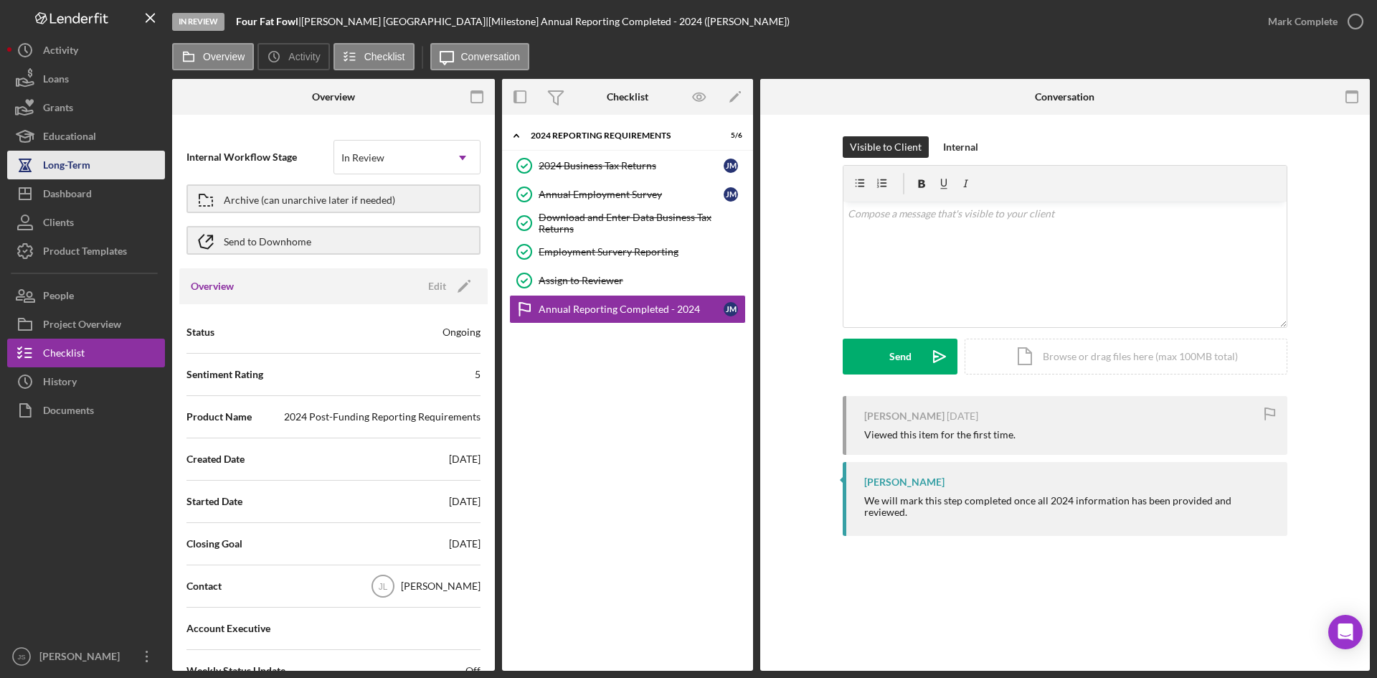
click at [95, 161] on button "Long-Term" at bounding box center [86, 165] width 158 height 29
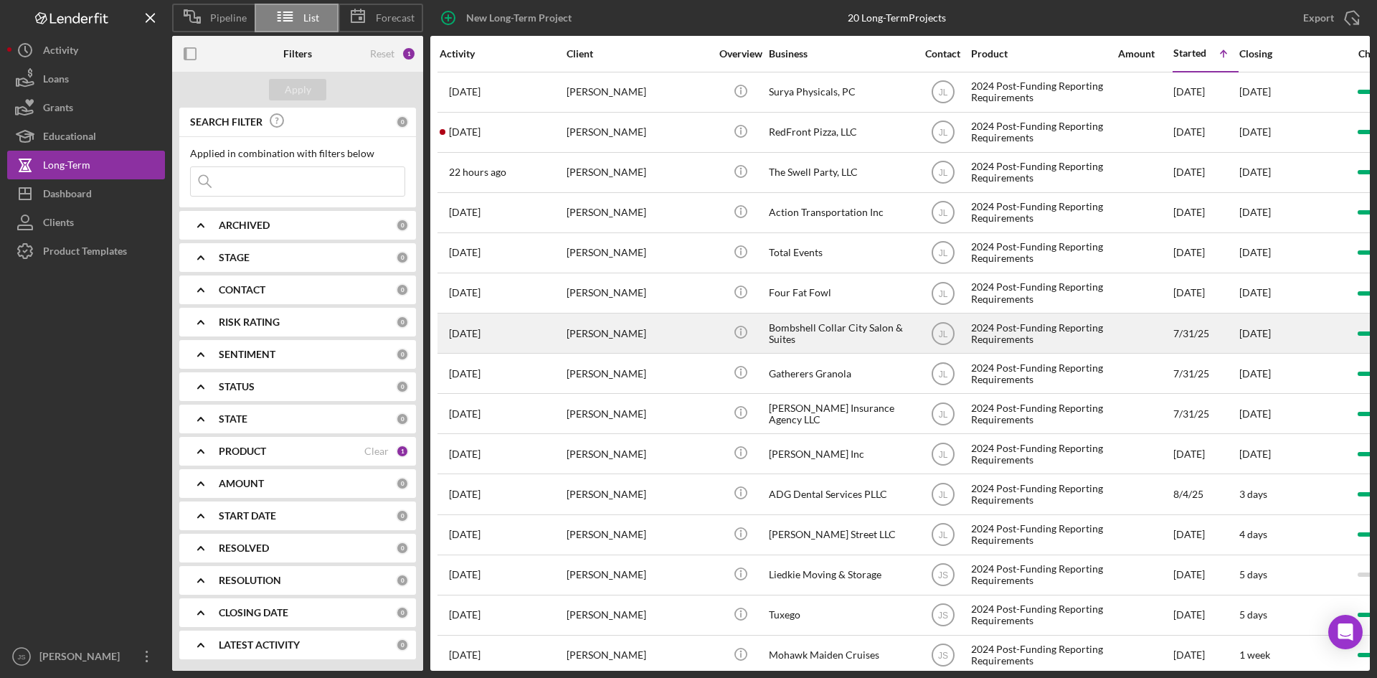
click at [602, 331] on div "[PERSON_NAME]" at bounding box center [637, 333] width 143 height 38
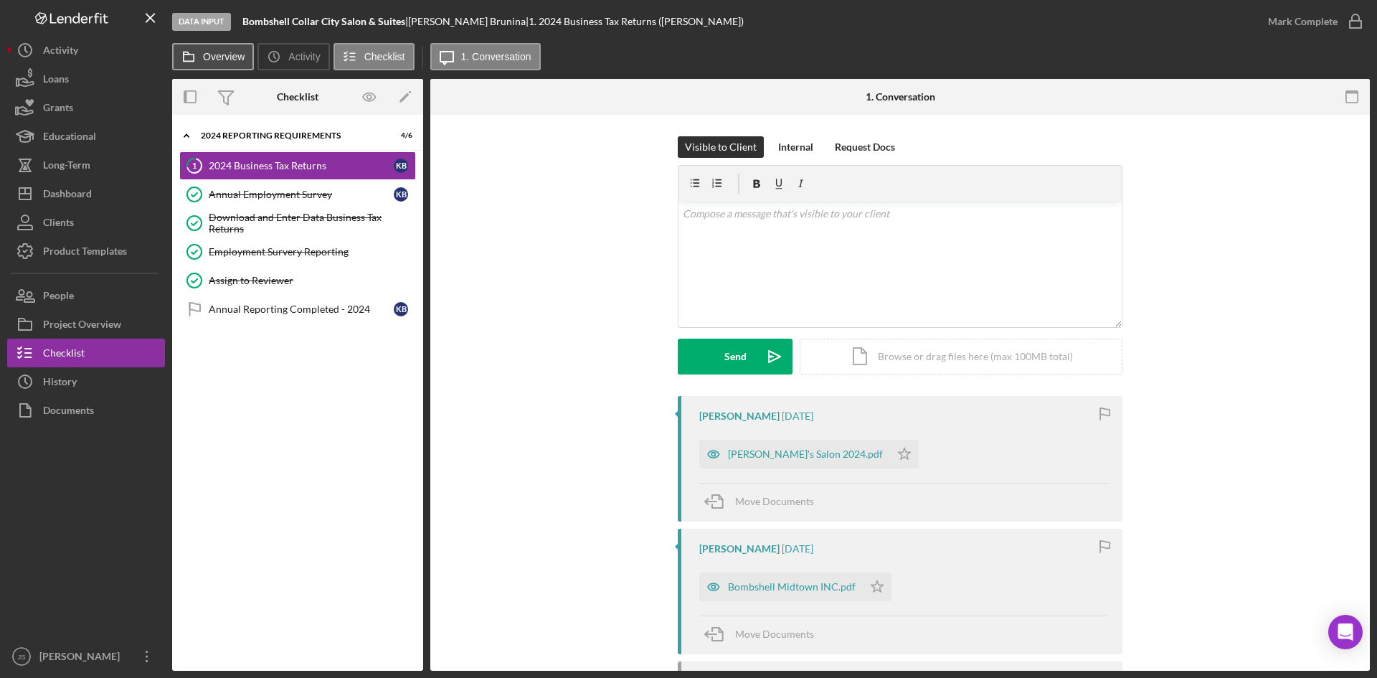
click at [226, 63] on button "Overview" at bounding box center [213, 56] width 82 height 27
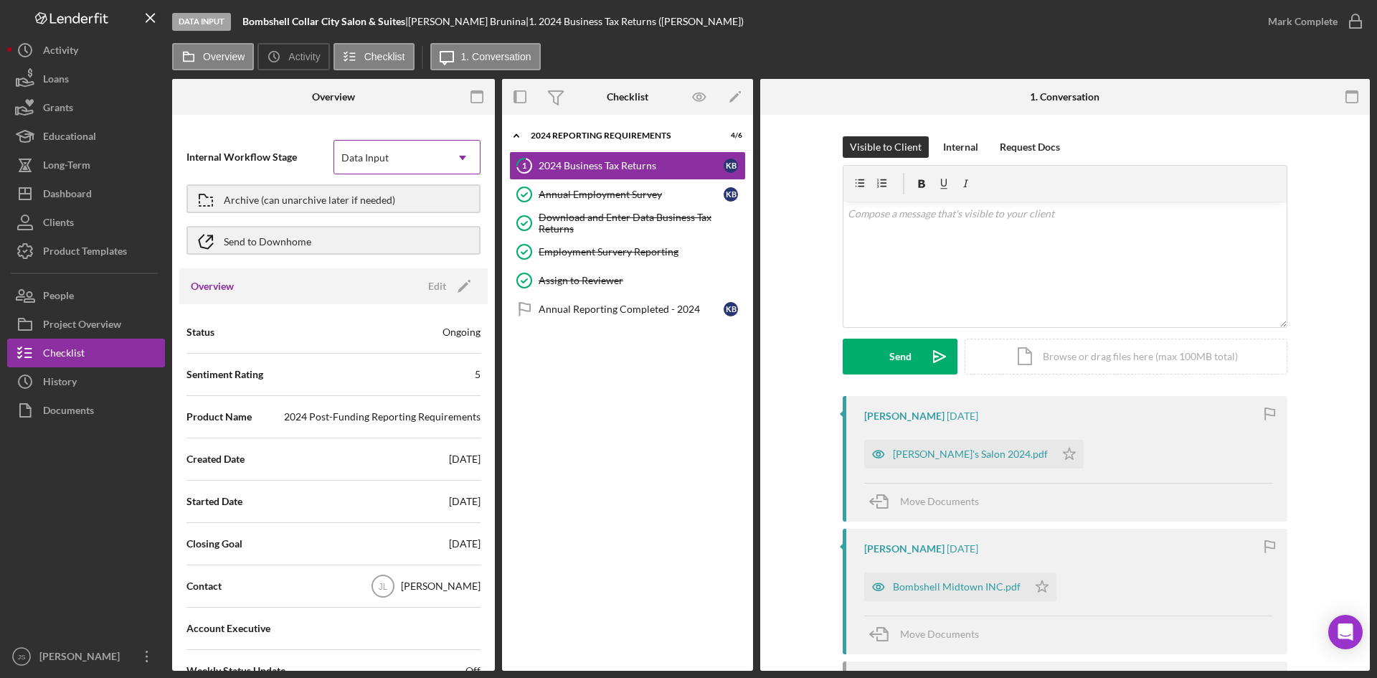
click at [374, 165] on div "Data Input" at bounding box center [389, 157] width 111 height 33
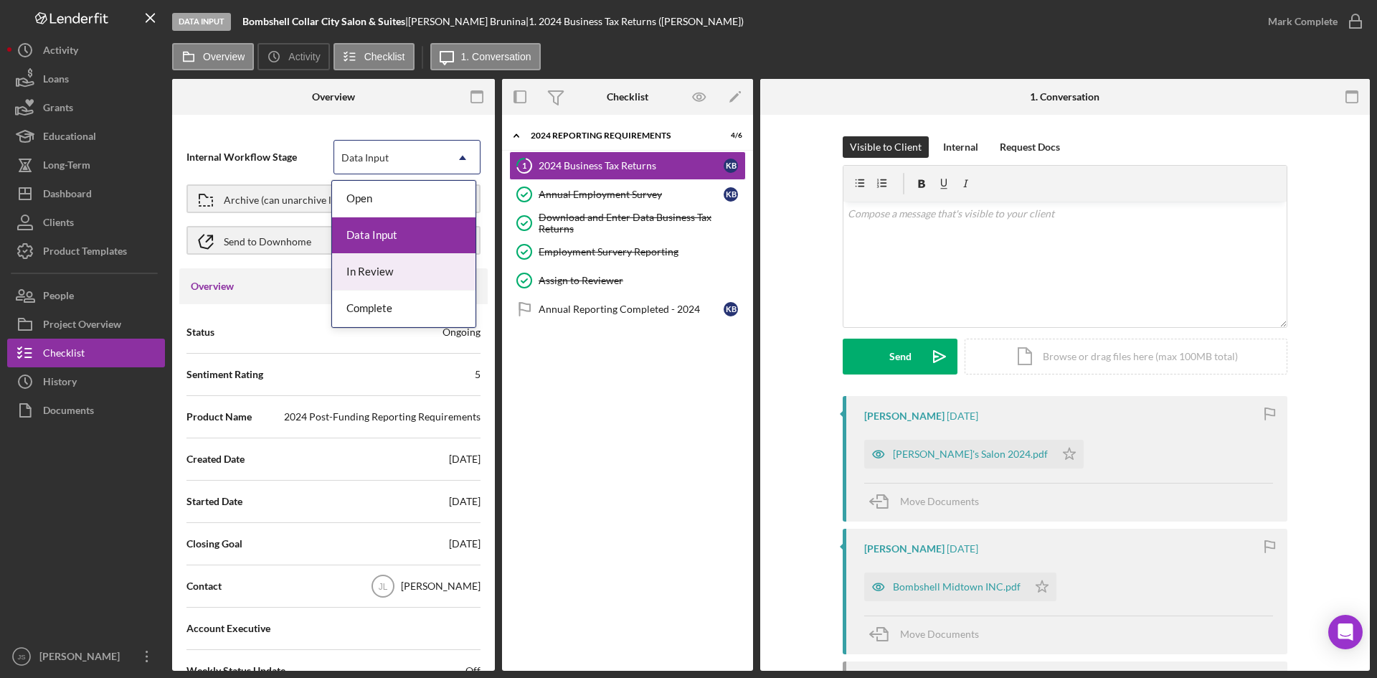
click at [371, 275] on div "In Review" at bounding box center [403, 272] width 143 height 37
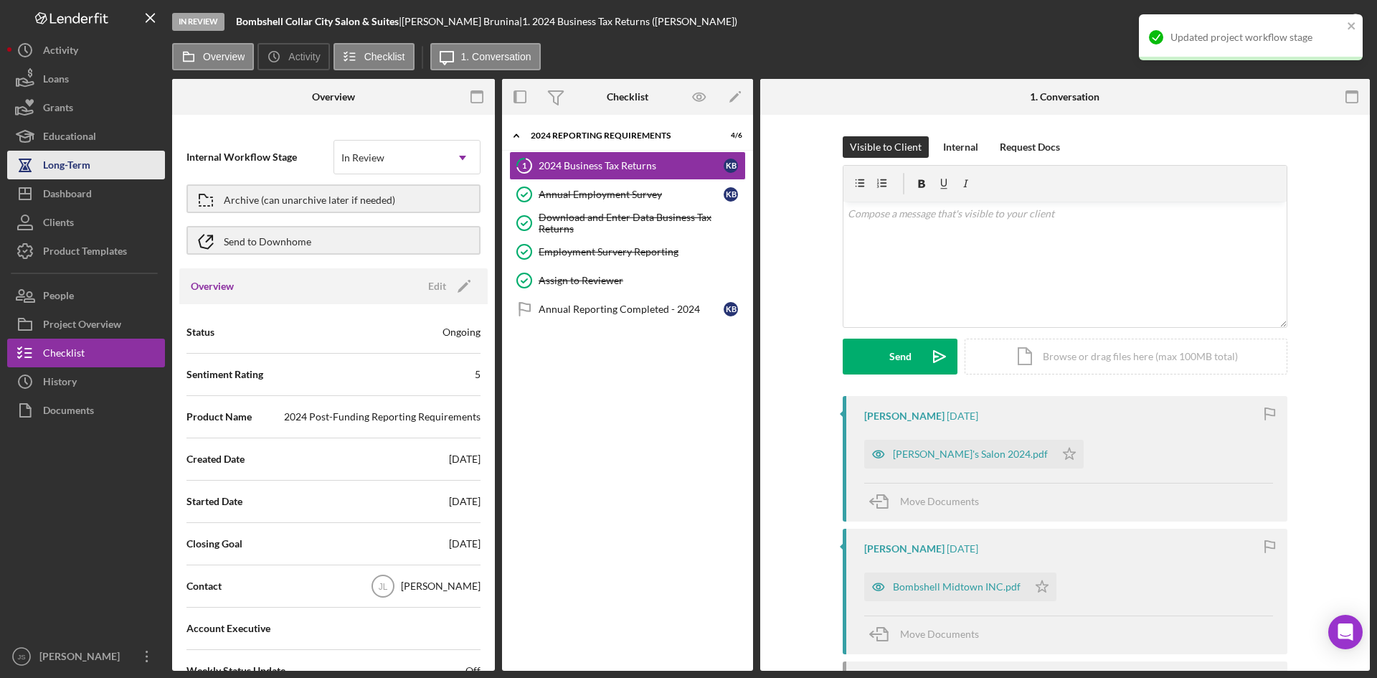
click at [100, 162] on button "Long-Term" at bounding box center [86, 165] width 158 height 29
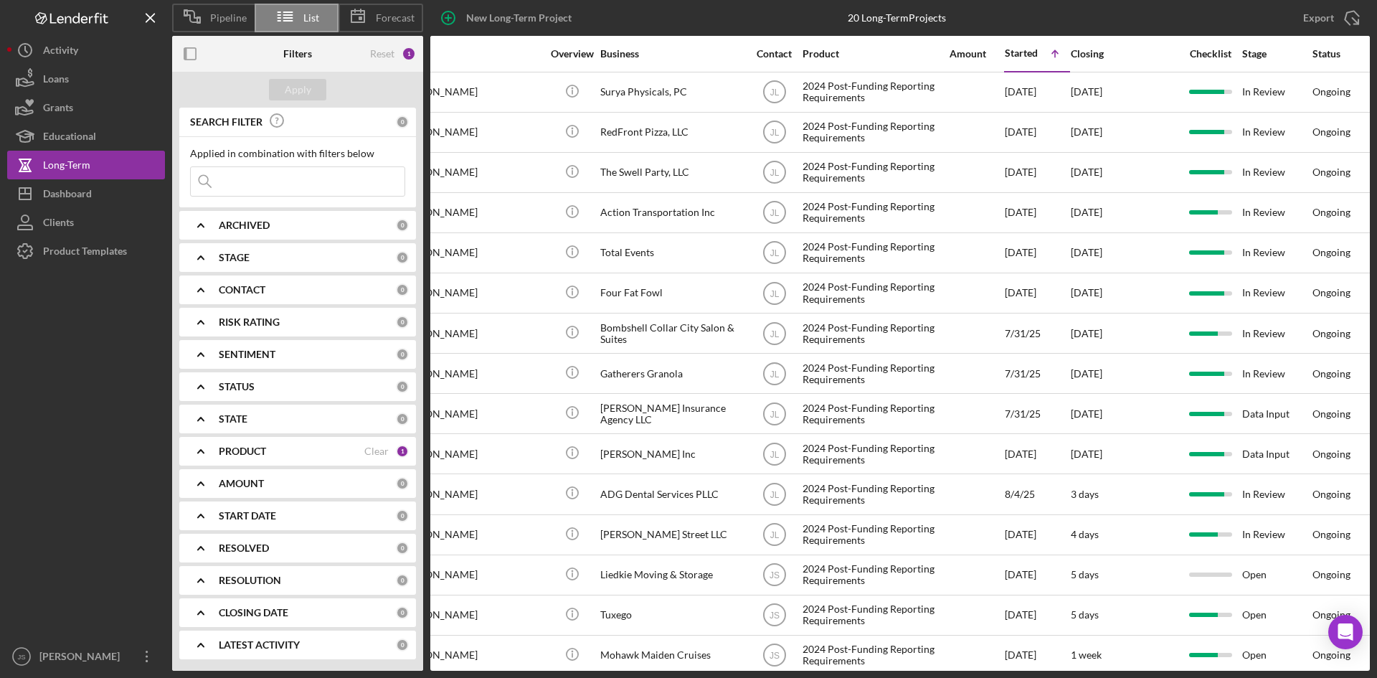
scroll to position [0, 175]
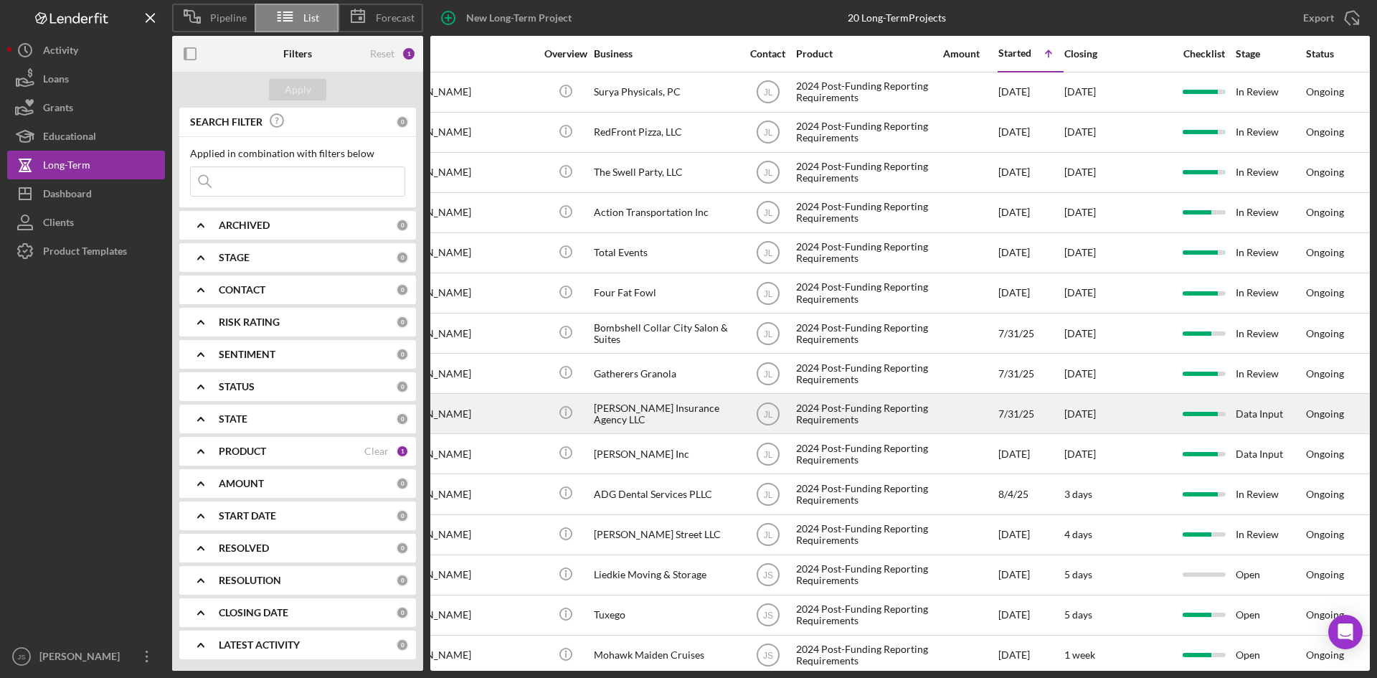
click at [679, 424] on div "[PERSON_NAME] Insurance Agency LLC" at bounding box center [665, 413] width 143 height 38
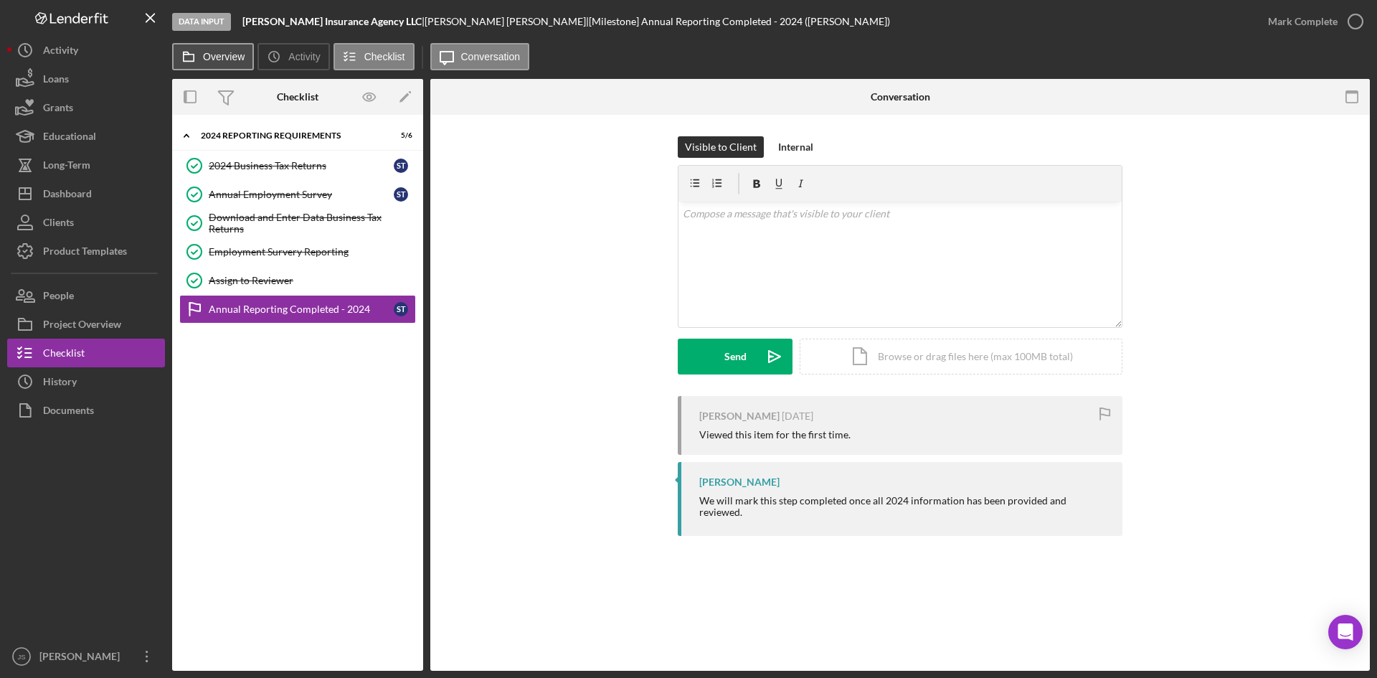
click at [208, 54] on label "Overview" at bounding box center [224, 56] width 42 height 11
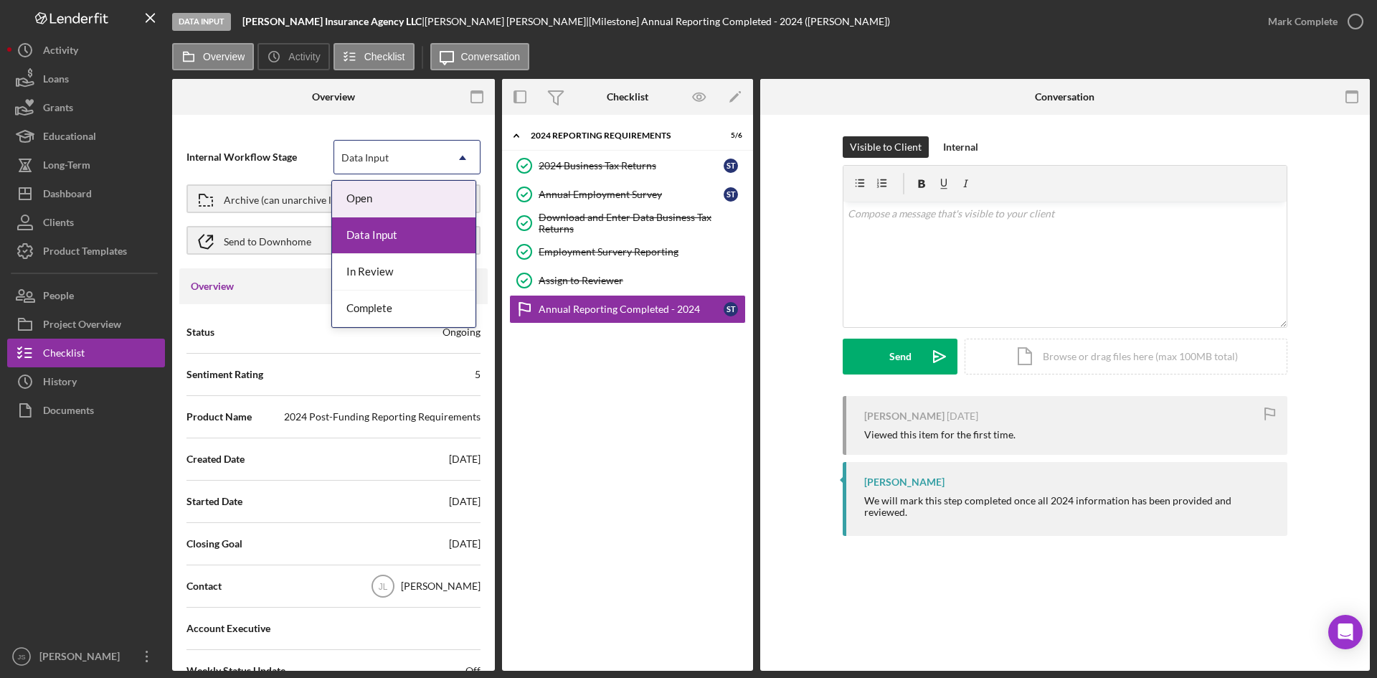
click at [383, 164] on div "Data Input" at bounding box center [389, 157] width 111 height 33
click at [402, 275] on div "In Review" at bounding box center [403, 272] width 143 height 37
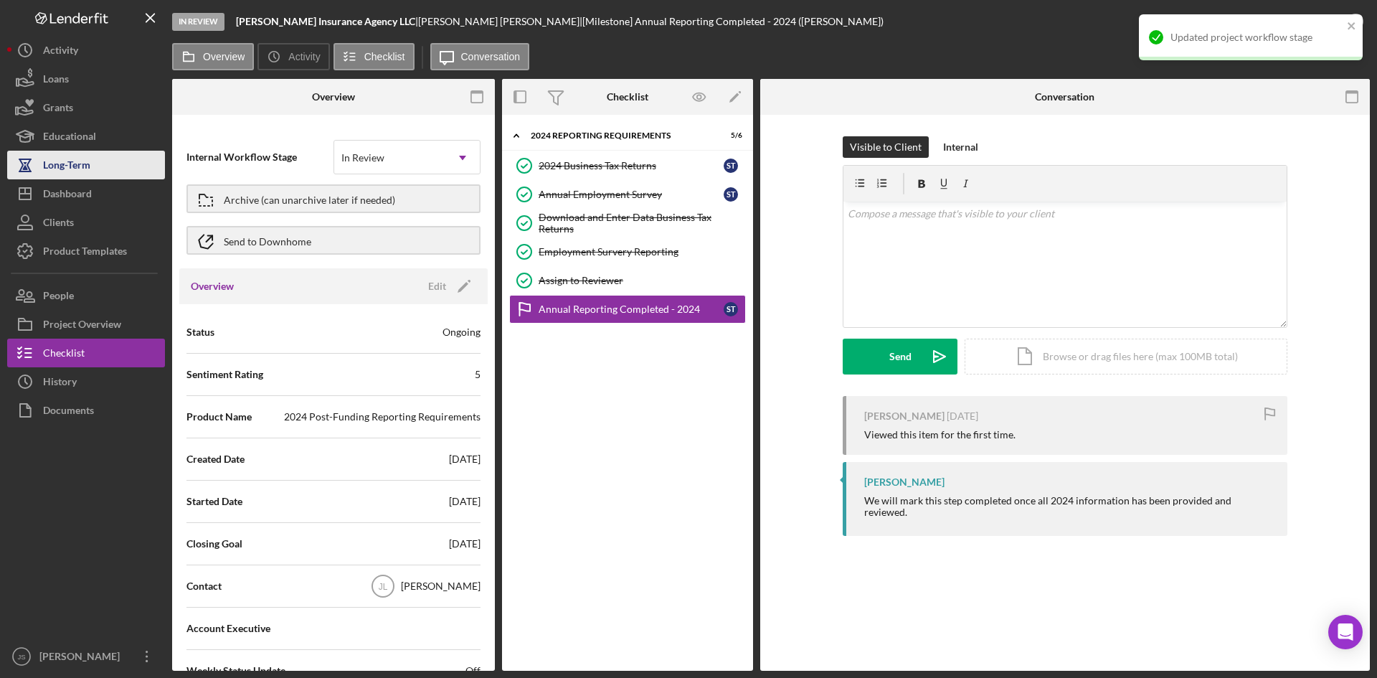
click at [77, 169] on div "Long-Term" at bounding box center [66, 167] width 47 height 32
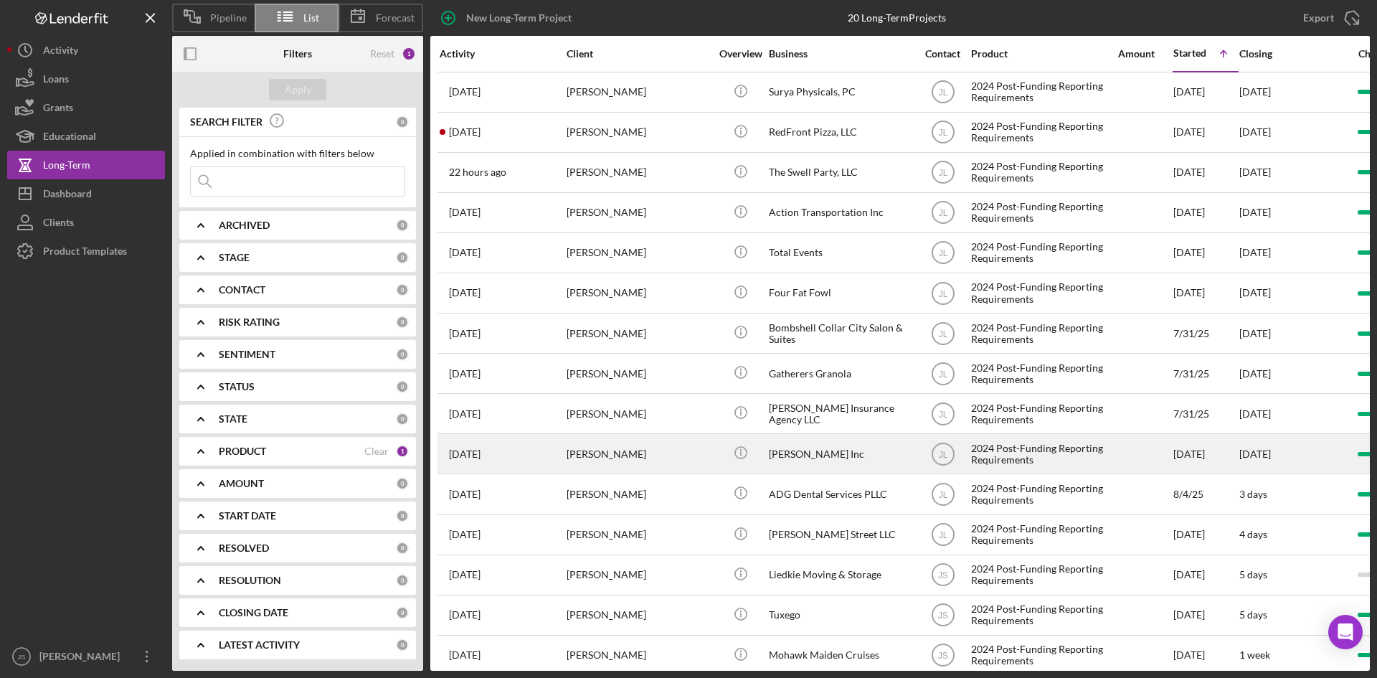
click at [863, 454] on div "[PERSON_NAME] Inc" at bounding box center [840, 454] width 143 height 38
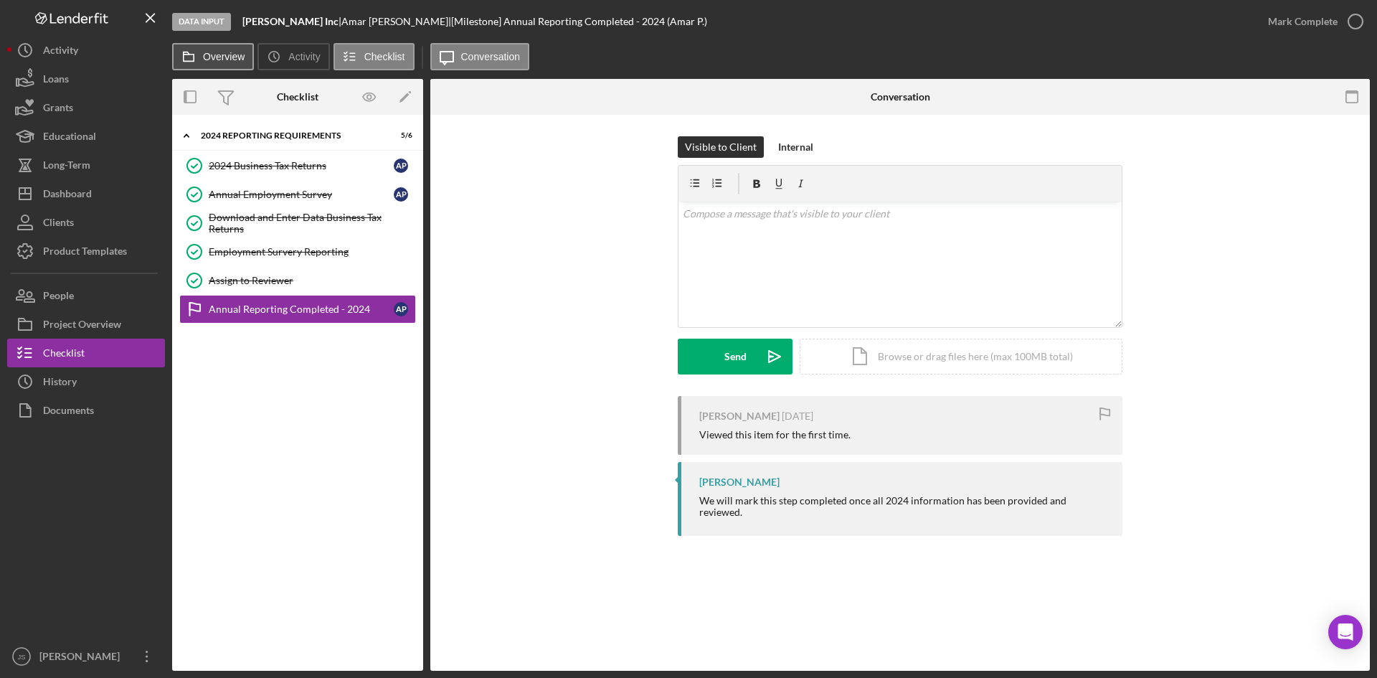
click at [241, 62] on label "Overview" at bounding box center [224, 56] width 42 height 11
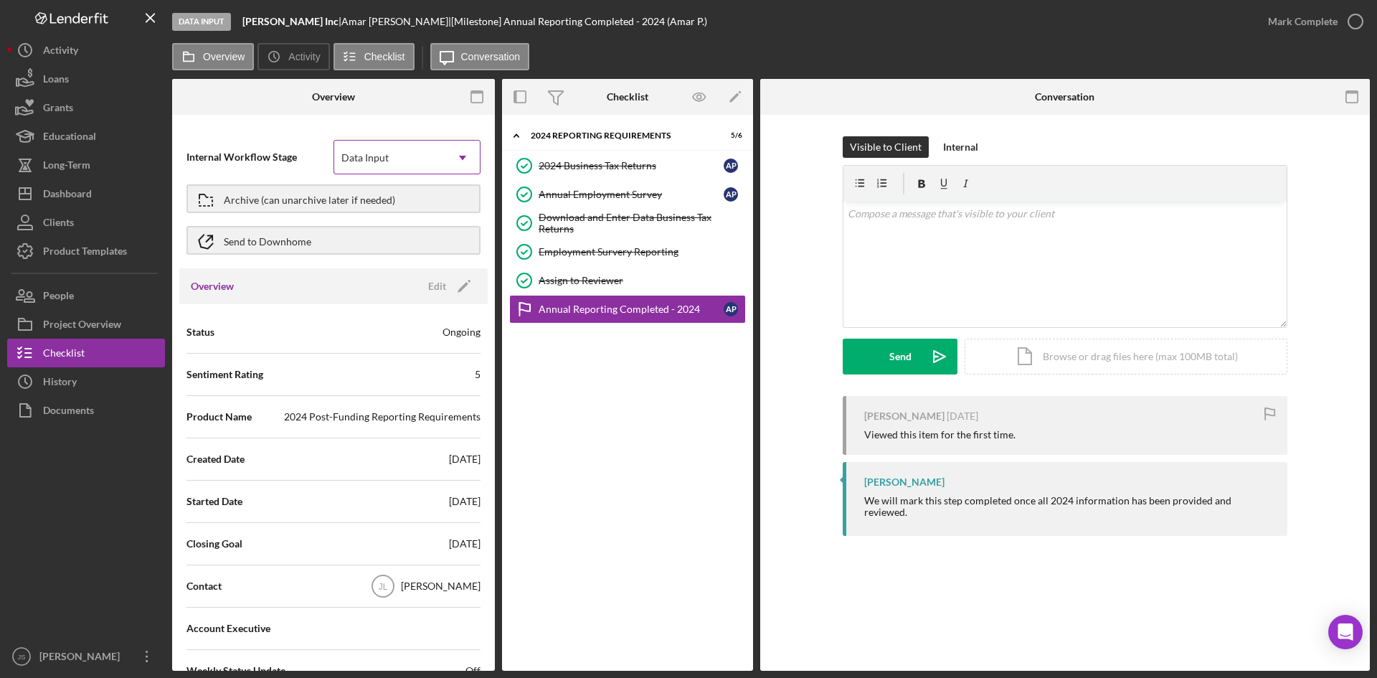
click at [374, 148] on div "Data Input" at bounding box center [389, 157] width 111 height 33
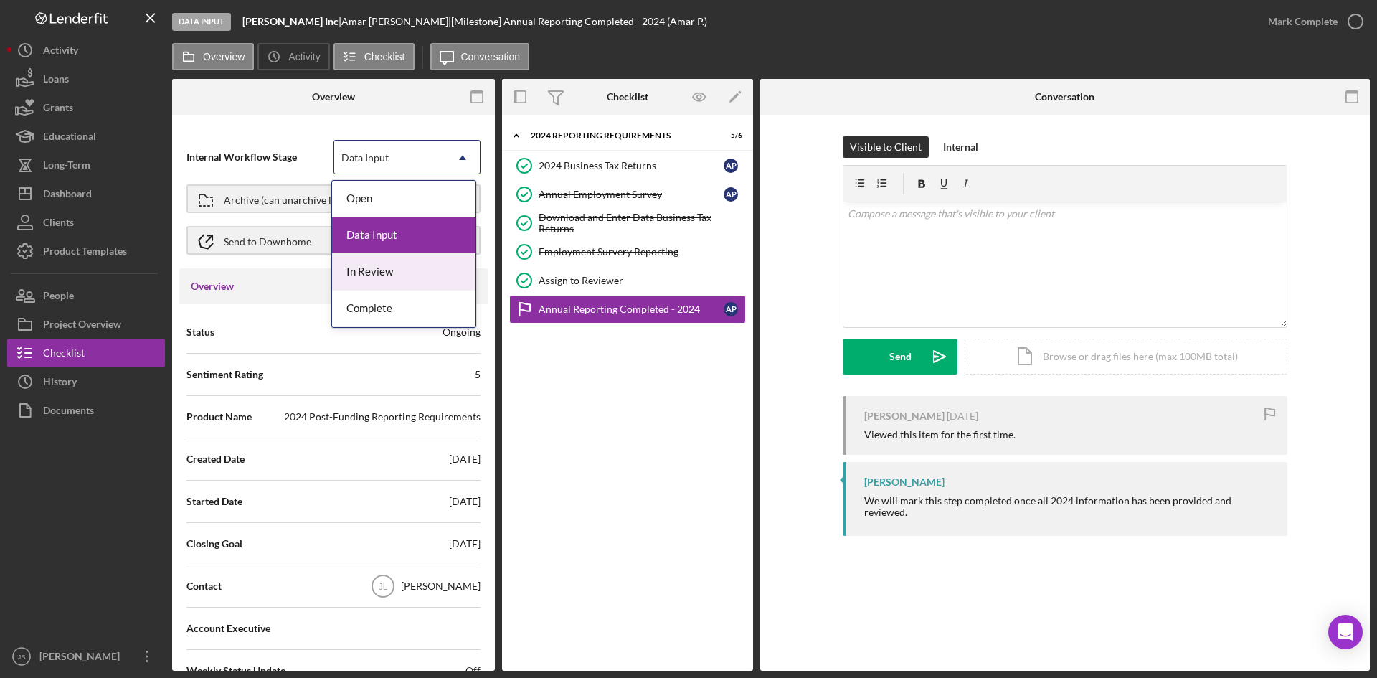
click at [392, 270] on div "In Review" at bounding box center [403, 272] width 143 height 37
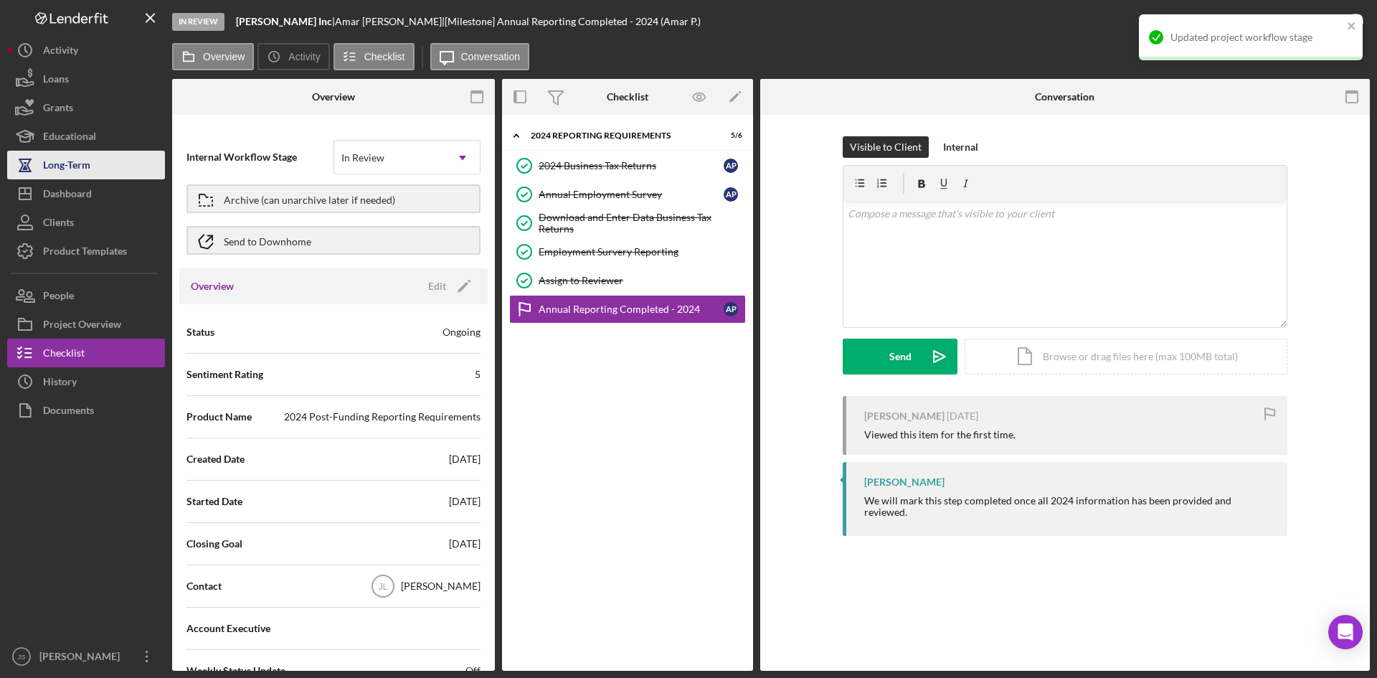
click at [91, 162] on button "Long-Term" at bounding box center [86, 165] width 158 height 29
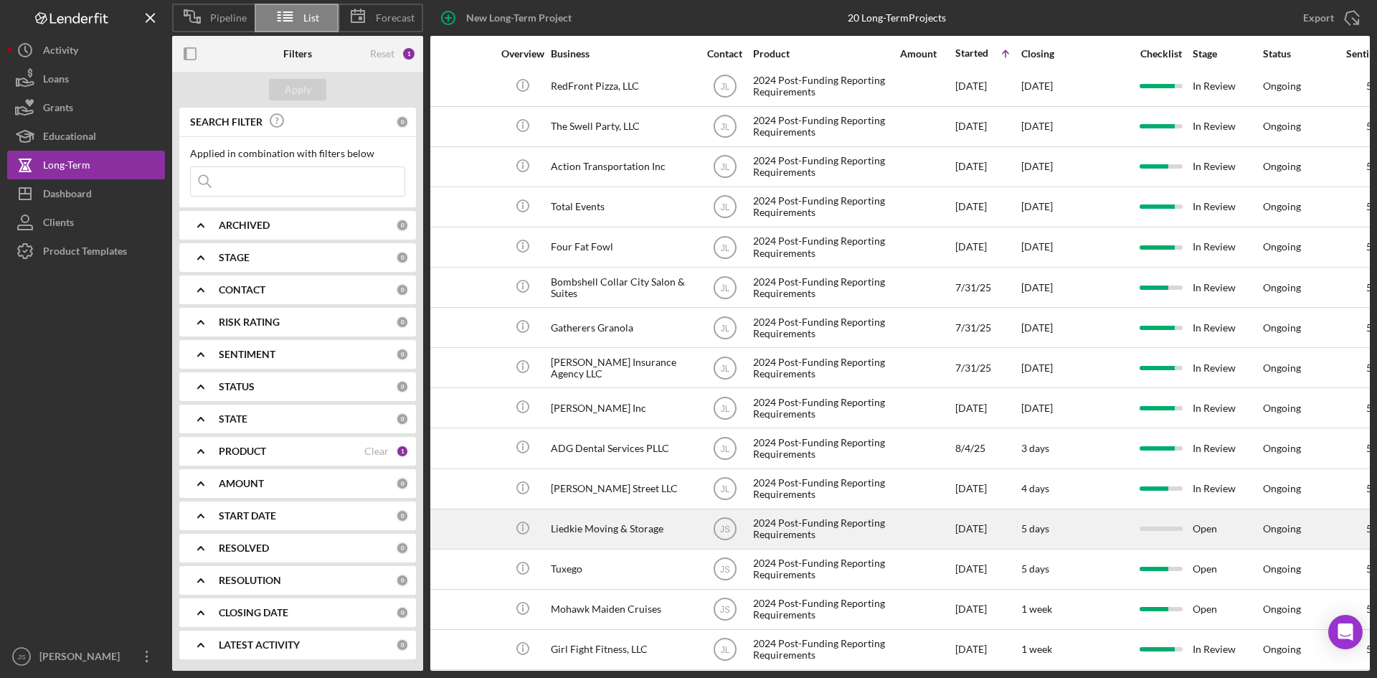
scroll to position [72, 218]
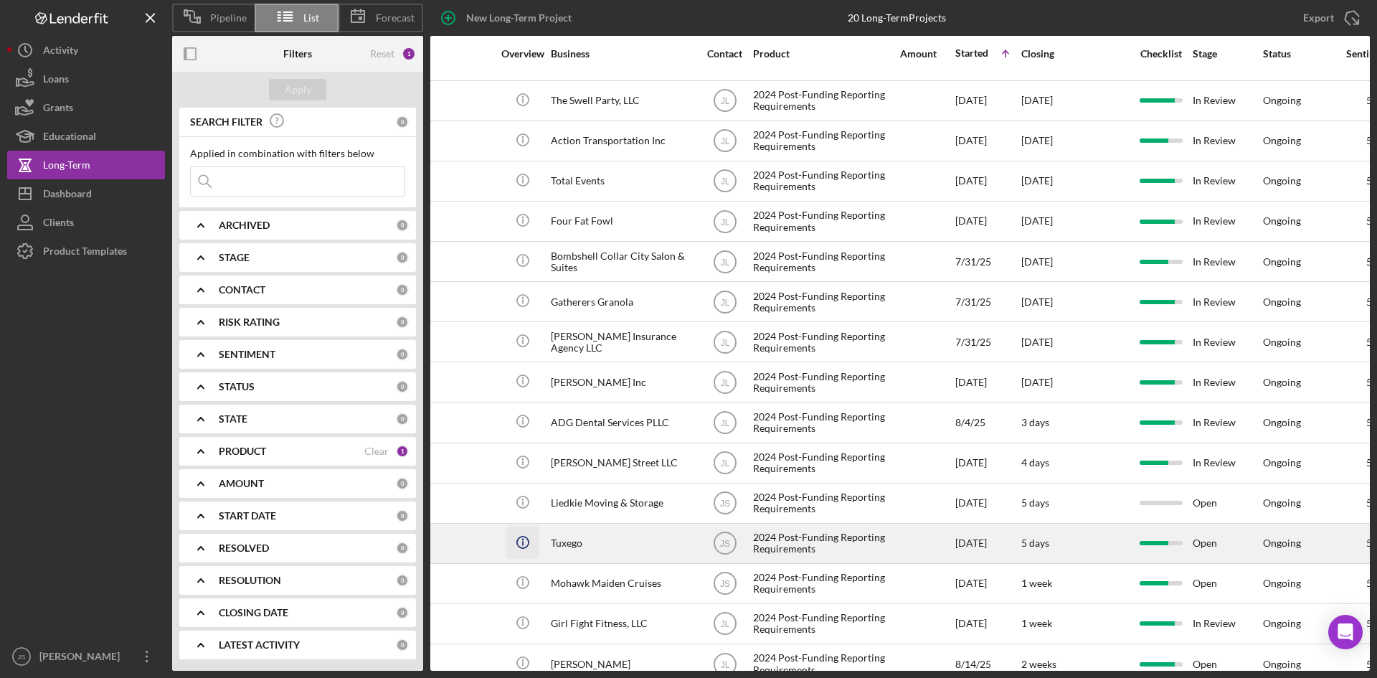
click at [538, 539] on icon "Icon/Info" at bounding box center [522, 542] width 32 height 32
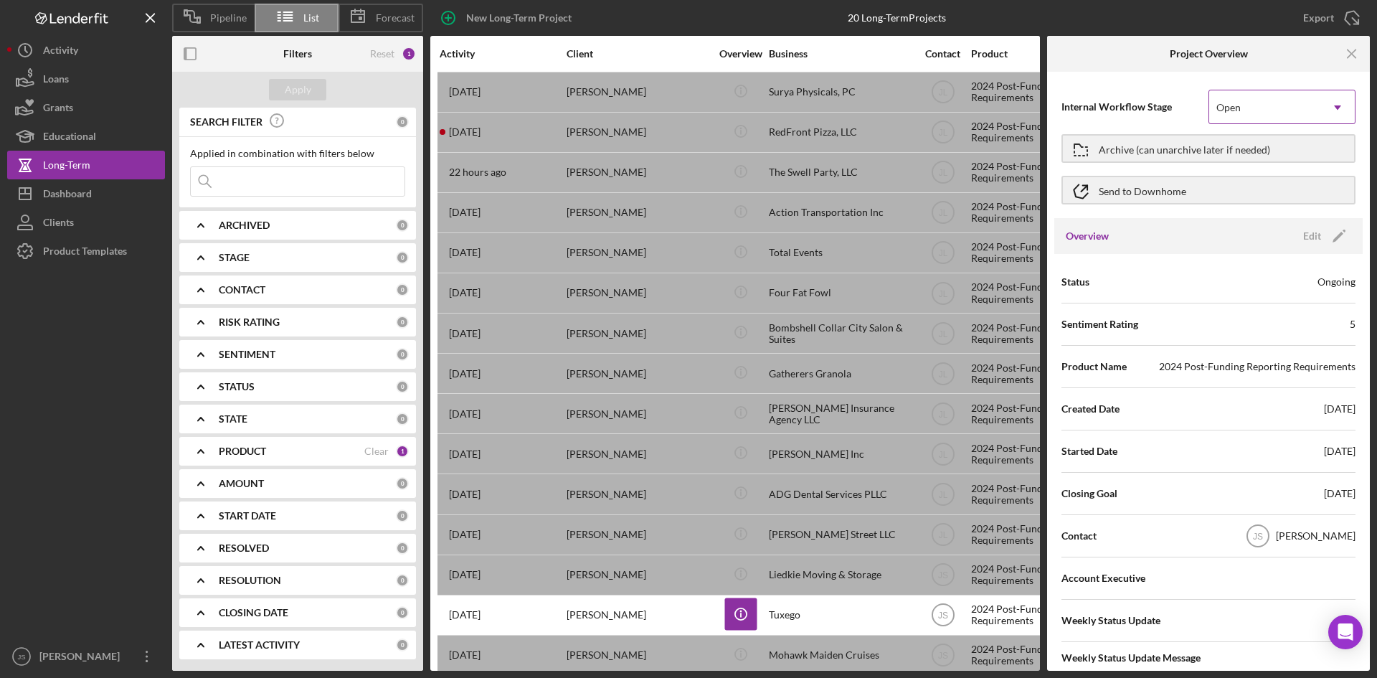
click at [1294, 108] on div "Open" at bounding box center [1264, 107] width 111 height 33
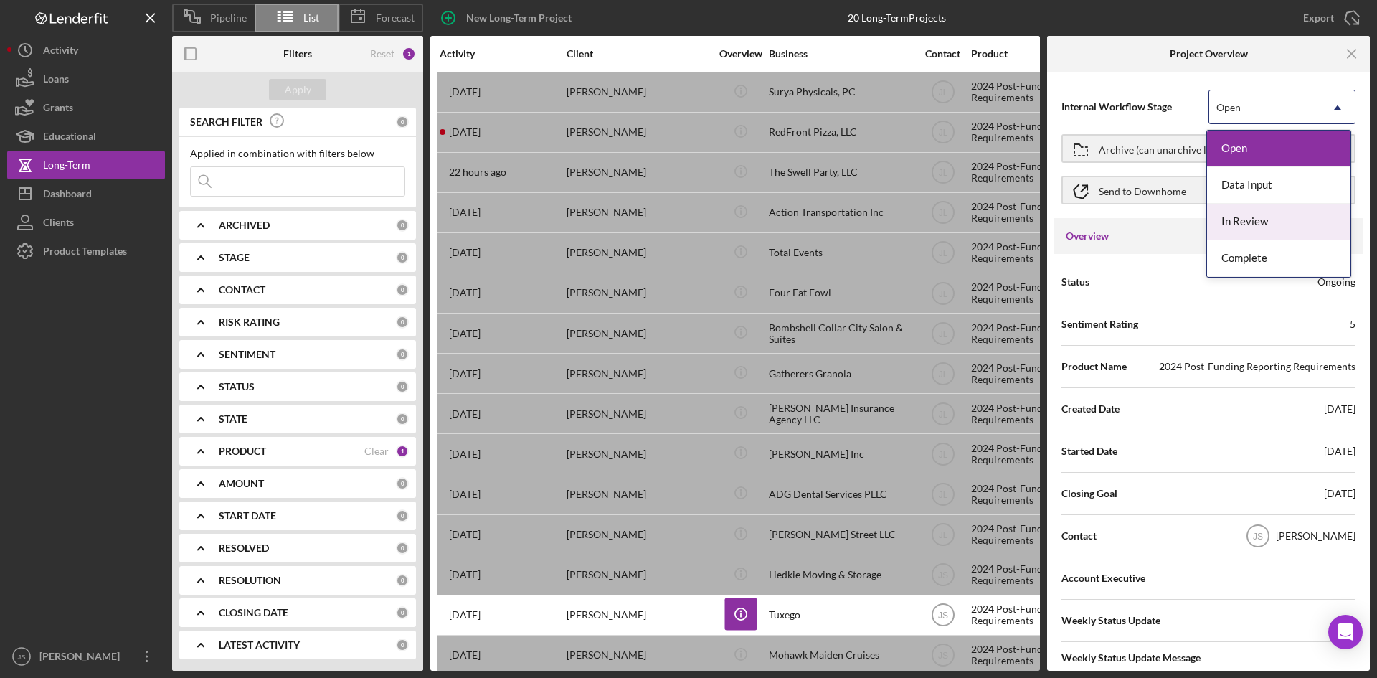
click at [1284, 221] on div "In Review" at bounding box center [1278, 222] width 143 height 37
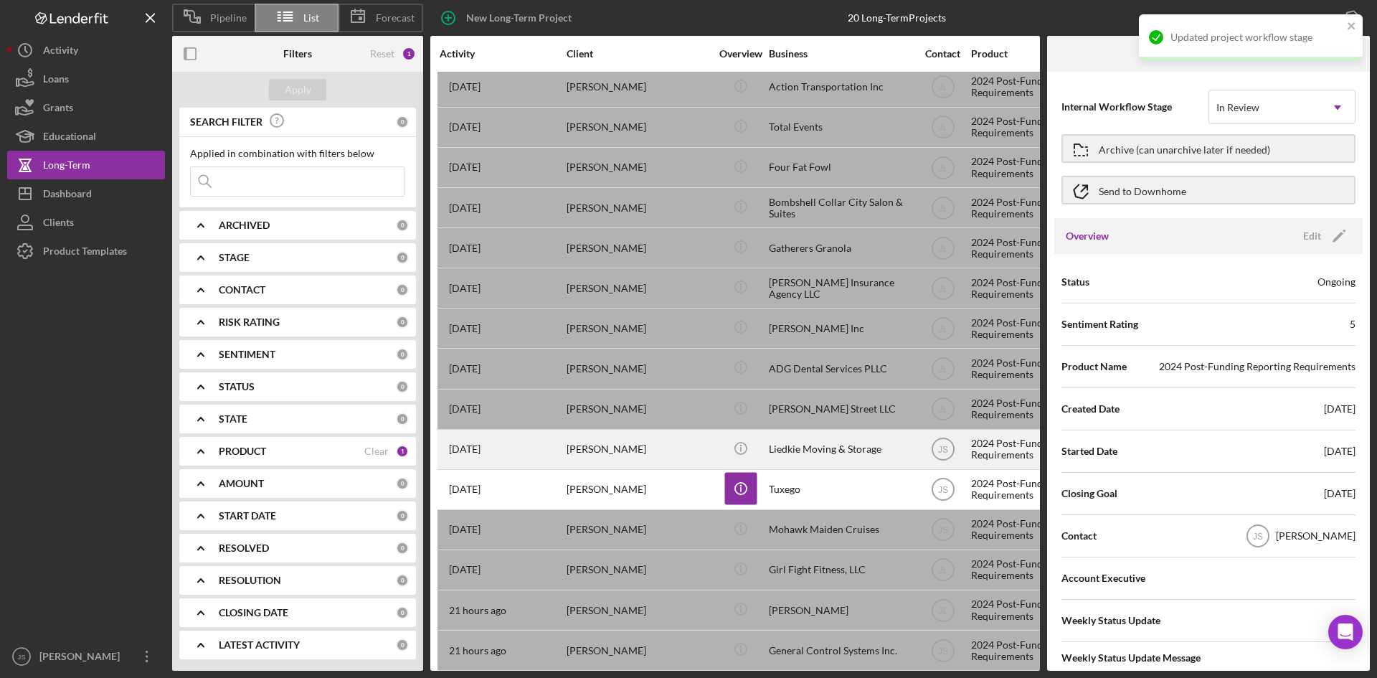
scroll to position [143, 0]
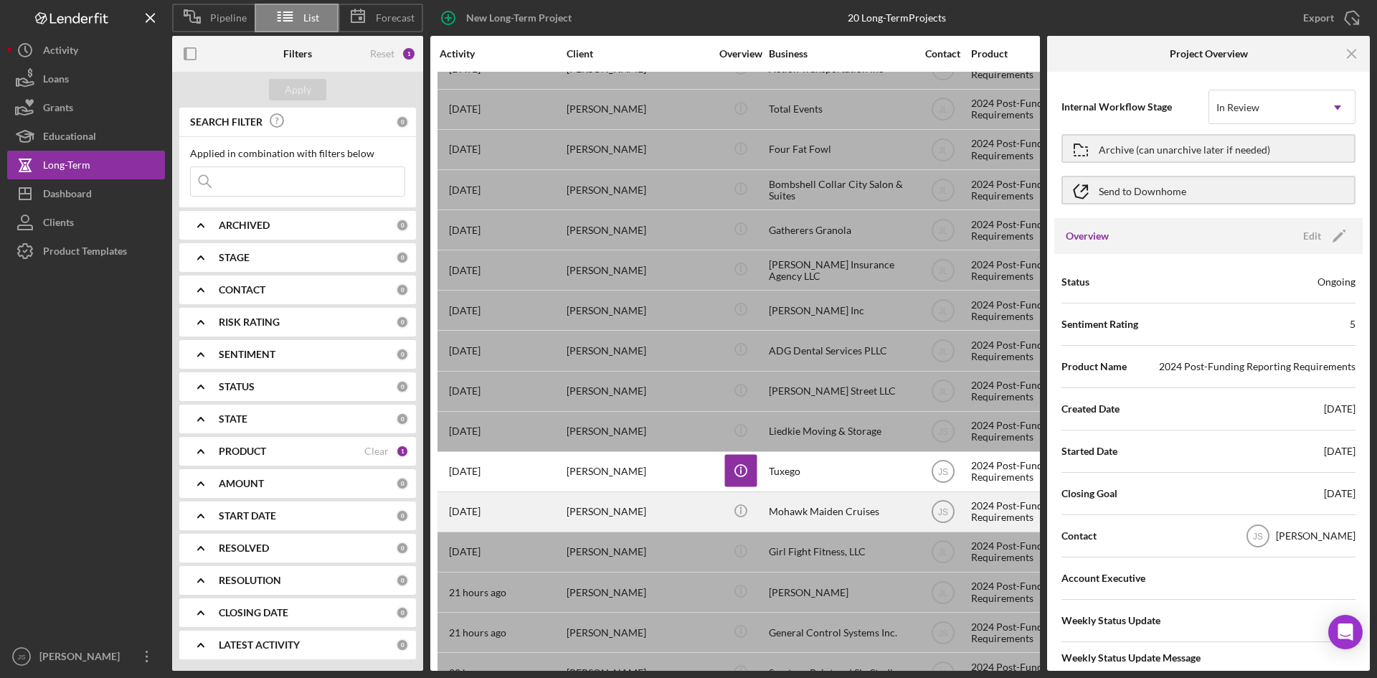
click at [846, 513] on div "Mohawk Maiden Cruises" at bounding box center [840, 512] width 143 height 38
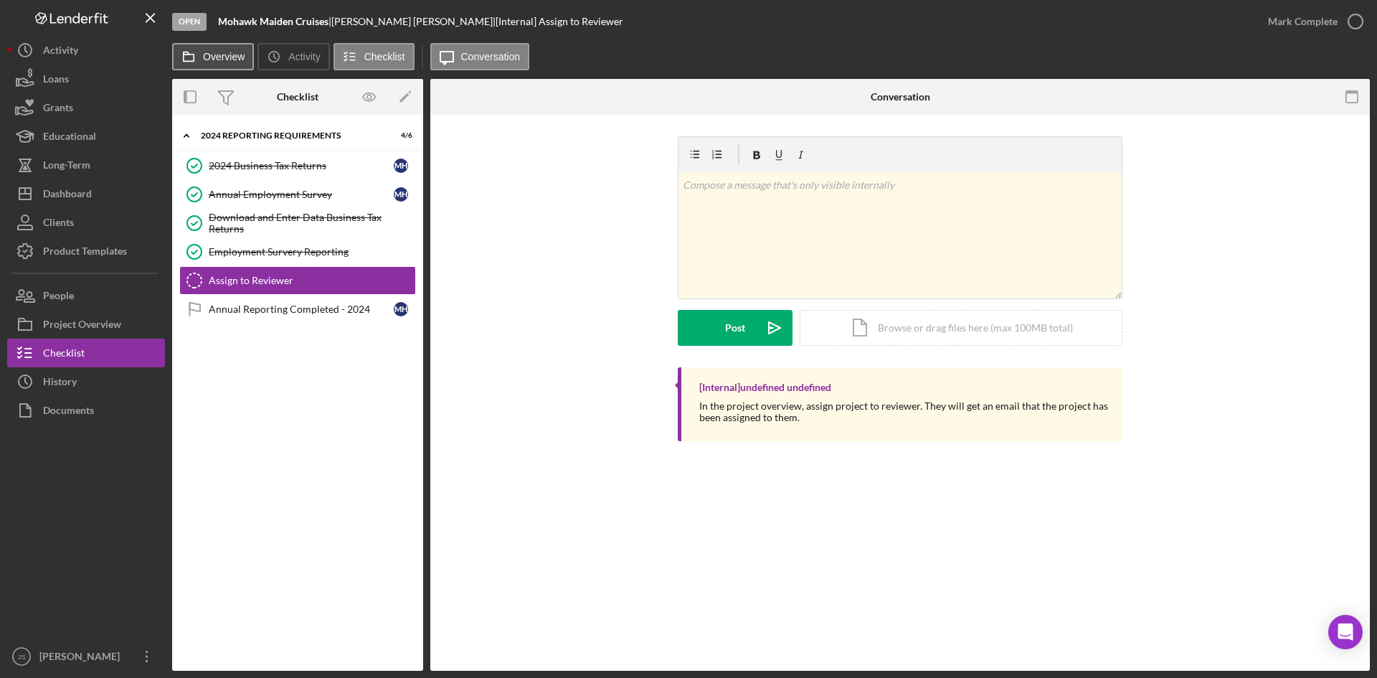
click at [237, 62] on button "Overview" at bounding box center [213, 56] width 82 height 27
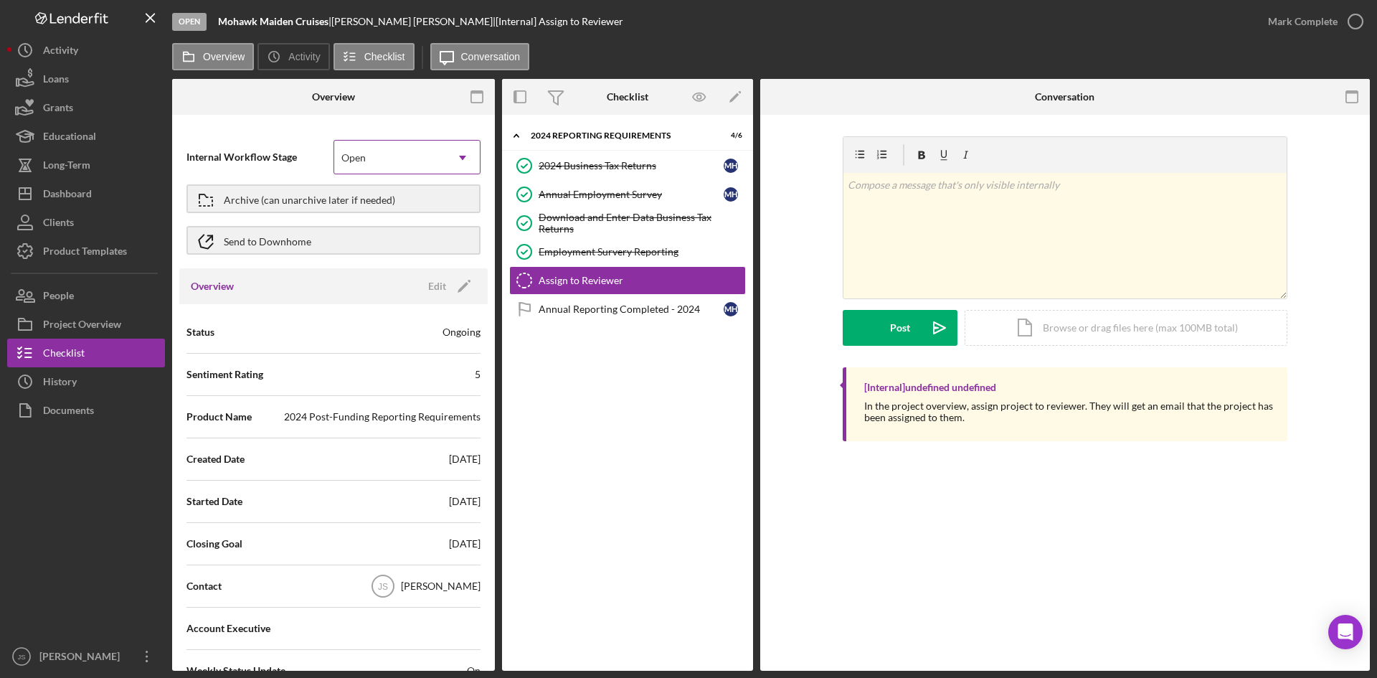
click at [407, 161] on div "Open" at bounding box center [389, 157] width 111 height 33
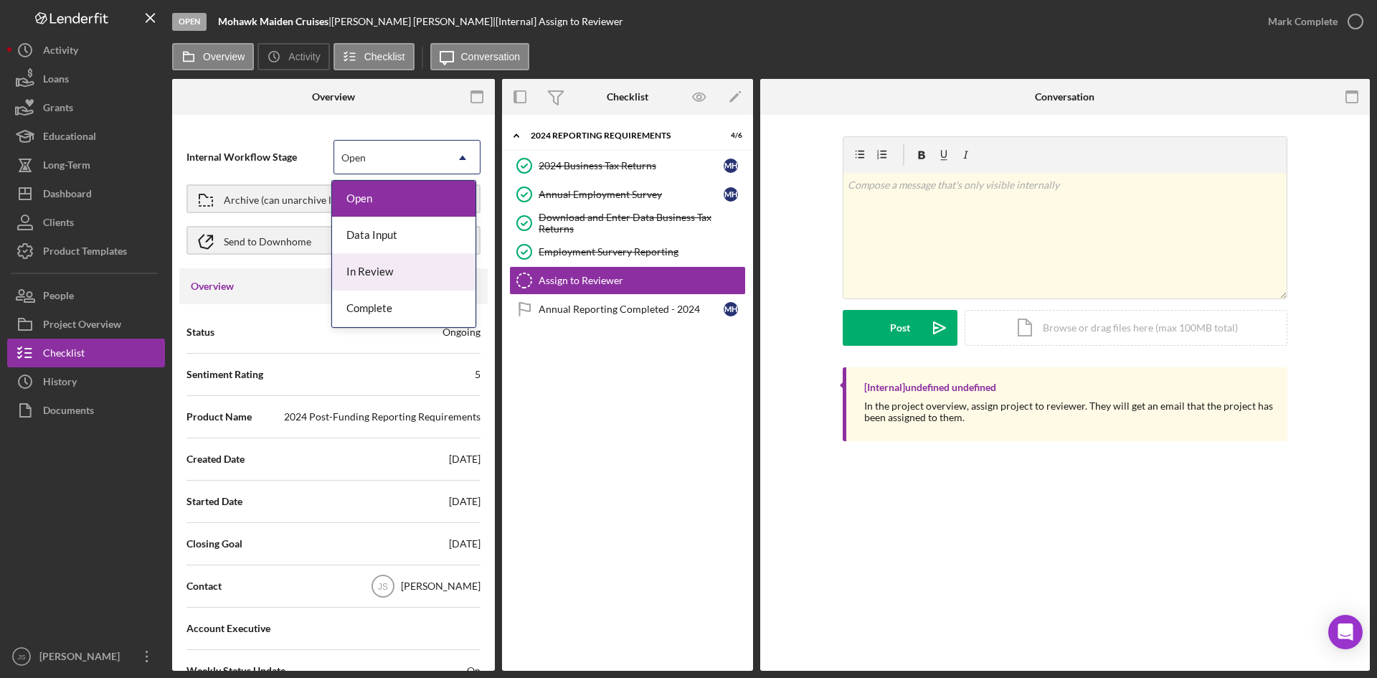
click at [399, 267] on div "In Review" at bounding box center [403, 272] width 143 height 37
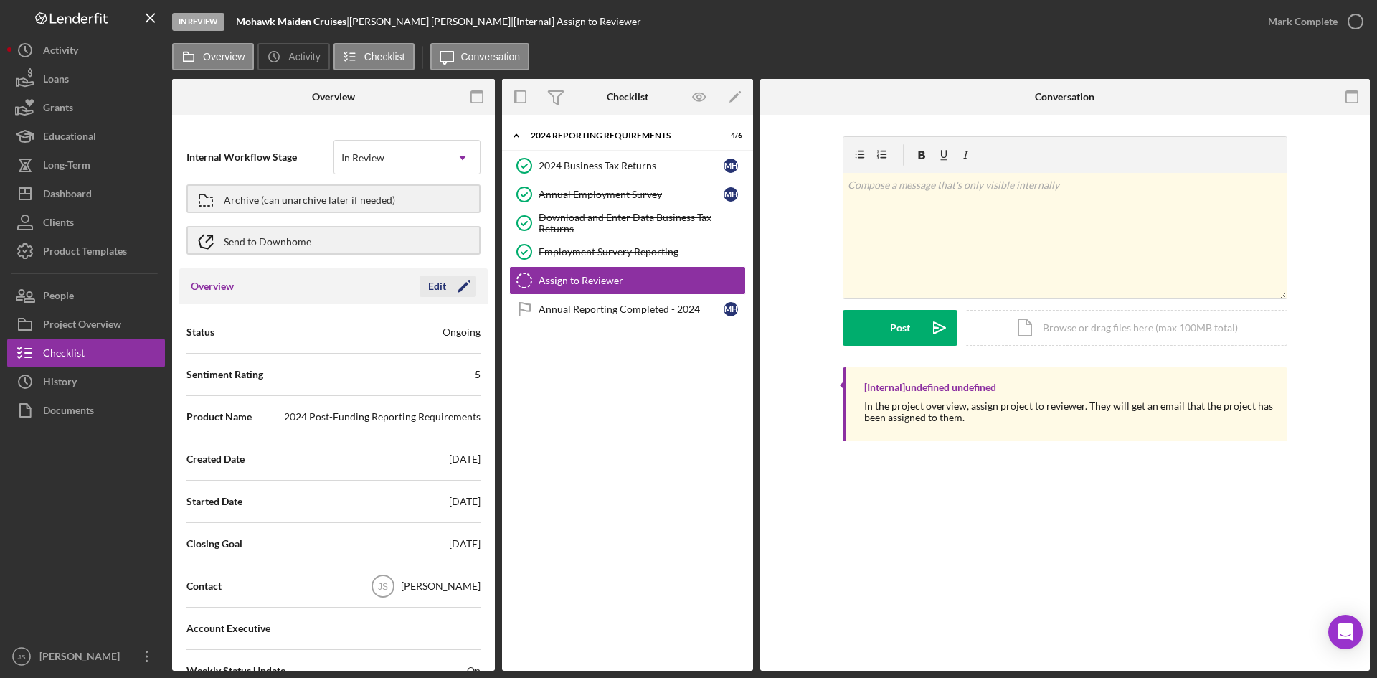
click at [433, 288] on div "Edit" at bounding box center [437, 286] width 18 height 22
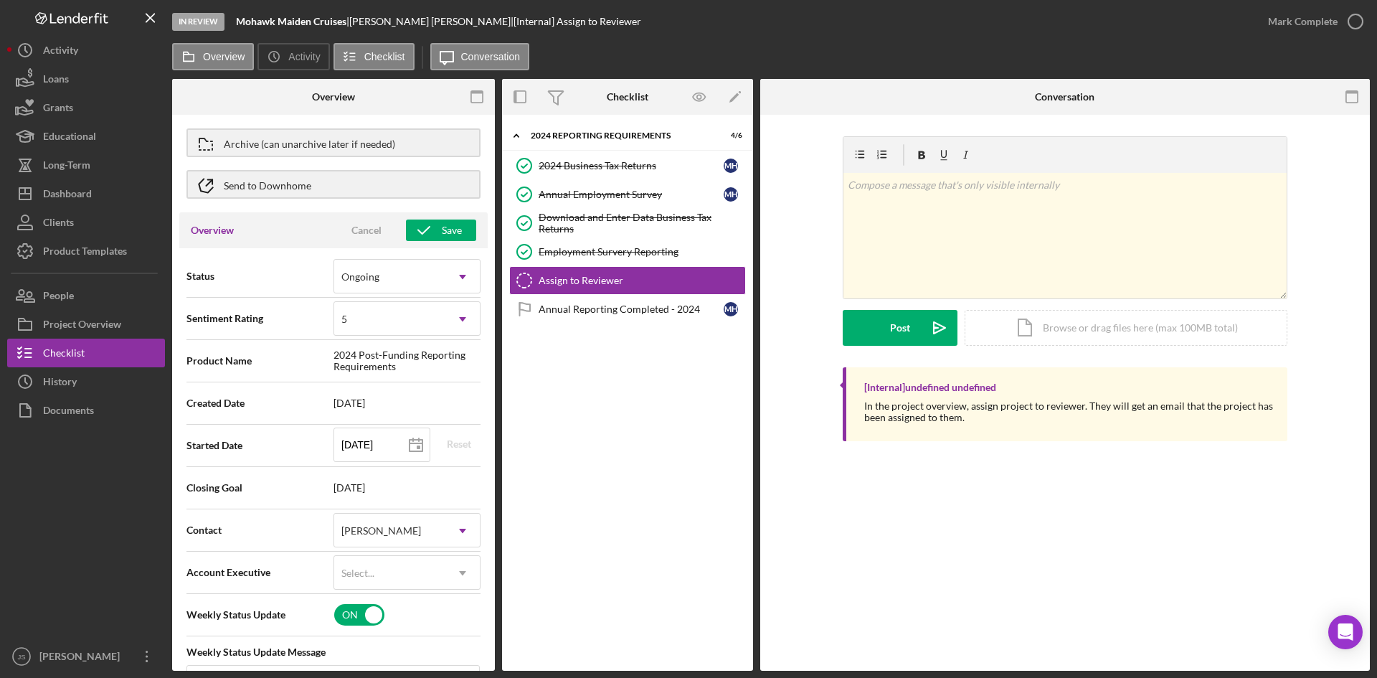
scroll to position [215, 0]
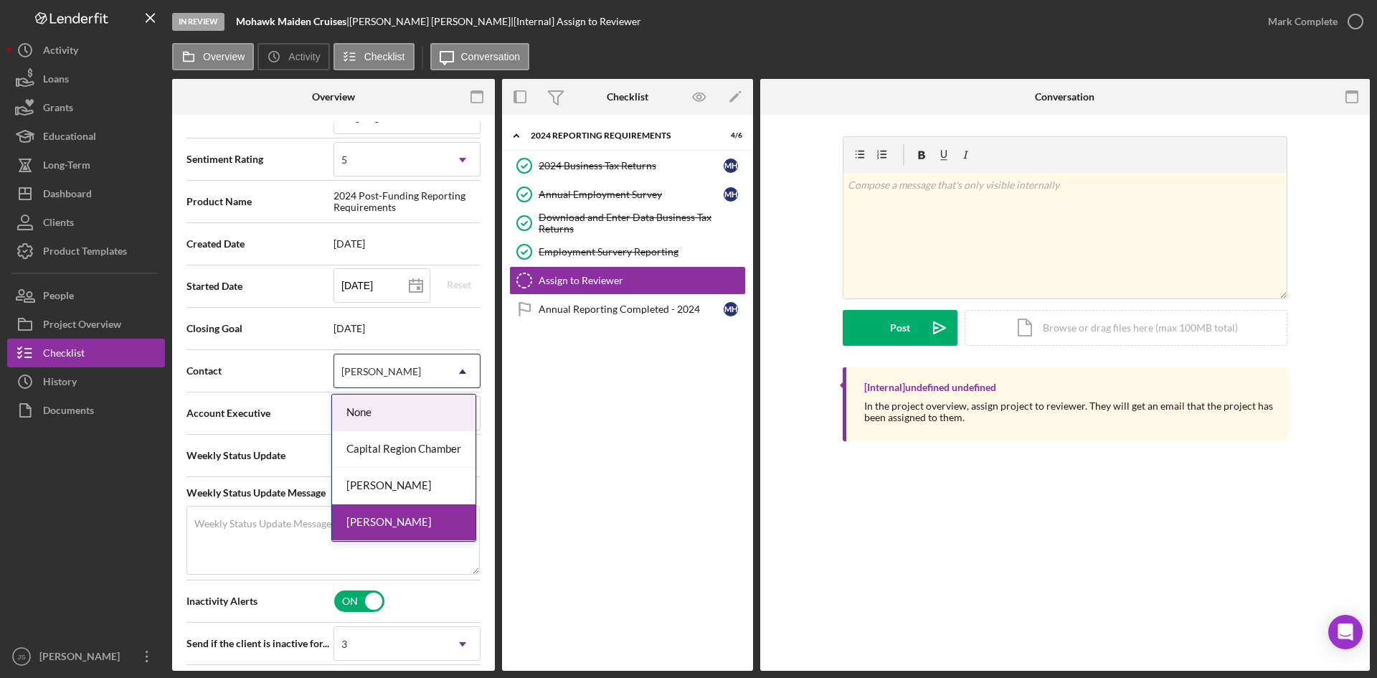
click at [404, 368] on div "[PERSON_NAME]" at bounding box center [389, 371] width 111 height 33
click at [405, 477] on div "[PERSON_NAME]" at bounding box center [403, 486] width 143 height 37
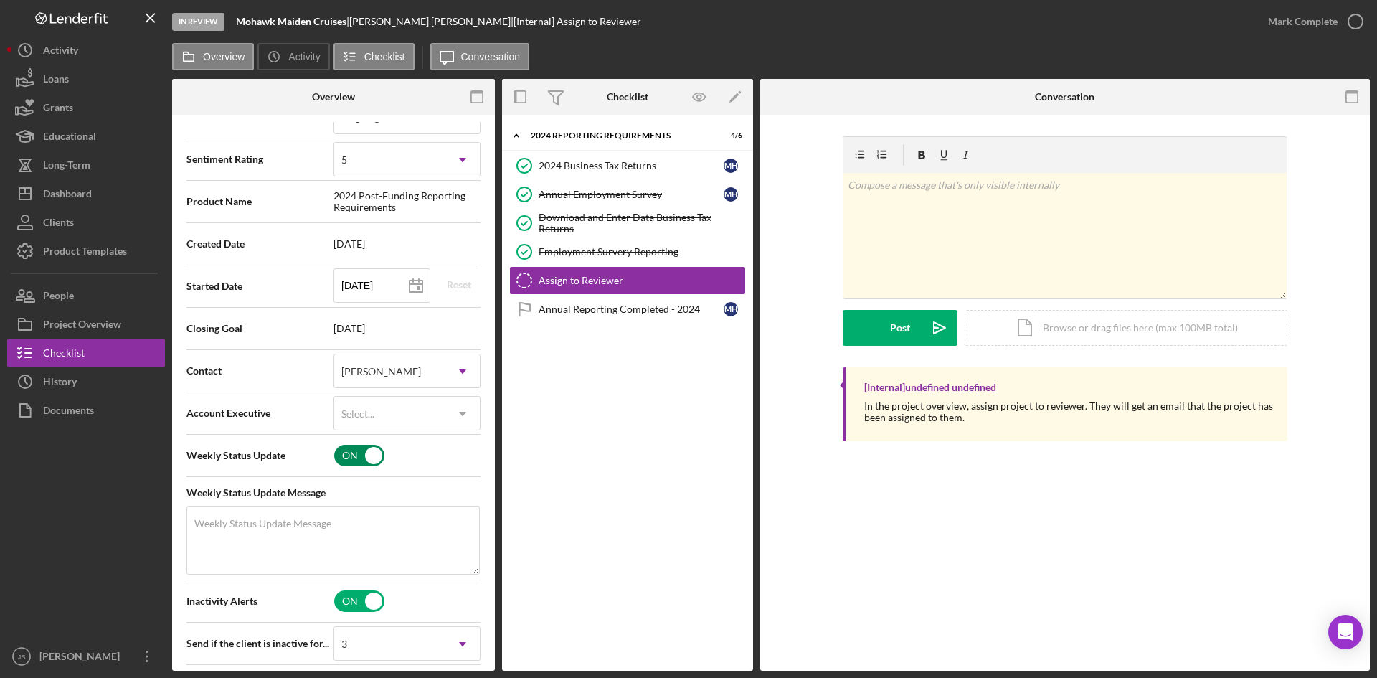
click at [352, 459] on input "checkbox" at bounding box center [359, 456] width 50 height 22
checkbox input "false"
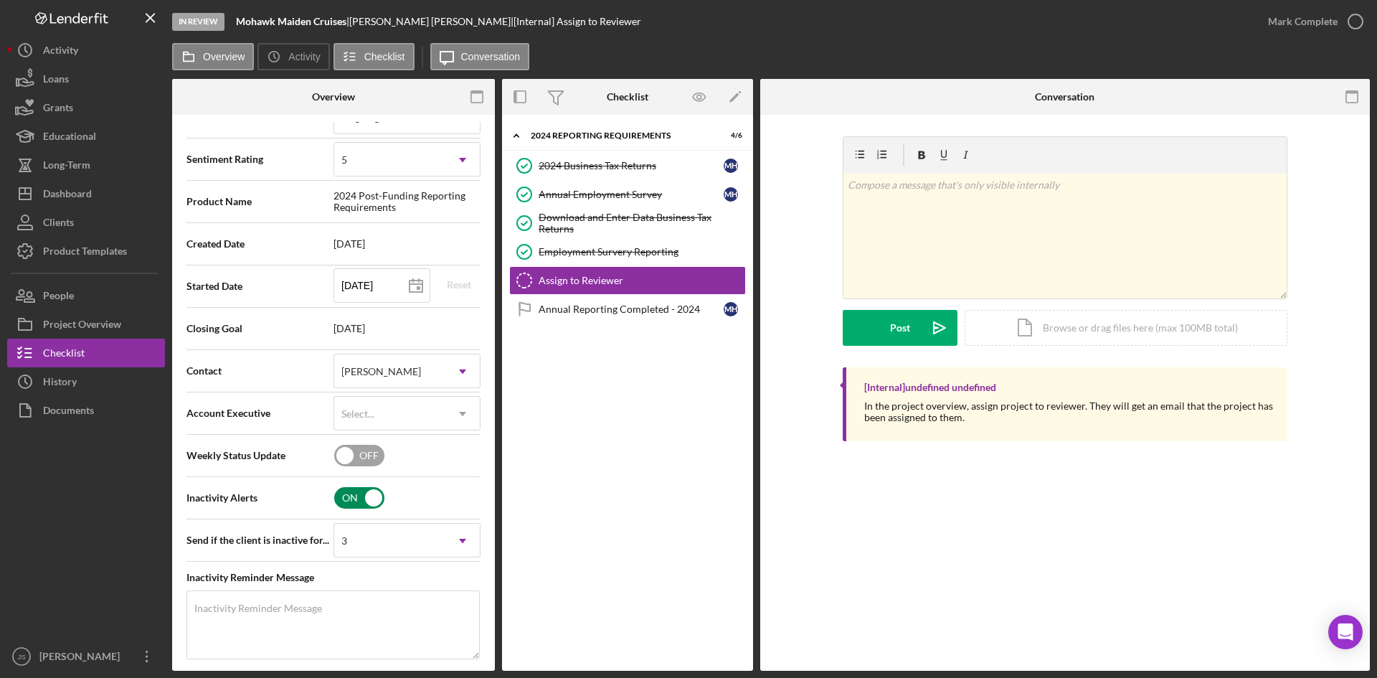
click at [343, 500] on input "checkbox" at bounding box center [359, 498] width 50 height 22
checkbox input "false"
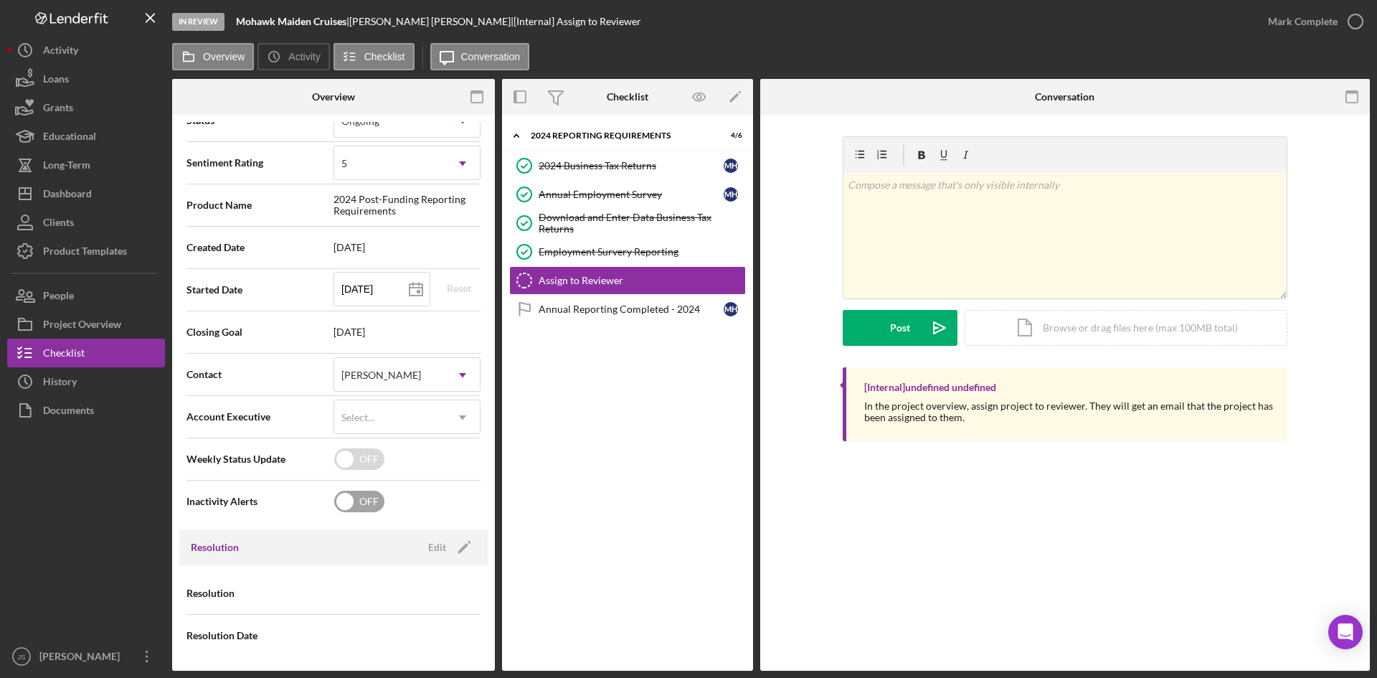
scroll to position [212, 0]
click at [1362, 19] on icon "button" at bounding box center [1355, 22] width 36 height 36
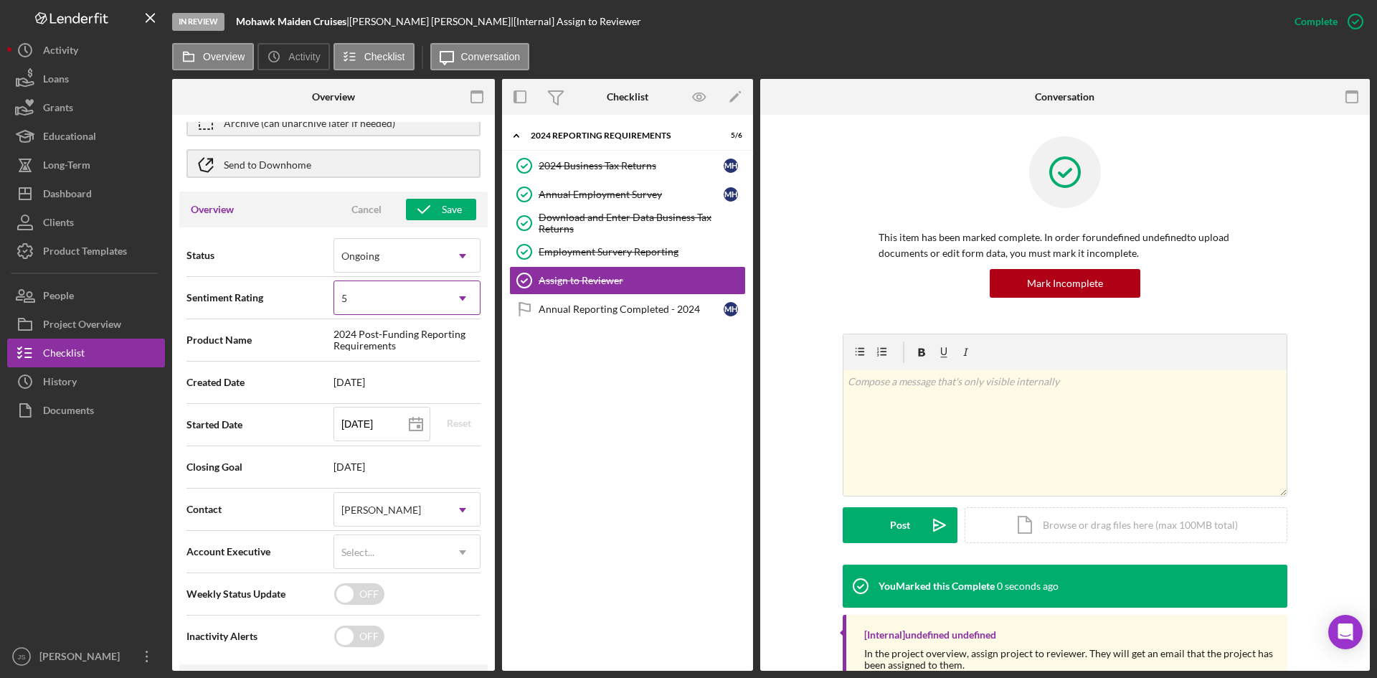
scroll to position [0, 0]
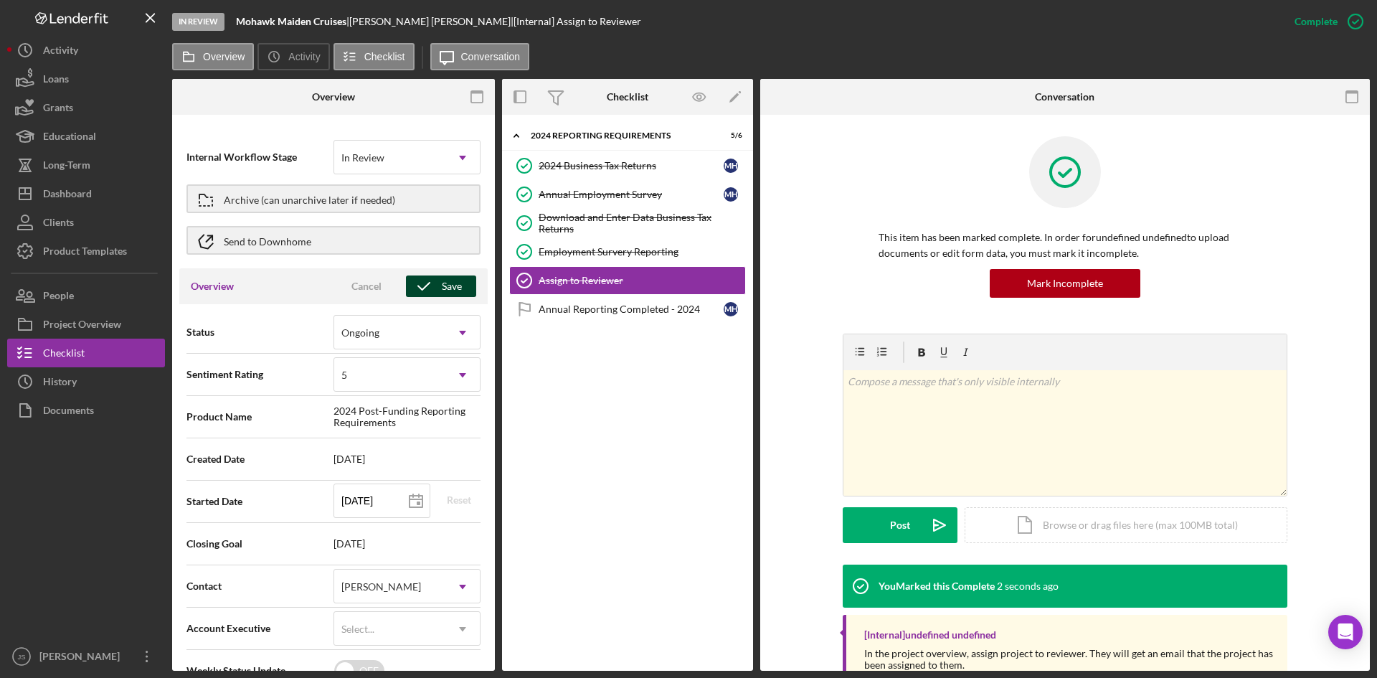
click at [442, 288] on div "Save" at bounding box center [452, 286] width 20 height 22
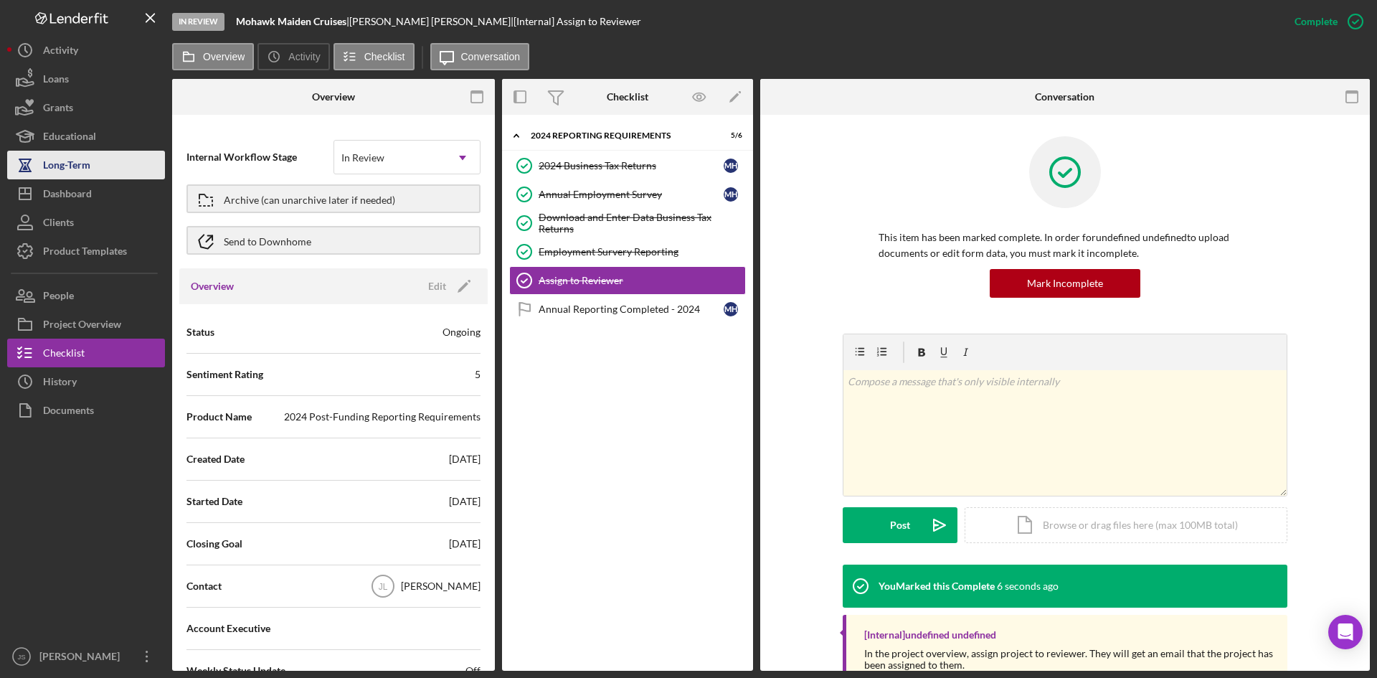
click at [93, 161] on button "Long-Term" at bounding box center [86, 165] width 158 height 29
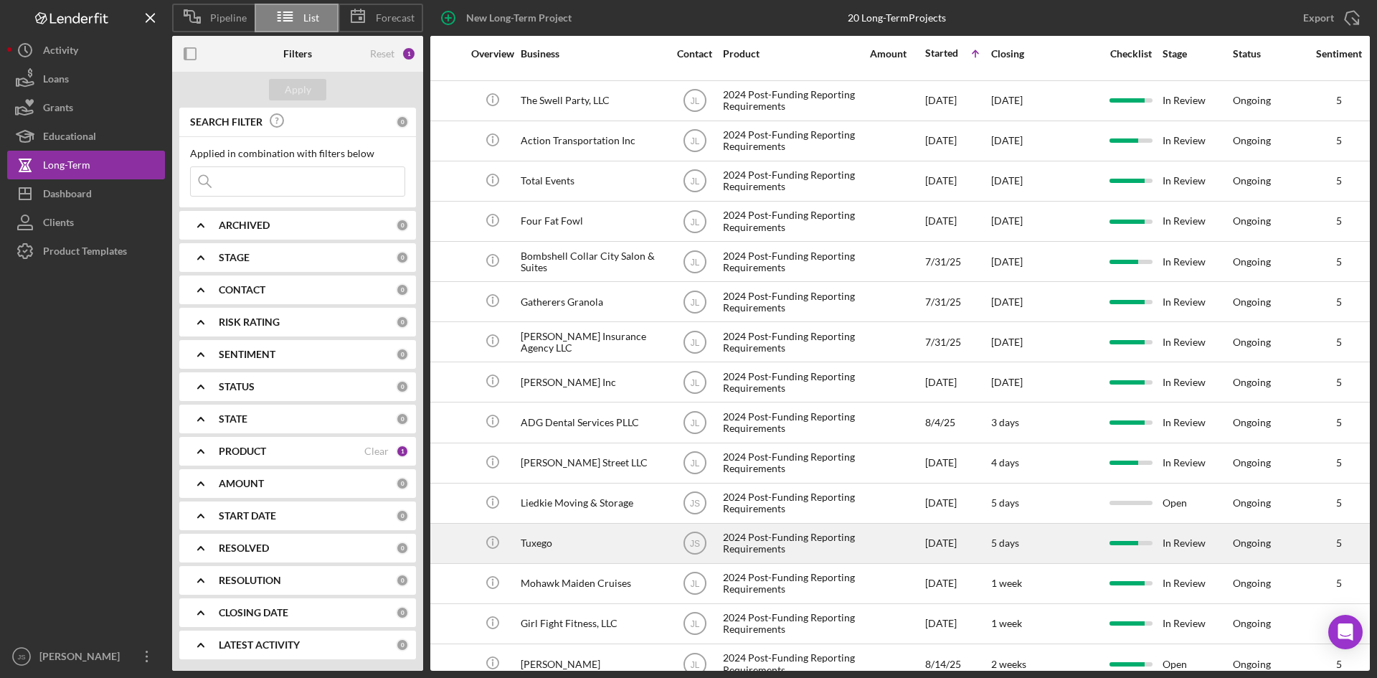
scroll to position [143, 248]
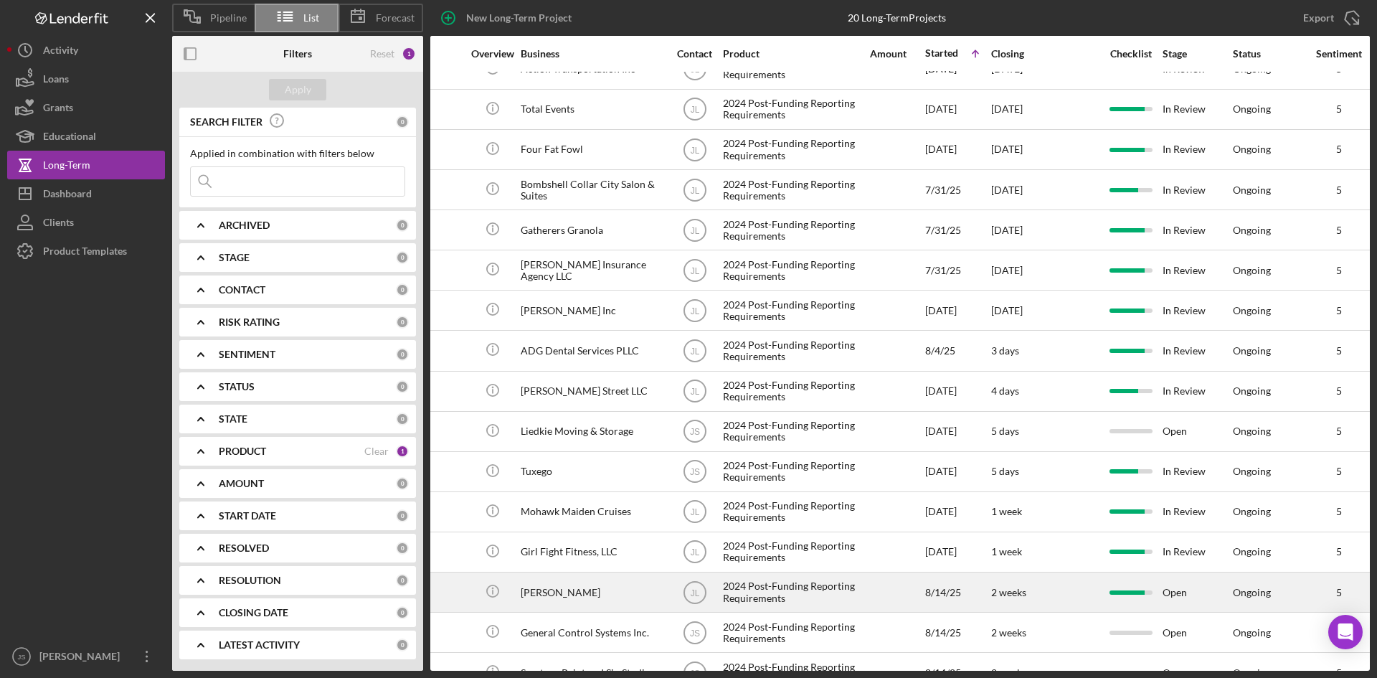
click at [823, 590] on div "2024 Post-Funding Reporting Requirements" at bounding box center [794, 592] width 143 height 38
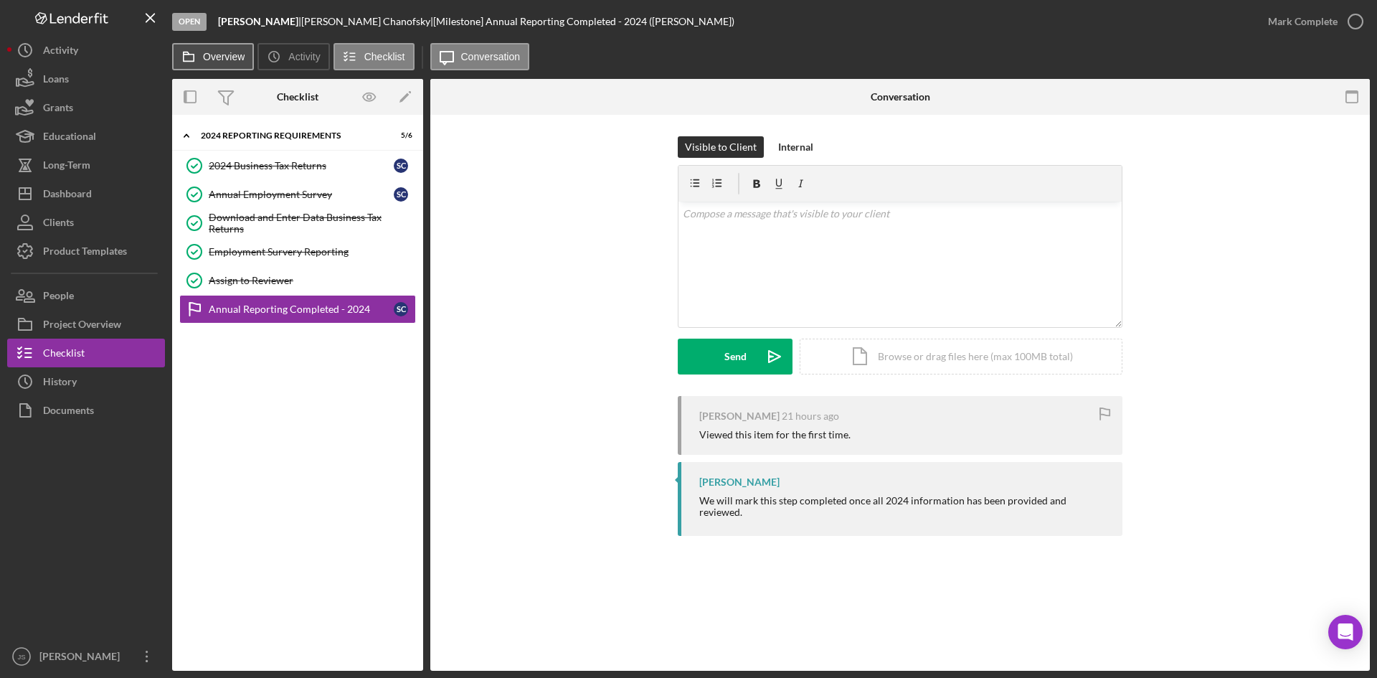
click at [206, 61] on label "Overview" at bounding box center [224, 56] width 42 height 11
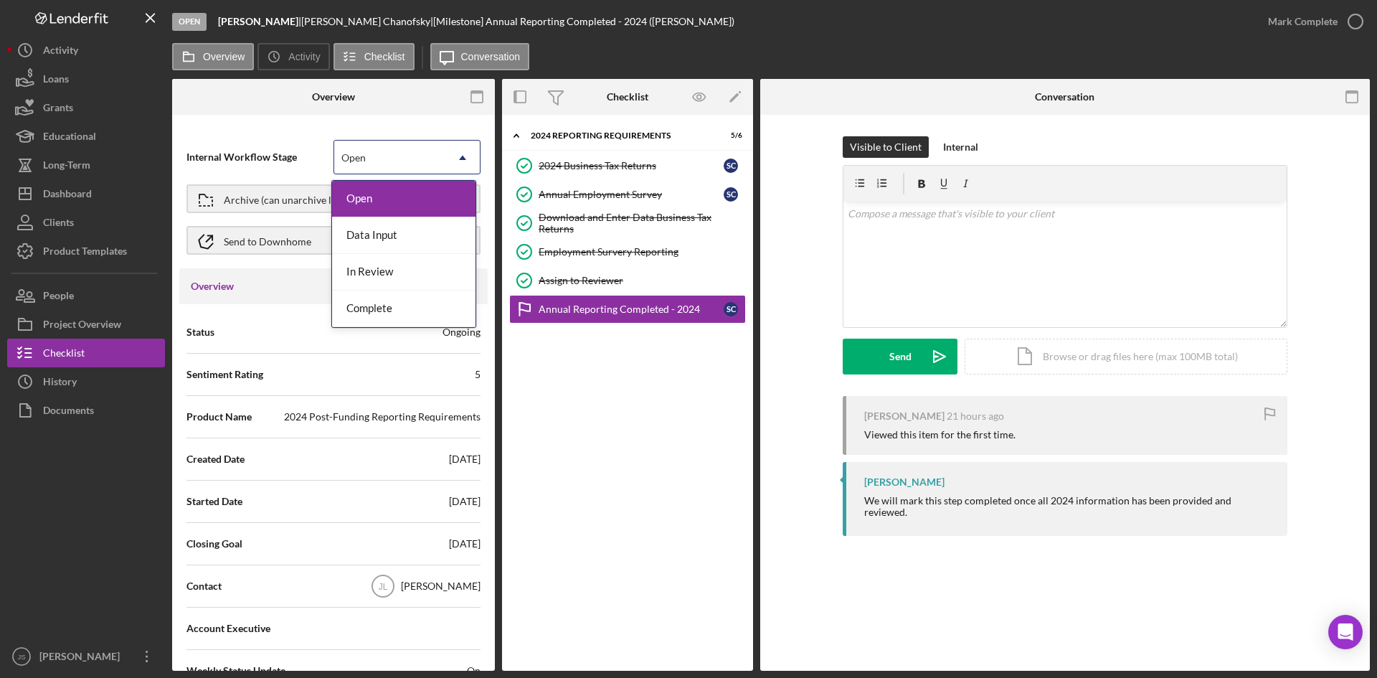
click at [407, 157] on div "Open" at bounding box center [389, 157] width 111 height 33
click at [421, 278] on div "In Review" at bounding box center [403, 272] width 143 height 37
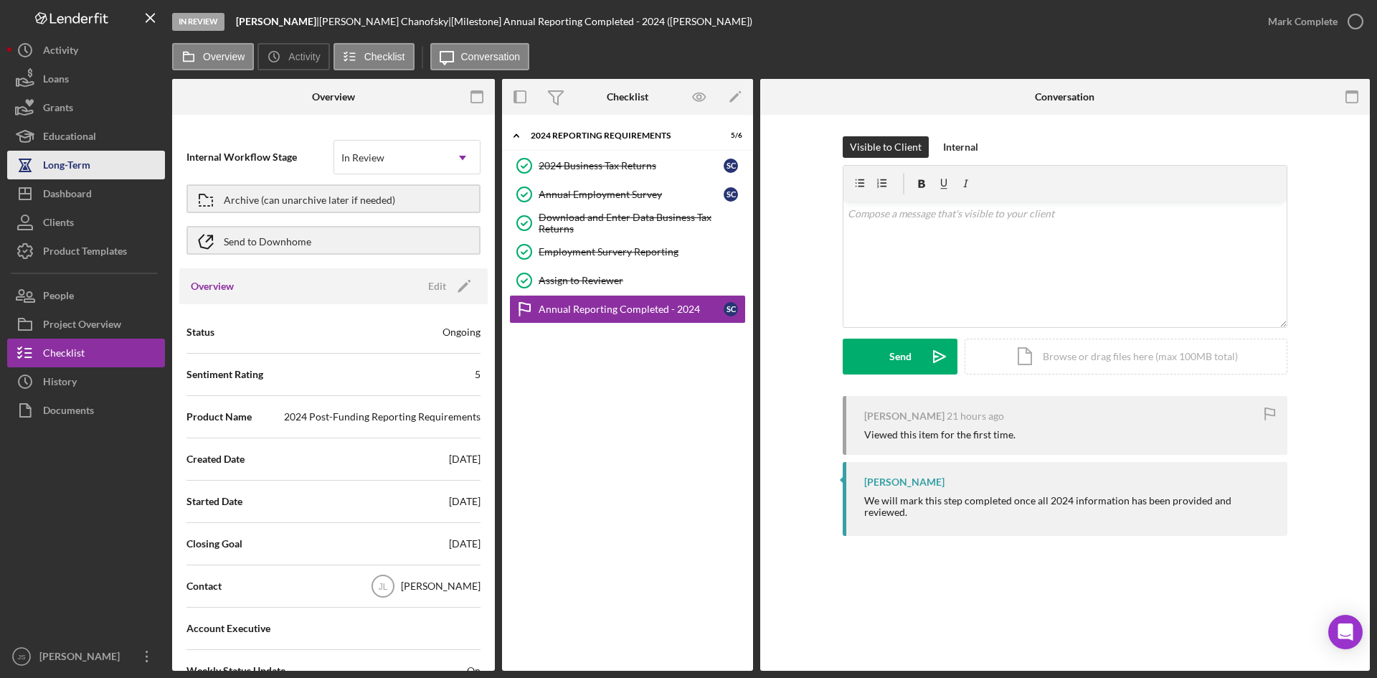
click at [103, 169] on button "Long-Term" at bounding box center [86, 165] width 158 height 29
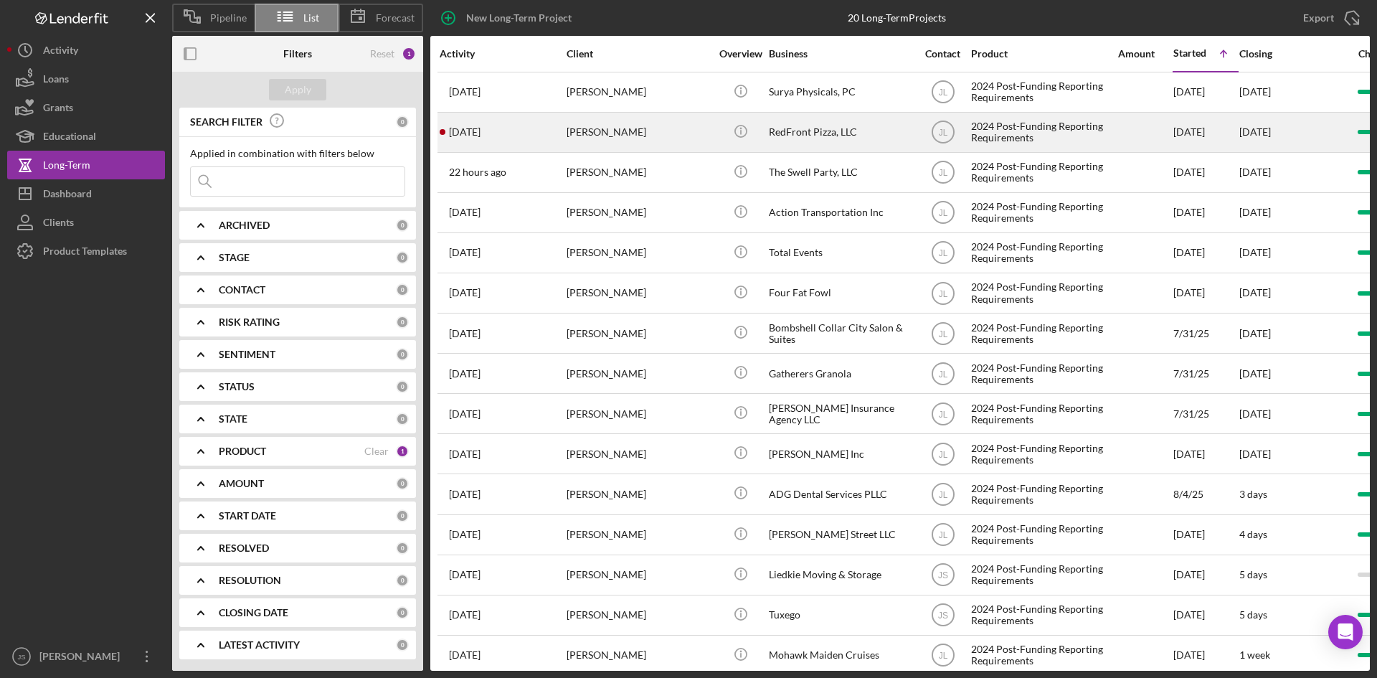
click at [825, 132] on div "RedFront Pizza, LLC" at bounding box center [840, 132] width 143 height 38
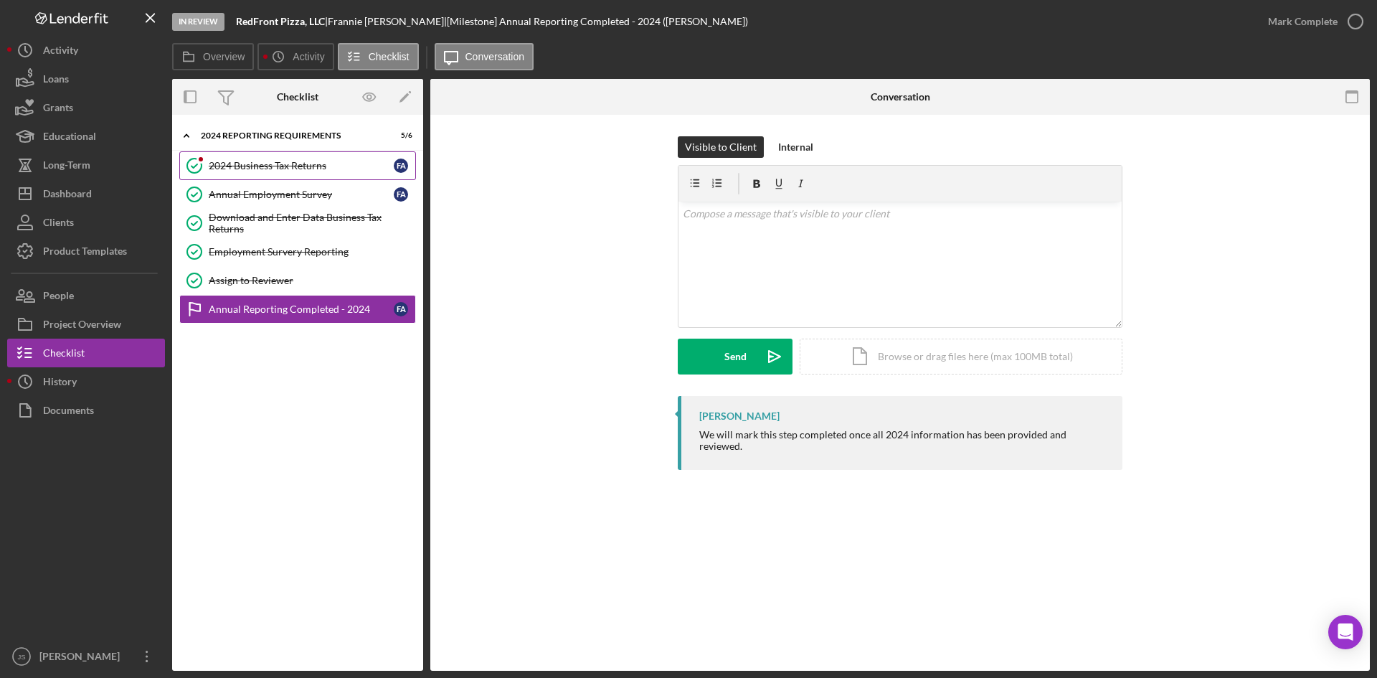
click at [310, 164] on div "2024 Business Tax Returns" at bounding box center [301, 165] width 185 height 11
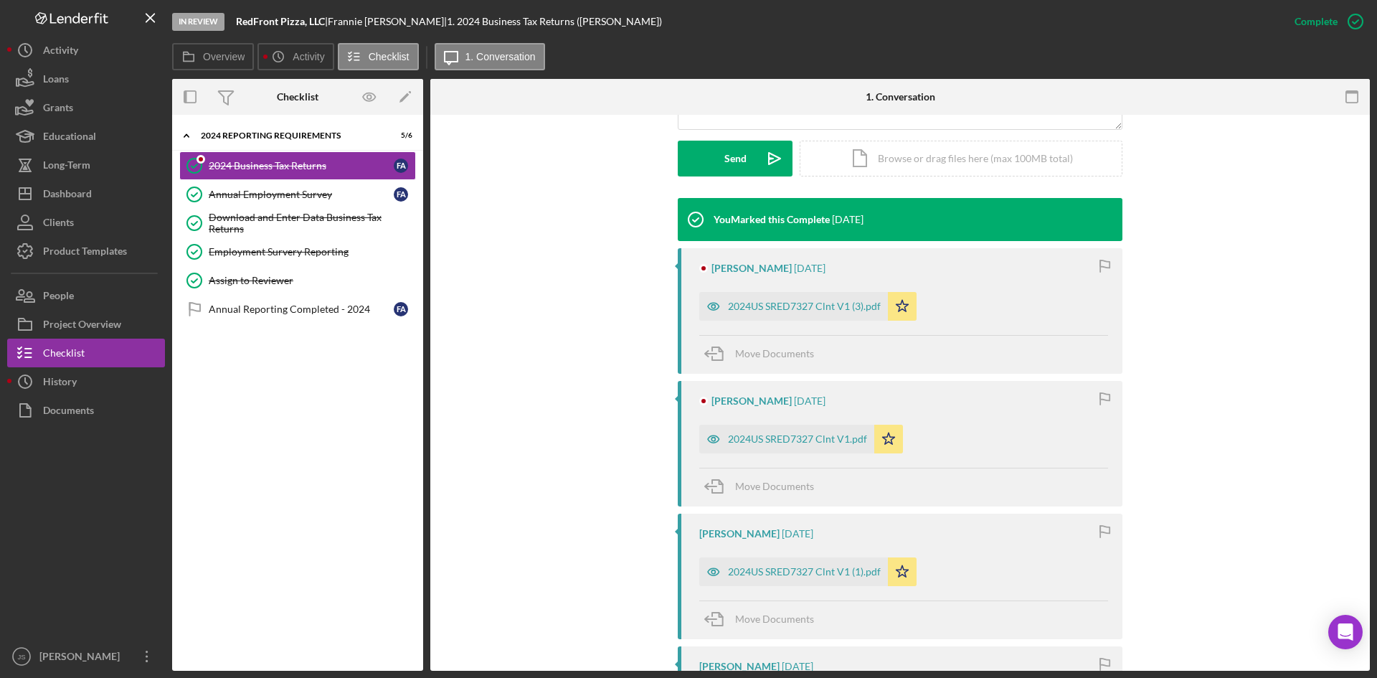
scroll to position [371, 0]
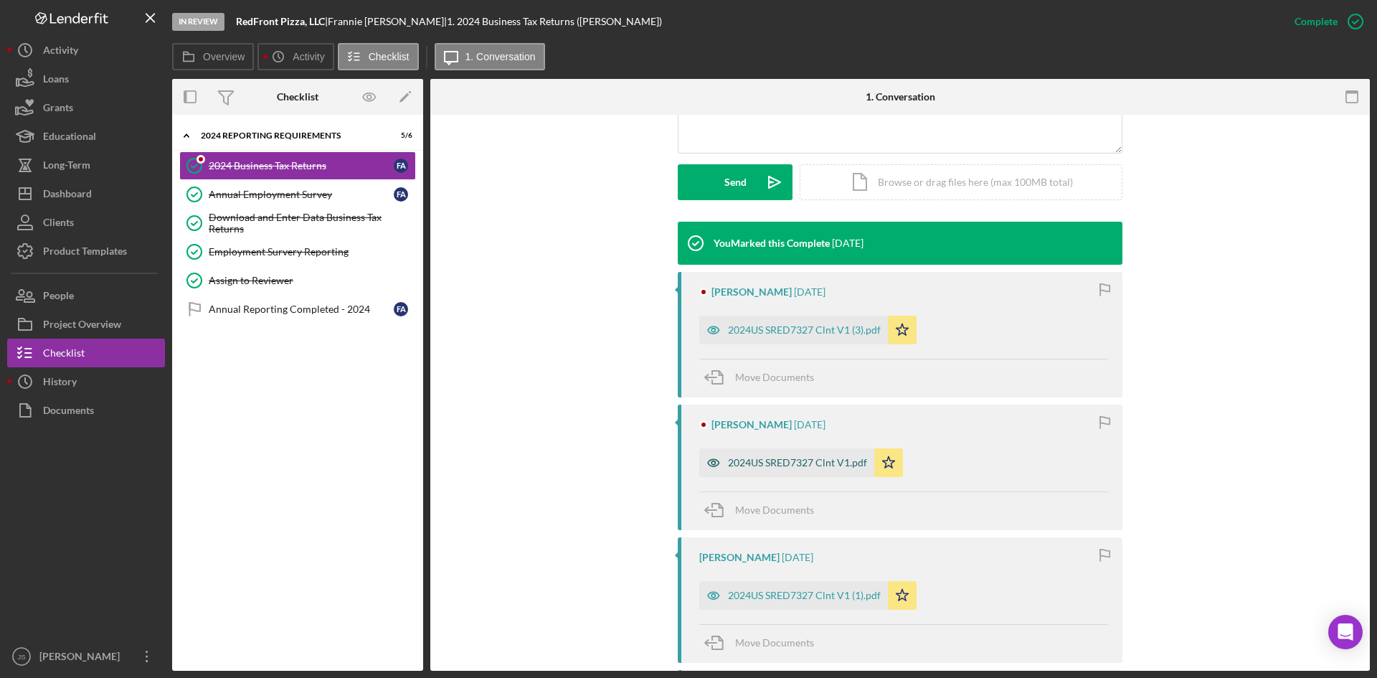
click at [829, 461] on div "2024US SRED7327 Clnt V1.pdf" at bounding box center [797, 462] width 139 height 11
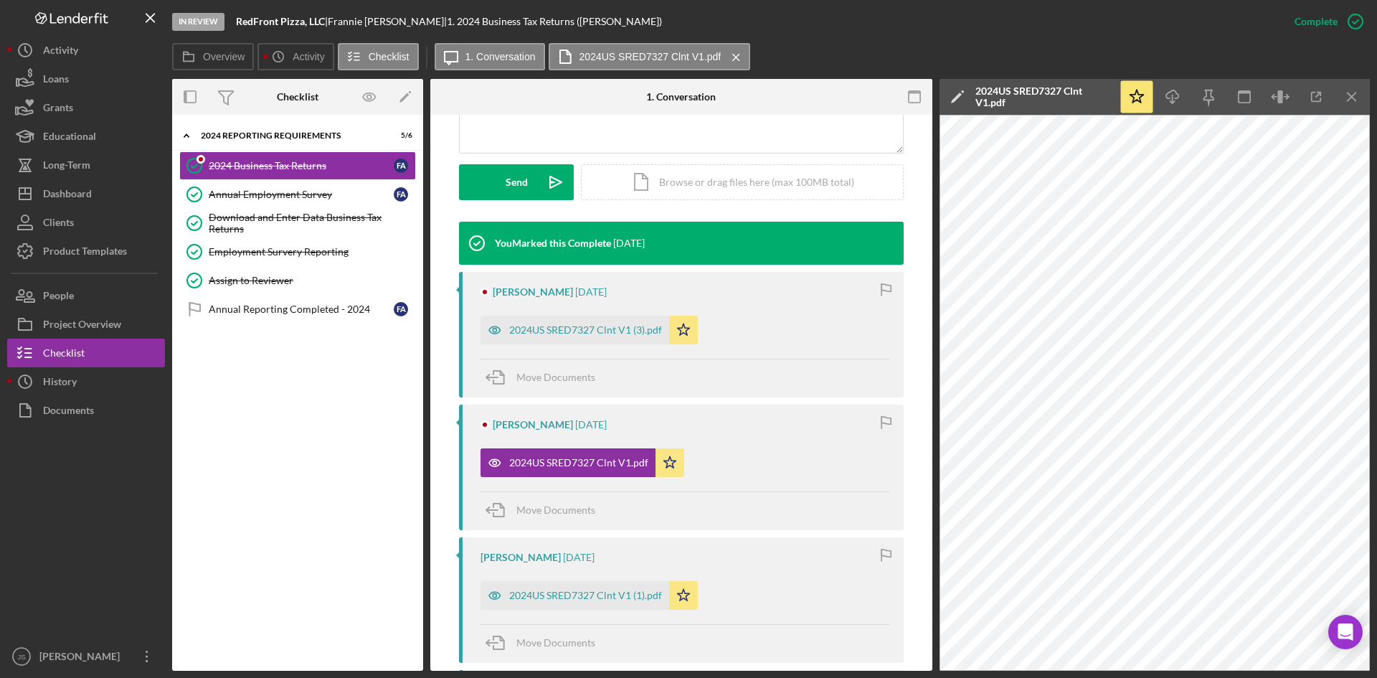
drag, startPoint x: 607, startPoint y: 458, endPoint x: 604, endPoint y: 444, distance: 14.6
click at [607, 459] on div "2024US SRED7327 Clnt V1.pdf" at bounding box center [578, 462] width 139 height 11
click at [602, 333] on div "2024US SRED7327 Clnt V1 (3).pdf" at bounding box center [585, 329] width 153 height 11
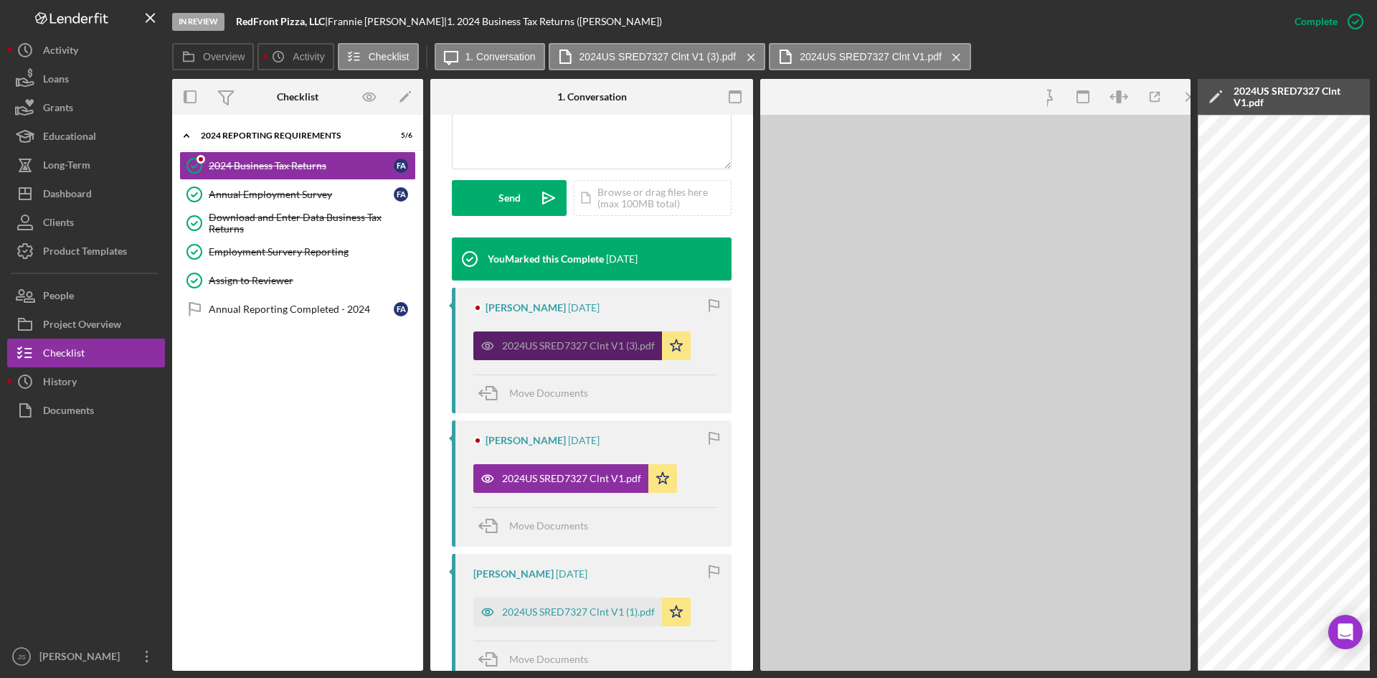
scroll to position [387, 0]
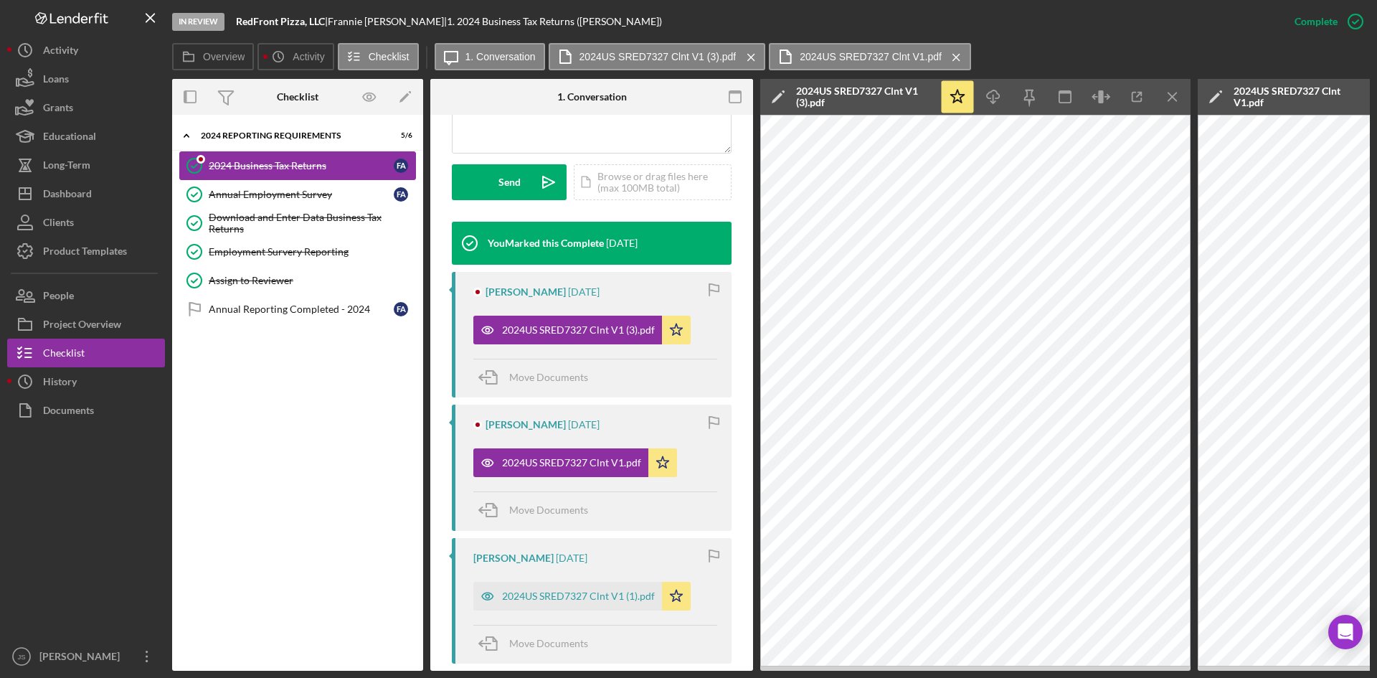
click at [288, 163] on div "2024 Business Tax Returns" at bounding box center [301, 165] width 185 height 11
click at [220, 57] on label "Overview" at bounding box center [224, 56] width 42 height 11
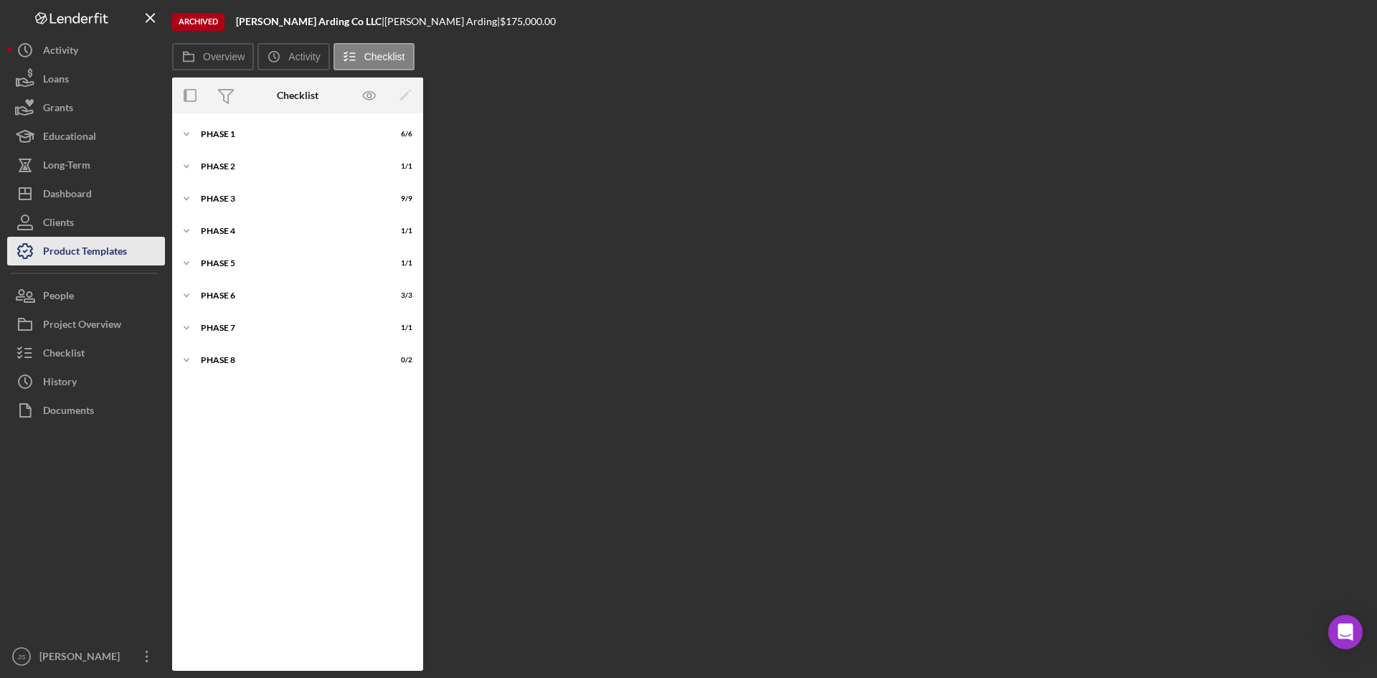
click at [72, 252] on div "Product Templates" at bounding box center [85, 253] width 84 height 32
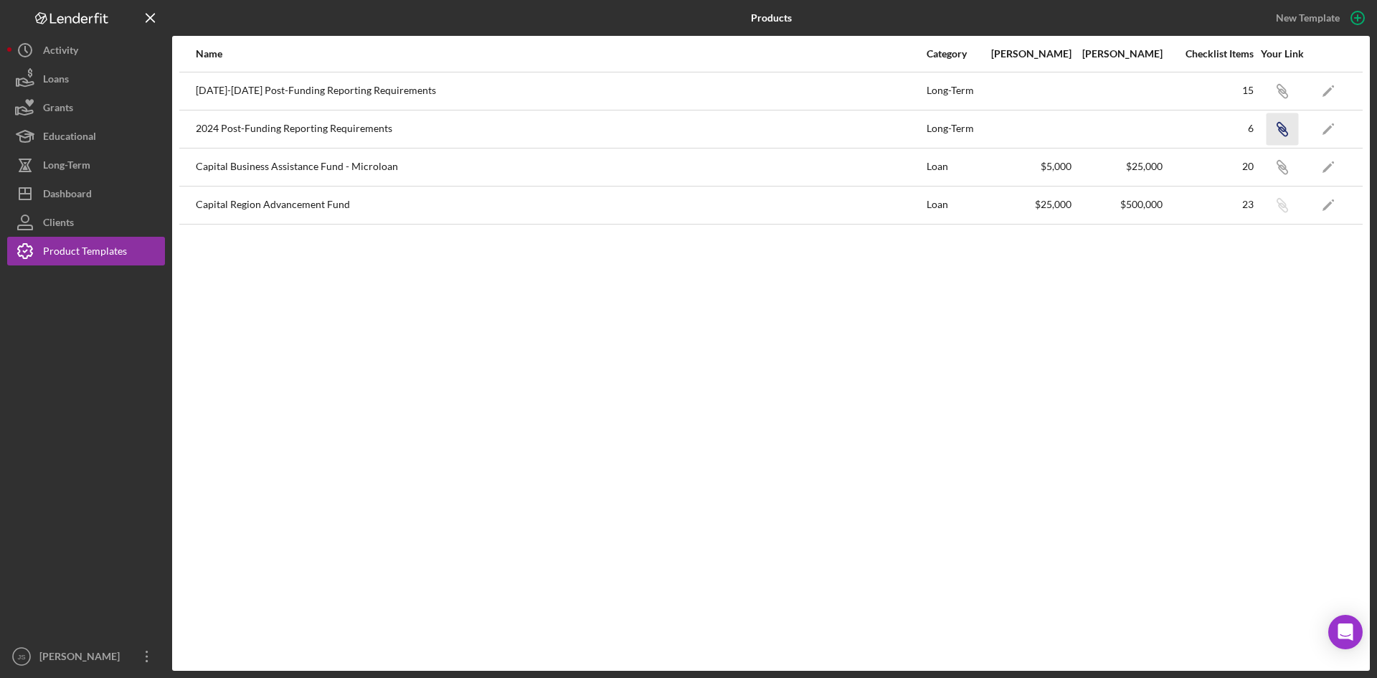
click at [1286, 126] on icon "Icon/Link" at bounding box center [1282, 129] width 32 height 32
